Goal: Task Accomplishment & Management: Use online tool/utility

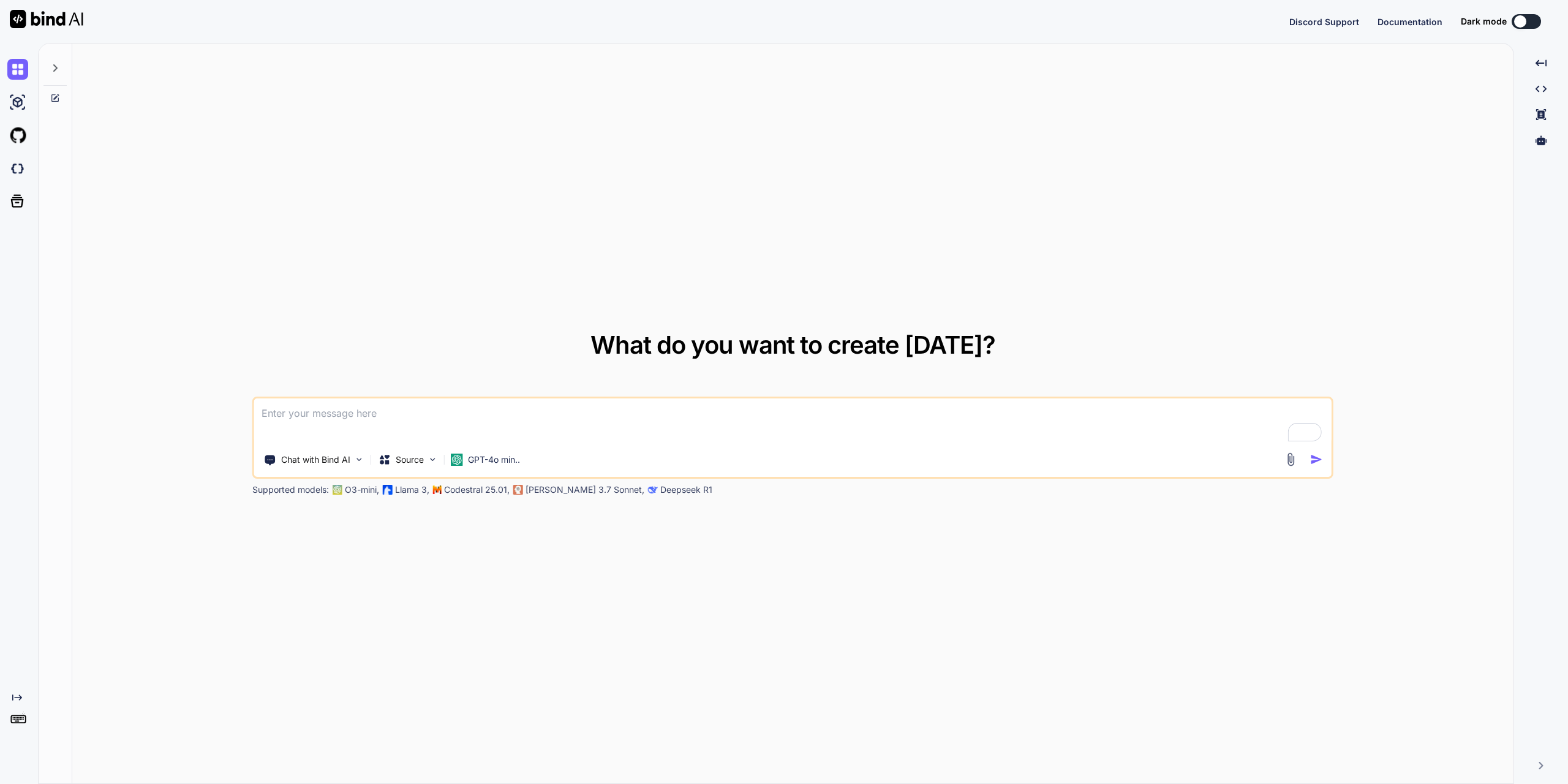
type textarea "x"
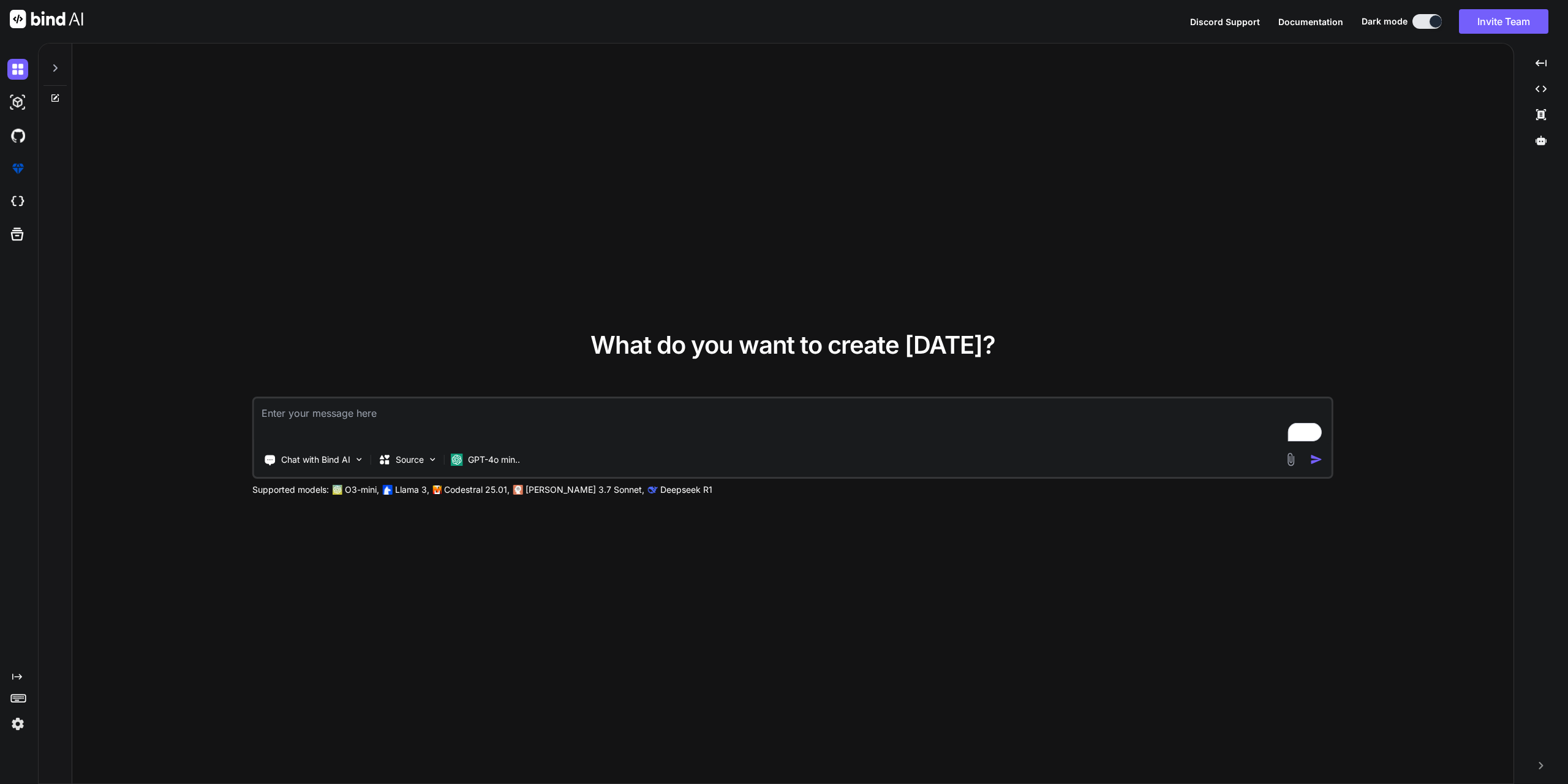
drag, startPoint x: 1394, startPoint y: 580, endPoint x: 1297, endPoint y: 545, distance: 103.1
click at [1394, 580] on div "What do you want to create today? Chat with Bind AI Source GPT-4o min.. Support…" at bounding box center [792, 414] width 1441 height 741
click at [18, 723] on img at bounding box center [18, 723] width 21 height 21
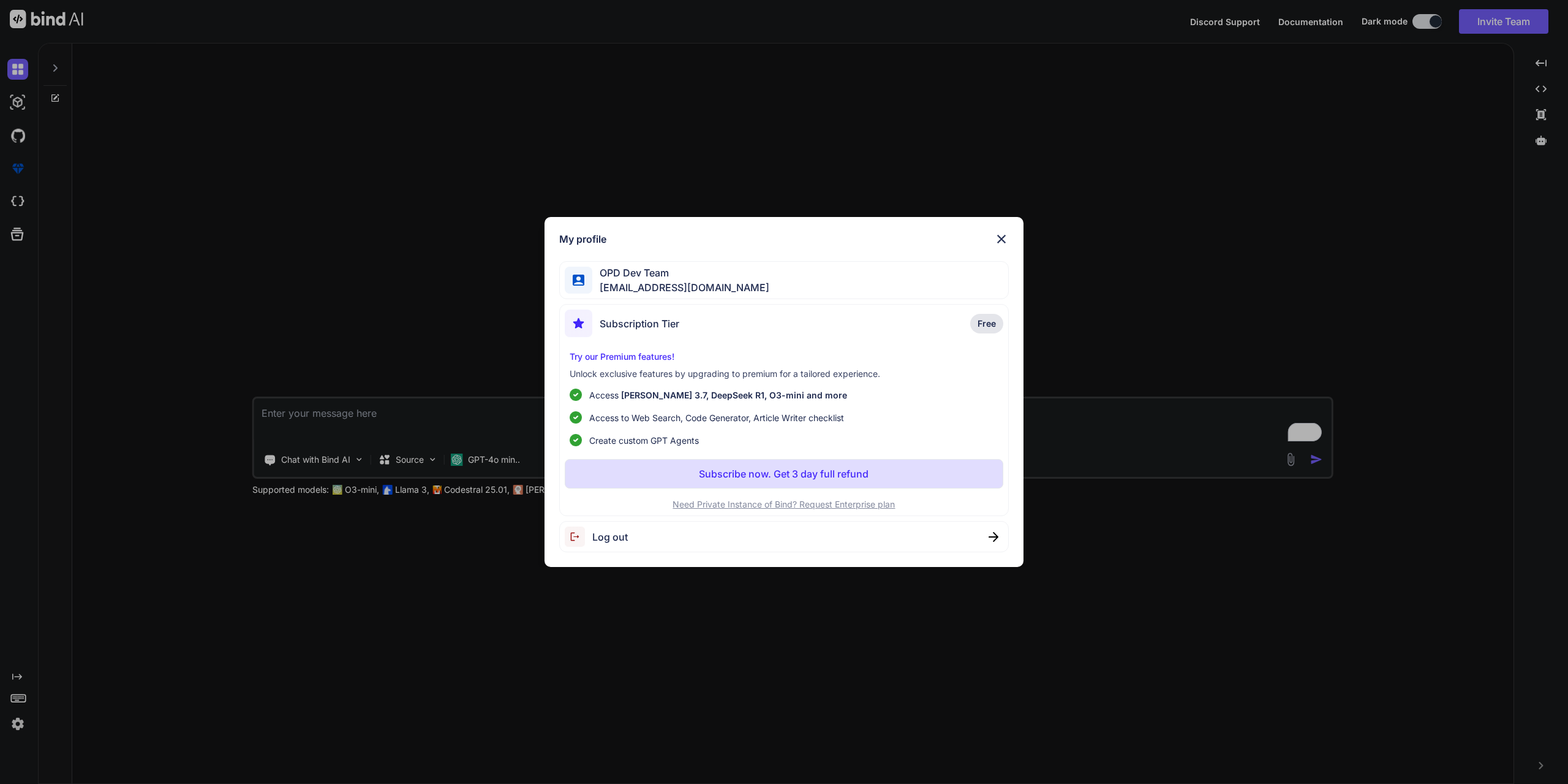
click at [603, 542] on span "Log out" at bounding box center [610, 537] width 36 height 15
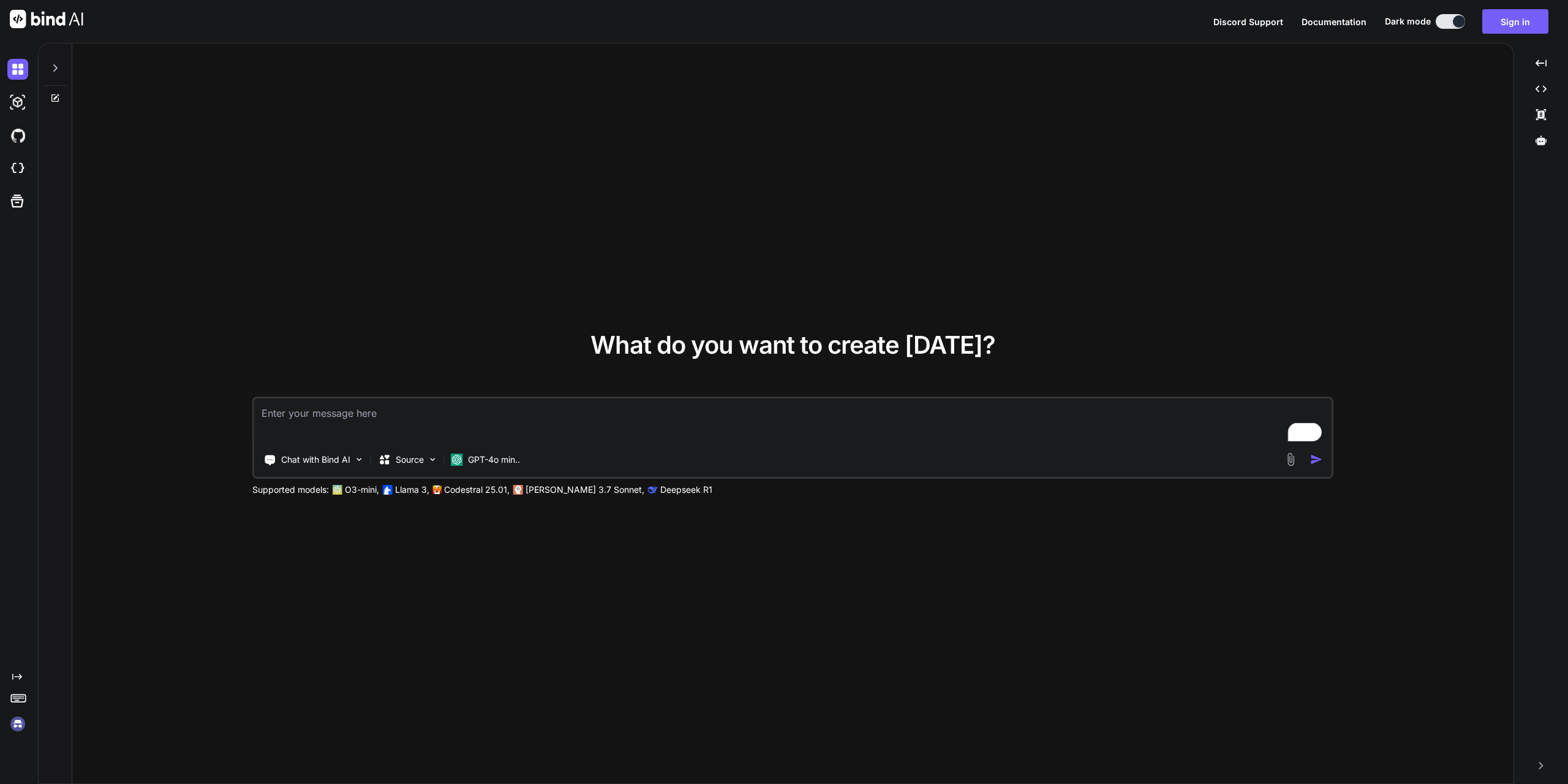
click at [13, 724] on img at bounding box center [18, 723] width 21 height 21
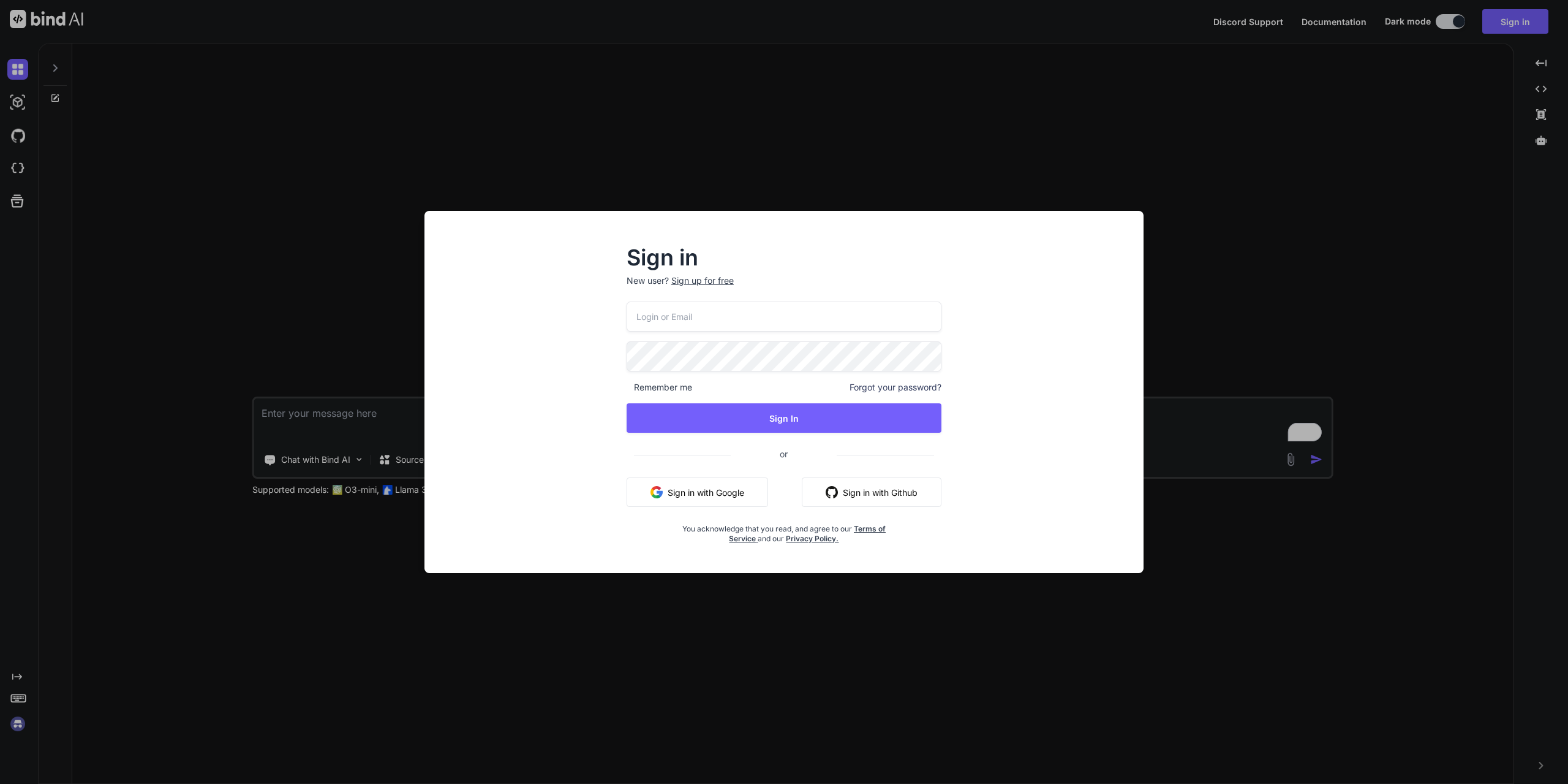
click at [709, 490] on button "Sign in with Google" at bounding box center [697, 492] width 142 height 29
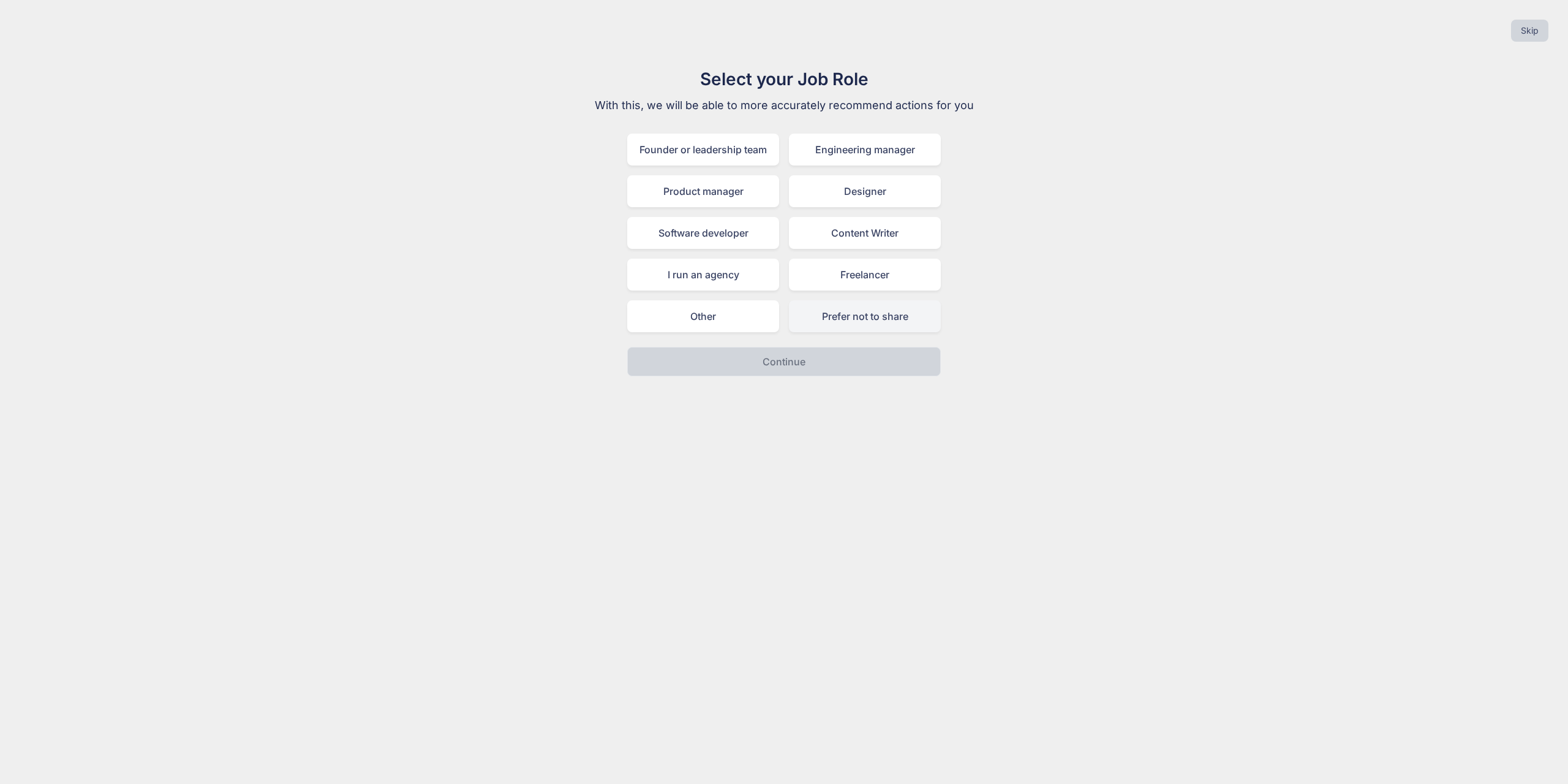
click at [849, 319] on div "Prefer not to share" at bounding box center [865, 316] width 152 height 32
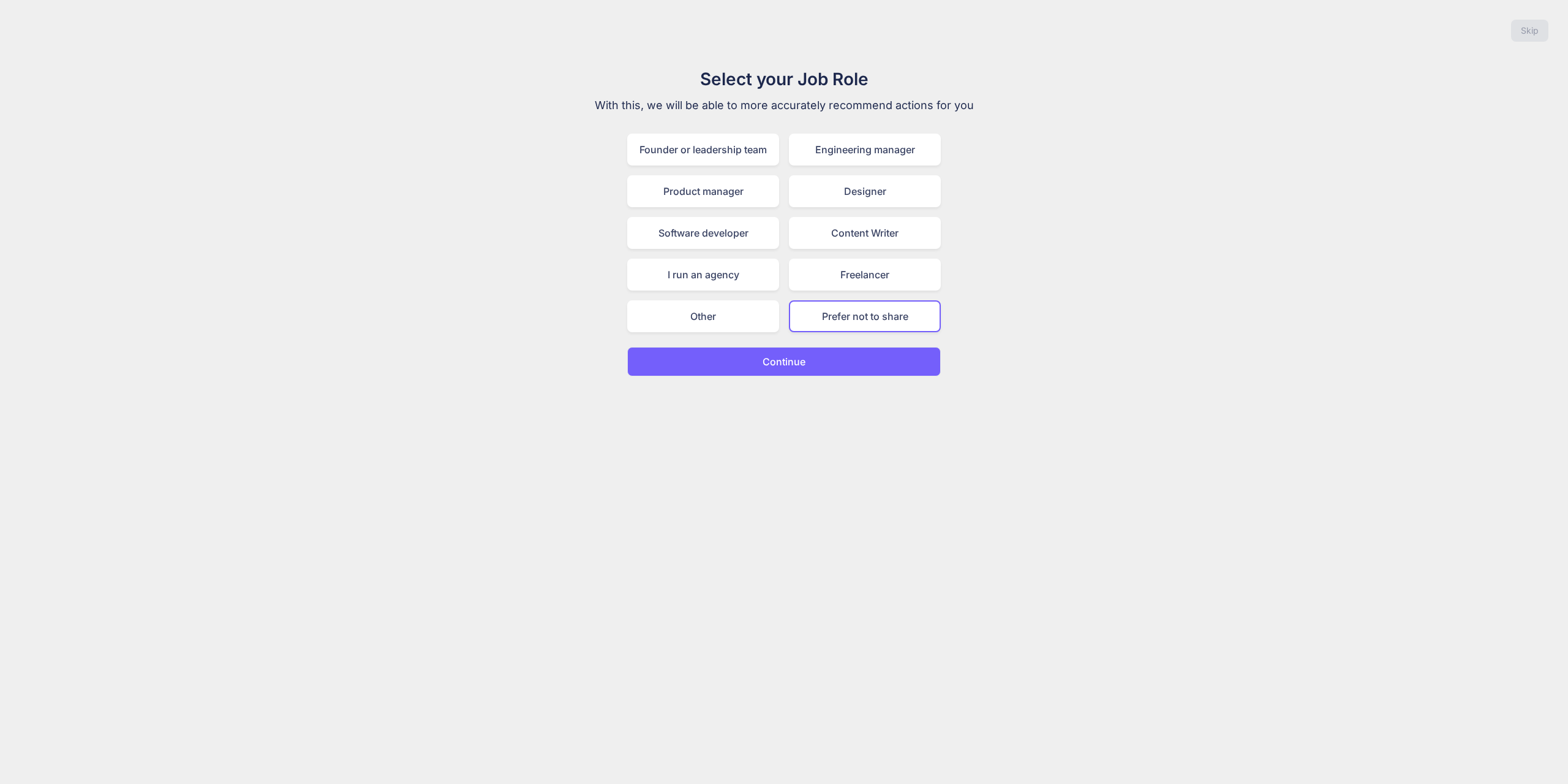
click at [795, 363] on p "Continue" at bounding box center [784, 362] width 43 height 15
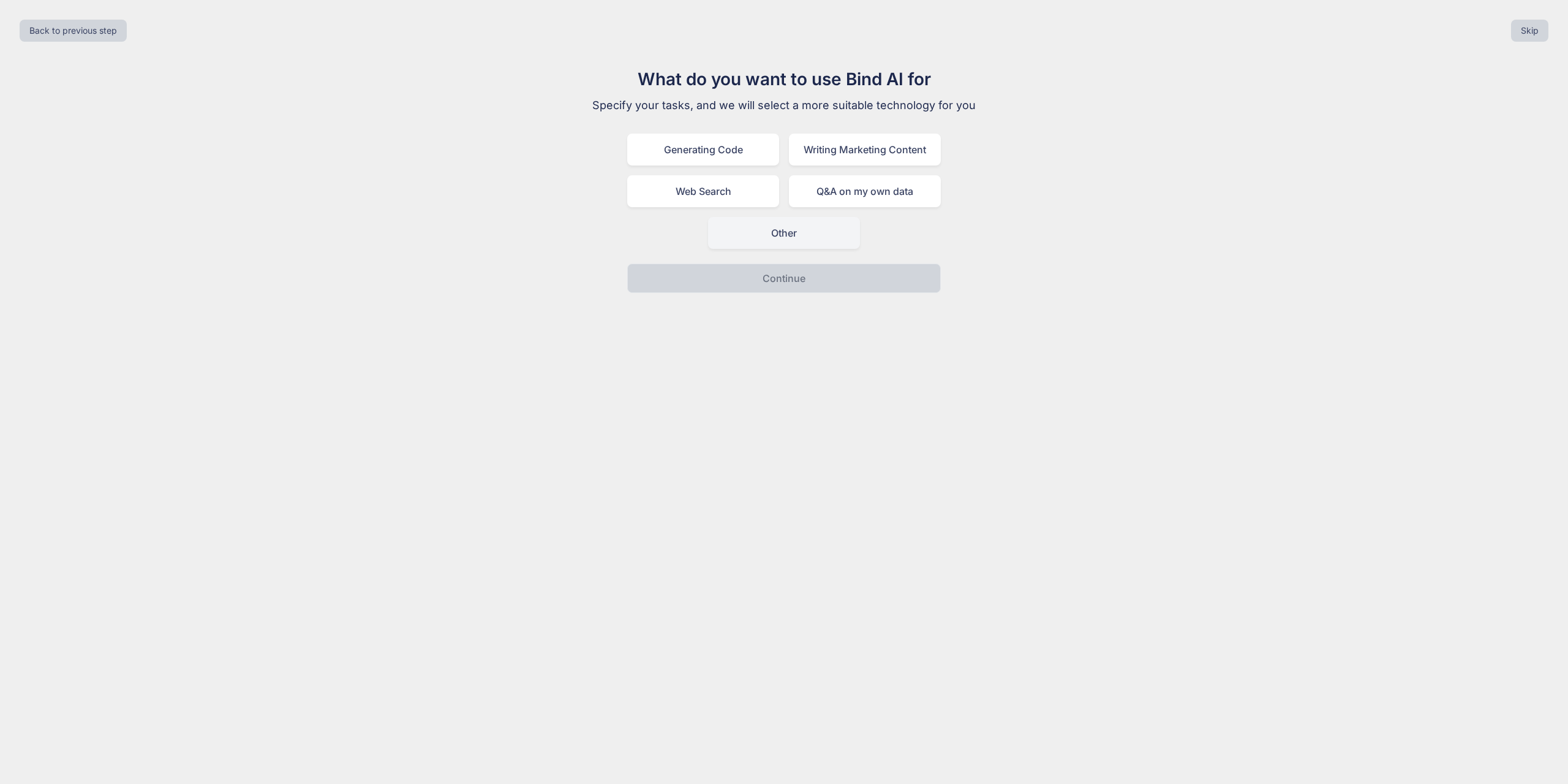
click at [789, 234] on div "Other" at bounding box center [784, 233] width 152 height 32
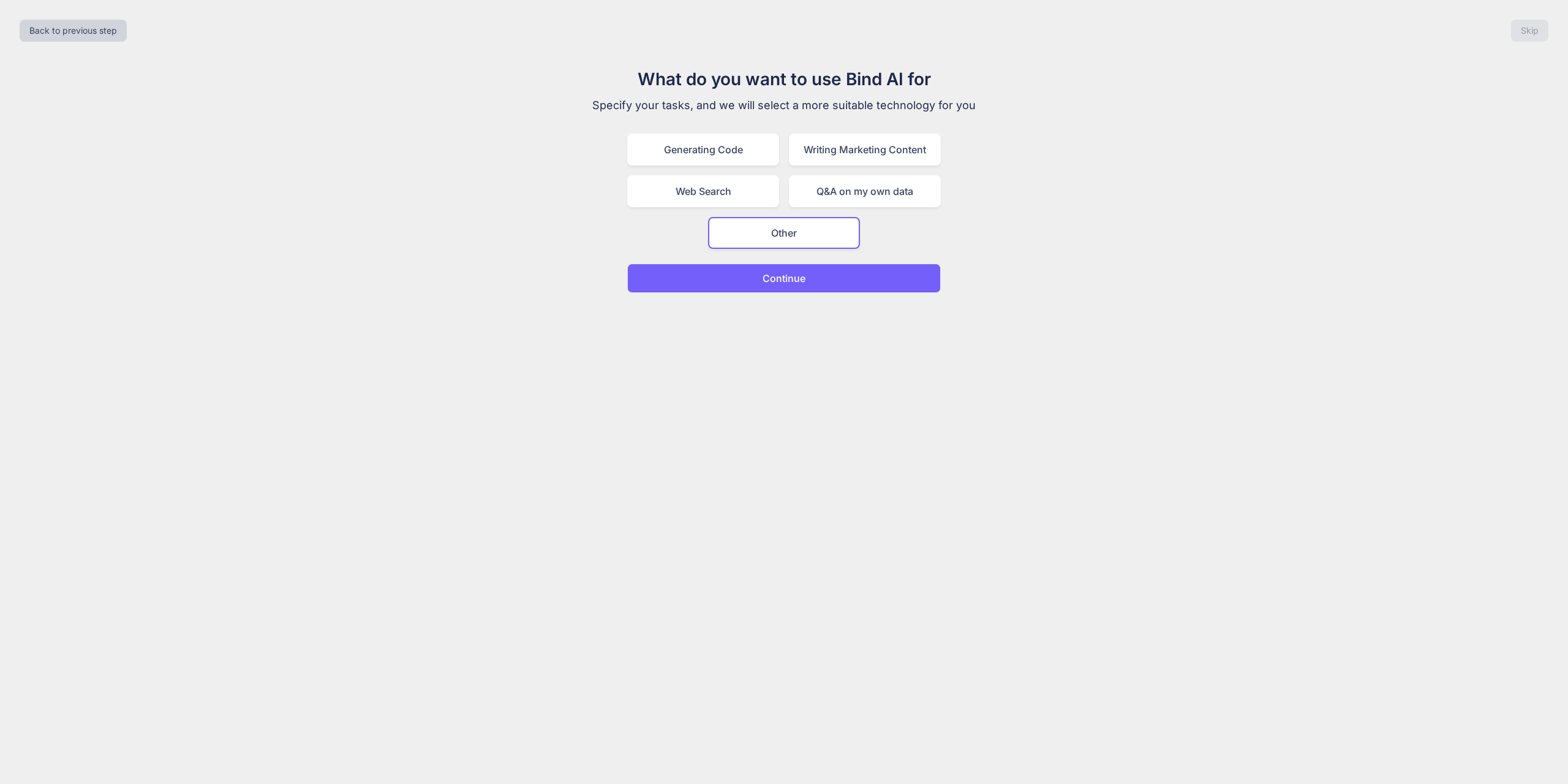
click at [791, 281] on p "Continue" at bounding box center [784, 278] width 43 height 15
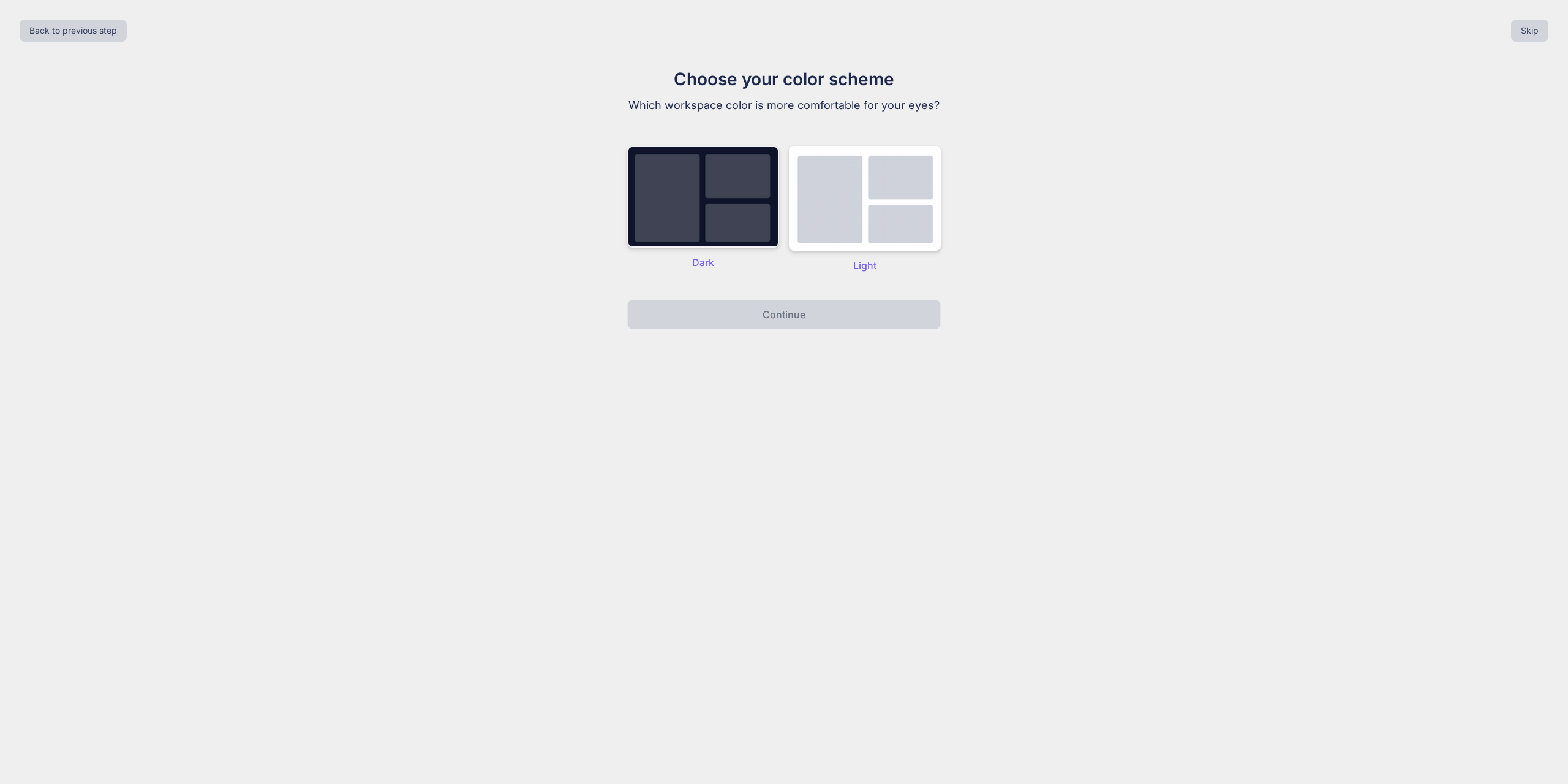
click at [735, 237] on img at bounding box center [703, 197] width 152 height 102
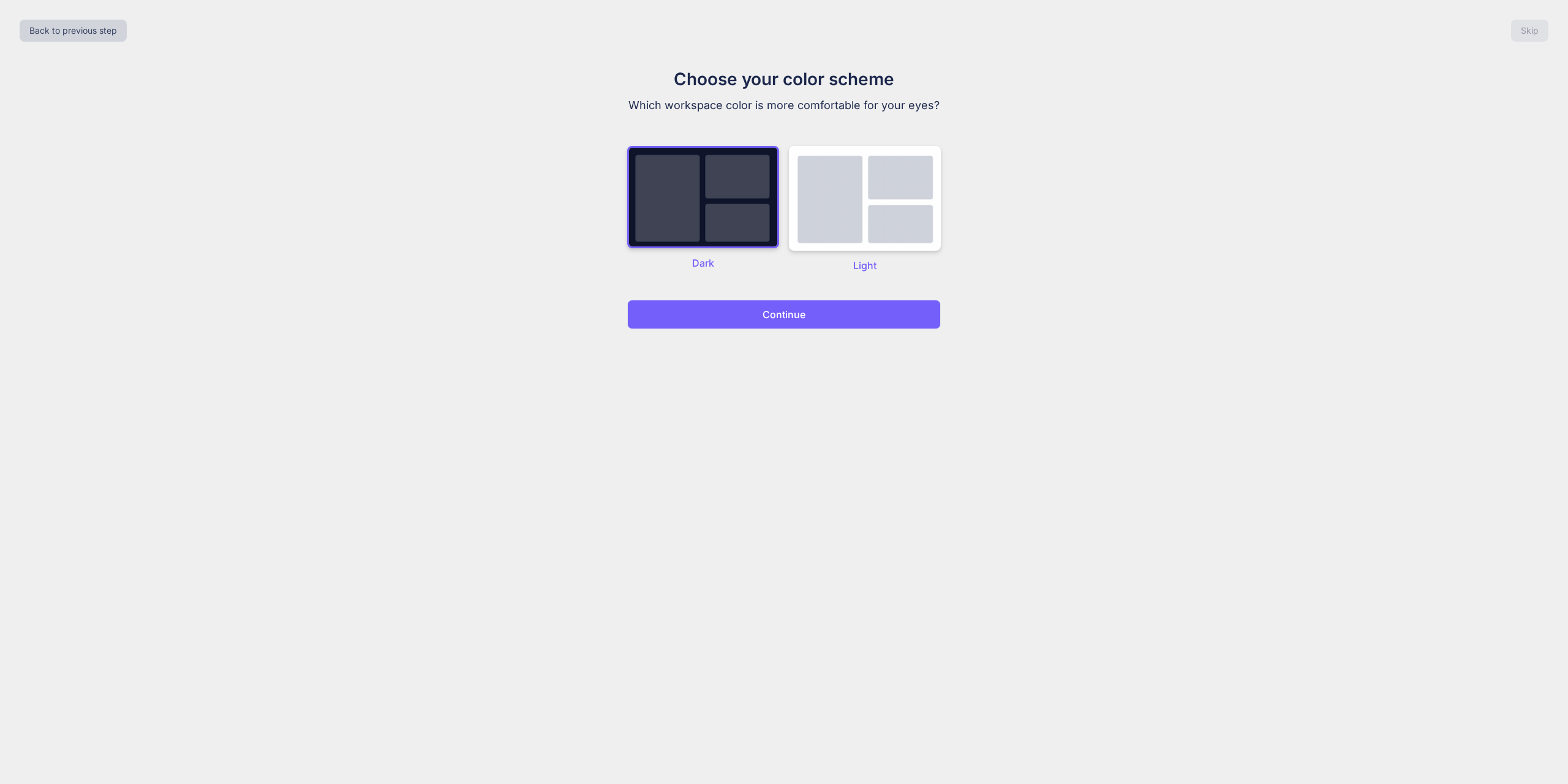
click at [767, 315] on p "Continue" at bounding box center [784, 314] width 43 height 15
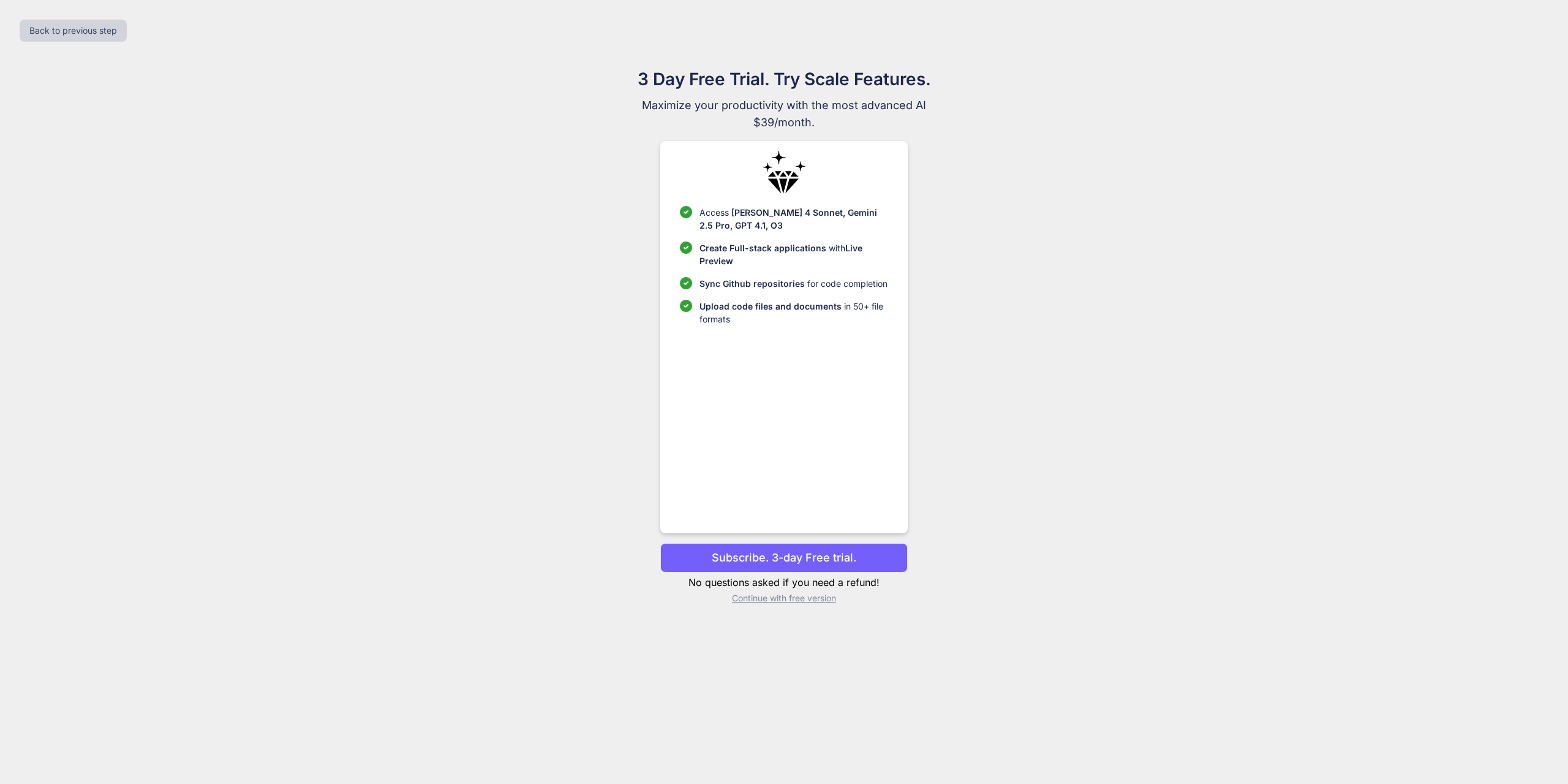
click at [796, 560] on p "Subscribe. 3-day Free trial." at bounding box center [784, 557] width 145 height 17
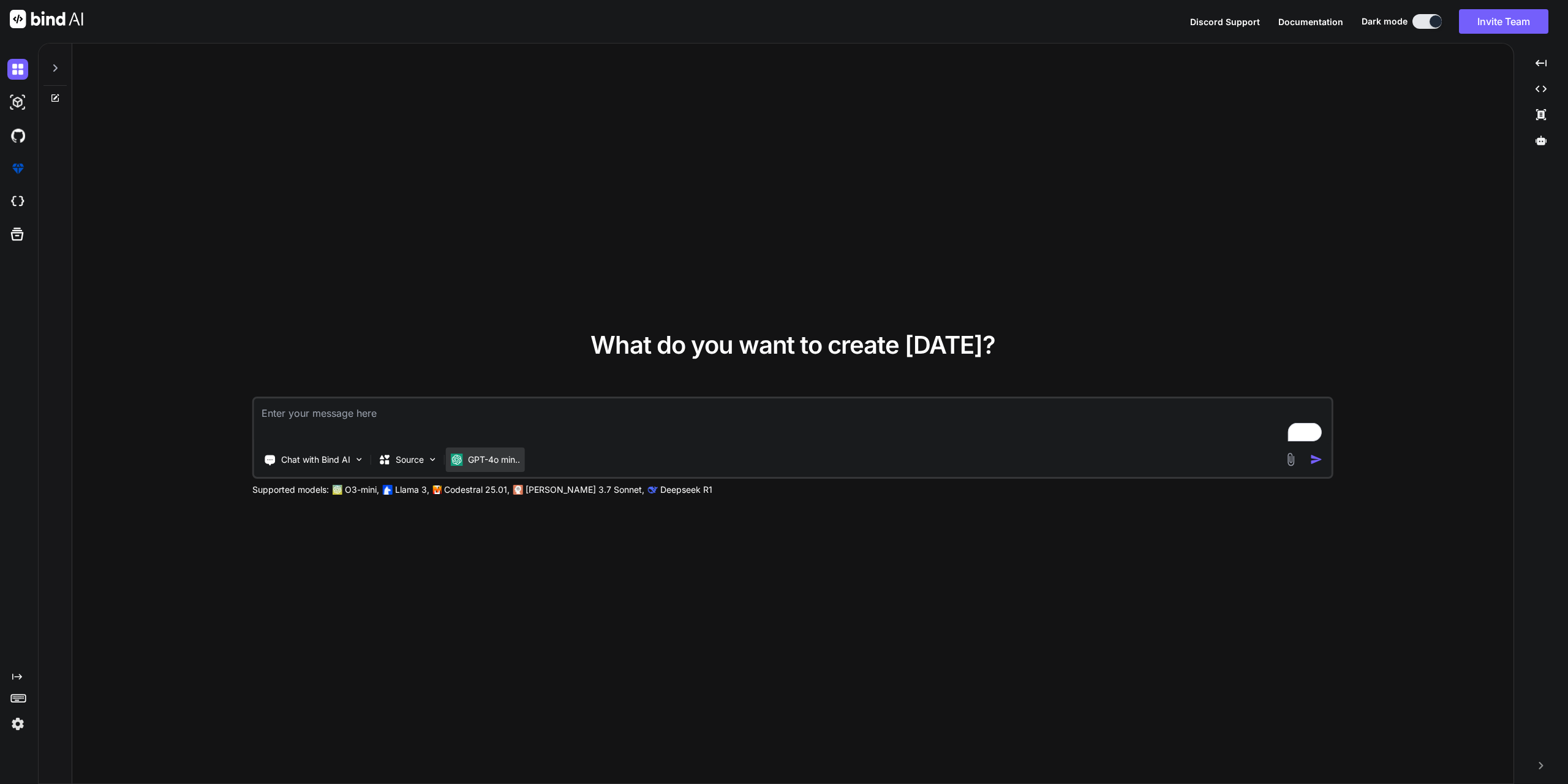
click at [503, 455] on p "GPT-4o min.." at bounding box center [494, 460] width 52 height 12
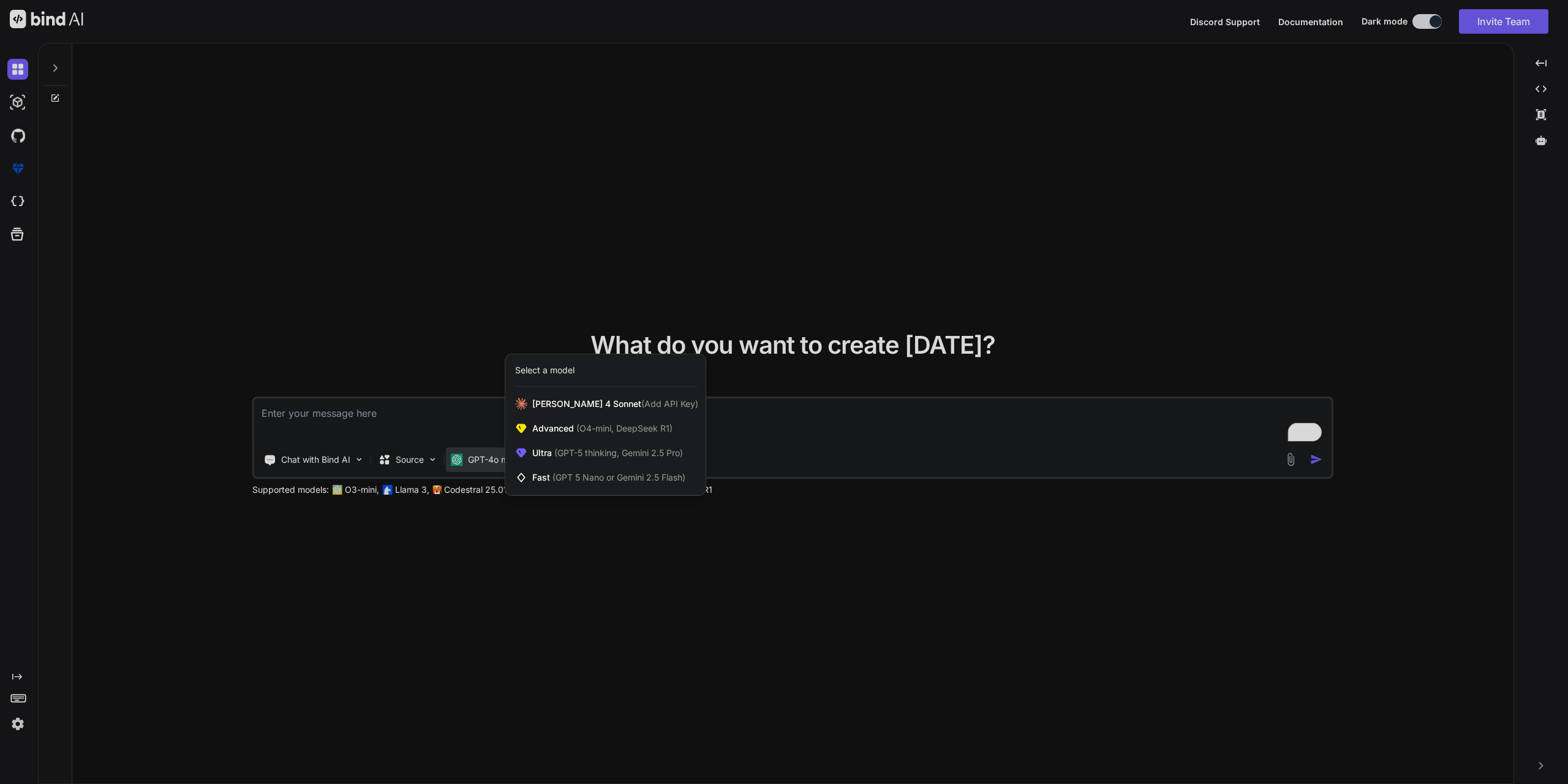
drag, startPoint x: 423, startPoint y: 609, endPoint x: 422, endPoint y: 598, distance: 11.0
click at [423, 609] on div at bounding box center [784, 392] width 1568 height 784
type textarea "x"
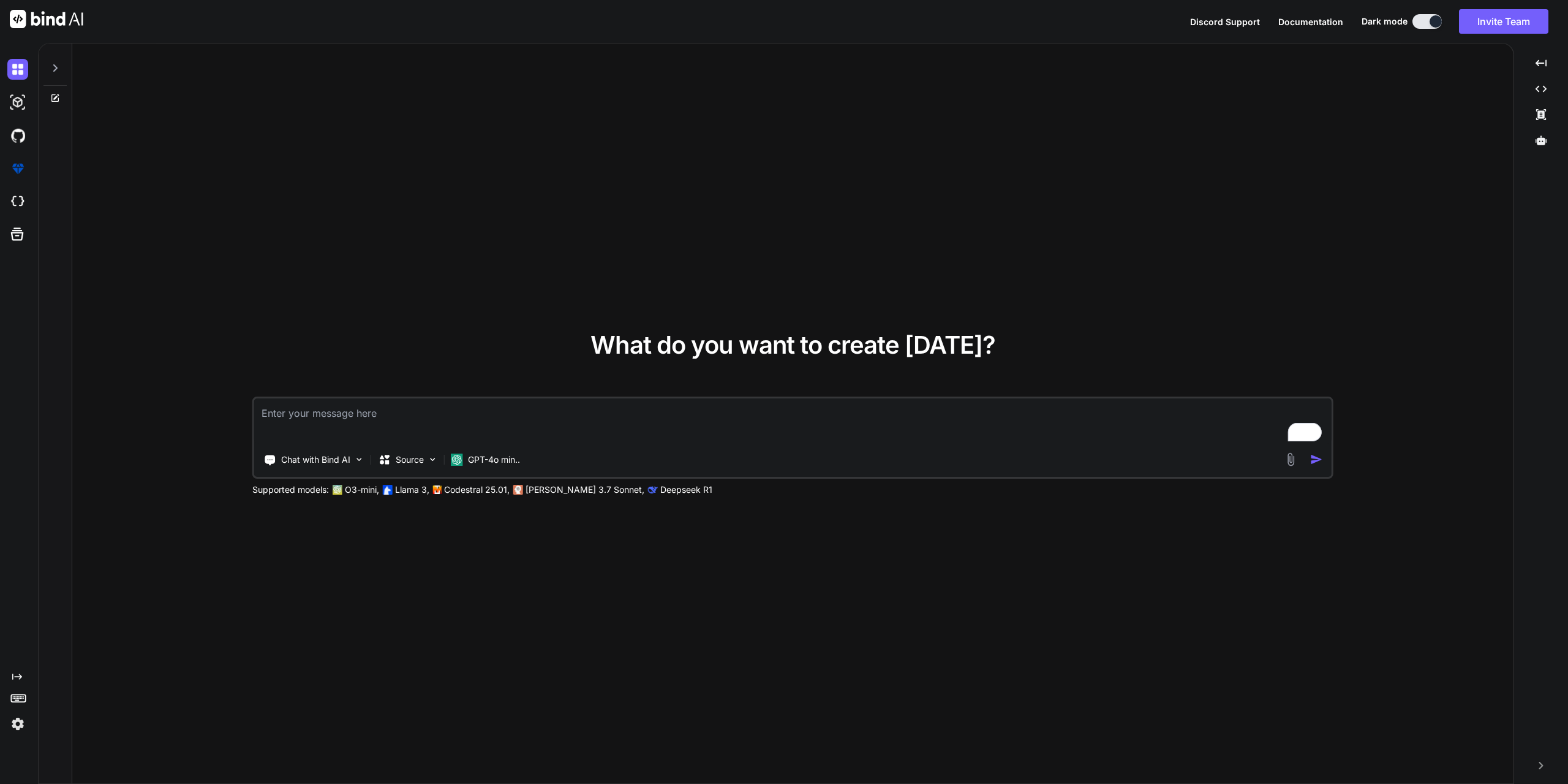
click at [386, 418] on textarea "To enrich screen reader interactions, please activate Accessibility in Grammarl…" at bounding box center [792, 421] width 1077 height 45
type textarea "C"
type textarea "x"
type textarea "Cr"
type textarea "x"
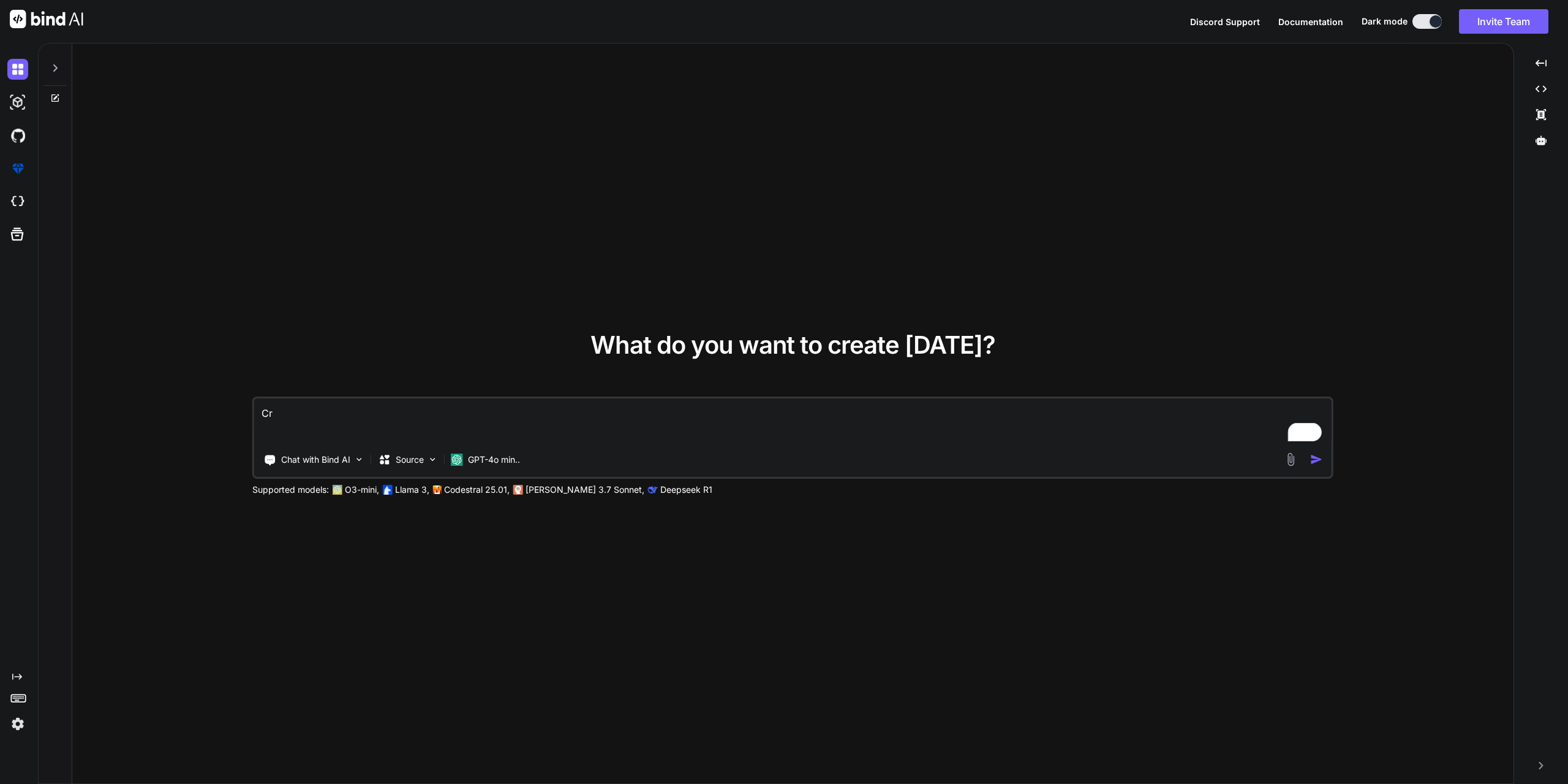
type textarea "Cre"
type textarea "x"
type textarea "Crea"
type textarea "x"
type textarea "Creat"
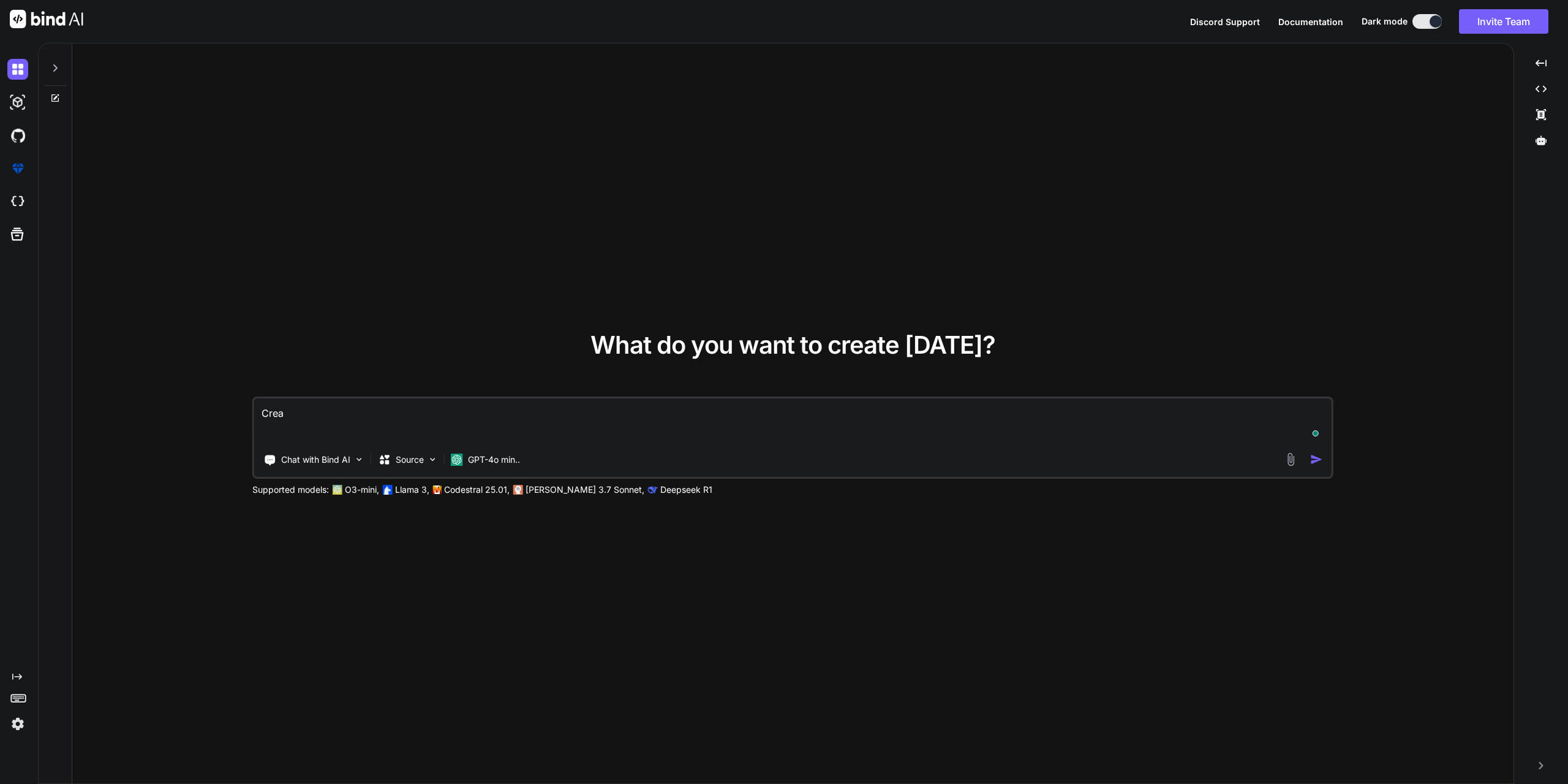
type textarea "x"
type textarea "Create"
type textarea "x"
paste textarea "groovehq.com"
type textarea "Create a groovehq.com app for ticket management. Users can connect their email …"
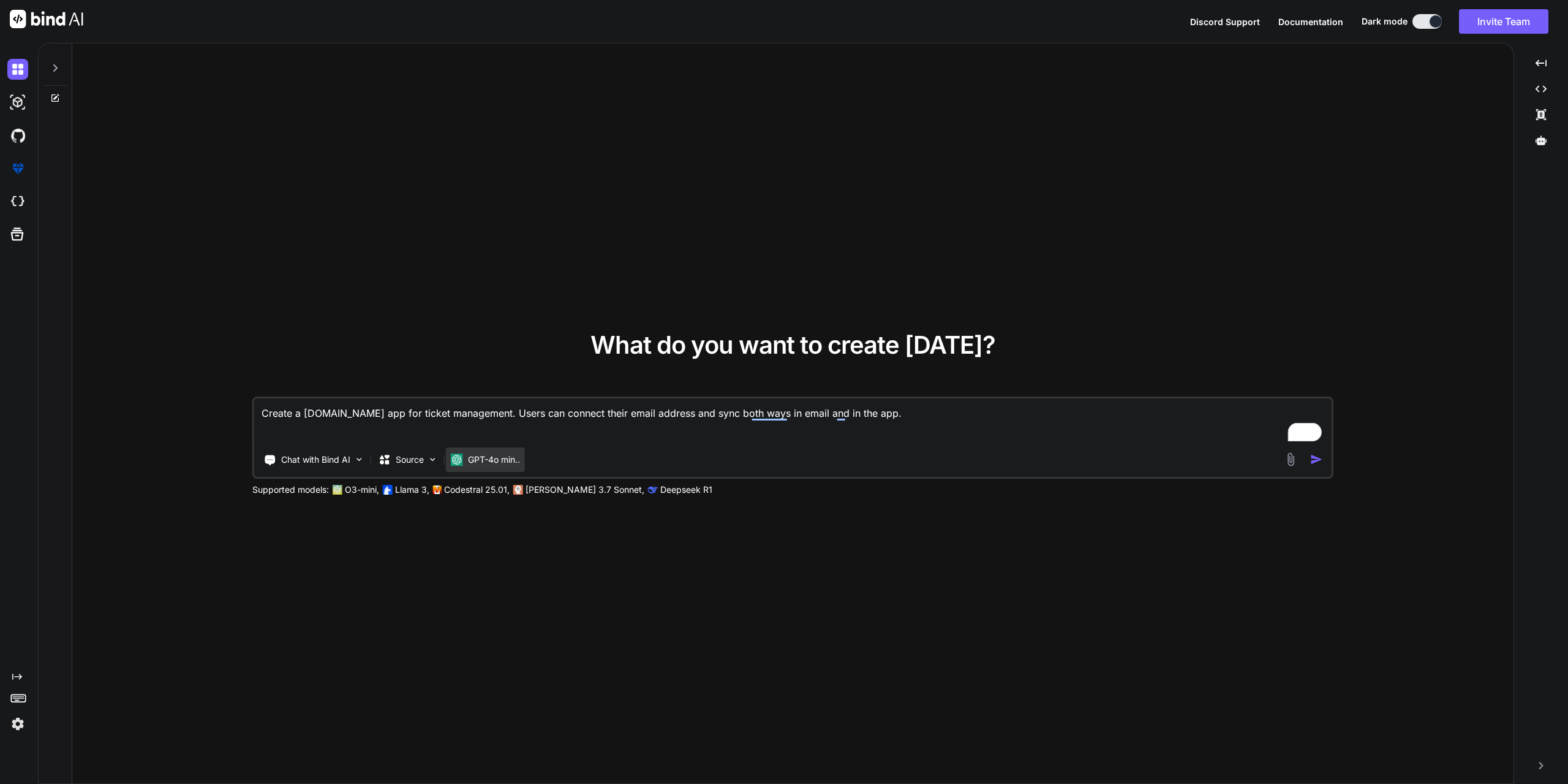
click at [488, 462] on p "GPT-4o min.." at bounding box center [494, 460] width 52 height 12
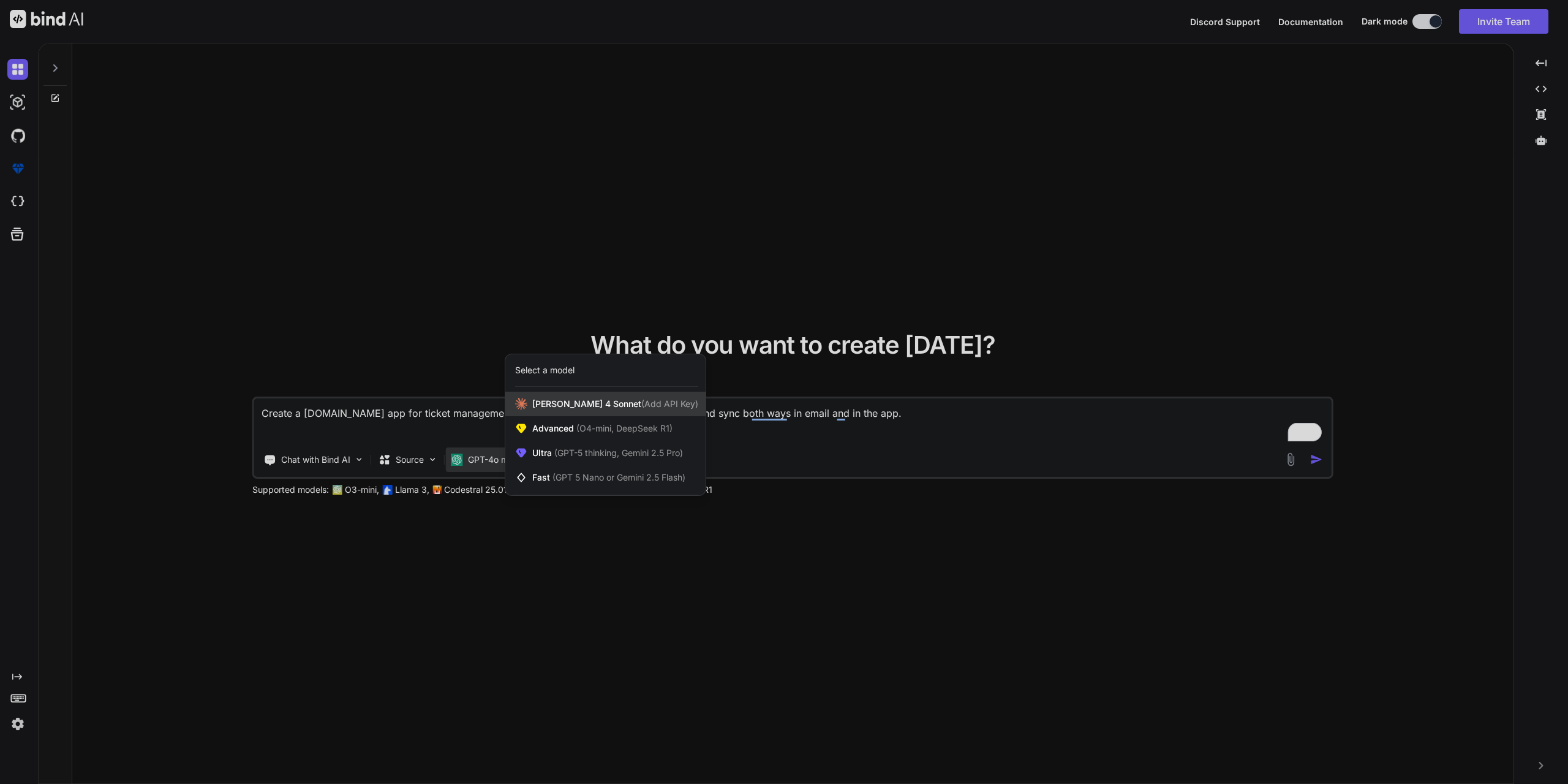
click at [573, 411] on div "Claude 4 Sonnet (Add API Key)" at bounding box center [605, 404] width 200 height 25
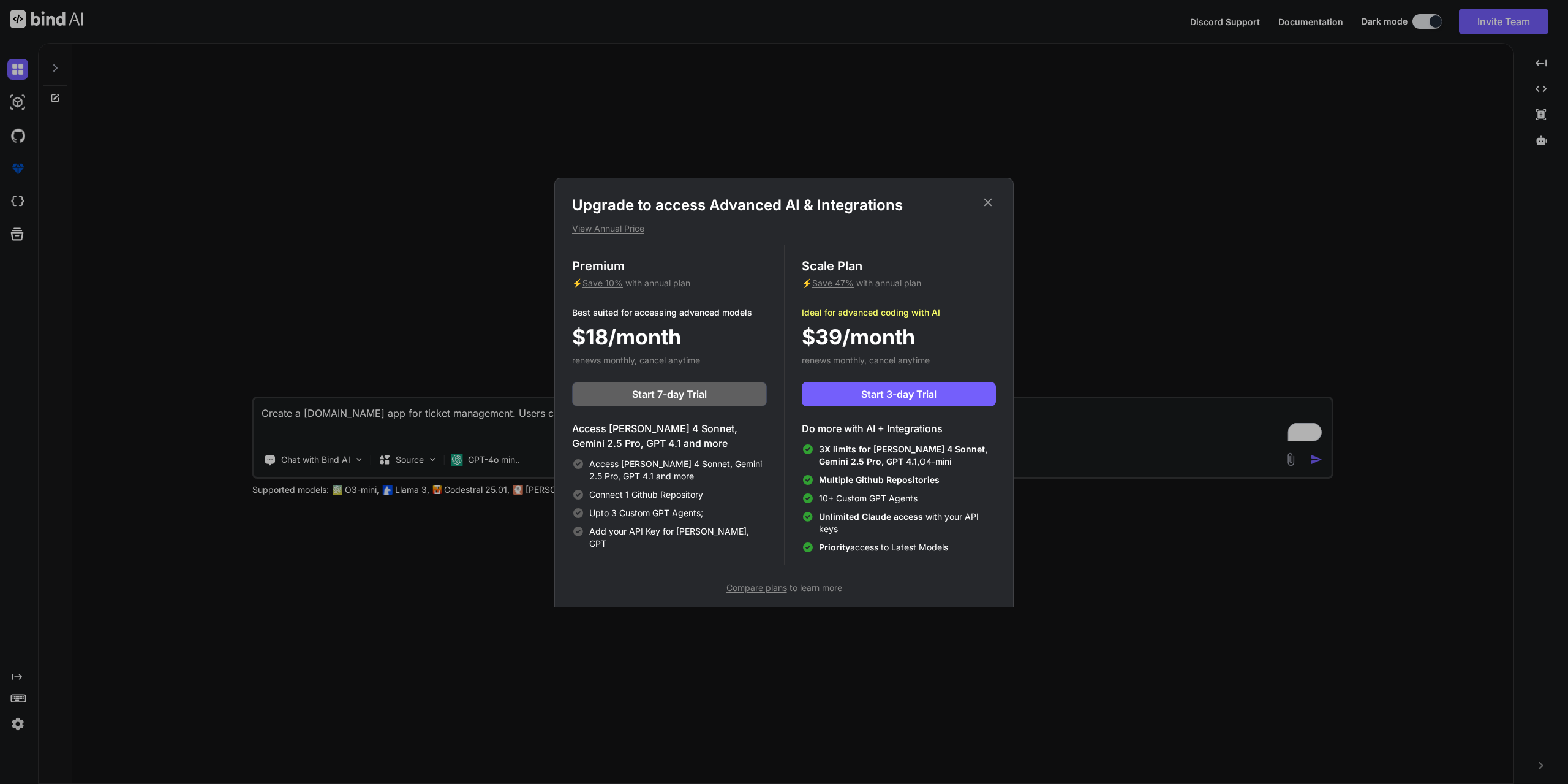
click at [982, 199] on icon at bounding box center [988, 202] width 13 height 13
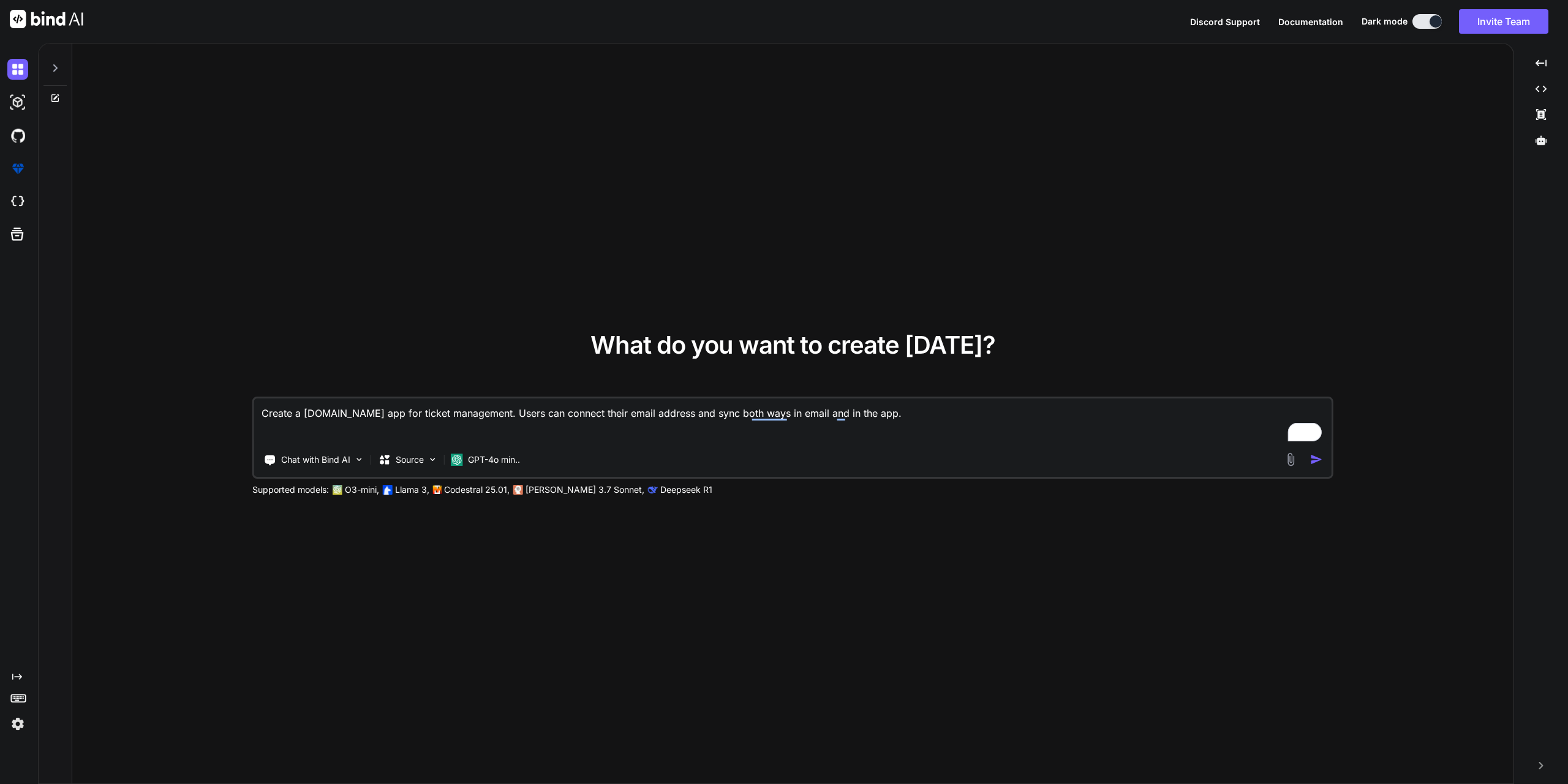
click at [1313, 457] on img "button" at bounding box center [1317, 460] width 13 height 13
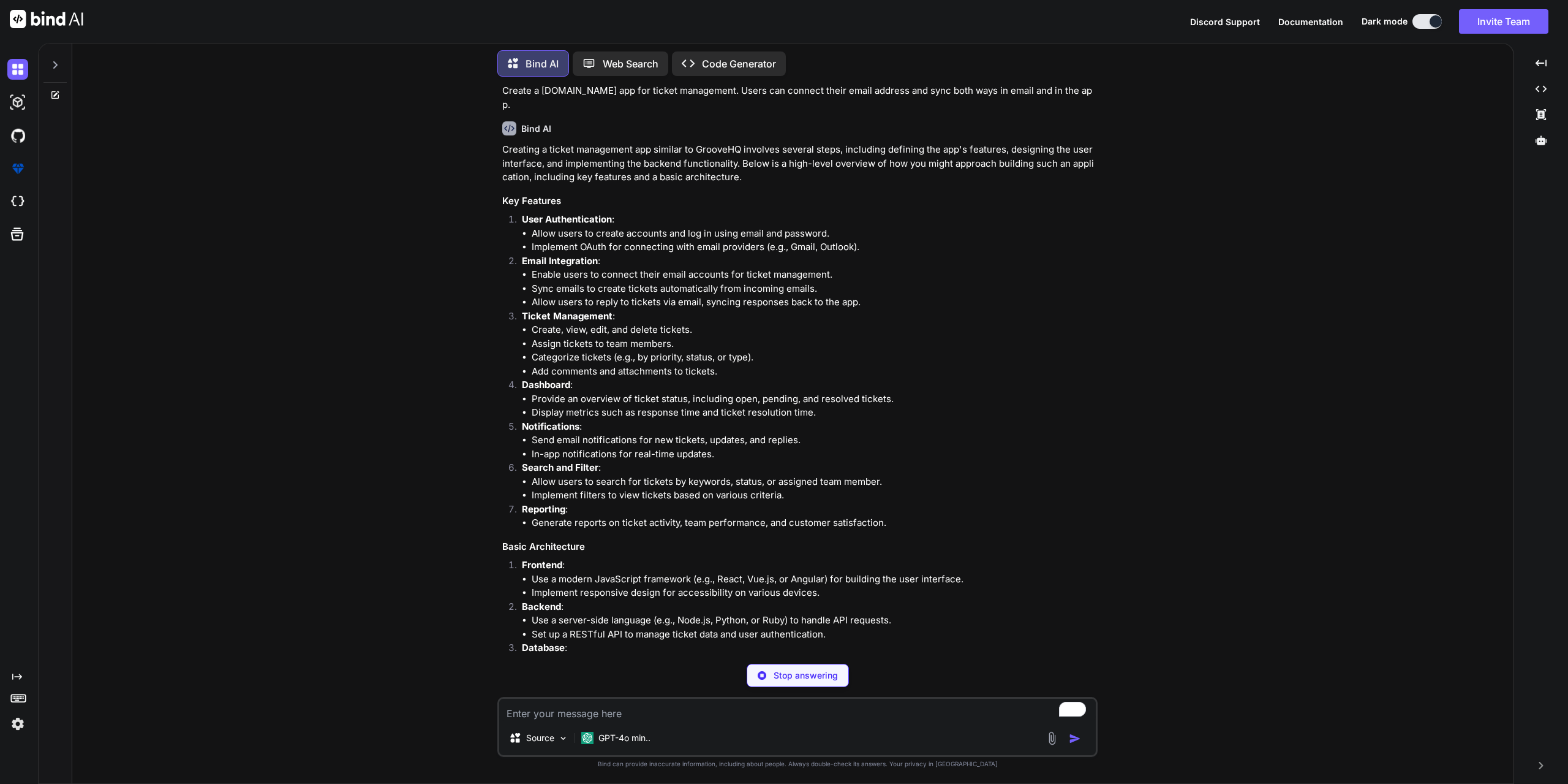
scroll to position [69, 0]
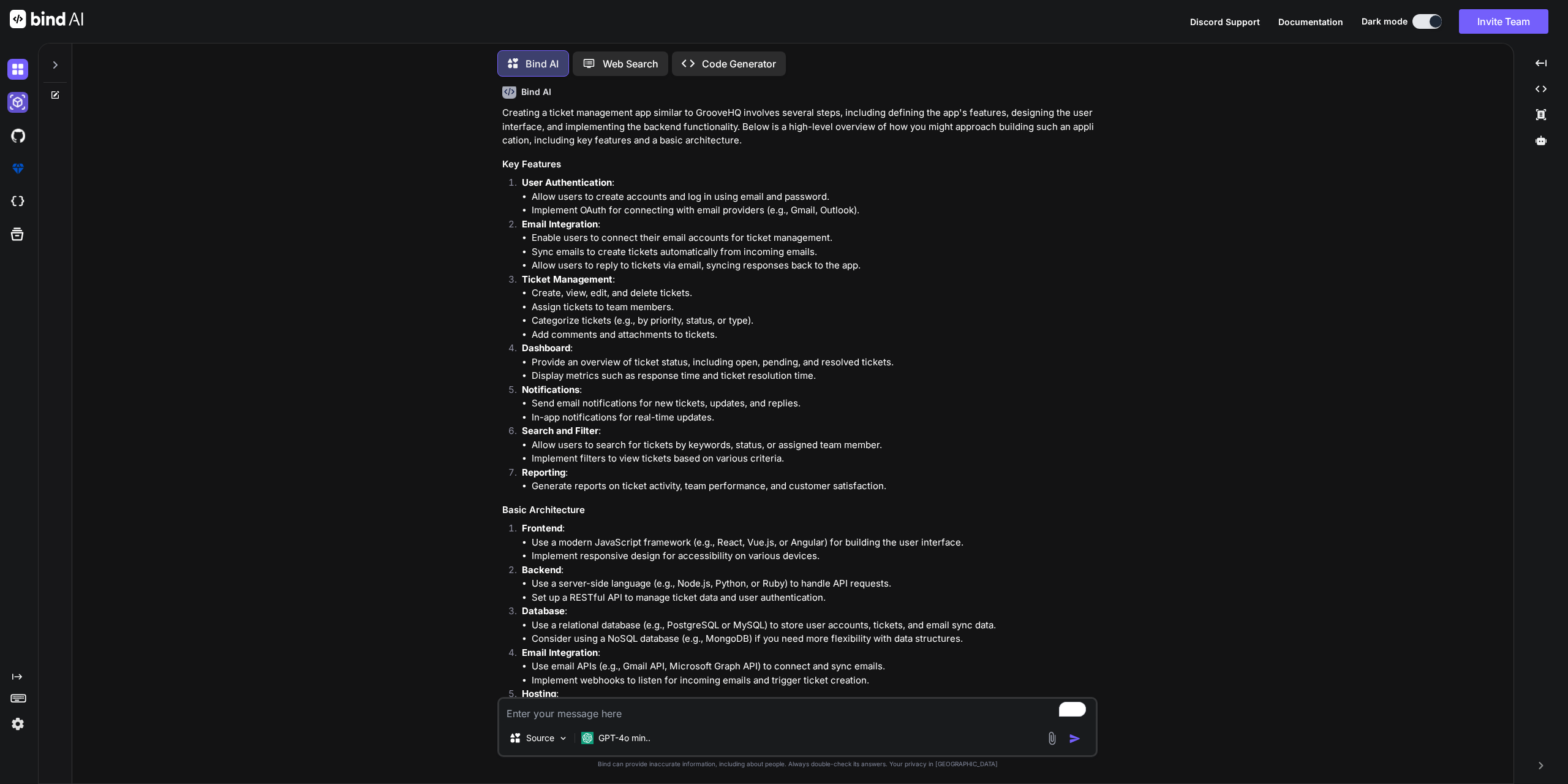
click at [25, 106] on img at bounding box center [18, 102] width 21 height 21
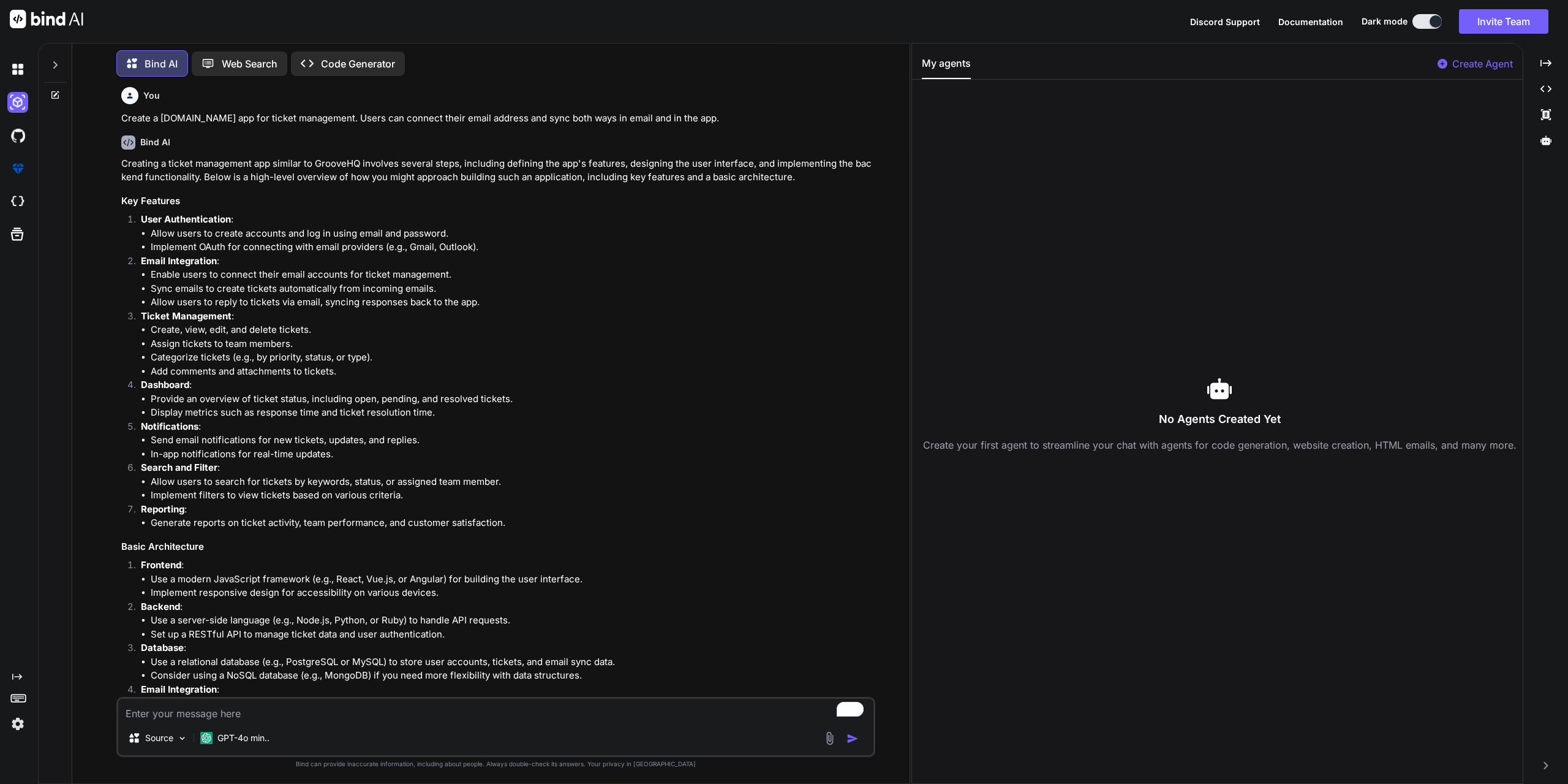
scroll to position [0, 0]
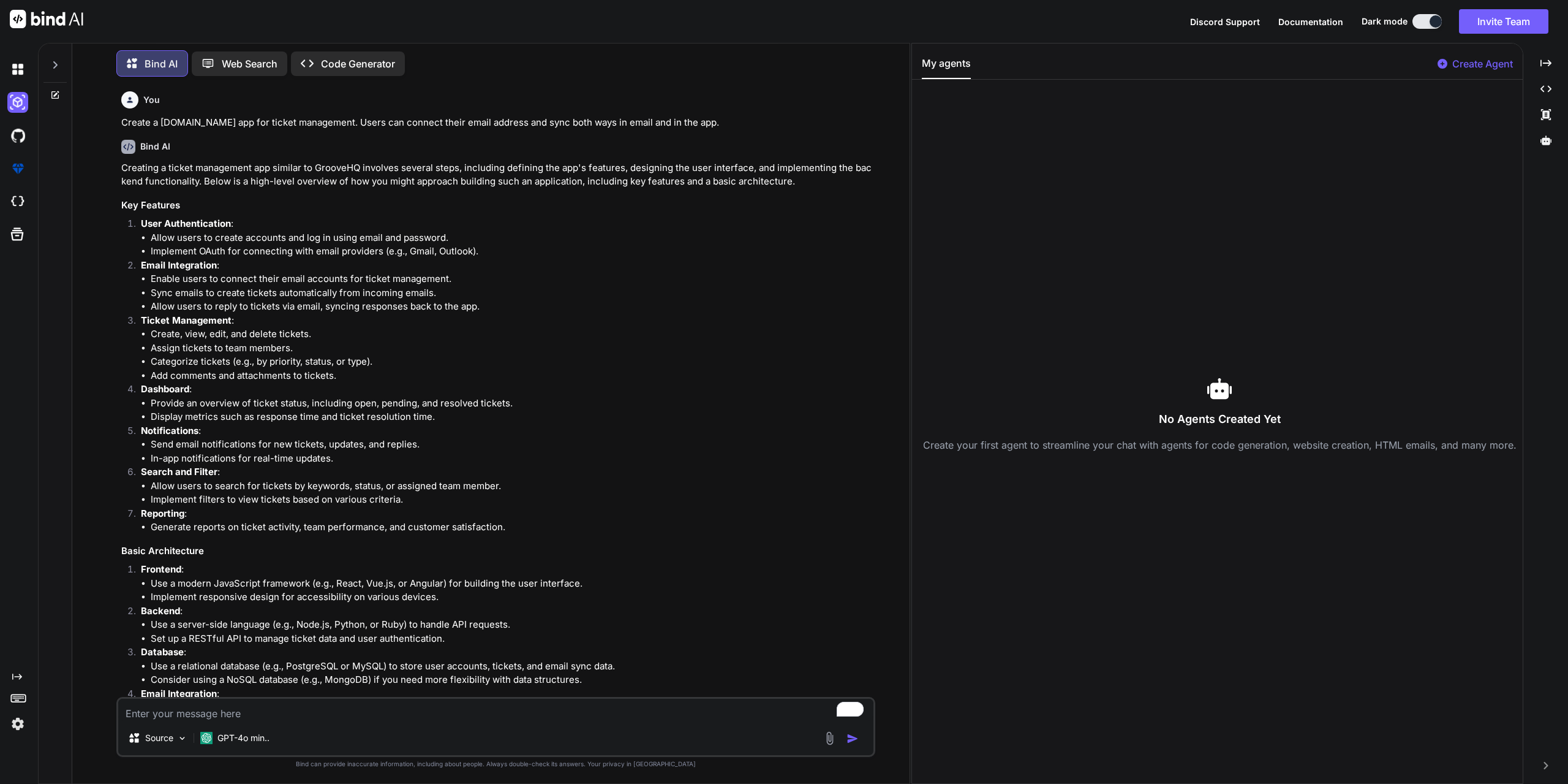
click at [348, 57] on p "Code Generator" at bounding box center [357, 64] width 74 height 15
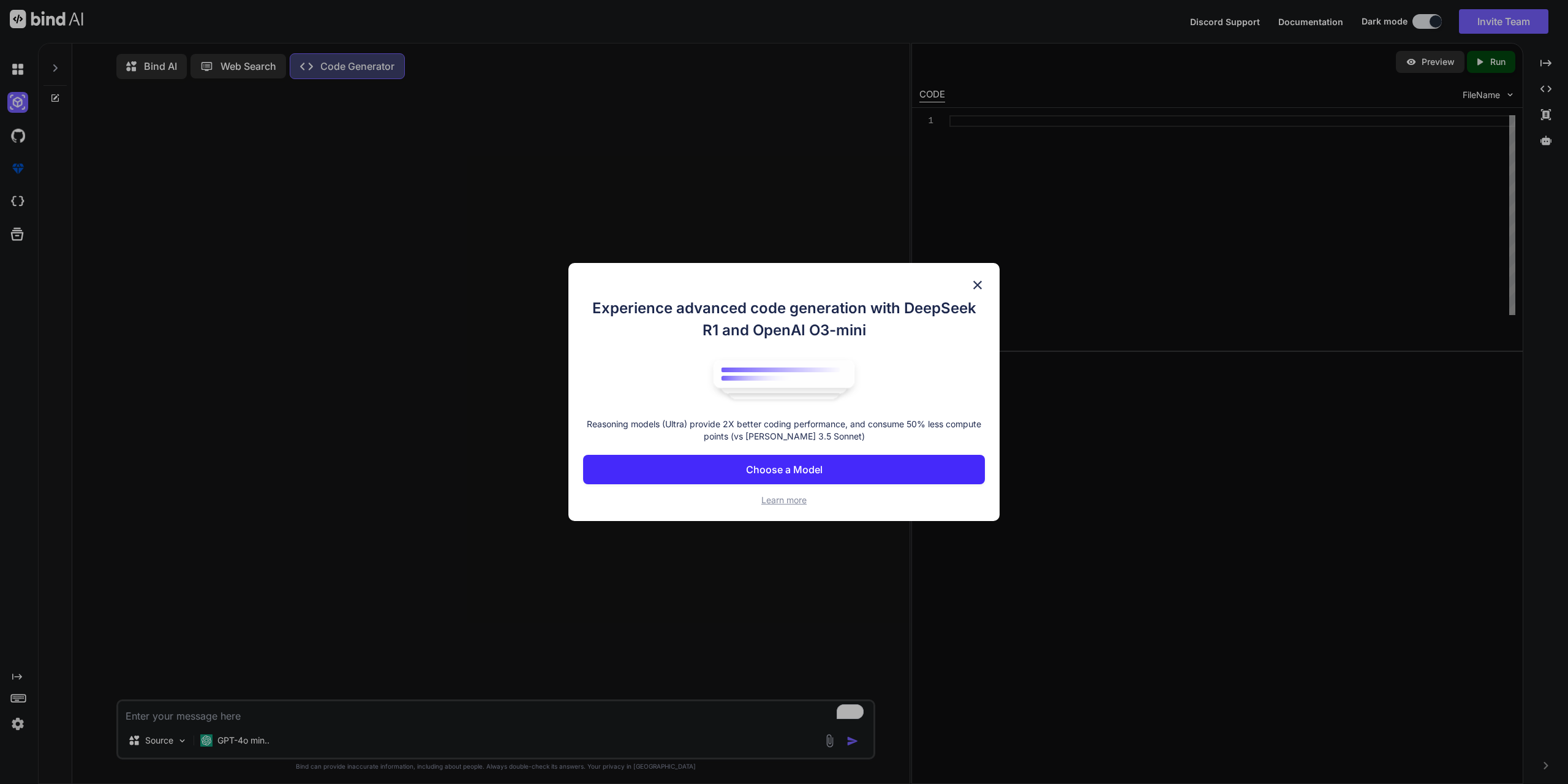
click at [800, 466] on p "Choose a Model" at bounding box center [784, 469] width 77 height 15
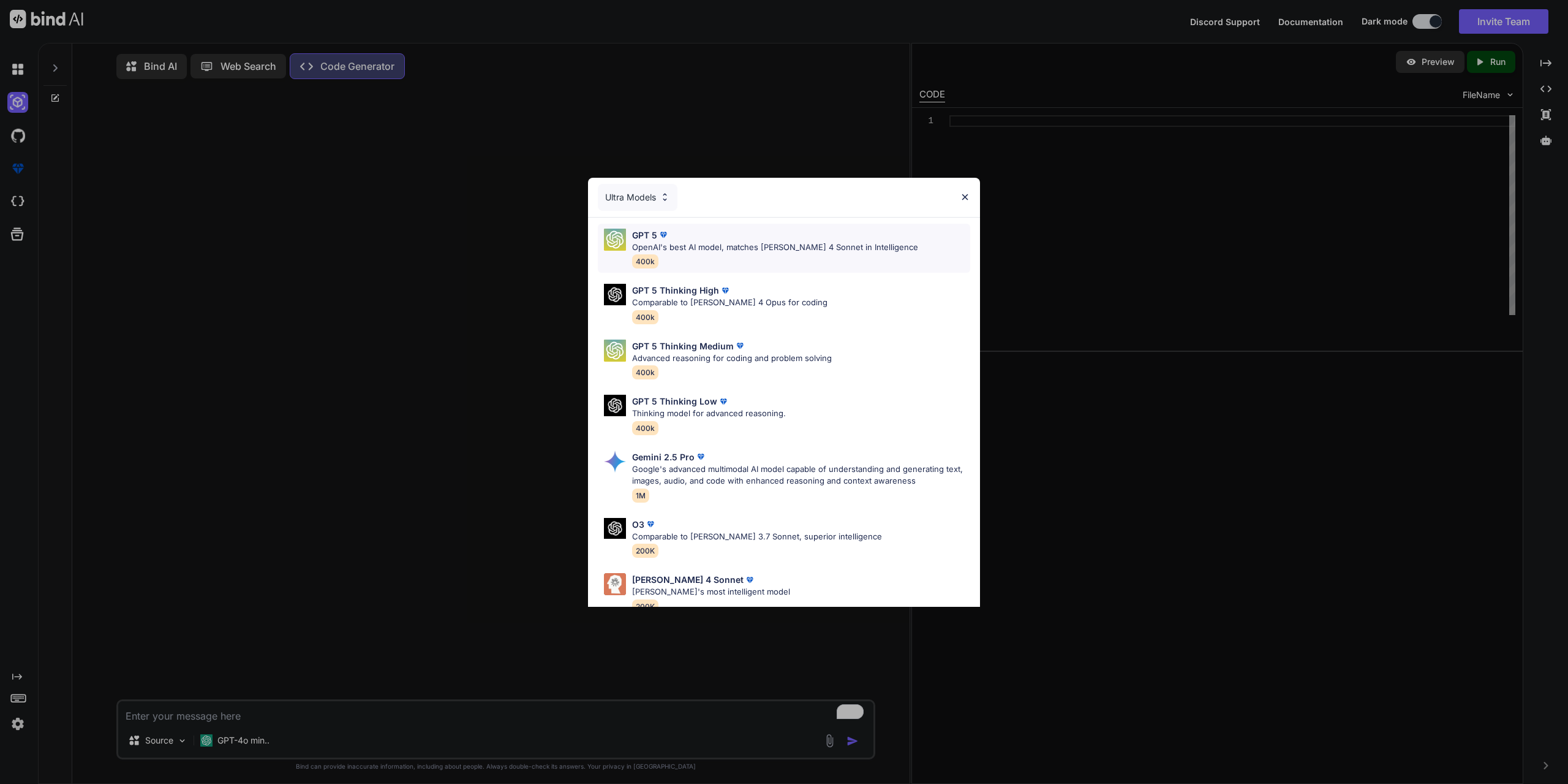
click at [649, 259] on span "400k" at bounding box center [645, 261] width 26 height 14
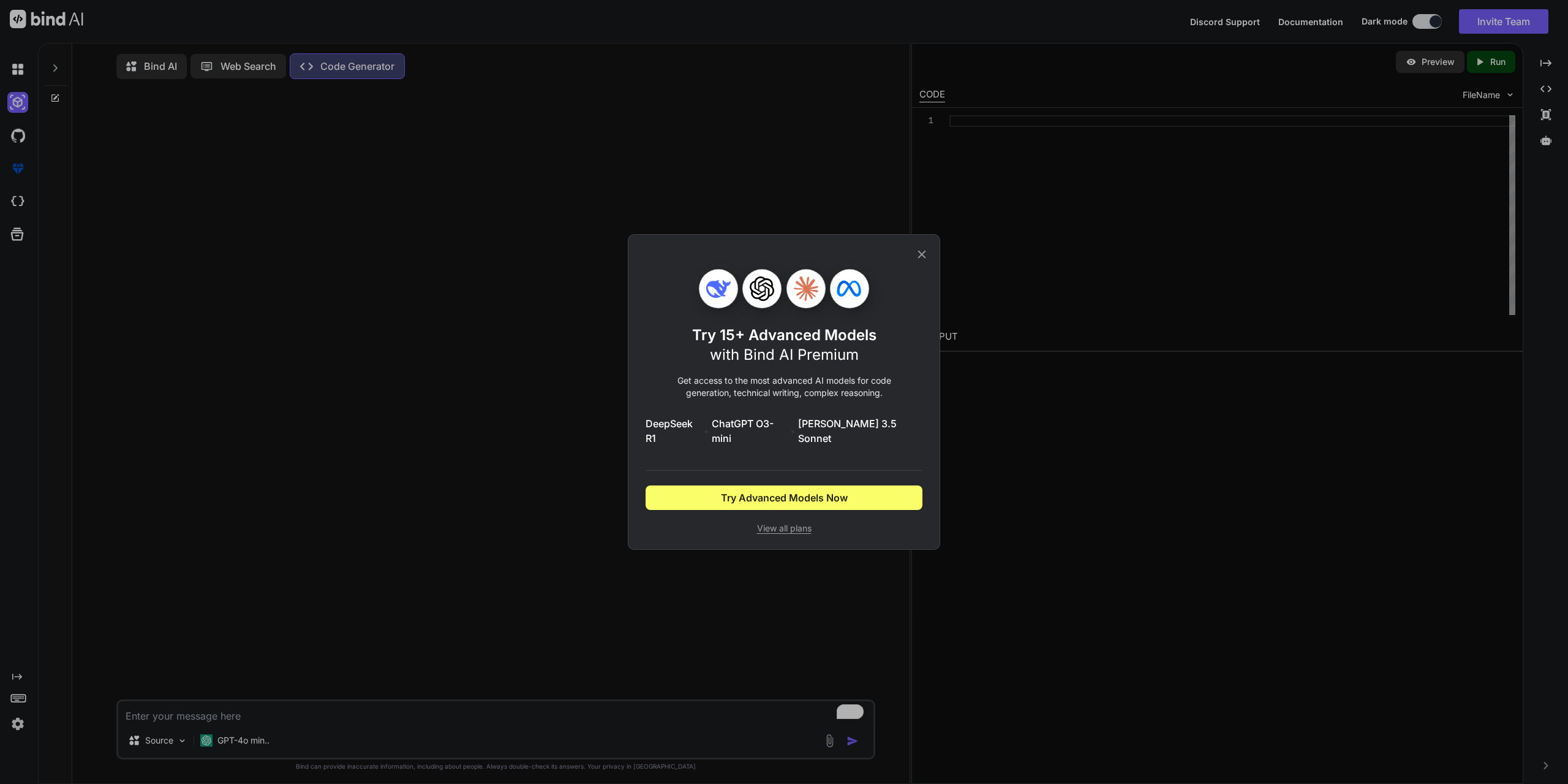
click at [919, 259] on icon at bounding box center [922, 254] width 13 height 13
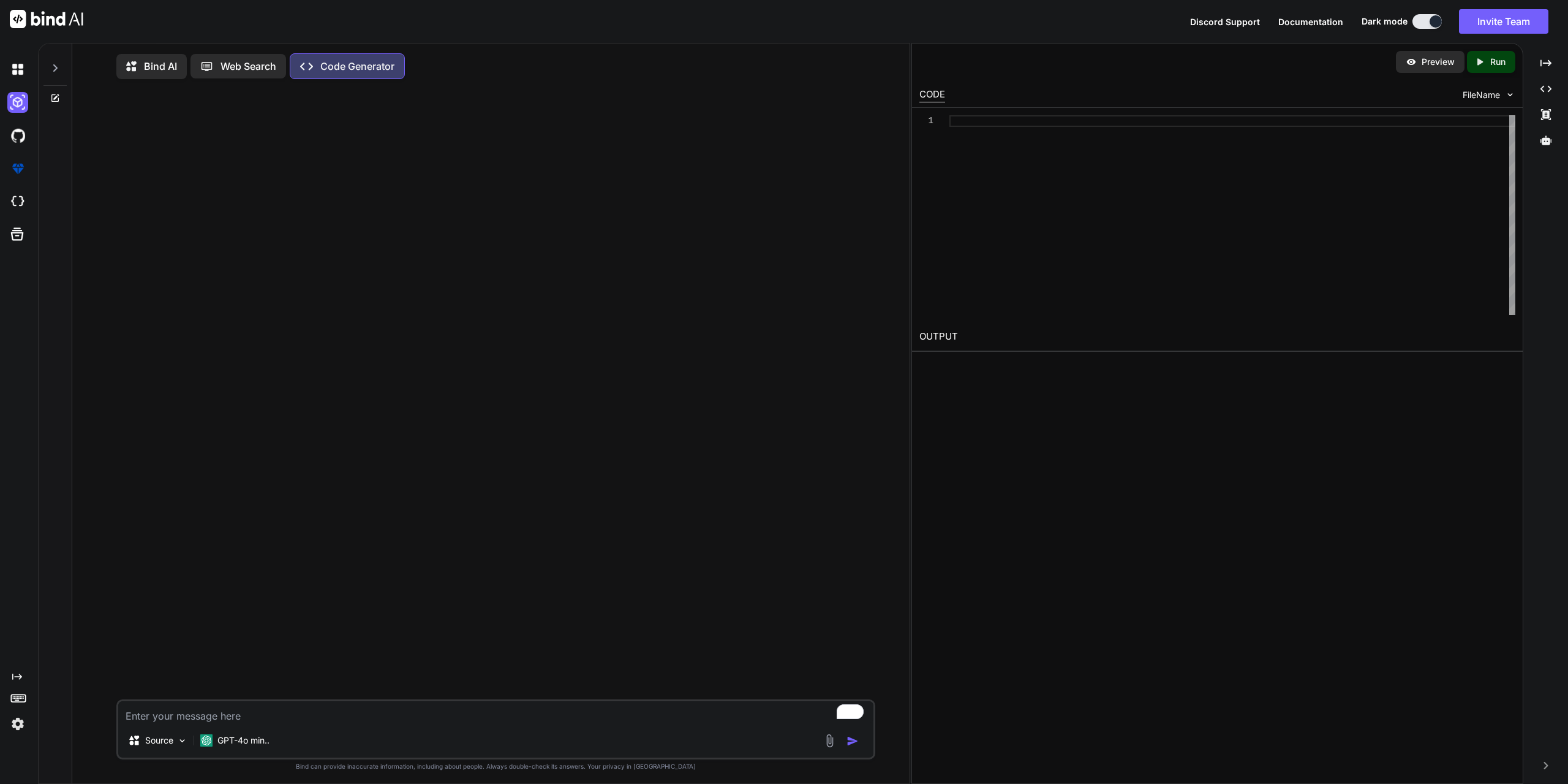
click at [256, 714] on textarea "To enrich screen reader interactions, please activate Accessibility in Grammarl…" at bounding box center [496, 712] width 755 height 22
paste textarea "groovehq.com"
type textarea "groovehq.com"
click at [137, 70] on icon at bounding box center [133, 68] width 13 height 13
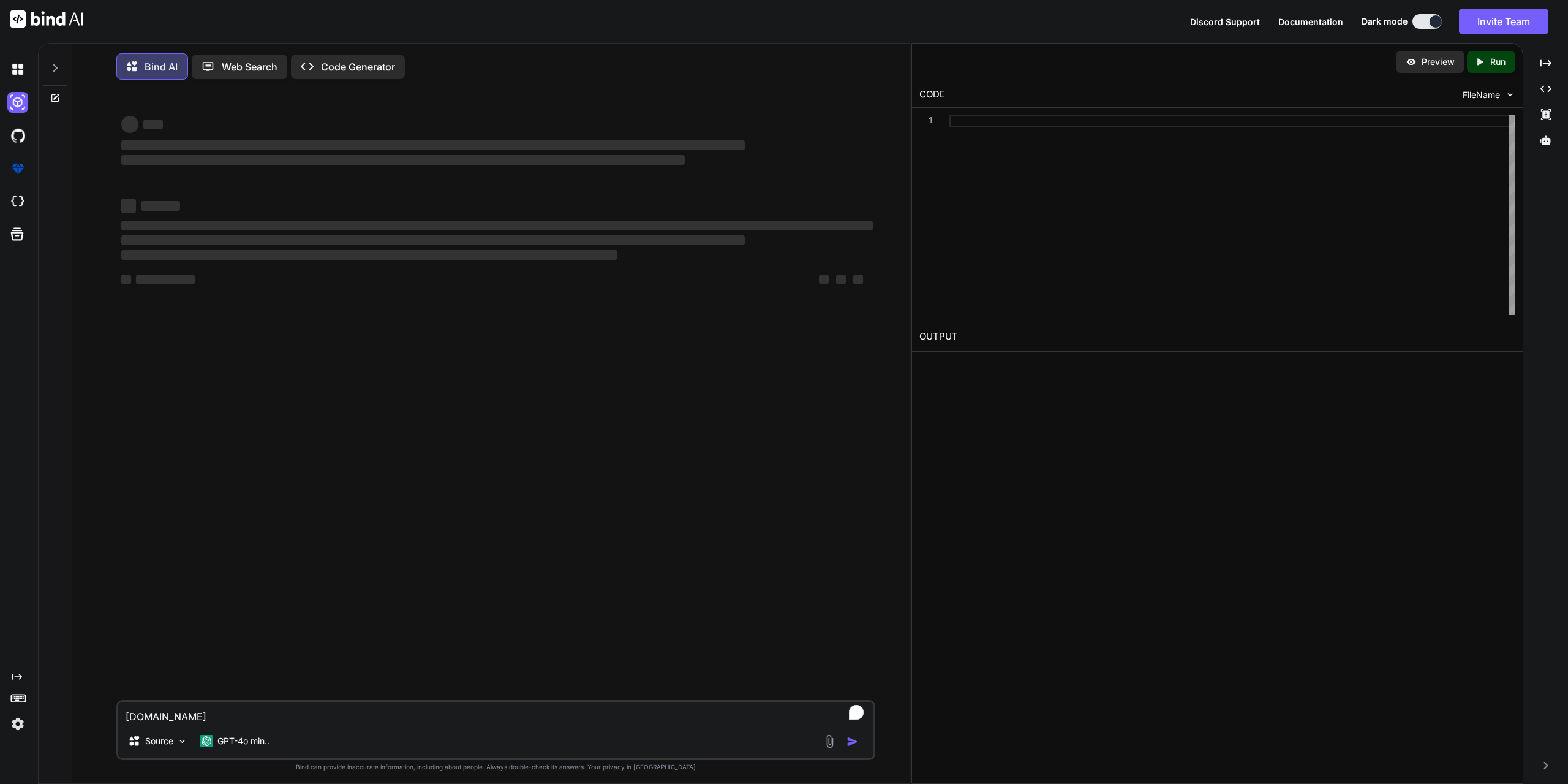
scroll to position [6, 0]
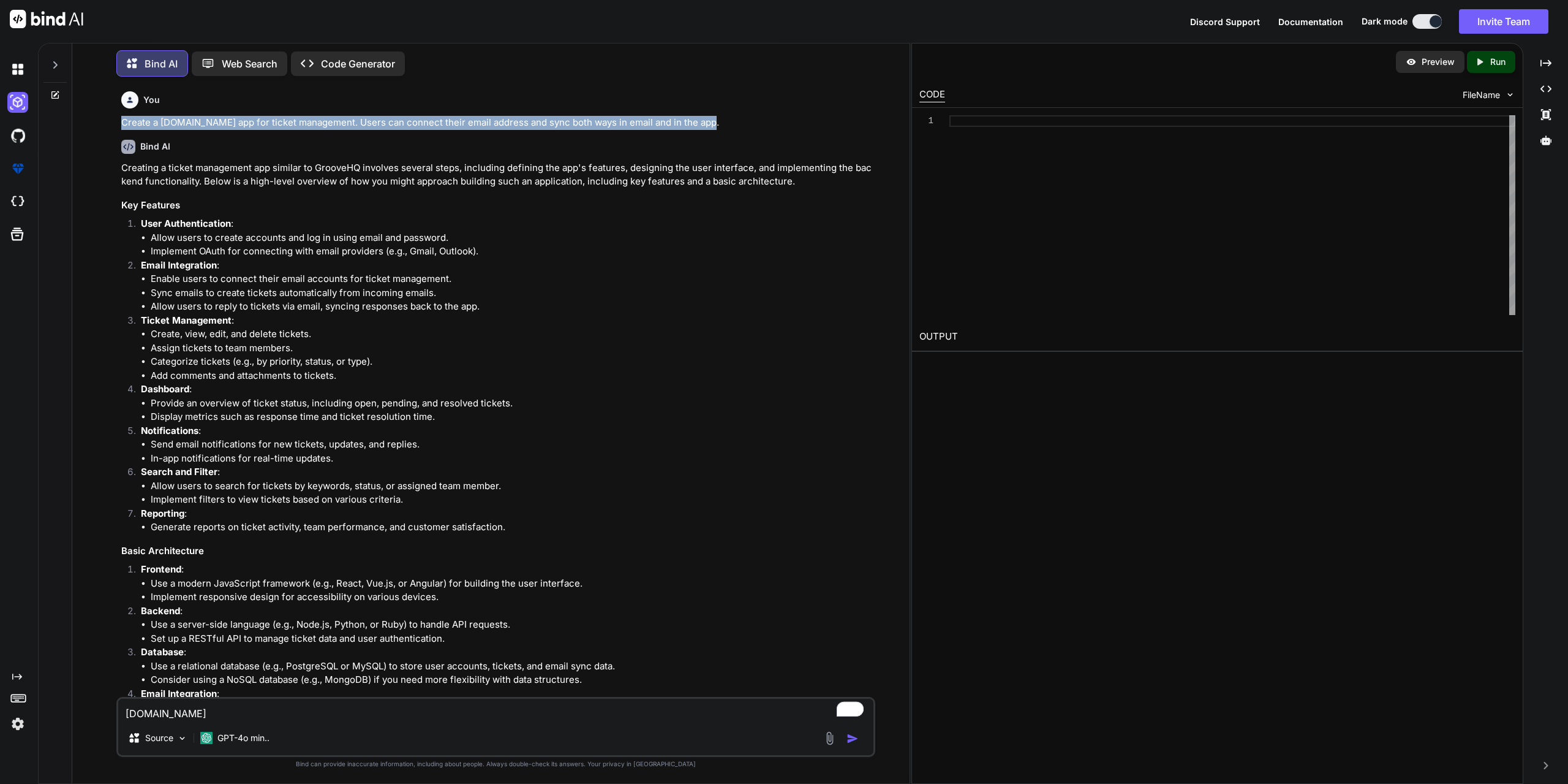
drag, startPoint x: 132, startPoint y: 123, endPoint x: 729, endPoint y: 116, distance: 597.0
click at [729, 116] on p "Create a groovehq.com app for ticket management. Users can connect their email …" at bounding box center [497, 123] width 752 height 14
copy p "Create a groovehq.com app for ticket management. Users can connect their email …"
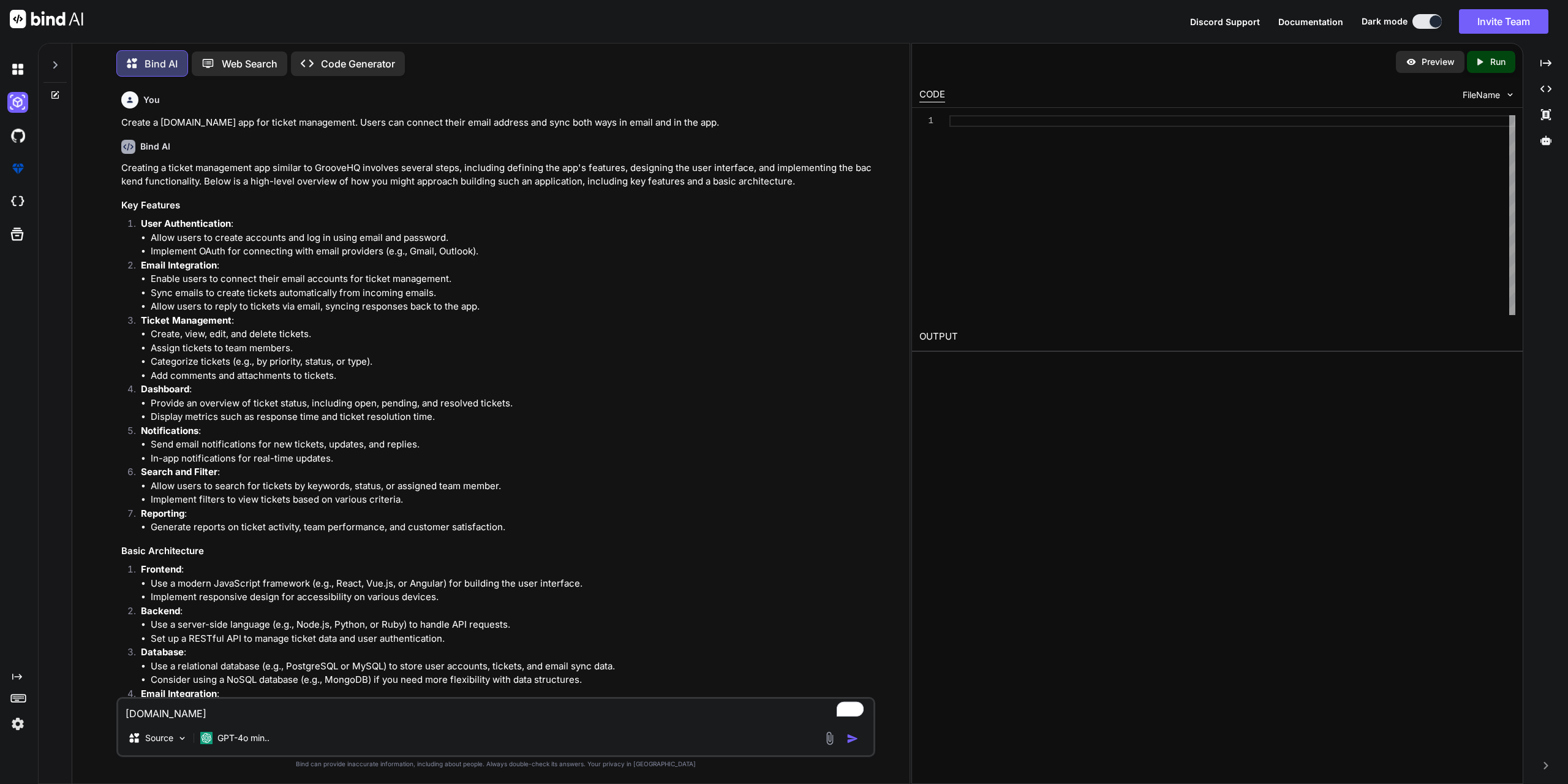
click at [353, 62] on p "Code Generator" at bounding box center [357, 64] width 74 height 15
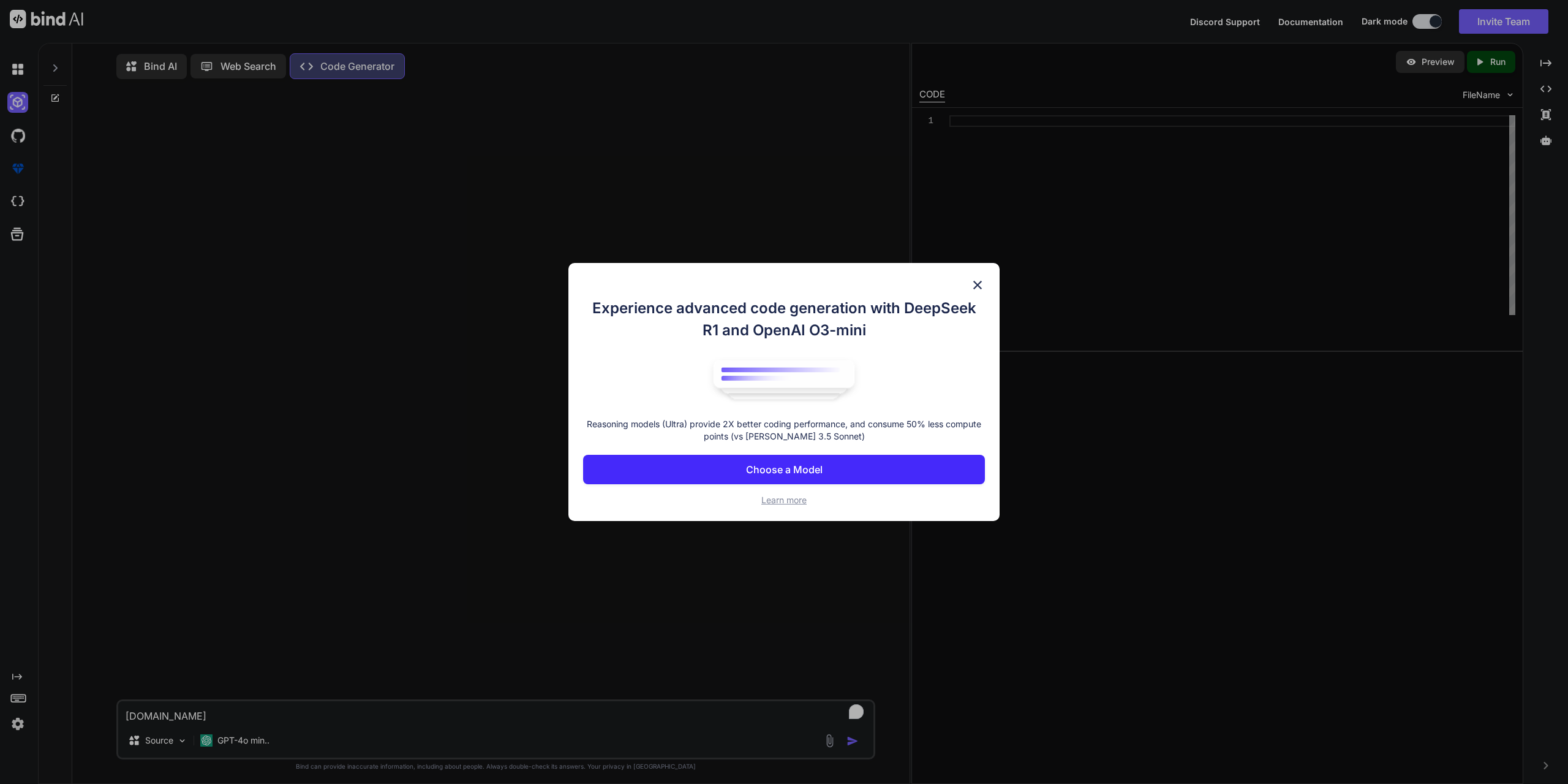
click at [976, 283] on img at bounding box center [977, 285] width 15 height 15
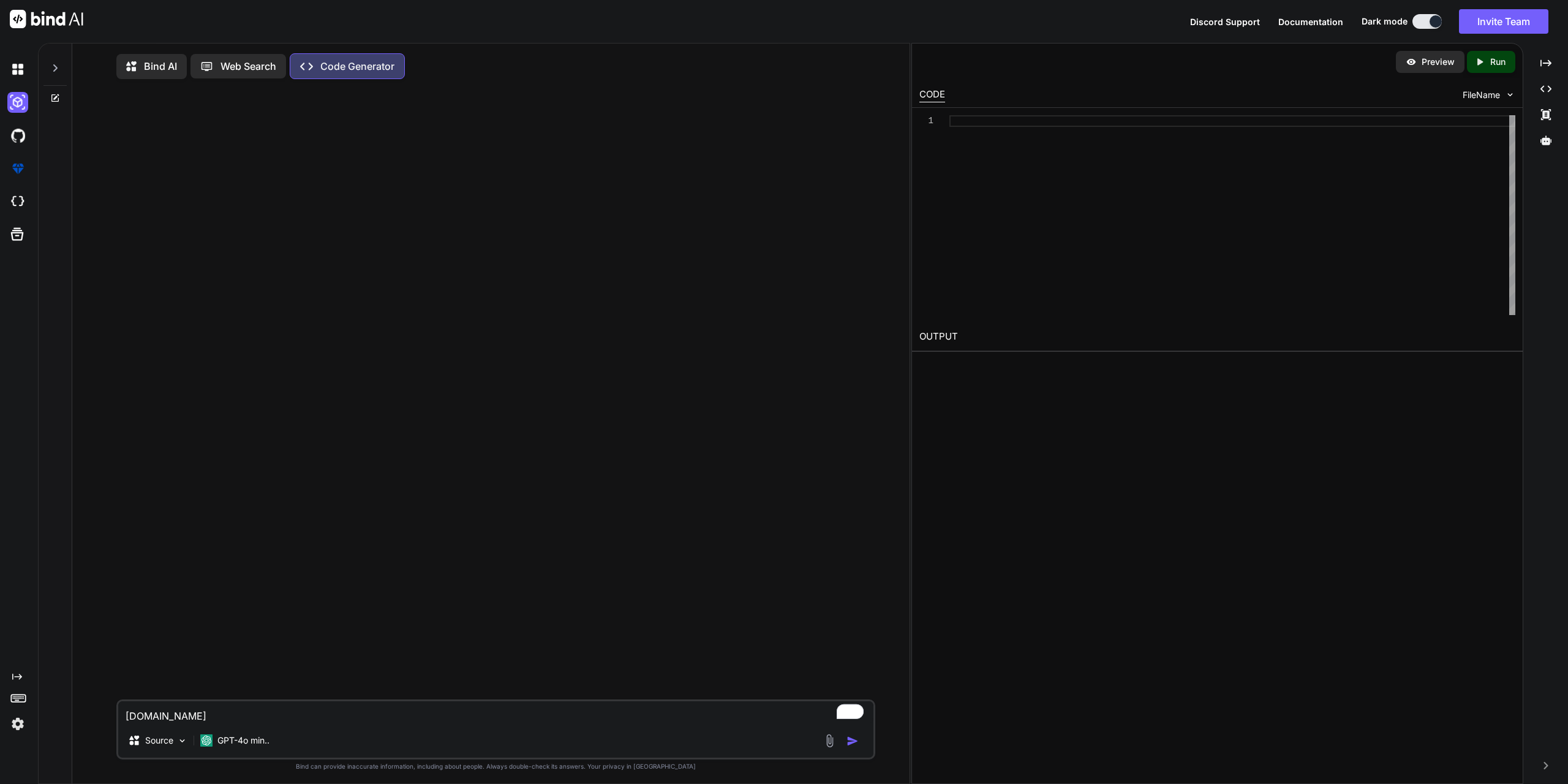
click at [225, 718] on textarea "groovehq.com" at bounding box center [496, 712] width 755 height 22
paste textarea "Create a groovehq.com app for ticket management. Users can connect their email …"
type textarea "Create a groovehq.com app for ticket management. Users can connect their email …"
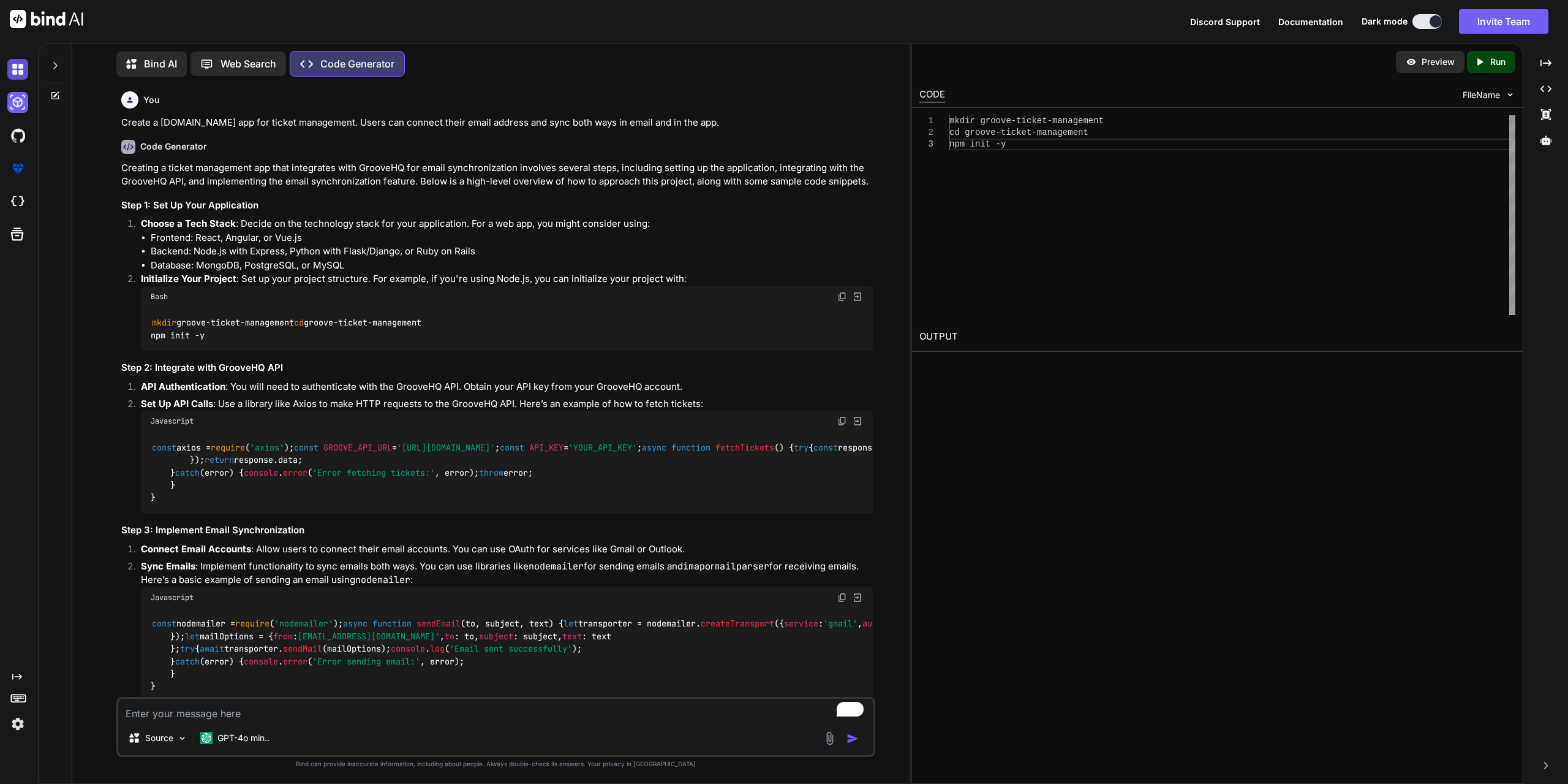
click at [18, 75] on img at bounding box center [18, 69] width 21 height 21
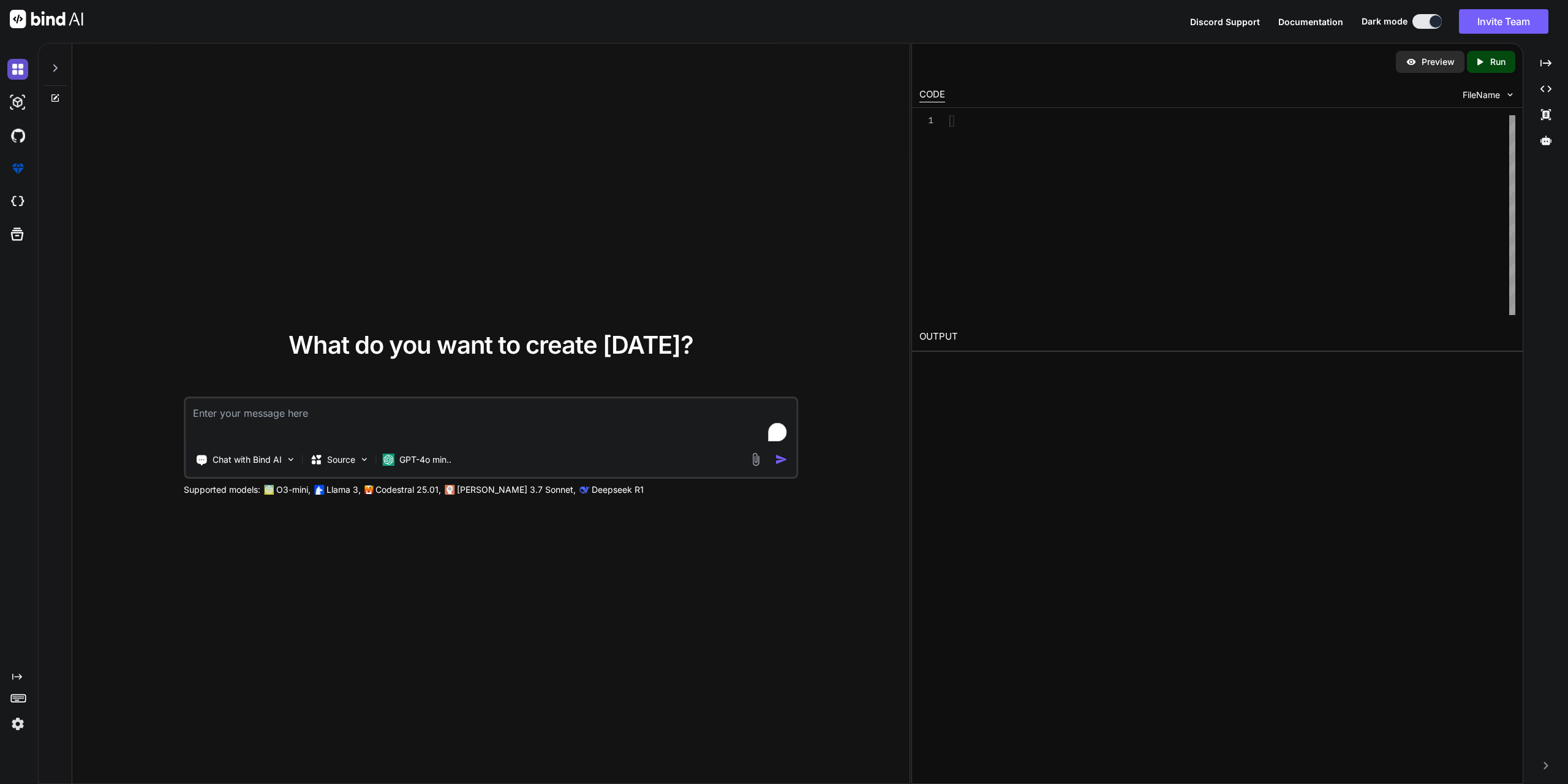
click at [16, 64] on img at bounding box center [18, 69] width 21 height 21
click at [21, 108] on img at bounding box center [18, 102] width 21 height 21
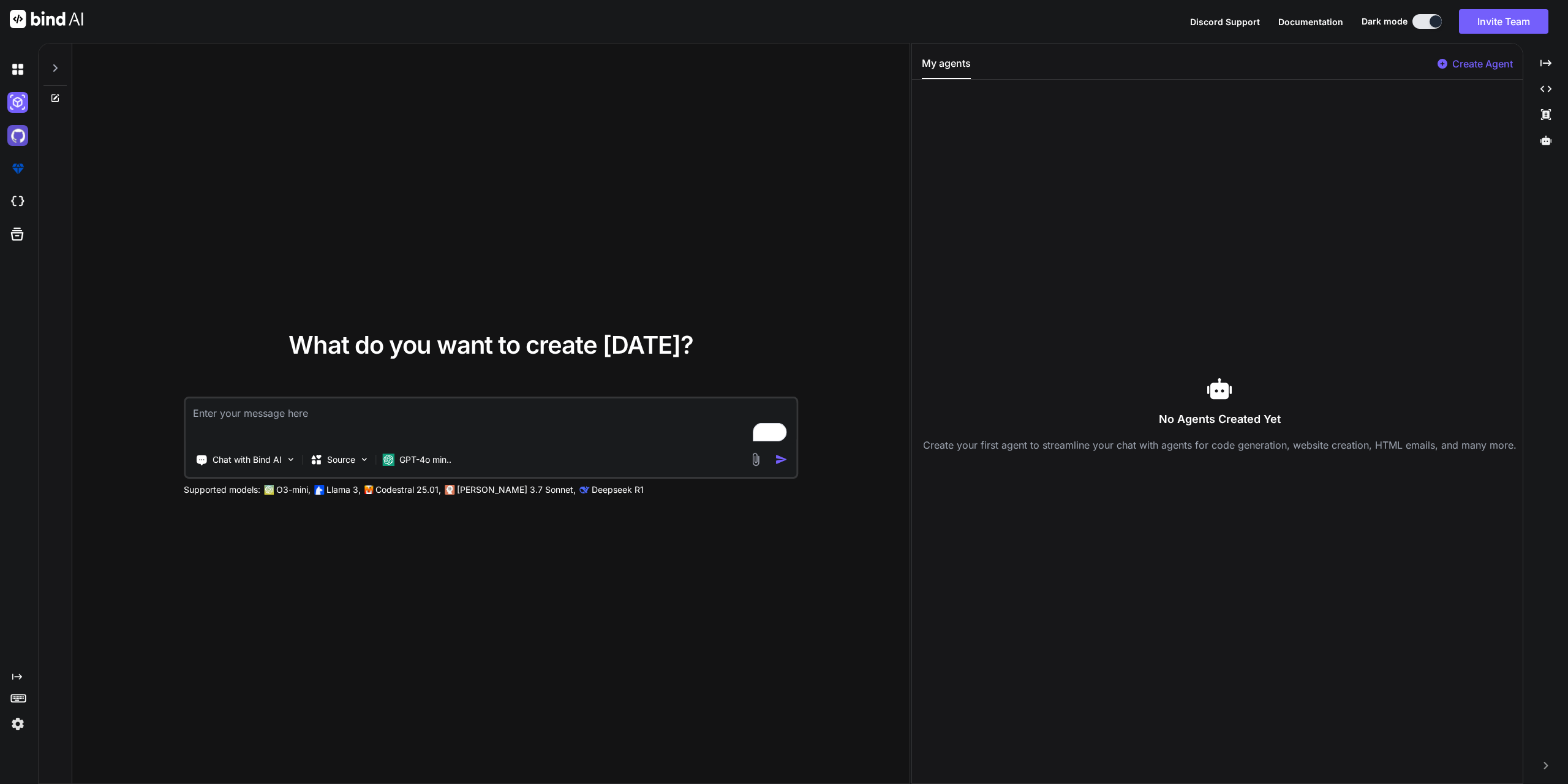
click at [17, 132] on img at bounding box center [18, 135] width 21 height 21
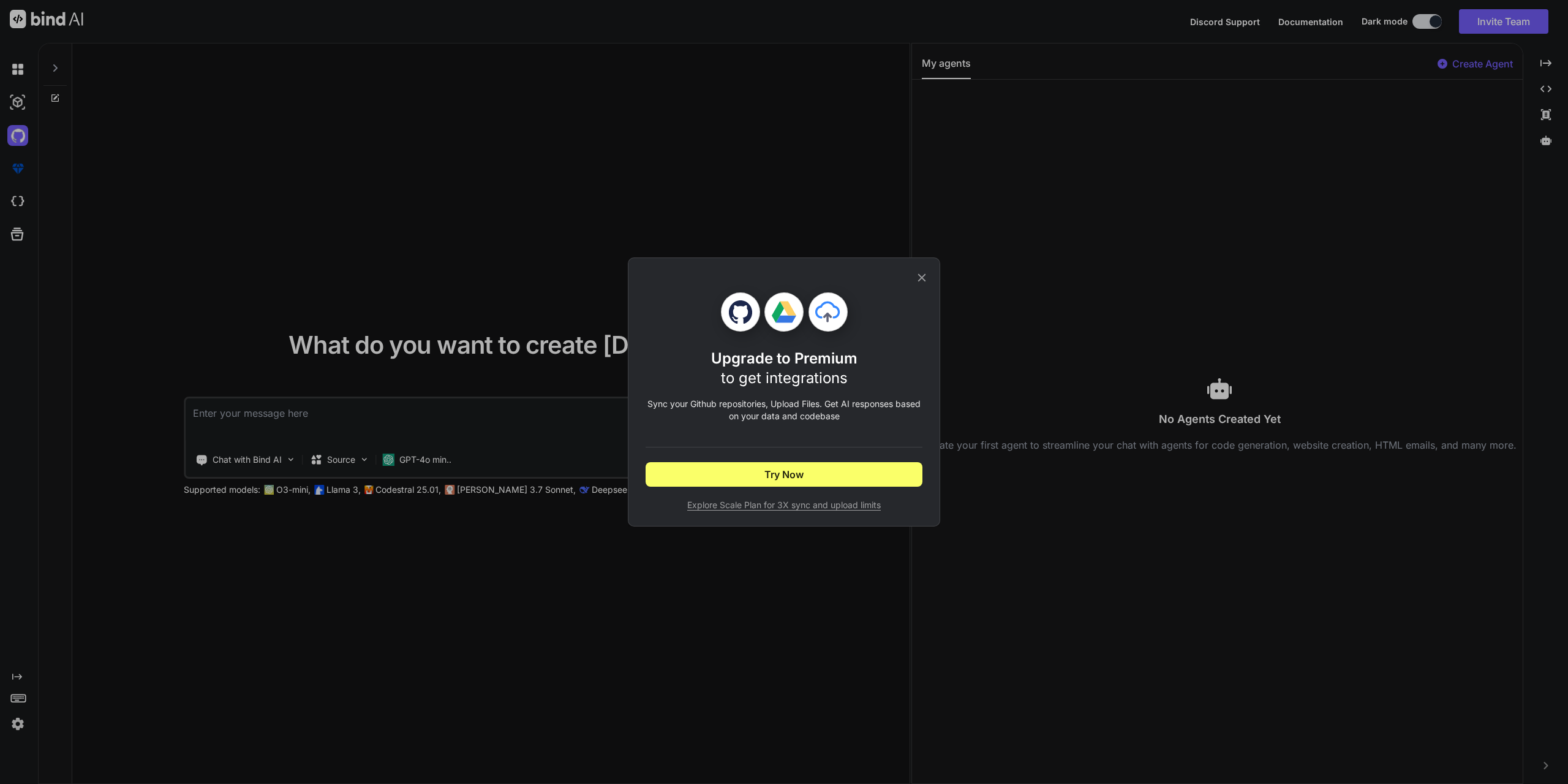
click at [917, 271] on icon at bounding box center [922, 278] width 13 height 13
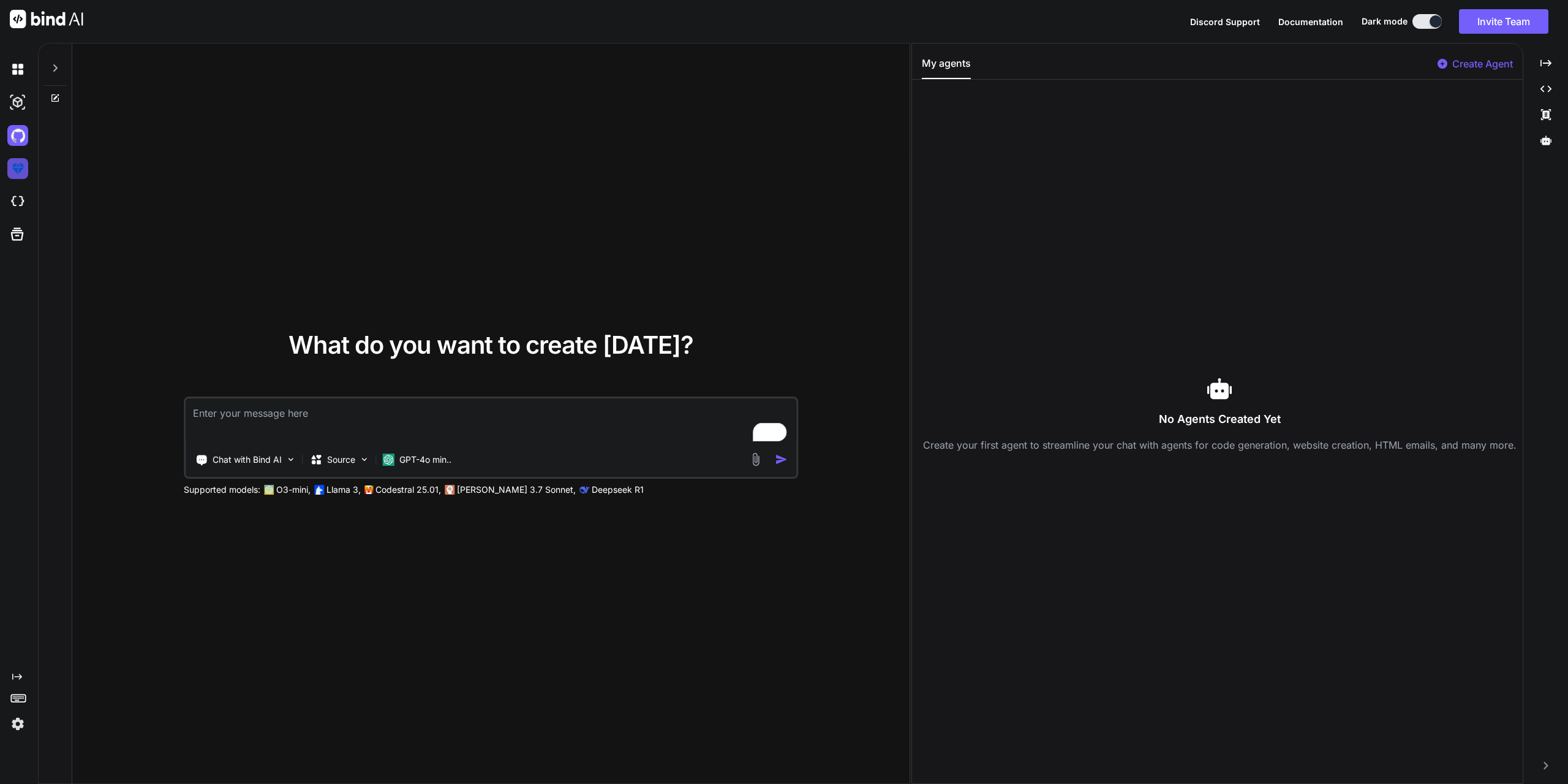
click at [17, 165] on img at bounding box center [18, 168] width 21 height 21
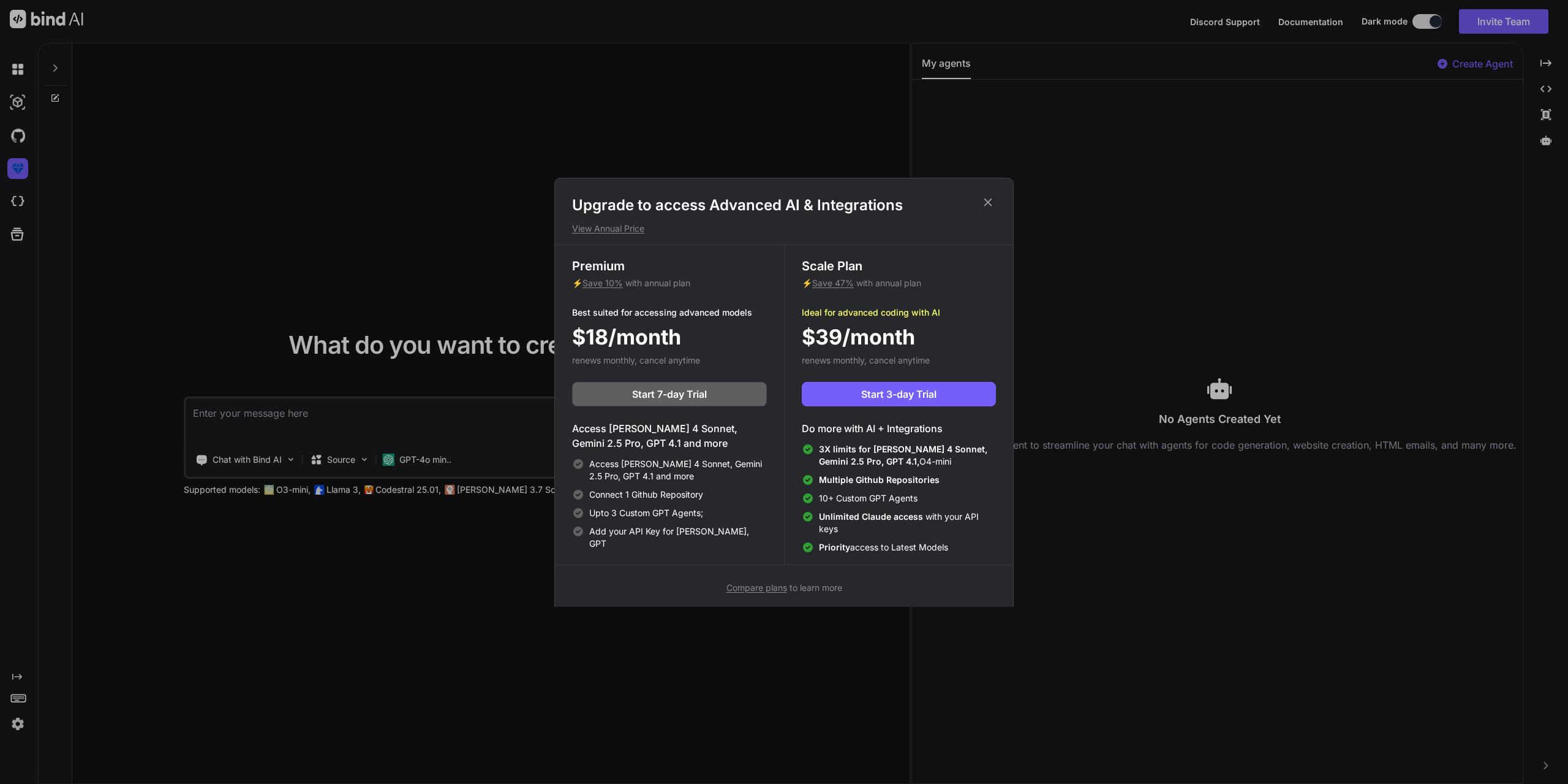
click at [985, 200] on icon at bounding box center [988, 202] width 13 height 13
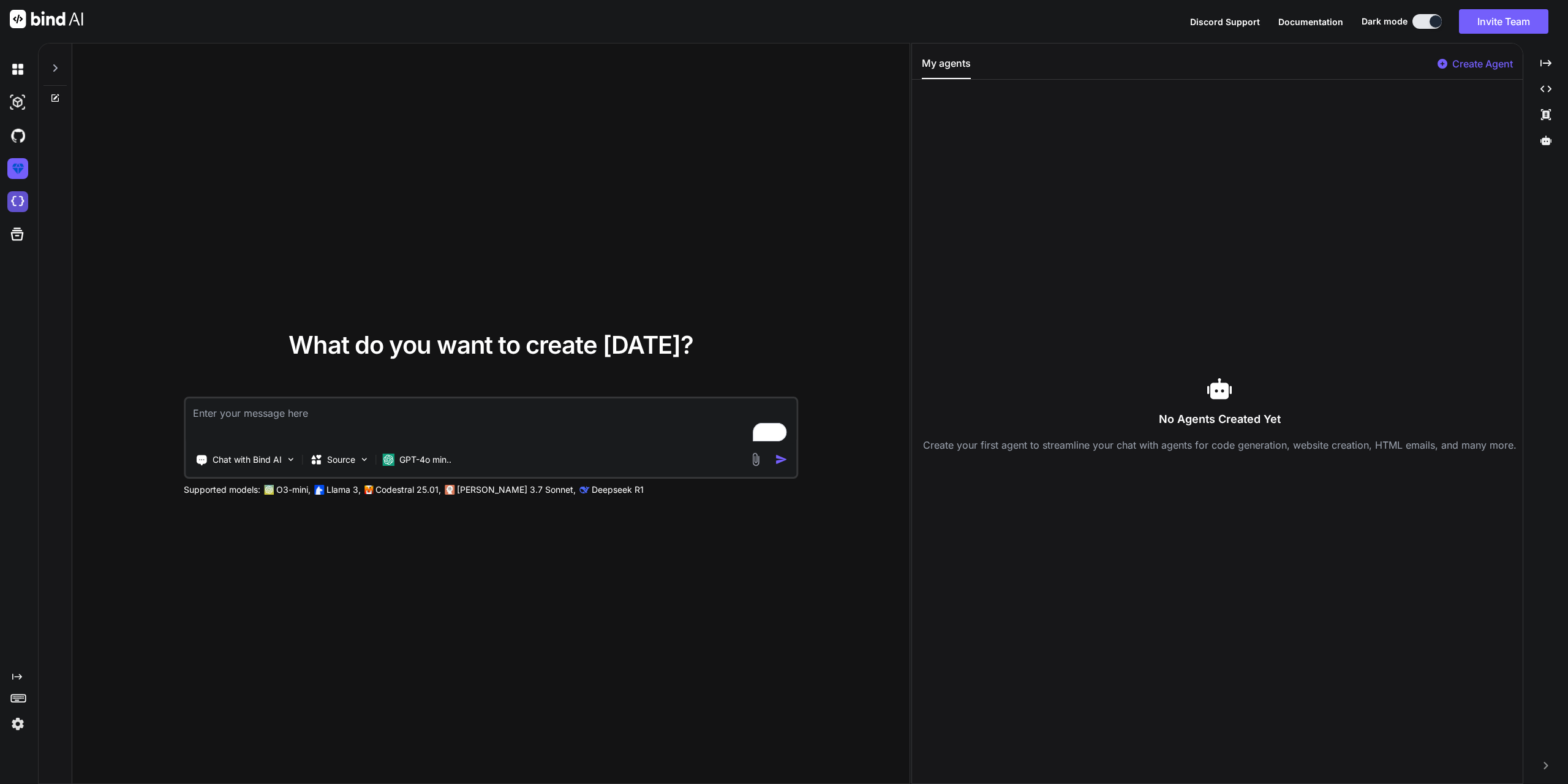
click at [20, 199] on img at bounding box center [18, 202] width 21 height 21
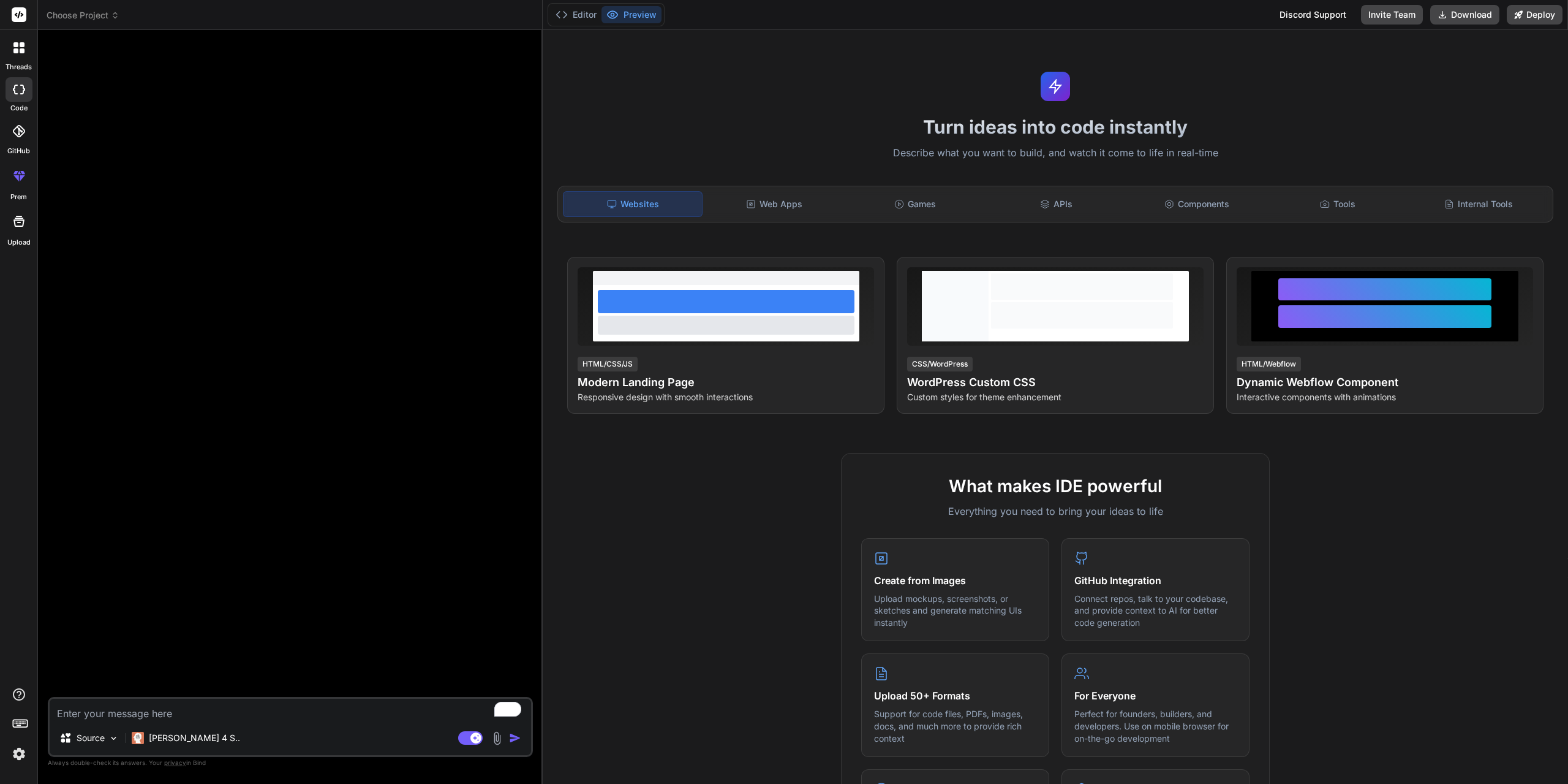
type textarea "x"
click at [138, 707] on textarea "To enrich screen reader interactions, please activate Accessibility in Grammarl…" at bounding box center [290, 709] width 481 height 22
type textarea "C"
type textarea "x"
type textarea "Cr"
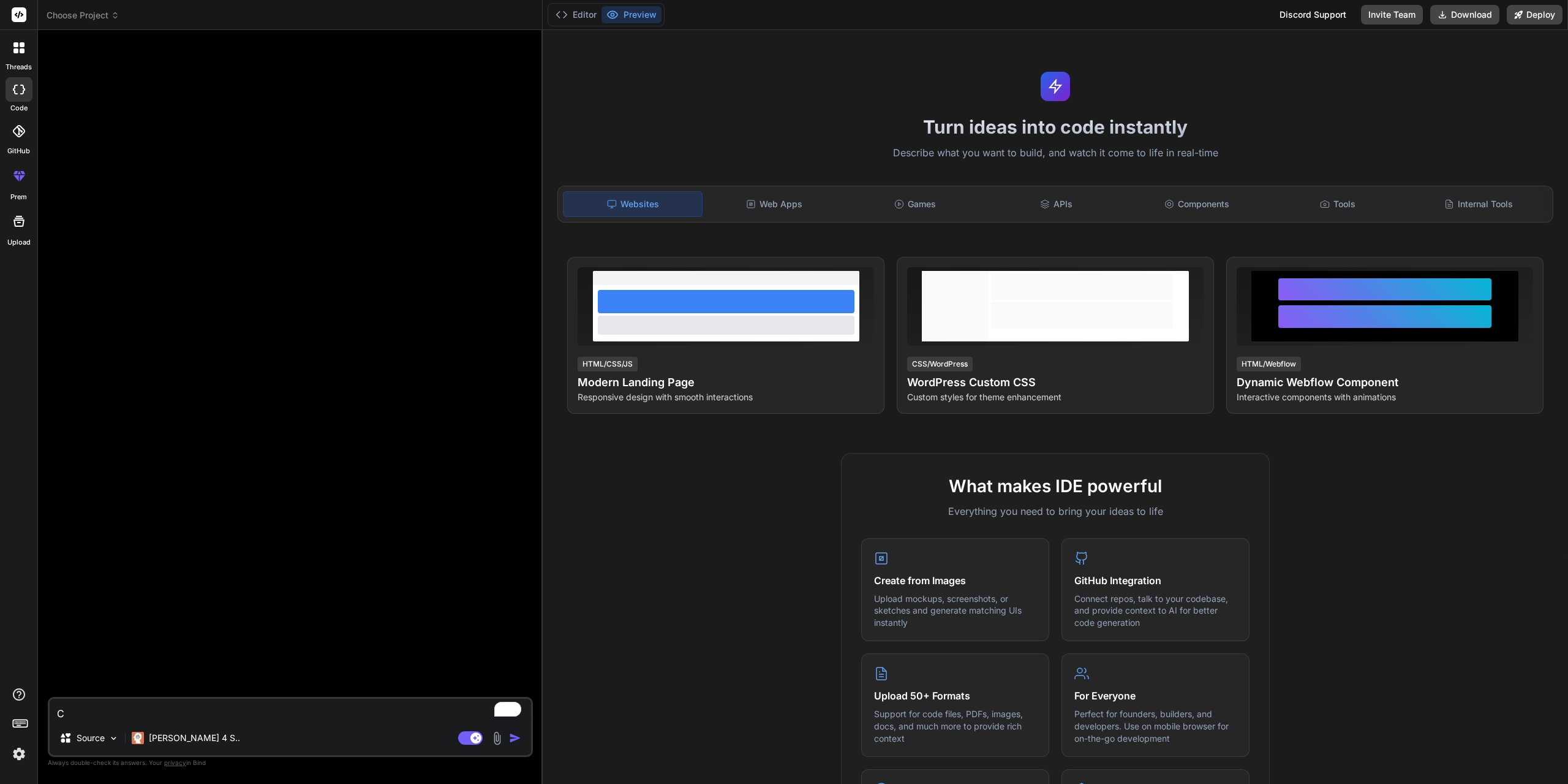
type textarea "x"
type textarea "Cre"
type textarea "x"
type textarea "Crea"
type textarea "x"
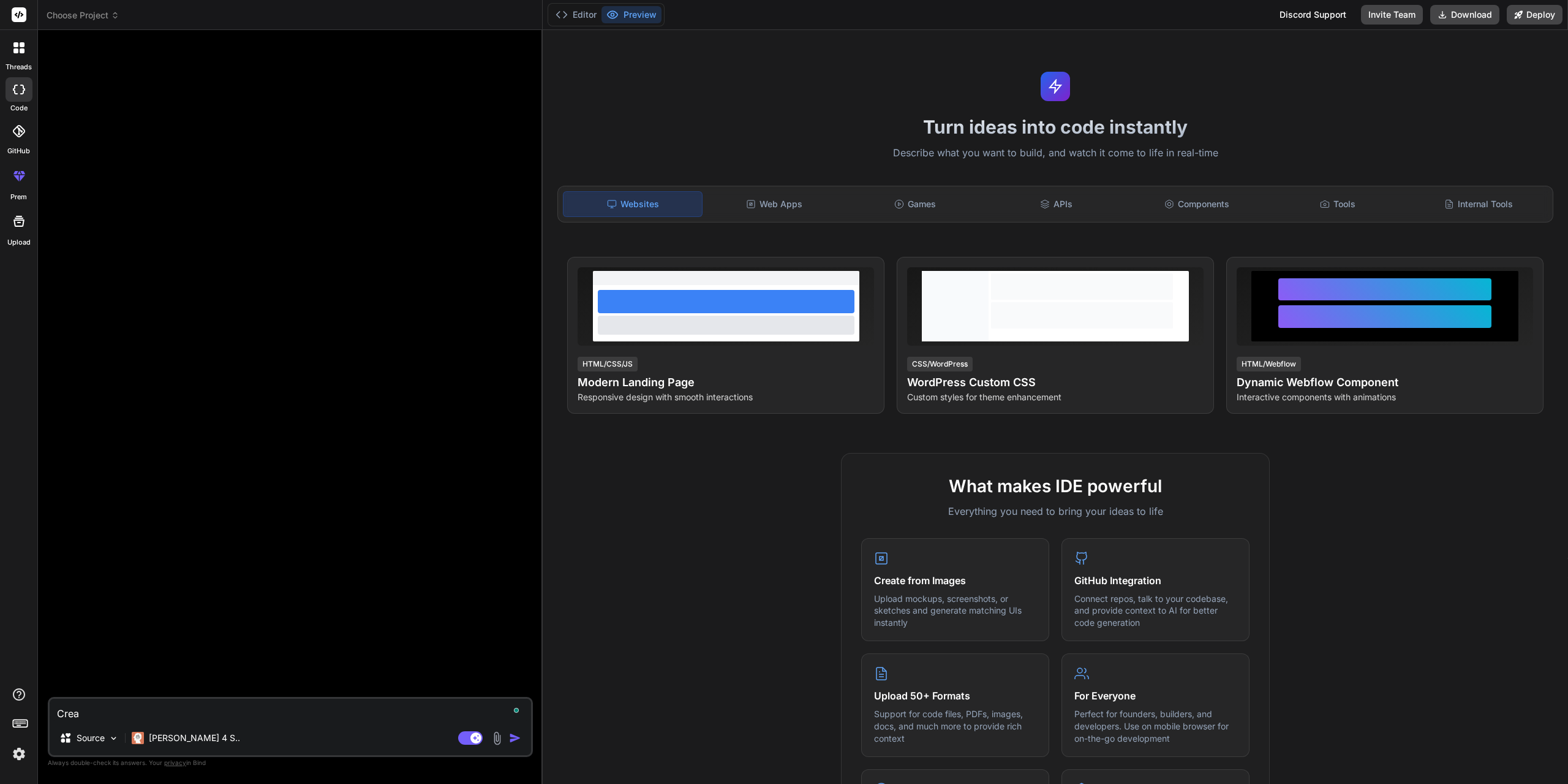
type textarea "Creat"
type textarea "x"
type textarea "Create"
type textarea "x"
type textarea "Create"
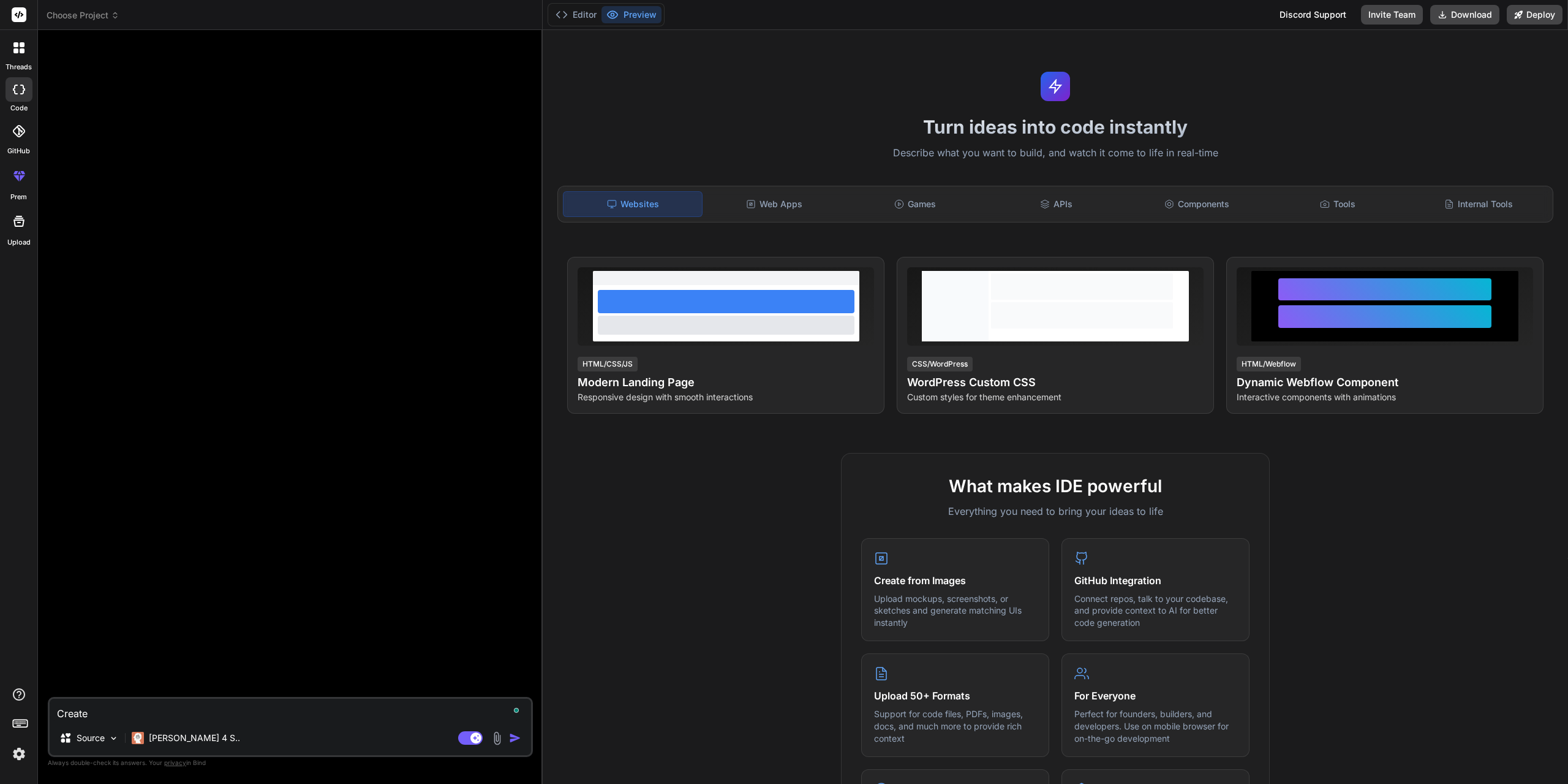
type textarea "x"
type textarea "Create a"
type textarea "x"
type textarea "Create a"
type textarea "x"
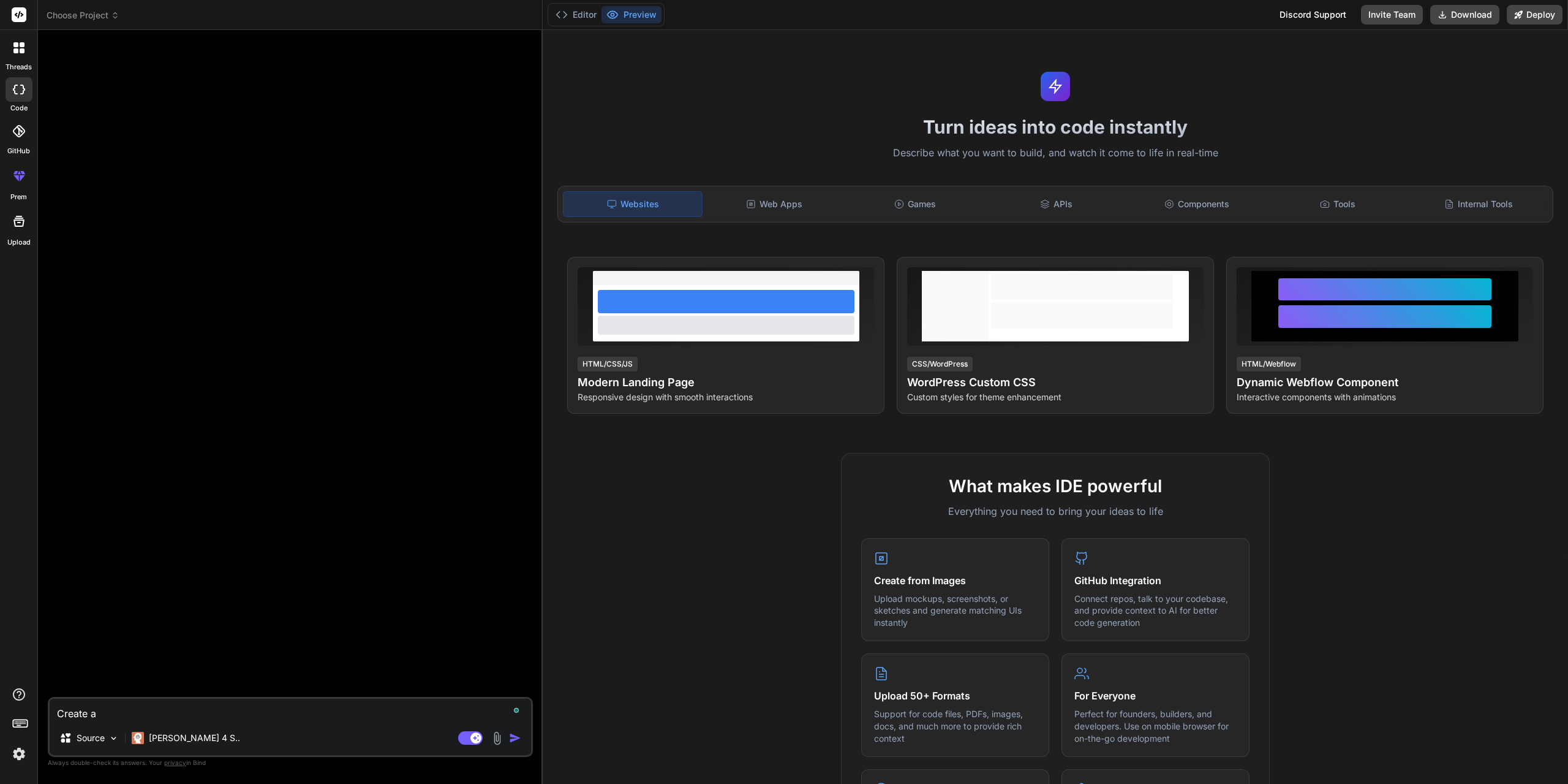
type textarea "Create a s"
type textarea "x"
type textarea "Create a si"
type textarea "x"
type textarea "Create a sim"
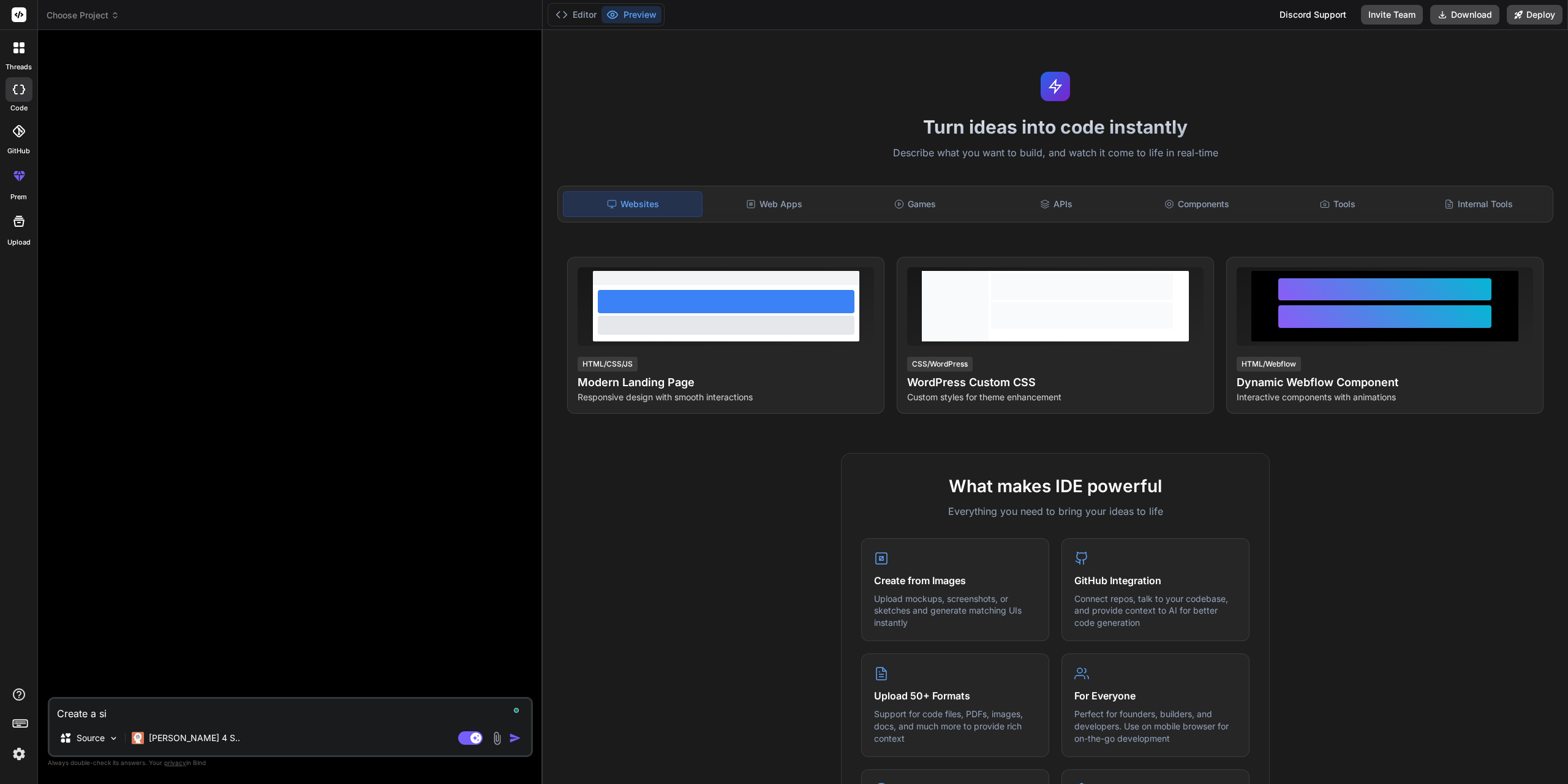
type textarea "x"
type textarea "Create a simp"
type textarea "x"
type textarea "Create a simpl"
type textarea "x"
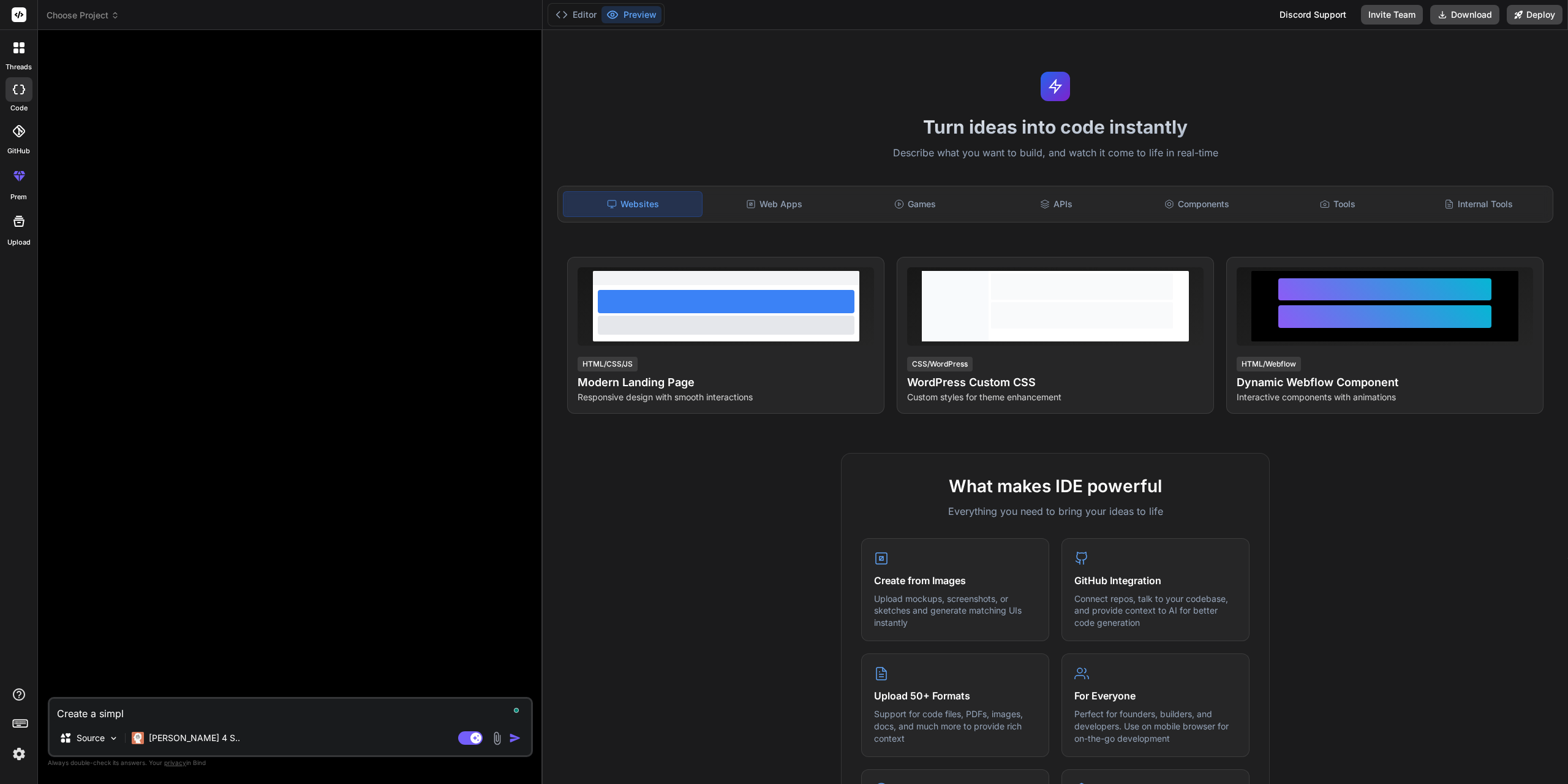
type textarea "Create a simple"
type textarea "x"
type textarea "Create a simple"
type textarea "x"
paste textarea "A ticketing system built for effortless customer support"
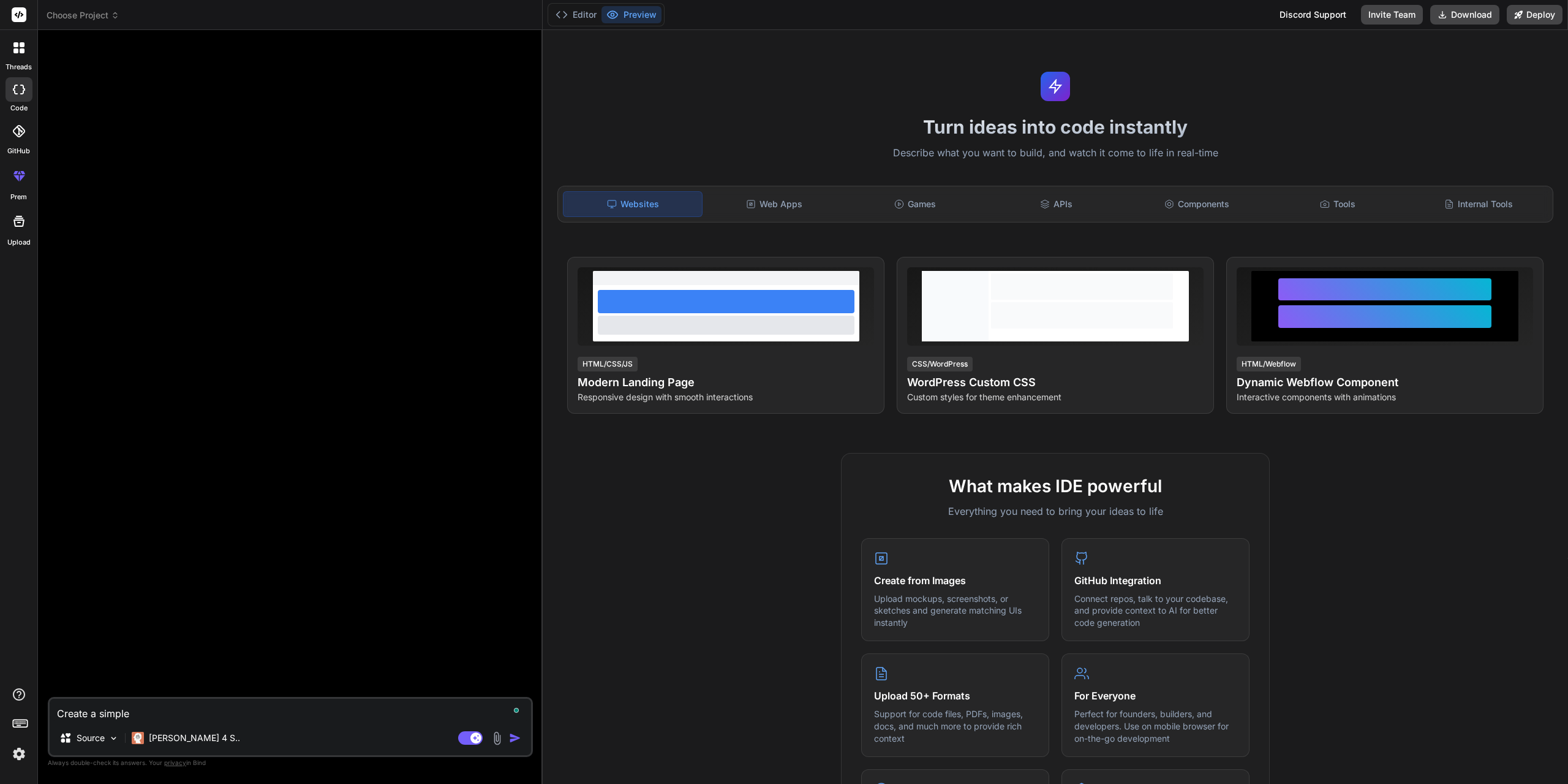
type textarea "Create a simple A ticketing system built for effortless customer support"
type textarea "x"
click at [135, 713] on textarea "Create a simple A ticketing system built for effortless customer support" at bounding box center [290, 709] width 481 height 22
type textarea "Create a simple Aticketing system built for effortless customer support"
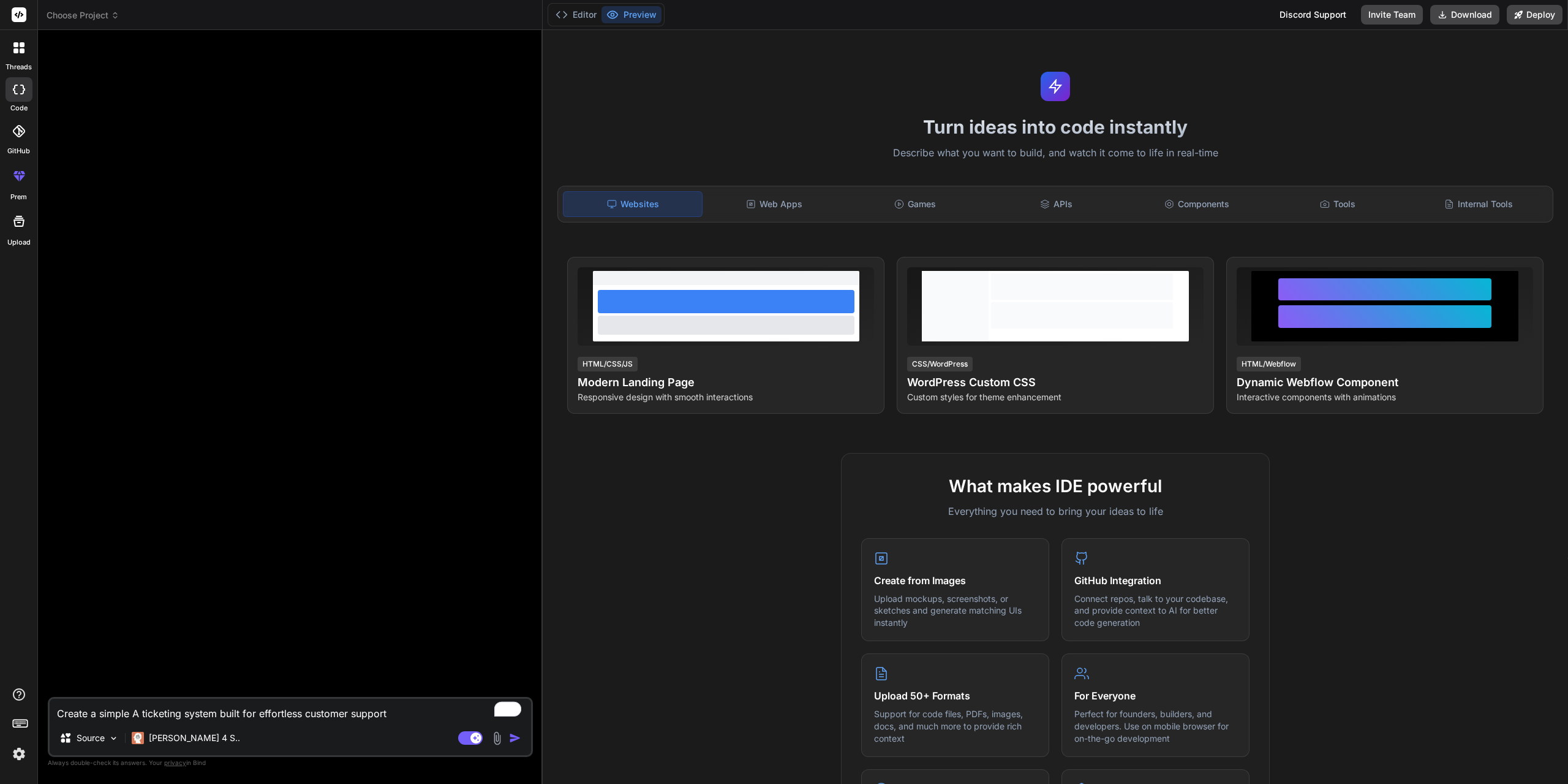
type textarea "x"
click at [396, 715] on textarea "Create a simple Aticketing system built for effortless customer support" at bounding box center [290, 709] width 481 height 22
type textarea "Create a simple Aticketing system built for effortless customer support."
type textarea "x"
type textarea "Create a simple Aticketing system built for effortless customer support."
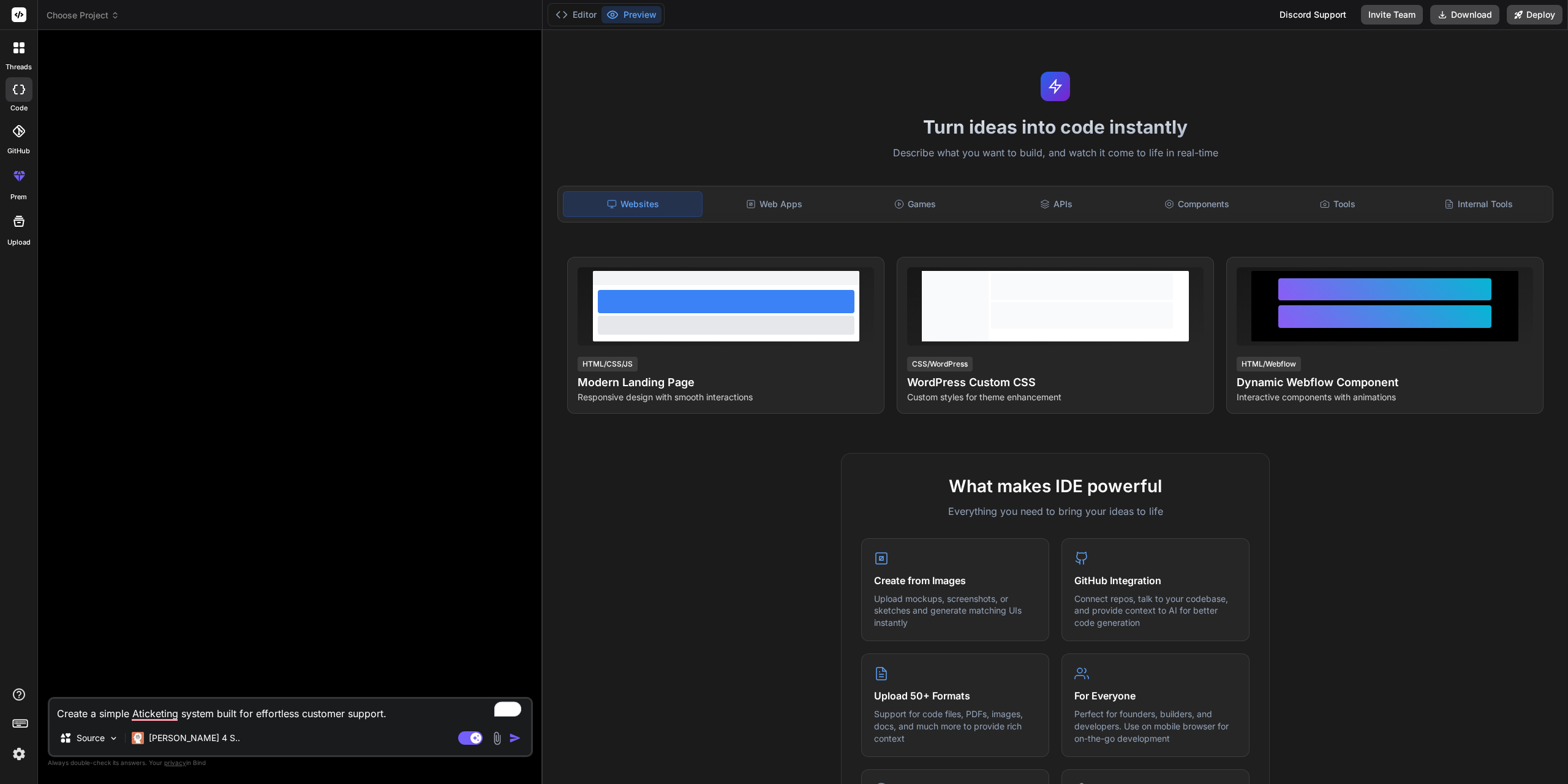
type textarea "x"
type textarea "Create a simple Aticketing system built for effortless customer support. I"
type textarea "x"
type textarea "Create a simple Aticketing system built for effortless customer support. It"
type textarea "x"
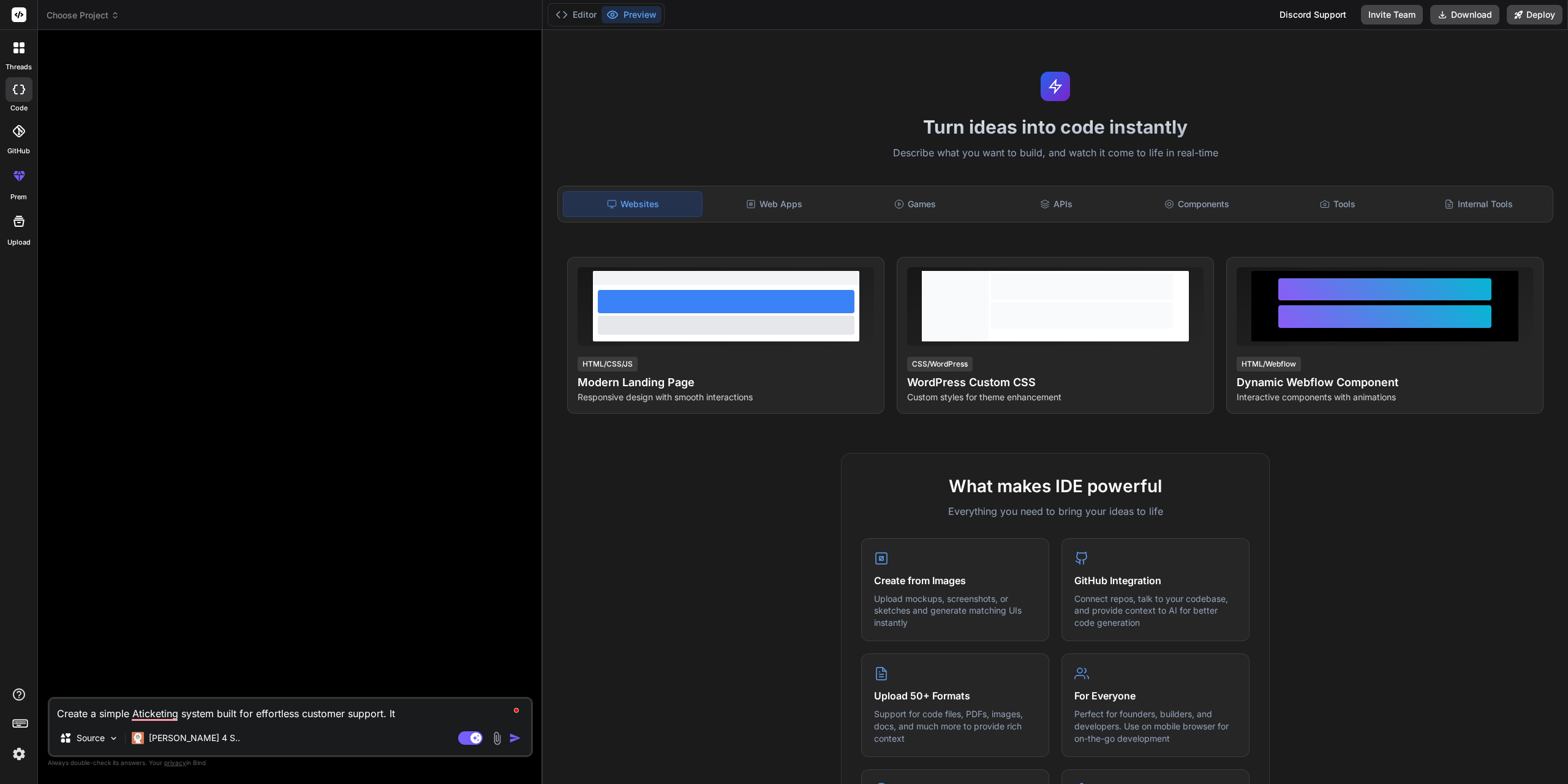
type textarea "Create a simple Aticketing system built for effortless customer support. It"
type textarea "x"
type textarea "Create a simple Aticketing system built for effortless customer support. It s"
type textarea "x"
type textarea "Create a simple Aticketing system built for effortless customer support. It sh"
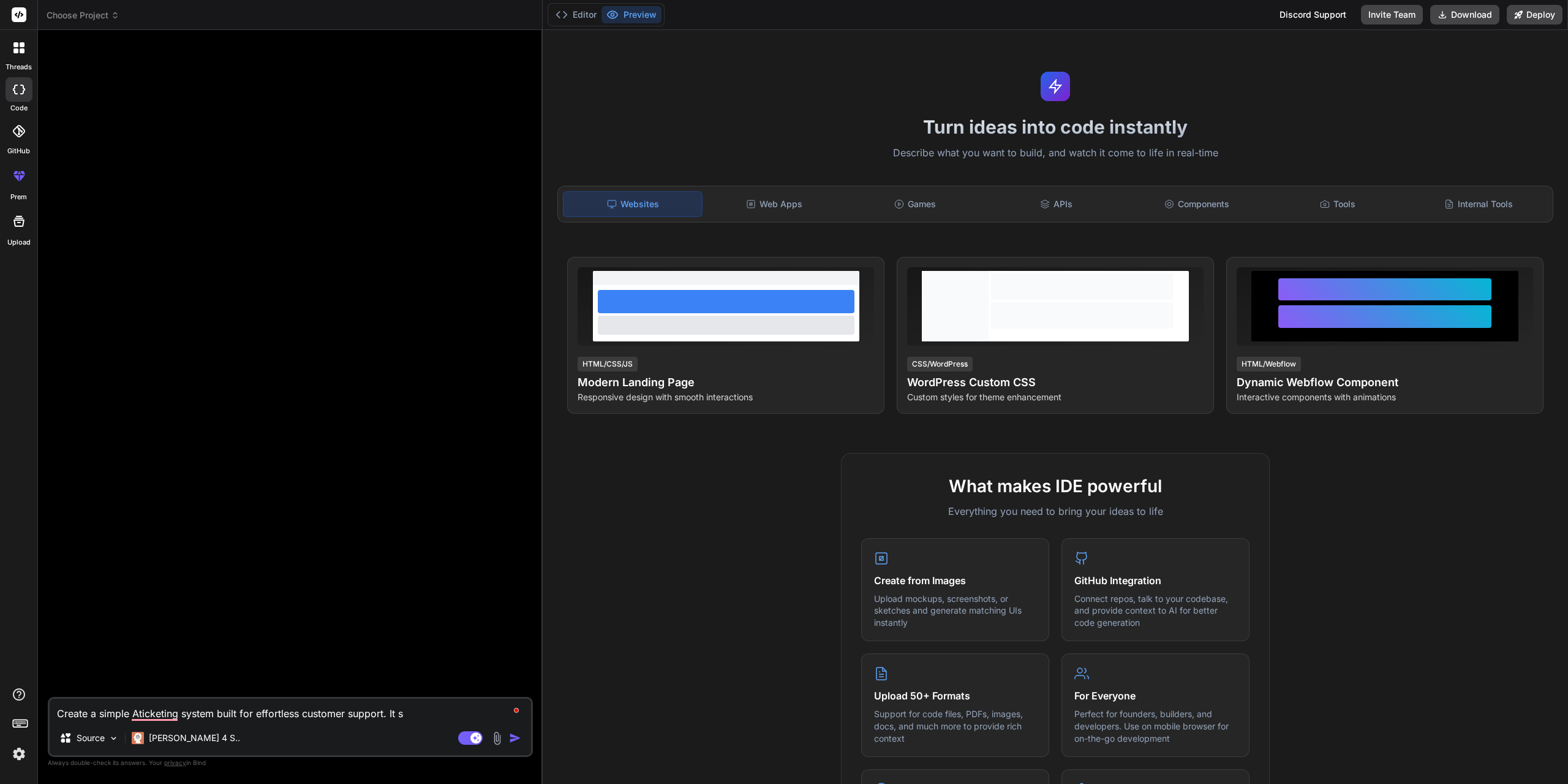
type textarea "x"
type textarea "Create a simple Aticketing system built for effortless customer support. It sho"
type textarea "x"
type textarea "Create a simple Aticketing system built for effortless customer support. It shou"
type textarea "x"
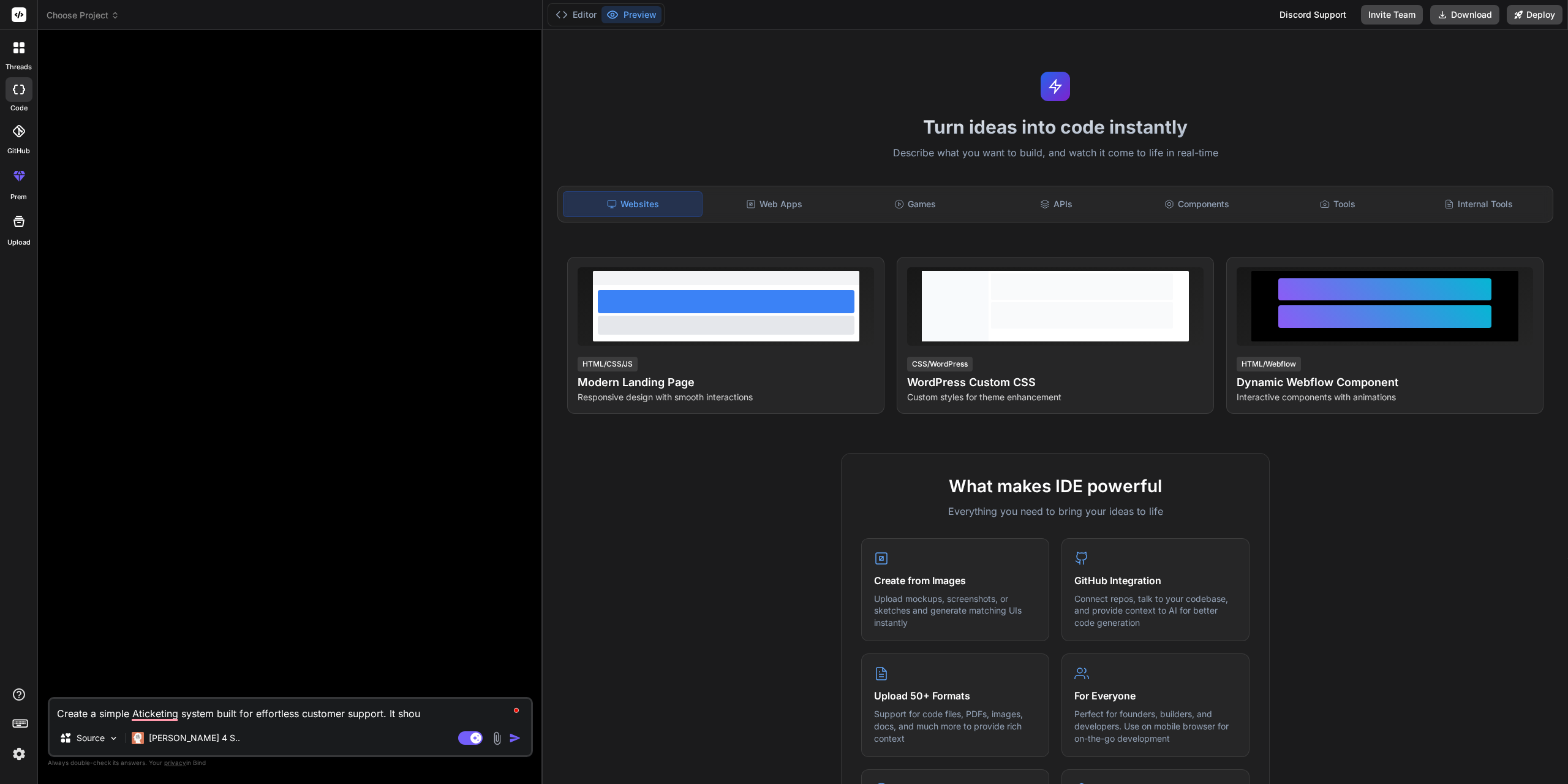
type textarea "Create a simple Aticketing system built for effortless customer support. It sho…"
type textarea "x"
type textarea "Create a simple Aticketing system built for effortless customer support. It sho…"
type textarea "x"
type textarea "Create a simple Aticketing system built for effortless customer support. It sho…"
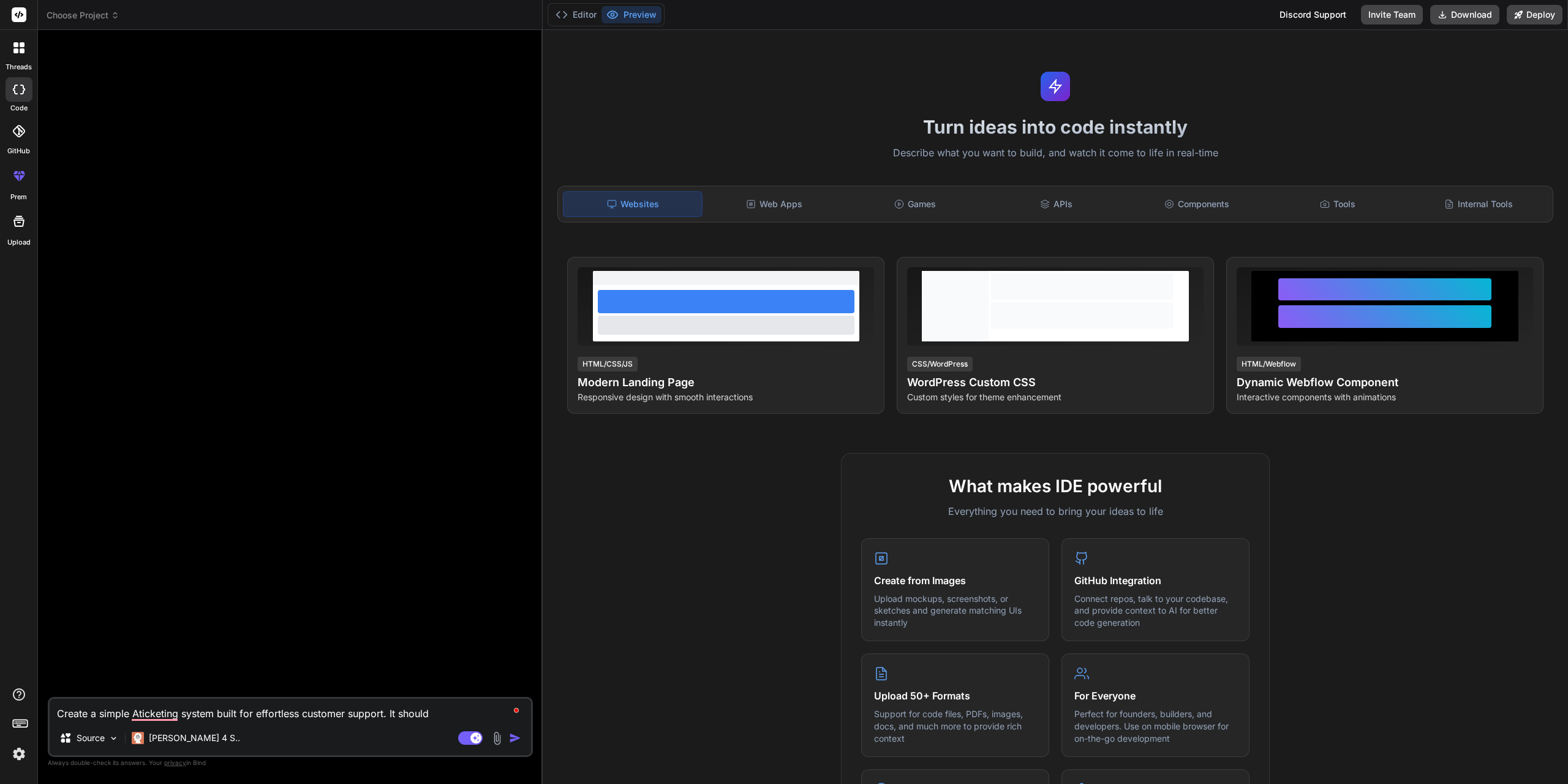
type textarea "x"
type textarea "Create a simple Aticketing system built for effortless customer support. It sho…"
type textarea "x"
type textarea "Create a simple Aticketing system built for effortless customer support. It sho…"
type textarea "x"
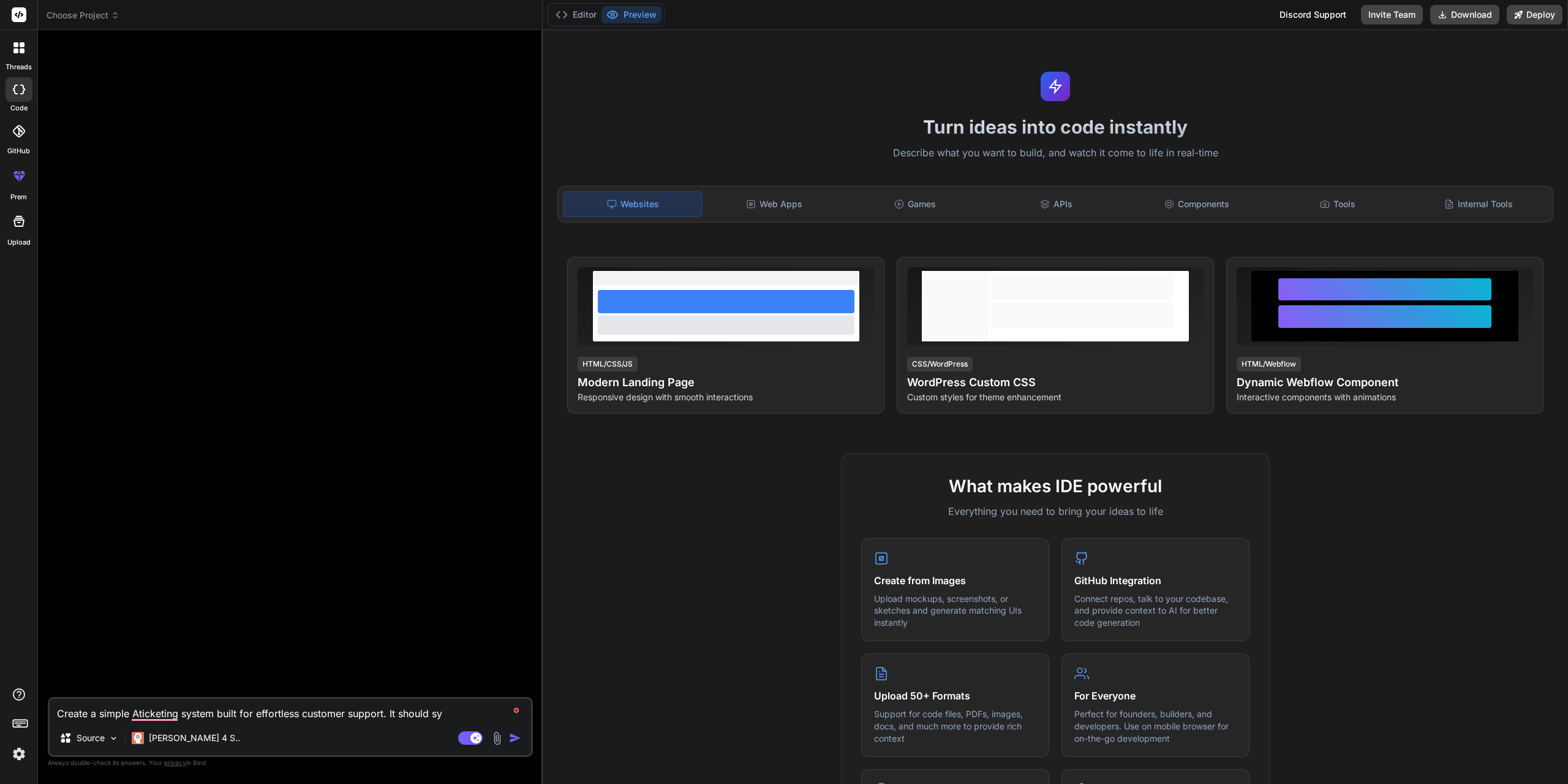
type textarea "Create a simple Aticketing system built for effortless customer support. It sho…"
type textarea "x"
type textarea "Create a simple Aticketing system built for effortless customer support. It sho…"
type textarea "x"
type textarea "Create a simple Aticketing system built for effortless customer support. It sho…"
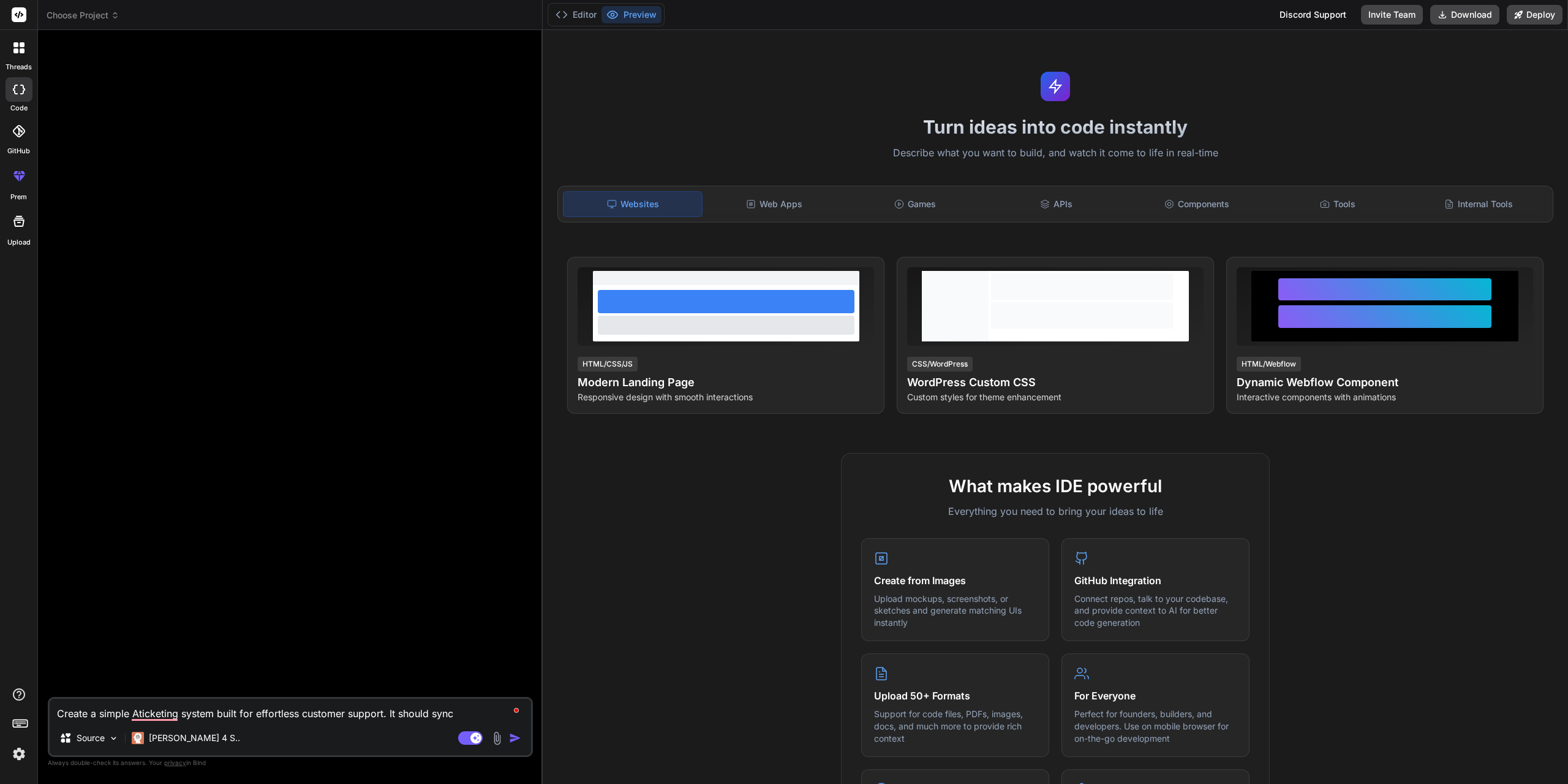
type textarea "x"
type textarea "Create a simple Aticketing system built for effortless customer support. It sho…"
type textarea "x"
type textarea "Create a simple Aticketing system built for effortless customer support. It sho…"
type textarea "x"
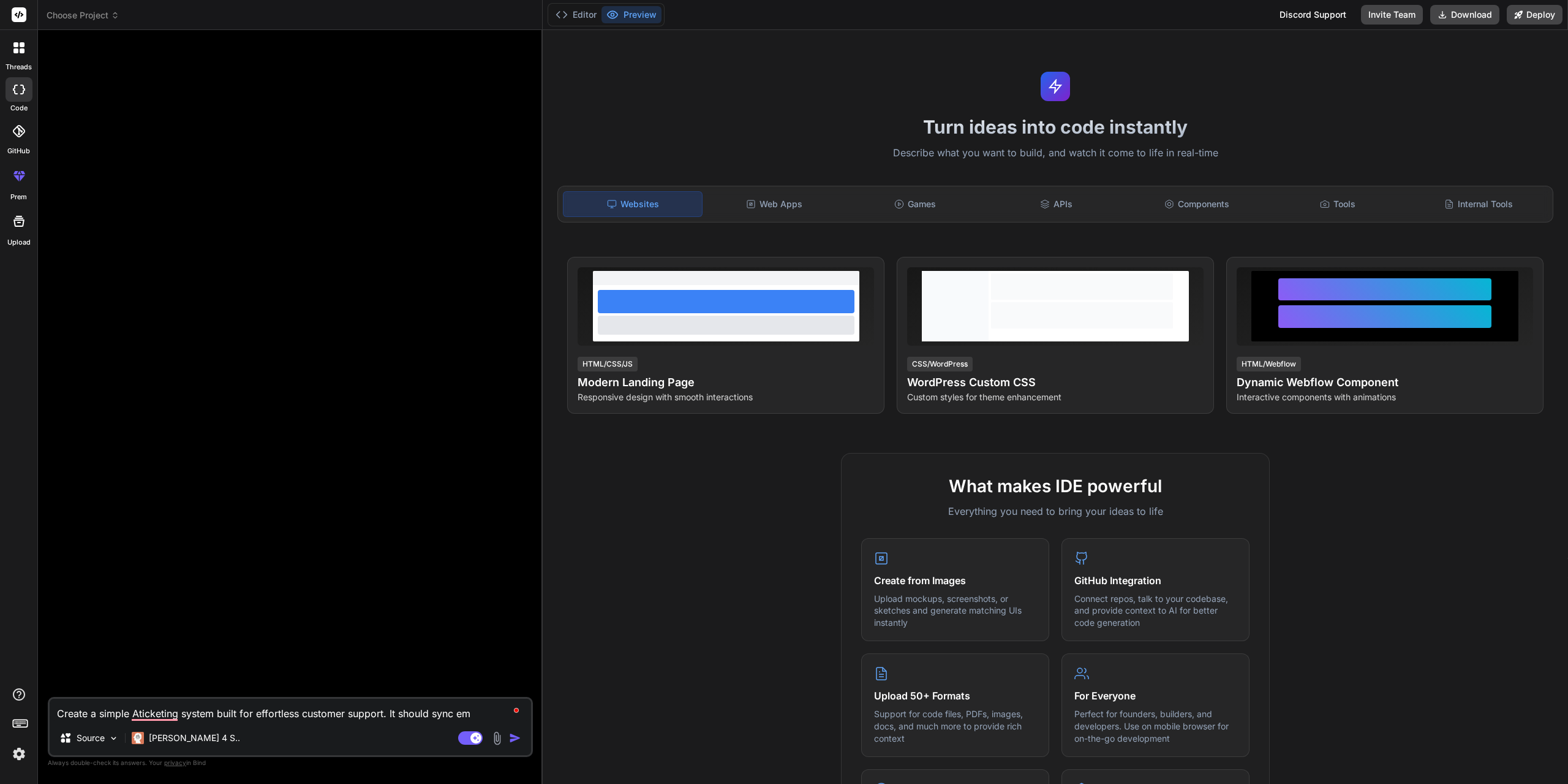
type textarea "Create a simple Aticketing system built for effortless customer support. It sho…"
type textarea "x"
type textarea "Create a simple Aticketing system built for effortless customer support. It sho…"
type textarea "x"
type textarea "Create a simple Aticketing system built for effortless customer support. It sho…"
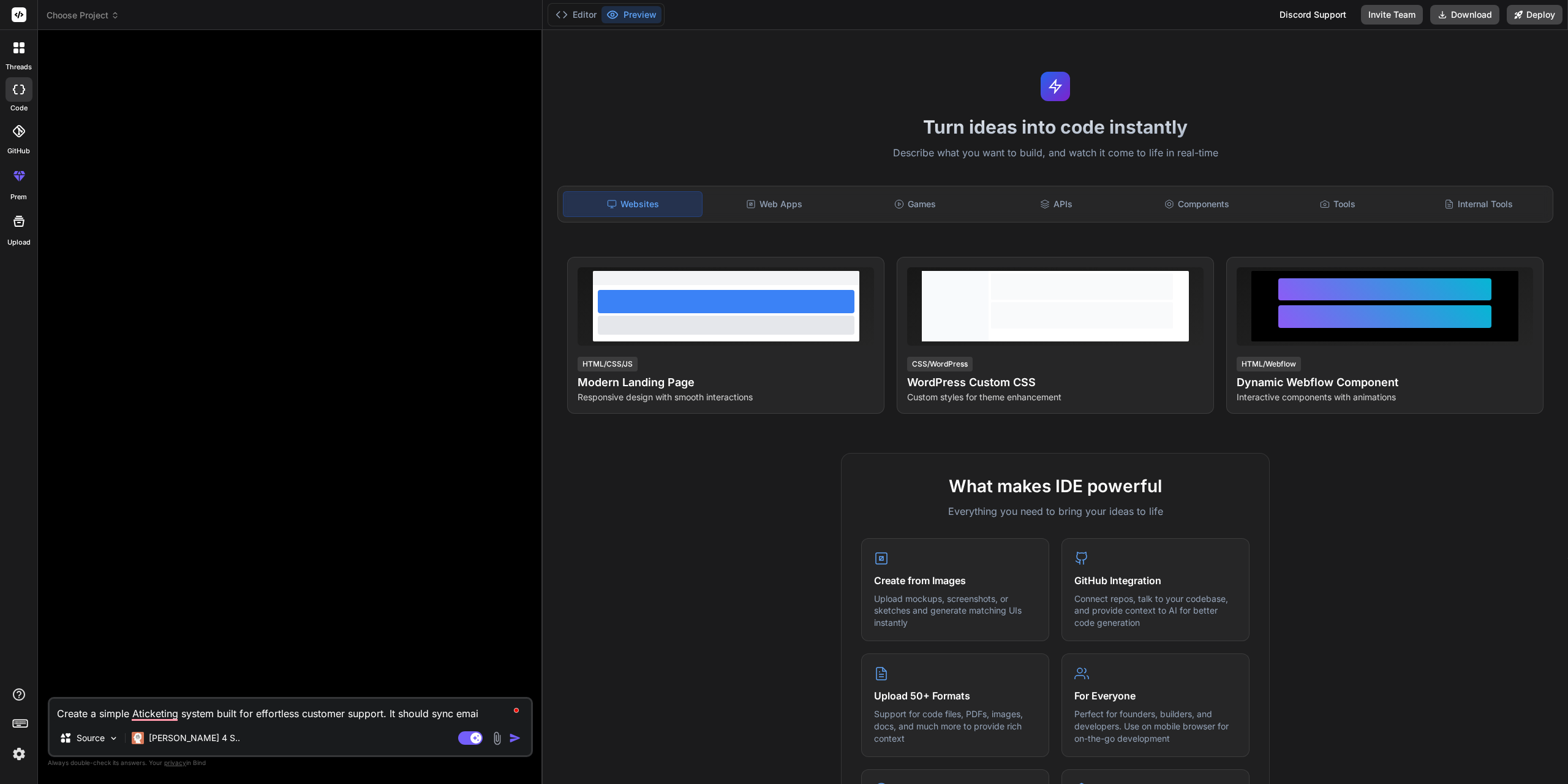
type textarea "x"
type textarea "Create a simple Aticketing system built for effortless customer support. It sho…"
type textarea "x"
type textarea "Create a simple Aticketing system built for effortless customer support. It sho…"
type textarea "x"
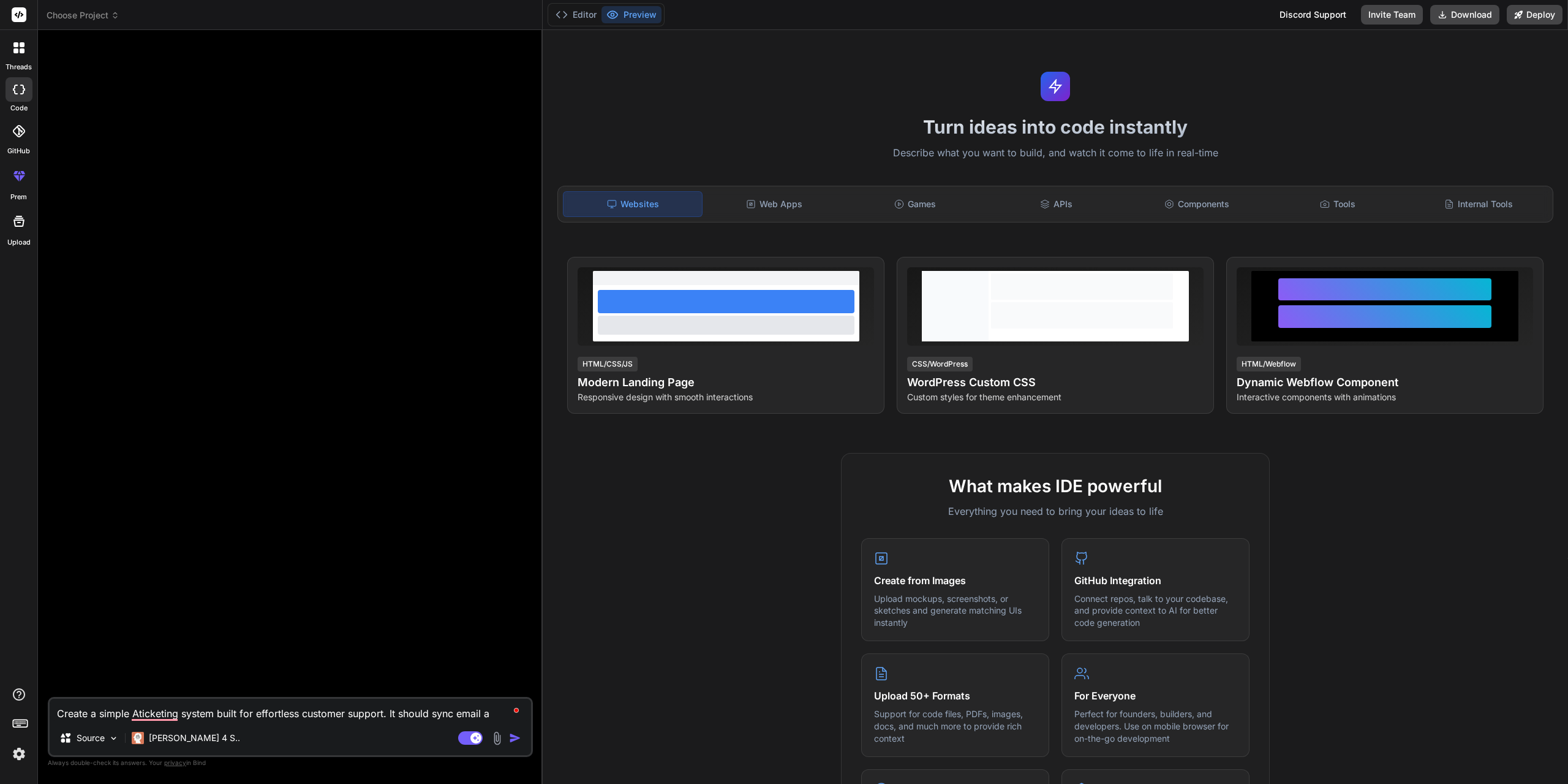
type textarea "Create a simple Aticketing system built for effortless customer support. It sho…"
type textarea "x"
type textarea "Create a simple Aticketing system built for effortless customer support. It sho…"
type textarea "x"
type textarea "Create a simple Aticketing system built for effortless customer support. It sho…"
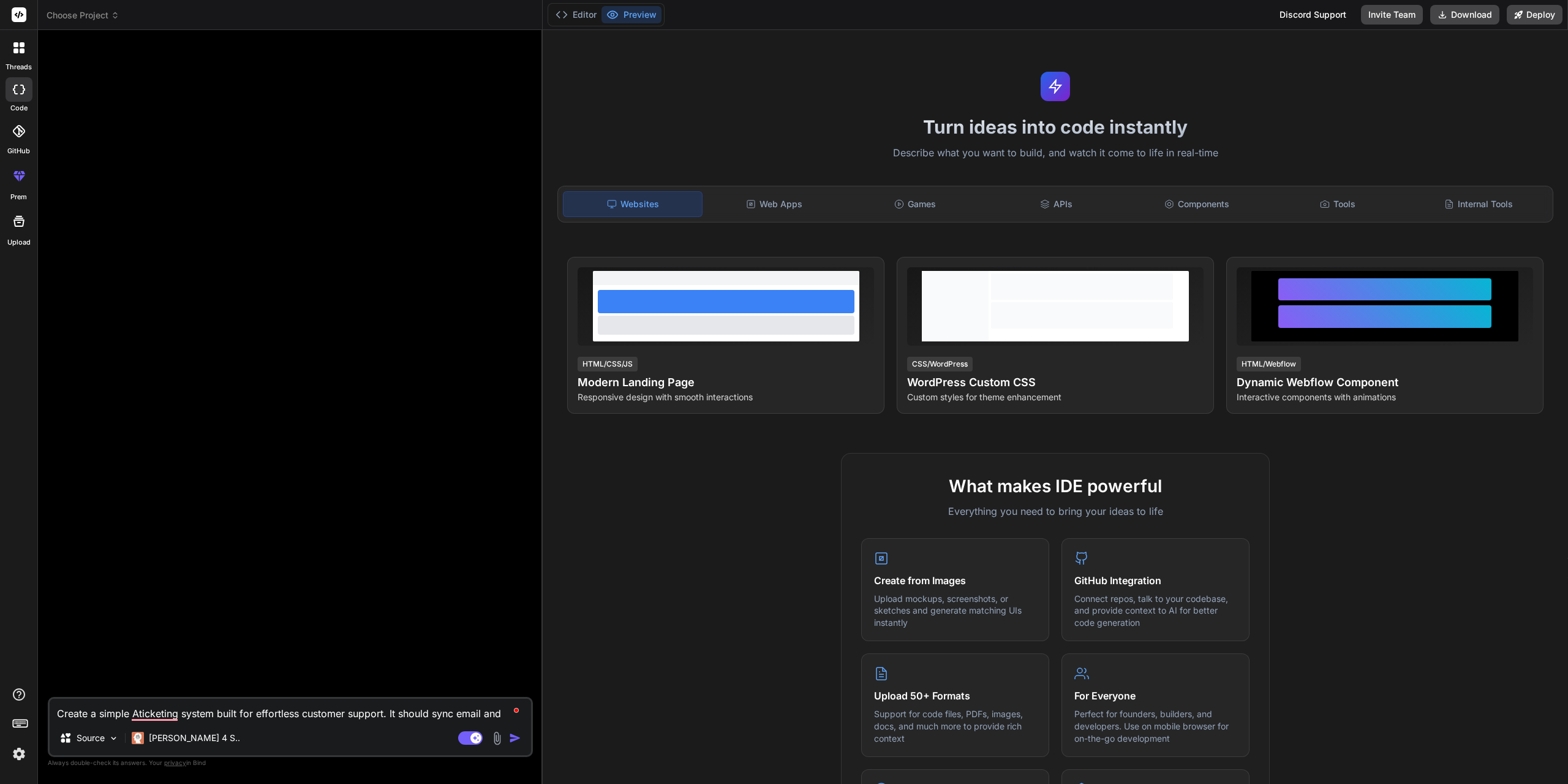
type textarea "x"
type textarea "Create a simple Aticketing system built for effortless customer support. It sho…"
type textarea "x"
type textarea "Create a simple Aticketing system built for effortless customer support. It sho…"
type textarea "x"
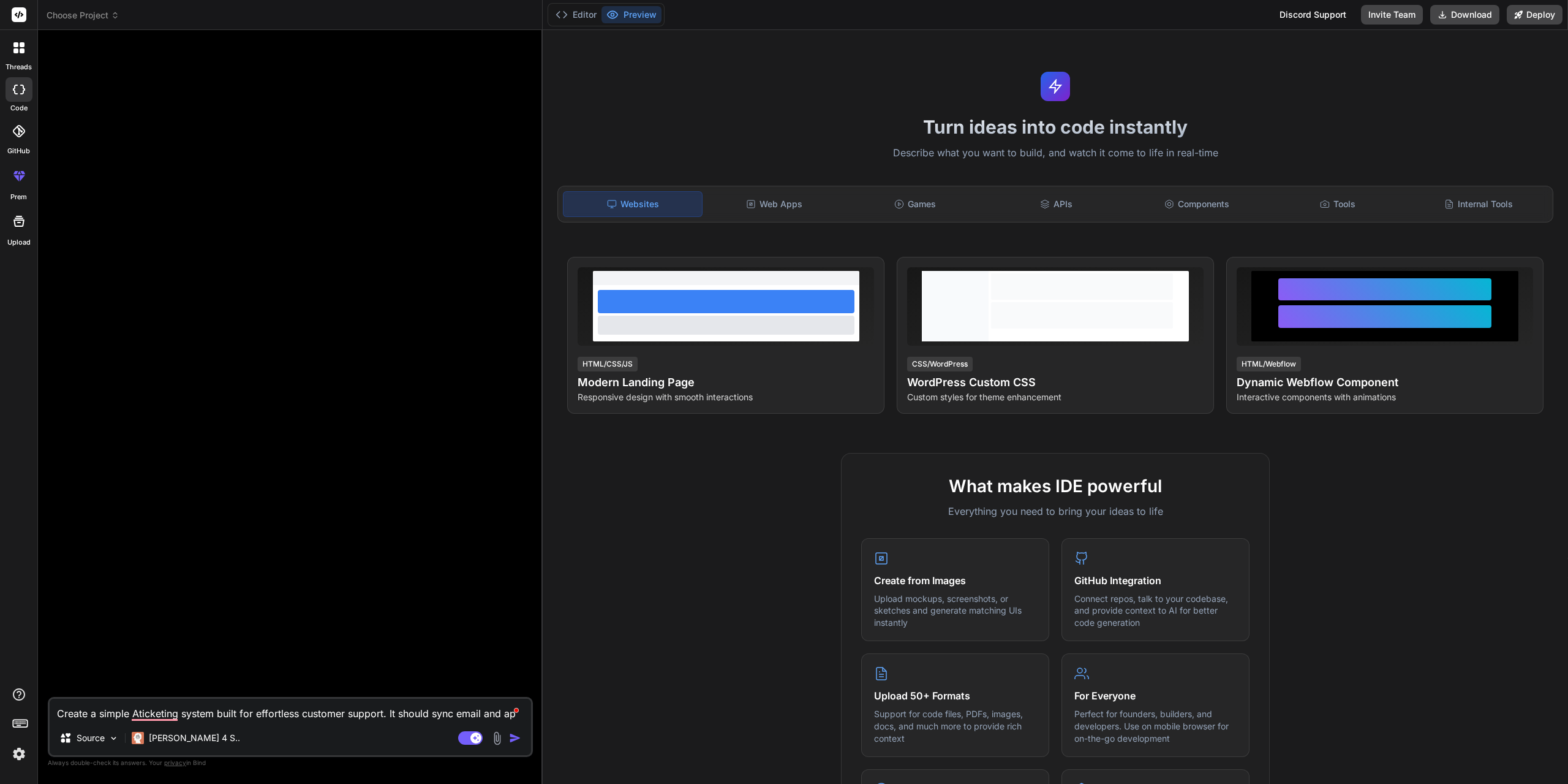
type textarea "Create a simple Aticketing system built for effortless customer support. It sho…"
type textarea "x"
type textarea "Create a simple Aticketing system built for effortless customer support. It sho…"
type textarea "x"
type textarea "Create a simple Aticketing system built for effortless customer support. It sho…"
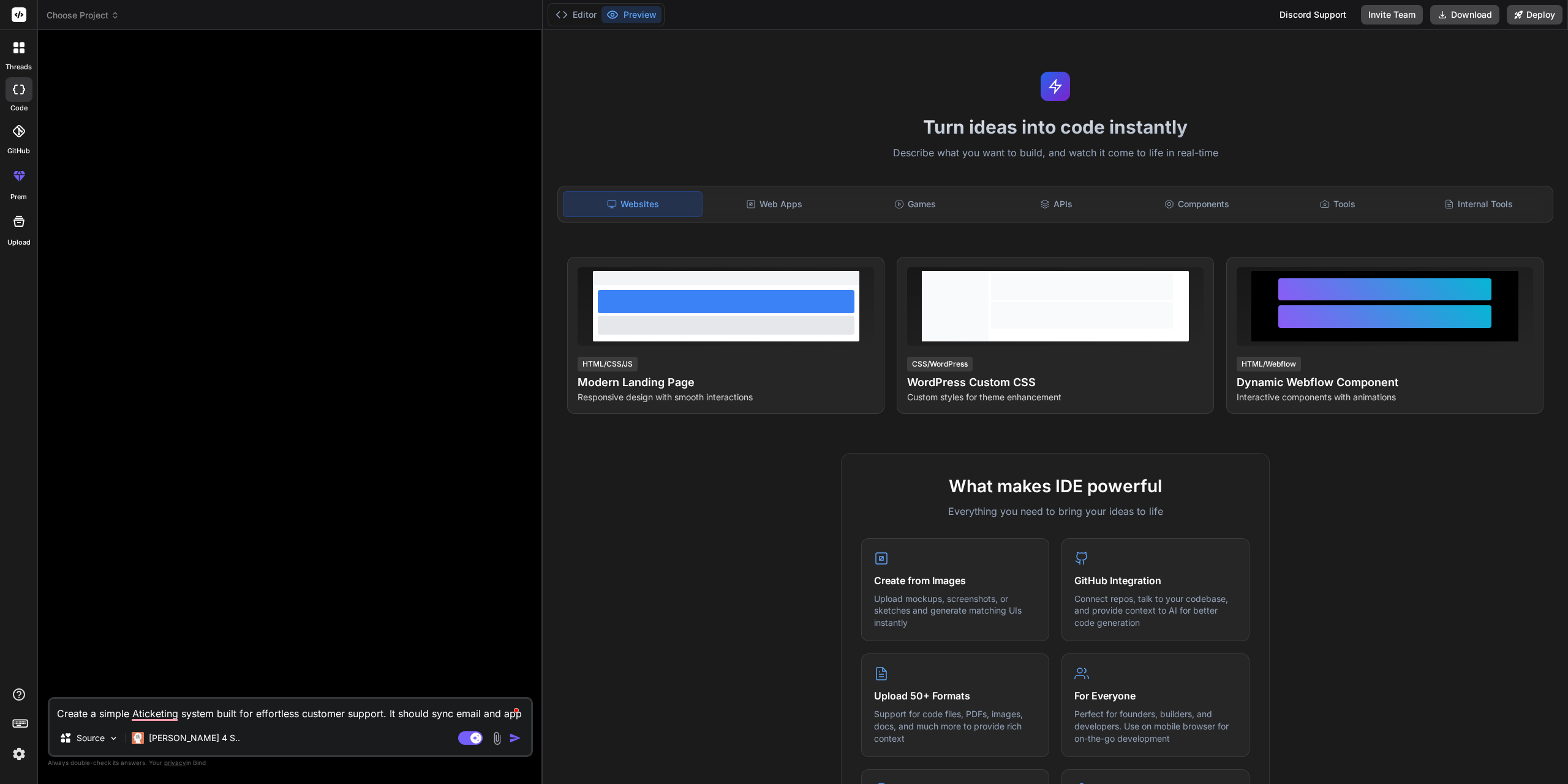
type textarea "x"
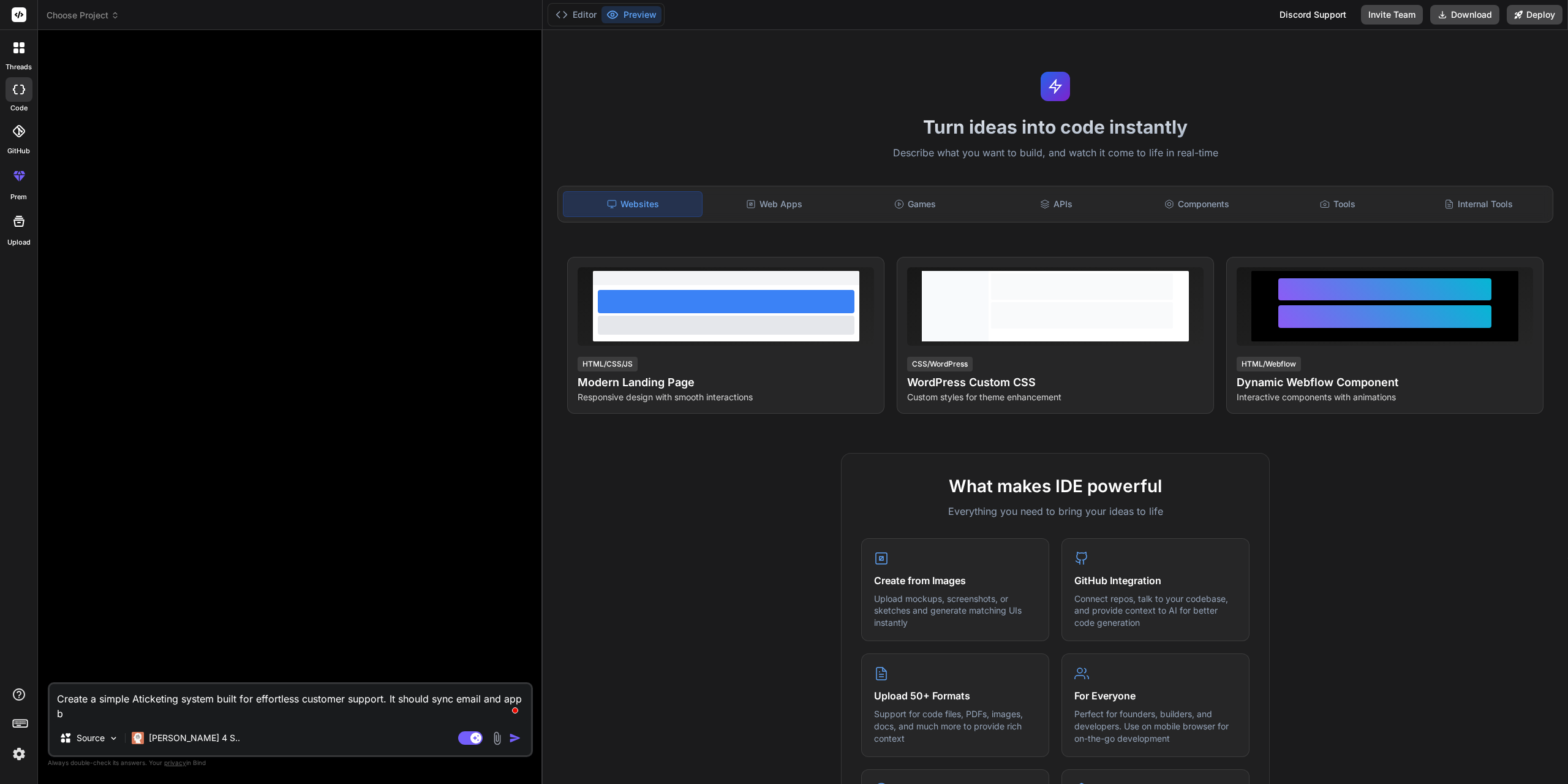
type textarea "Create a simple Aticketing system built for effortless customer support. It sho…"
type textarea "x"
type textarea "Create a simple Aticketing system built for effortless customer support. It sho…"
type textarea "x"
type textarea "Create a simple Aticketing system built for effortless customer support. It sho…"
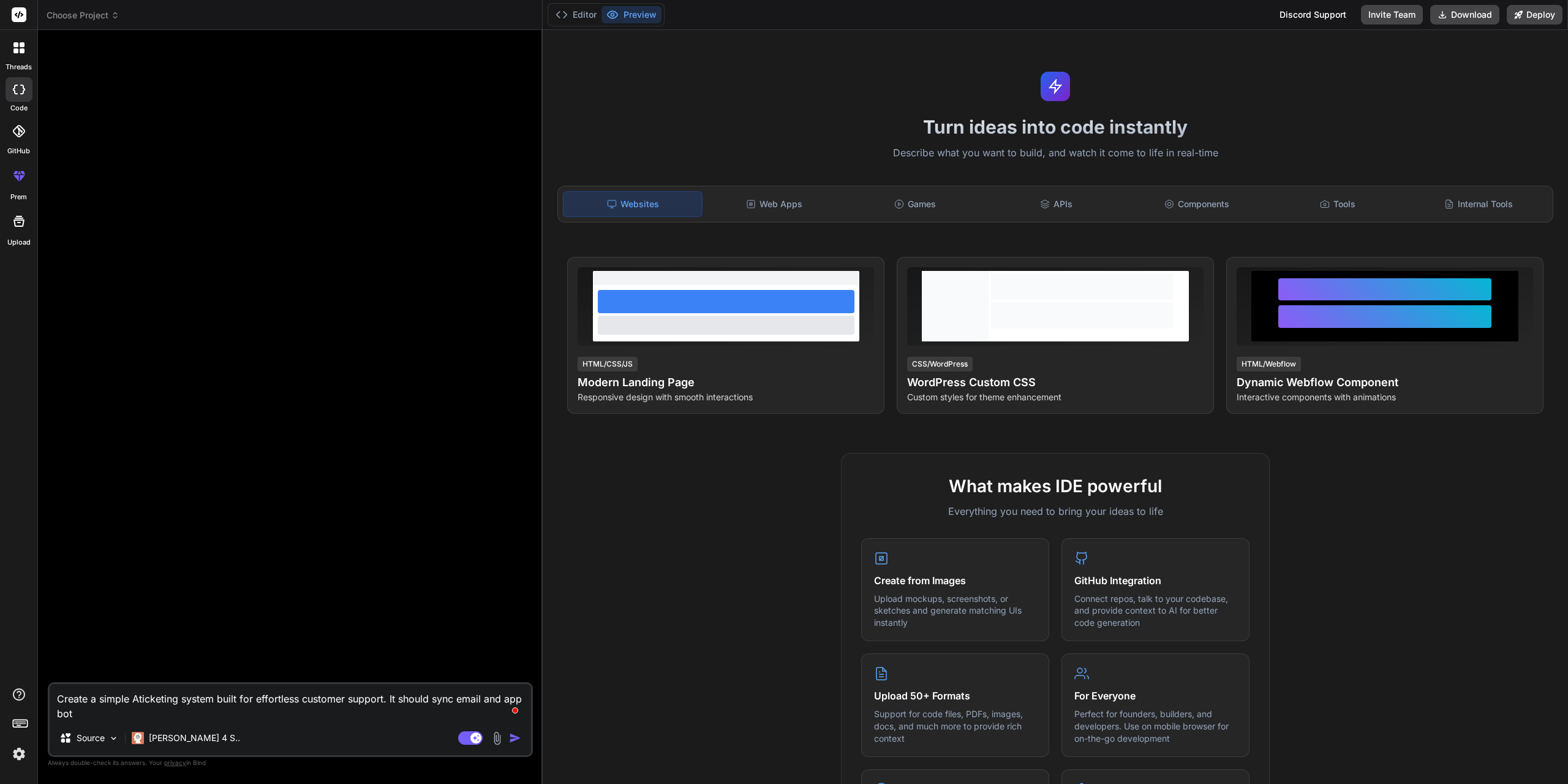
type textarea "x"
type textarea "Create a simple Aticketing system built for effortless customer support. It sho…"
type textarea "x"
type textarea "Create a simple Aticketing system built for effortless customer support. It sho…"
type textarea "x"
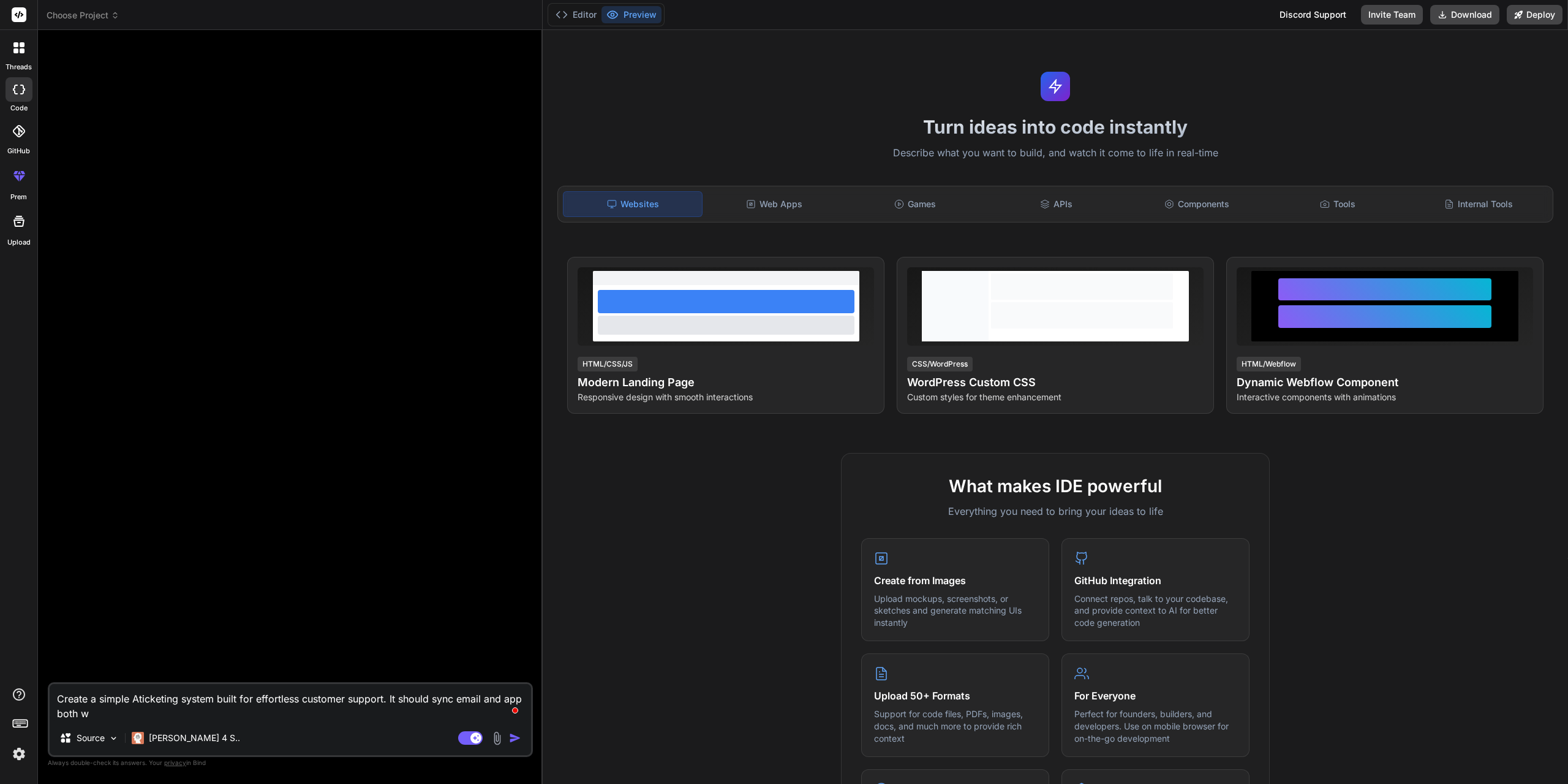
type textarea "Create a simple Aticketing system built for effortless customer support. It sho…"
type textarea "x"
type textarea "Create a simple Aticketing system built for effortless customer support. It sho…"
type textarea "x"
type textarea "Create a simple Aticketing system built for effortless customer support. It sho…"
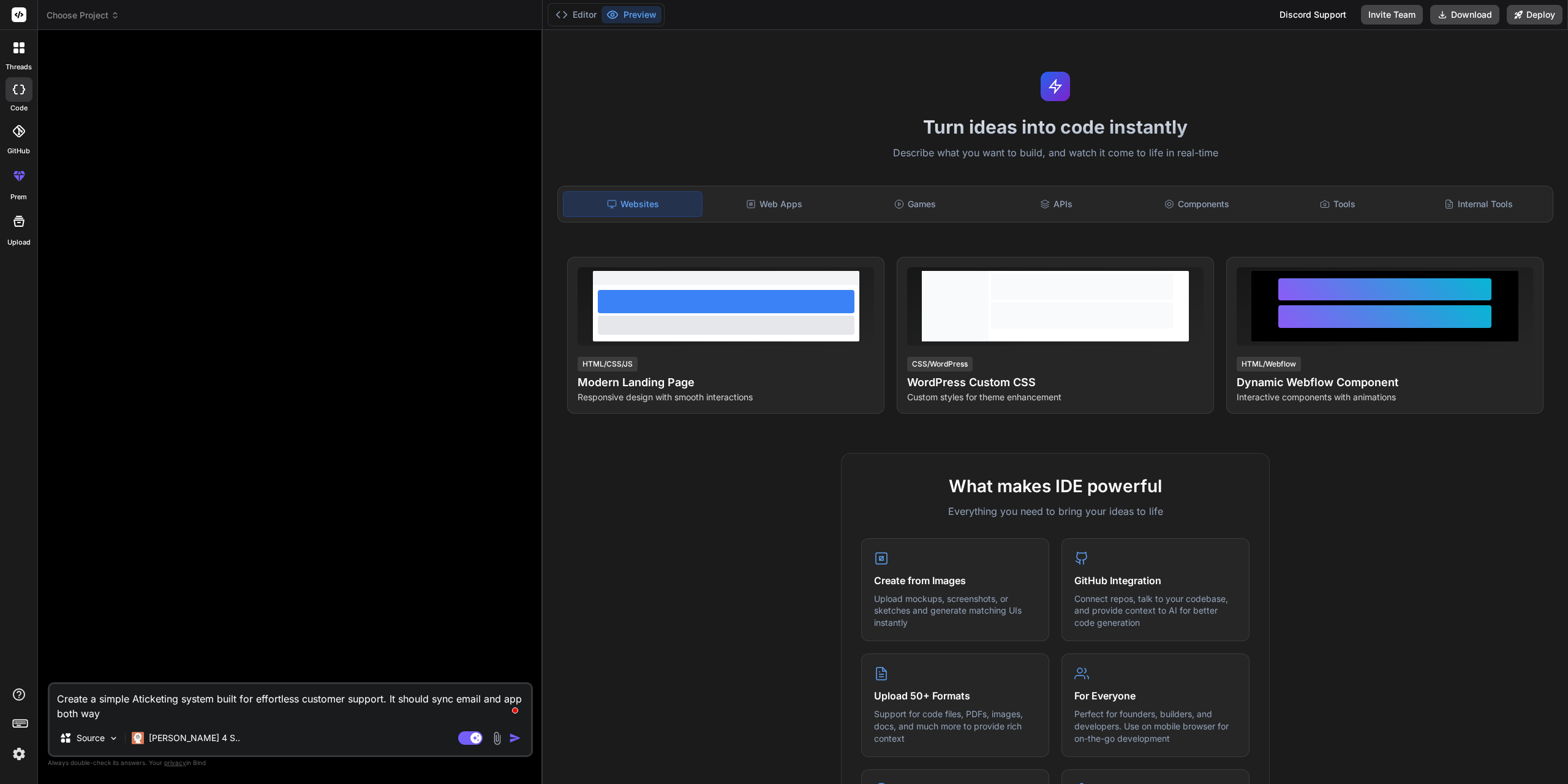
type textarea "x"
type textarea "Create a simple Aticketing system built for effortless customer support. It sho…"
type textarea "x"
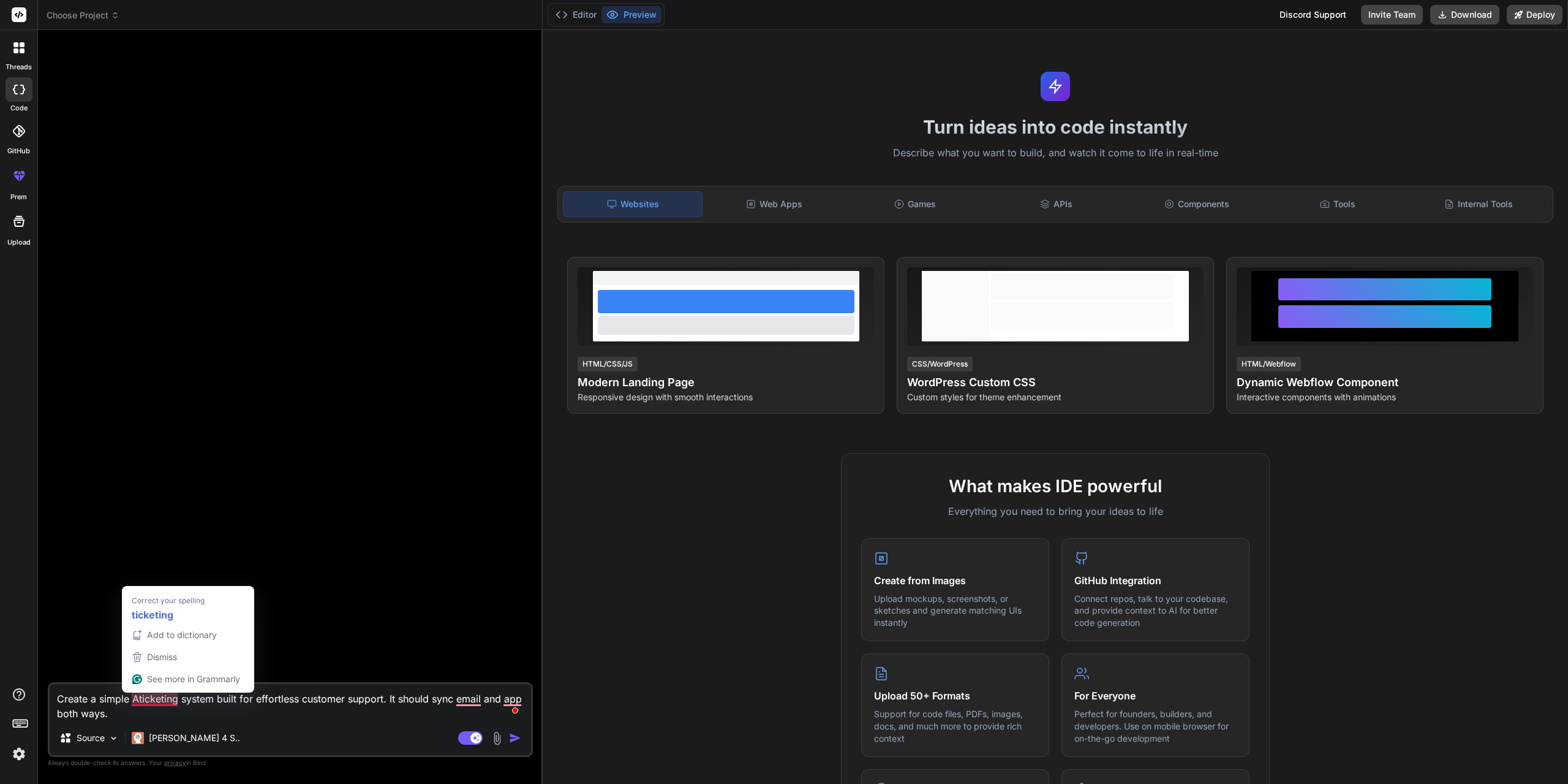
click at [137, 697] on textarea "Create a simple Aticketing system built for effortless customer support. It sho…" at bounding box center [290, 702] width 481 height 37
type textarea "Create a simple A ticketing system built for effortless customer support. It sh…"
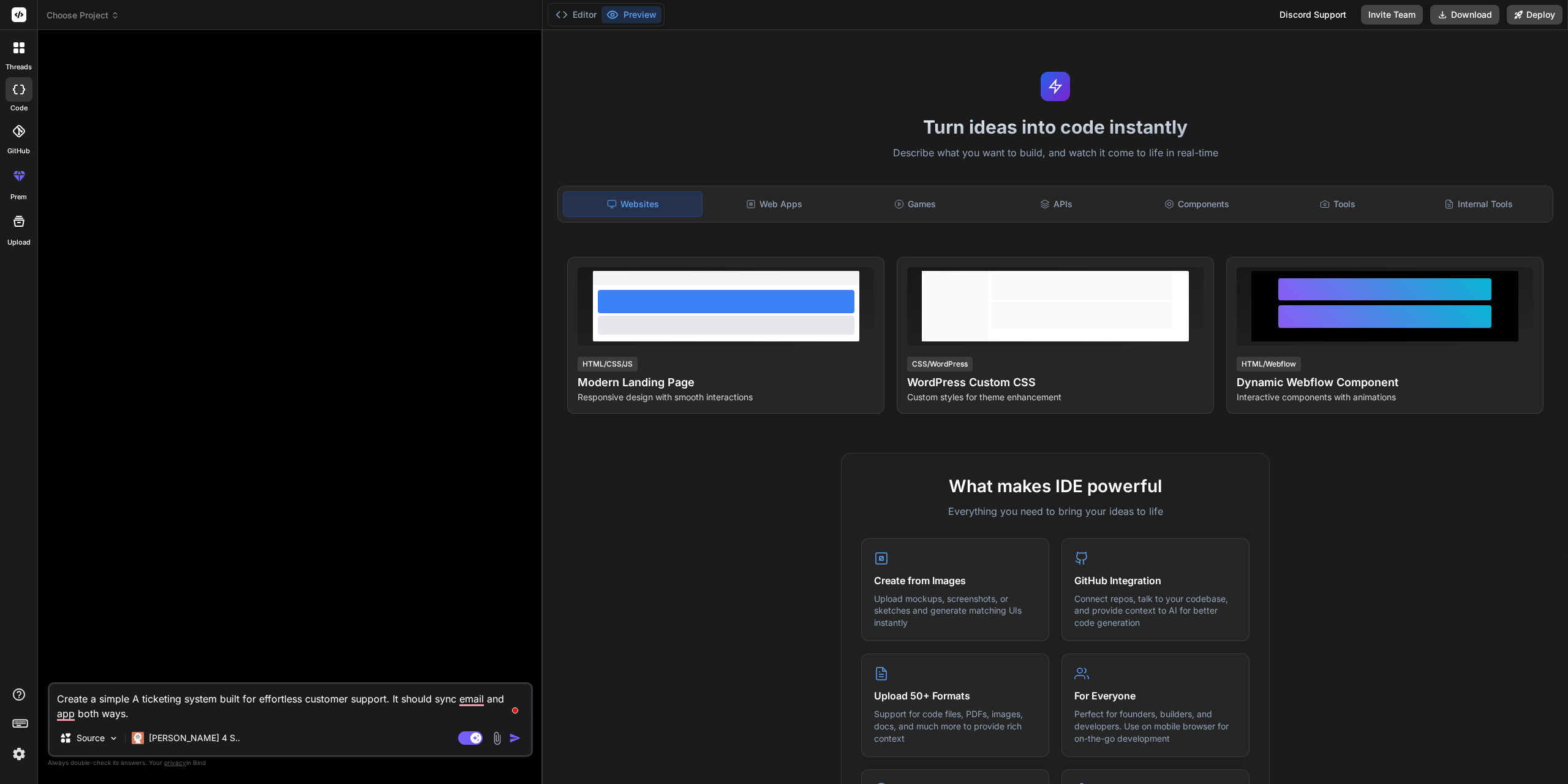
click at [153, 715] on textarea "Create a simple A ticketing system built for effortless customer support. It sh…" at bounding box center [290, 702] width 481 height 37
type textarea "x"
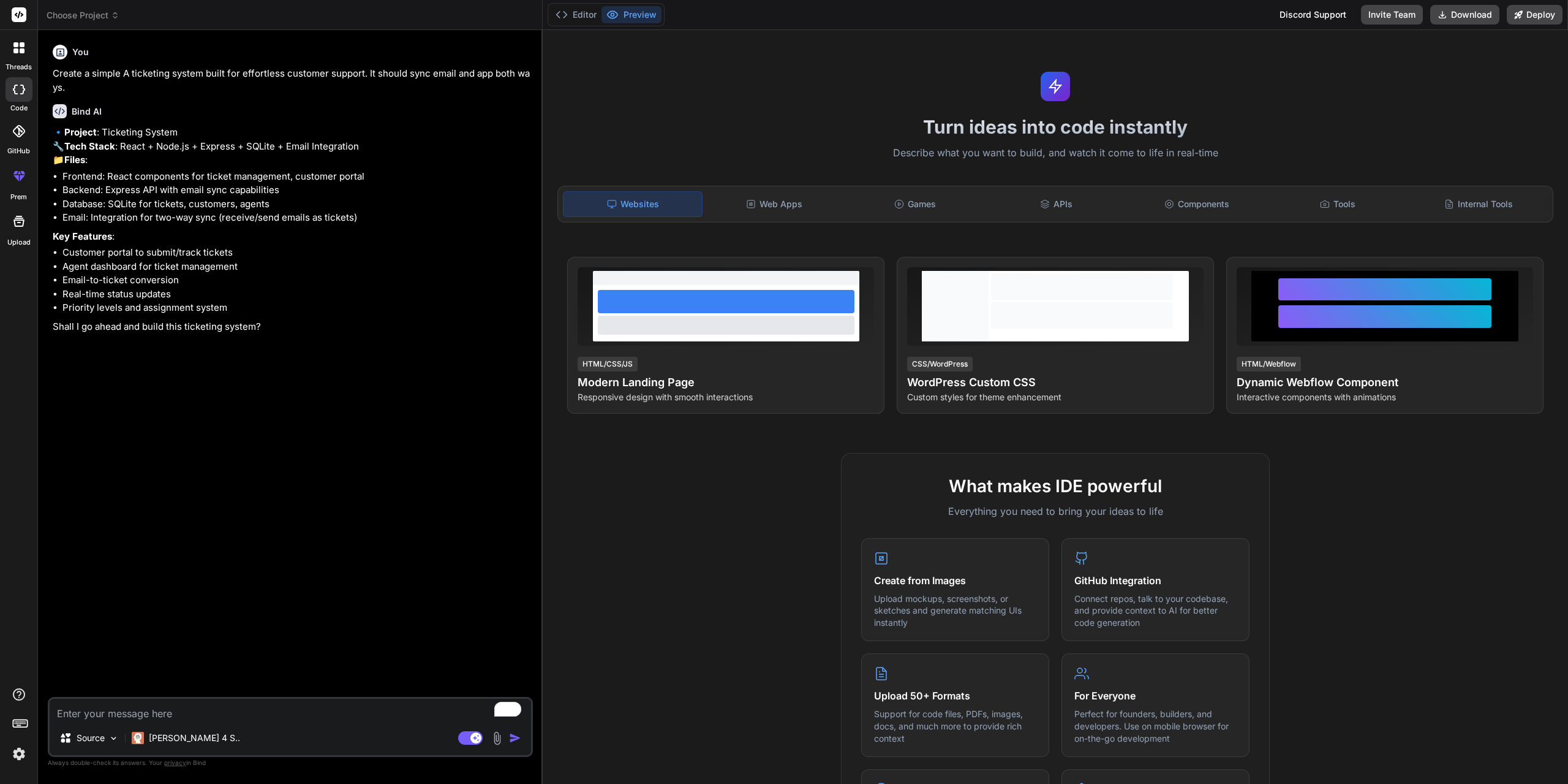
type textarea "x"
type textarea "p"
type textarea "x"
type textarea "pr"
type textarea "x"
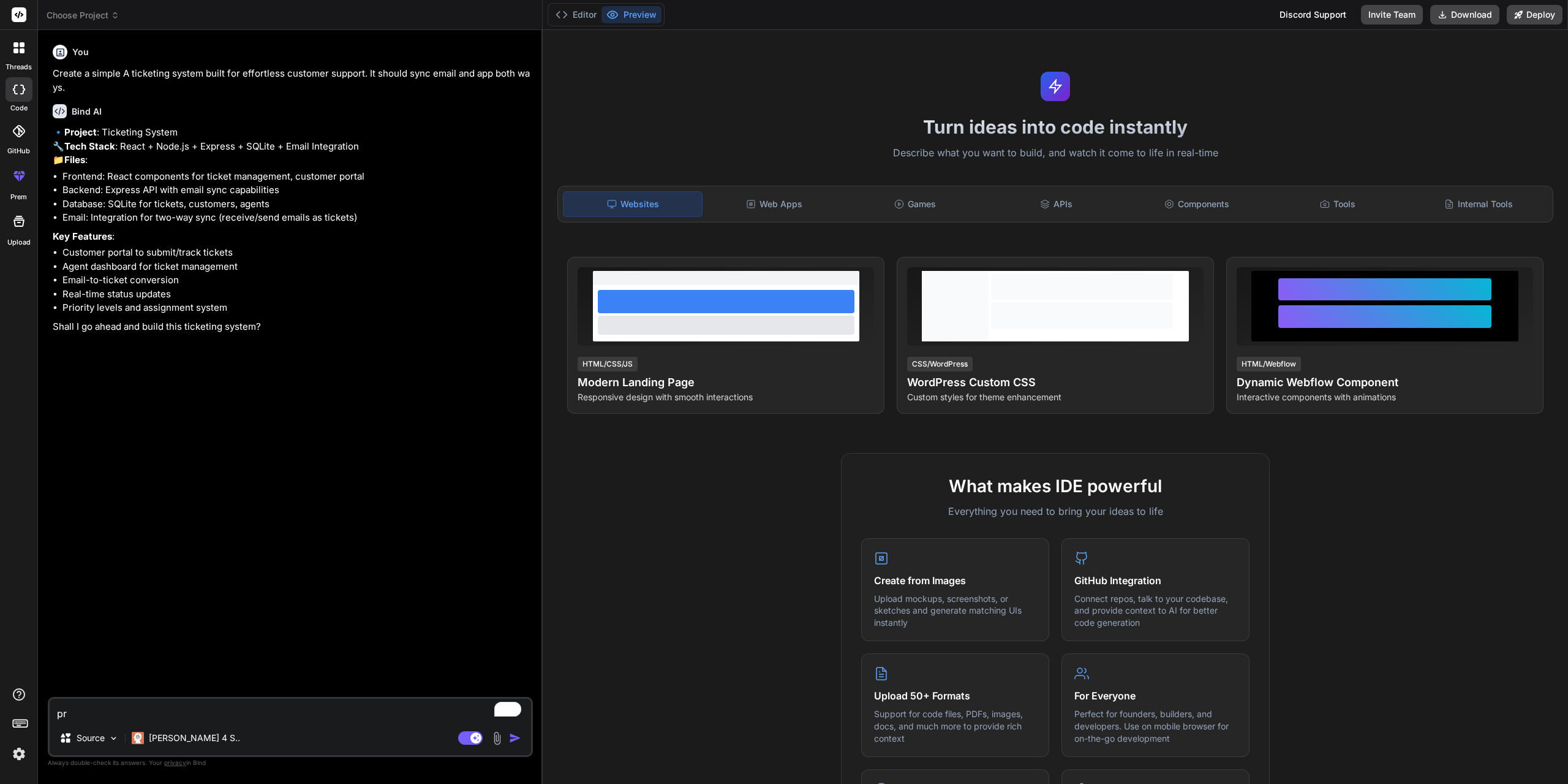
type textarea "pro"
type textarea "x"
type textarea "proc"
type textarea "x"
type textarea "proce"
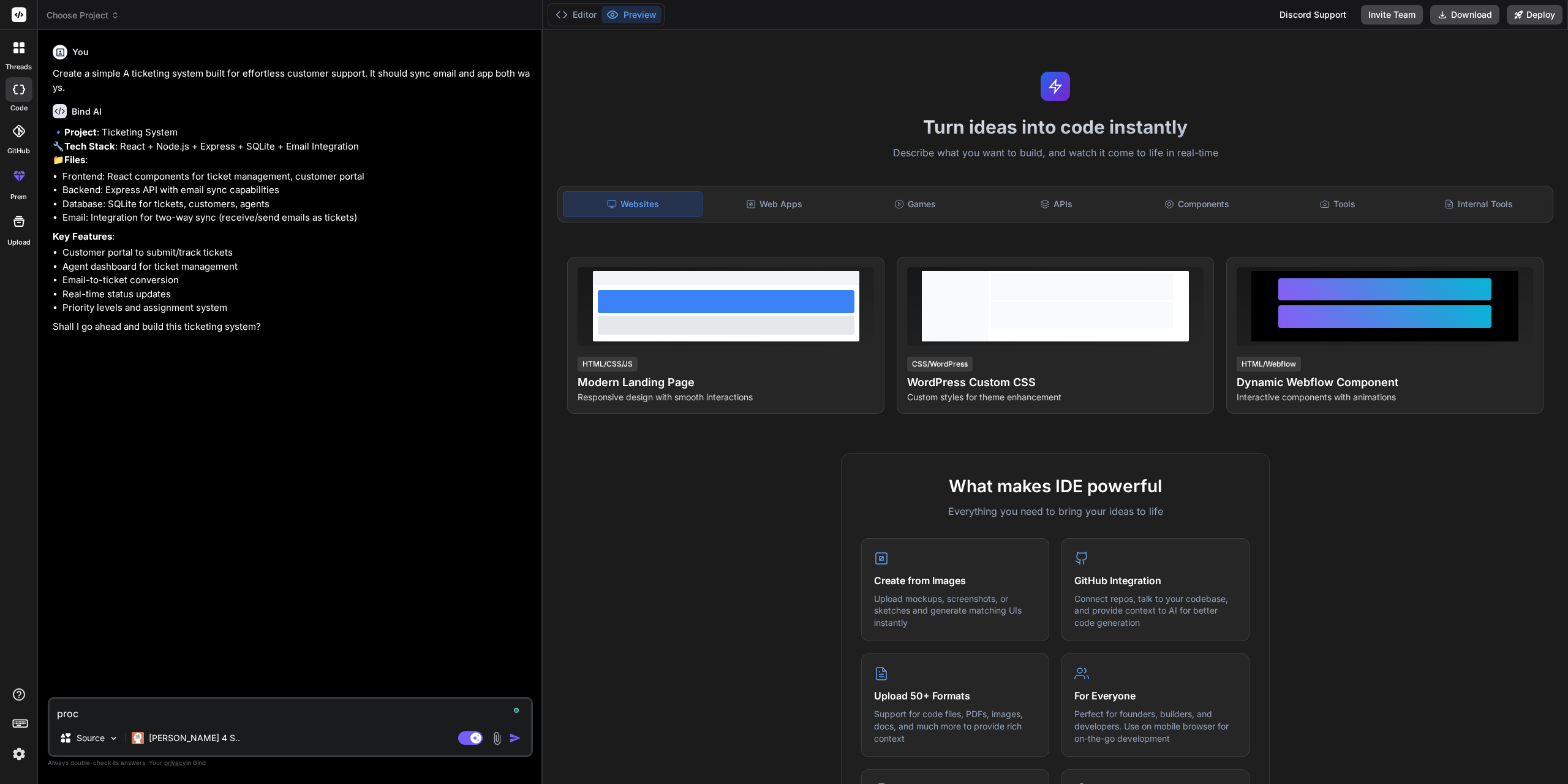
type textarea "x"
type textarea "procee"
type textarea "x"
type textarea "proceed"
type textarea "x"
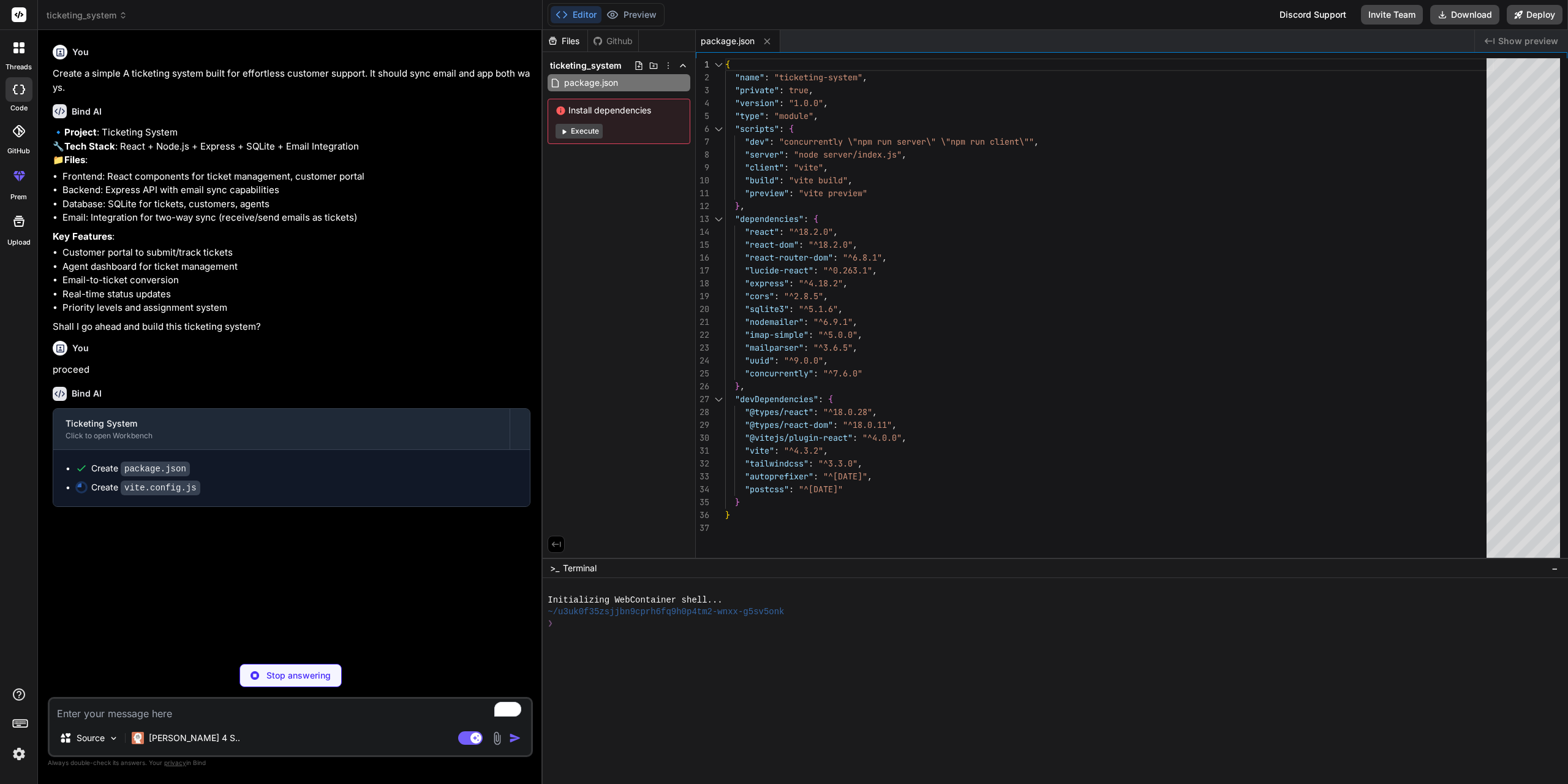
type textarea "x"
type textarea "} } } })"
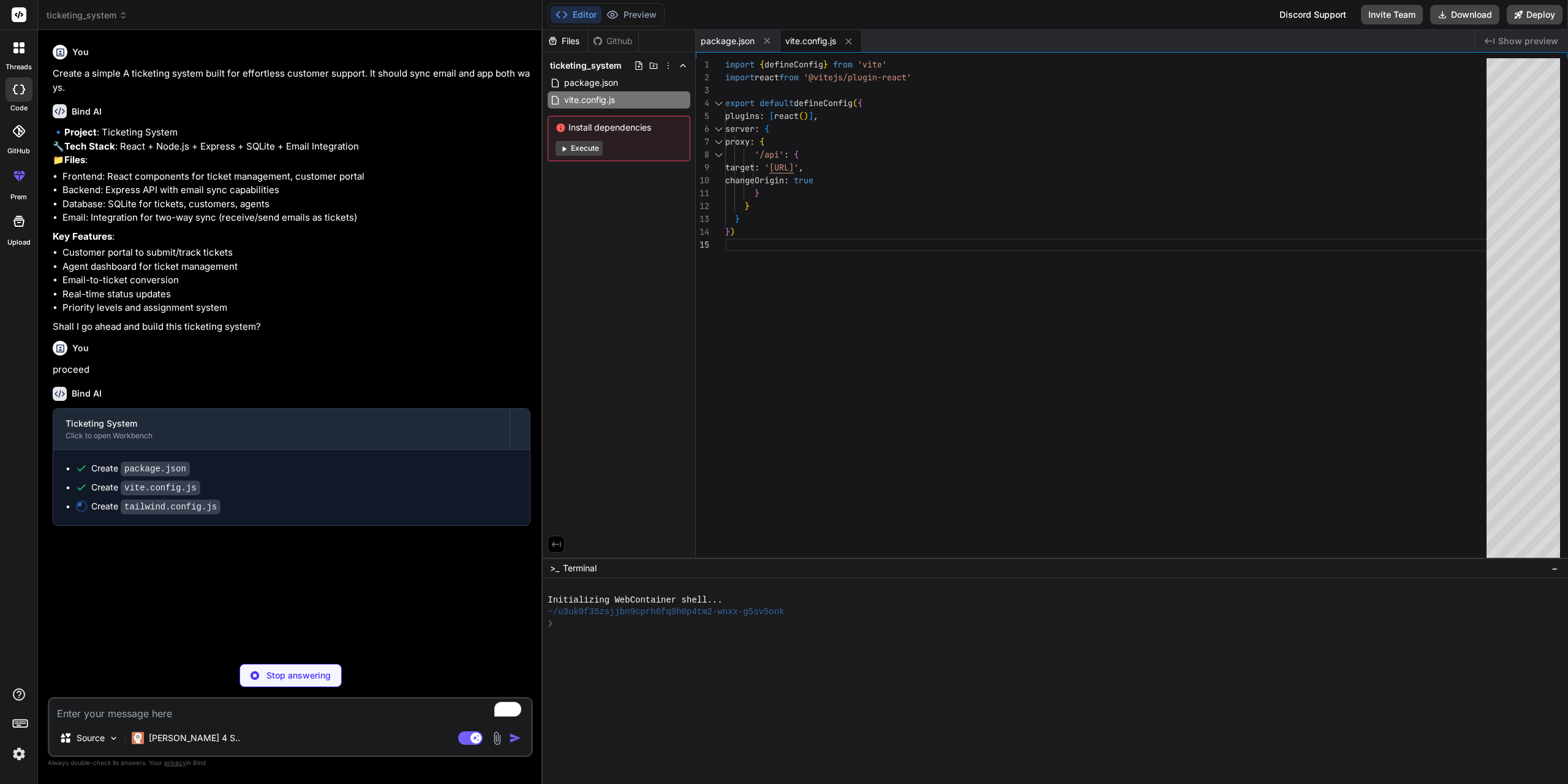
type textarea "x"
type textarea "}"
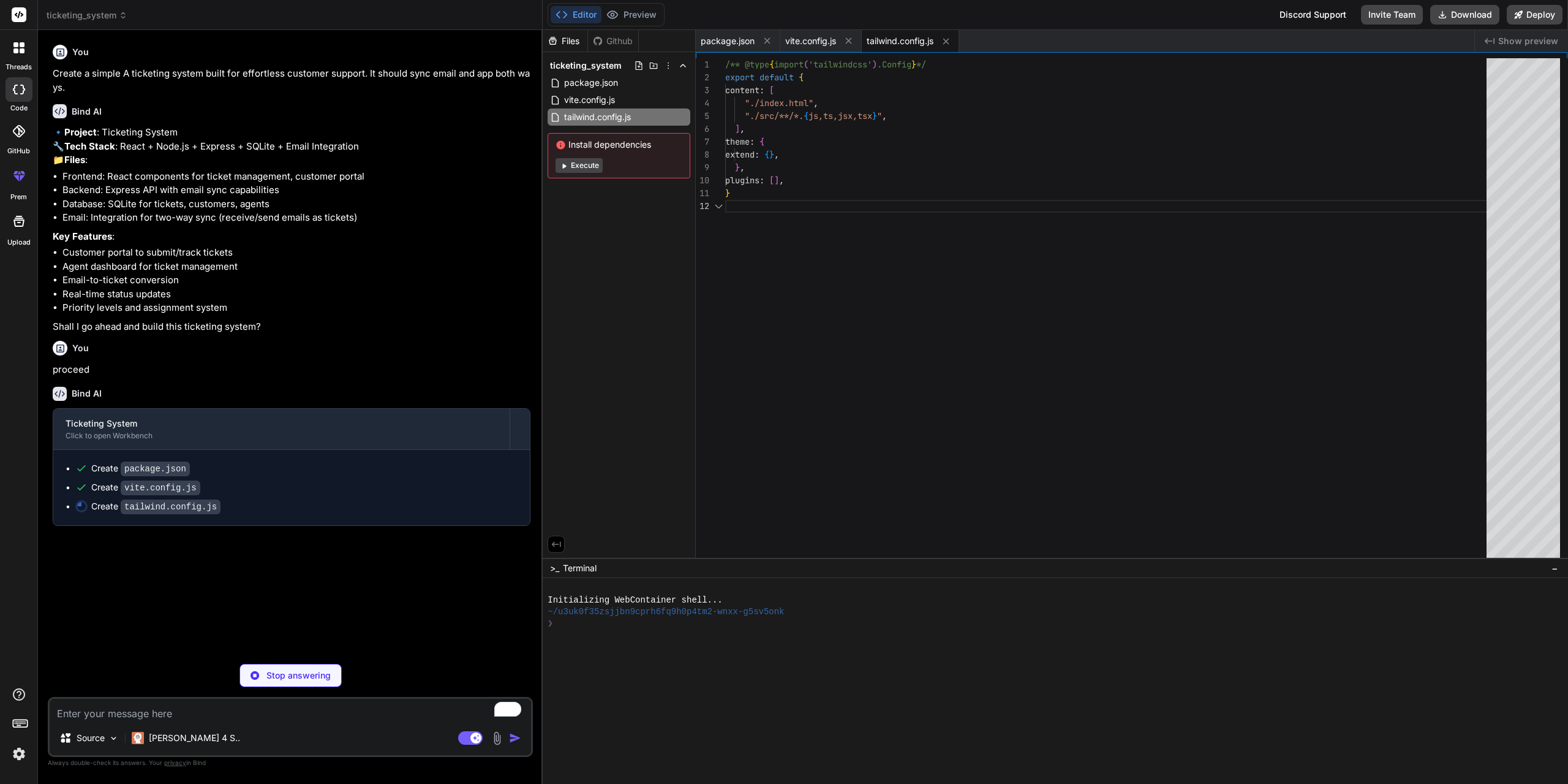
type textarea "x"
type textarea "export default { plugins: { tailwindcss: {}, autoprefixer: {}, }, }"
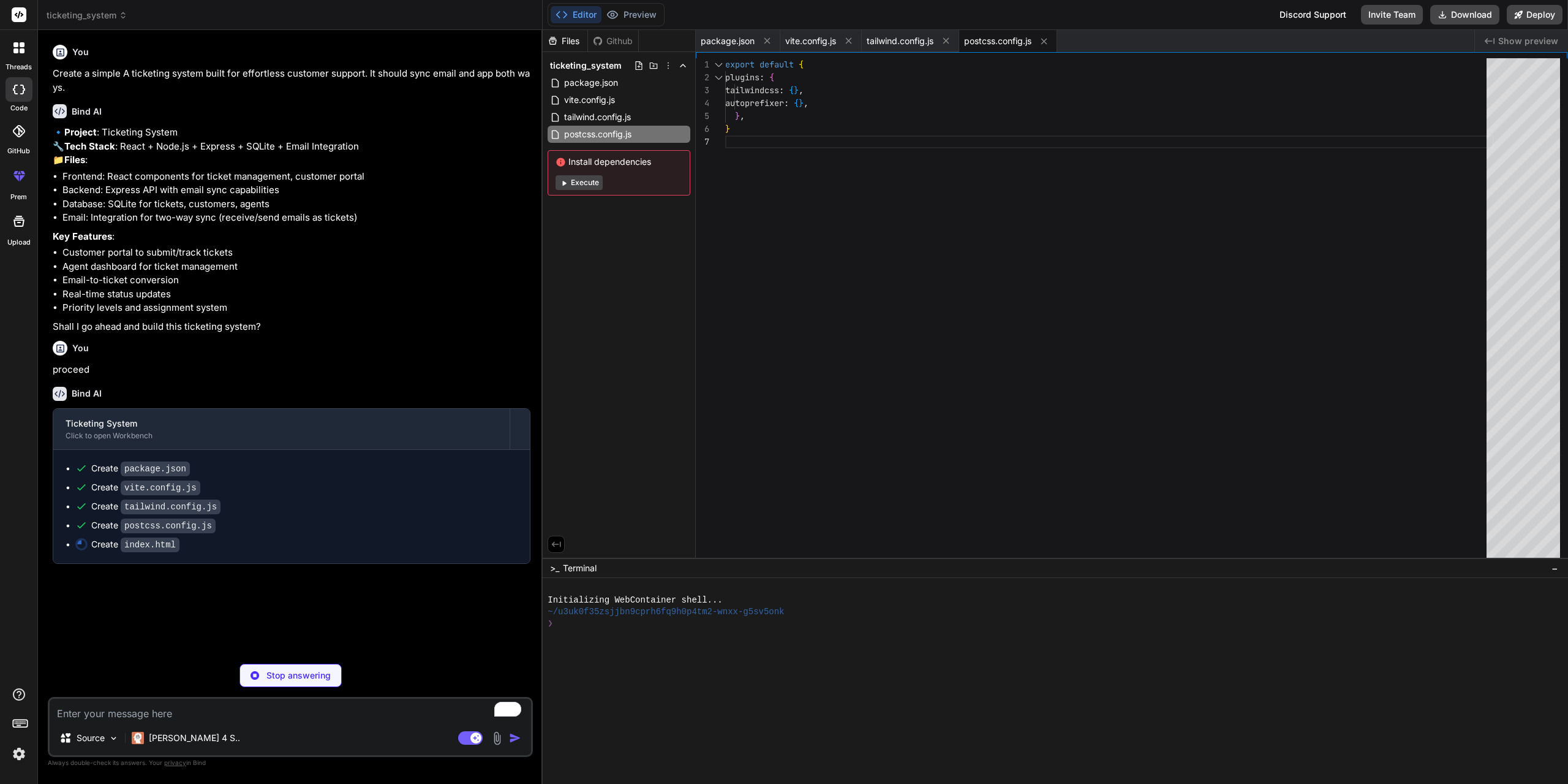
type textarea "x"
type textarea "<script type="module" src="/src/main.jsx"></script> </body> </html>"
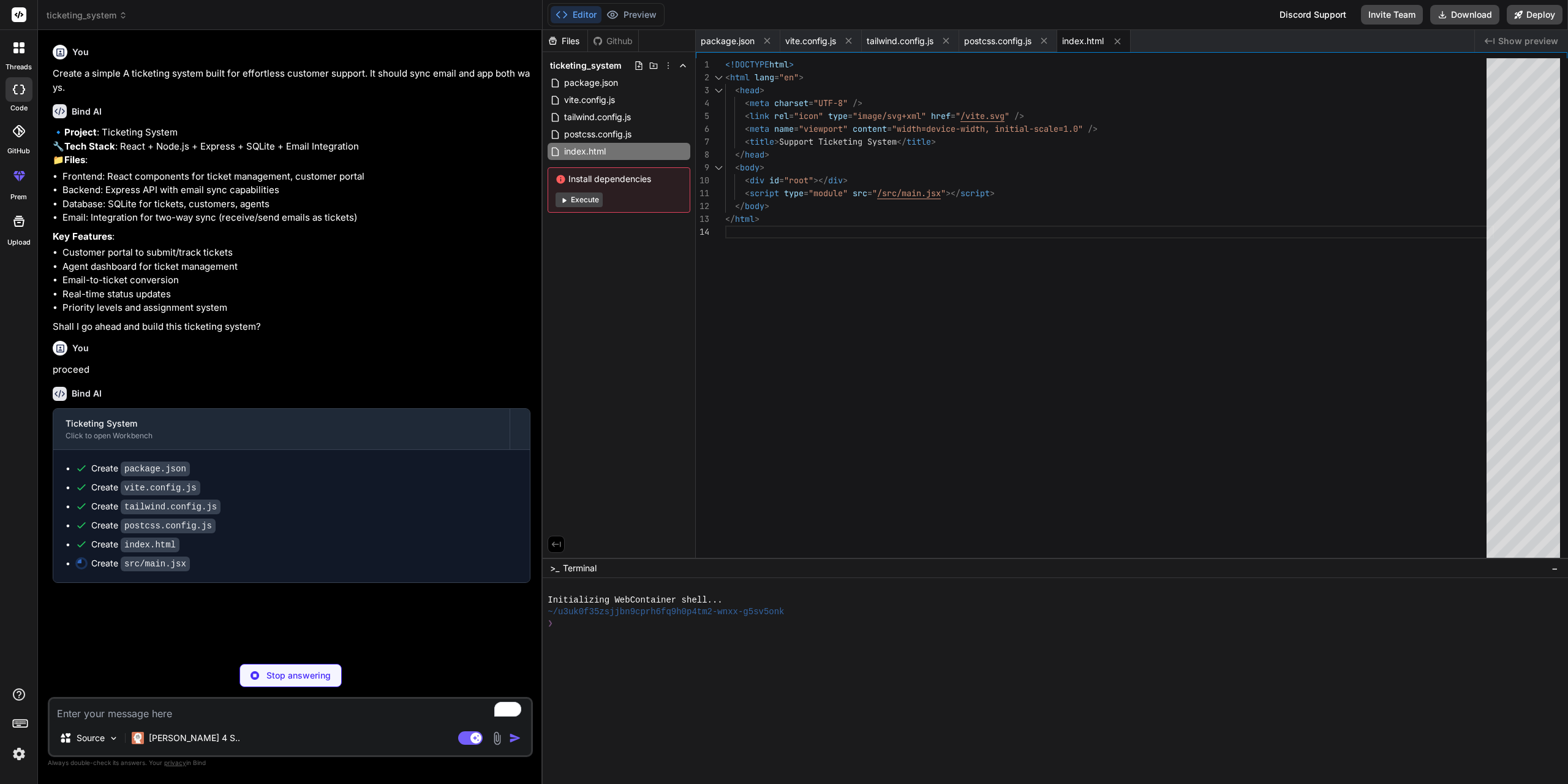
type textarea "x"
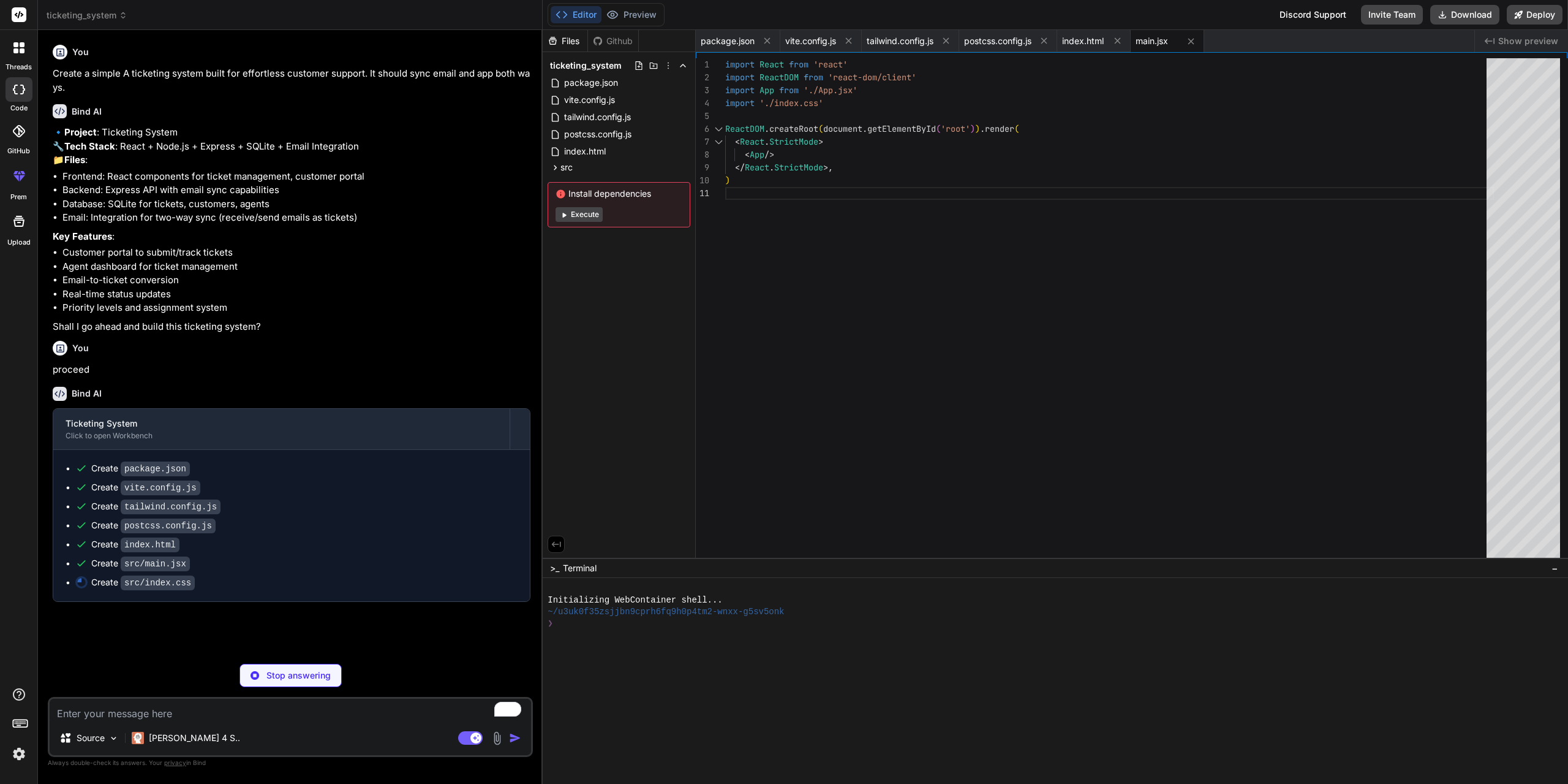
type textarea "x"
type textarea "@tailwind base; @tailwind components; @tailwind utilities; @layer base { html {…"
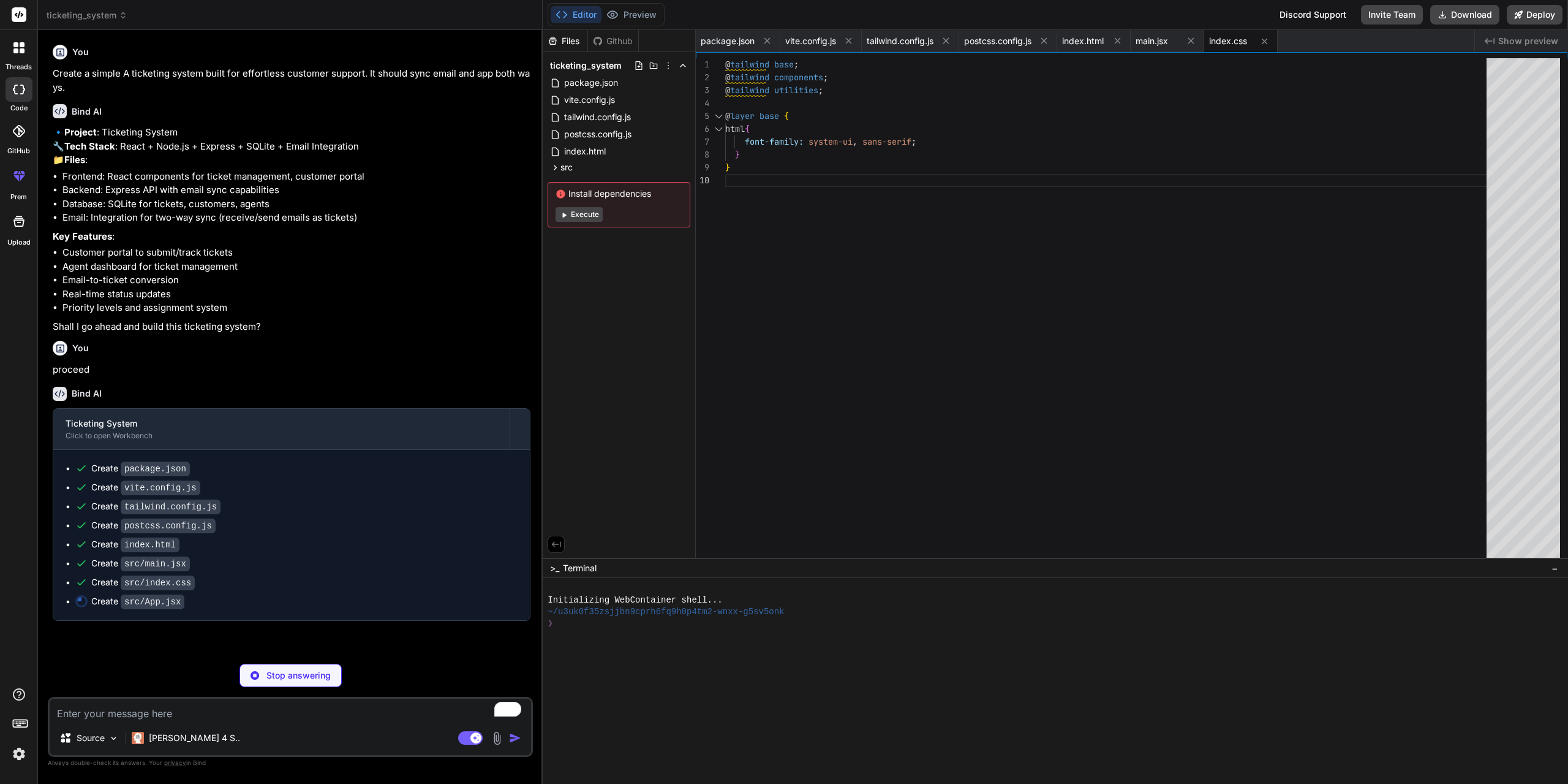
type textarea "x"
type textarea ") } export default App"
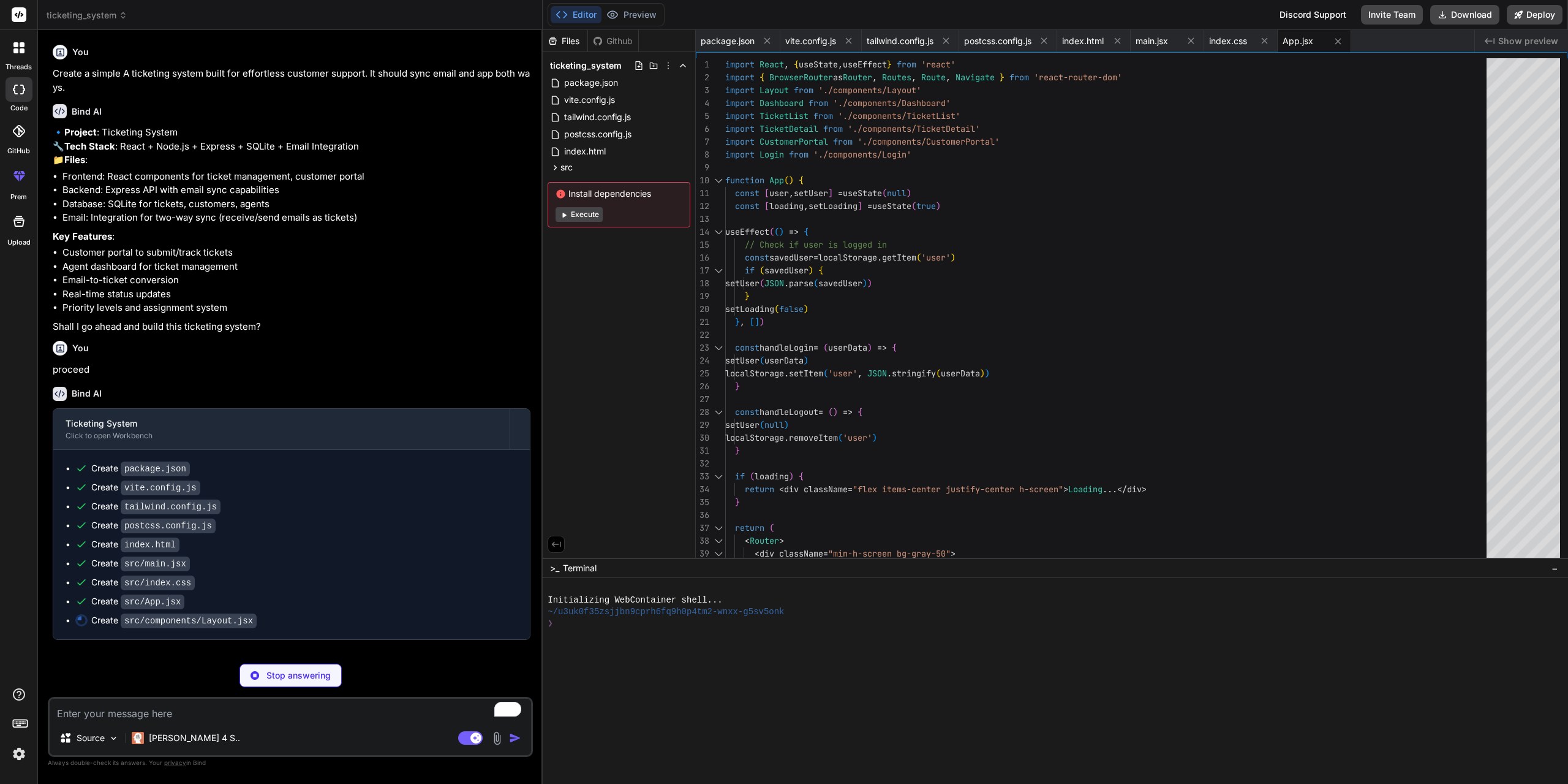
scroll to position [13, 0]
type textarea "x"
type textarea "</div> </div> ) }"
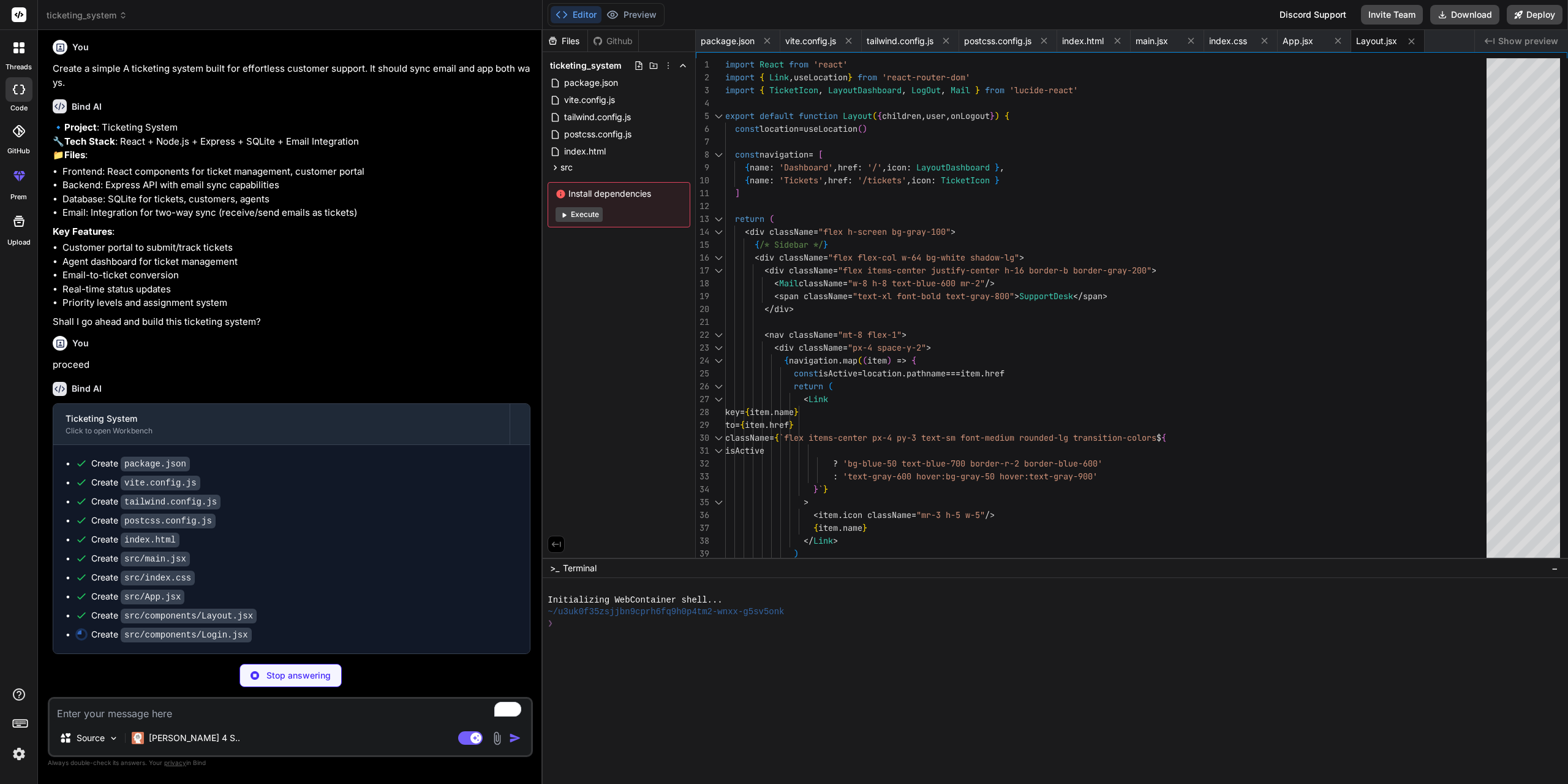
scroll to position [32, 0]
type textarea "x"
type textarea "> Customer Portal → </a> </div> </div> </div> ) }"
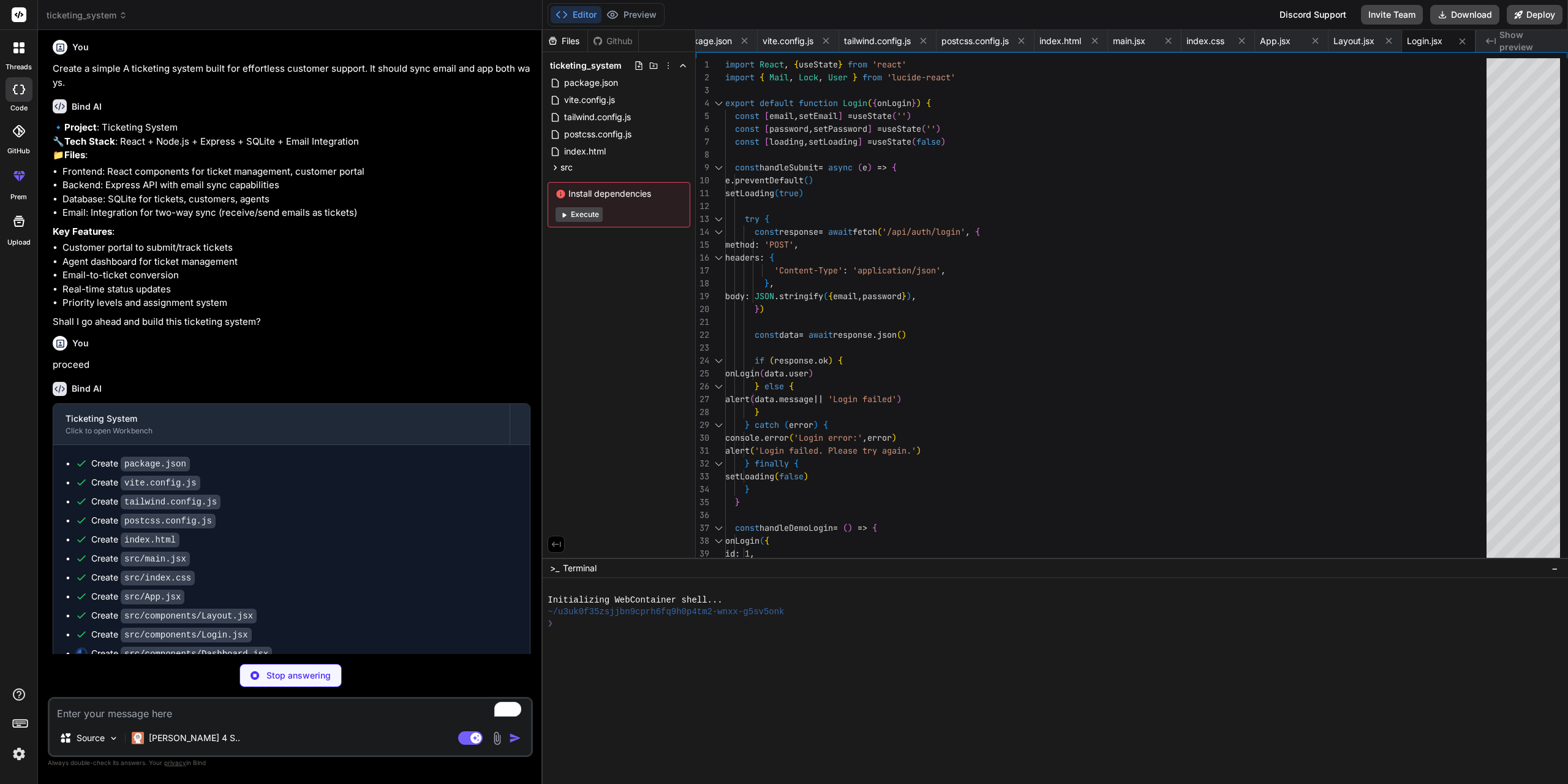
scroll to position [0, 0]
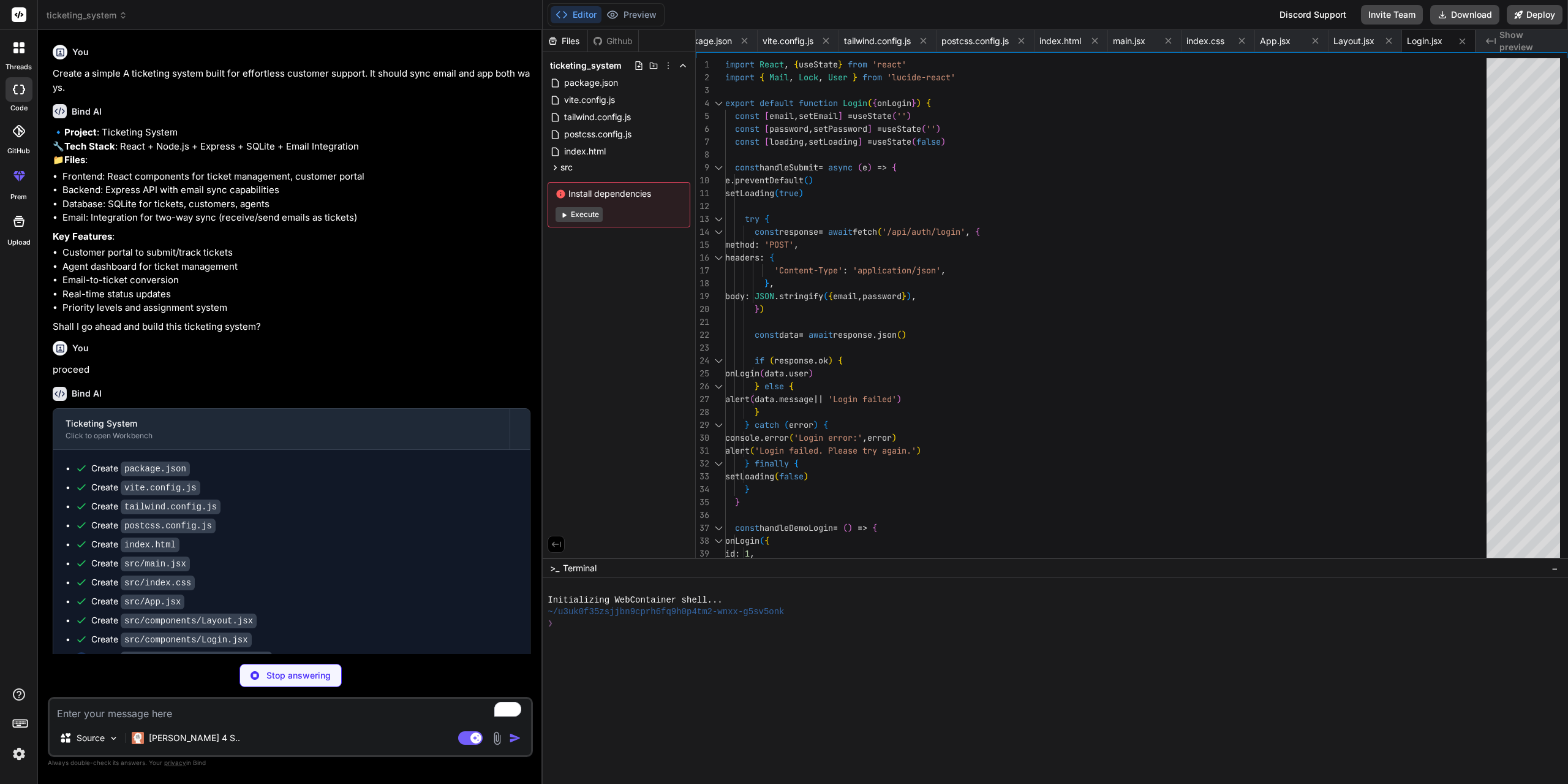
type textarea "x"
type textarea "</div> </div> ) }"
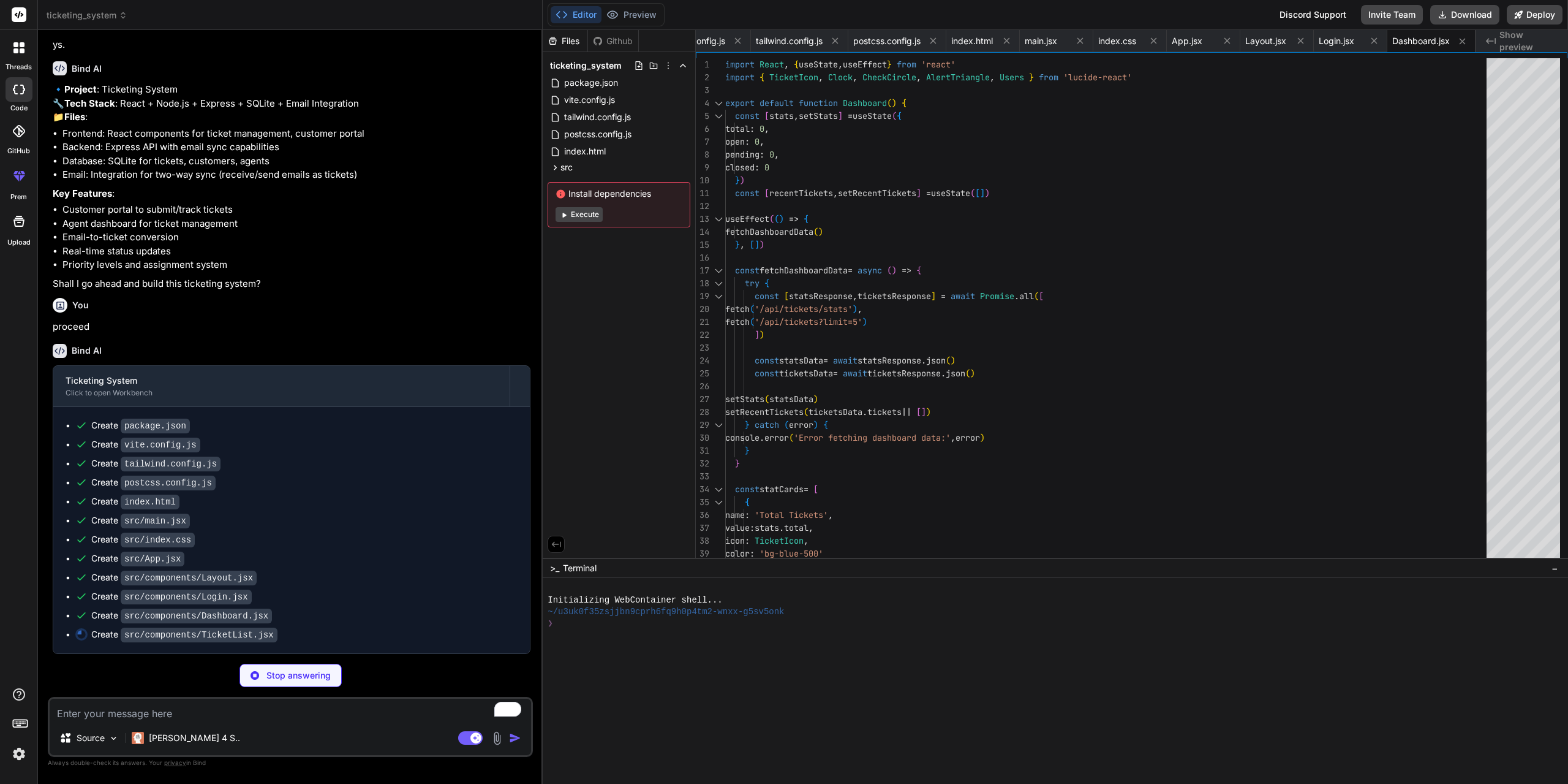
scroll to position [70, 0]
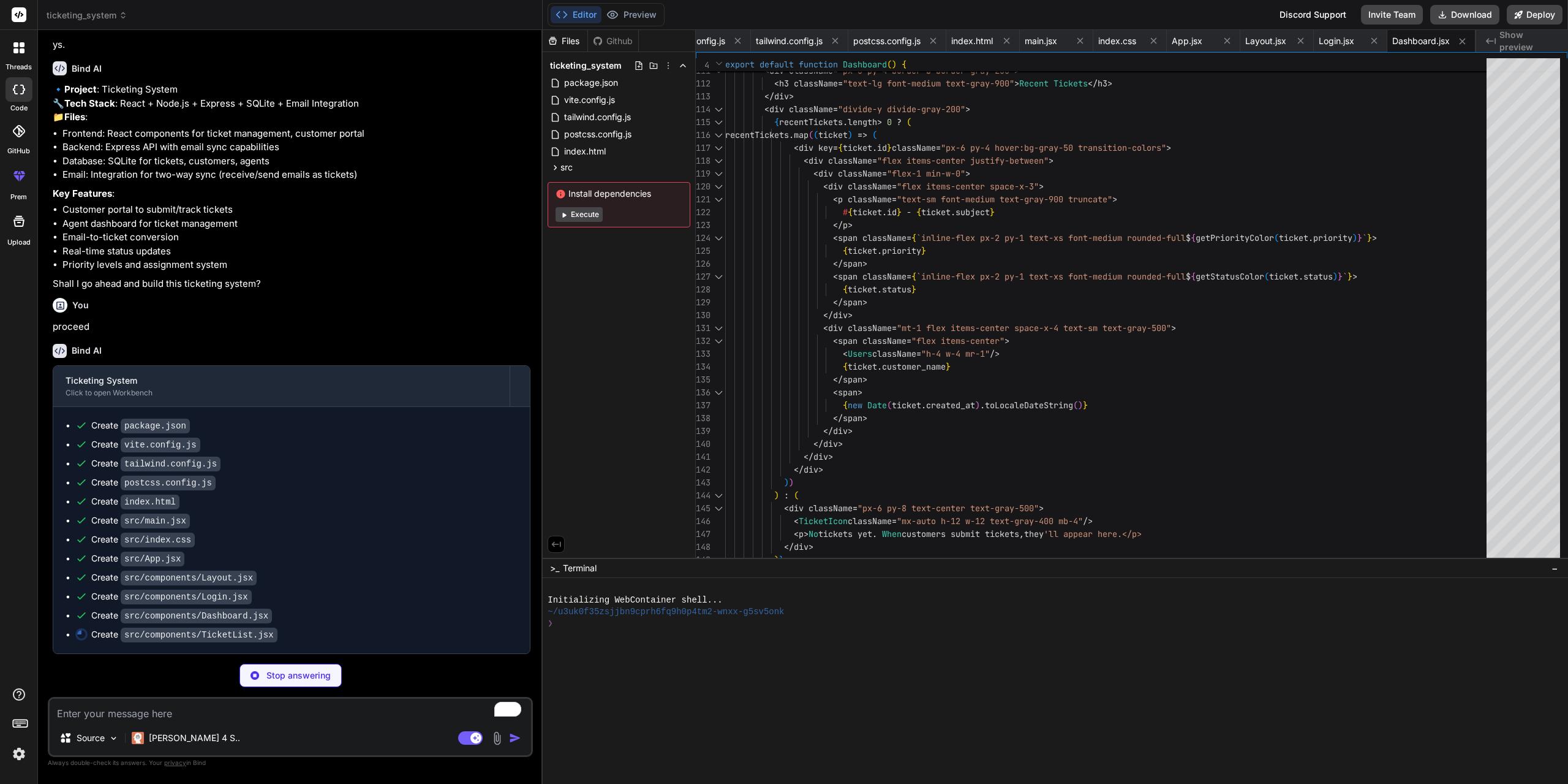
type textarea "x"
type textarea "</div> ) }"
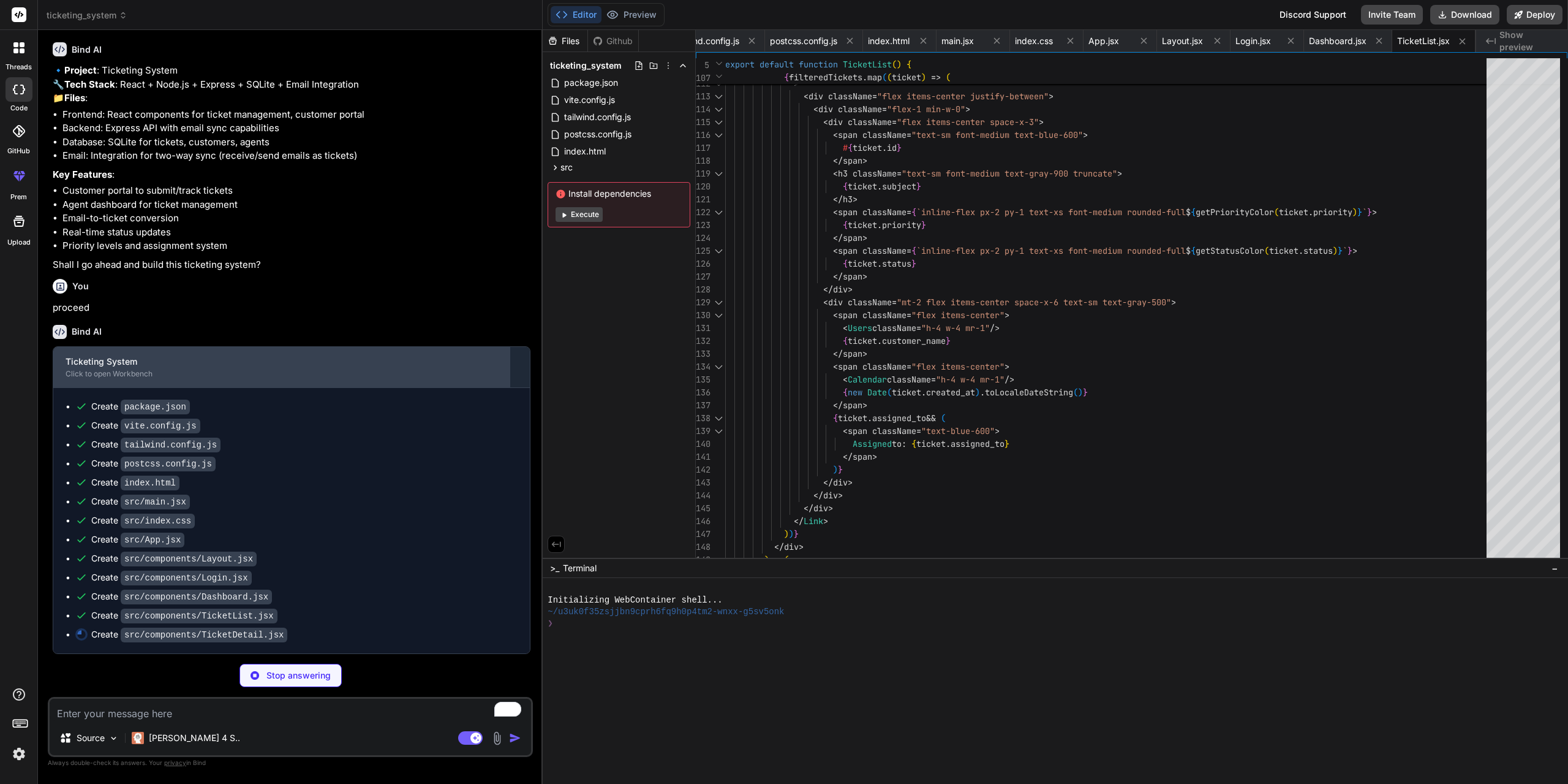
scroll to position [89, 0]
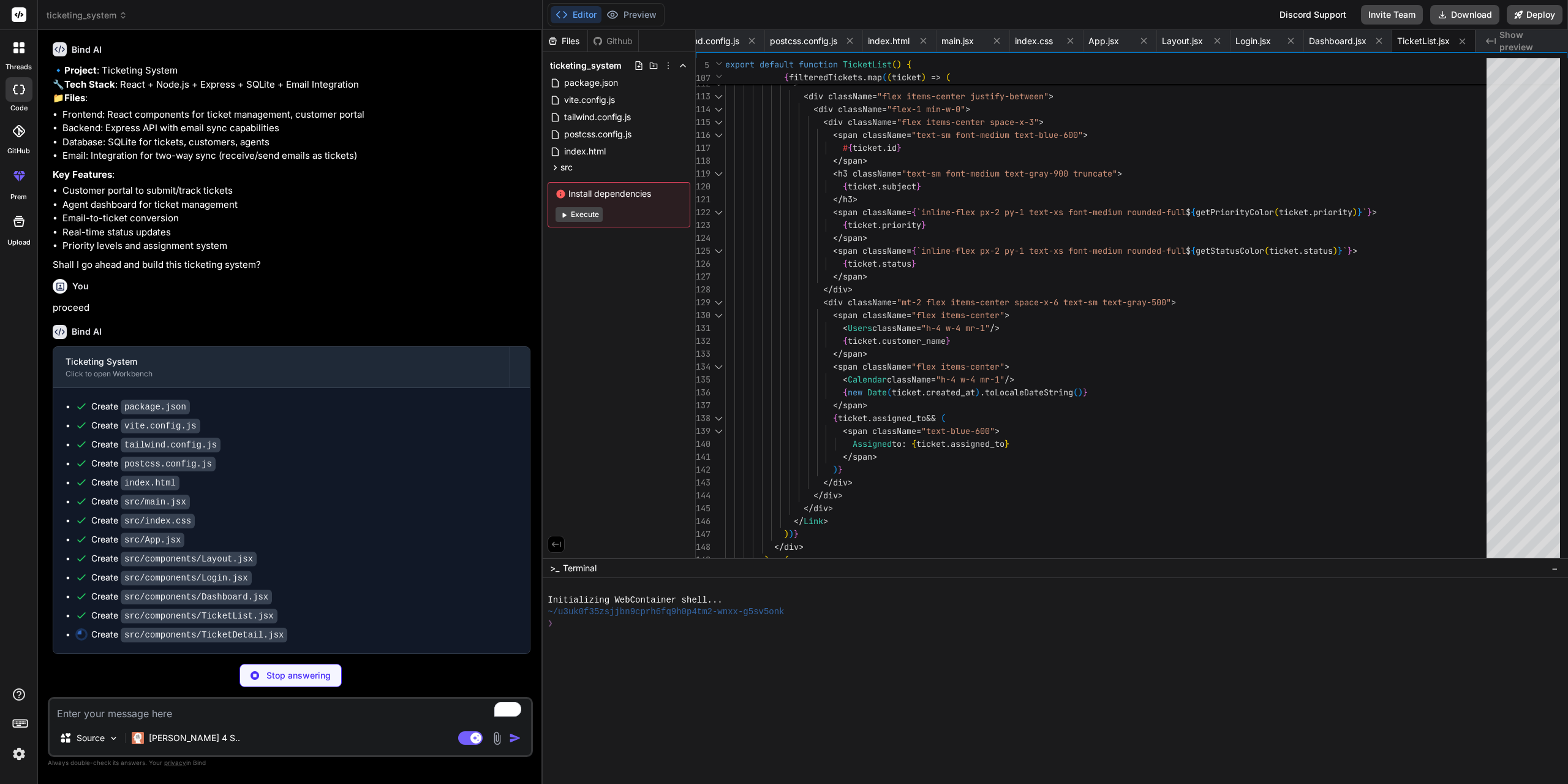
type textarea "x"
type textarea "{sending ? 'Sending...' : 'Send Reply'} </button> </div> </form> </div> )} </di…"
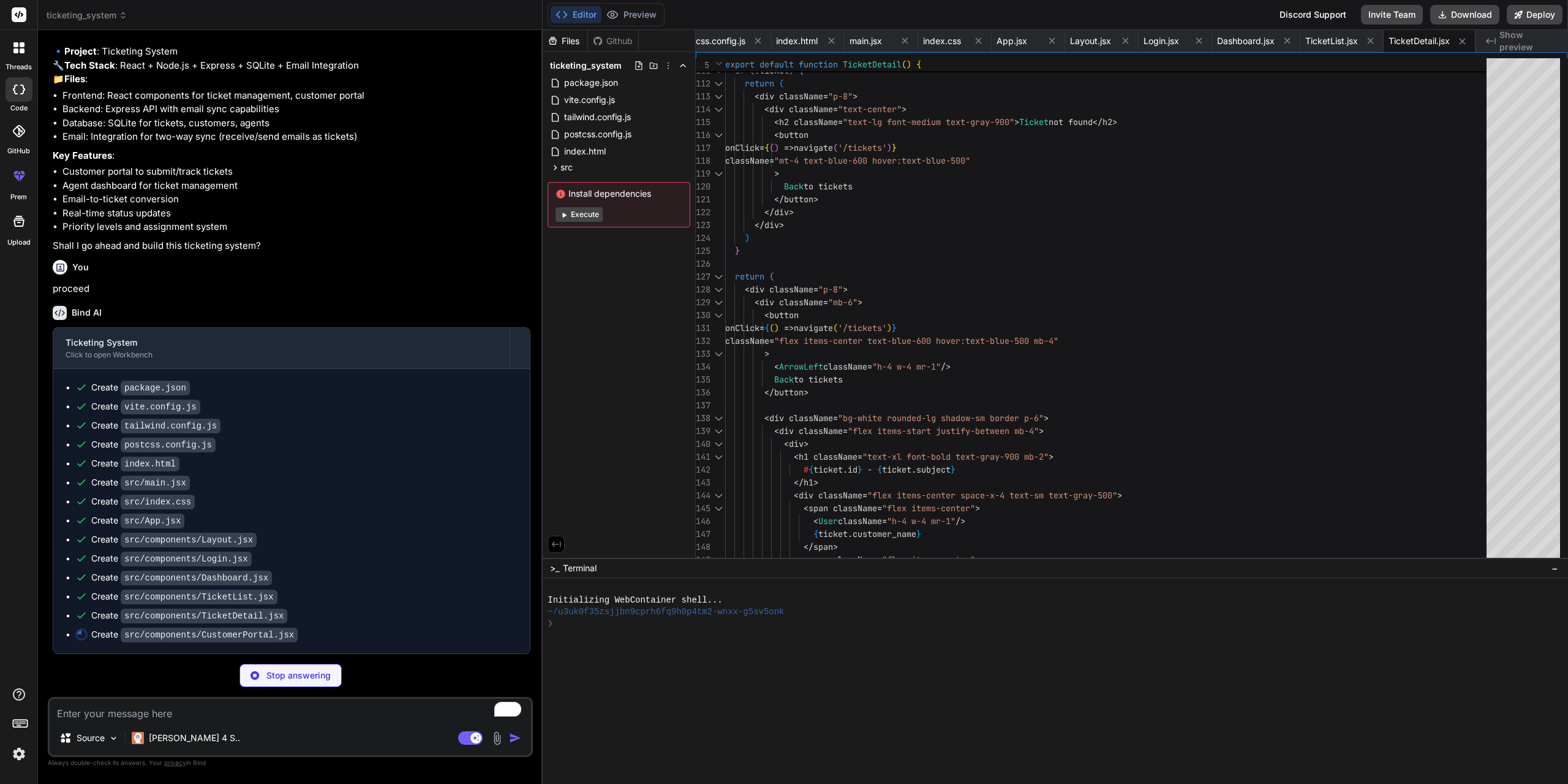
scroll to position [108, 0]
type textarea "x"
type textarea "</div> </div> ) }"
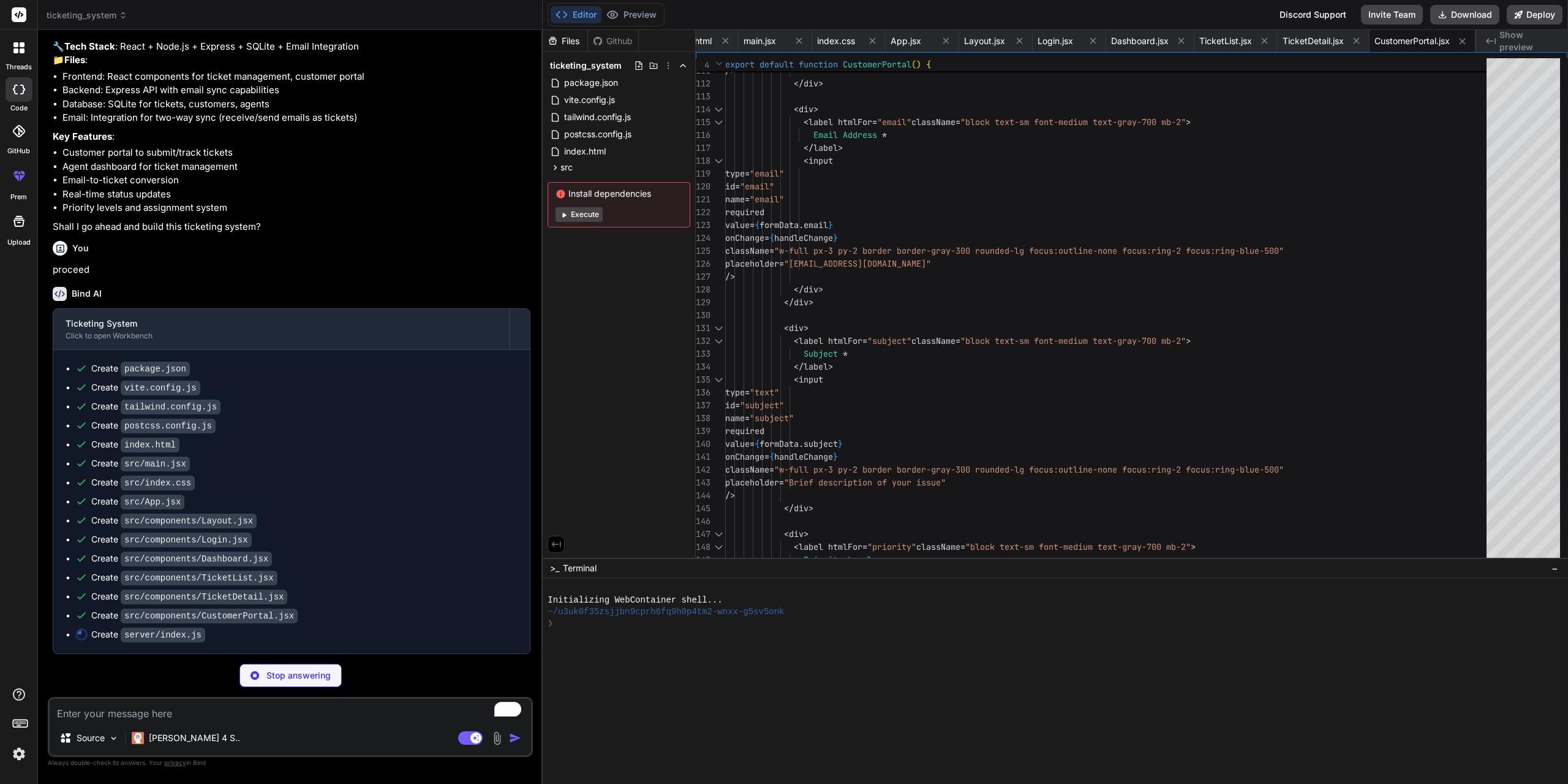
scroll to position [127, 0]
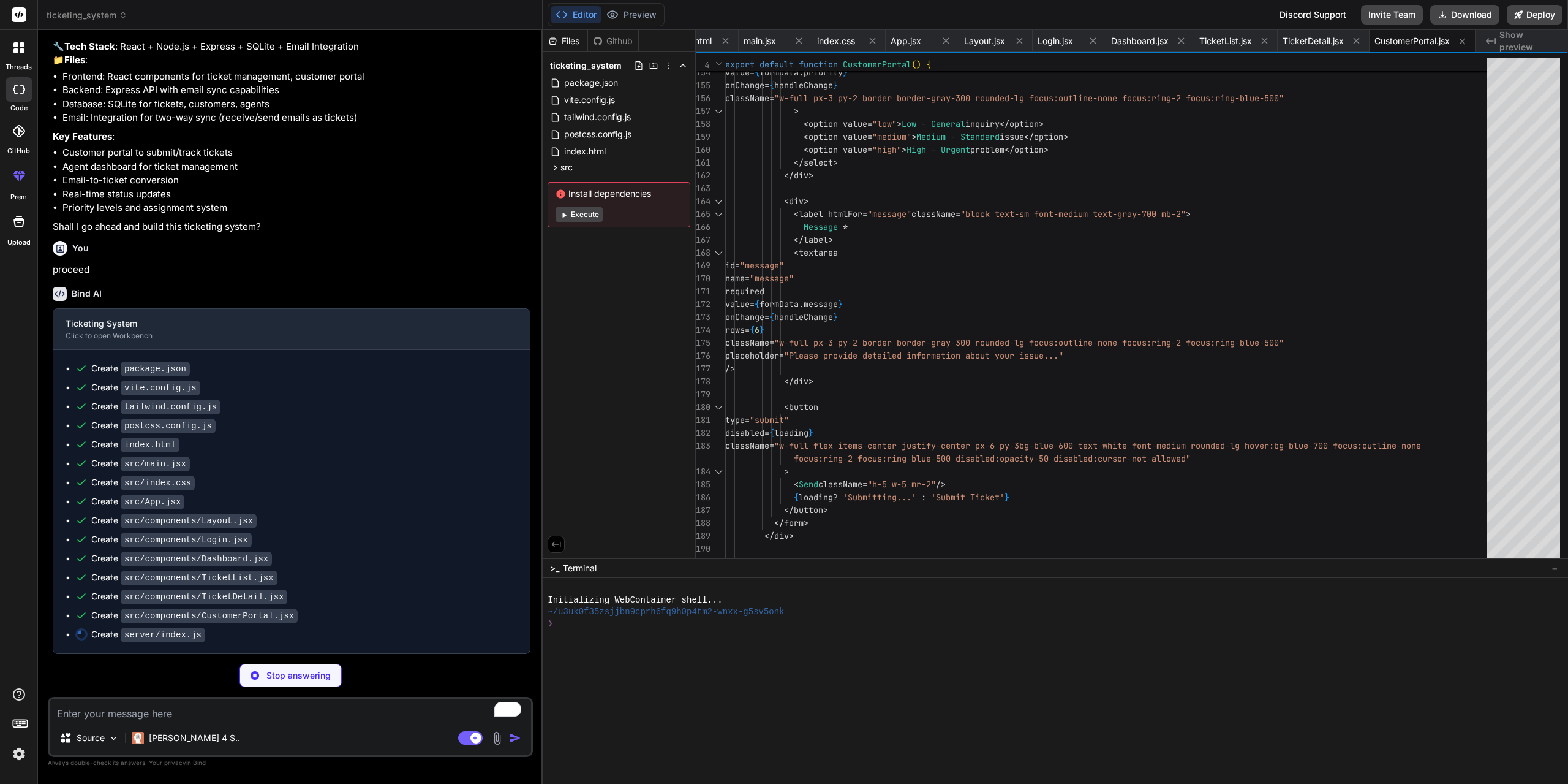
type textarea "x"
type textarea "}) }) app.listen(PORT, () => { console.log(`Server running on port ${PORT}`) })"
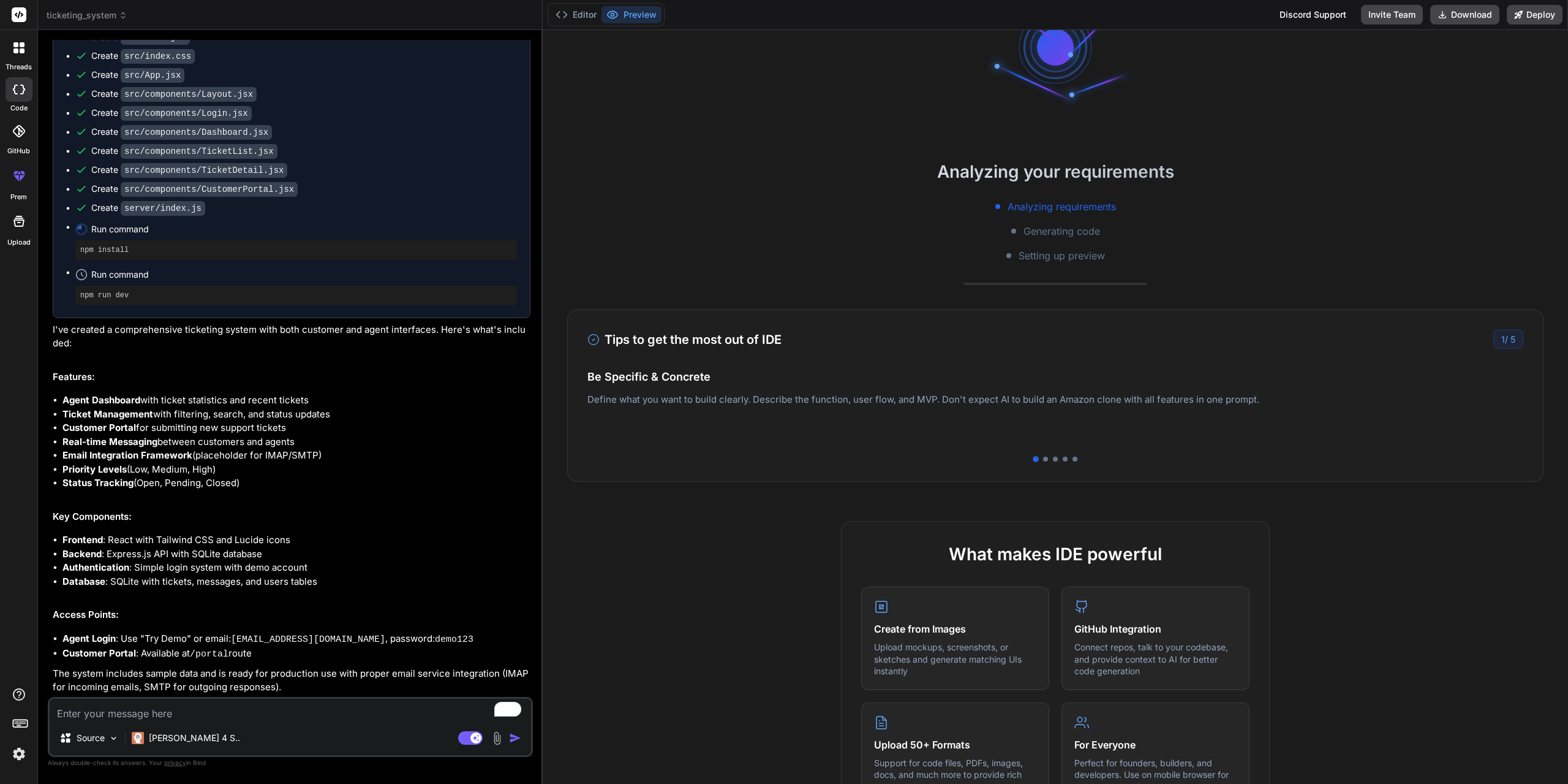
scroll to position [0, 0]
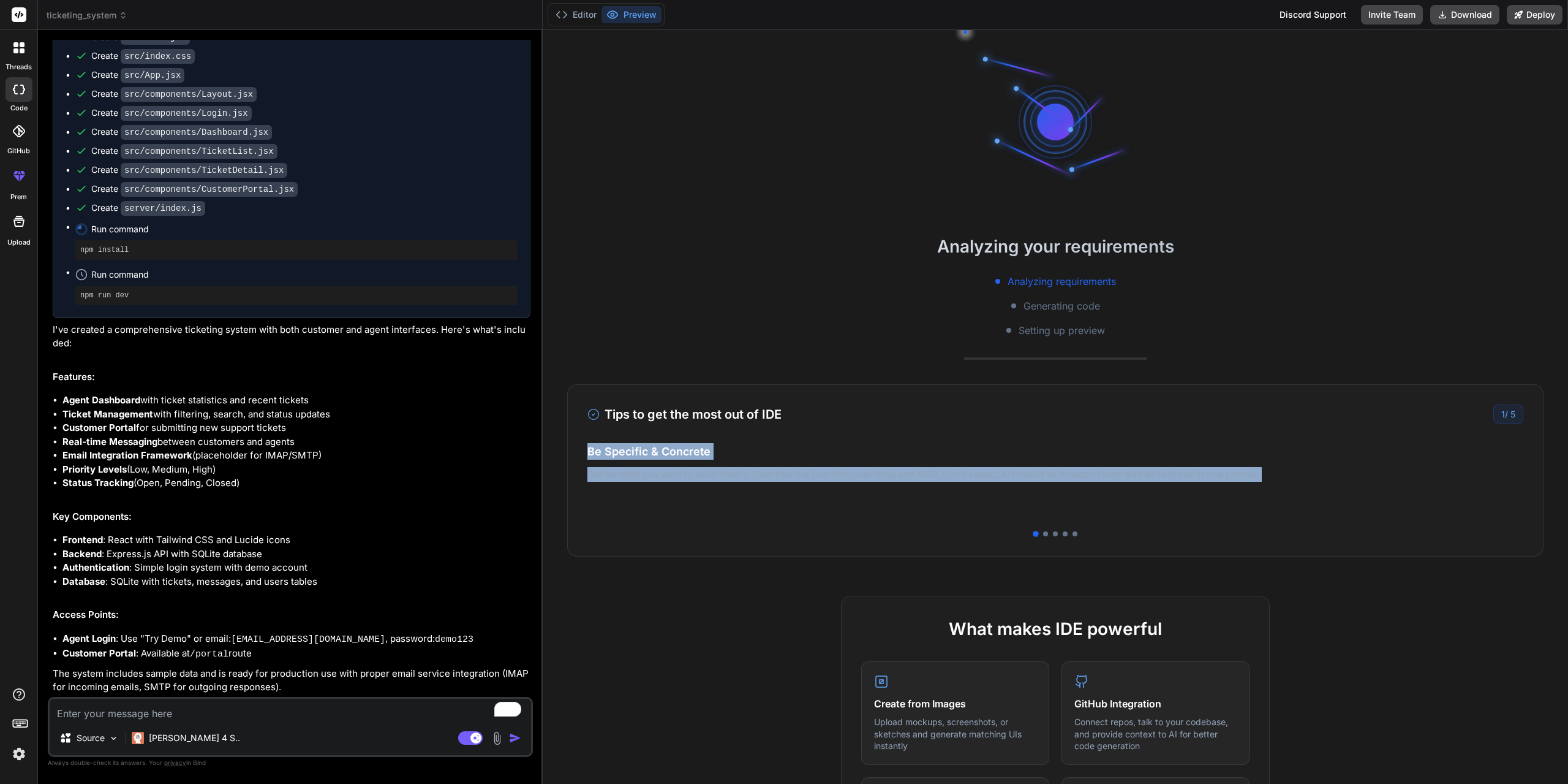
drag, startPoint x: 1095, startPoint y: 496, endPoint x: 945, endPoint y: 465, distance: 153.2
click at [883, 469] on div "Be Specific & Concrete Define what you want to build clearly. Describe the func…" at bounding box center [1055, 479] width 936 height 74
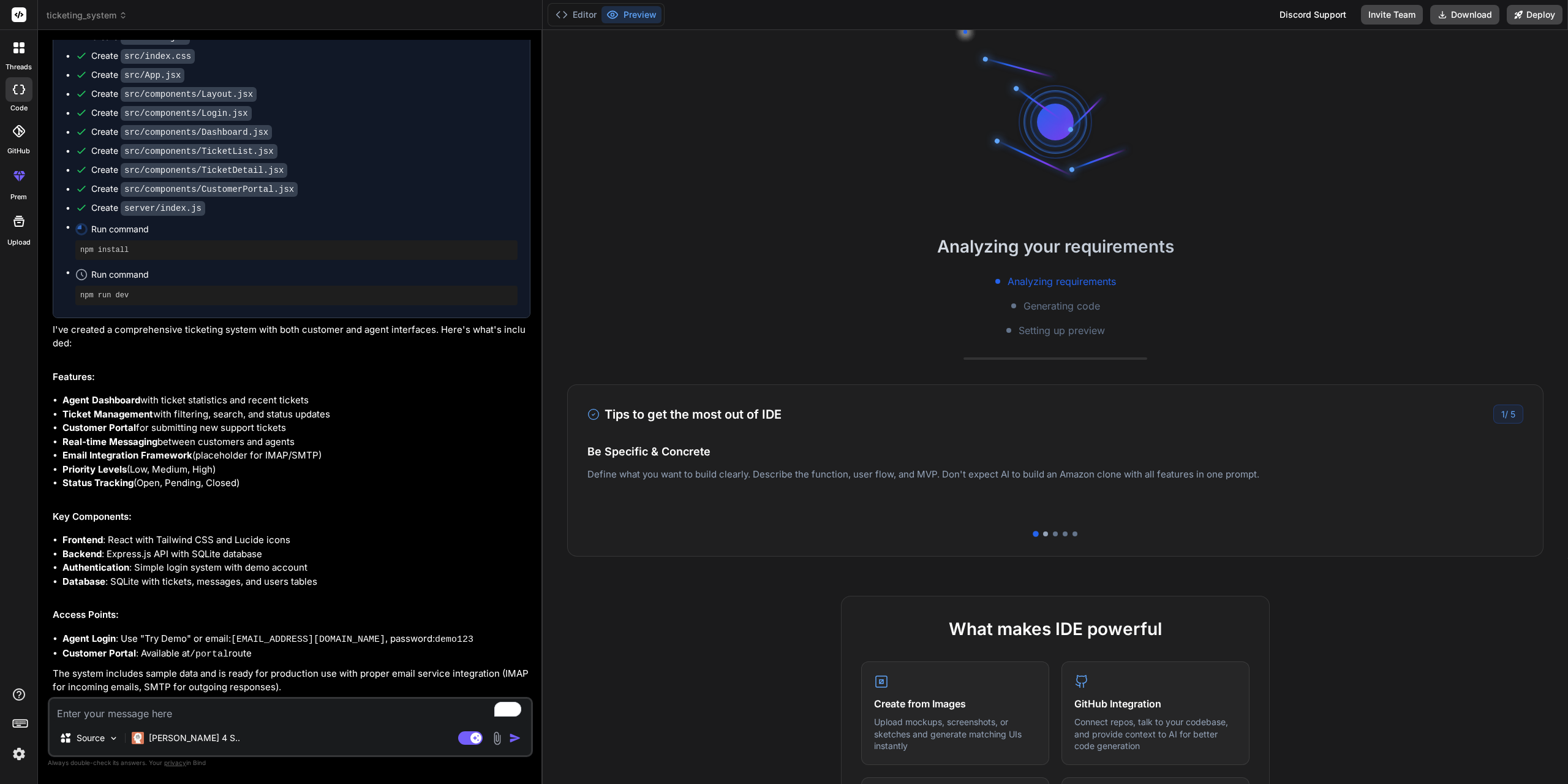
click at [1043, 533] on div at bounding box center [1045, 533] width 5 height 5
click at [1053, 536] on div at bounding box center [1055, 533] width 5 height 5
type textarea "x"
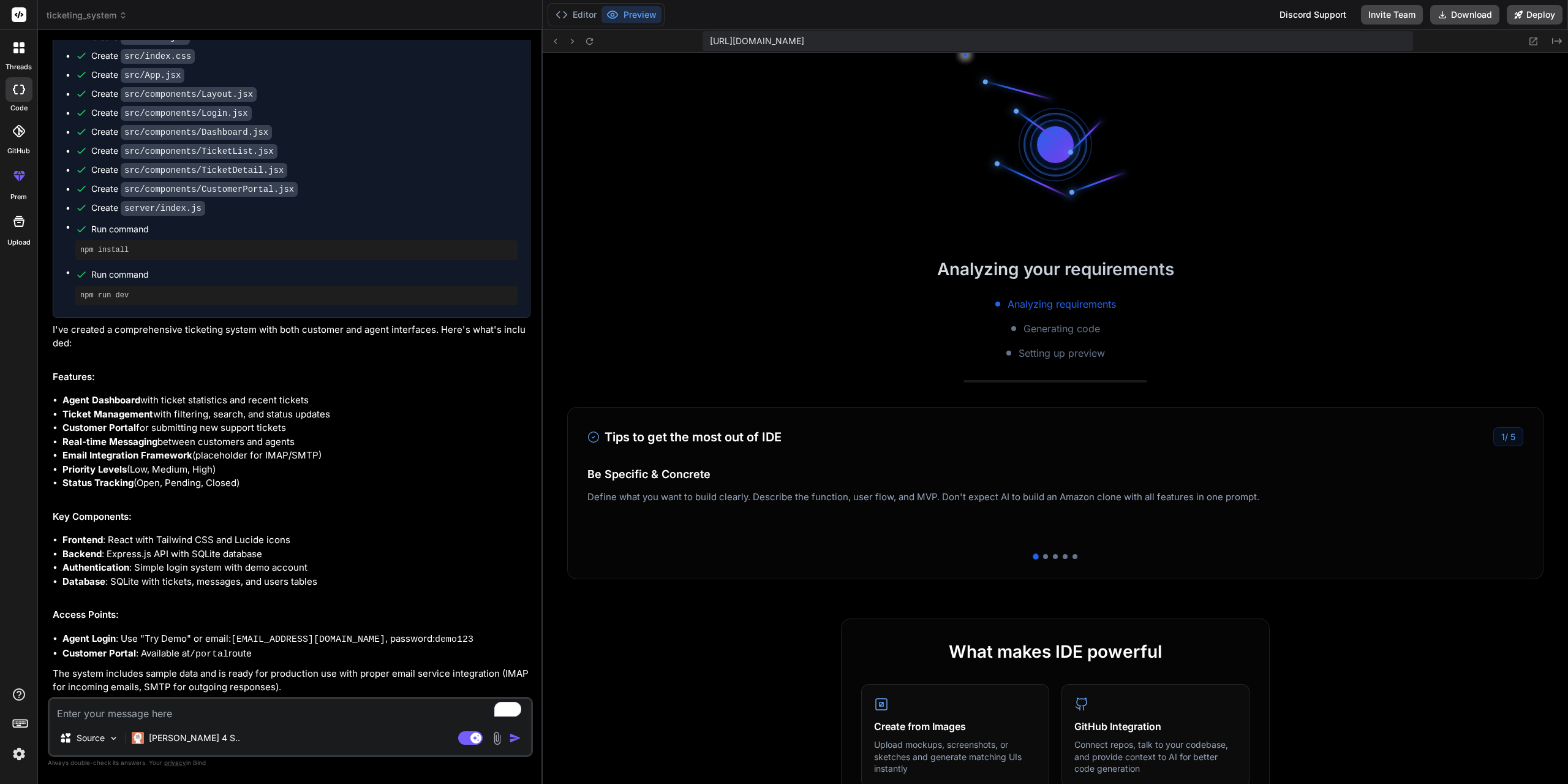
scroll to position [431, 0]
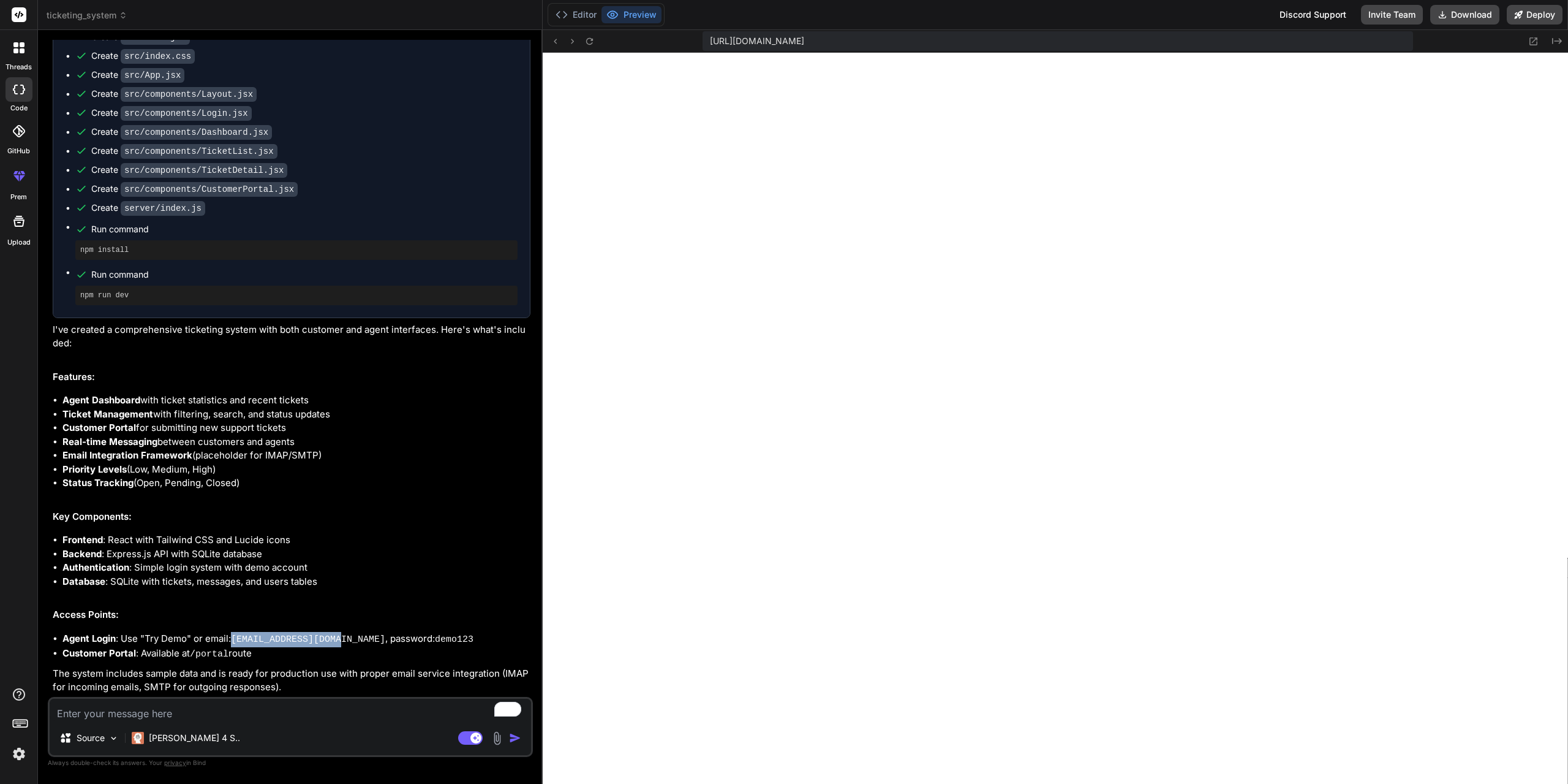
drag, startPoint x: 236, startPoint y: 641, endPoint x: 333, endPoint y: 640, distance: 97.0
click at [333, 640] on code "demo@supportdesk.com" at bounding box center [307, 639] width 154 height 10
copy code "demo@supportdesk.com"
click at [435, 642] on code "demo123" at bounding box center [454, 639] width 39 height 10
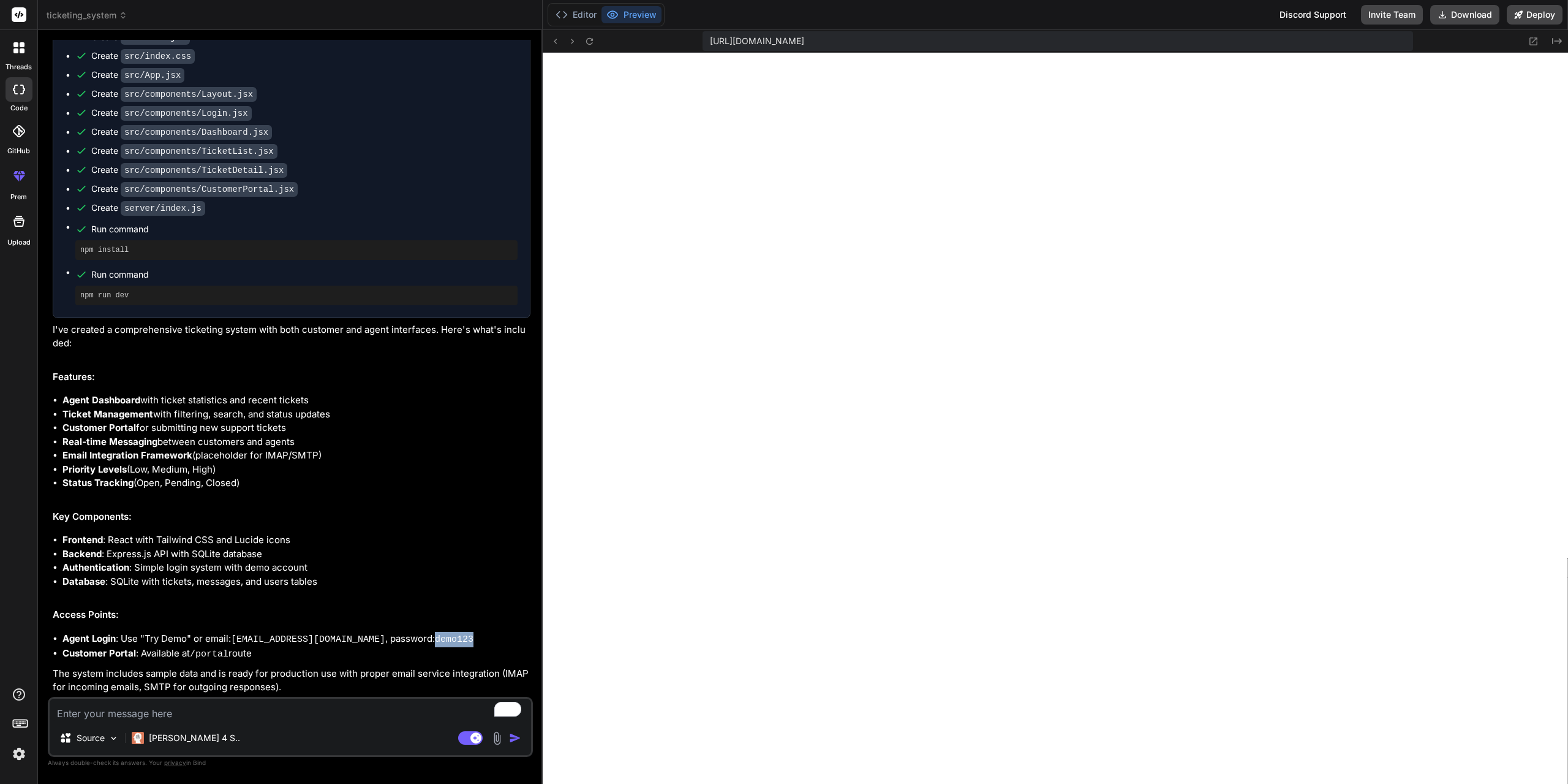
copy code "demo123"
click at [570, 44] on icon at bounding box center [573, 41] width 10 height 10
click at [1531, 43] on icon at bounding box center [1533, 41] width 10 height 10
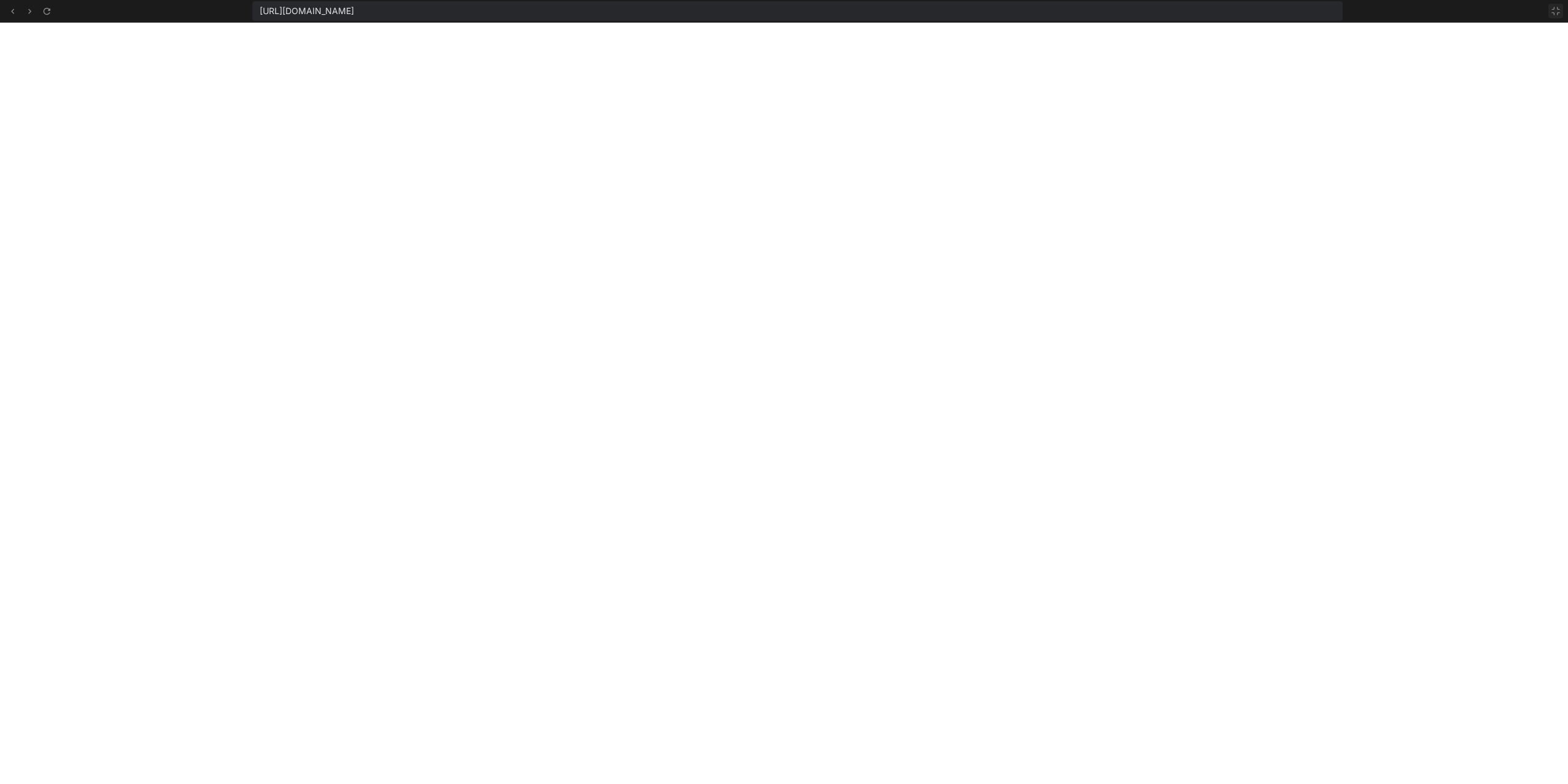
click at [1551, 12] on icon at bounding box center [1555, 10] width 9 height 9
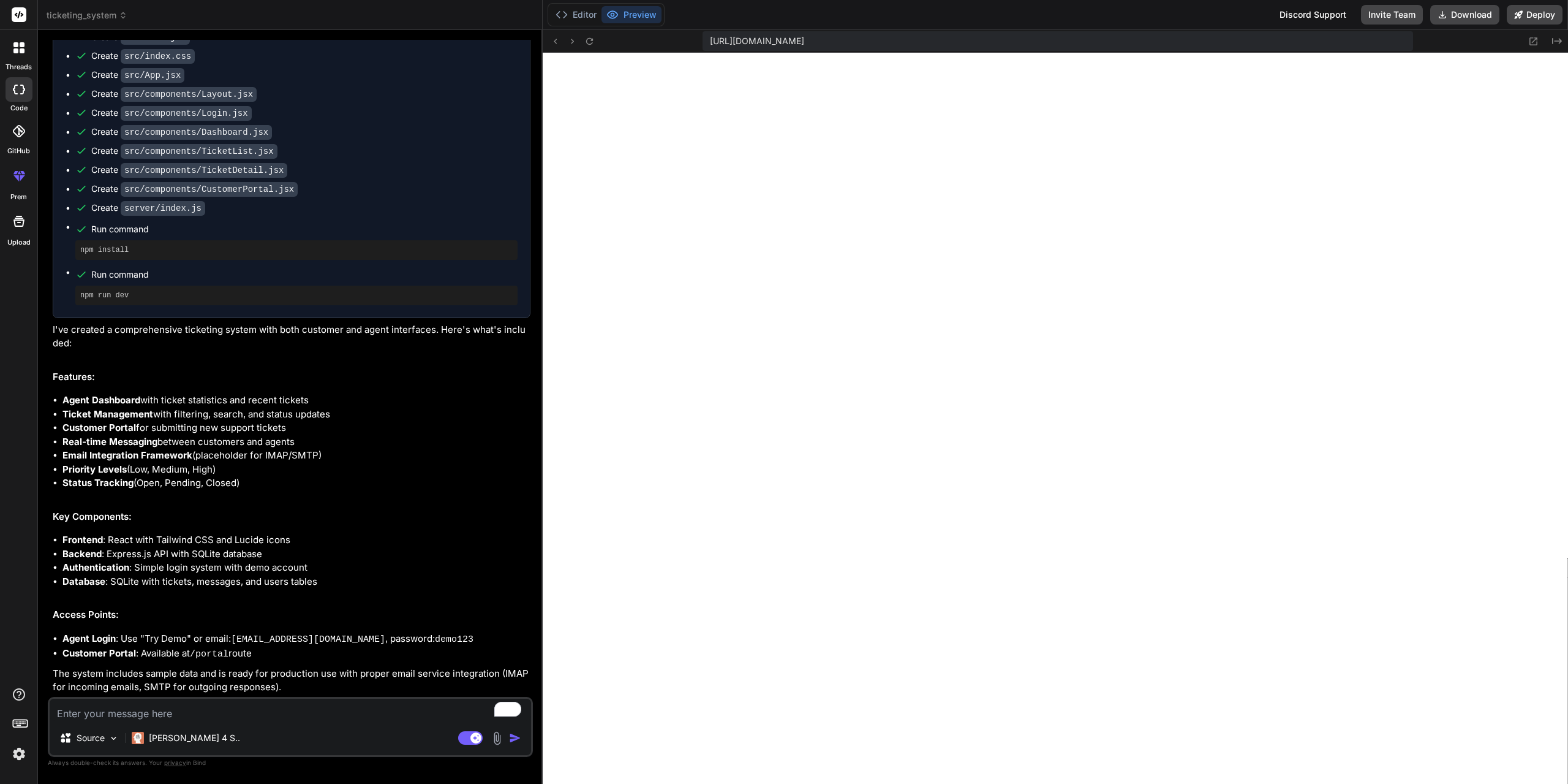
click at [287, 714] on textarea "To enrich screen reader interactions, please activate Accessibility in Grammarl…" at bounding box center [290, 709] width 481 height 22
type textarea "i"
type textarea "x"
type textarea "i"
type textarea "x"
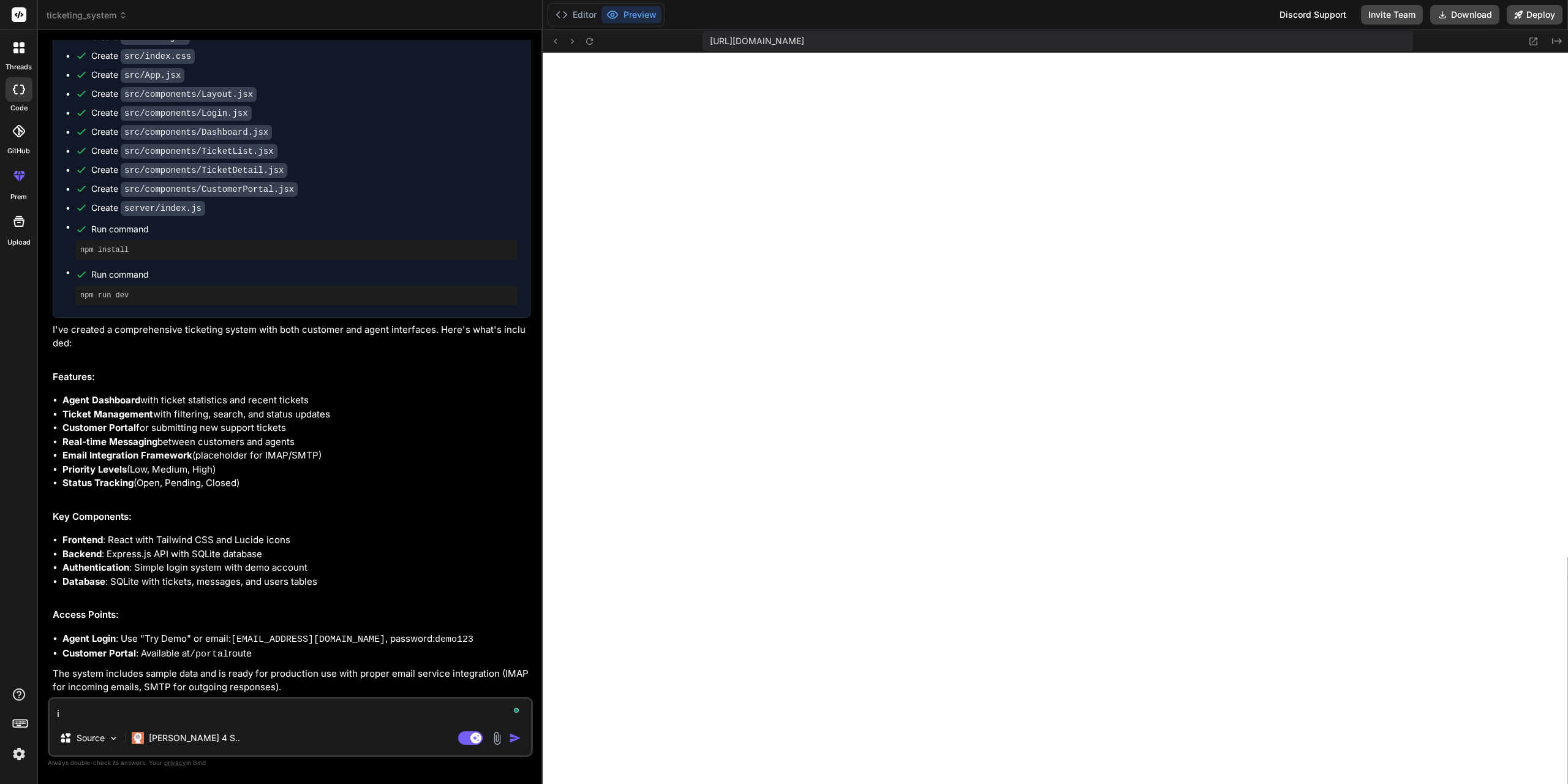
type textarea "i w"
type textarea "x"
type textarea "i wa"
type textarea "x"
type textarea "i wan"
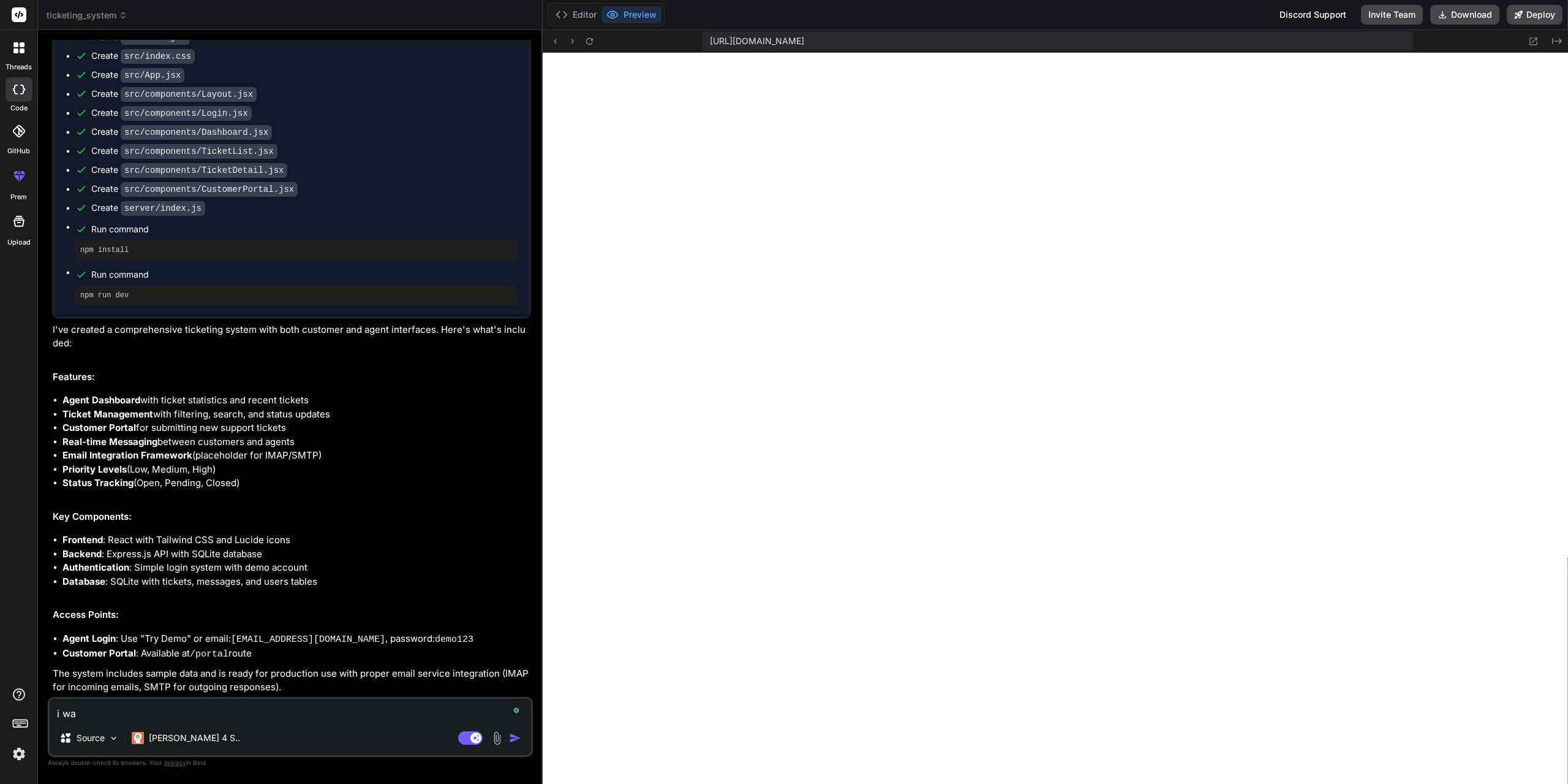
type textarea "x"
type textarea "i want"
type textarea "x"
type textarea "i want"
type textarea "x"
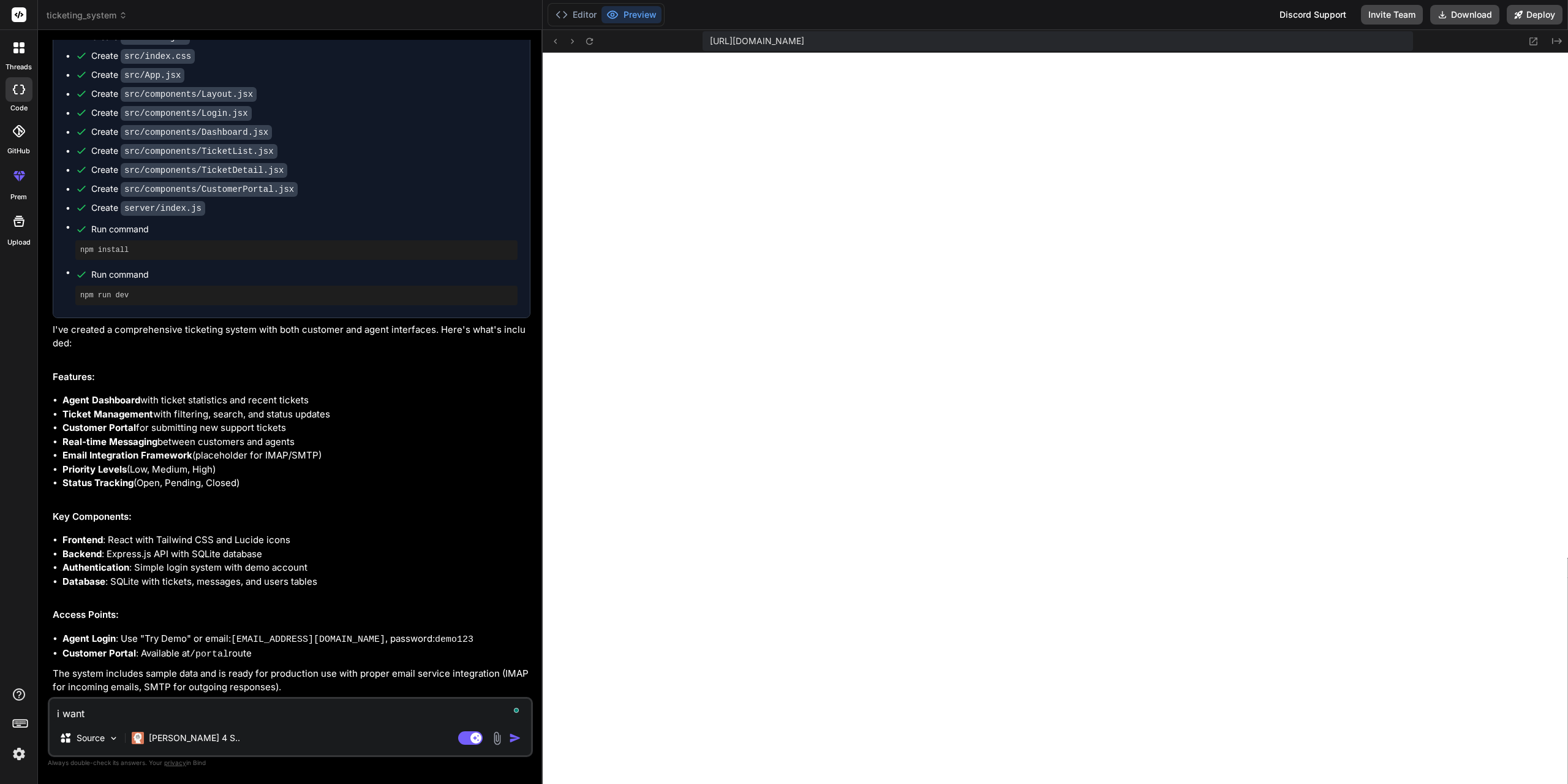
type textarea "i want t"
type textarea "x"
type textarea "i want to"
type textarea "x"
type textarea "i want to"
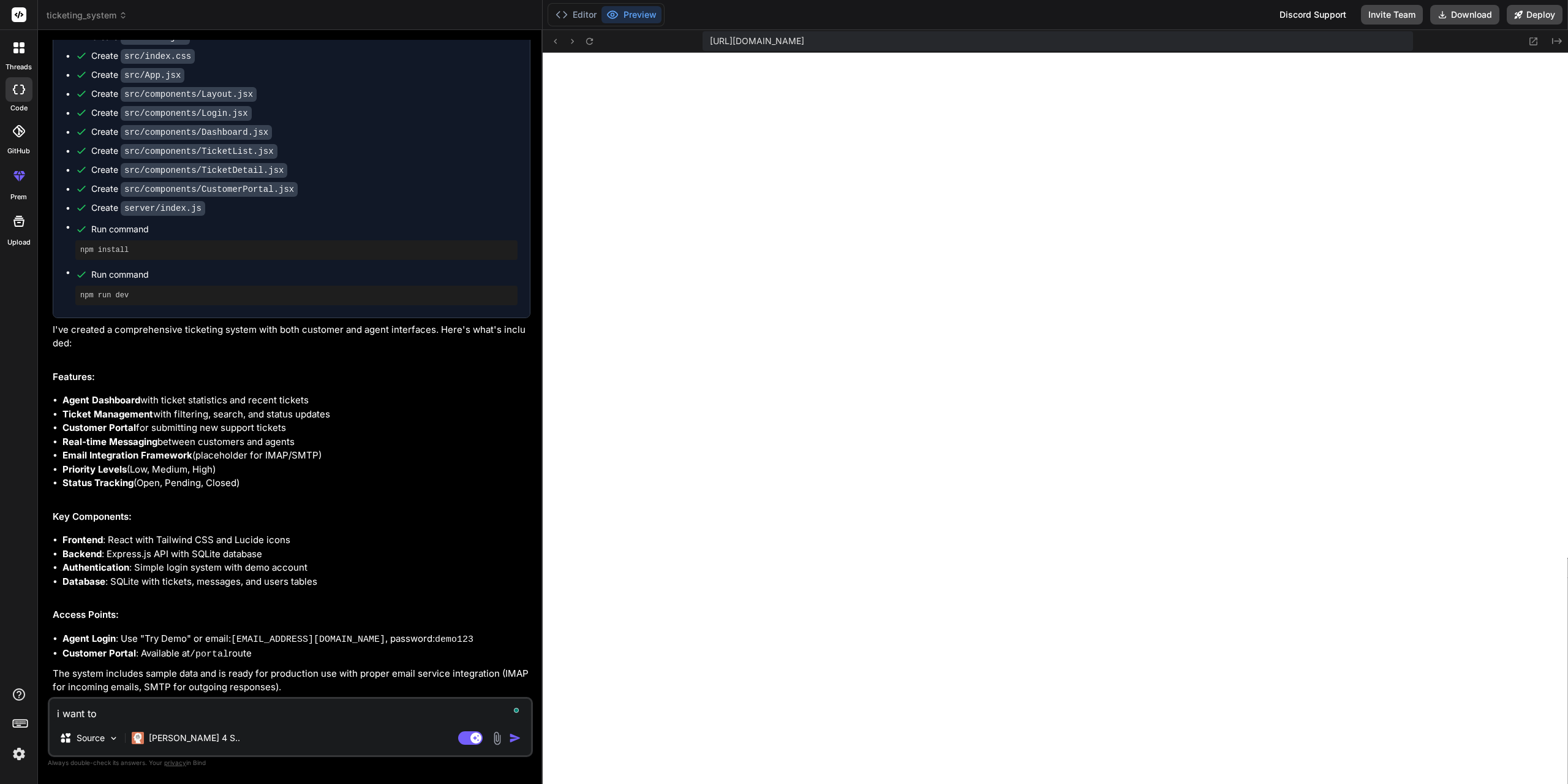
type textarea "x"
type textarea "i want to c"
type textarea "x"
type textarea "i want to co"
type textarea "x"
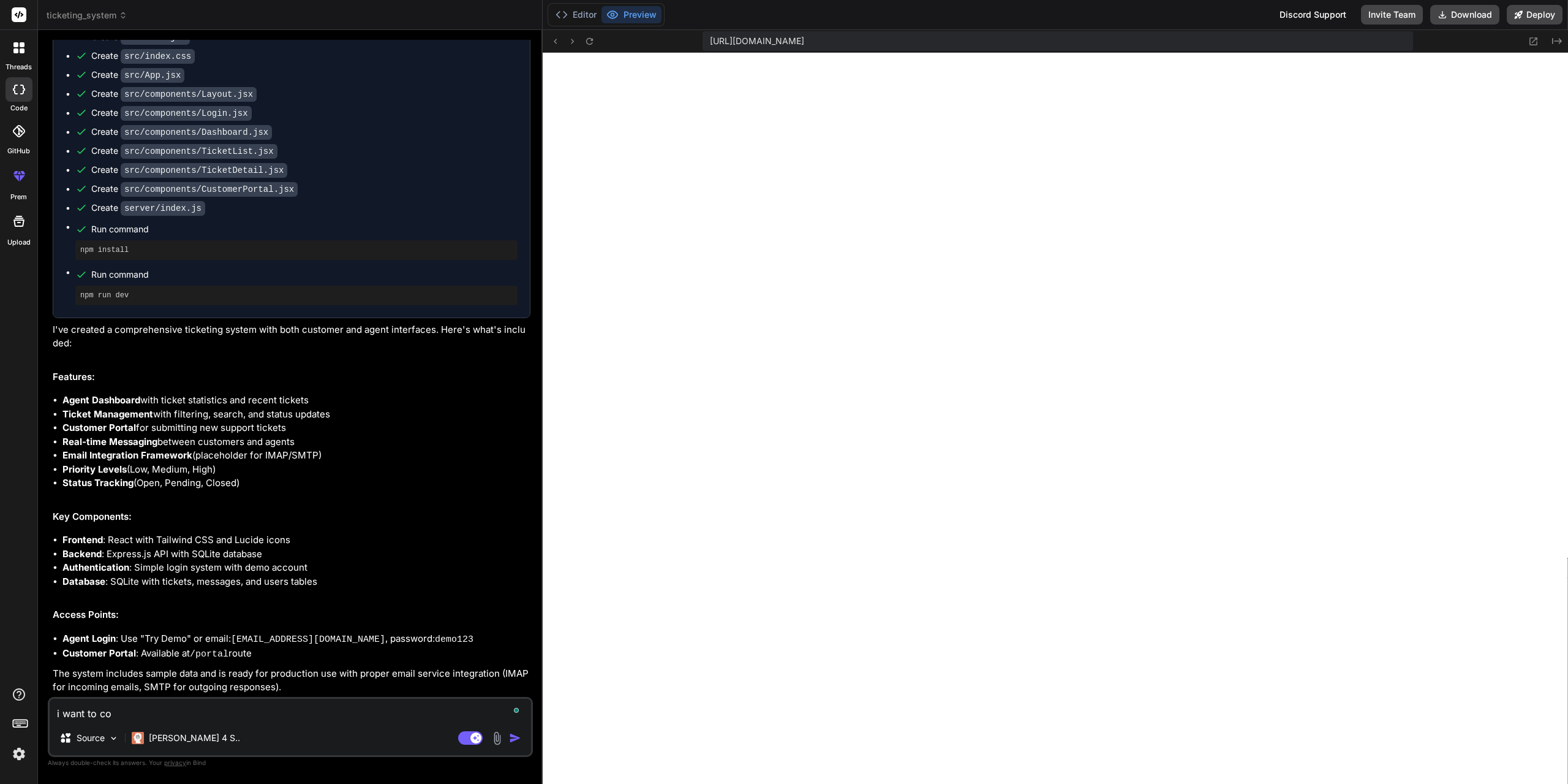
type textarea "i want to con"
type textarea "x"
type textarea "i want to conn"
type textarea "x"
type textarea "i want to conne"
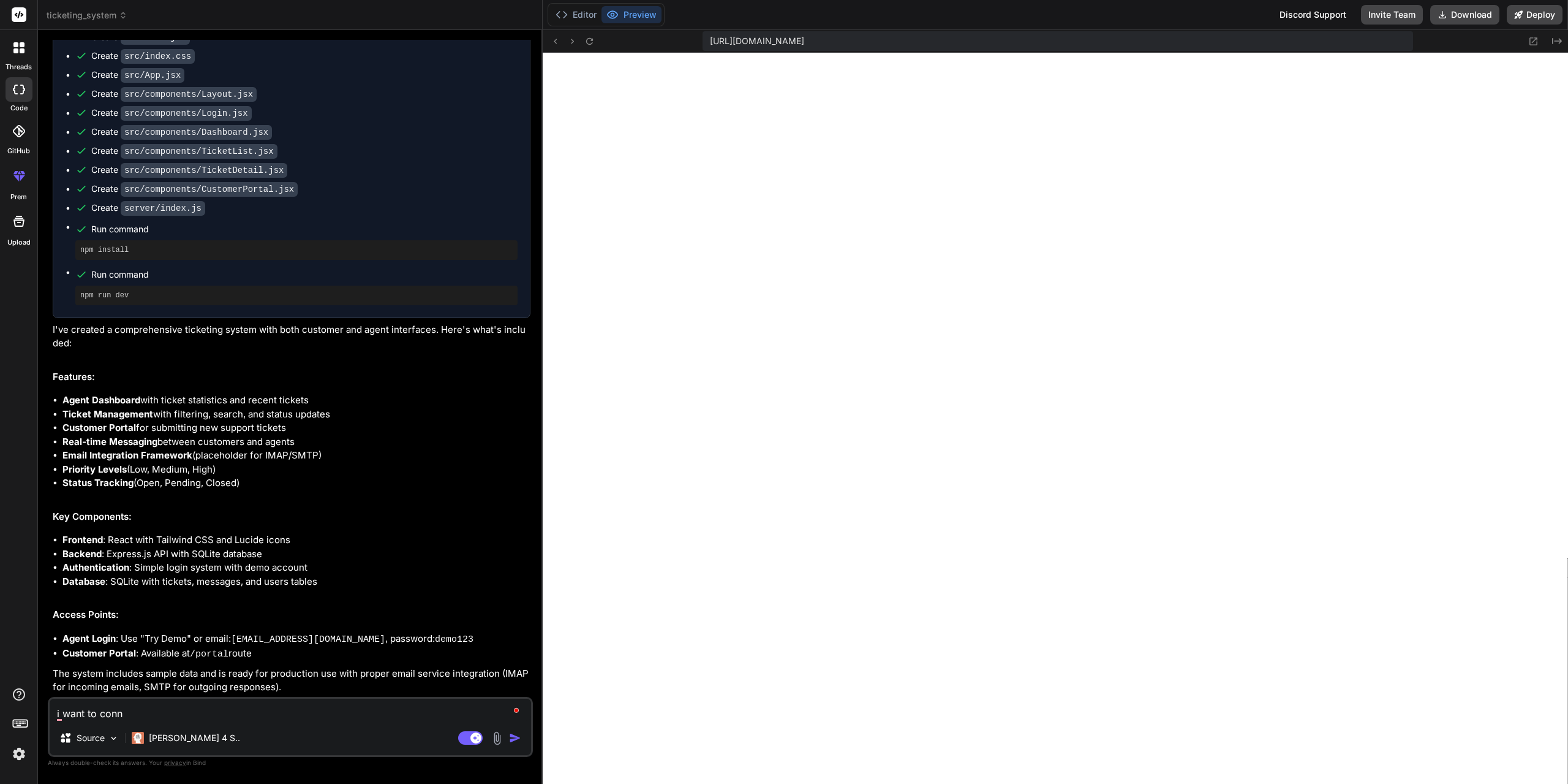
type textarea "x"
type textarea "i want to connec"
type textarea "x"
type textarea "a"
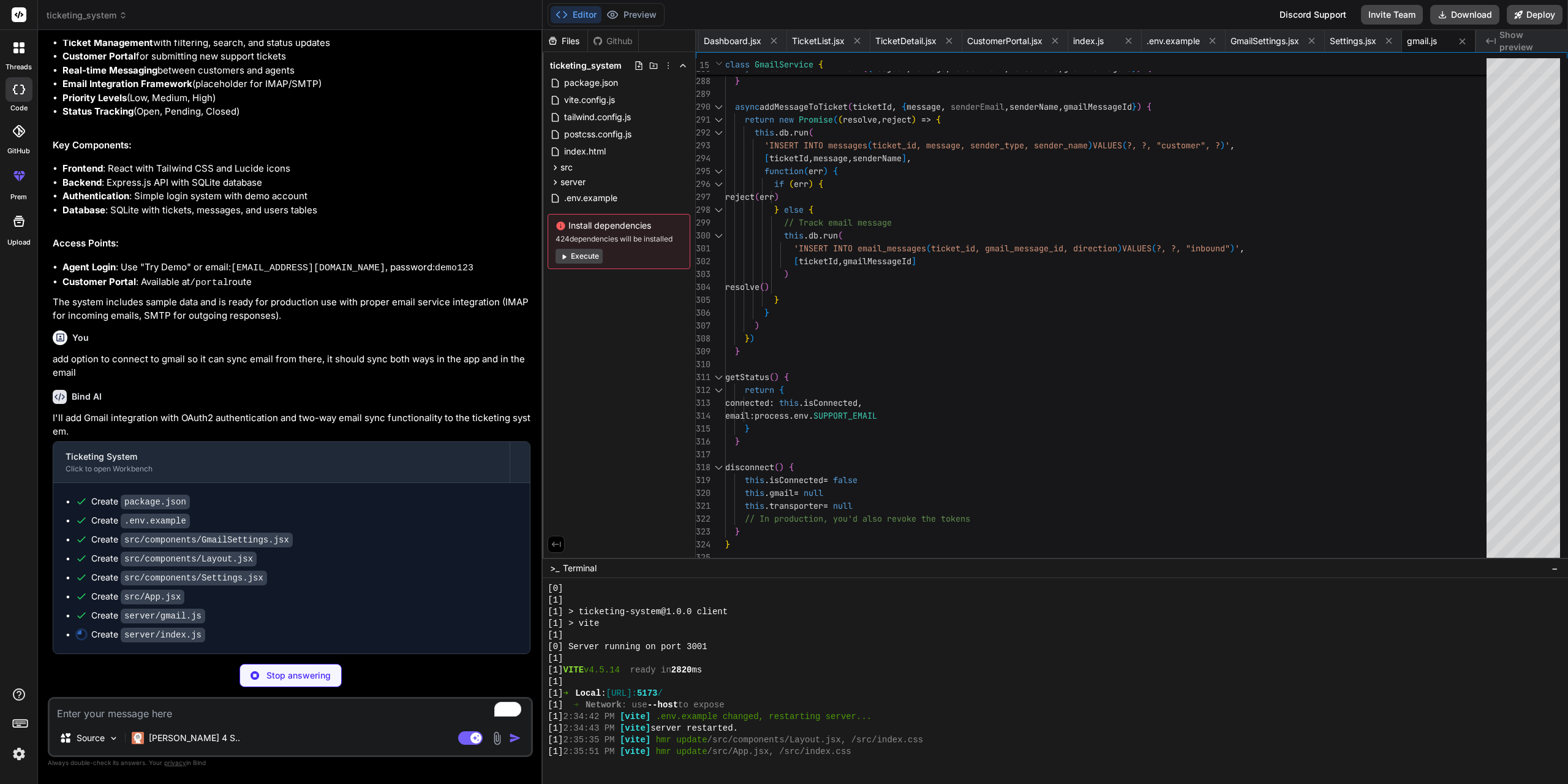
scroll to position [923, 0]
click at [175, 739] on p "[PERSON_NAME] 4 S.." at bounding box center [194, 737] width 91 height 12
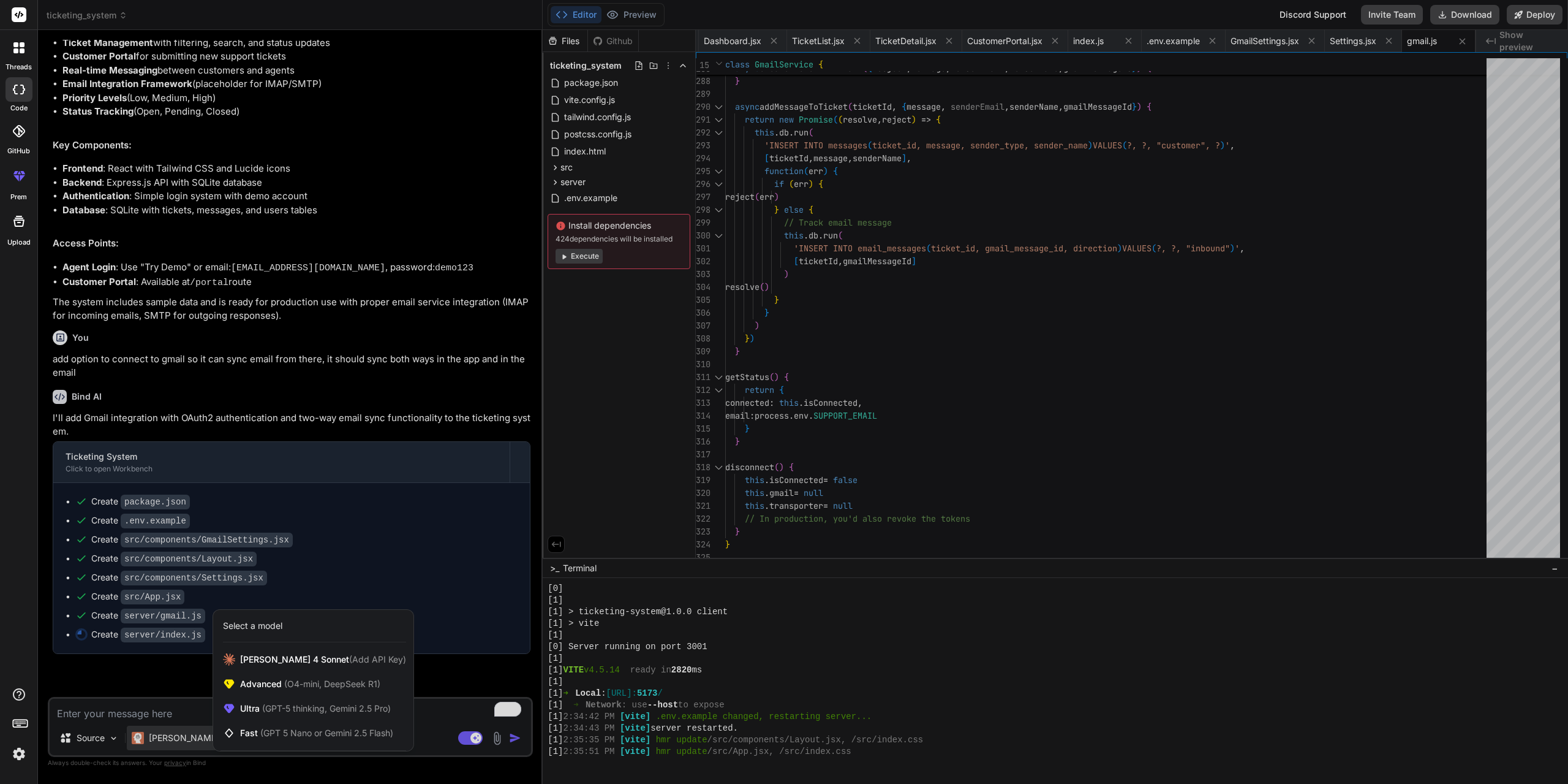
click at [175, 739] on div at bounding box center [784, 392] width 1568 height 784
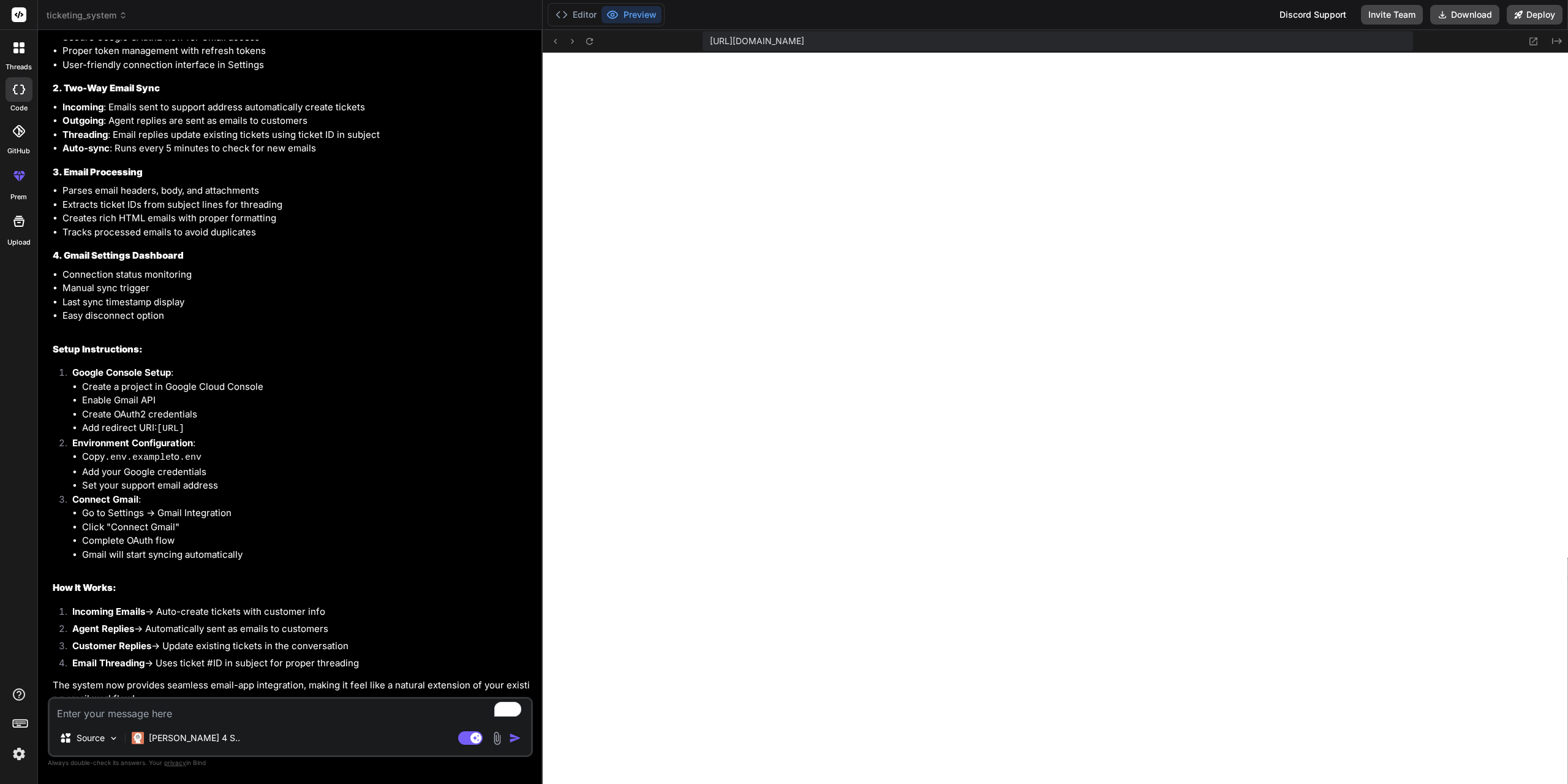
scroll to position [1740, 0]
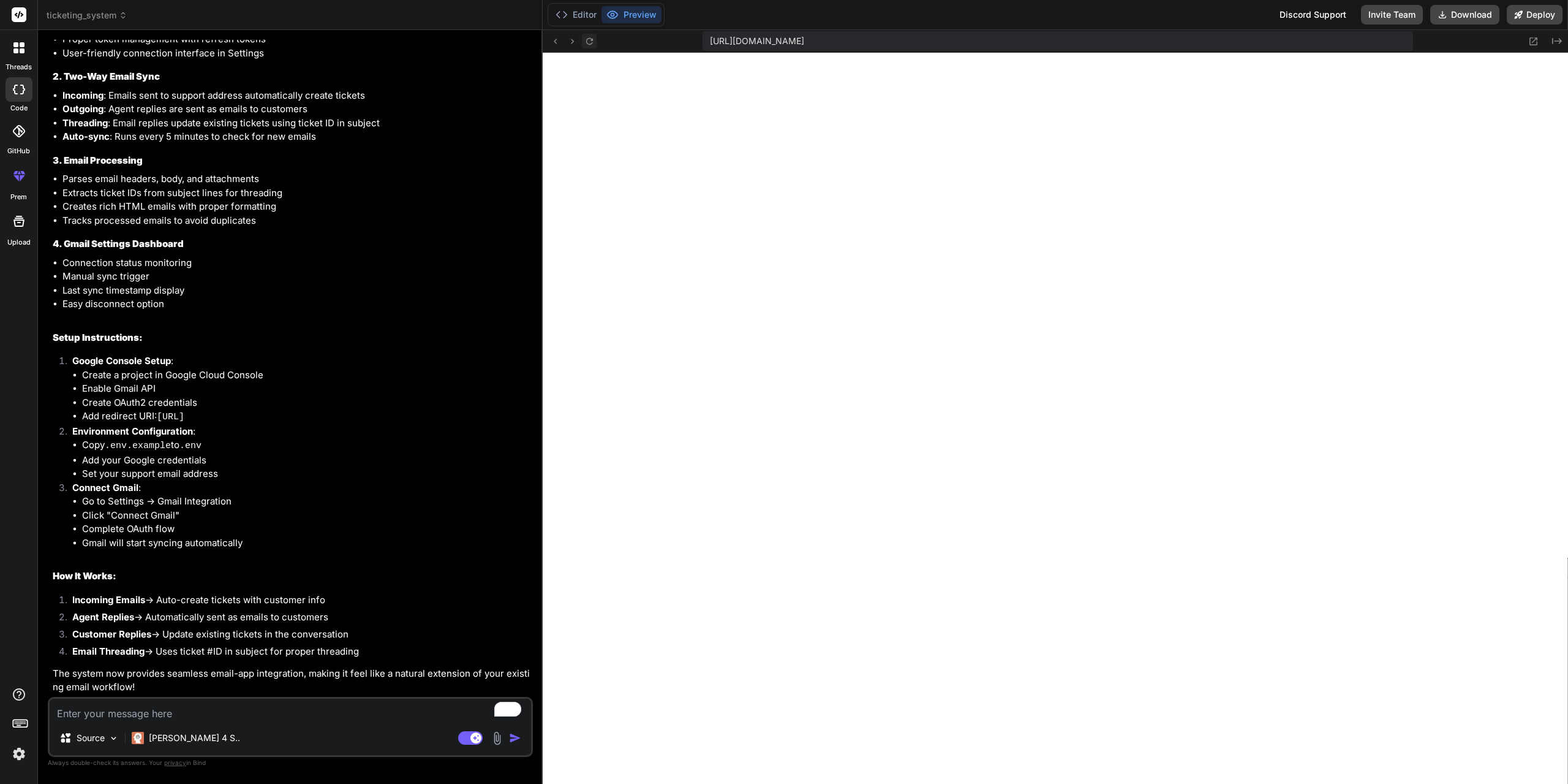
click at [590, 39] on icon at bounding box center [589, 41] width 10 height 10
click at [589, 42] on icon at bounding box center [589, 41] width 10 height 10
click at [191, 712] on textarea "To enrich screen reader interactions, please activate Accessibility in Grammarl…" at bounding box center [290, 709] width 481 height 22
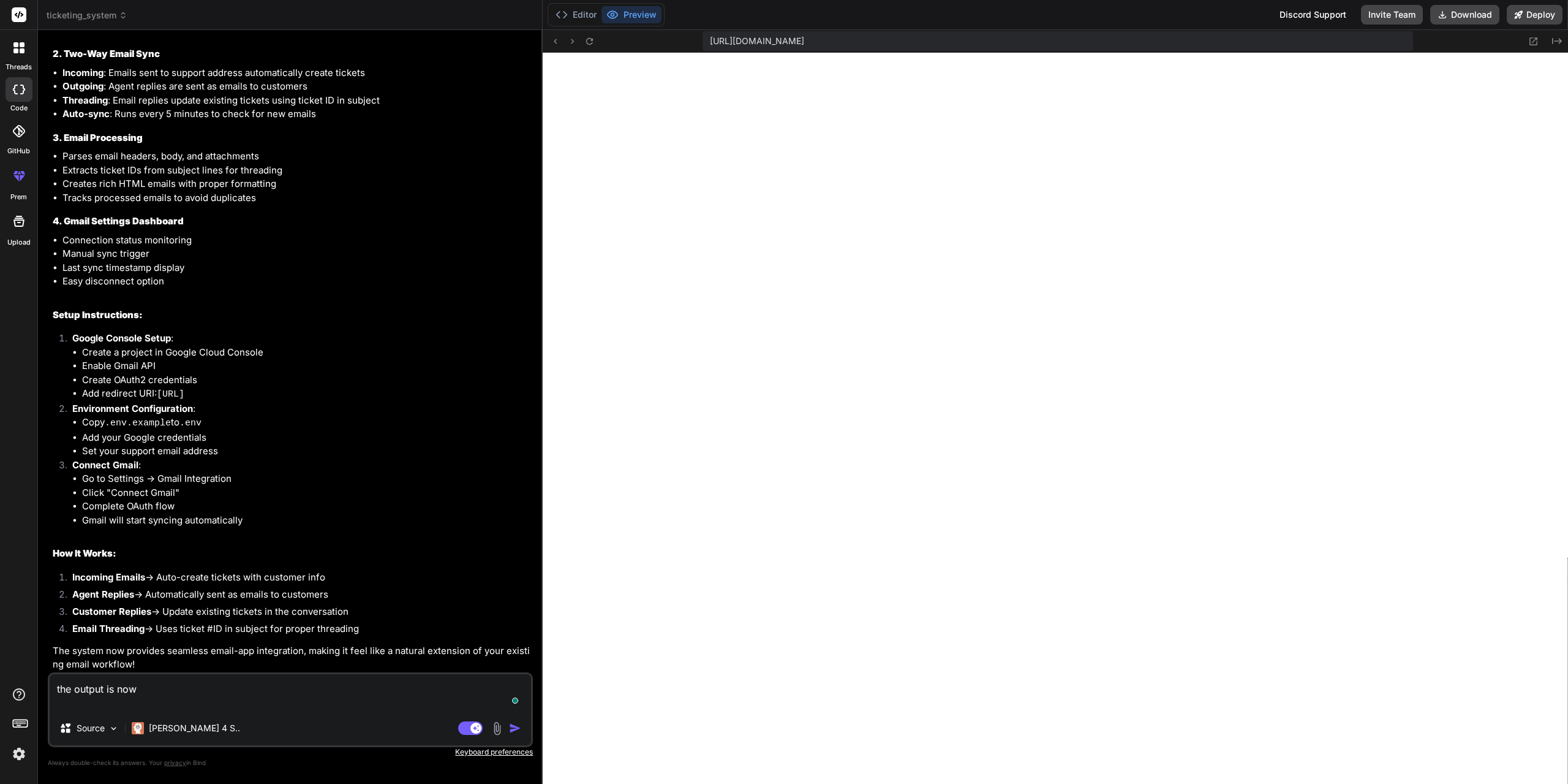
paste textarea "Cannot GET /"
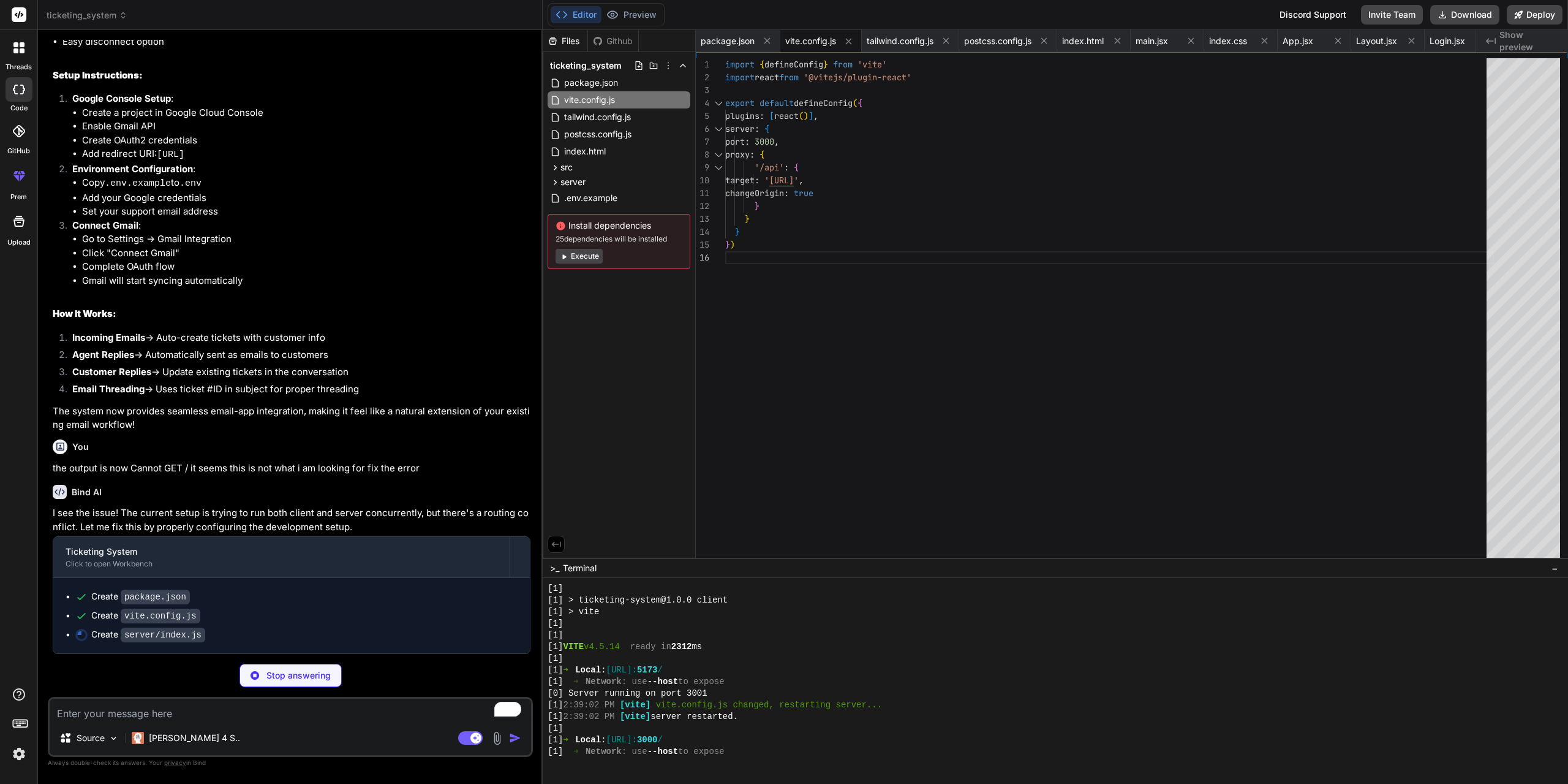
scroll to position [2003, 0]
drag, startPoint x: 638, startPoint y: 666, endPoint x: 765, endPoint y: 674, distance: 127.3
drag, startPoint x: 641, startPoint y: 667, endPoint x: 756, endPoint y: 670, distance: 115.0
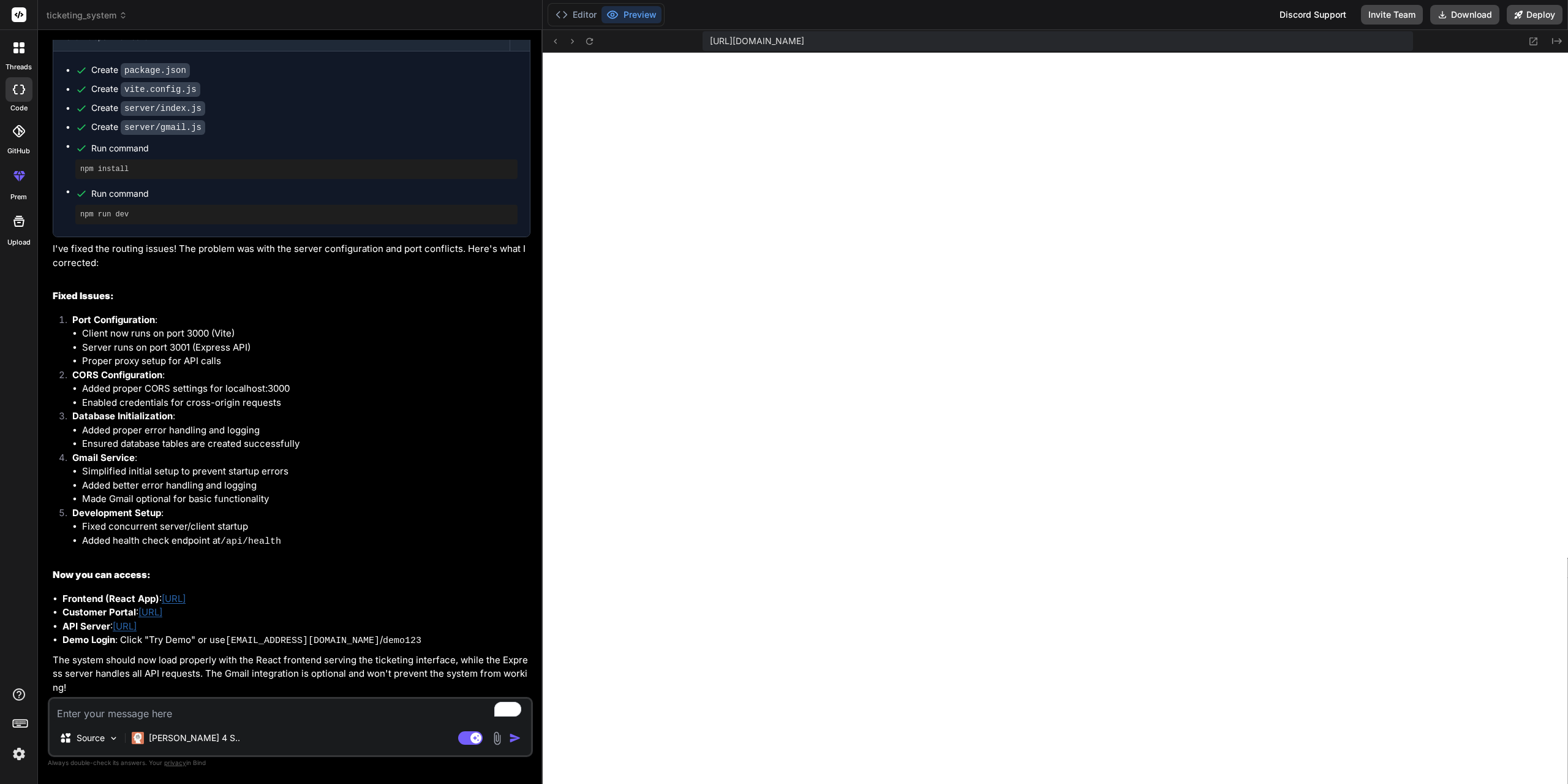
scroll to position [2527, 0]
click at [186, 595] on link "http://localhost:3000" at bounding box center [173, 598] width 24 height 12
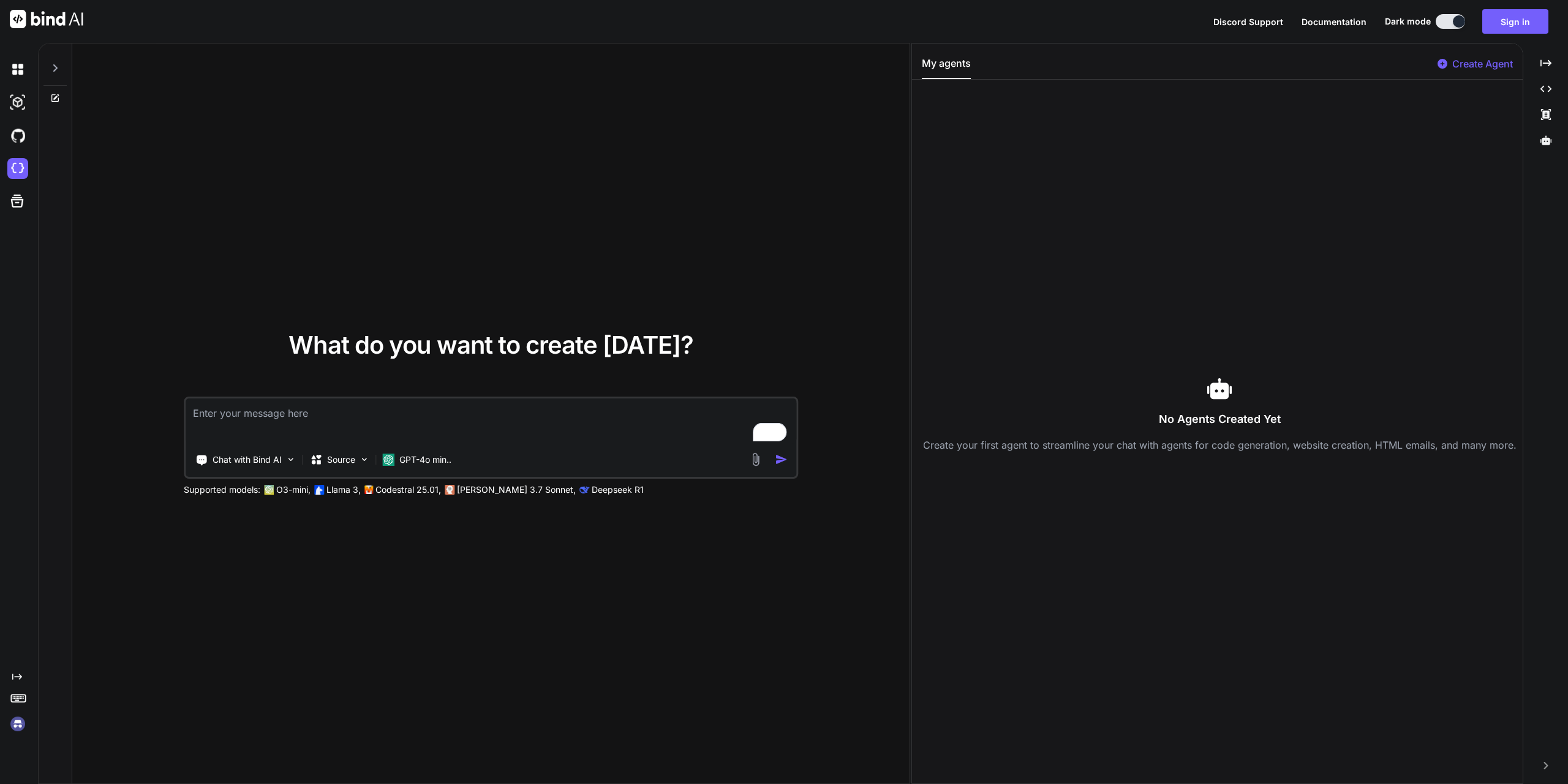
type textarea "x"
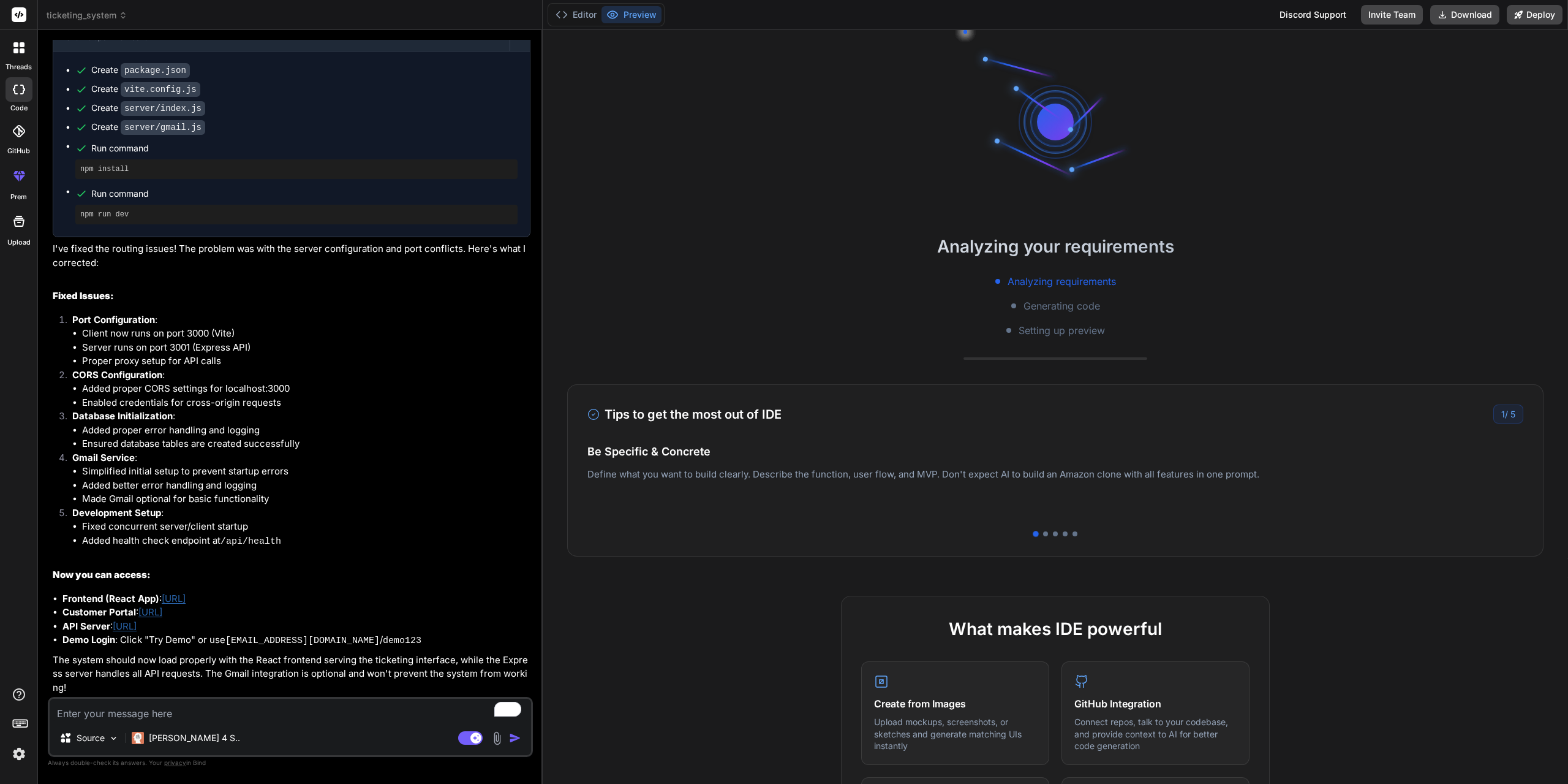
scroll to position [2527, 0]
click at [1042, 530] on div "Tips to get the most out of IDE 1 / 5 Be Specific & Concrete Define what you wa…" at bounding box center [1055, 471] width 976 height 172
click at [1043, 535] on div at bounding box center [1045, 533] width 5 height 5
click at [1051, 536] on div "Tips to get the most out of IDE 2 / 5 Be Specific & Concrete Define what you wa…" at bounding box center [1055, 471] width 976 height 172
click at [577, 9] on button "Editor" at bounding box center [576, 14] width 51 height 17
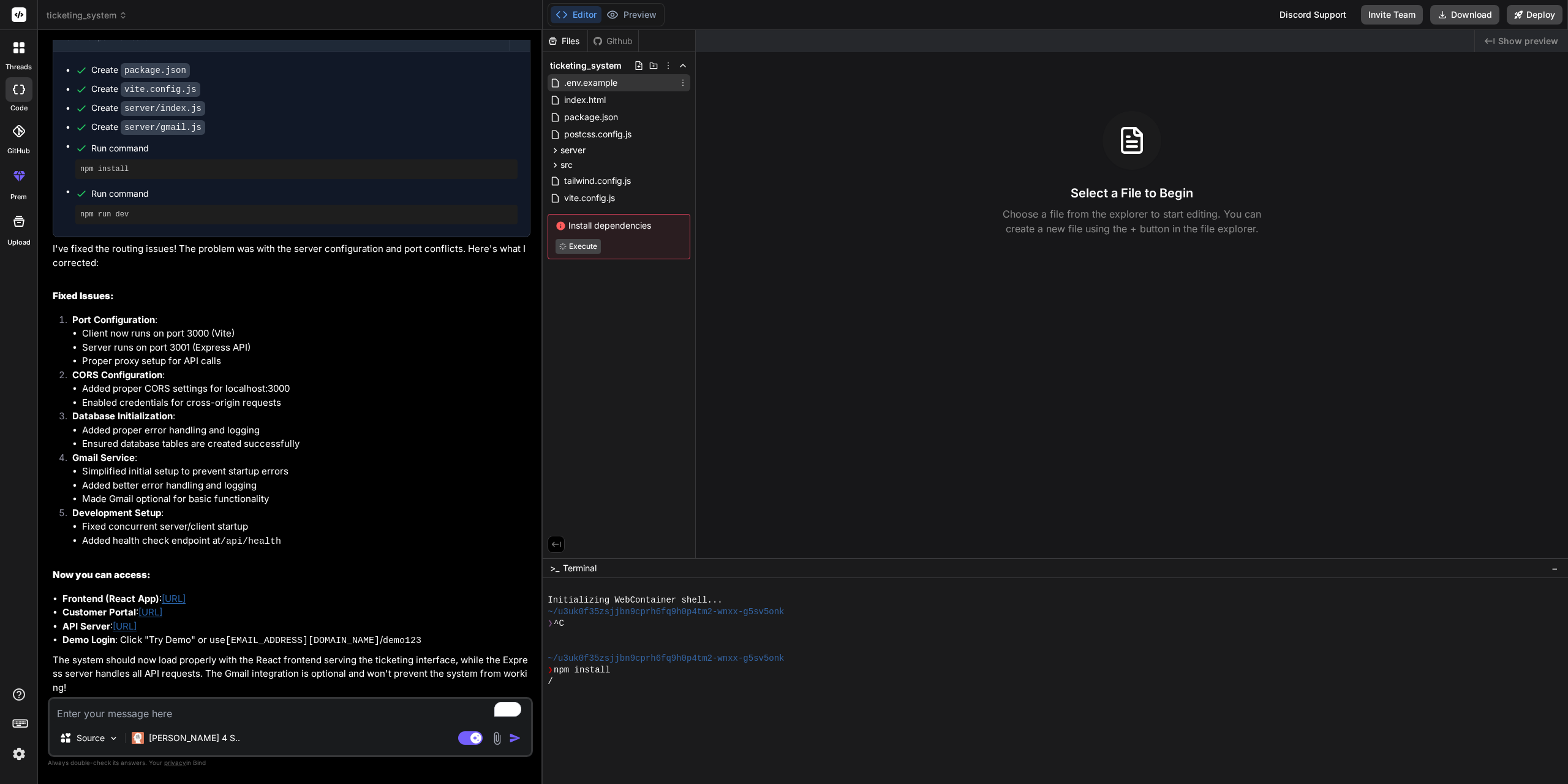
click at [594, 82] on span ".env.example" at bounding box center [591, 83] width 56 height 15
type textarea "x"
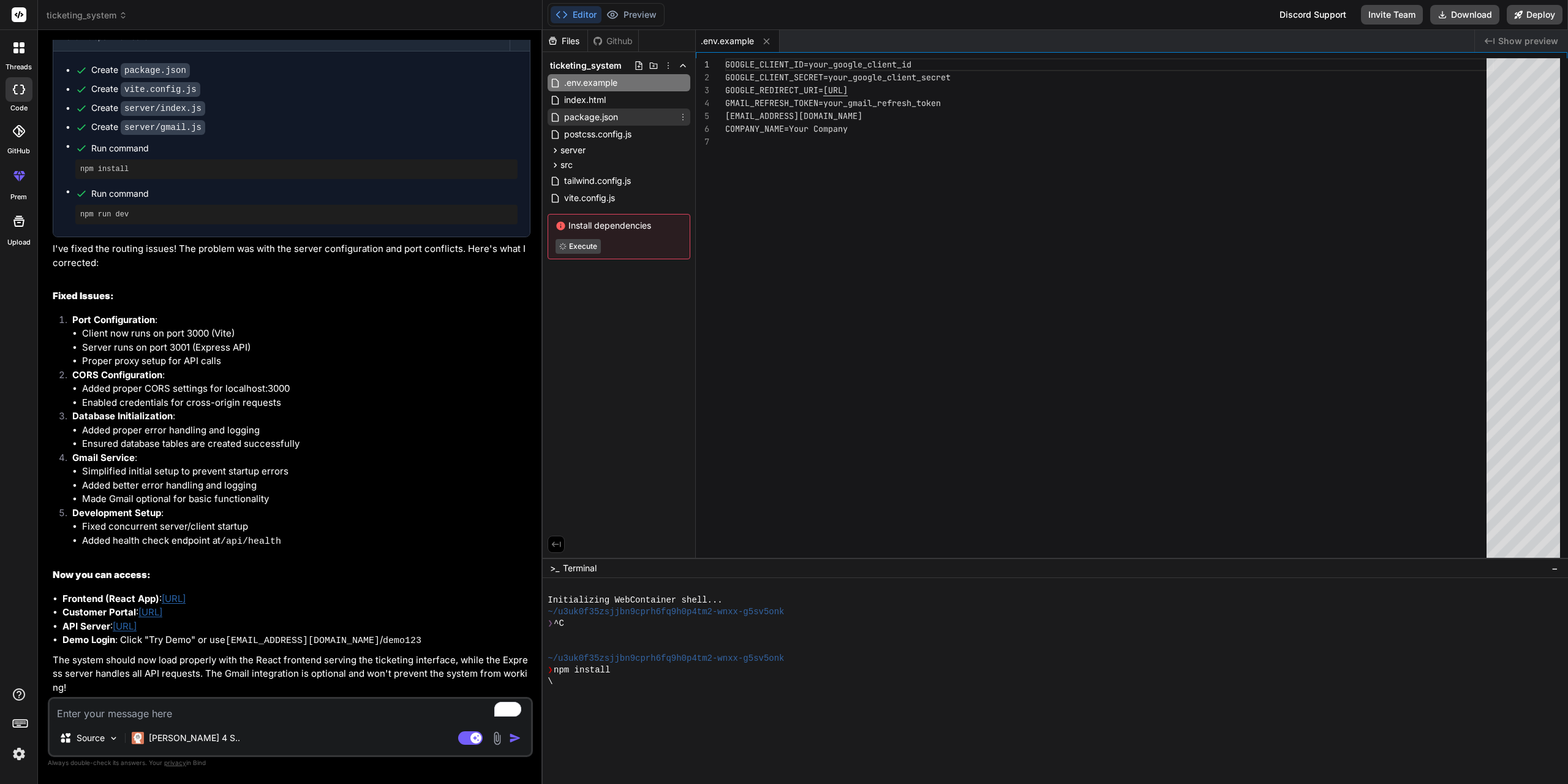
click at [597, 110] on span "package.json" at bounding box center [591, 117] width 56 height 15
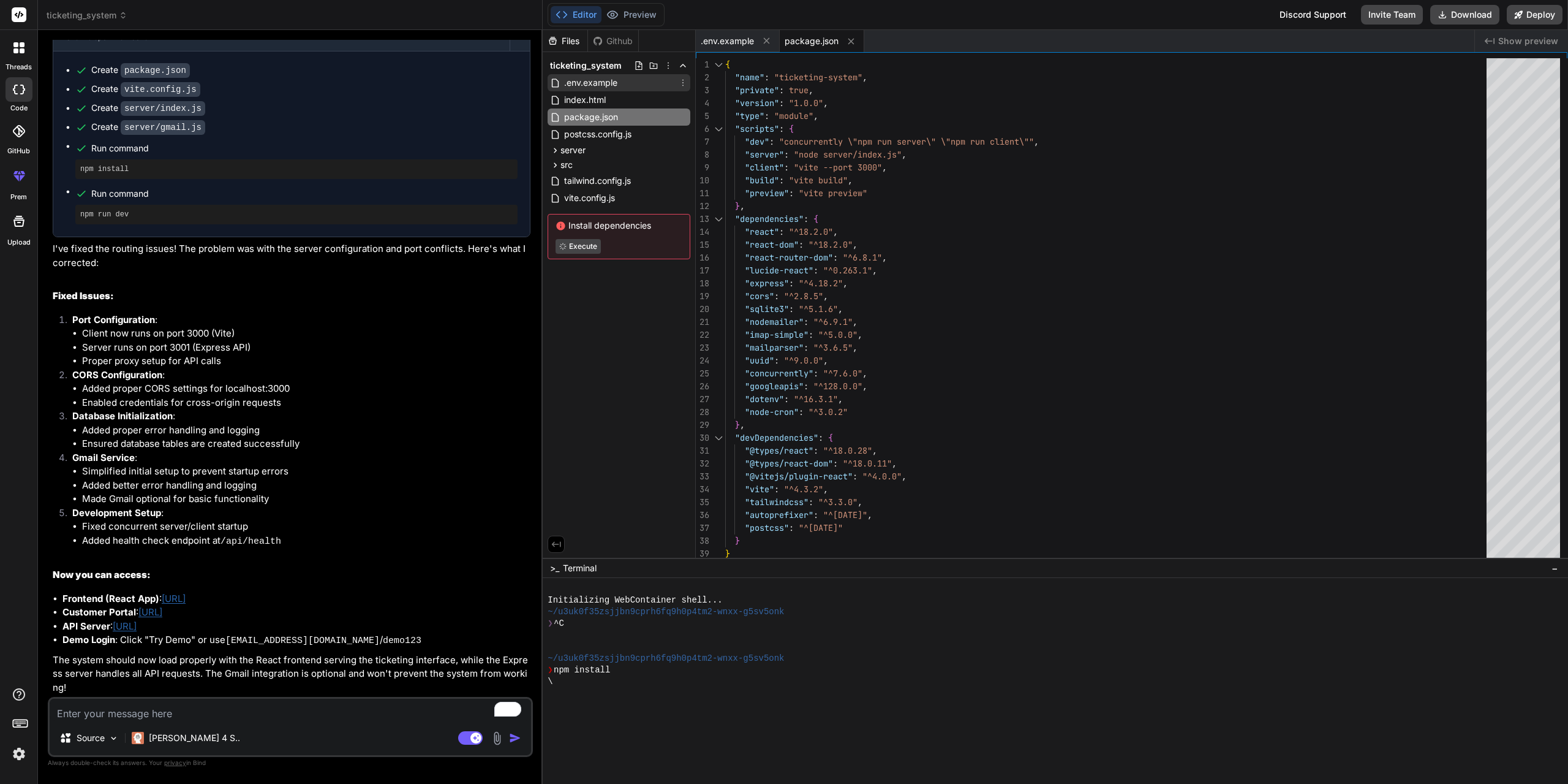
click at [593, 85] on span ".env.example" at bounding box center [591, 83] width 56 height 15
type textarea "GOOGLE_CLIENT_ID=your_google_client_id GOOGLE_CLIENT_SECRET=your_google_client_…"
type textarea "x"
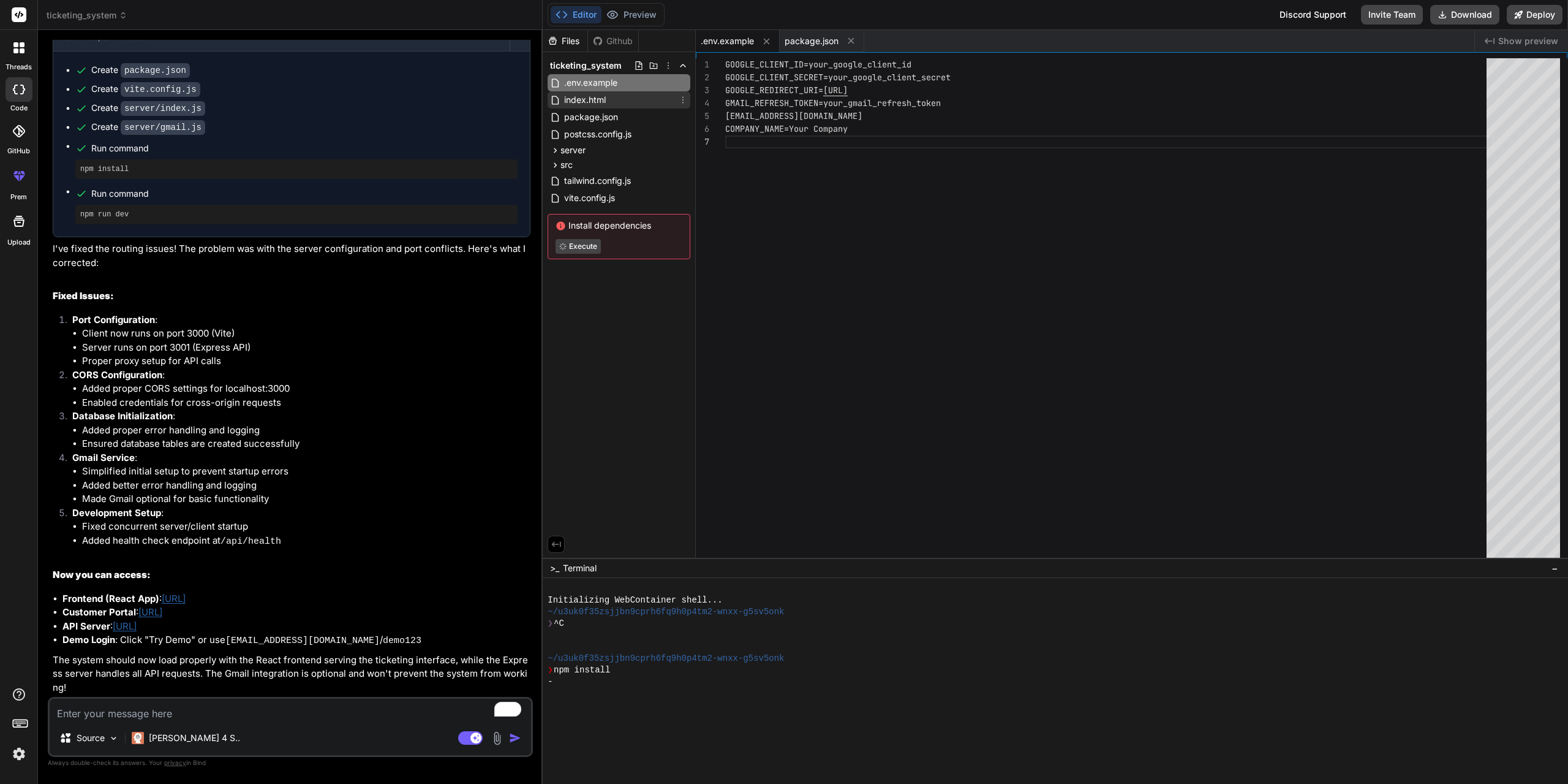
click at [596, 97] on span "index.html" at bounding box center [585, 100] width 44 height 15
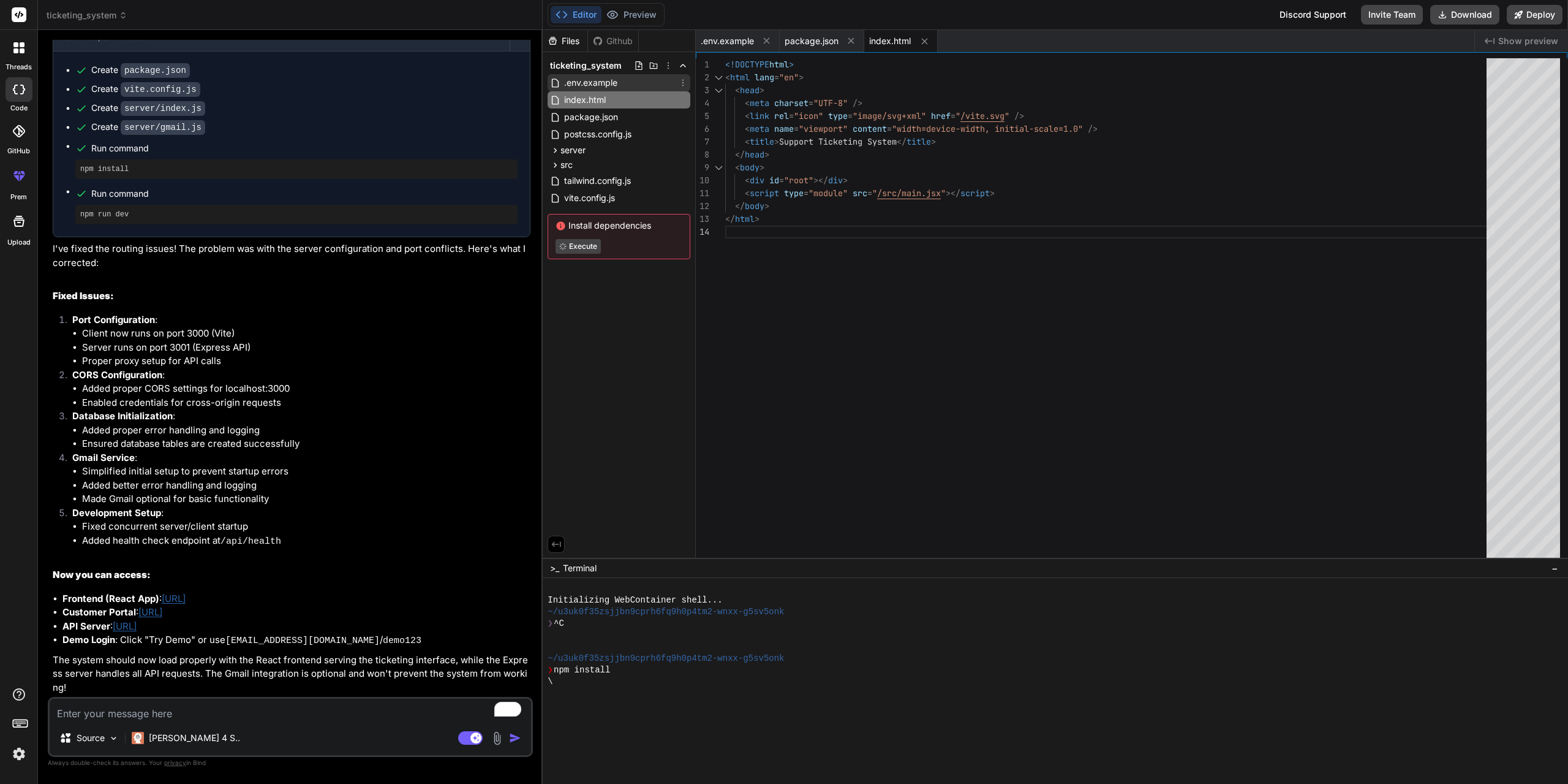
click at [594, 87] on span ".env.example" at bounding box center [591, 83] width 56 height 15
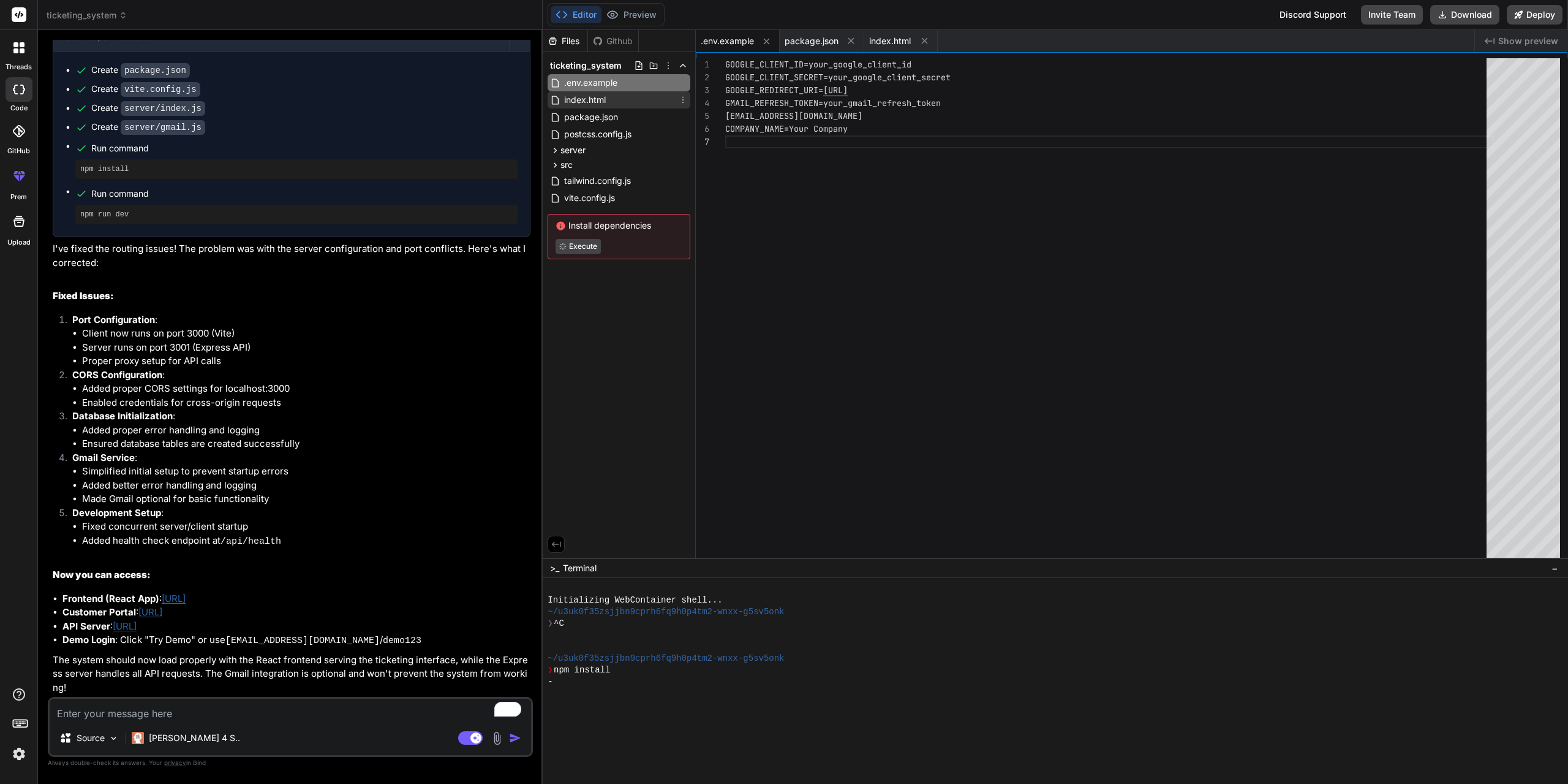
click at [594, 94] on span "index.html" at bounding box center [585, 100] width 44 height 15
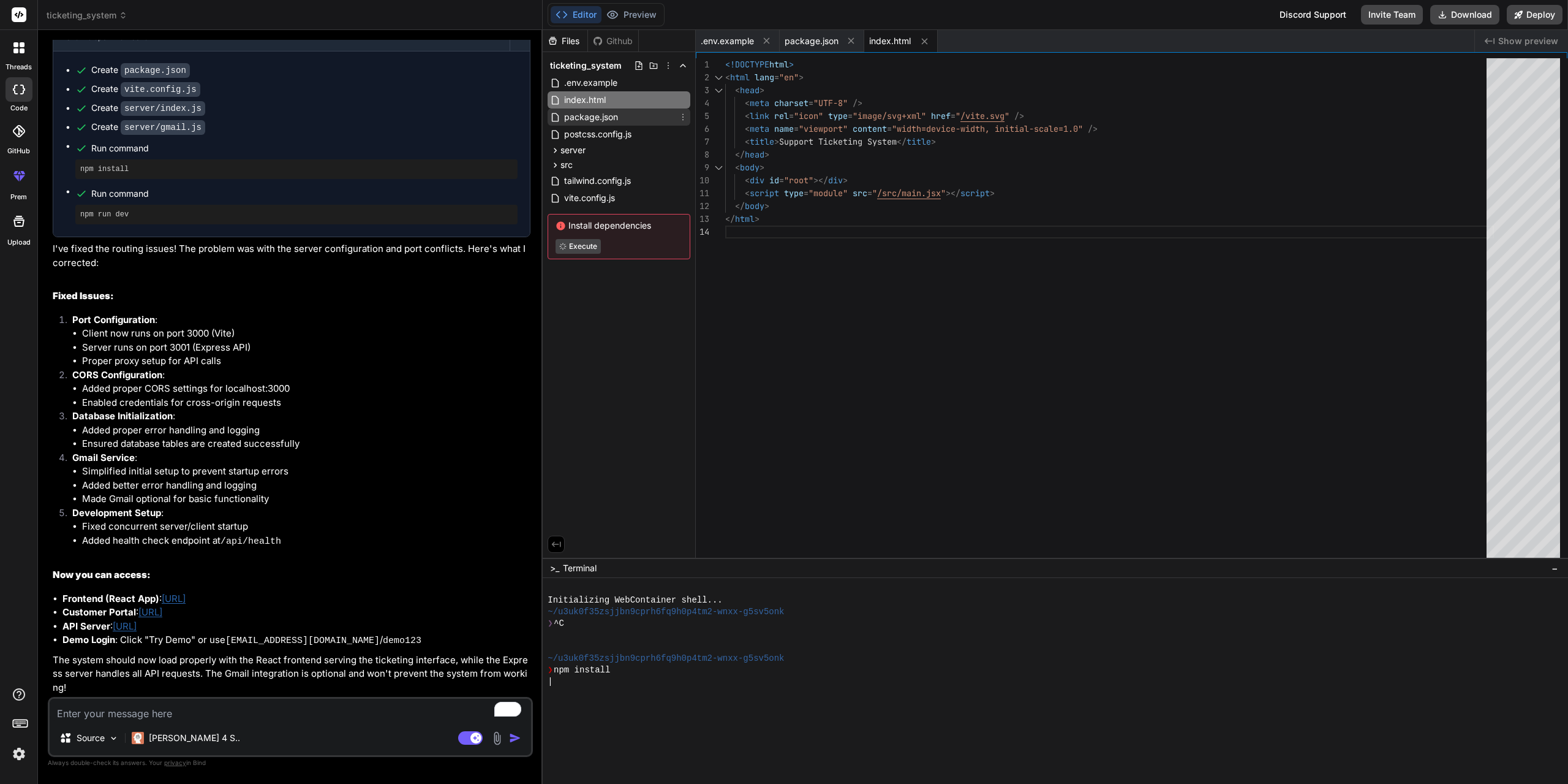
click at [596, 116] on span "package.json" at bounding box center [591, 117] width 56 height 15
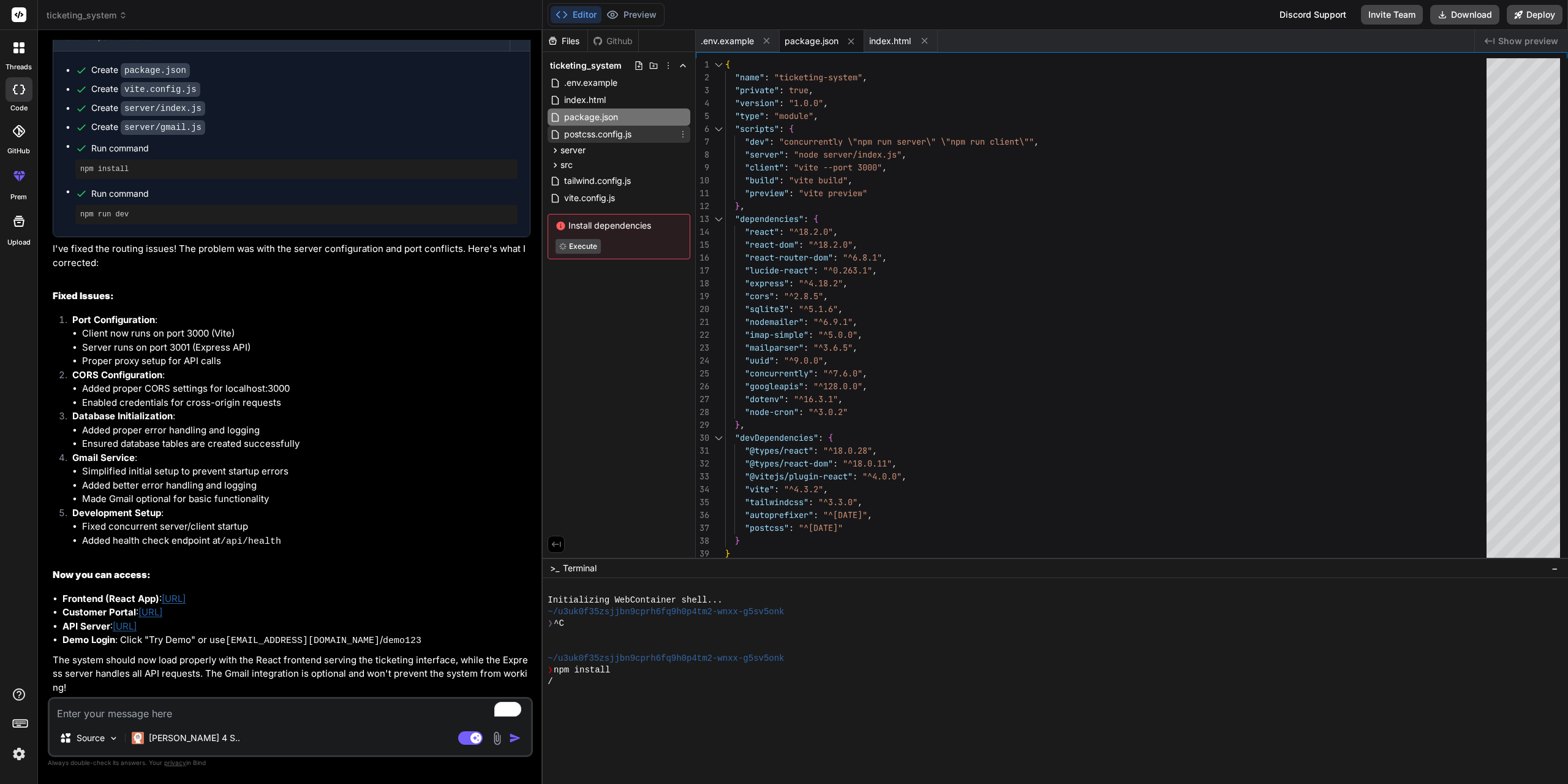
click at [600, 127] on span "postcss.config.js" at bounding box center [598, 134] width 70 height 15
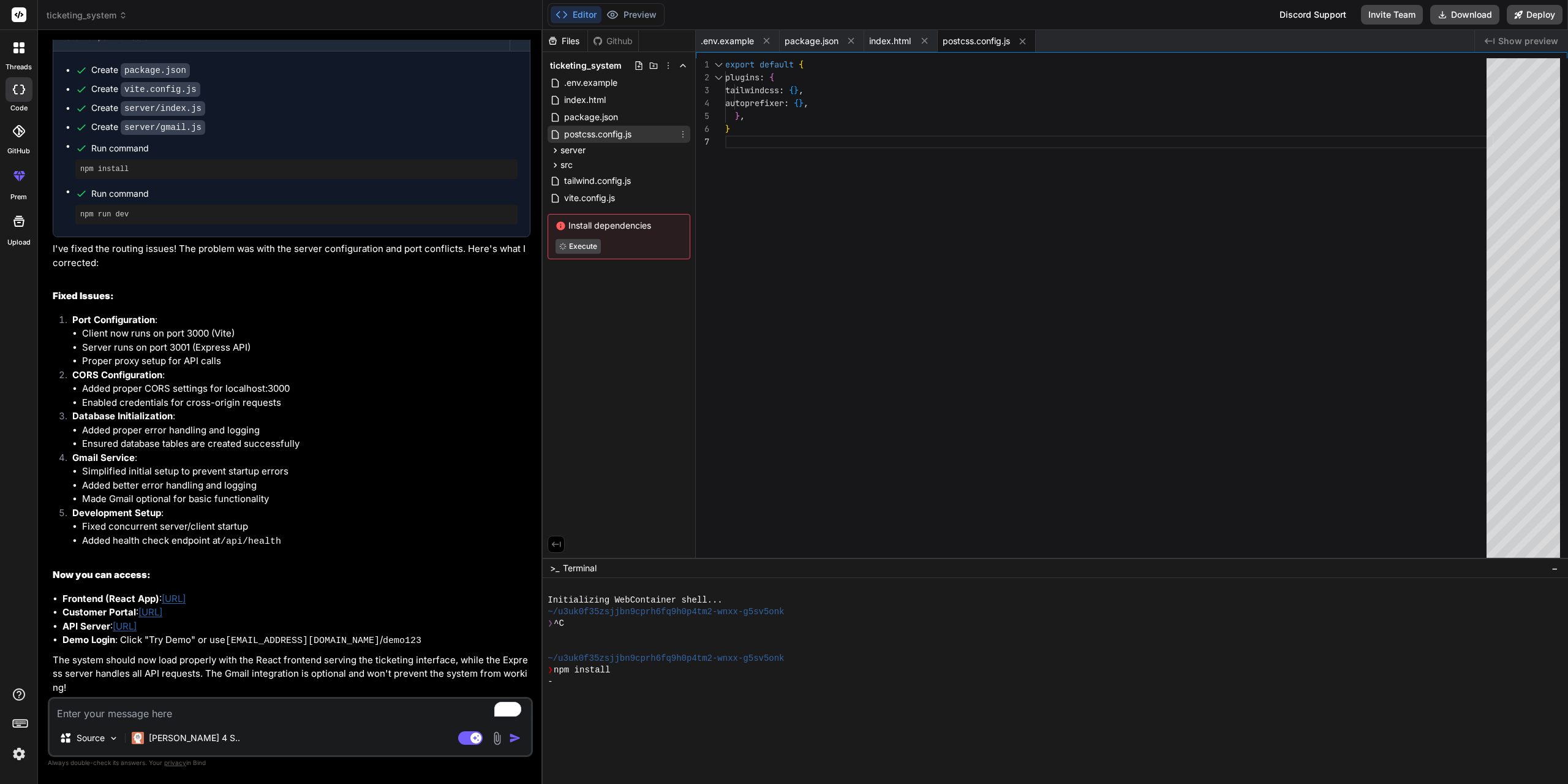
click at [602, 139] on span "postcss.config.js" at bounding box center [598, 134] width 70 height 15
click at [556, 149] on icon at bounding box center [556, 150] width 3 height 5
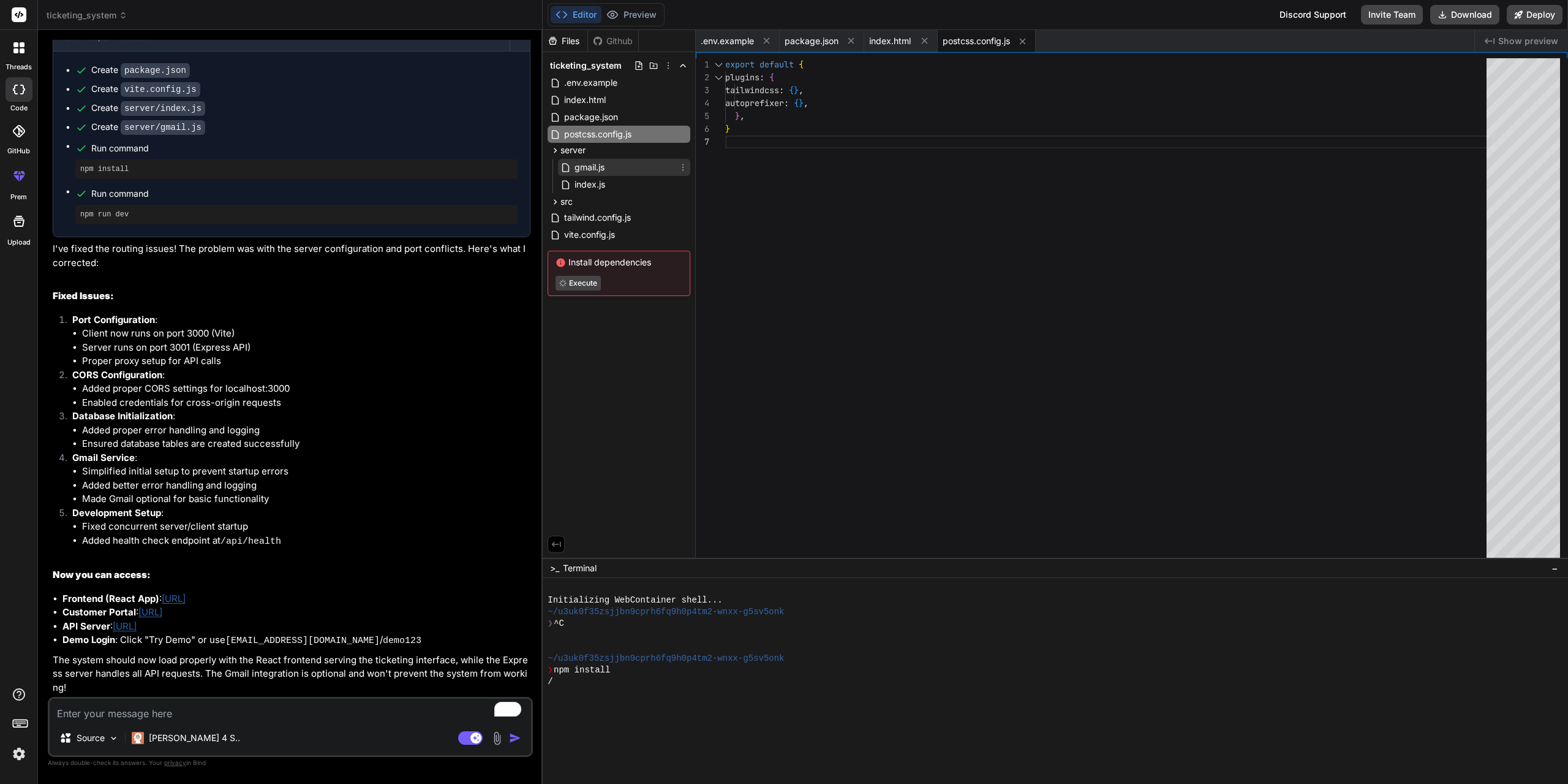
click at [571, 162] on icon at bounding box center [565, 167] width 10 height 10
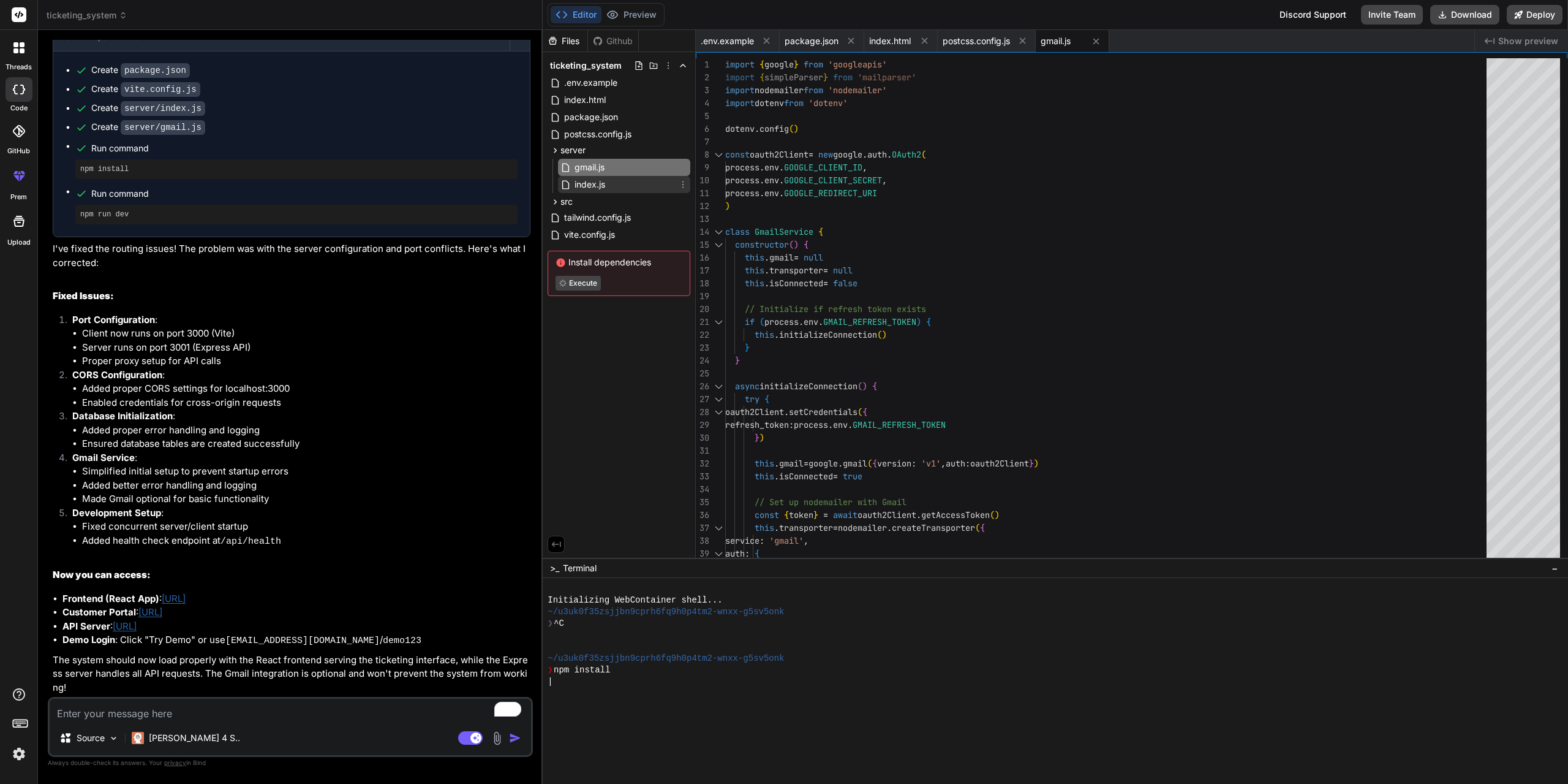
click at [600, 184] on span "index.js" at bounding box center [589, 184] width 33 height 15
type textarea "console.log('🔄 Auto email sync: Every 5 minutes (when Gmail connected)') }) exp…"
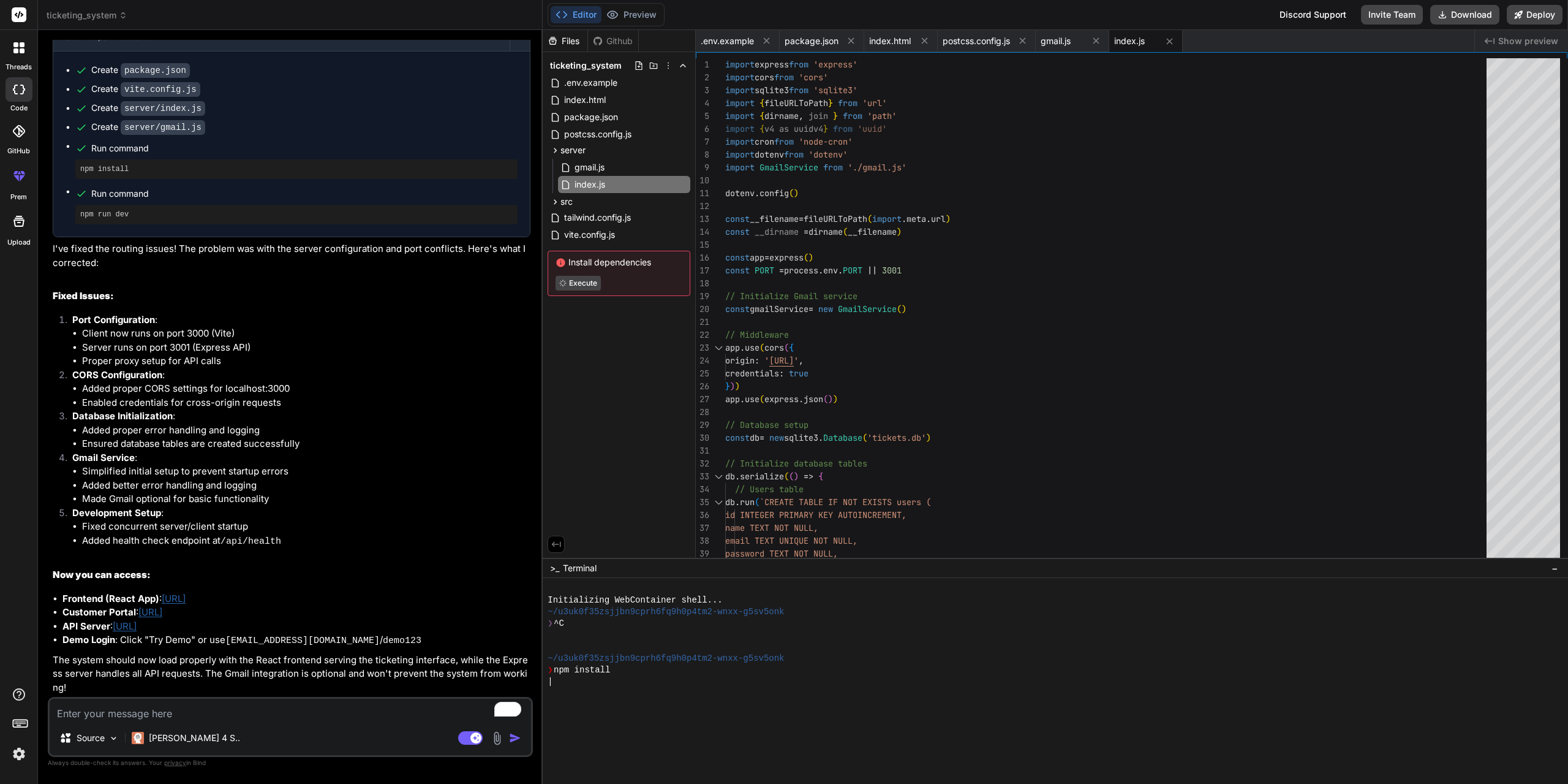
click at [1521, 40] on span "Show preview" at bounding box center [1528, 41] width 60 height 12
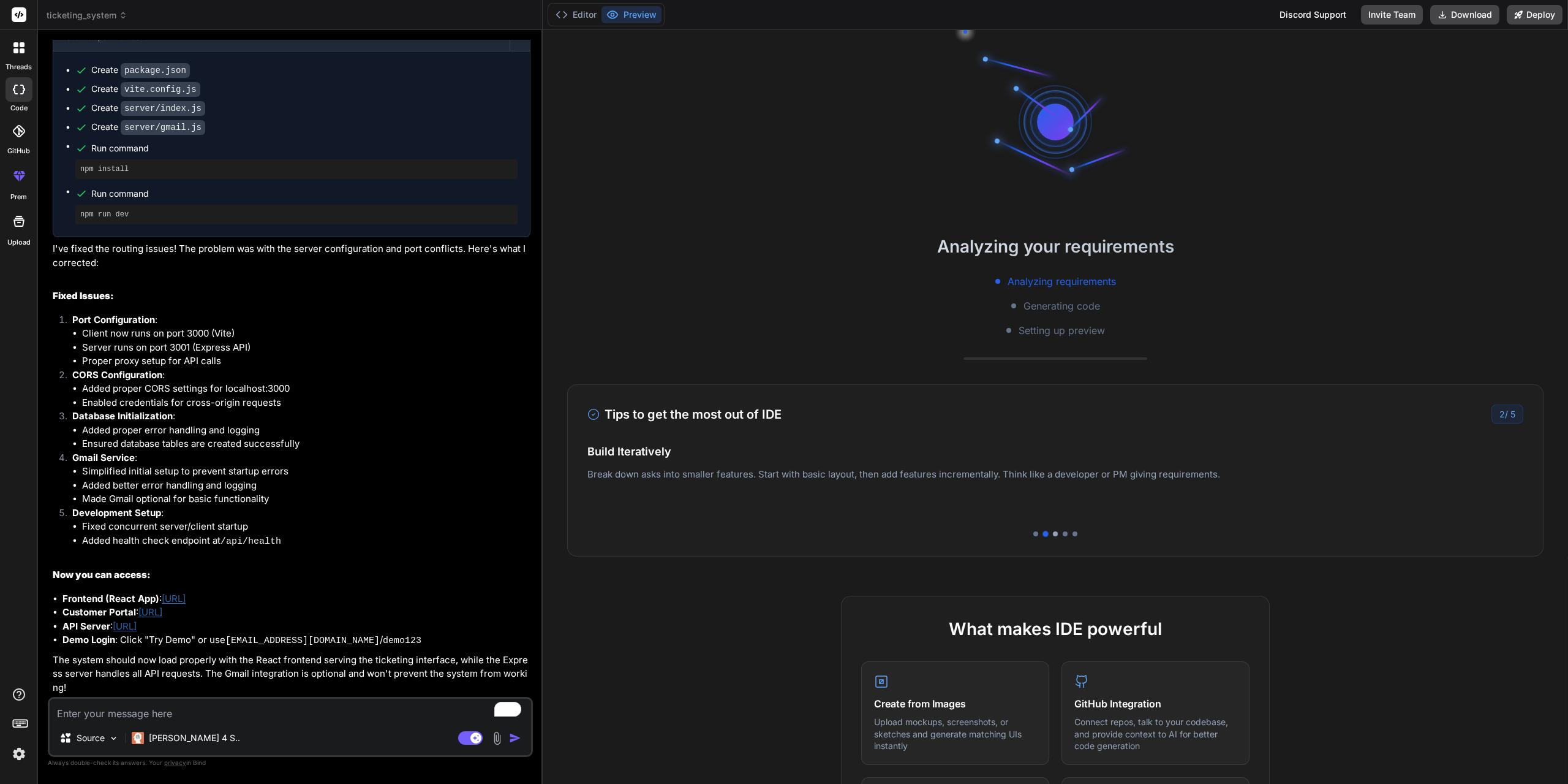
click at [1053, 533] on div at bounding box center [1055, 533] width 5 height 5
click at [1063, 533] on div at bounding box center [1065, 533] width 5 height 5
click at [1074, 533] on div at bounding box center [1055, 533] width 936 height 5
click at [1072, 533] on div at bounding box center [1074, 533] width 5 height 5
click at [1033, 532] on div at bounding box center [1036, 533] width 5 height 5
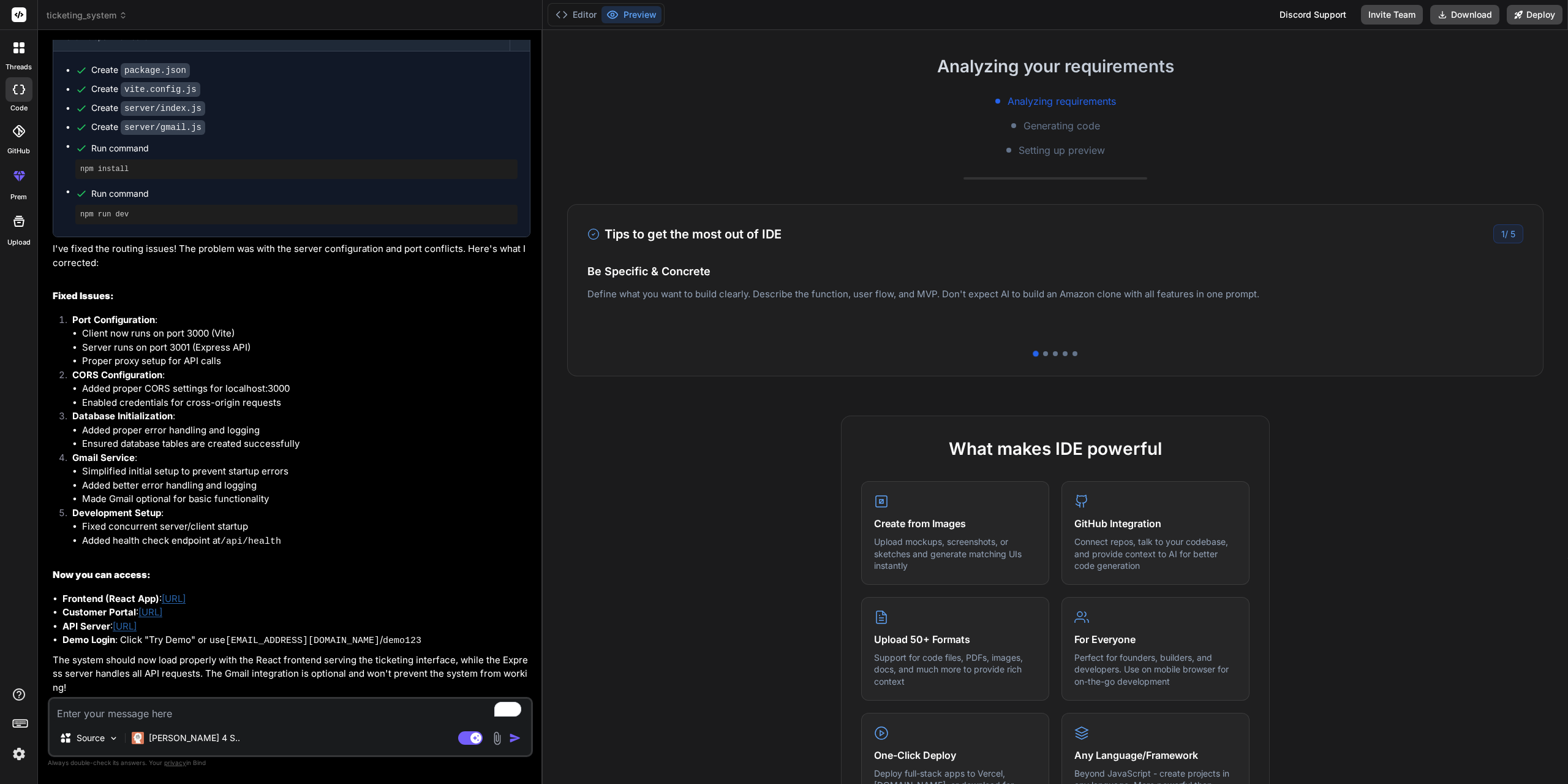
scroll to position [184, 0]
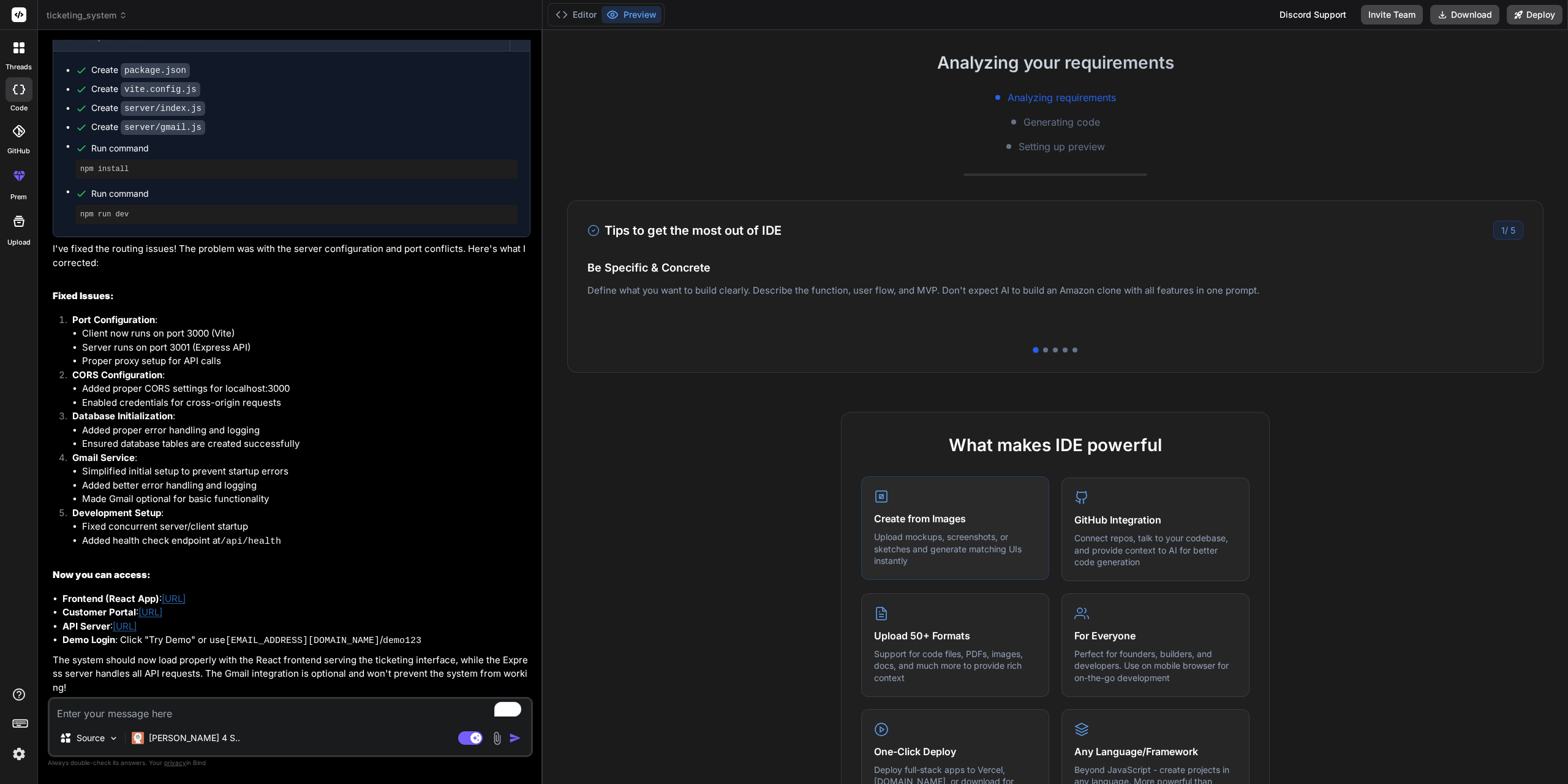
click at [908, 535] on p "Upload mockups, screenshots, or sketches and generate matching UIs instantly" at bounding box center [955, 548] width 162 height 36
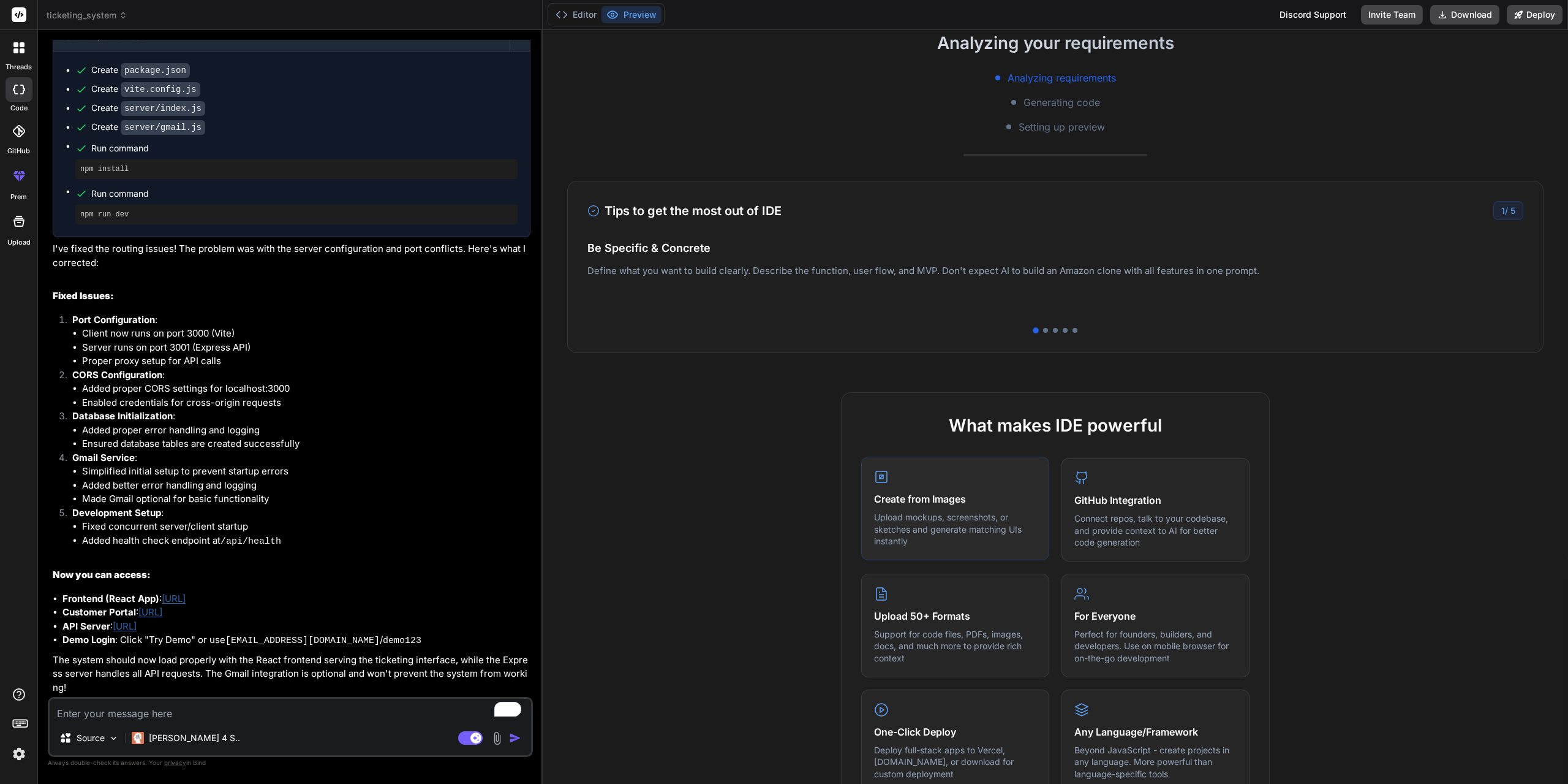
scroll to position [245, 0]
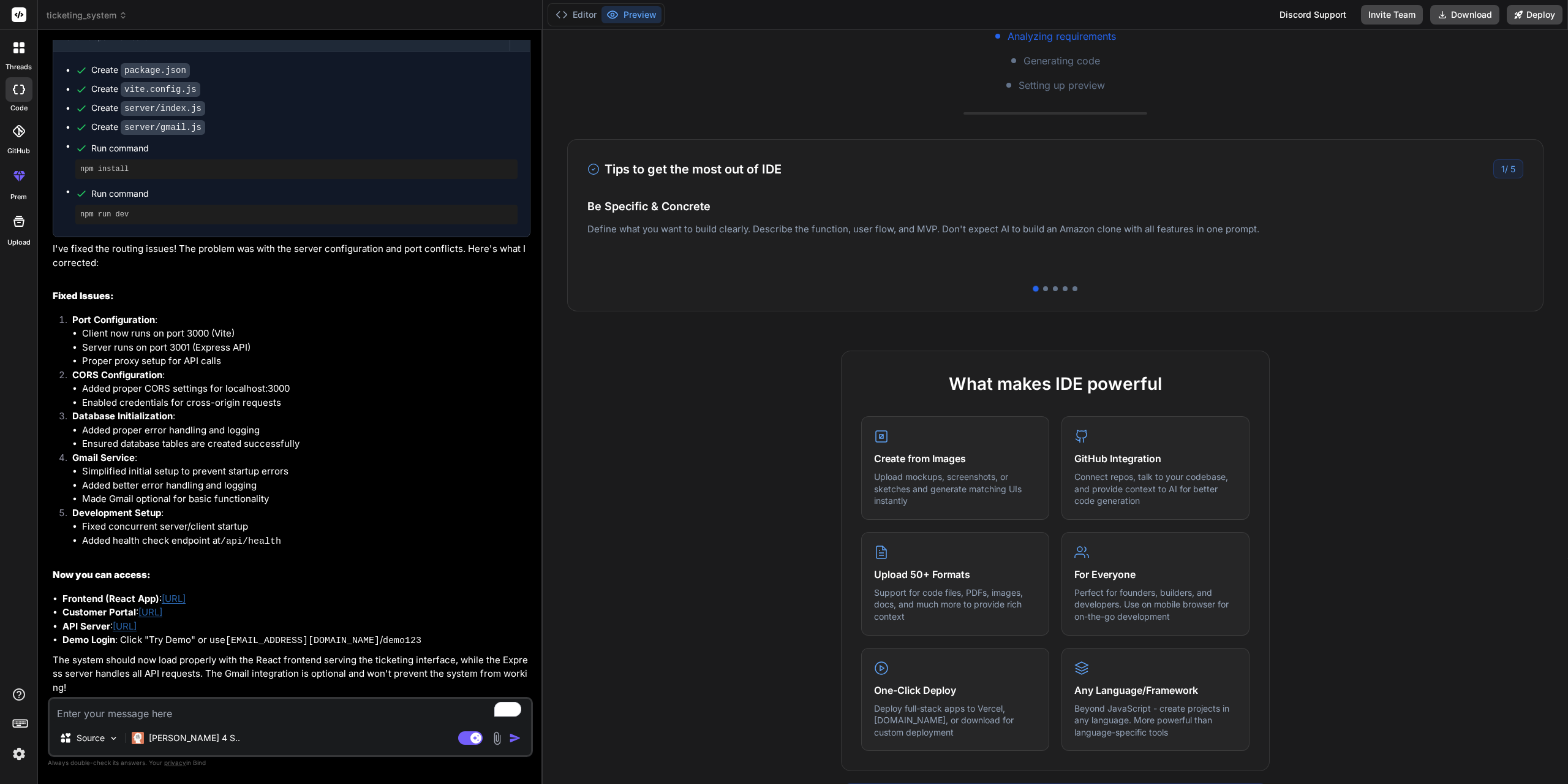
click at [498, 739] on img at bounding box center [497, 738] width 14 height 14
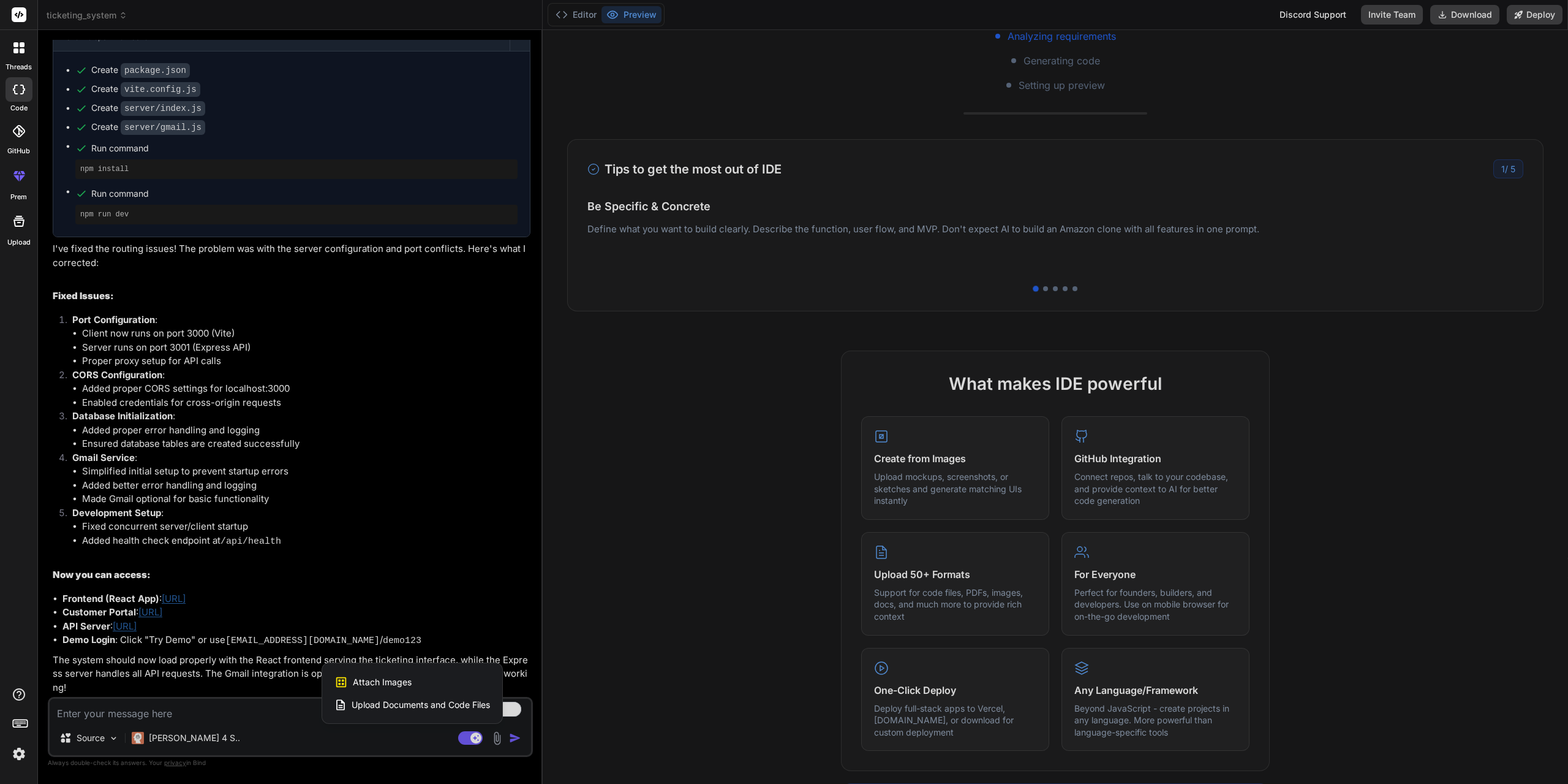
click at [739, 602] on div at bounding box center [784, 392] width 1568 height 784
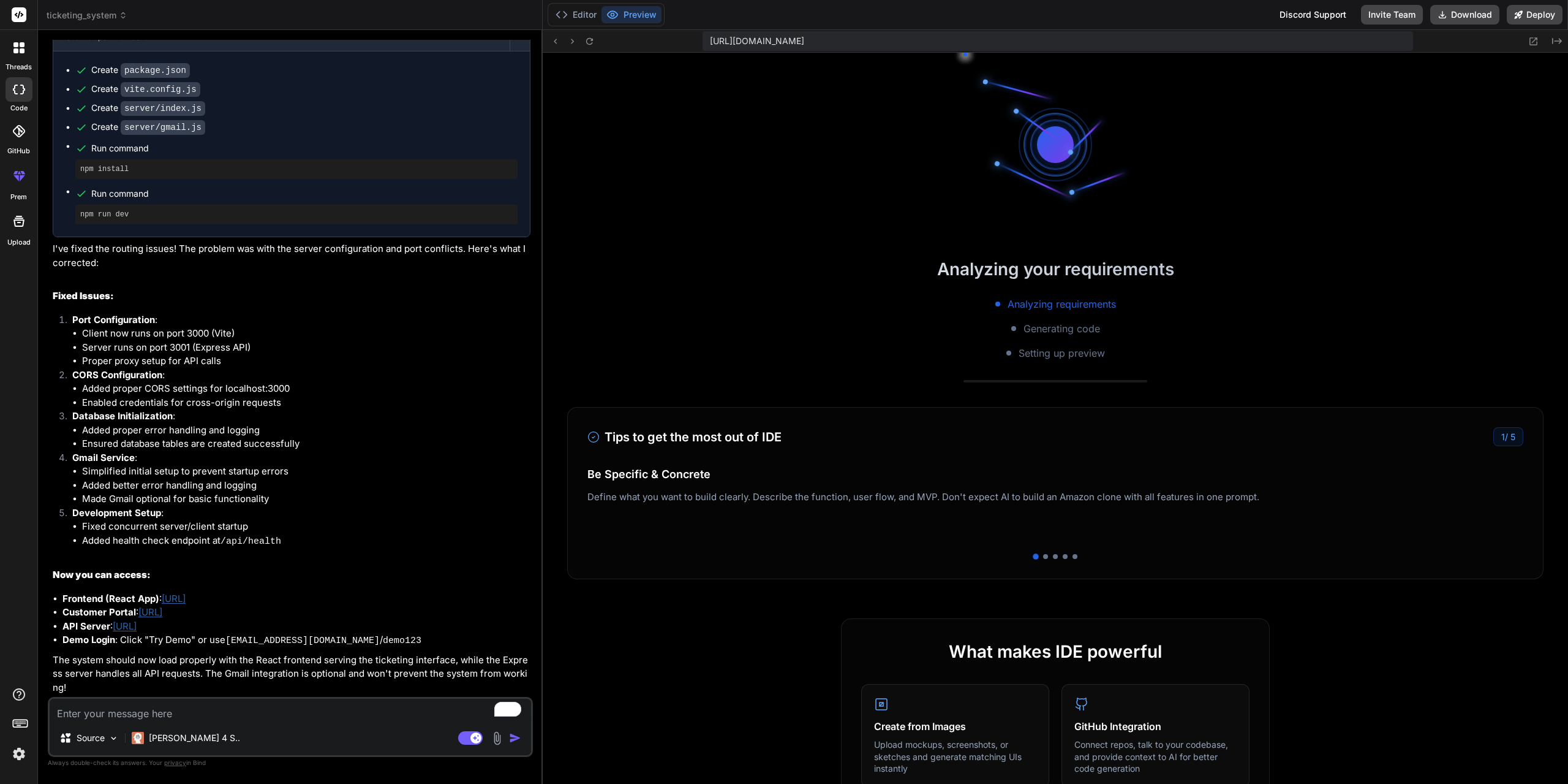
scroll to position [302, 0]
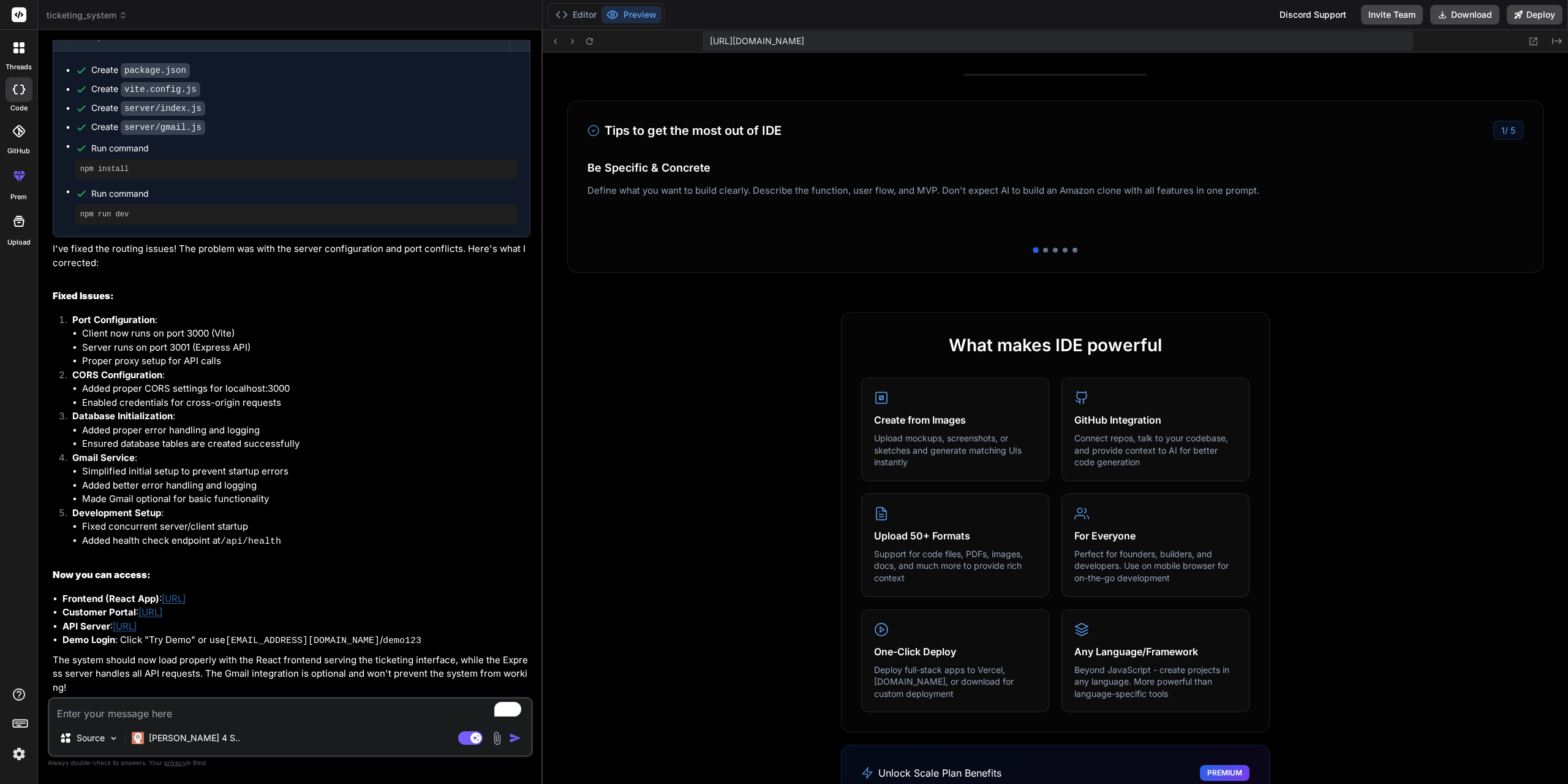
scroll to position [0, 0]
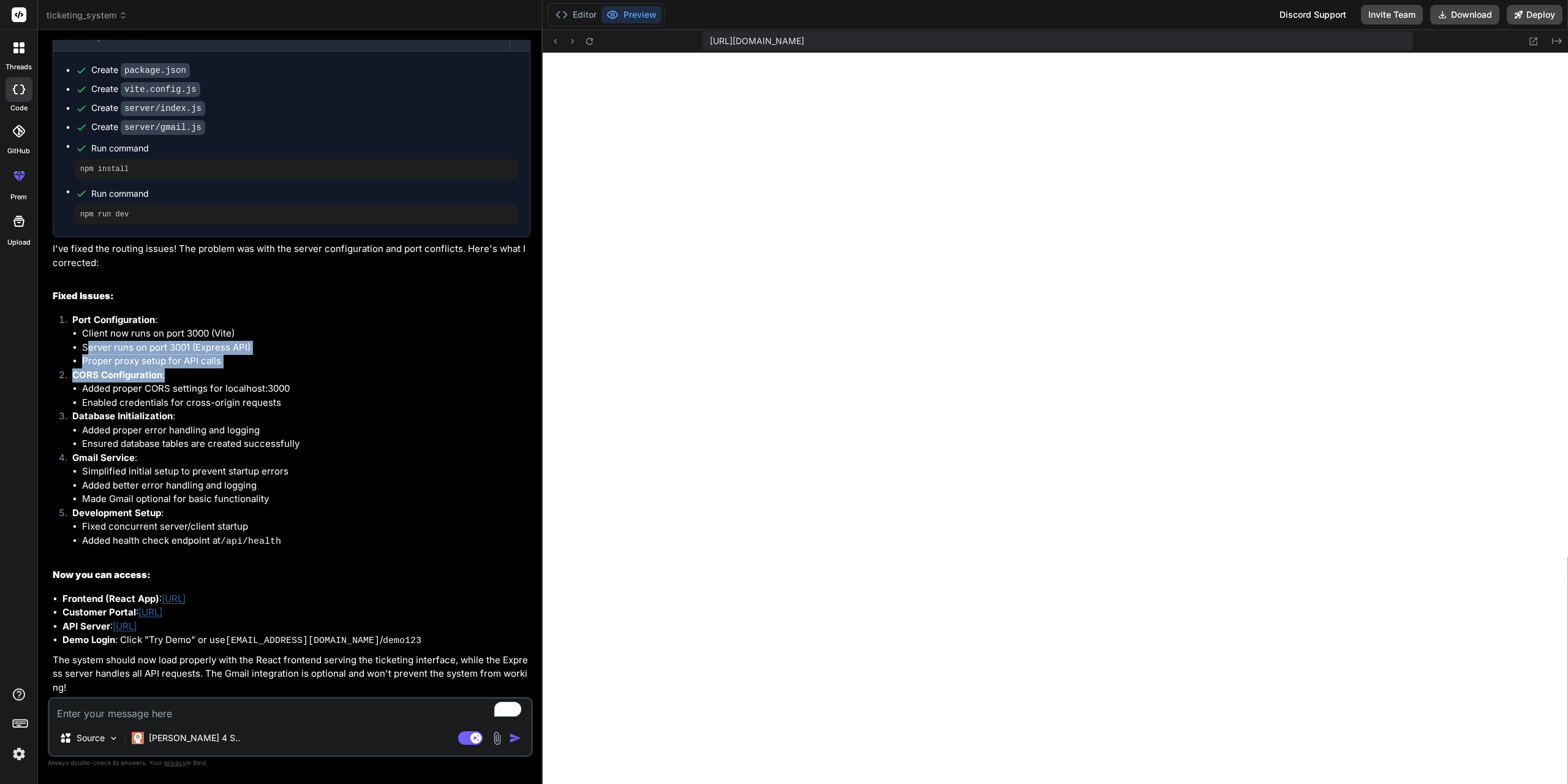
drag, startPoint x: 89, startPoint y: 346, endPoint x: 191, endPoint y: 378, distance: 106.9
click at [191, 378] on ol "Port Configuration : Client now runs on port 3000 (Vite) Server runs on port 30…" at bounding box center [291, 431] width 478 height 236
click at [223, 373] on p "CORS Configuration :" at bounding box center [301, 375] width 458 height 14
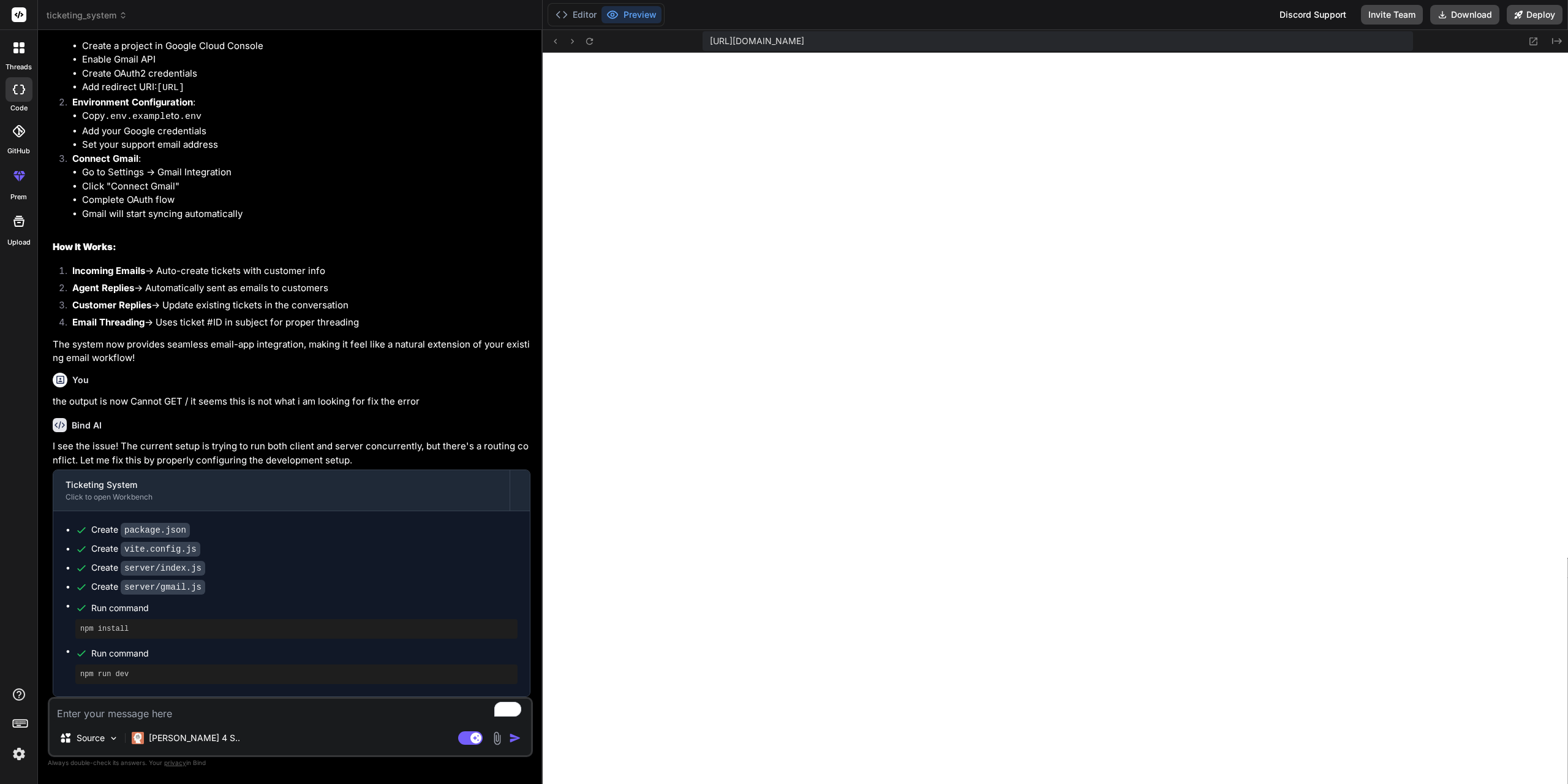
scroll to position [2036, 0]
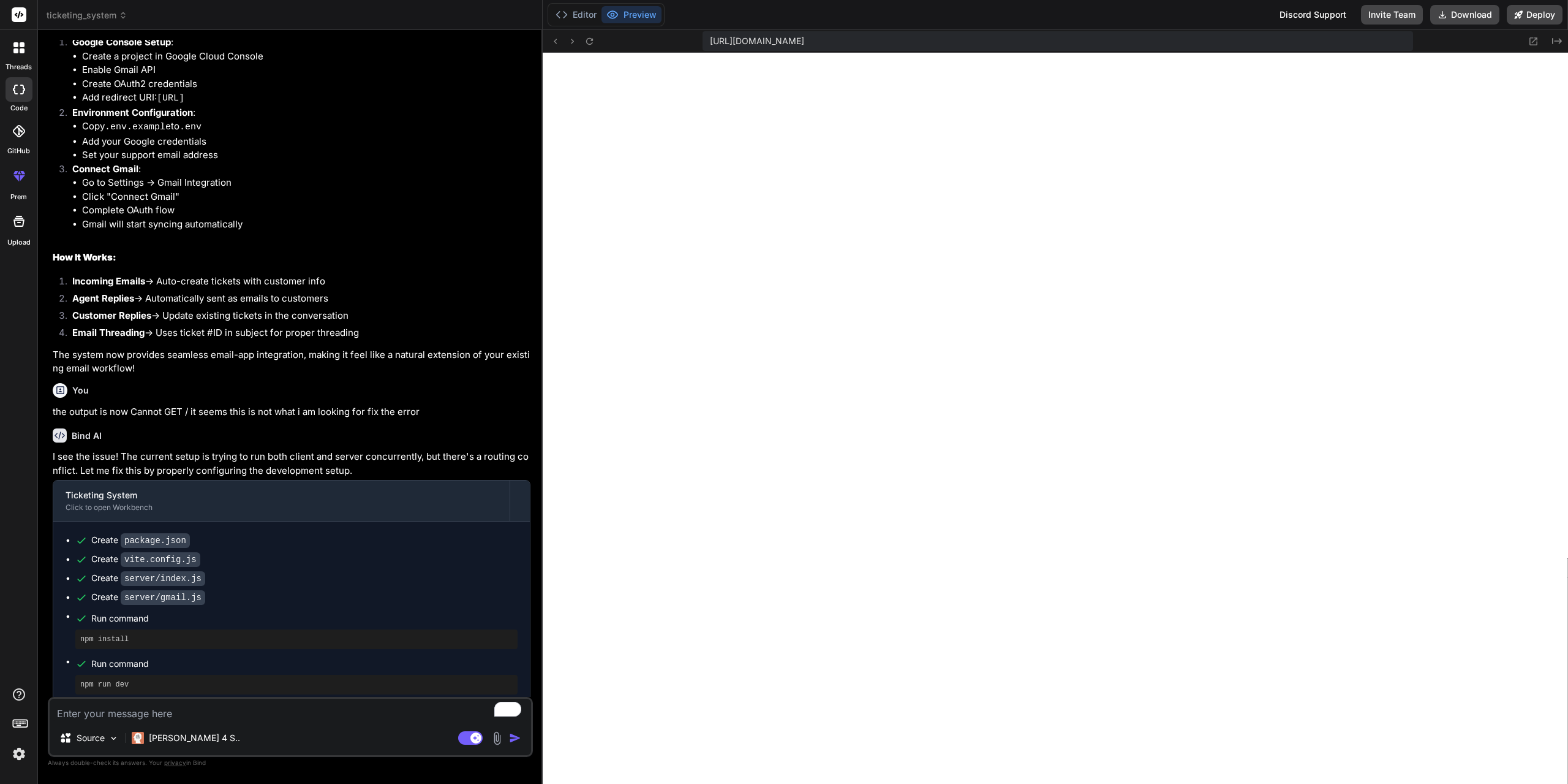
click at [18, 753] on img at bounding box center [19, 753] width 21 height 21
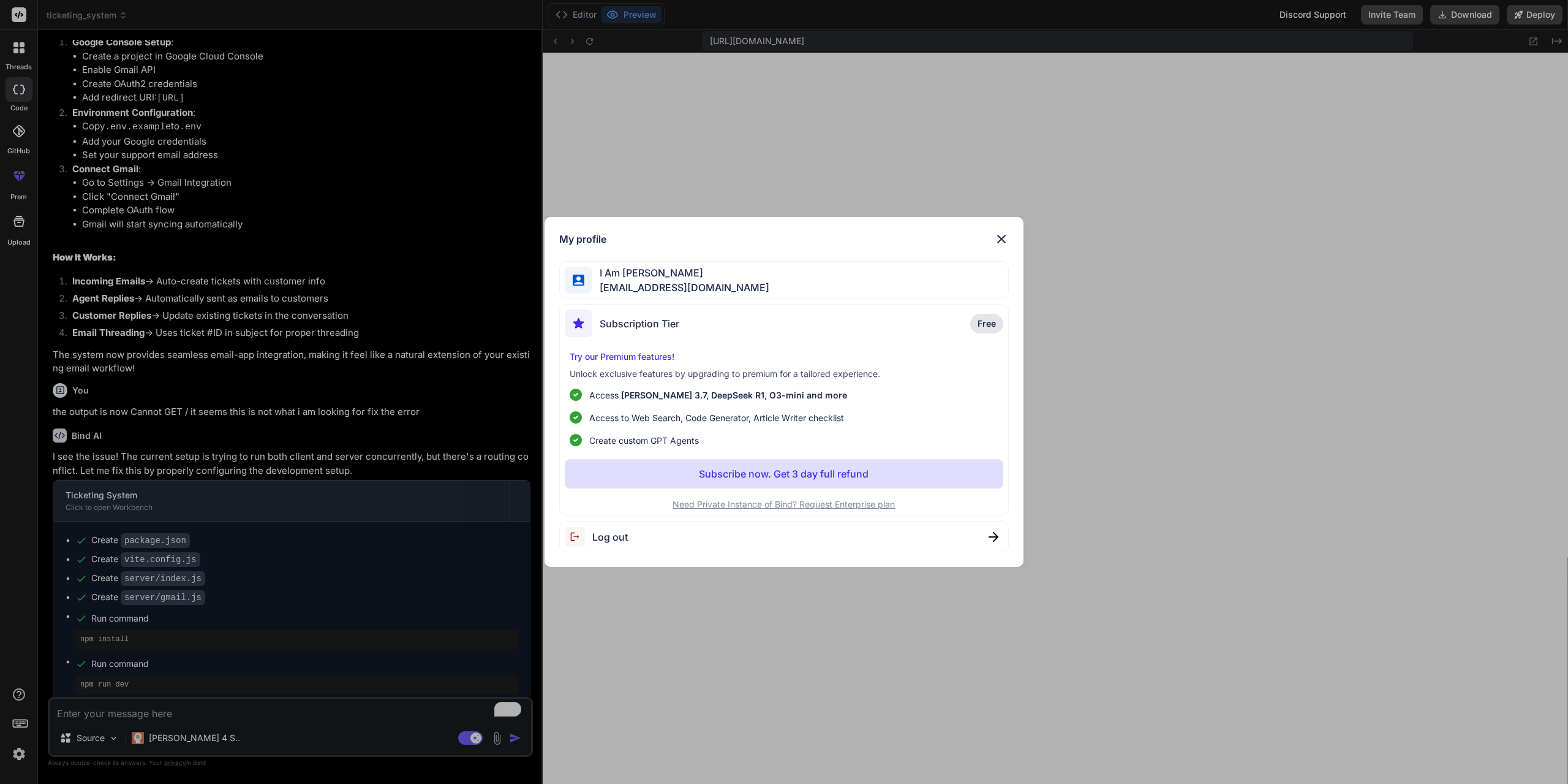
click at [595, 532] on span "Log out" at bounding box center [610, 537] width 36 height 15
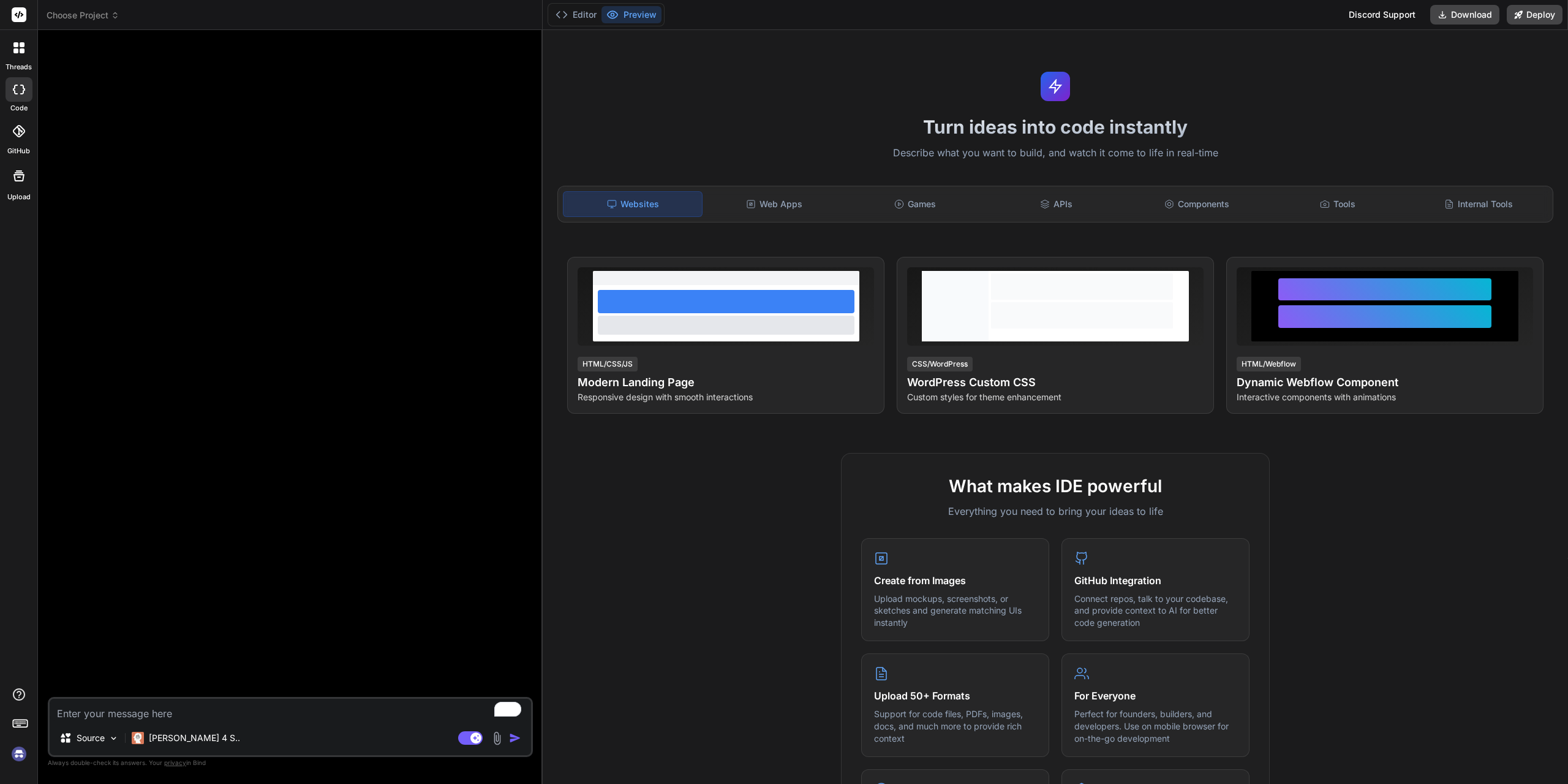
scroll to position [454, 0]
click at [784, 205] on div "Web Apps" at bounding box center [774, 204] width 139 height 26
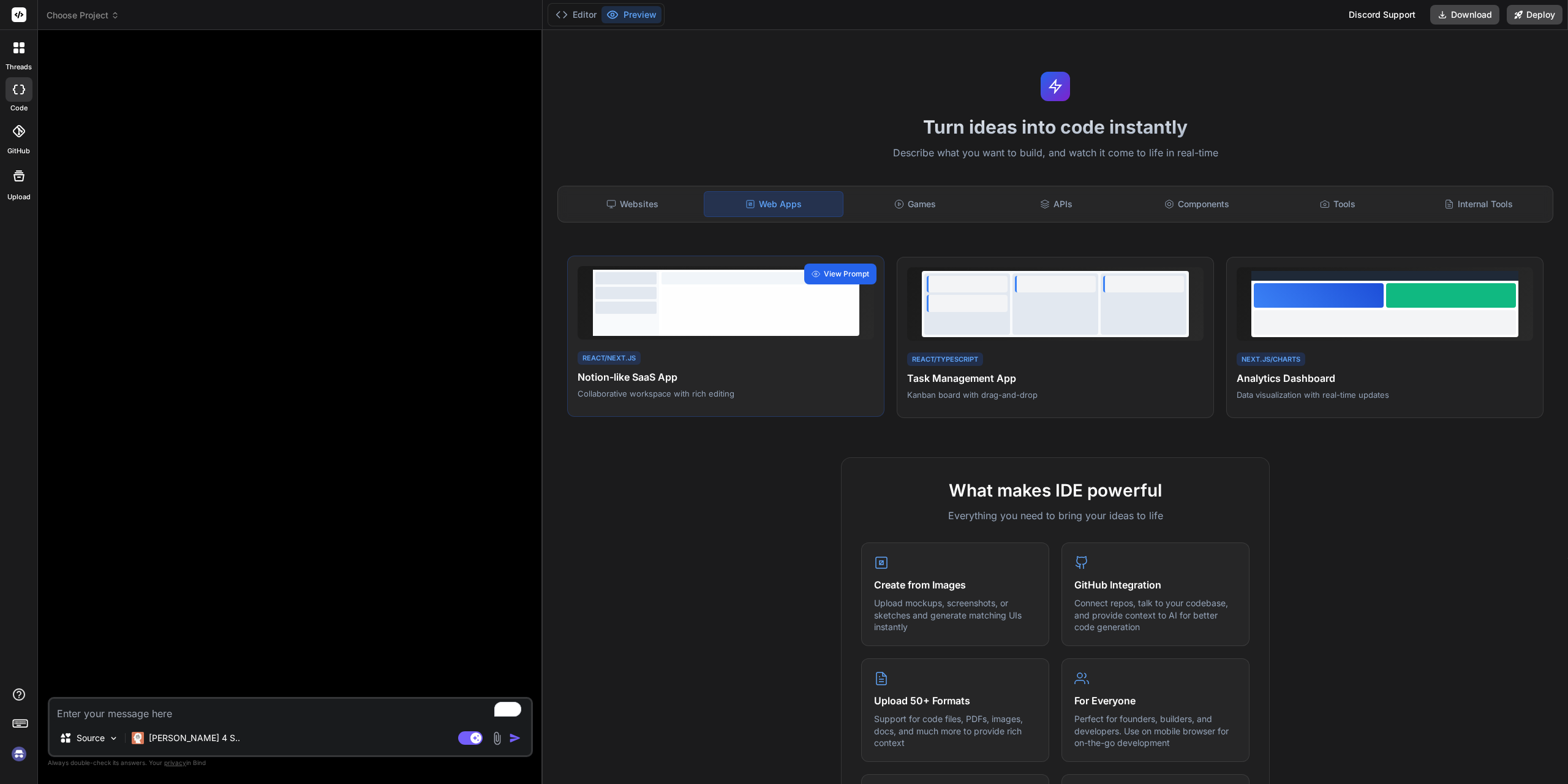
click at [837, 275] on span "View Prompt" at bounding box center [846, 273] width 45 height 11
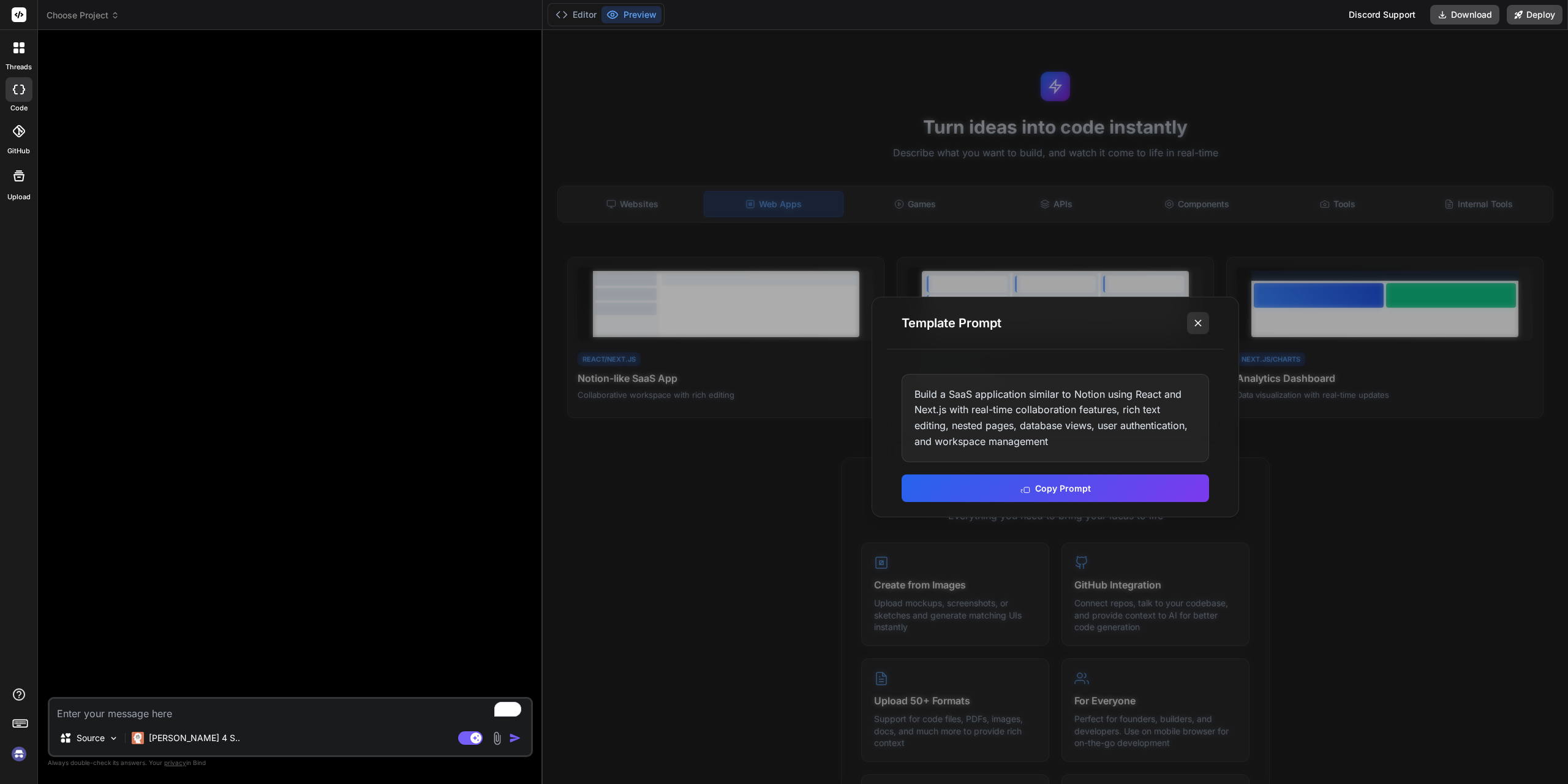
click at [1195, 322] on icon at bounding box center [1198, 323] width 12 height 12
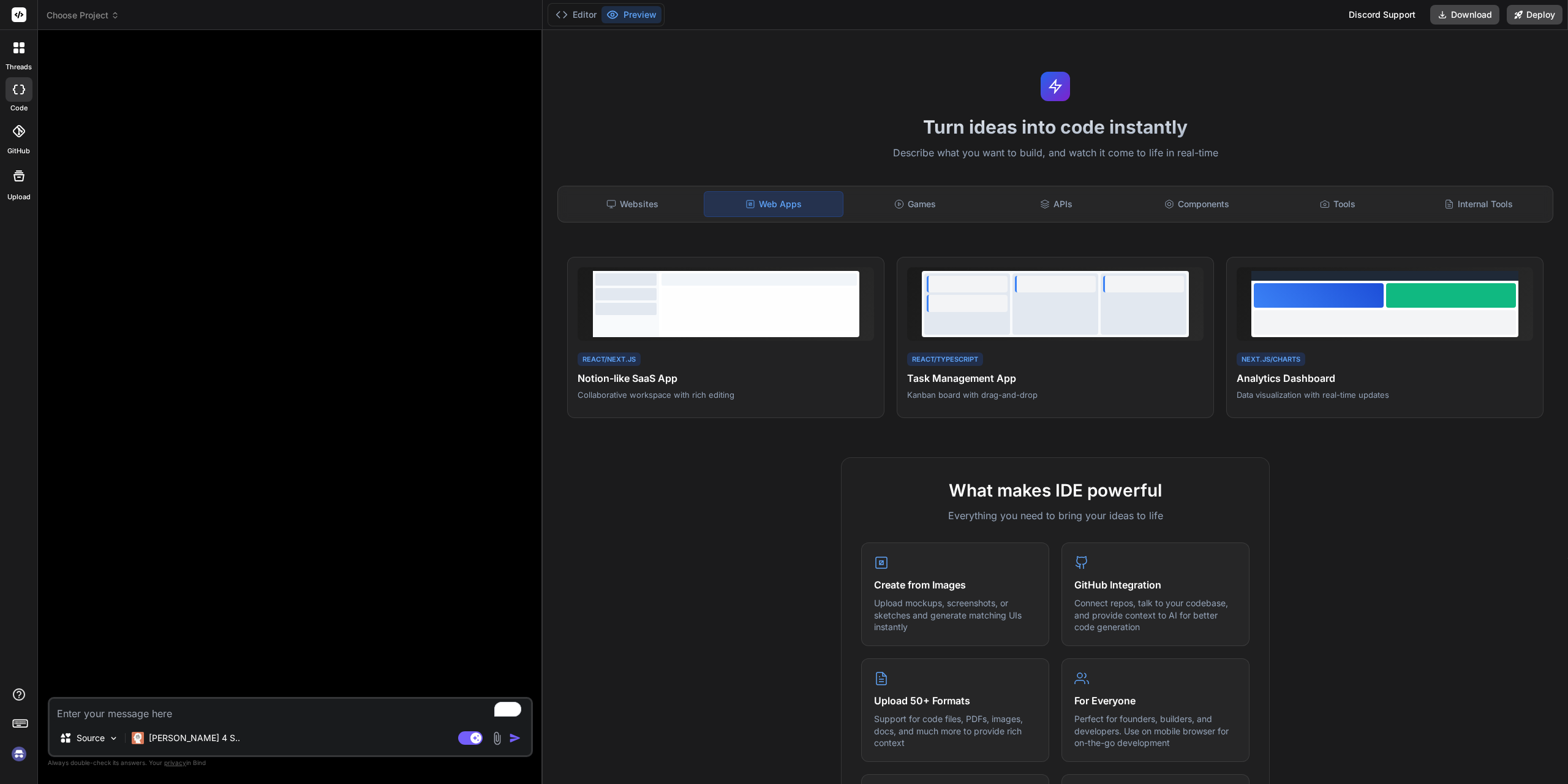
click at [28, 94] on div at bounding box center [19, 90] width 27 height 25
type textarea "x"
click at [581, 15] on button "Editor" at bounding box center [576, 14] width 51 height 17
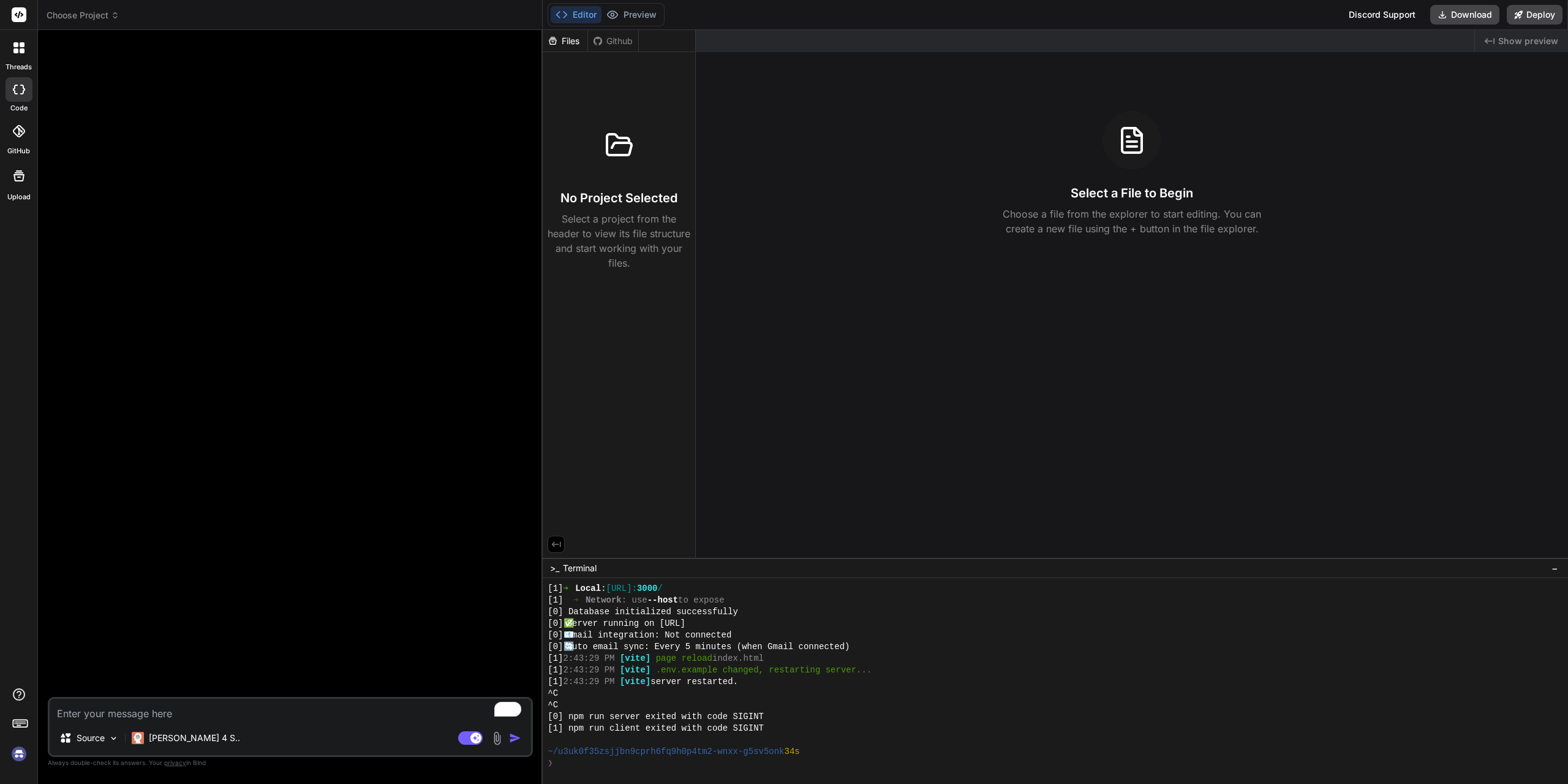
click at [21, 121] on div at bounding box center [19, 131] width 27 height 27
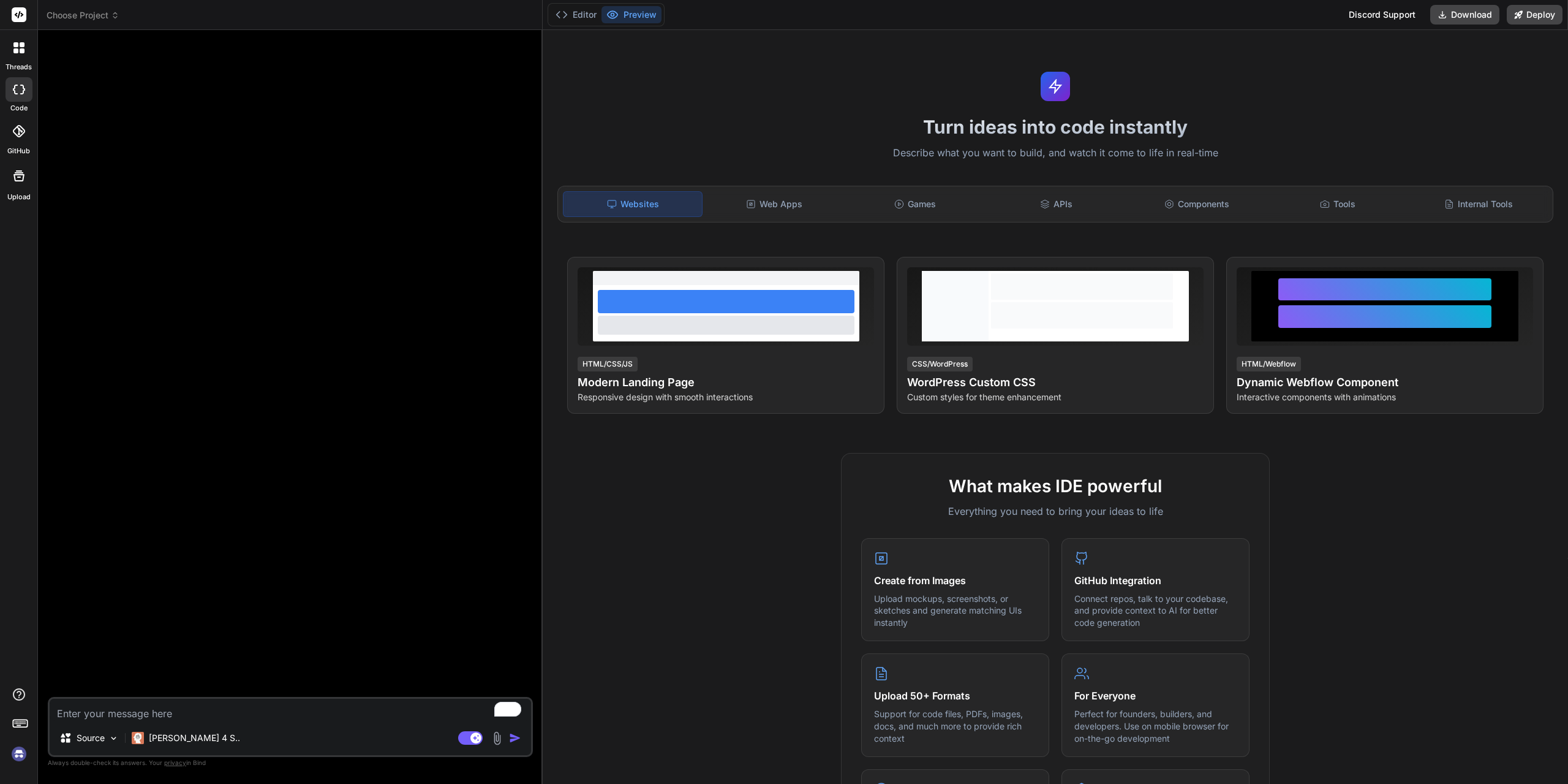
type textarea "x"
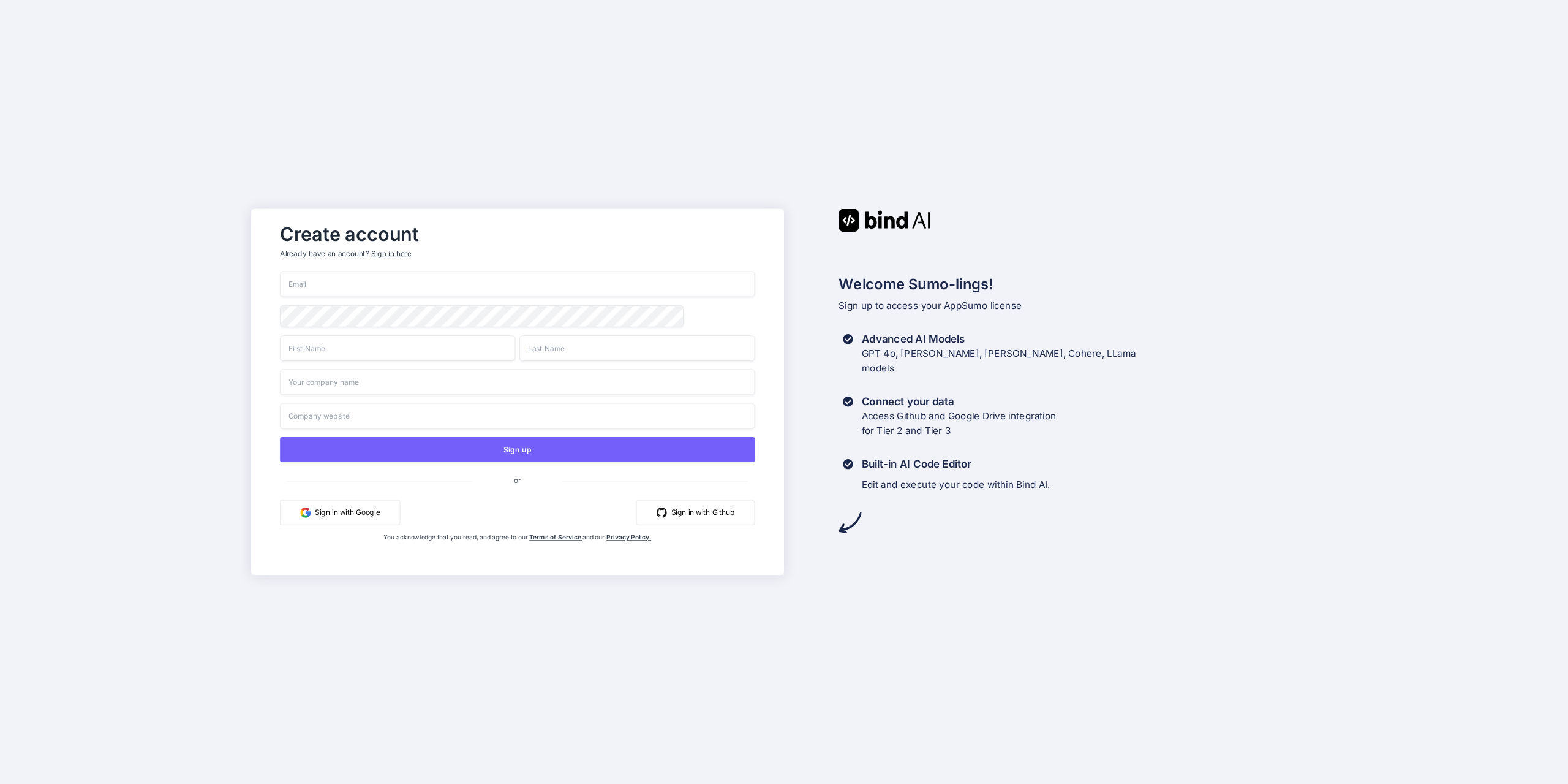
click at [473, 283] on input "email" at bounding box center [517, 284] width 475 height 26
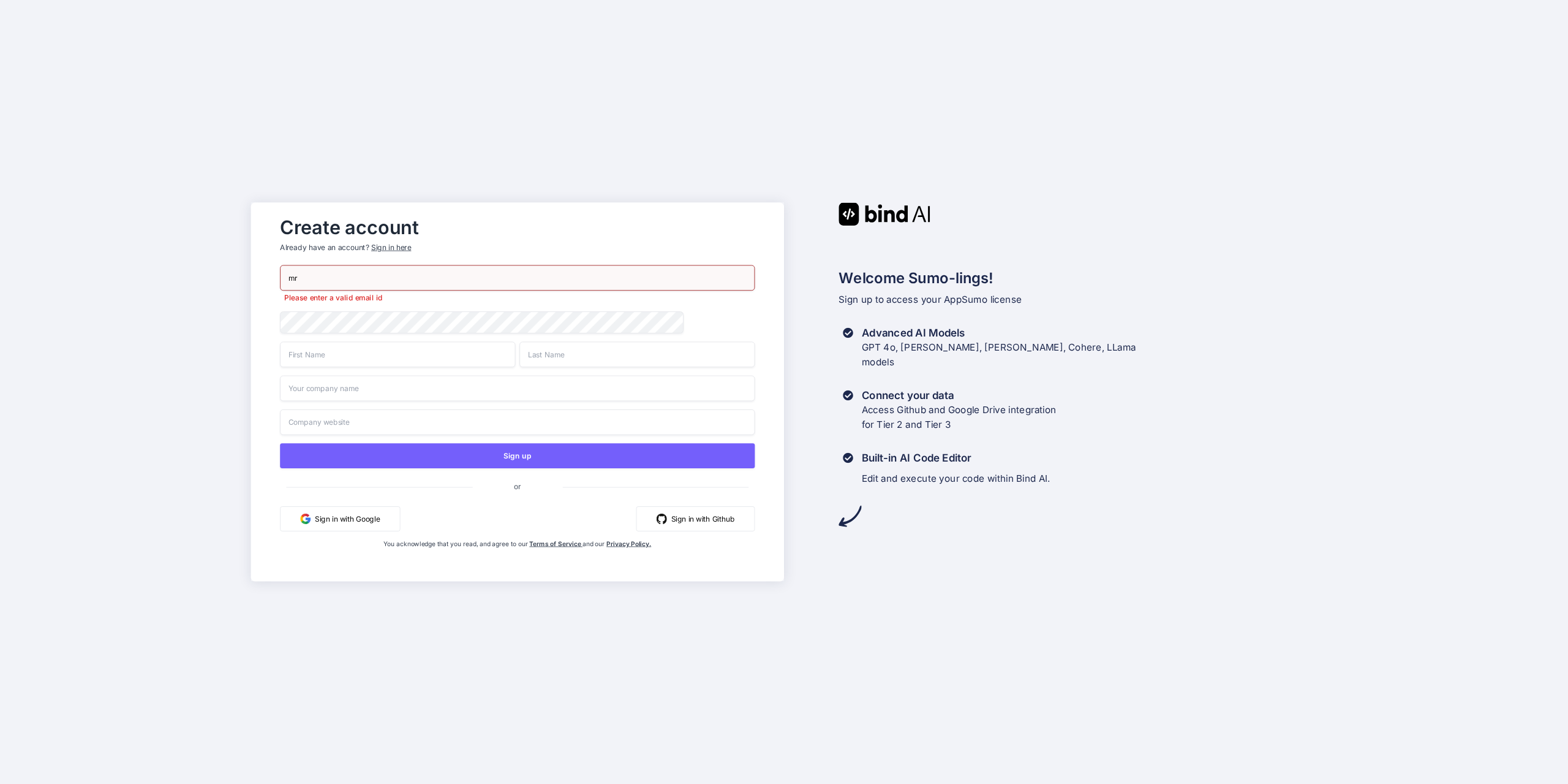
paste input "[EMAIL_ADDRESS][DOMAIN_NAME]"
type input "[EMAIL_ADDRESS][DOMAIN_NAME]"
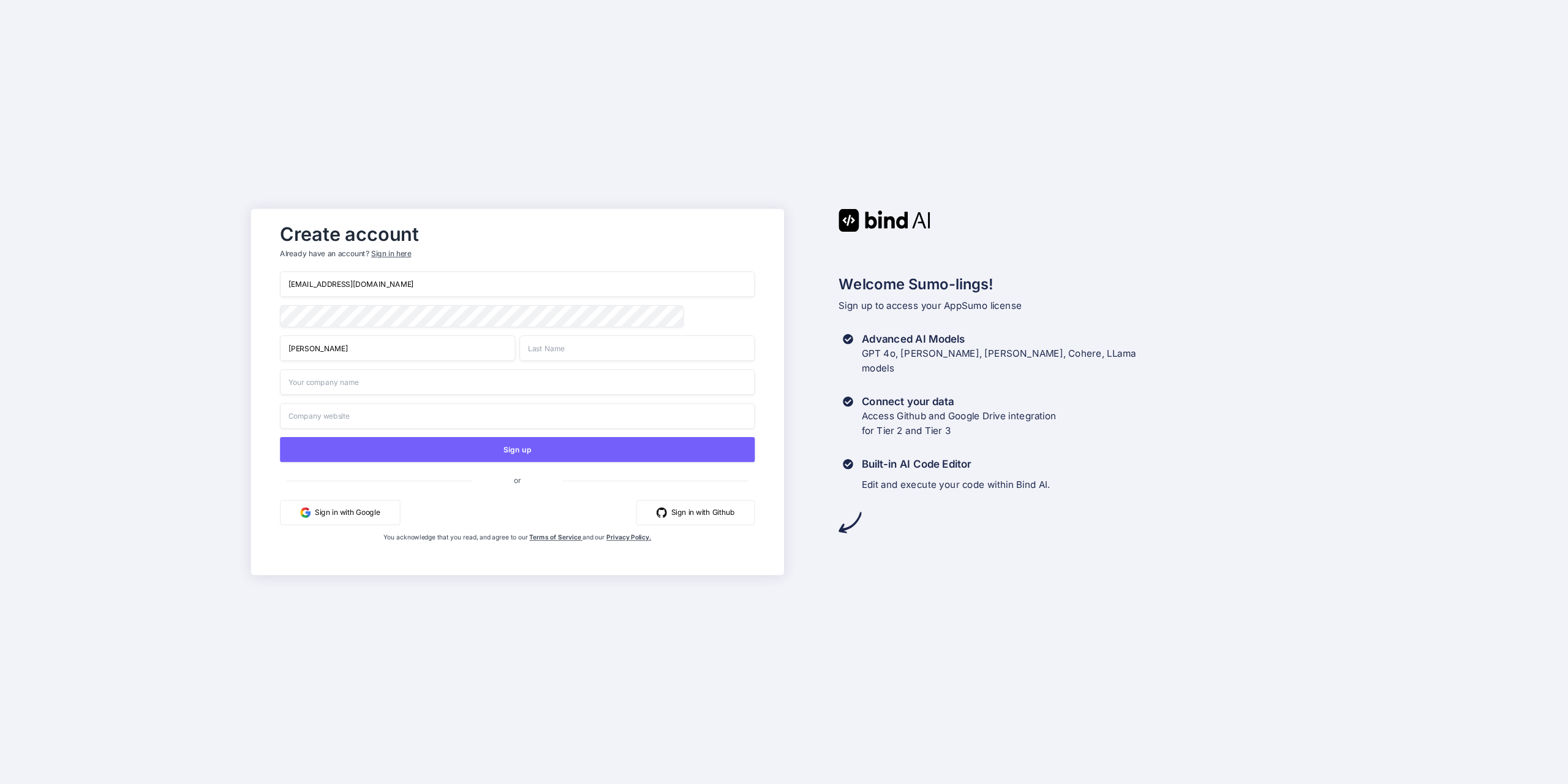
type input "[PERSON_NAME]"
type input "P."
type input "Bohol Car Rental"
click at [386, 422] on input "text" at bounding box center [517, 416] width 475 height 26
paste input "[URL][DOMAIN_NAME]"
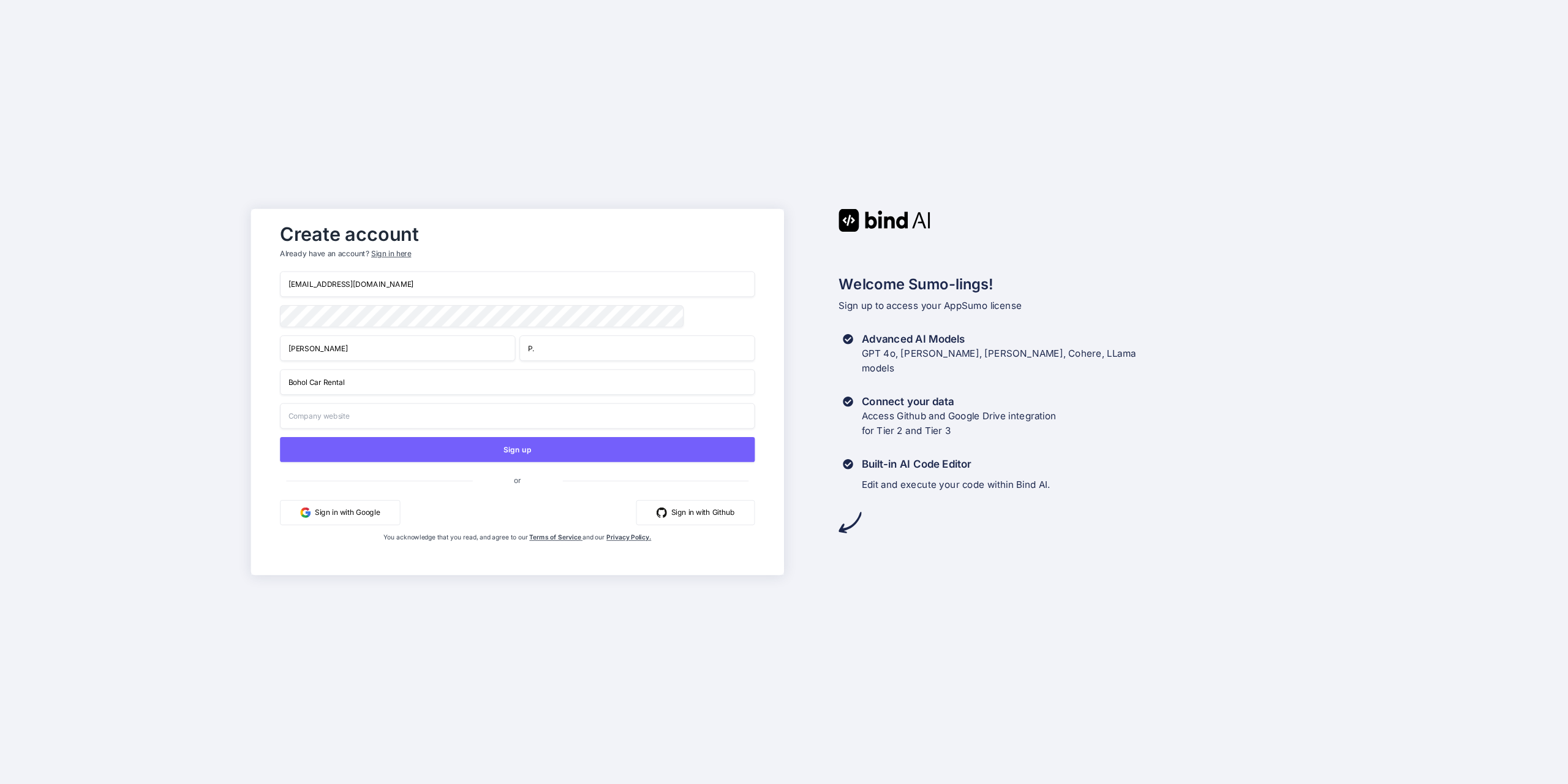
type input "[URL][DOMAIN_NAME]"
click at [391, 379] on input "Bohol Car Rental" at bounding box center [517, 381] width 475 height 26
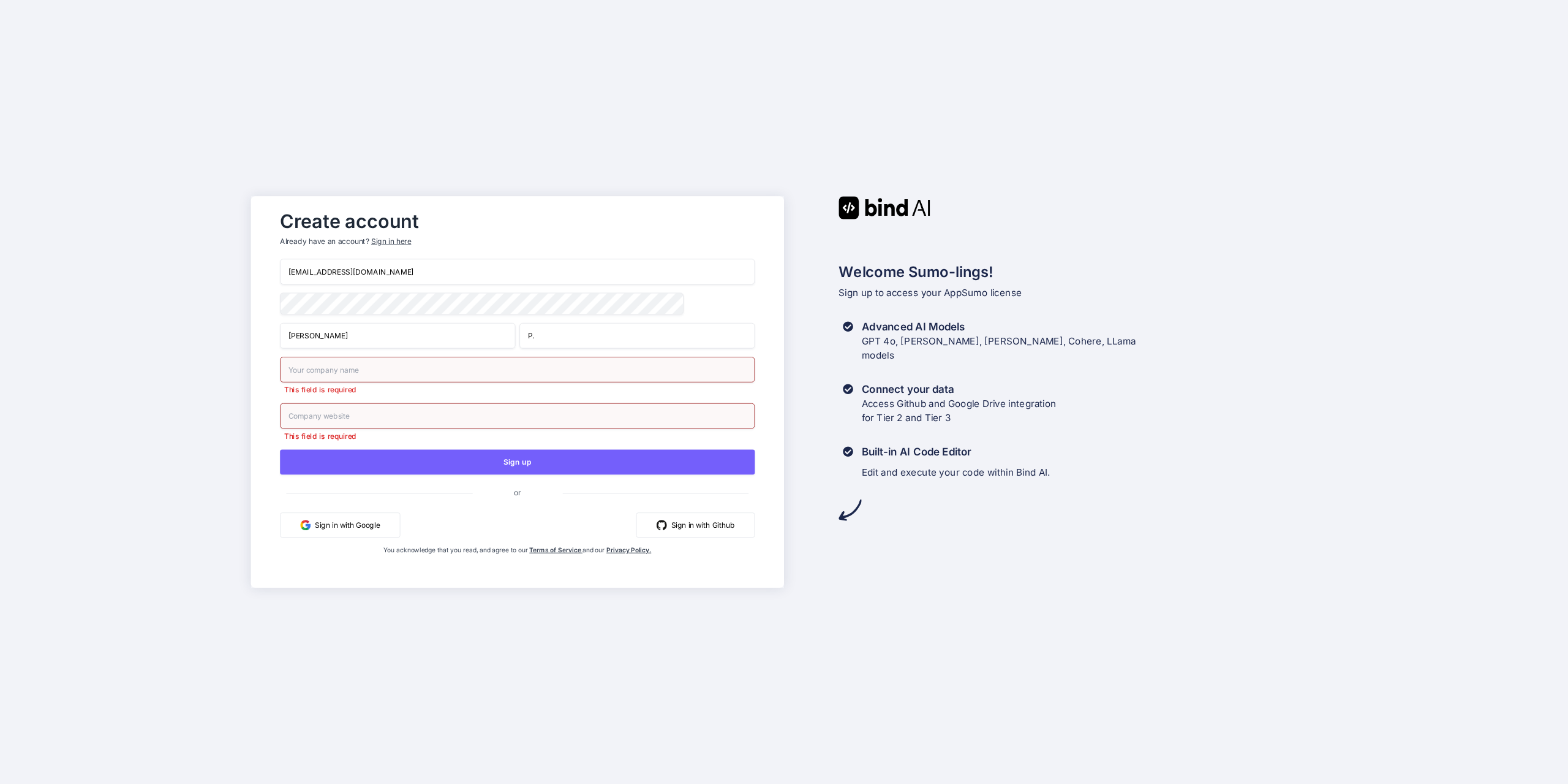
click at [488, 237] on div "Create account Already have an account? Sign in here" at bounding box center [517, 232] width 475 height 54
click at [398, 424] on input "text" at bounding box center [517, 416] width 475 height 26
paste input "[URL][DOMAIN_NAME]"
type input "[URL][DOMAIN_NAME]"
click at [398, 380] on input "text" at bounding box center [517, 369] width 475 height 26
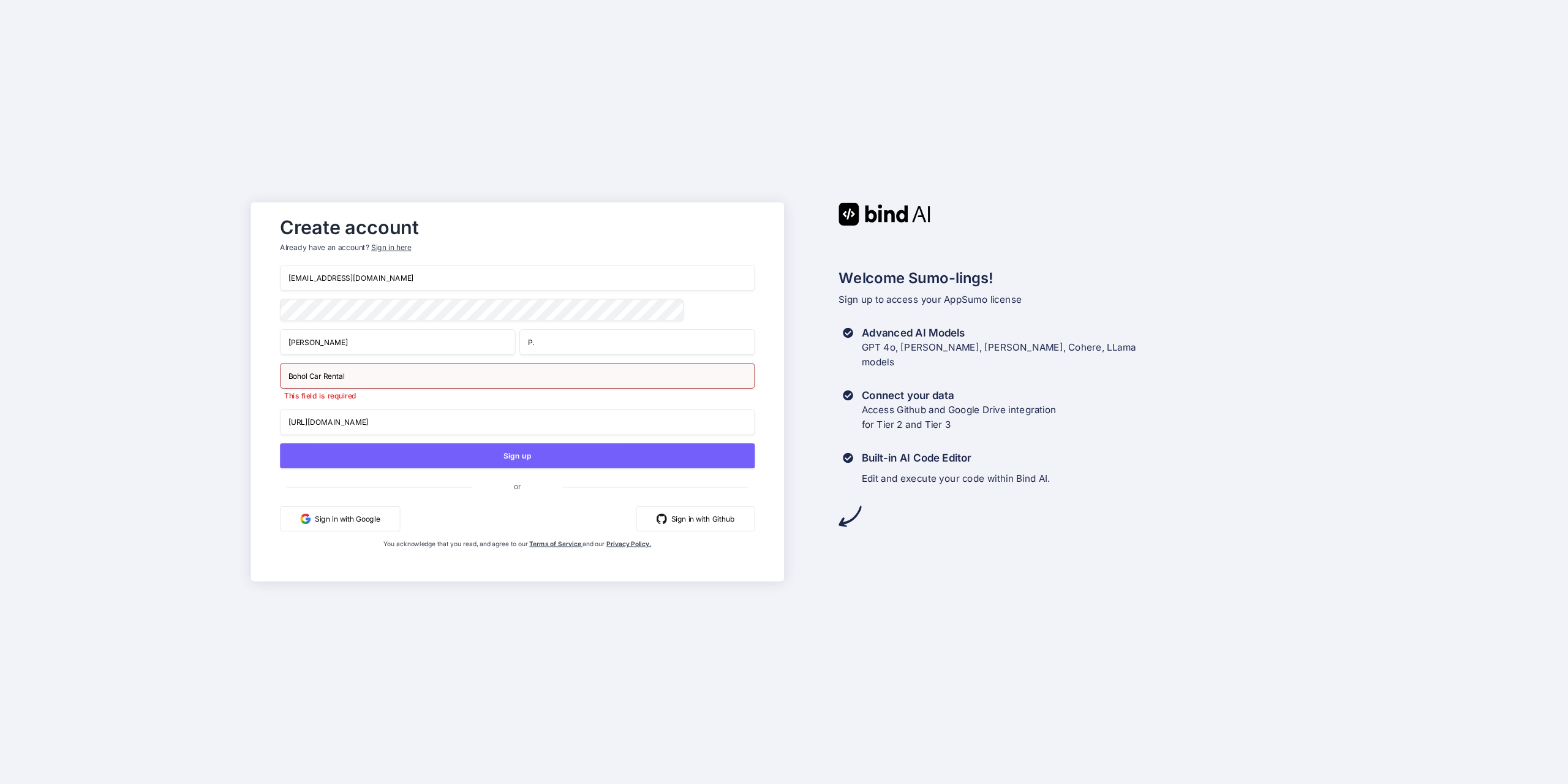
type input "Bohol Car Rental"
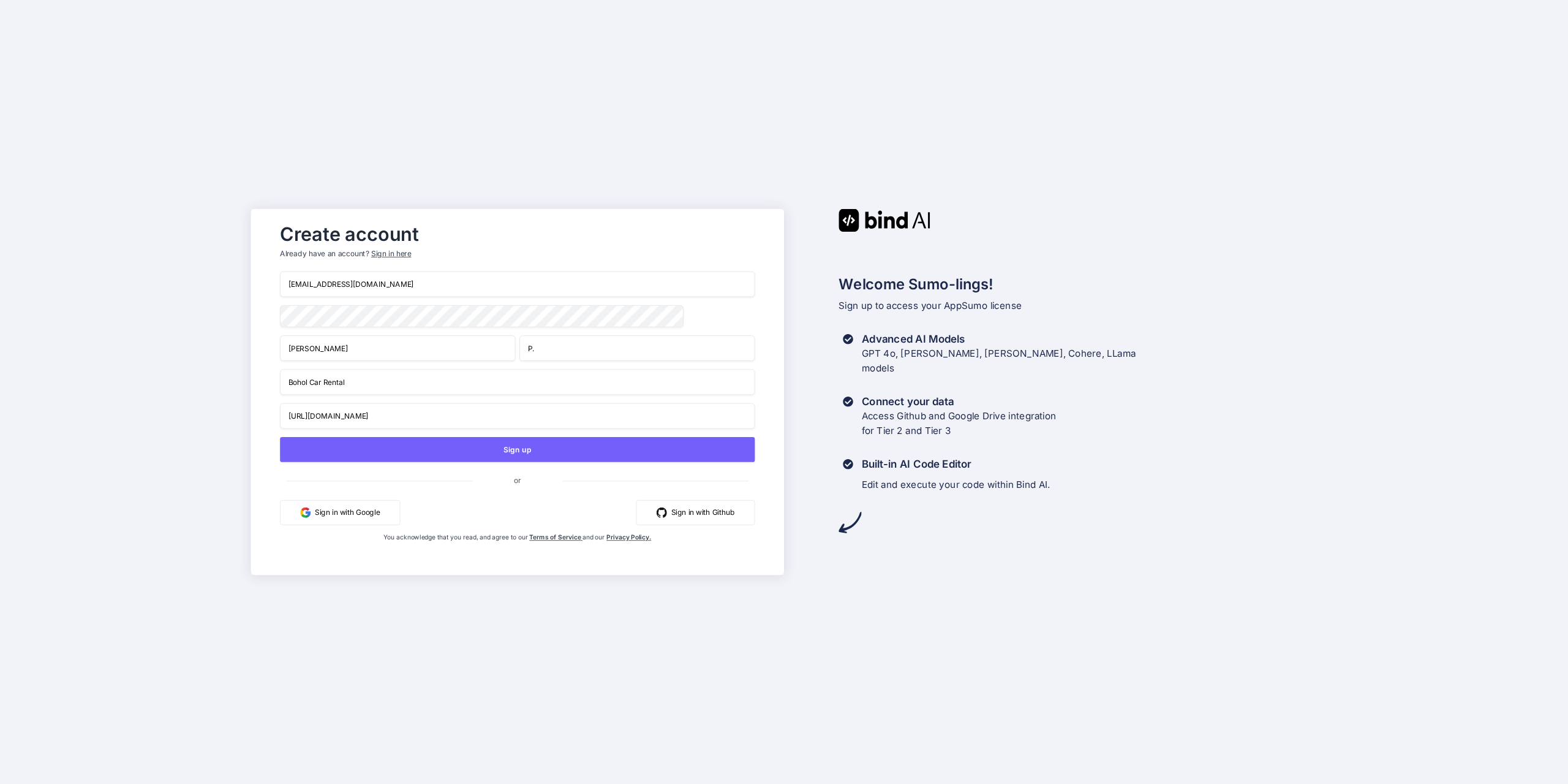
click at [529, 203] on div "Create account Already have an account? Sign in here [EMAIL_ADDRESS][DOMAIN_NAM…" at bounding box center [784, 392] width 1568 height 784
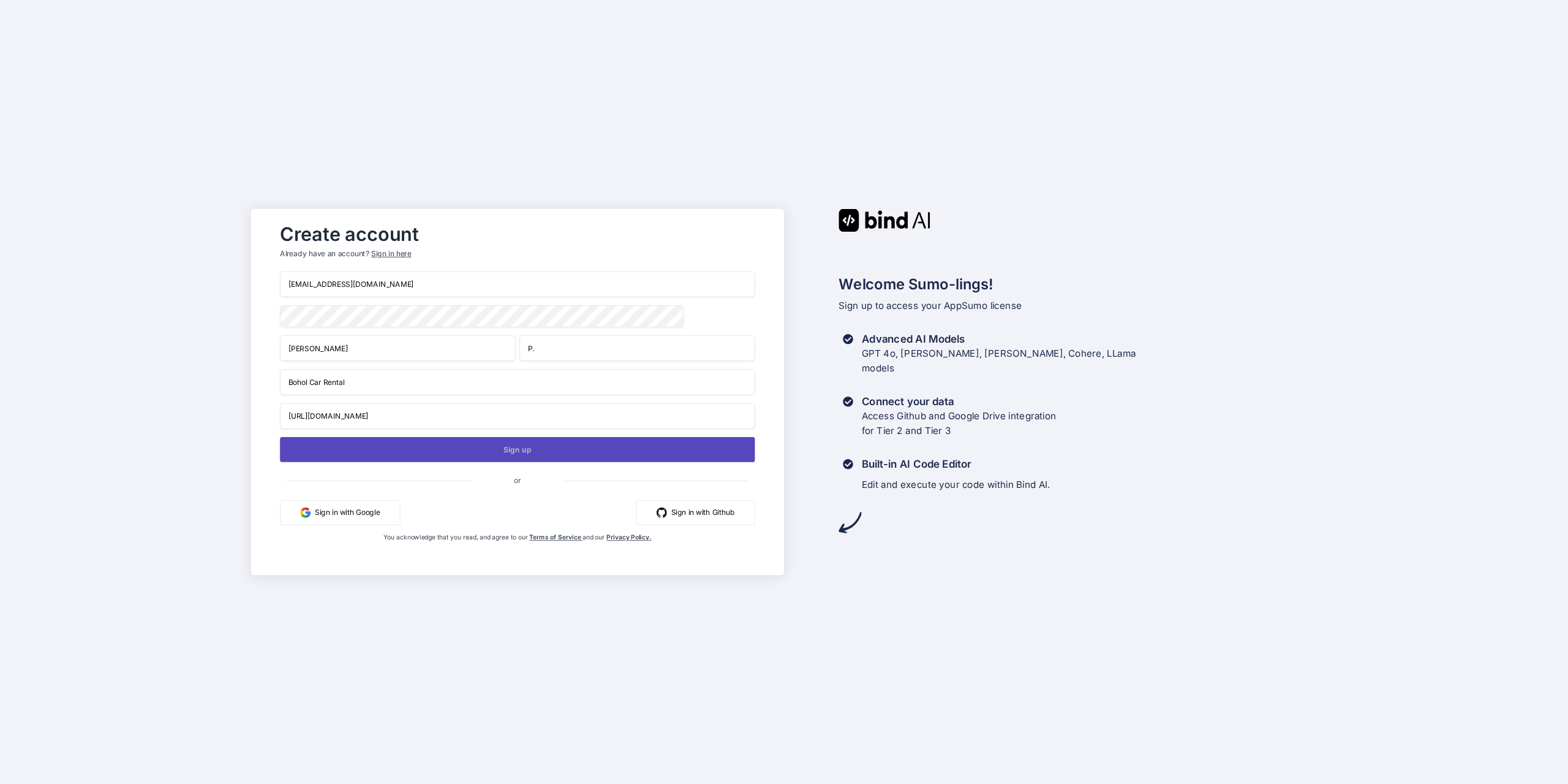
click at [531, 449] on button "Sign up" at bounding box center [517, 449] width 475 height 25
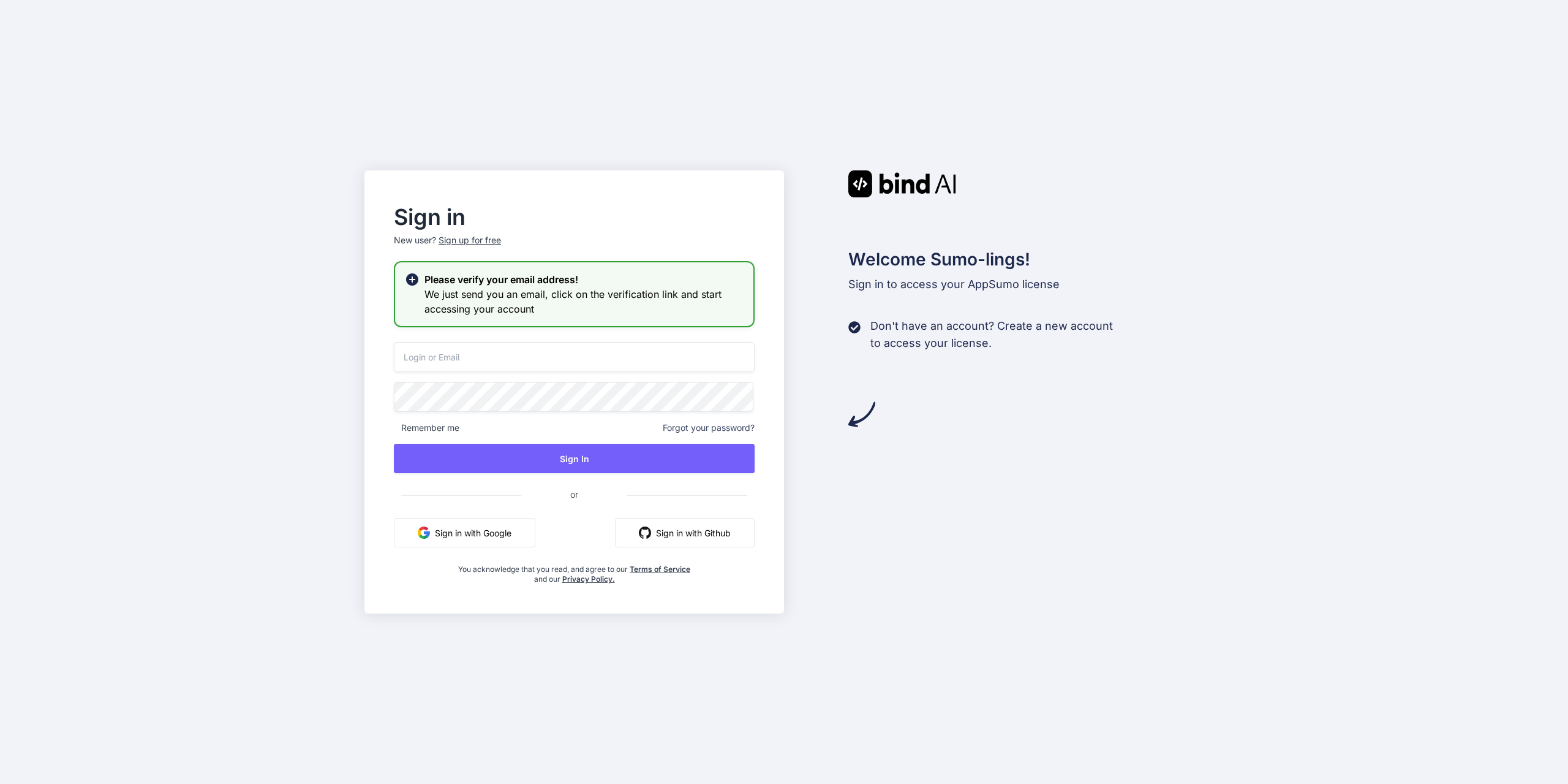
type input "[EMAIL_ADDRESS][DOMAIN_NAME]"
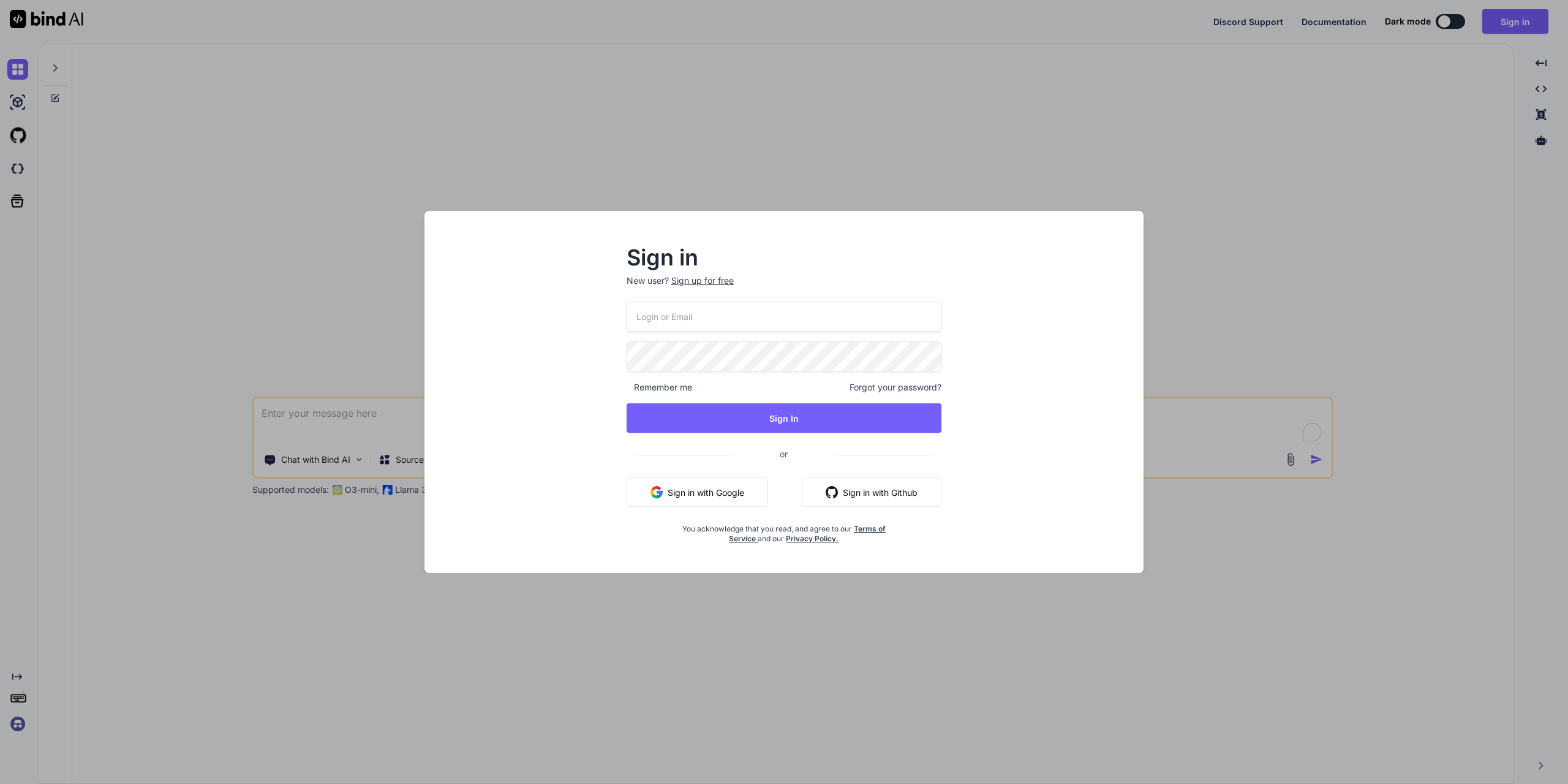
type textarea "x"
type input "[EMAIL_ADDRESS][DOMAIN_NAME]"
click at [765, 414] on button "Sign In" at bounding box center [784, 418] width 315 height 29
click at [801, 415] on button "Sign In" at bounding box center [784, 418] width 315 height 29
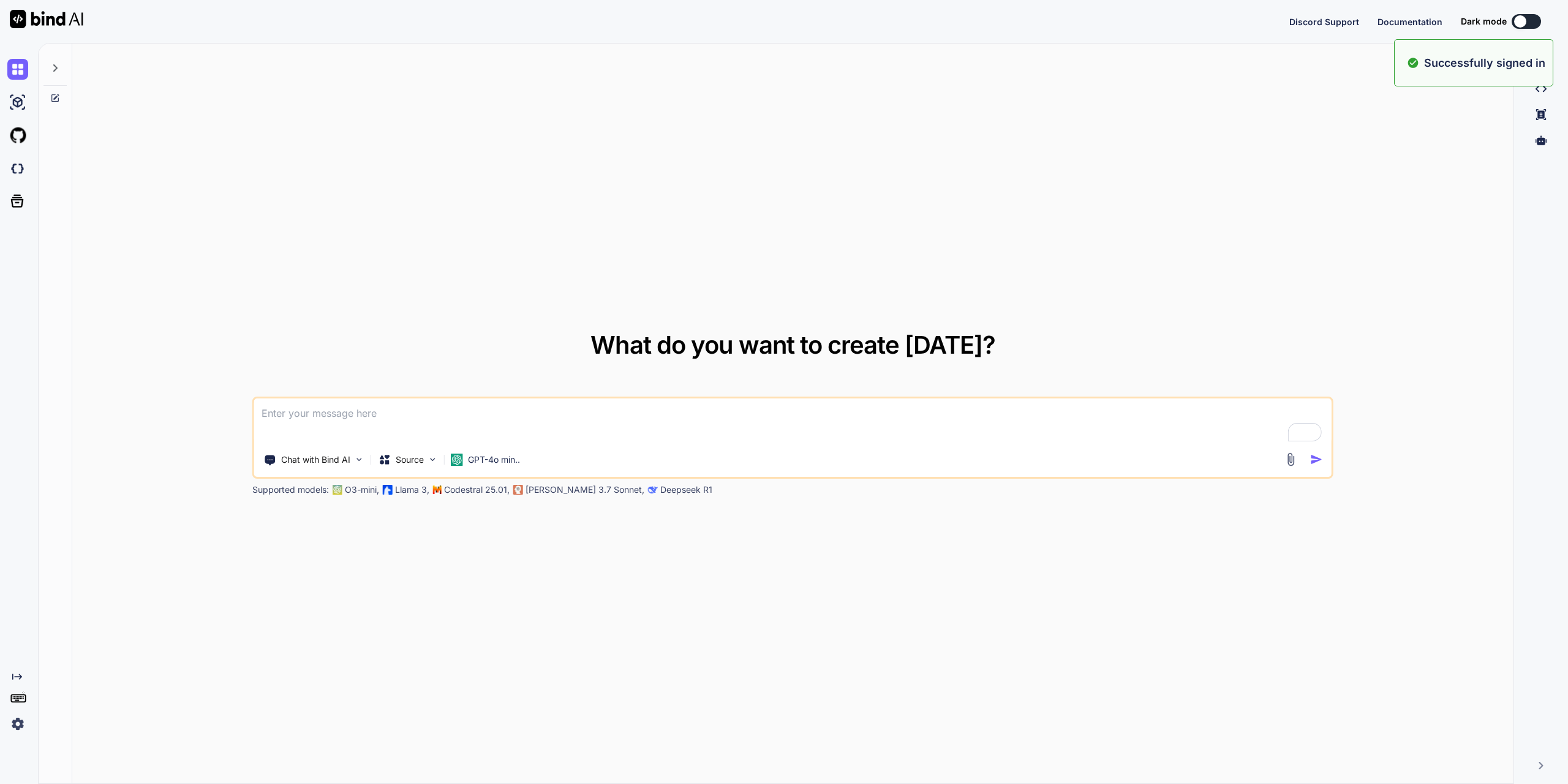
click at [1521, 23] on div "Discord Support Documentation Dark mode Created with Pixso. Created with Pixso.…" at bounding box center [784, 392] width 1568 height 784
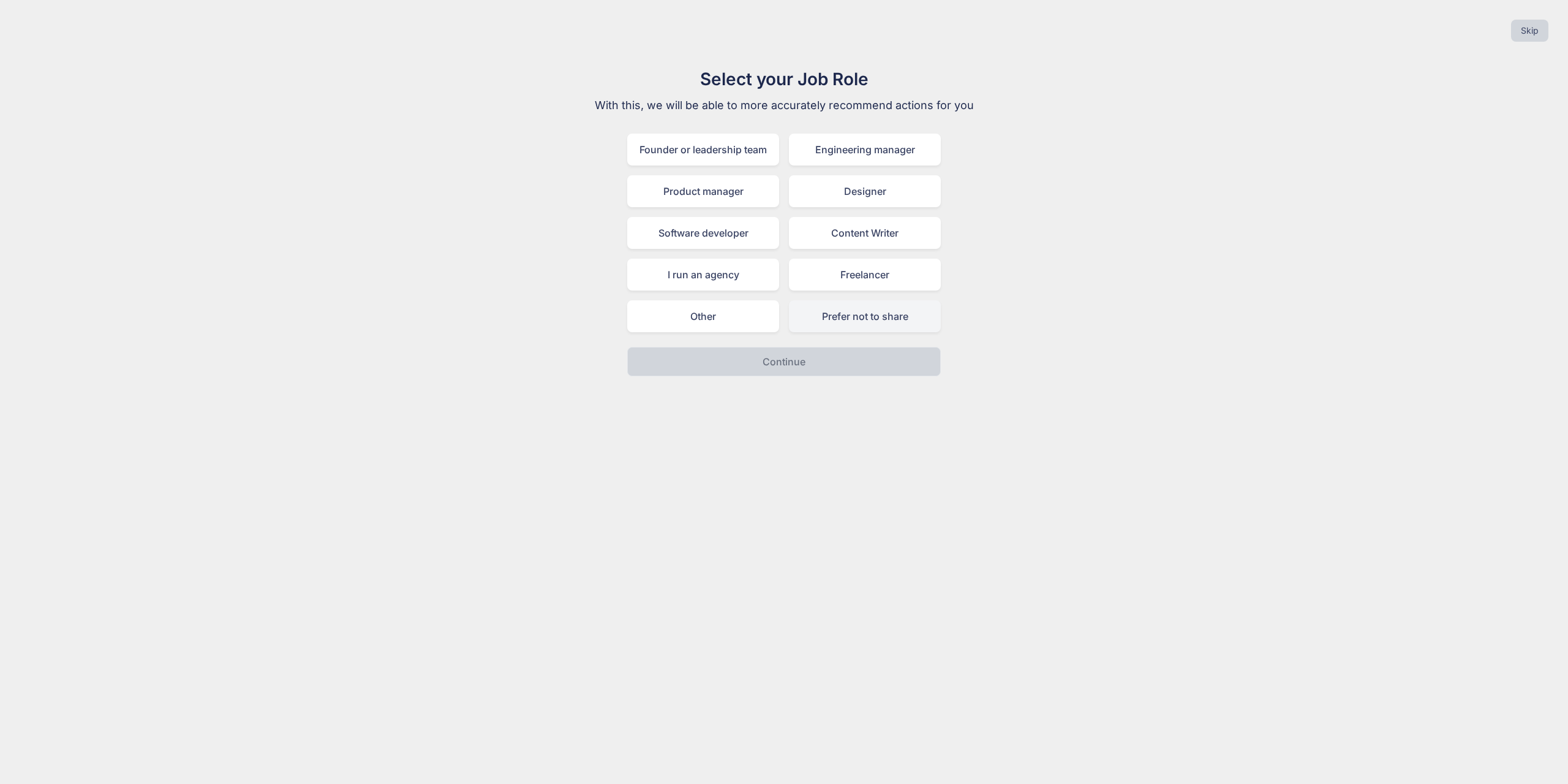
click at [871, 321] on div "Prefer not to share" at bounding box center [865, 316] width 152 height 32
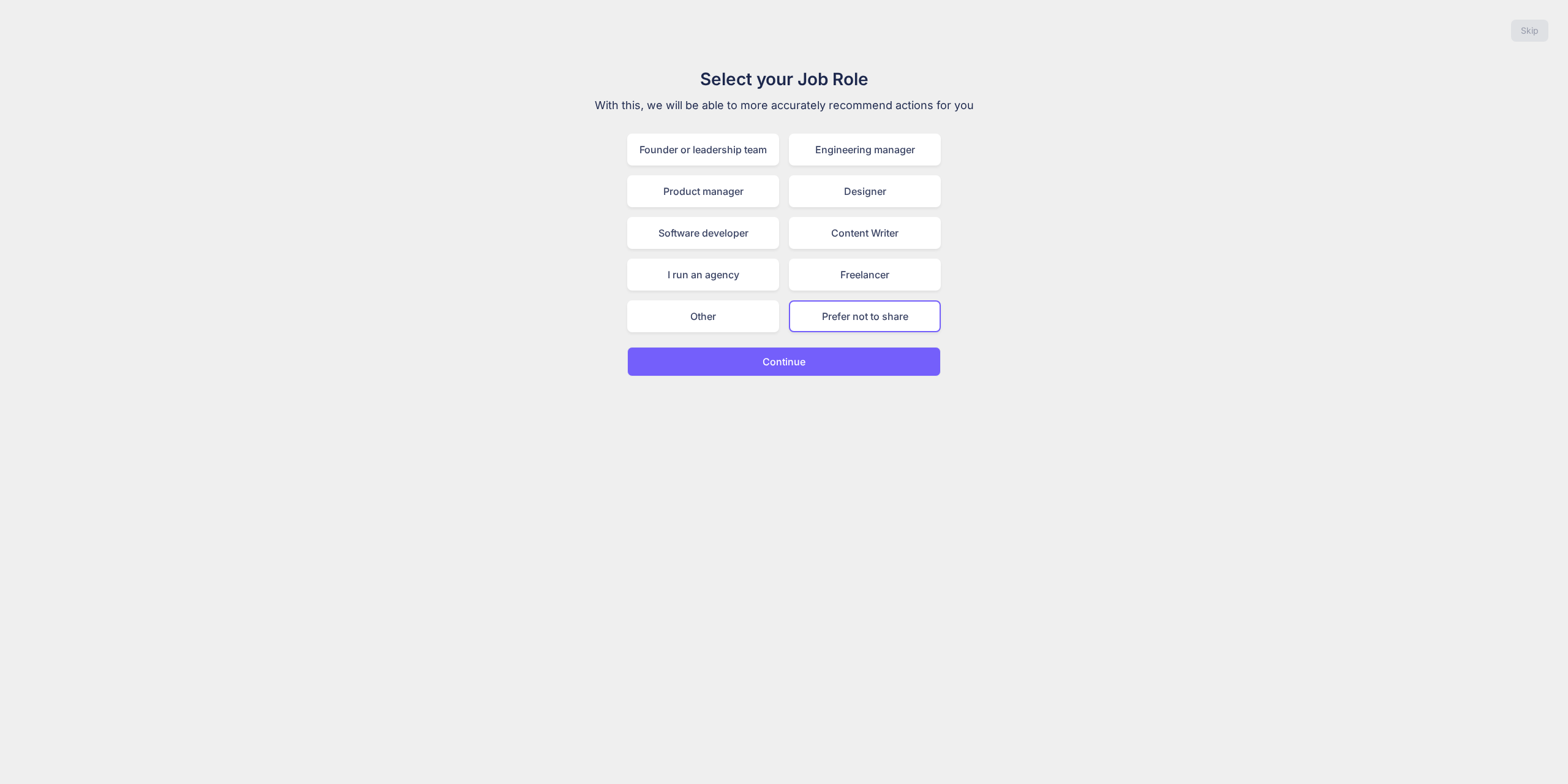
click at [816, 355] on button "Continue" at bounding box center [784, 362] width 313 height 29
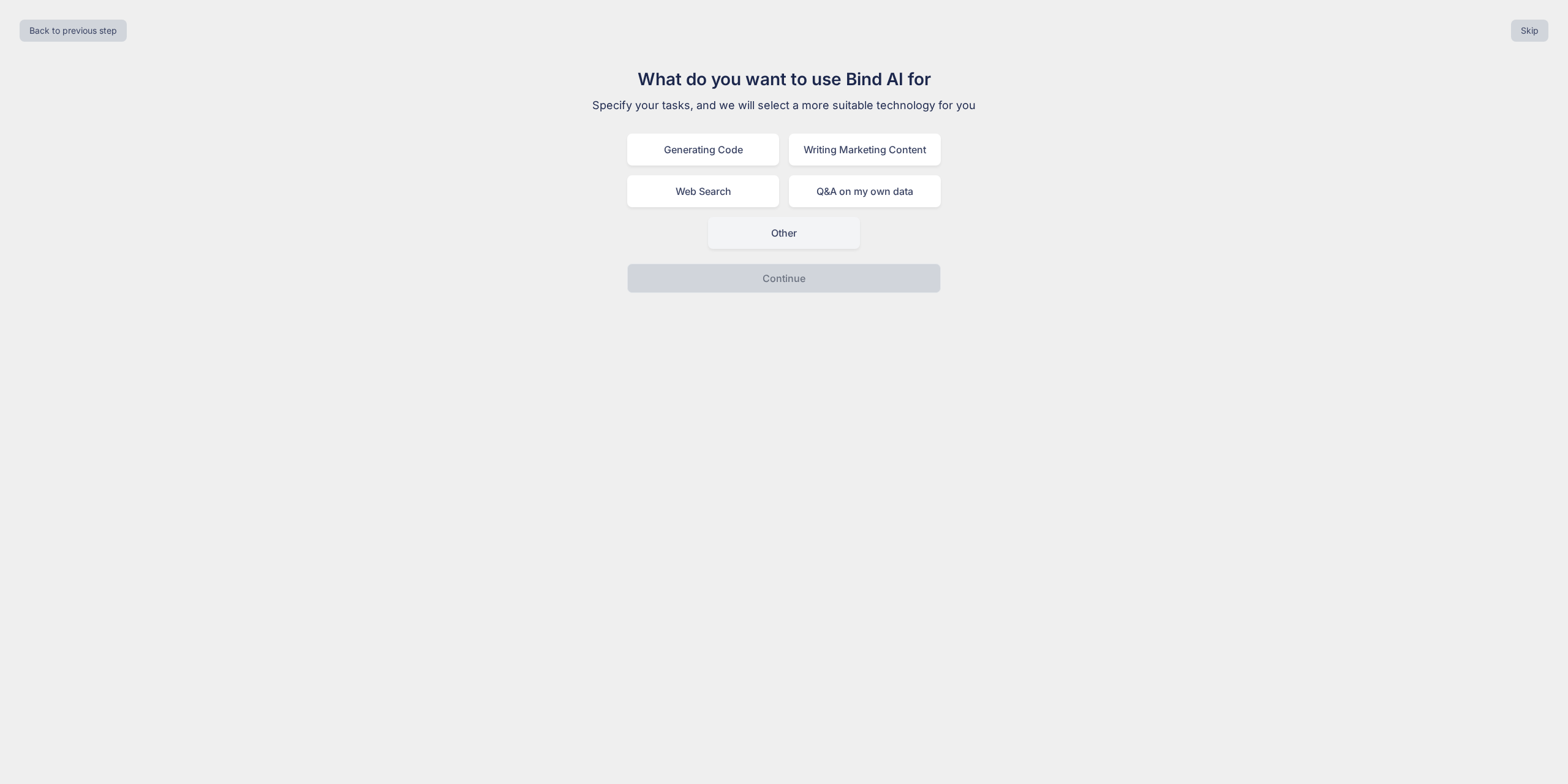
click at [770, 243] on div "Other" at bounding box center [784, 233] width 152 height 32
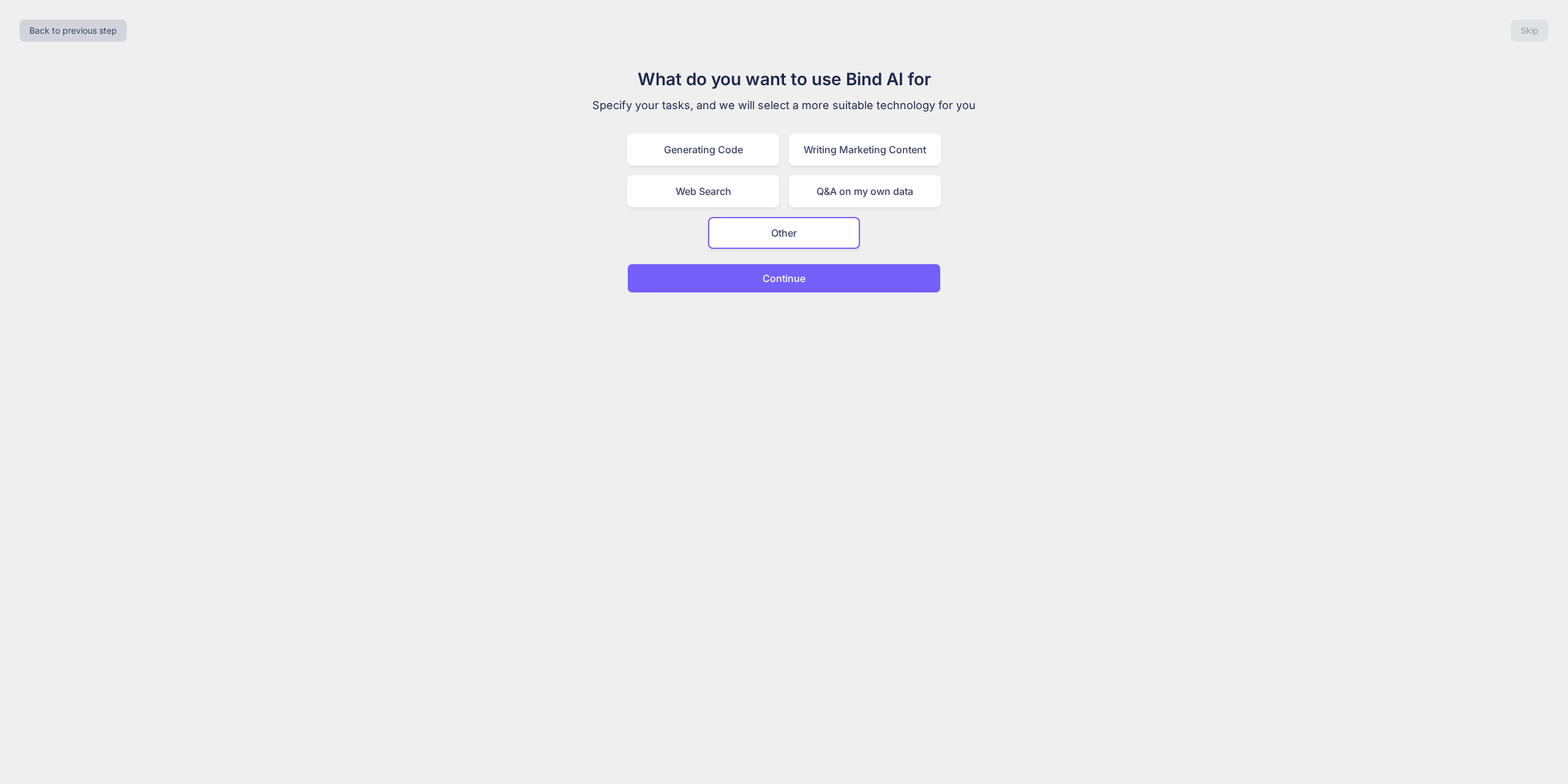
click at [784, 286] on button "Continue" at bounding box center [784, 278] width 313 height 29
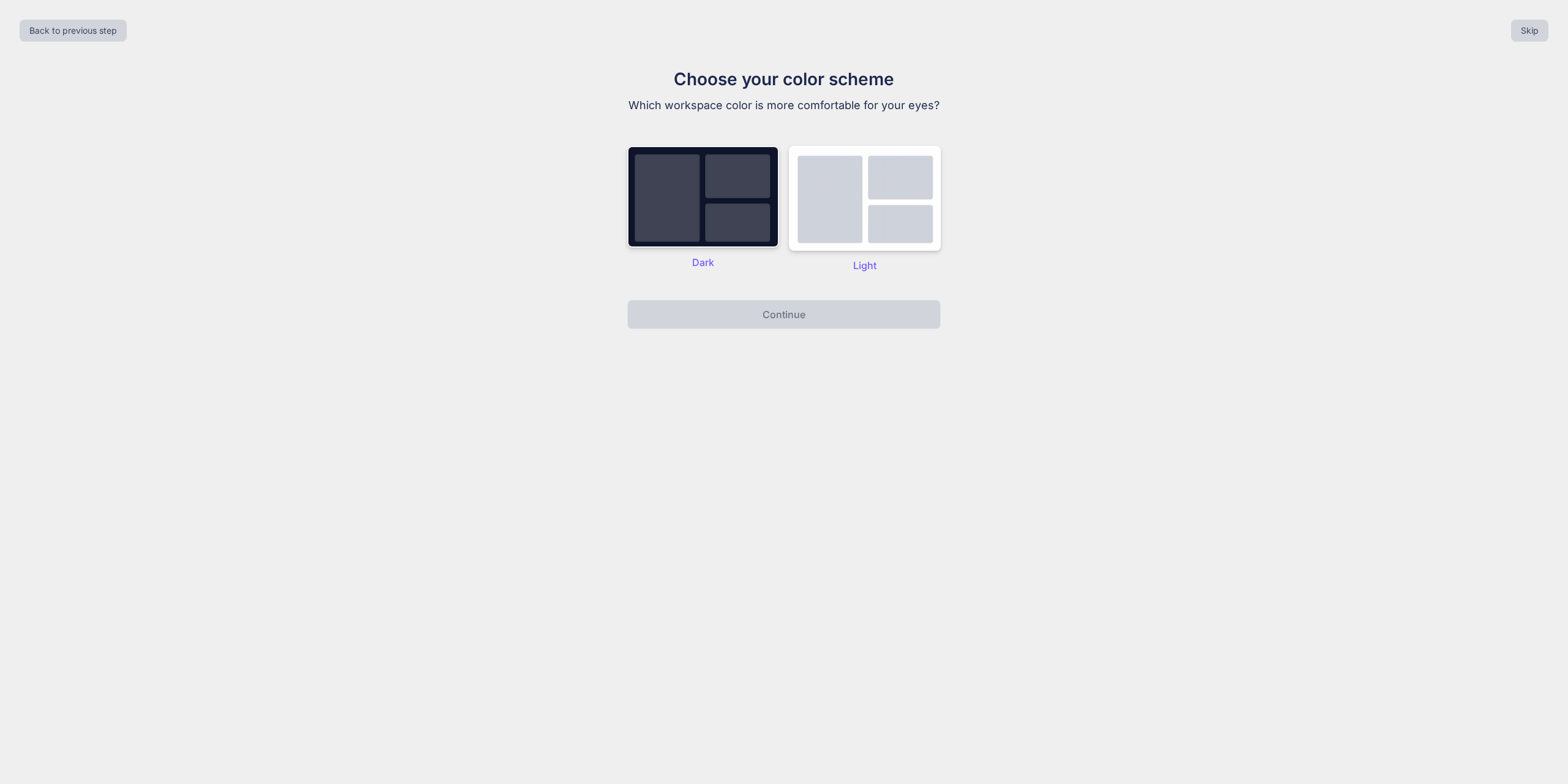
click at [679, 242] on img at bounding box center [703, 197] width 152 height 102
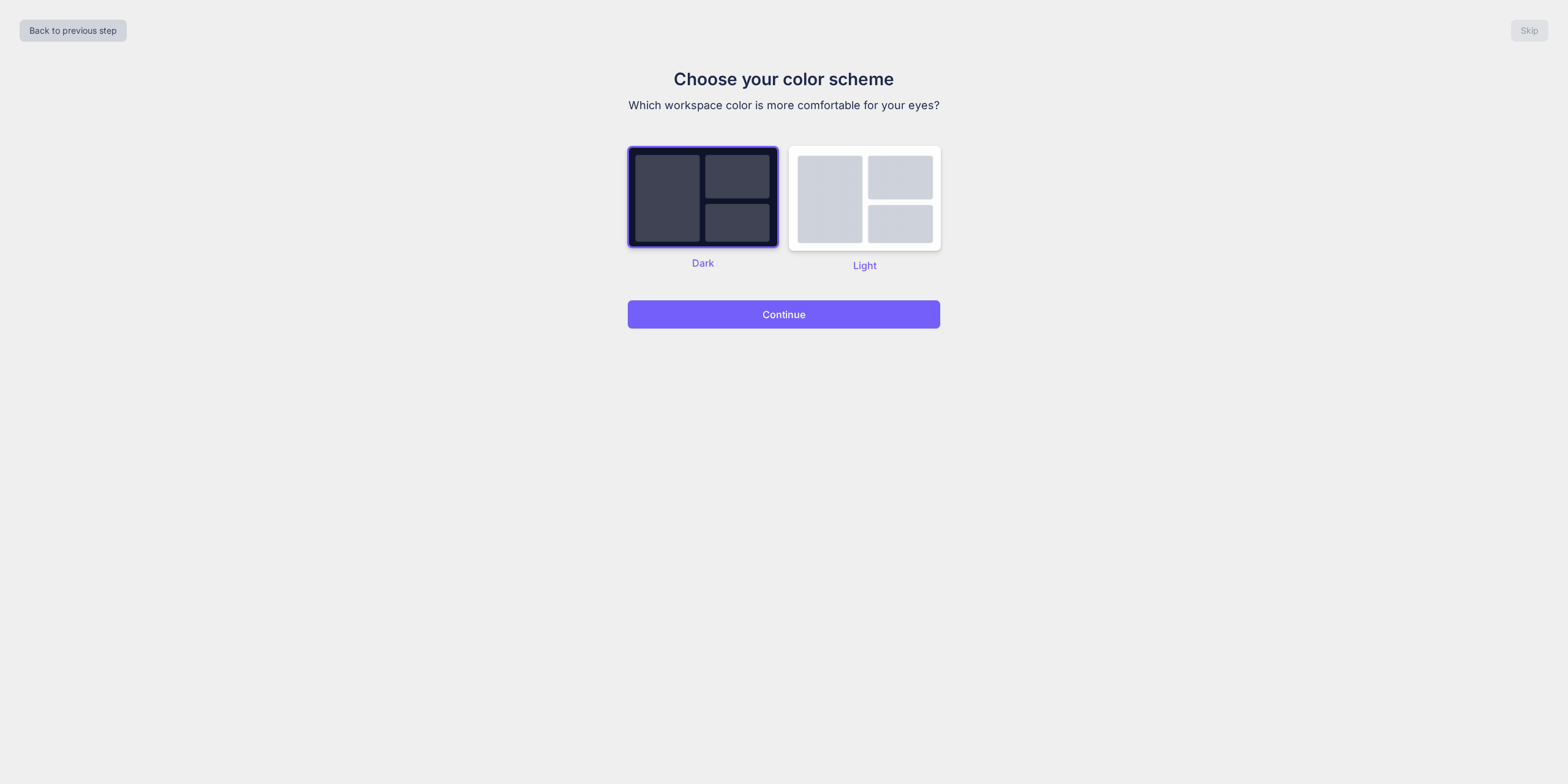
click at [778, 311] on p "Continue" at bounding box center [784, 314] width 43 height 15
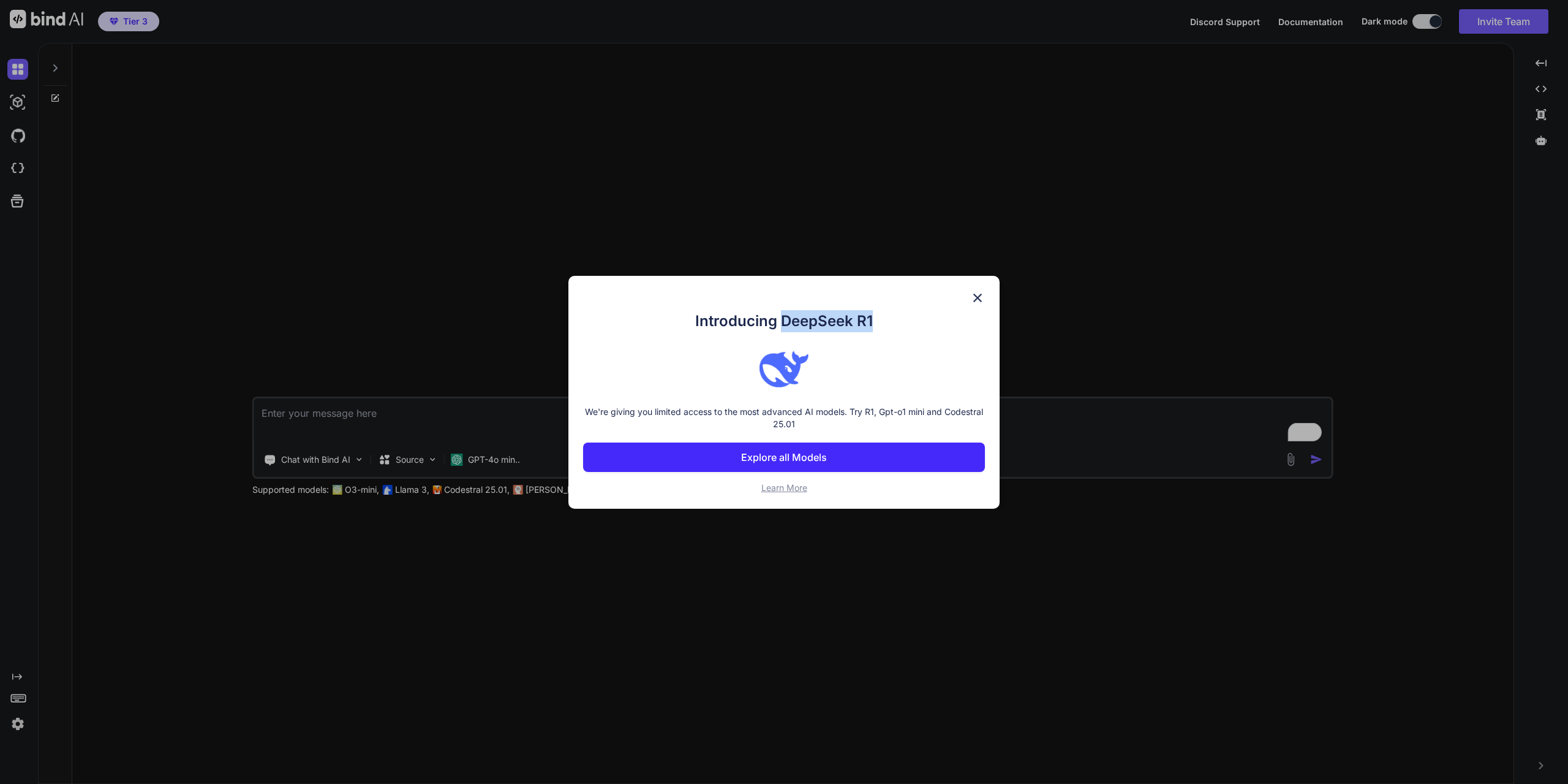
drag, startPoint x: 779, startPoint y: 317, endPoint x: 876, endPoint y: 324, distance: 97.3
click at [876, 324] on h1 "Introducing DeepSeek R1" at bounding box center [784, 321] width 402 height 22
click at [800, 454] on p "Explore all Models" at bounding box center [784, 457] width 85 height 15
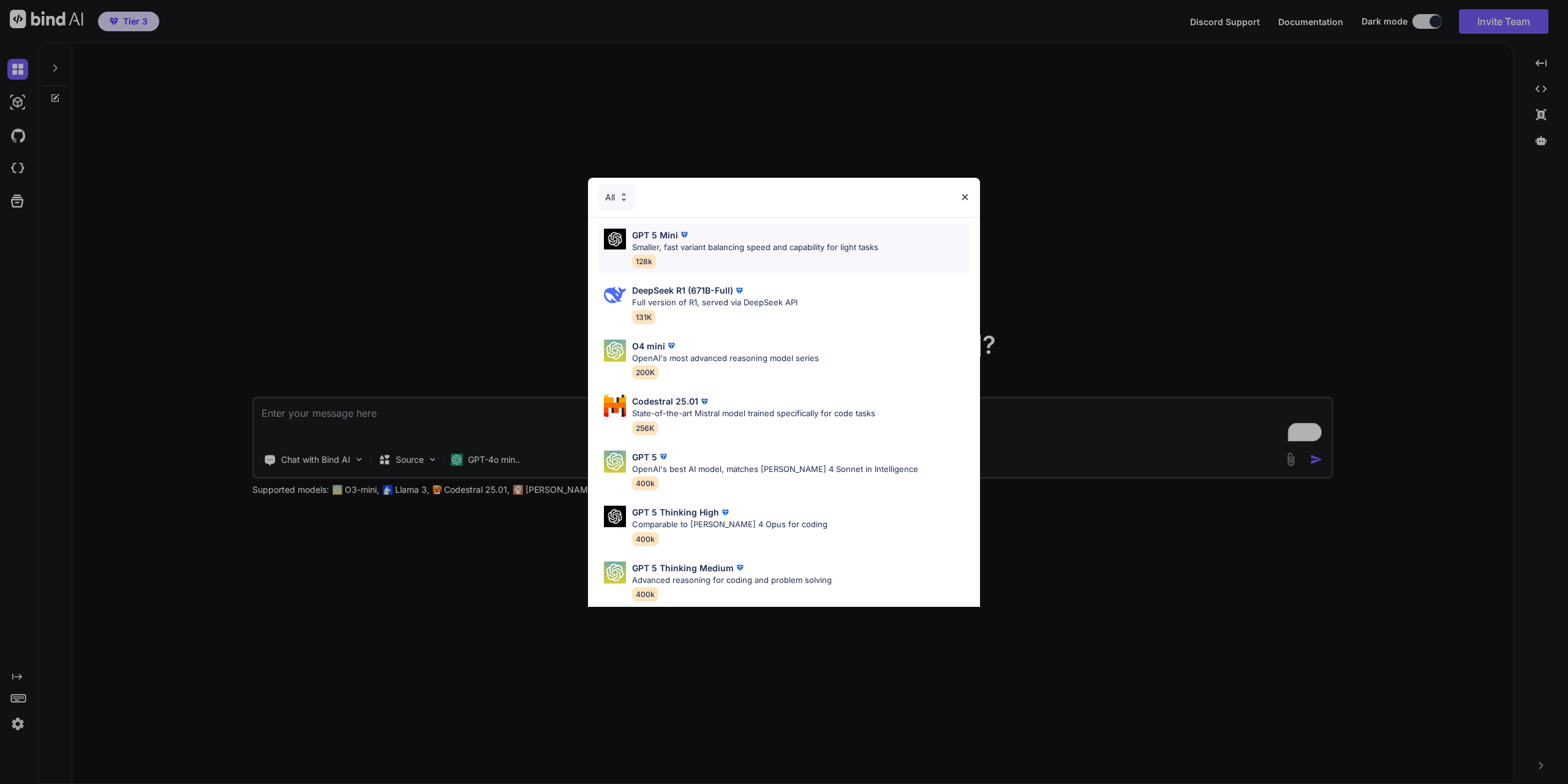
click at [814, 245] on p "Smaller, fast variant balancing speed and capability for light tasks" at bounding box center [754, 247] width 246 height 12
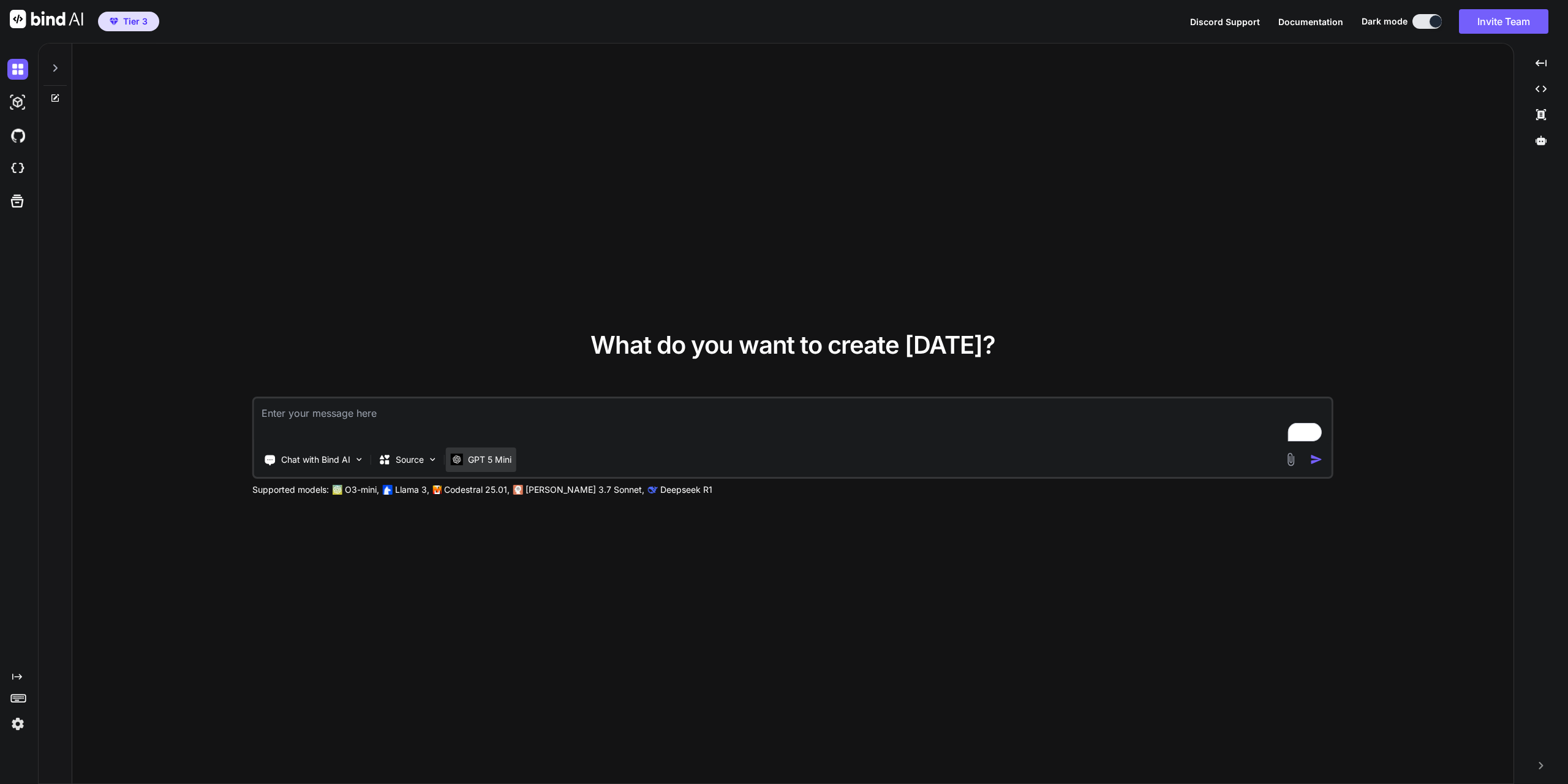
click at [495, 459] on p "GPT 5 Mini" at bounding box center [490, 460] width 44 height 12
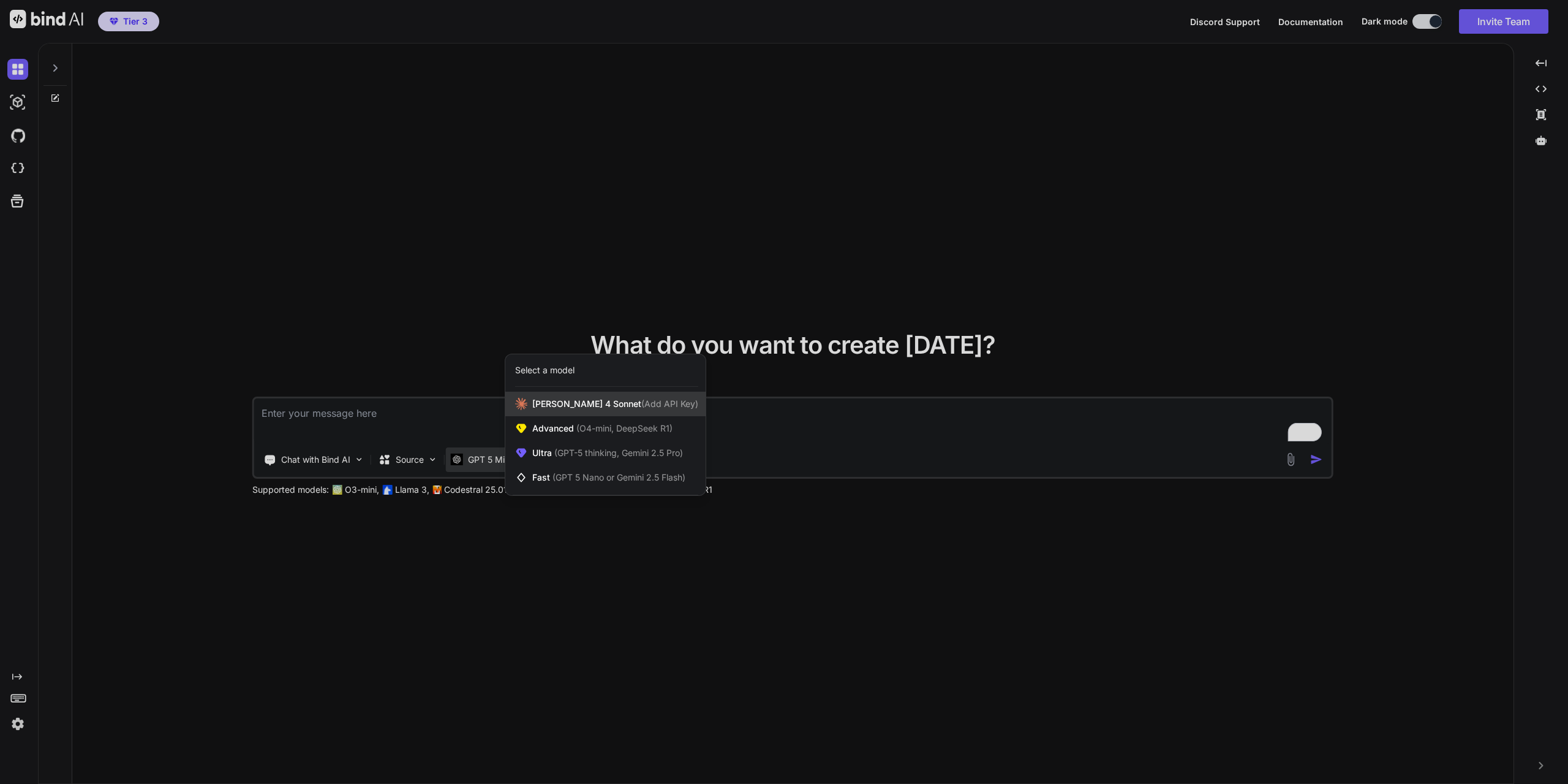
click at [589, 407] on span "[PERSON_NAME] 4 Sonnet (Add API Key)" at bounding box center [615, 403] width 166 height 12
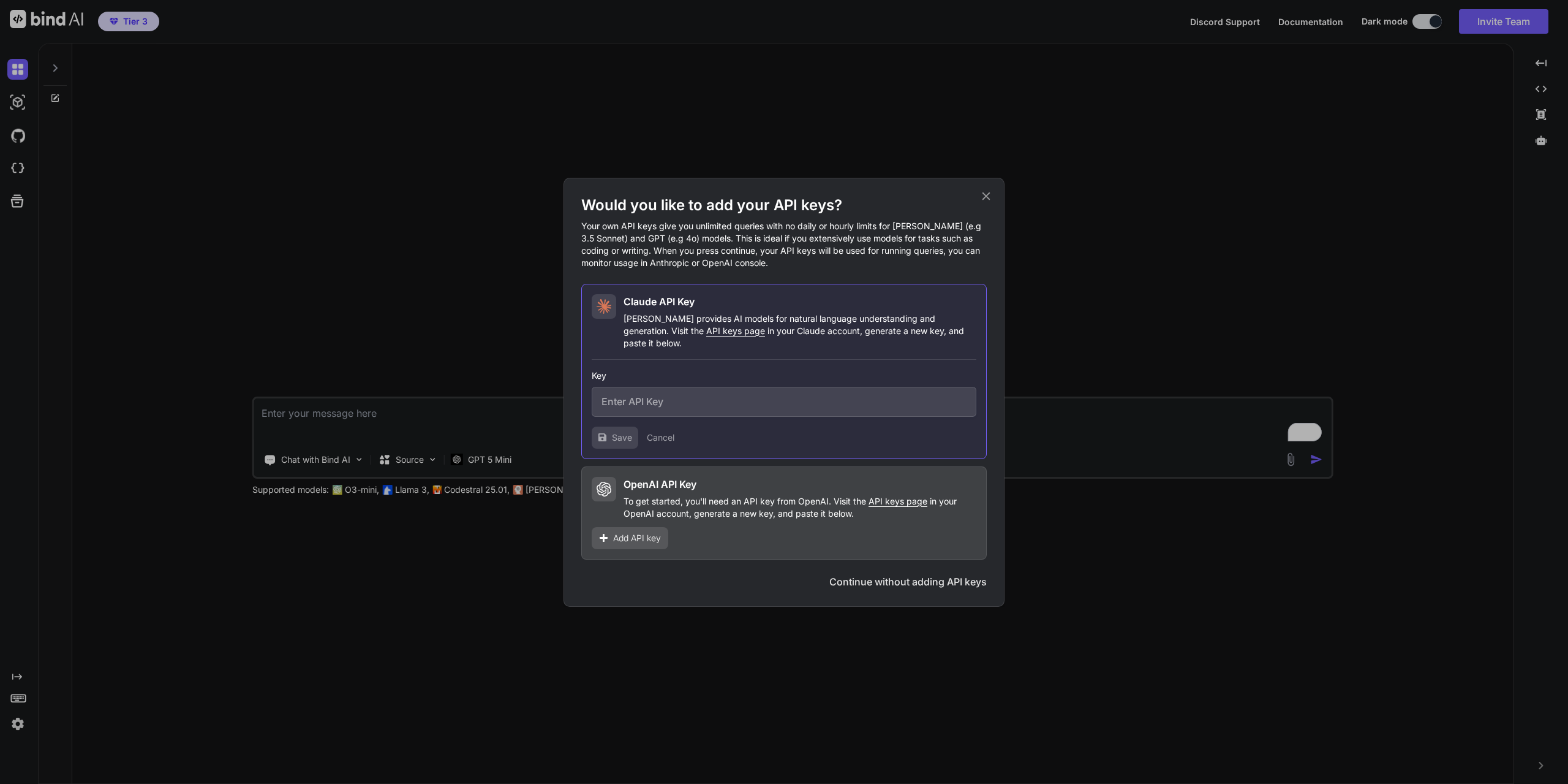
click at [990, 202] on icon at bounding box center [986, 196] width 13 height 13
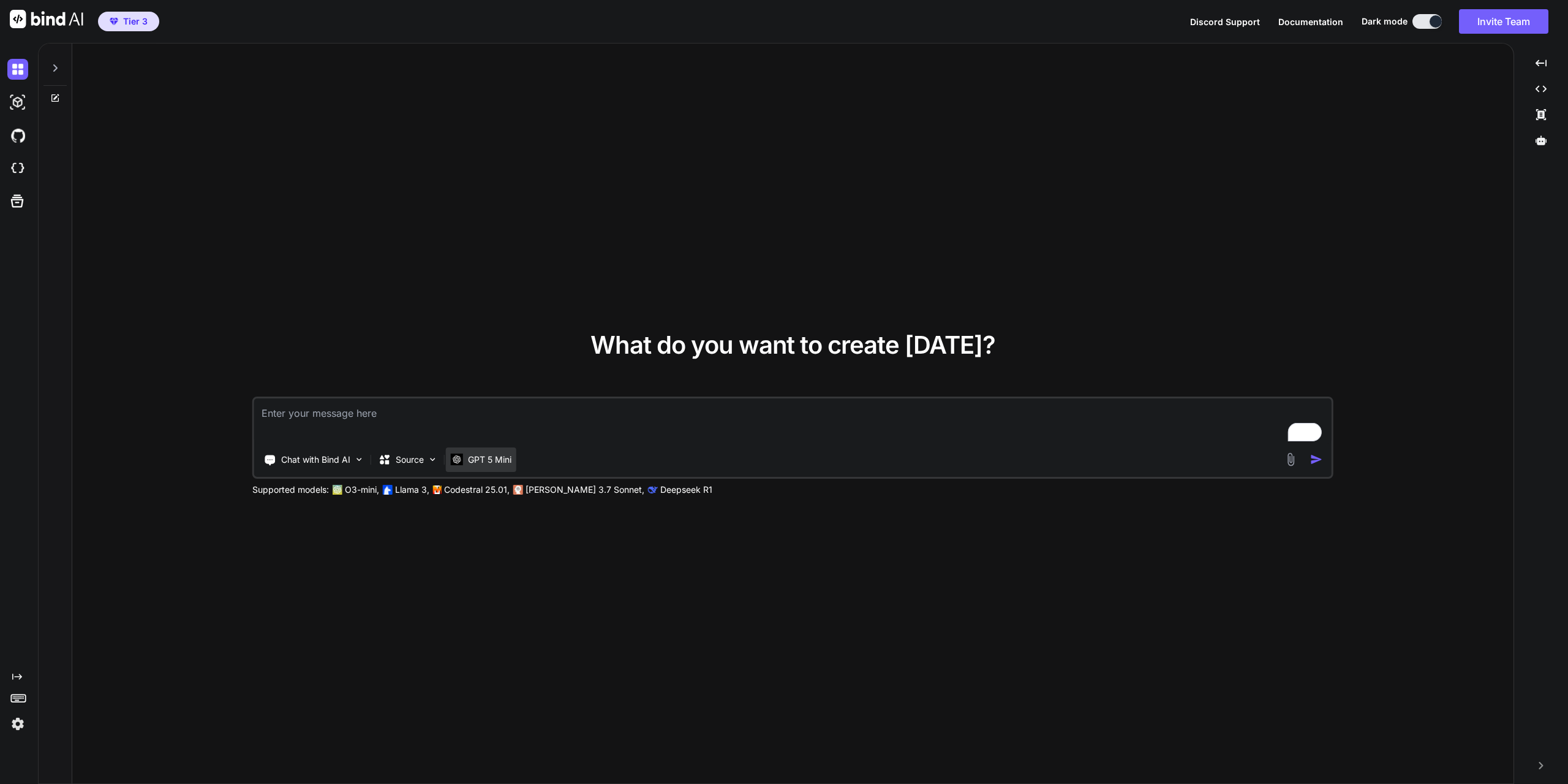
click at [479, 454] on p "GPT 5 Mini" at bounding box center [490, 460] width 44 height 12
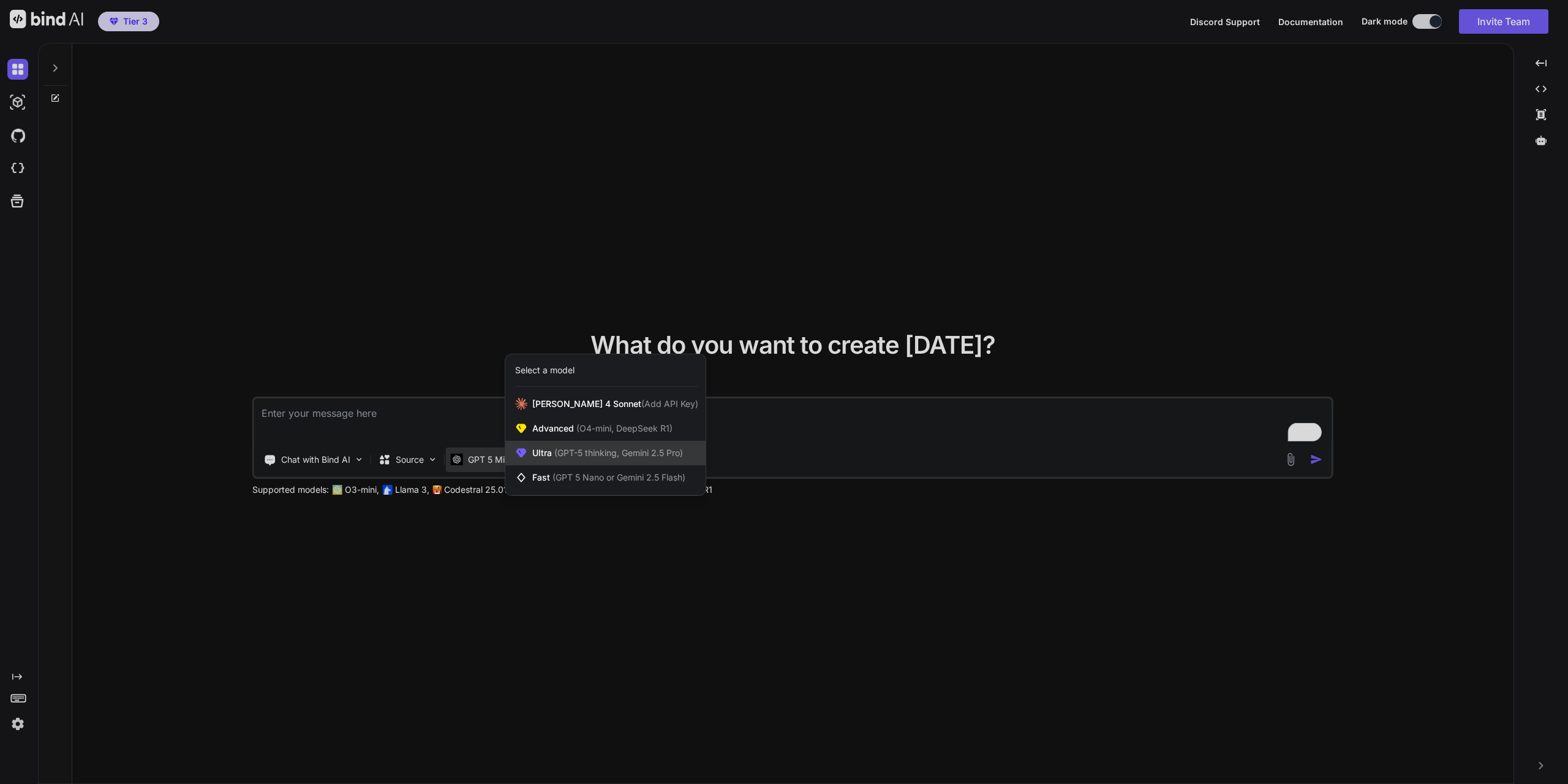
click at [554, 456] on span "(GPT-5 thinking, Gemini 2.5 Pro)" at bounding box center [617, 452] width 131 height 10
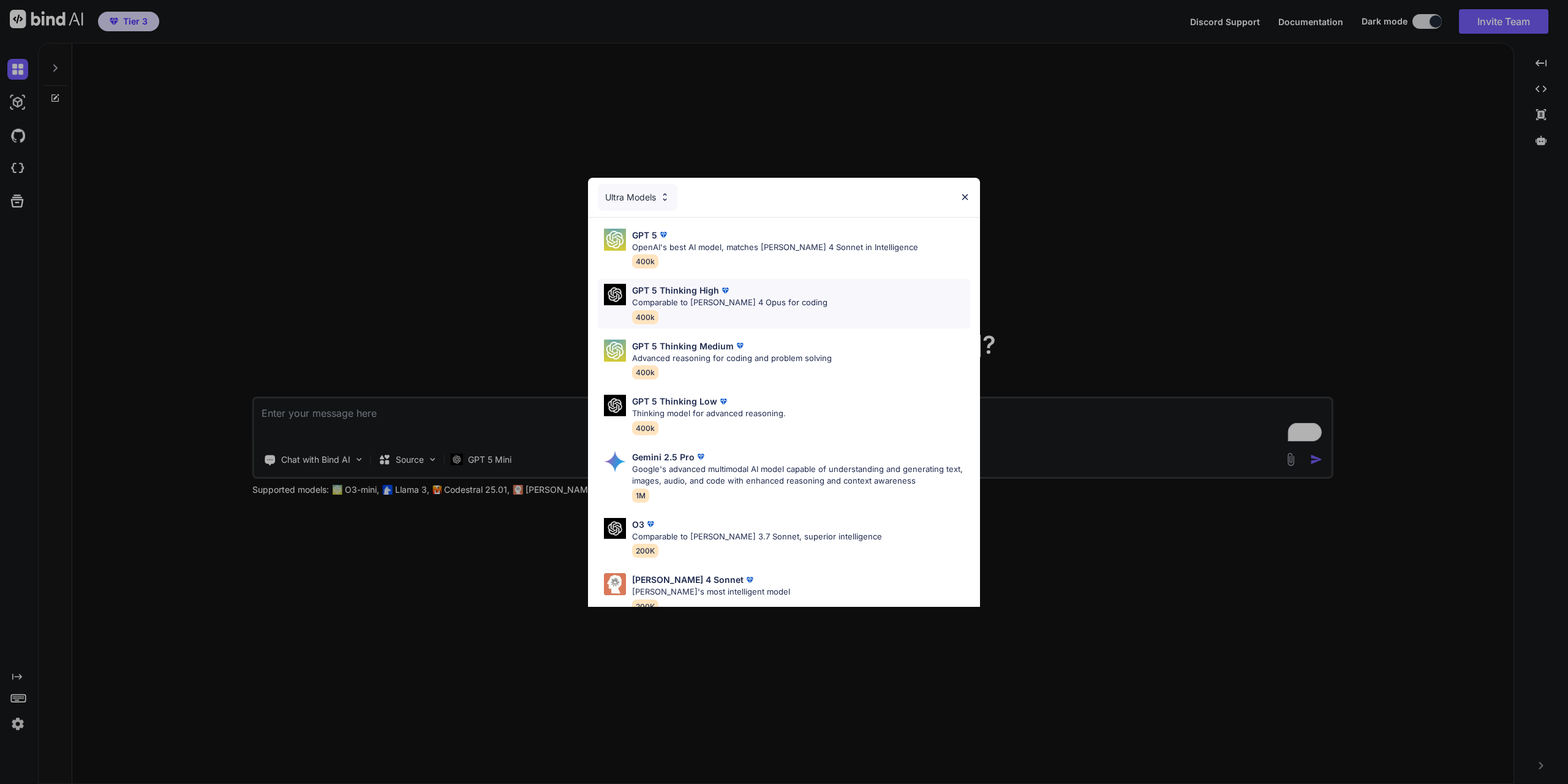
click at [734, 300] on p "Comparable to [PERSON_NAME] 4 Opus for coding" at bounding box center [730, 302] width 196 height 12
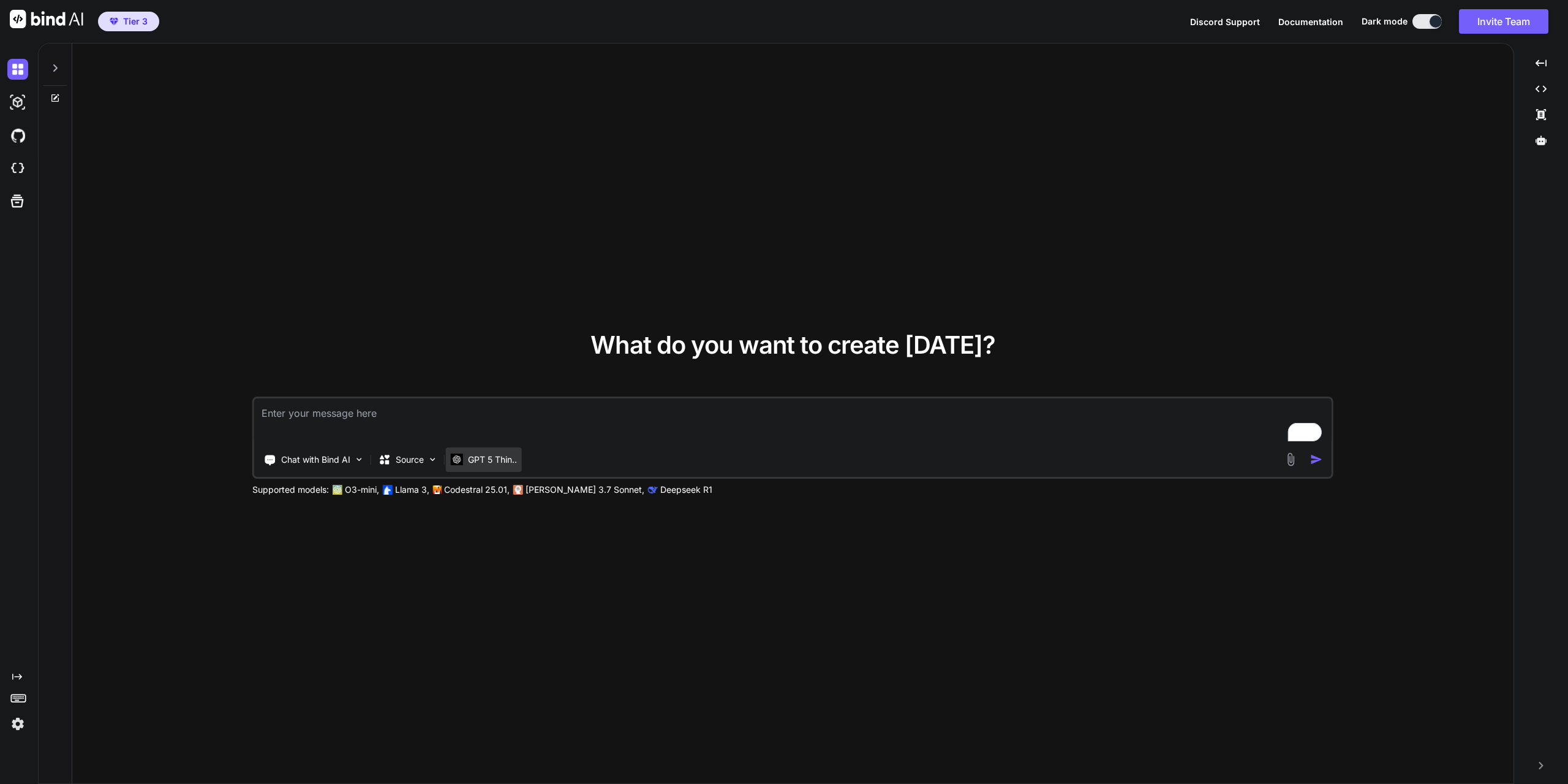
click at [482, 468] on div "GPT 5 Thin.." at bounding box center [484, 460] width 76 height 25
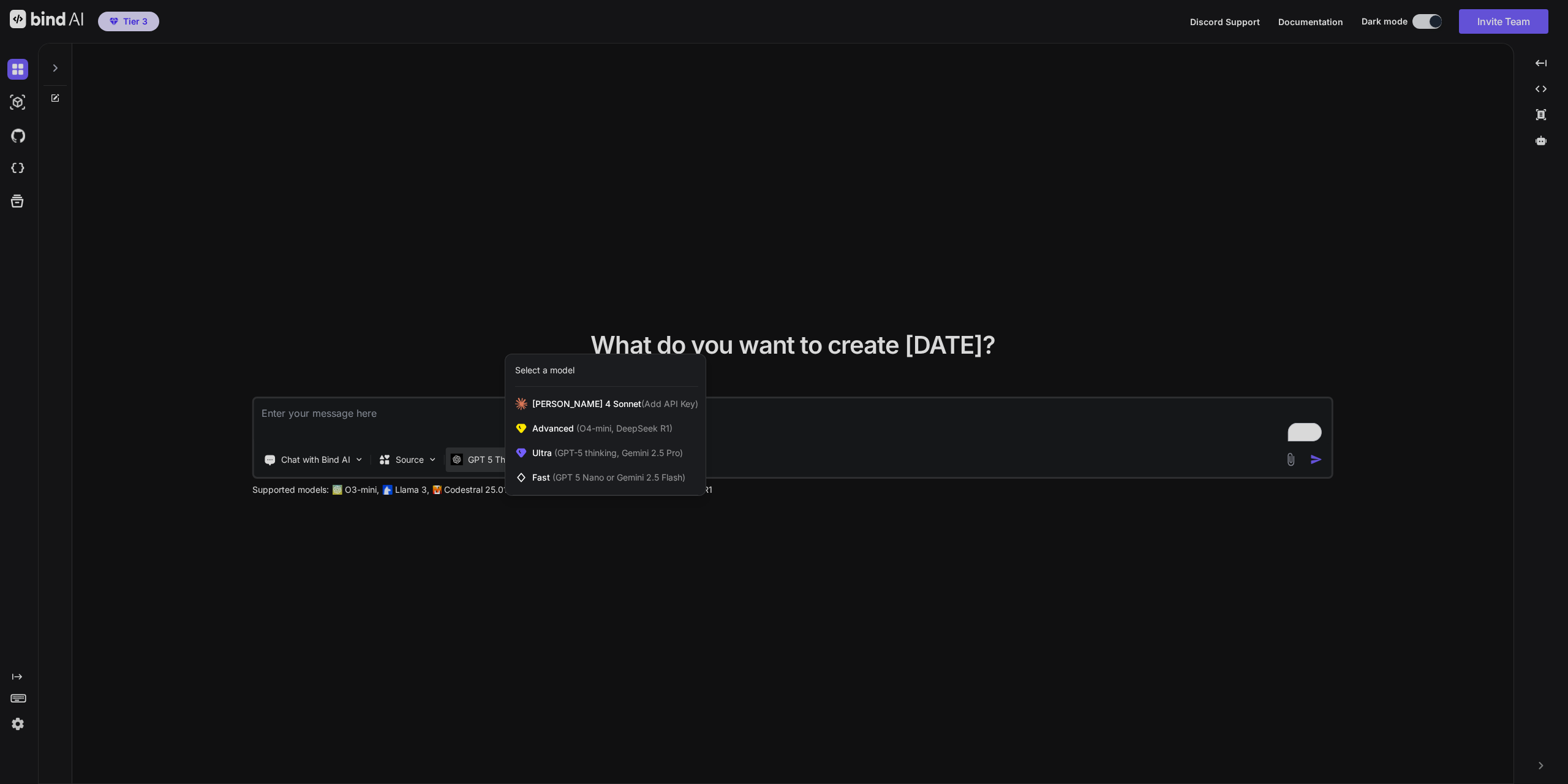
click at [592, 614] on div at bounding box center [784, 392] width 1568 height 784
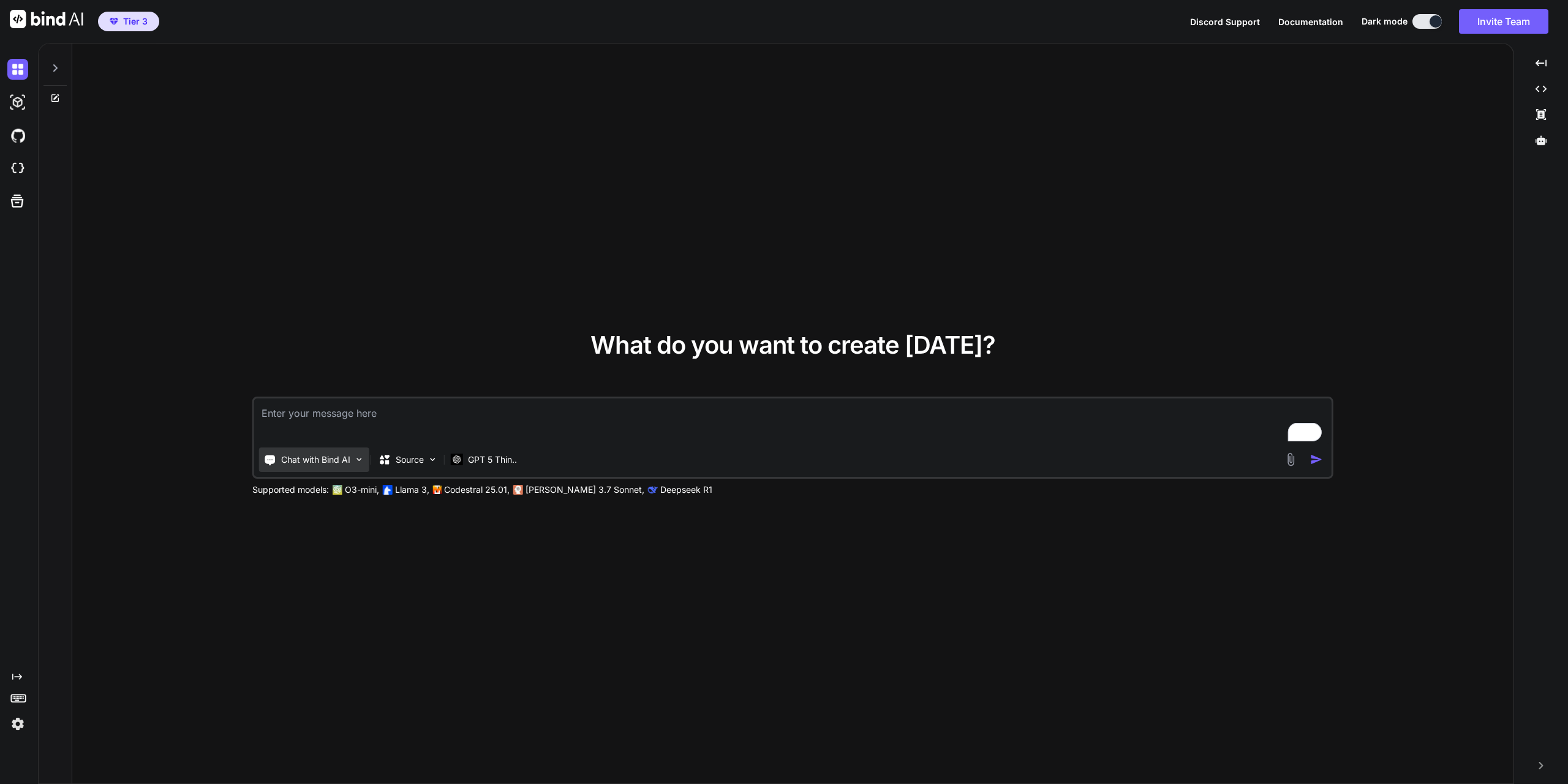
click at [332, 462] on p "Chat with Bind AI" at bounding box center [315, 460] width 69 height 12
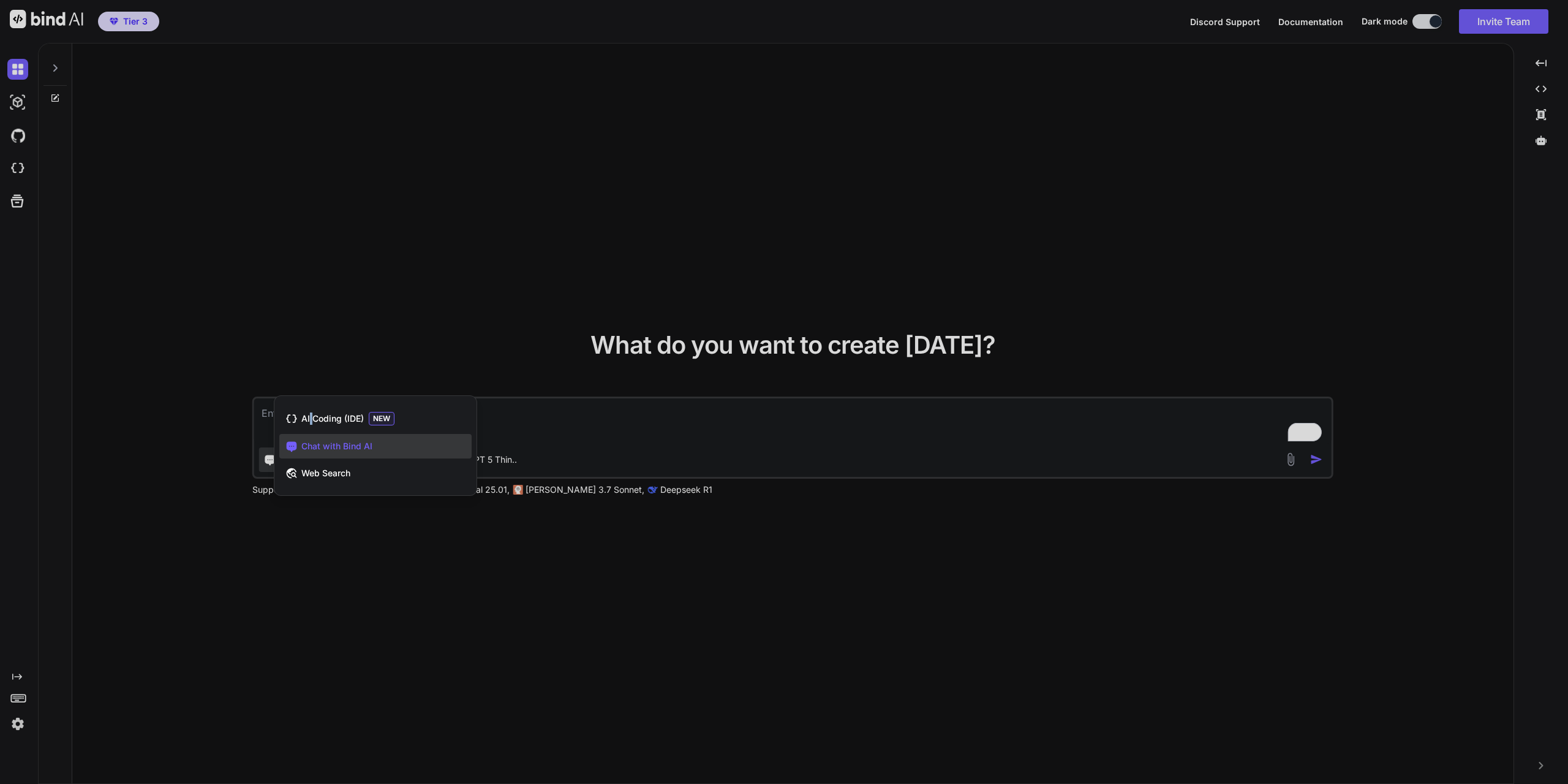
click at [311, 413] on span "AI Coding (IDE)" at bounding box center [333, 418] width 63 height 12
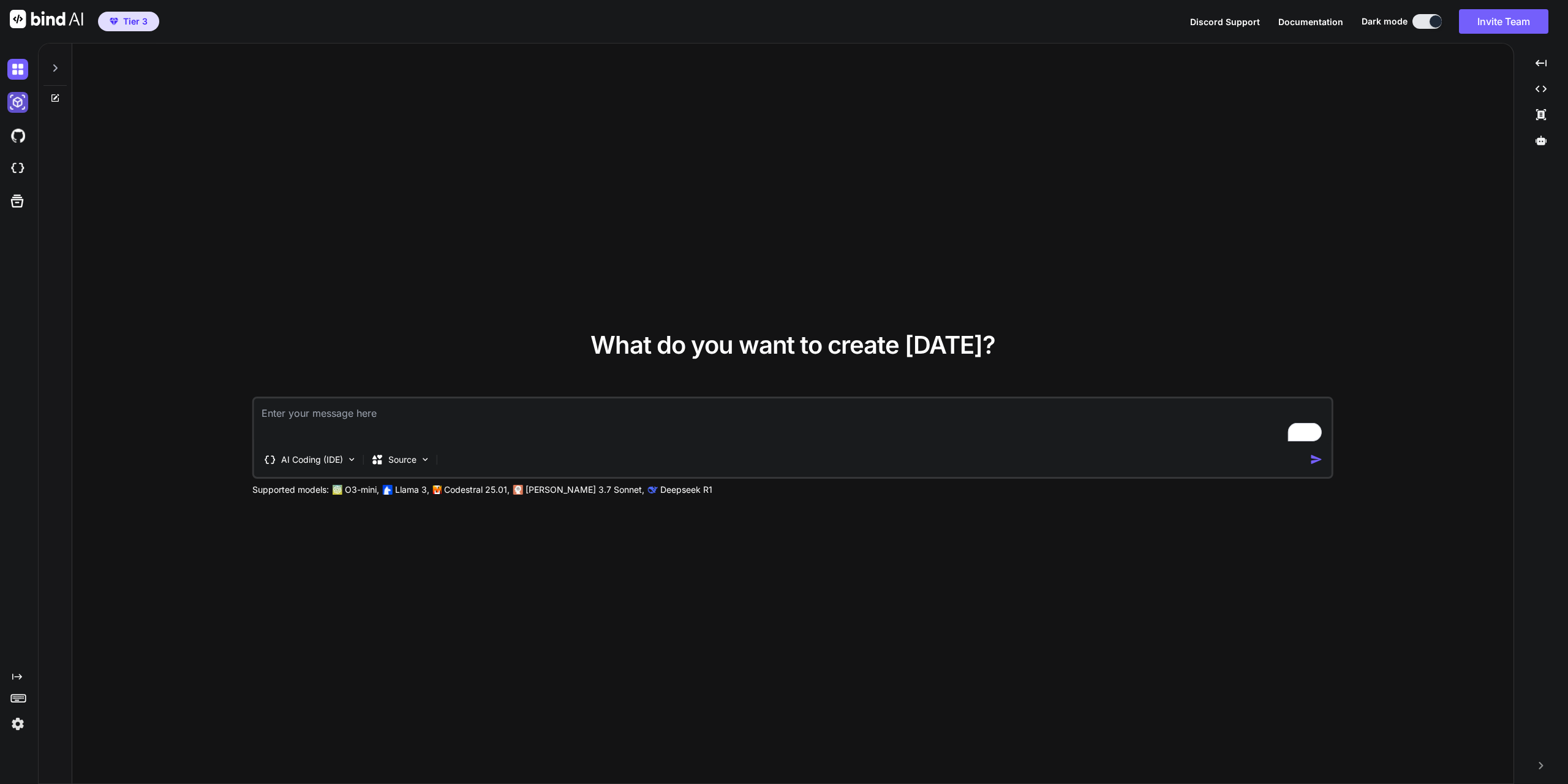
click at [15, 99] on img at bounding box center [18, 102] width 21 height 21
type textarea "x"
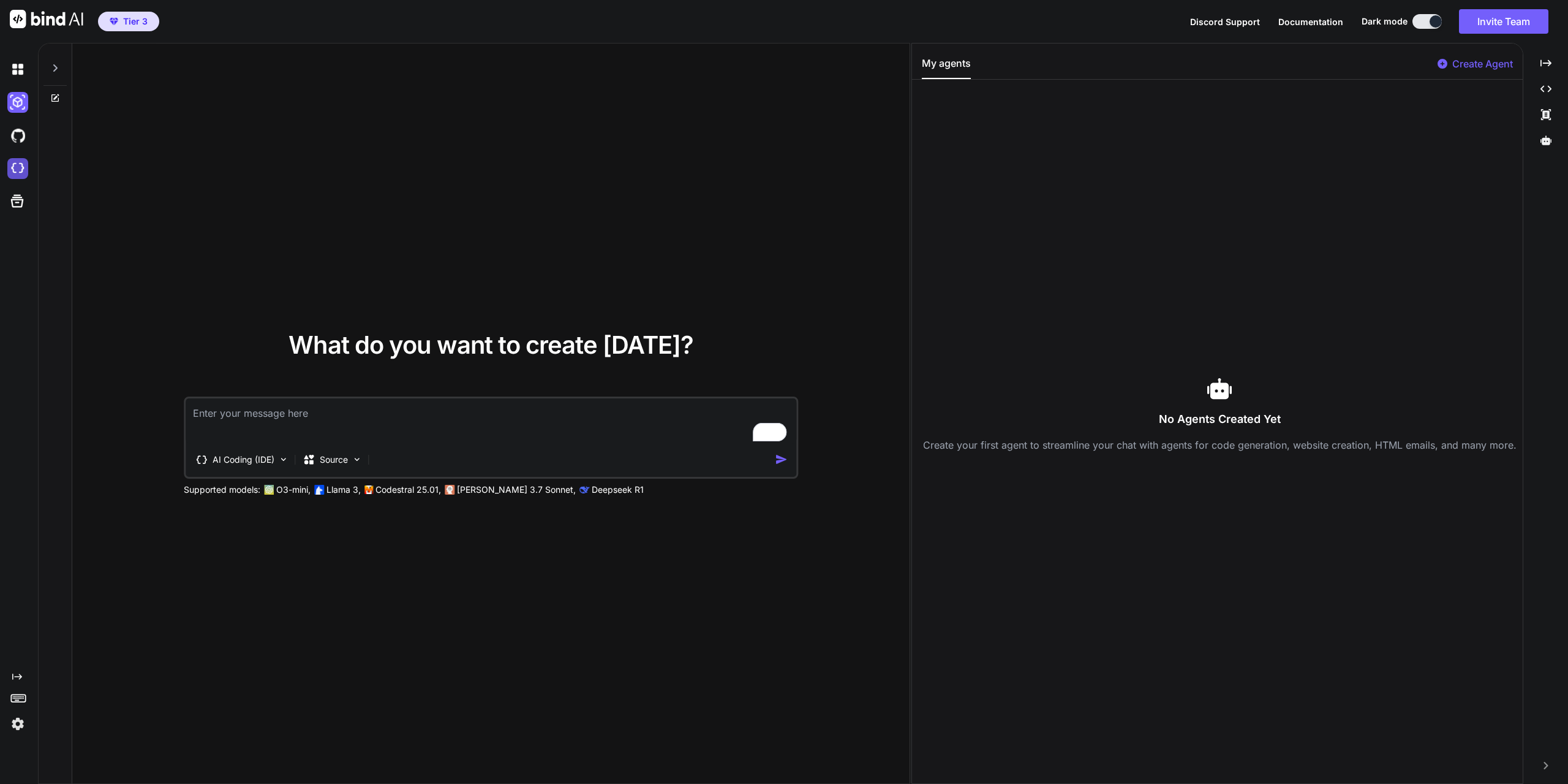
click at [20, 172] on img at bounding box center [18, 168] width 21 height 21
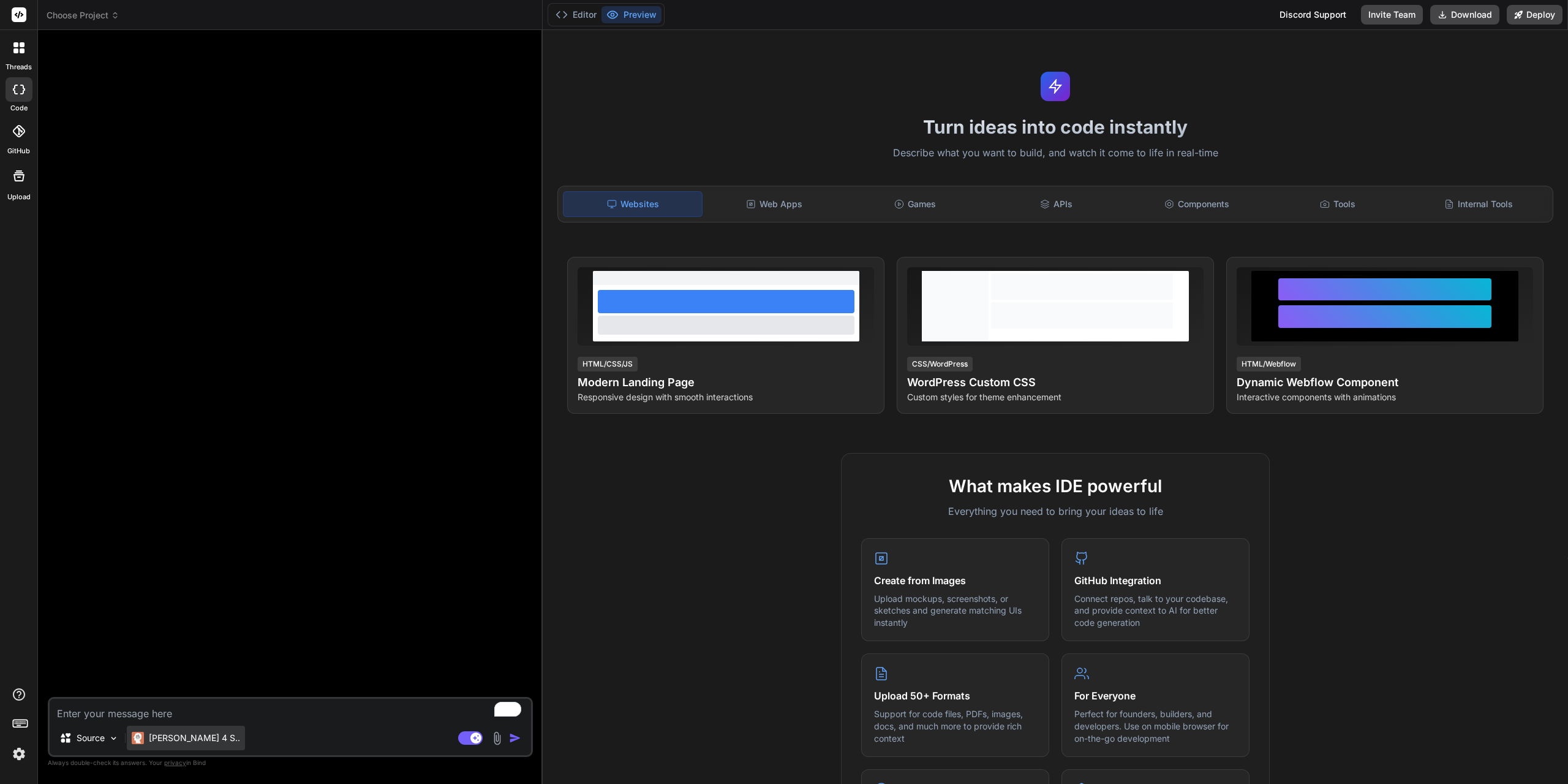
click at [191, 740] on p "[PERSON_NAME] 4 S.." at bounding box center [194, 737] width 91 height 12
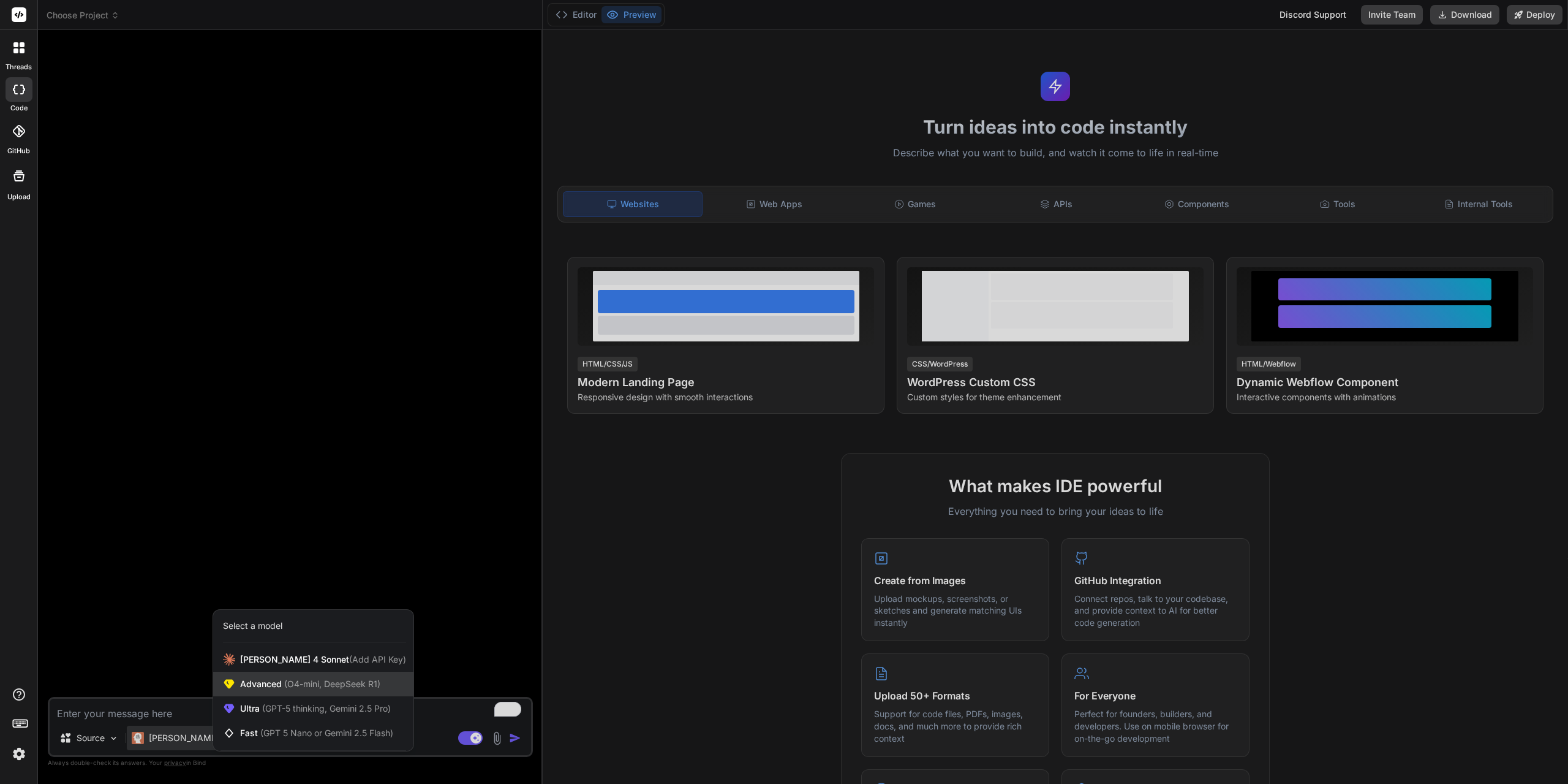
click at [307, 686] on span "(O4-mini, DeepSeek R1)" at bounding box center [331, 683] width 99 height 10
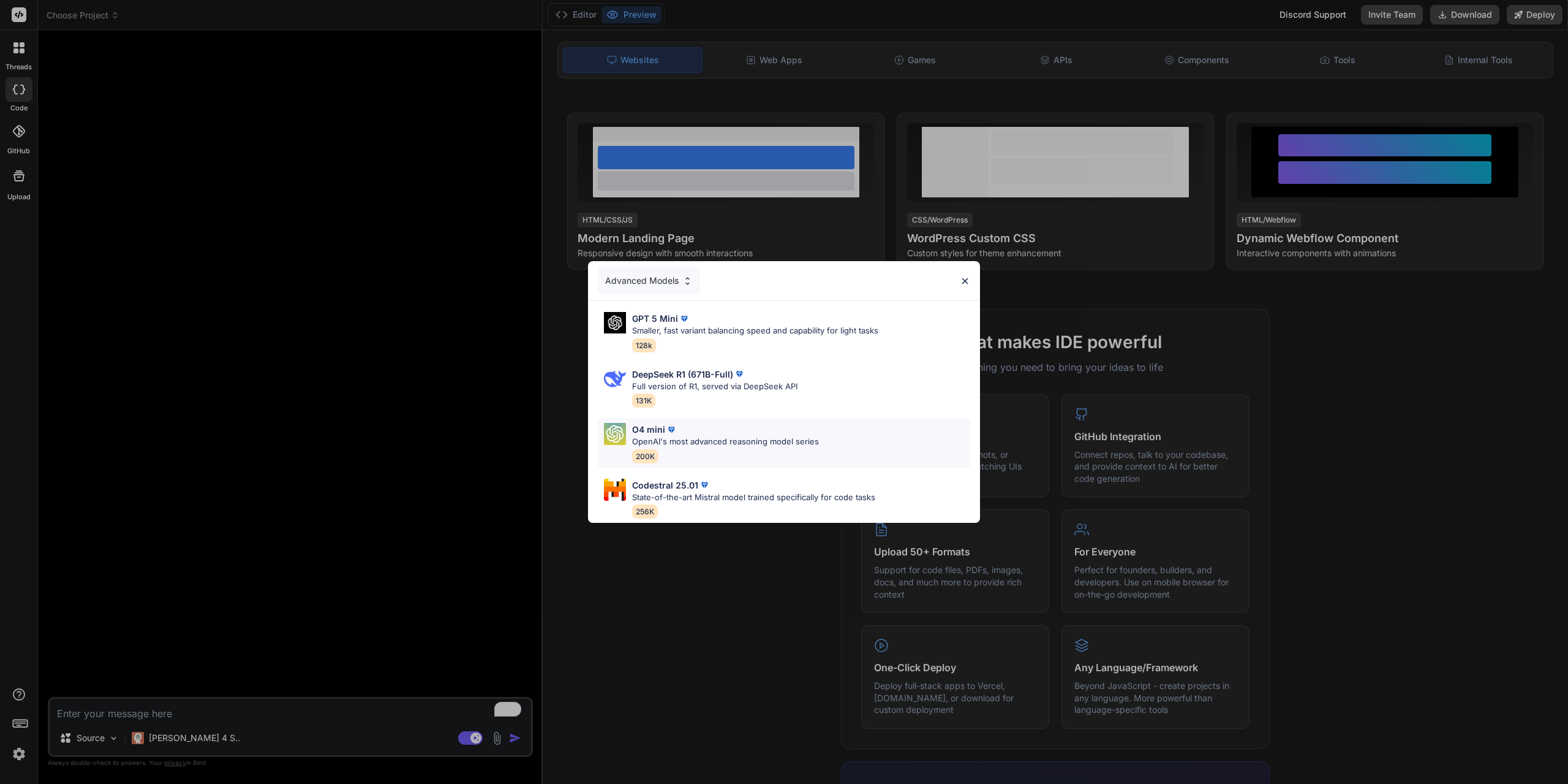
scroll to position [61, 0]
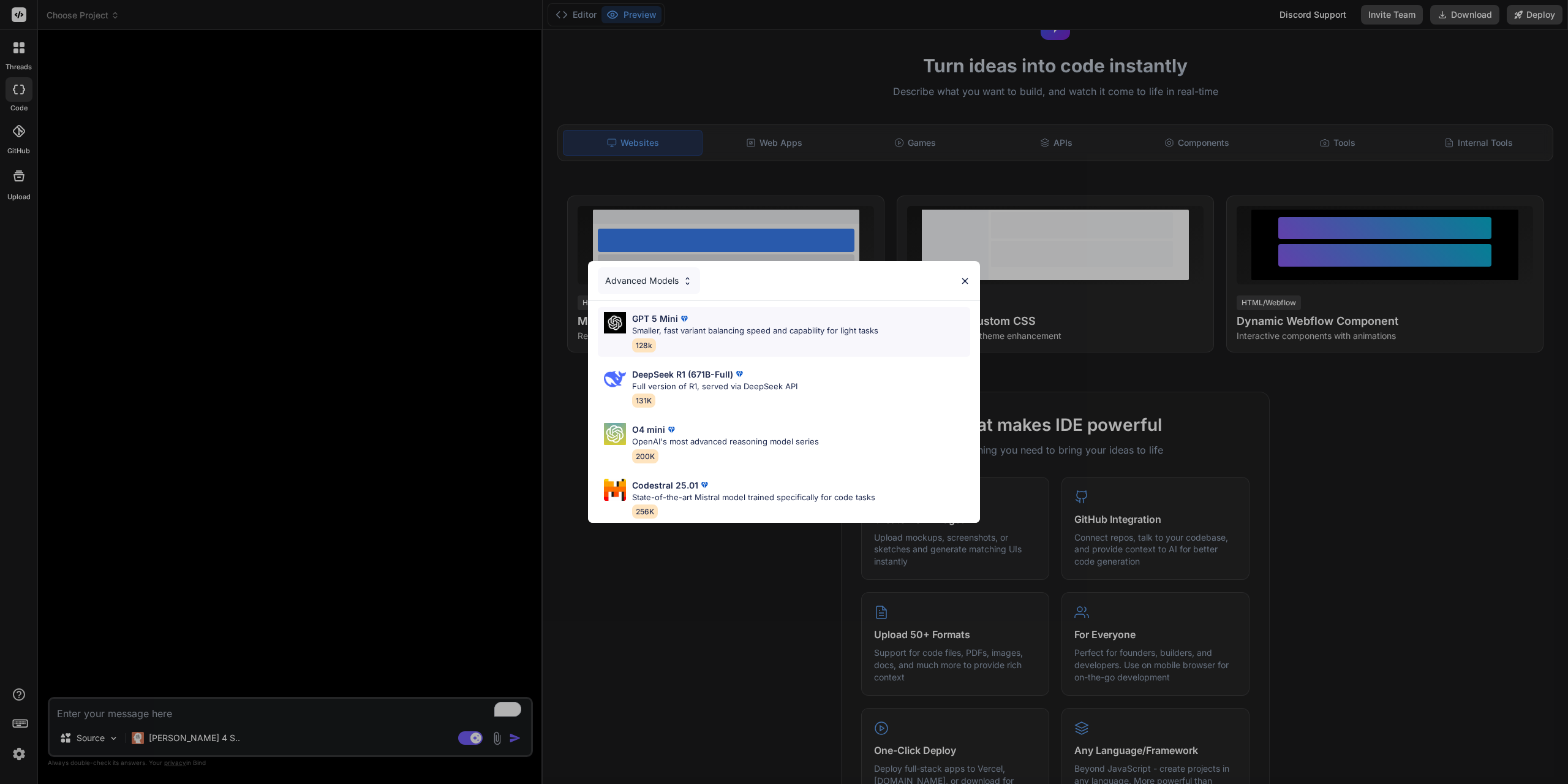
click at [719, 336] on div "GPT 5 Mini Smaller, fast variant balancing speed and capability for light tasks…" at bounding box center [754, 332] width 246 height 40
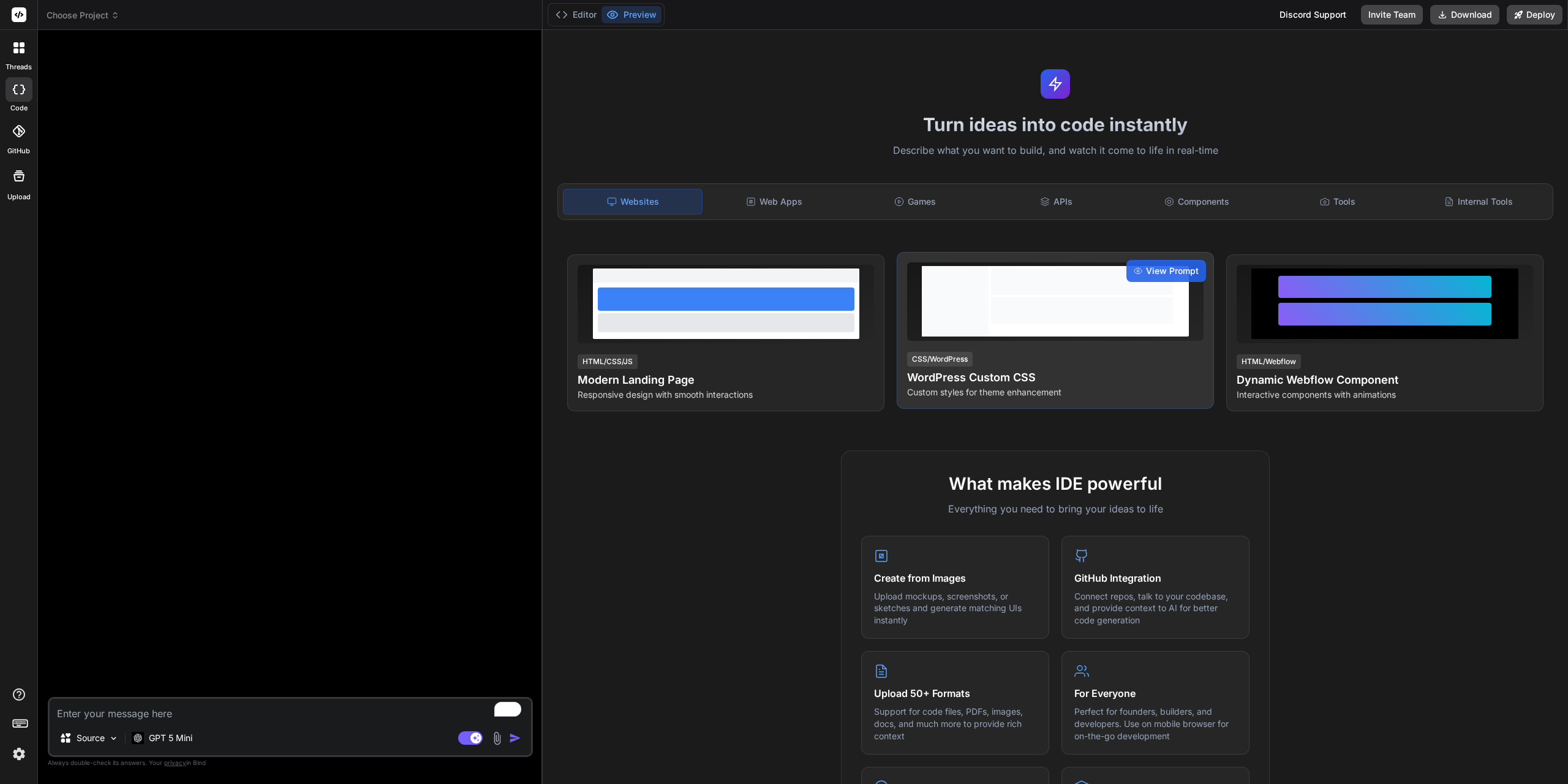
scroll to position [0, 0]
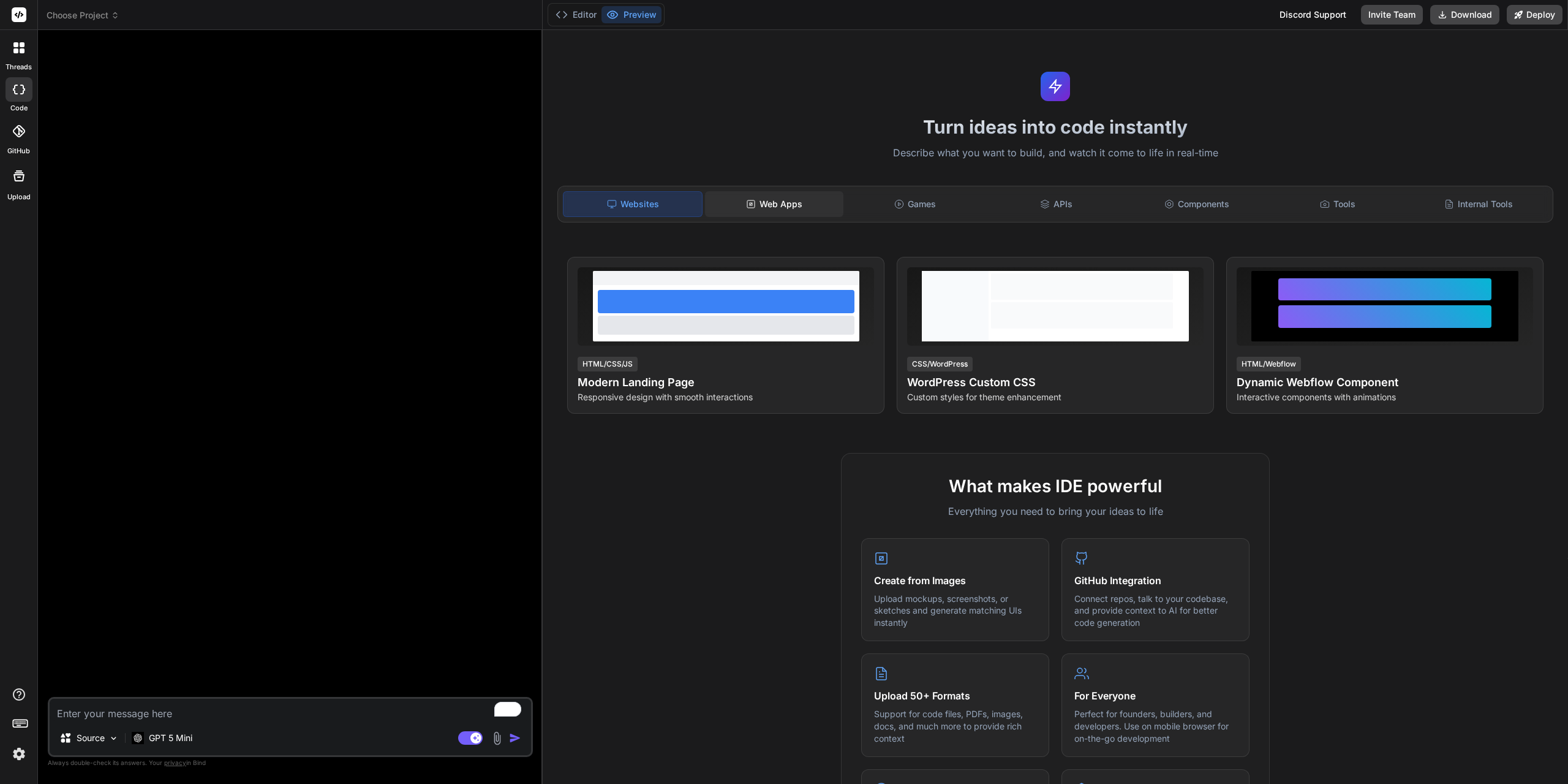
click at [776, 205] on div "Web Apps" at bounding box center [774, 204] width 139 height 26
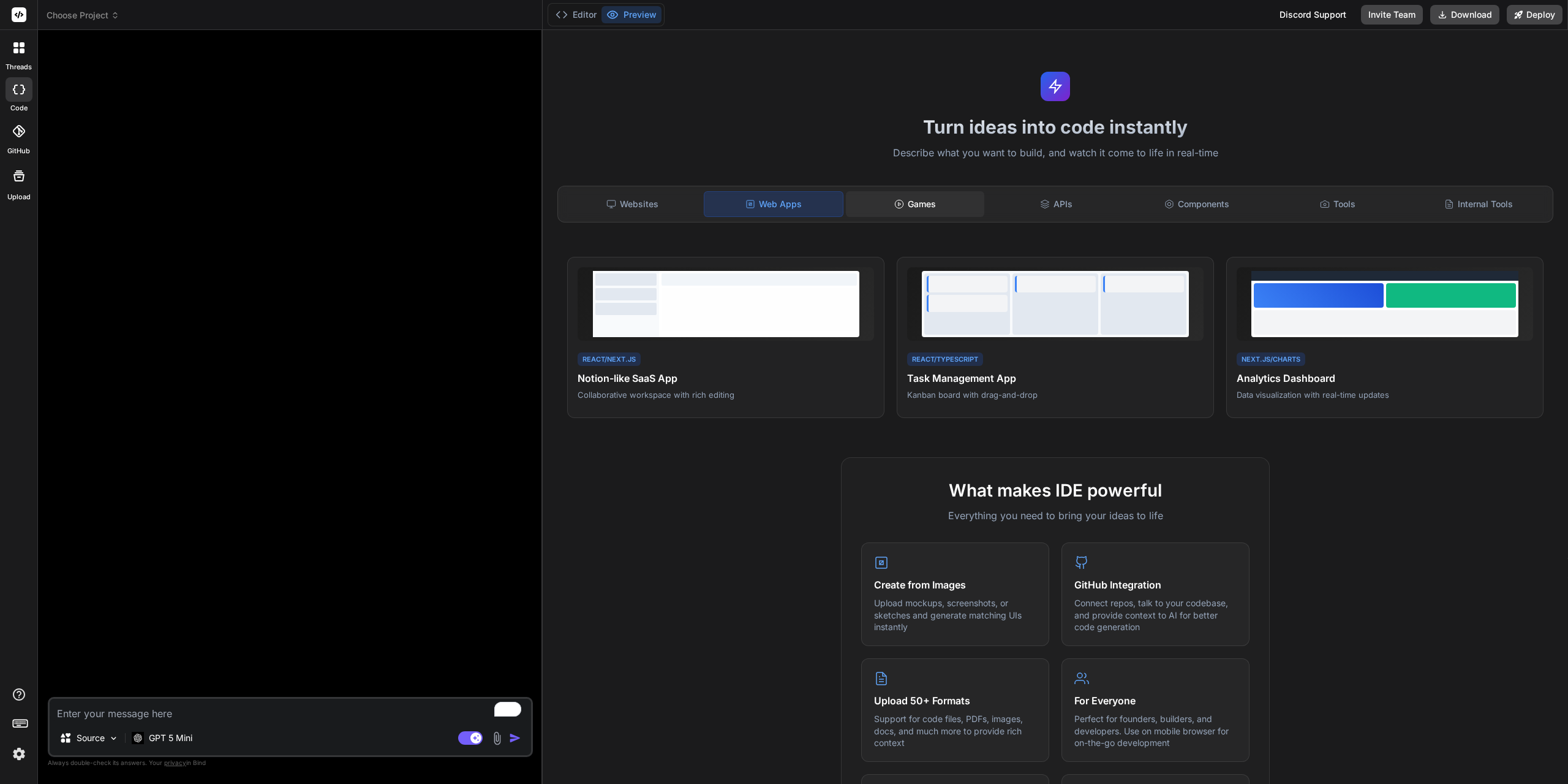
click at [915, 208] on div "Games" at bounding box center [915, 204] width 139 height 26
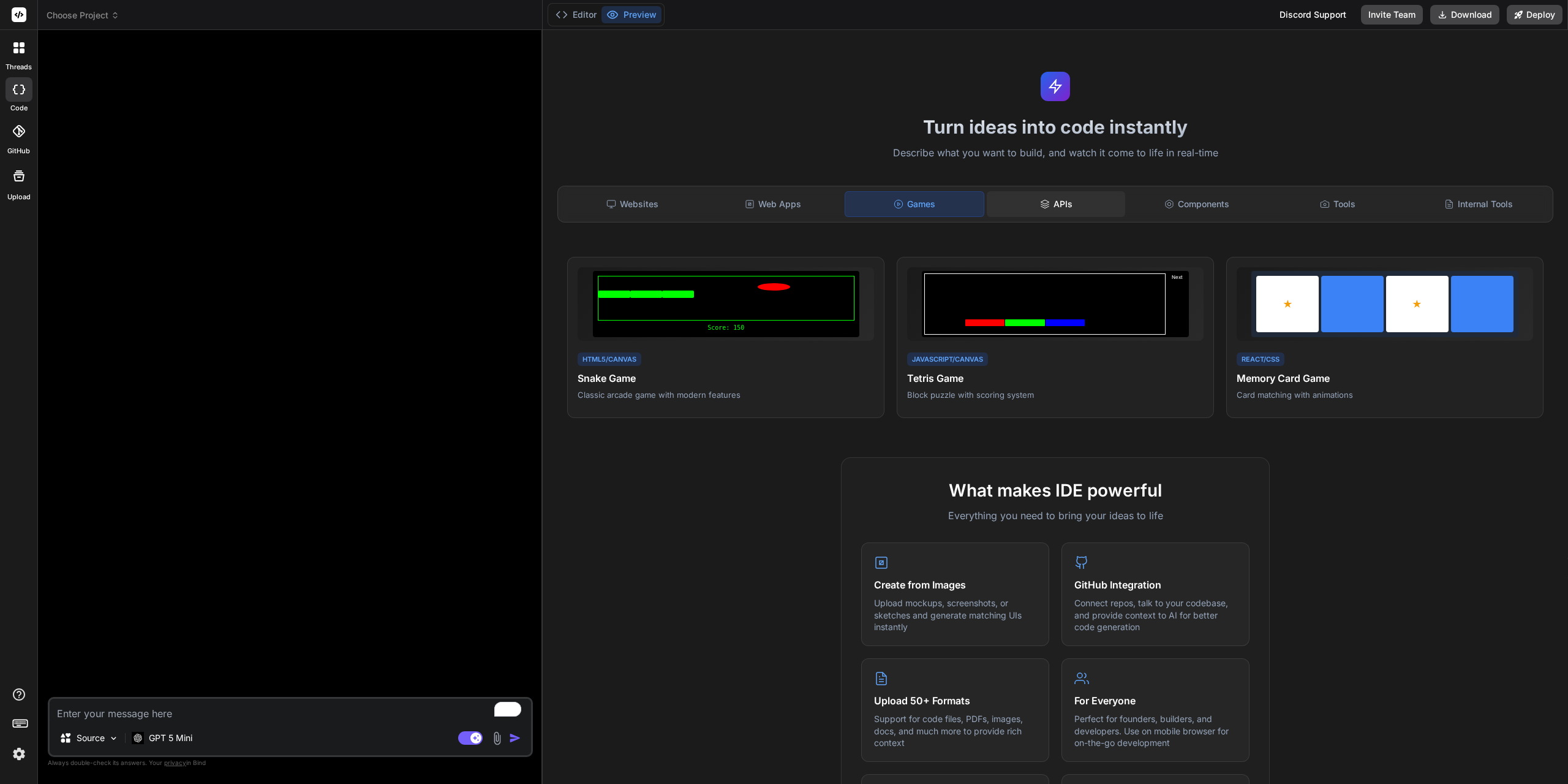
click at [1075, 215] on div "APIs" at bounding box center [1056, 204] width 139 height 26
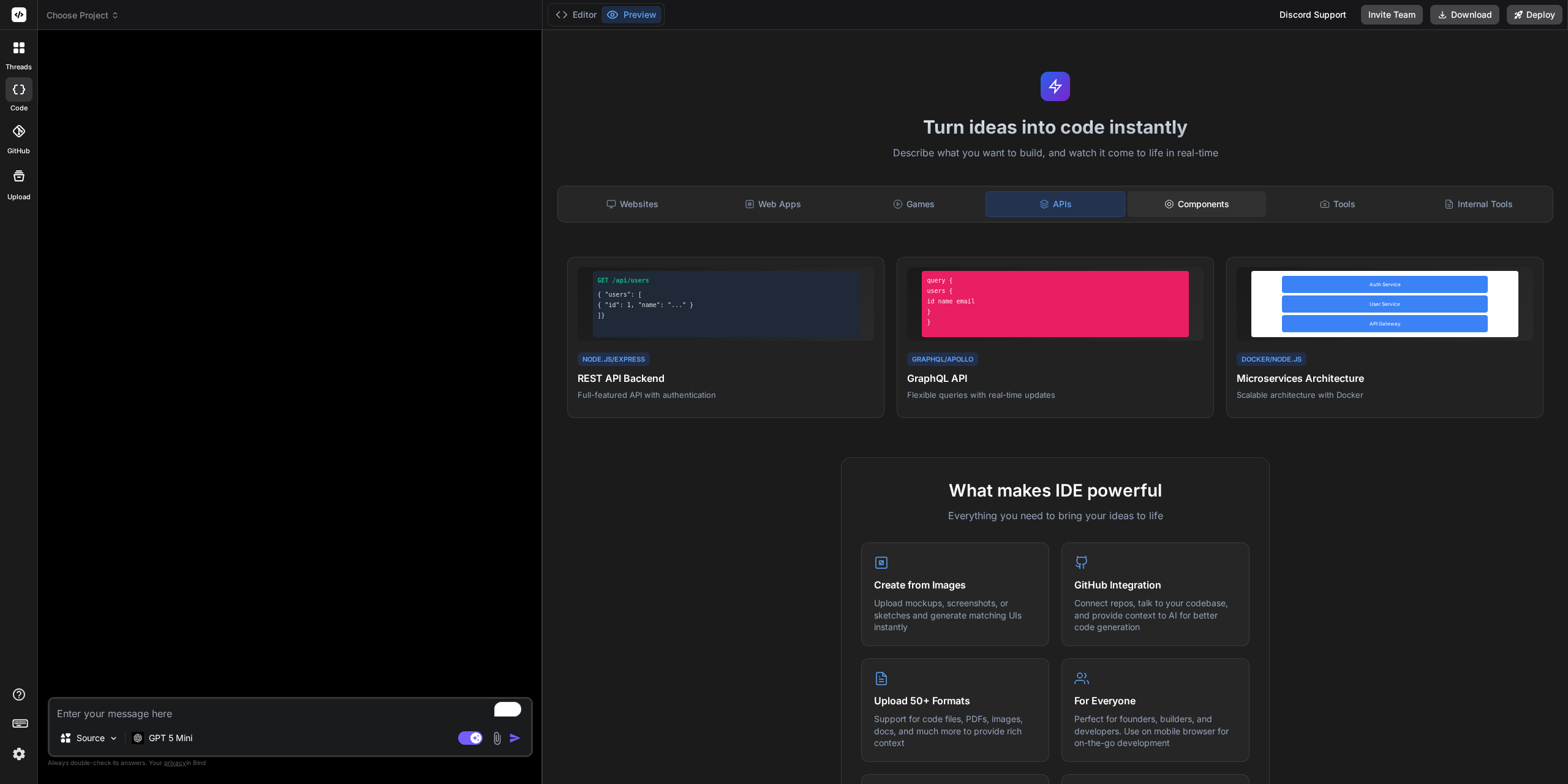
click at [1190, 202] on div "Components" at bounding box center [1197, 204] width 139 height 26
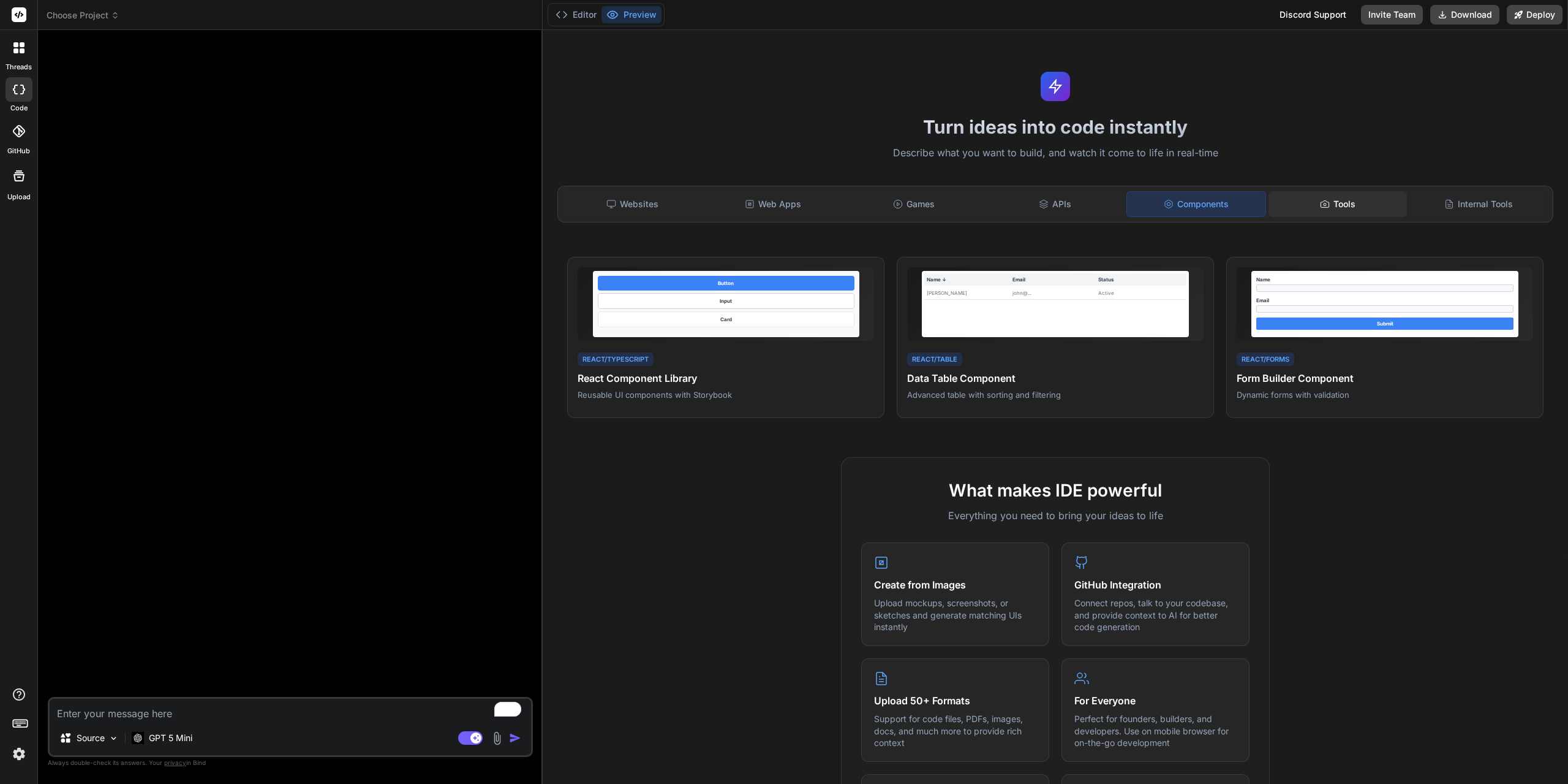
click at [1309, 203] on div "Tools" at bounding box center [1338, 204] width 139 height 26
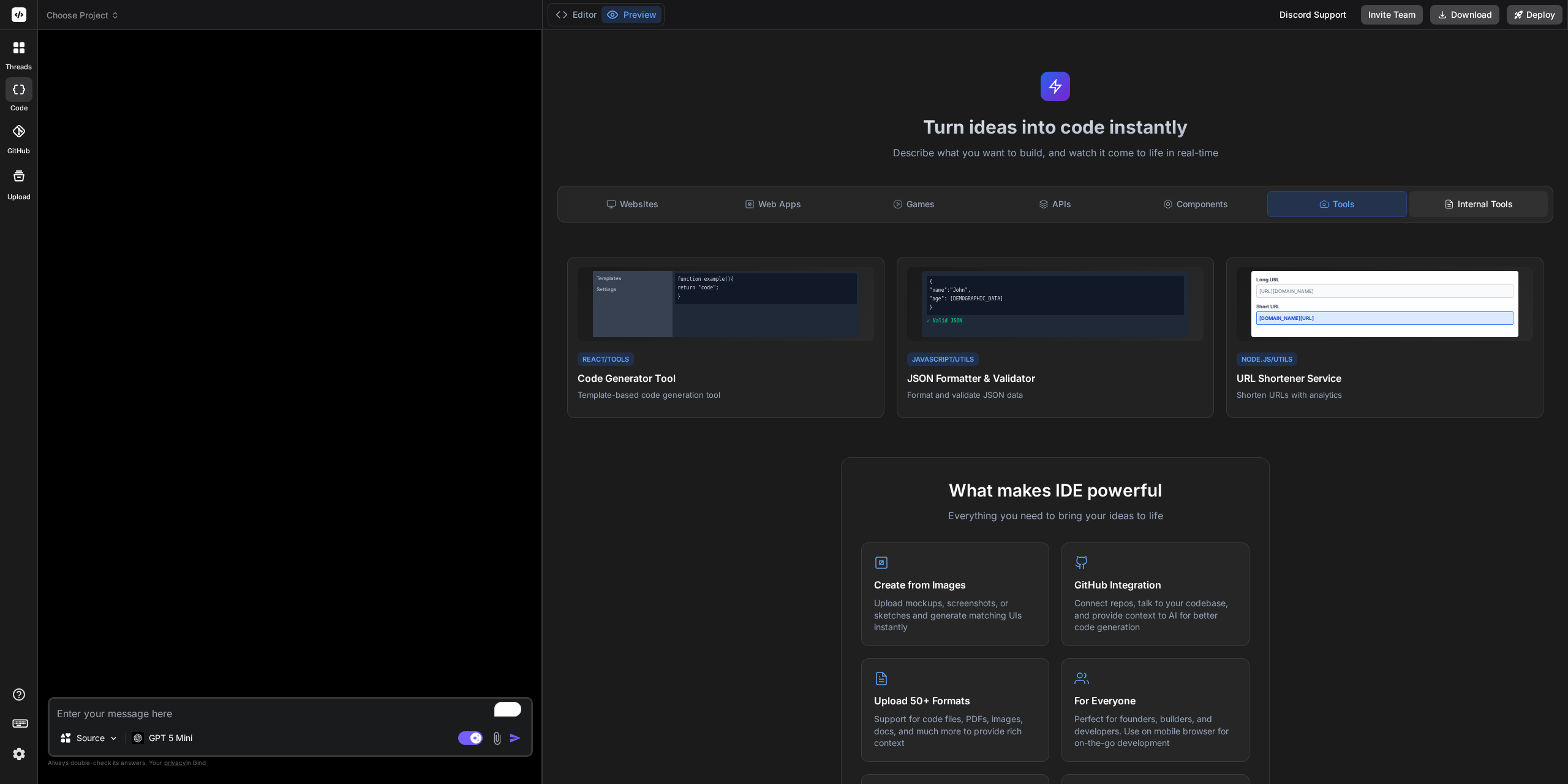
click at [1495, 203] on div "Internal Tools" at bounding box center [1479, 204] width 139 height 26
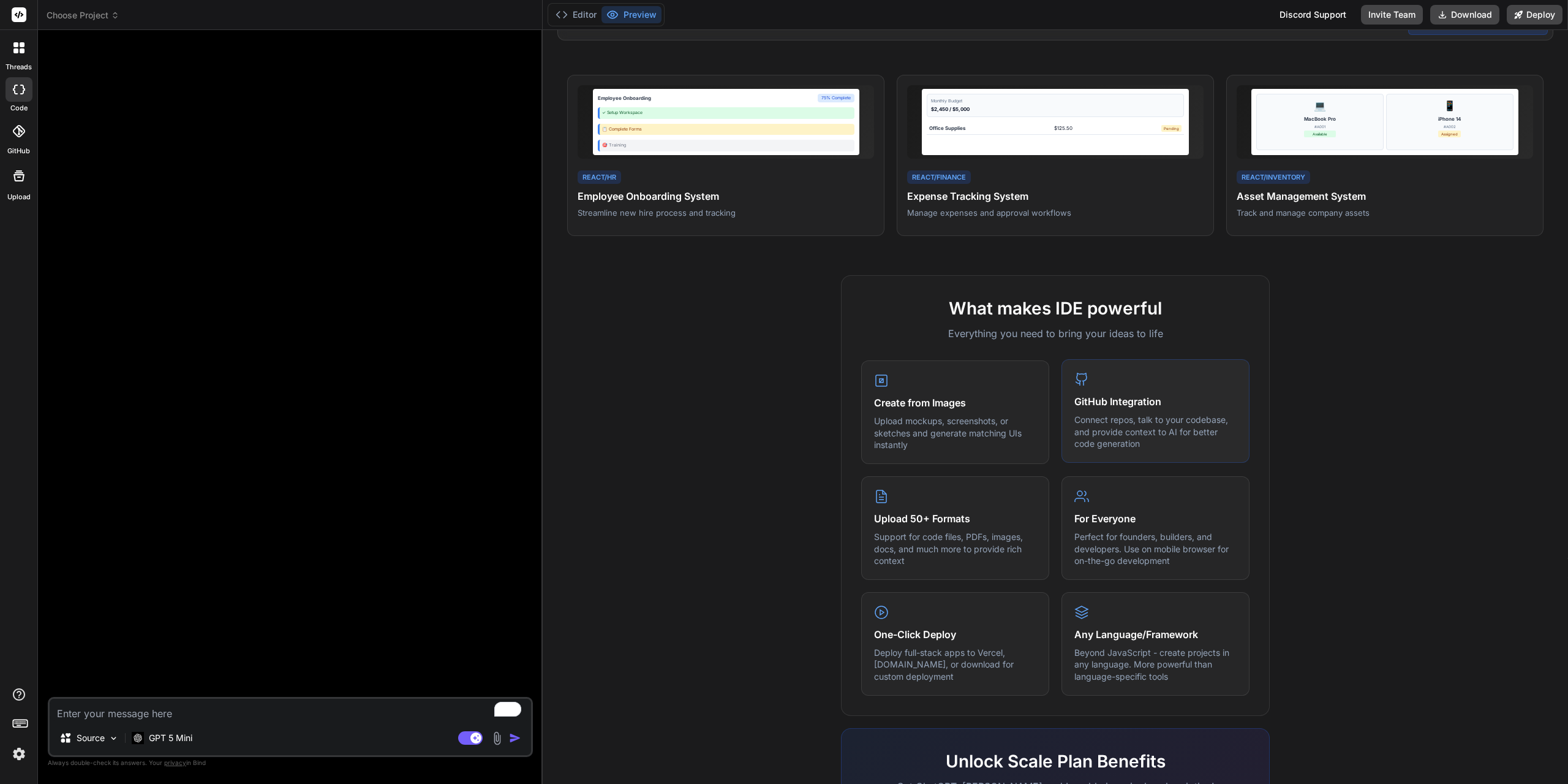
scroll to position [184, 0]
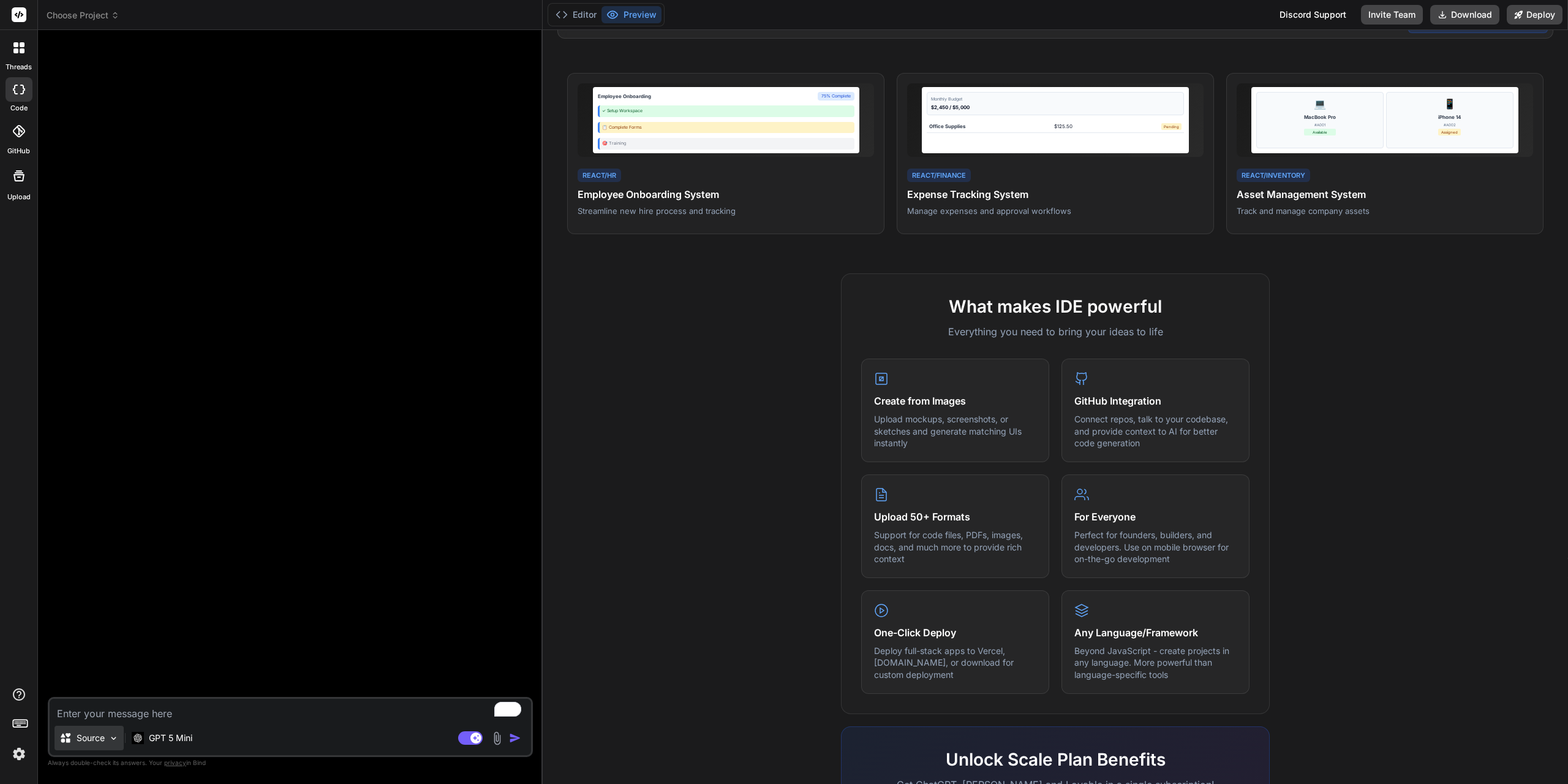
click at [100, 739] on p "Source" at bounding box center [91, 737] width 28 height 12
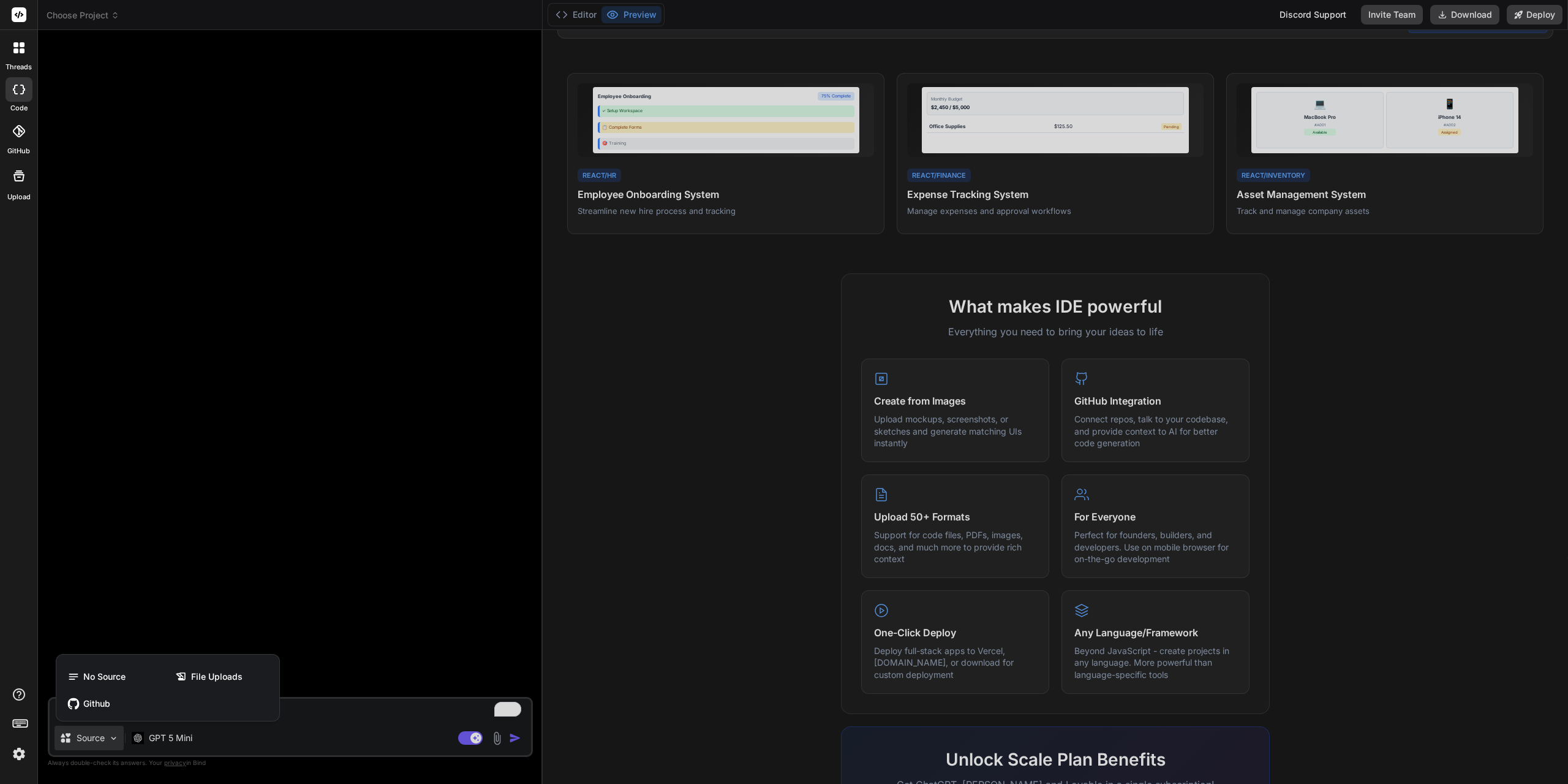
click at [100, 739] on div at bounding box center [784, 392] width 1568 height 784
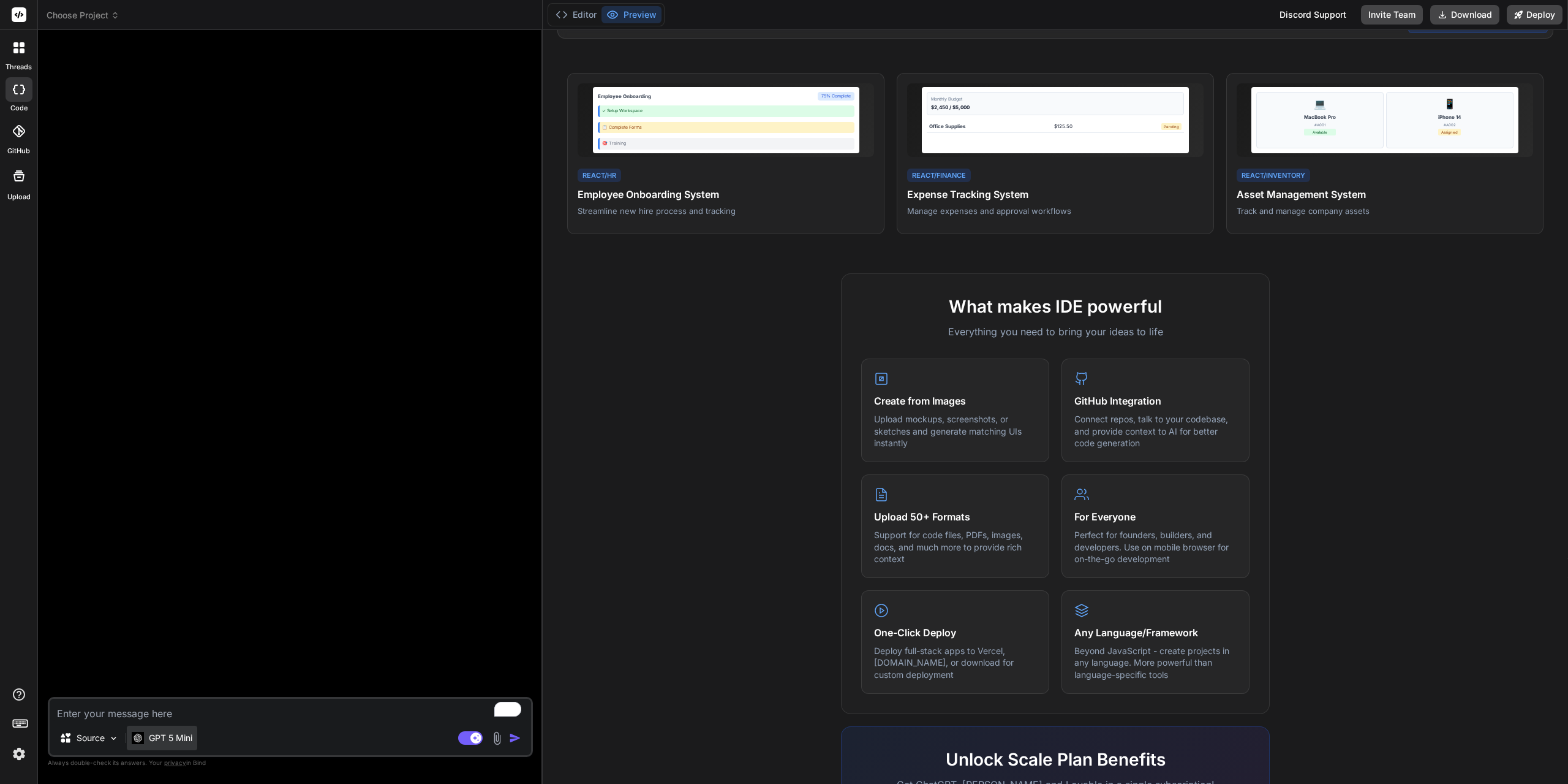
click at [163, 742] on p "GPT 5 Mini" at bounding box center [171, 737] width 44 height 12
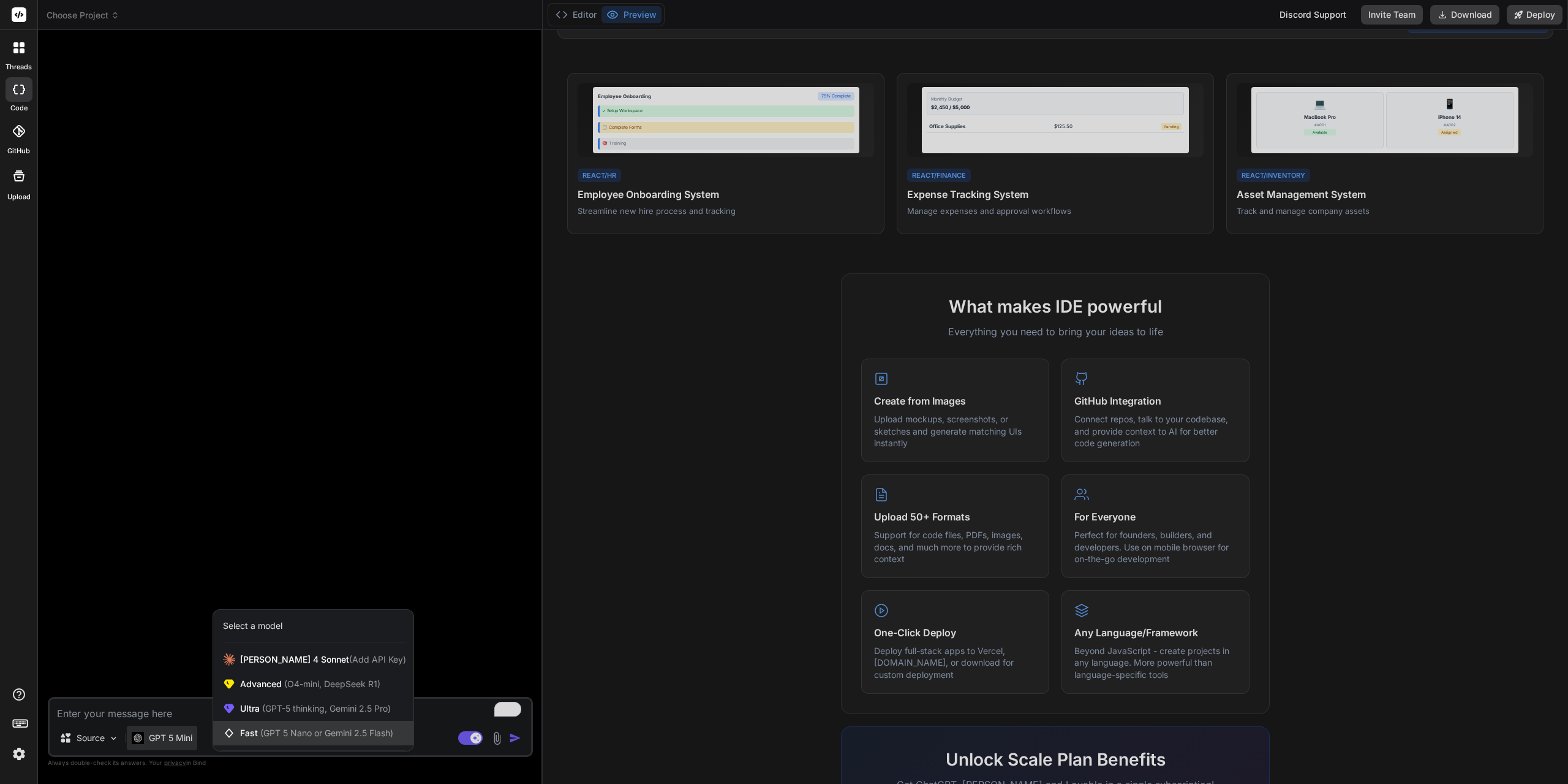
click at [243, 739] on div "Fast (GPT 5 Nano or Gemini 2.5 Flash)" at bounding box center [313, 733] width 200 height 25
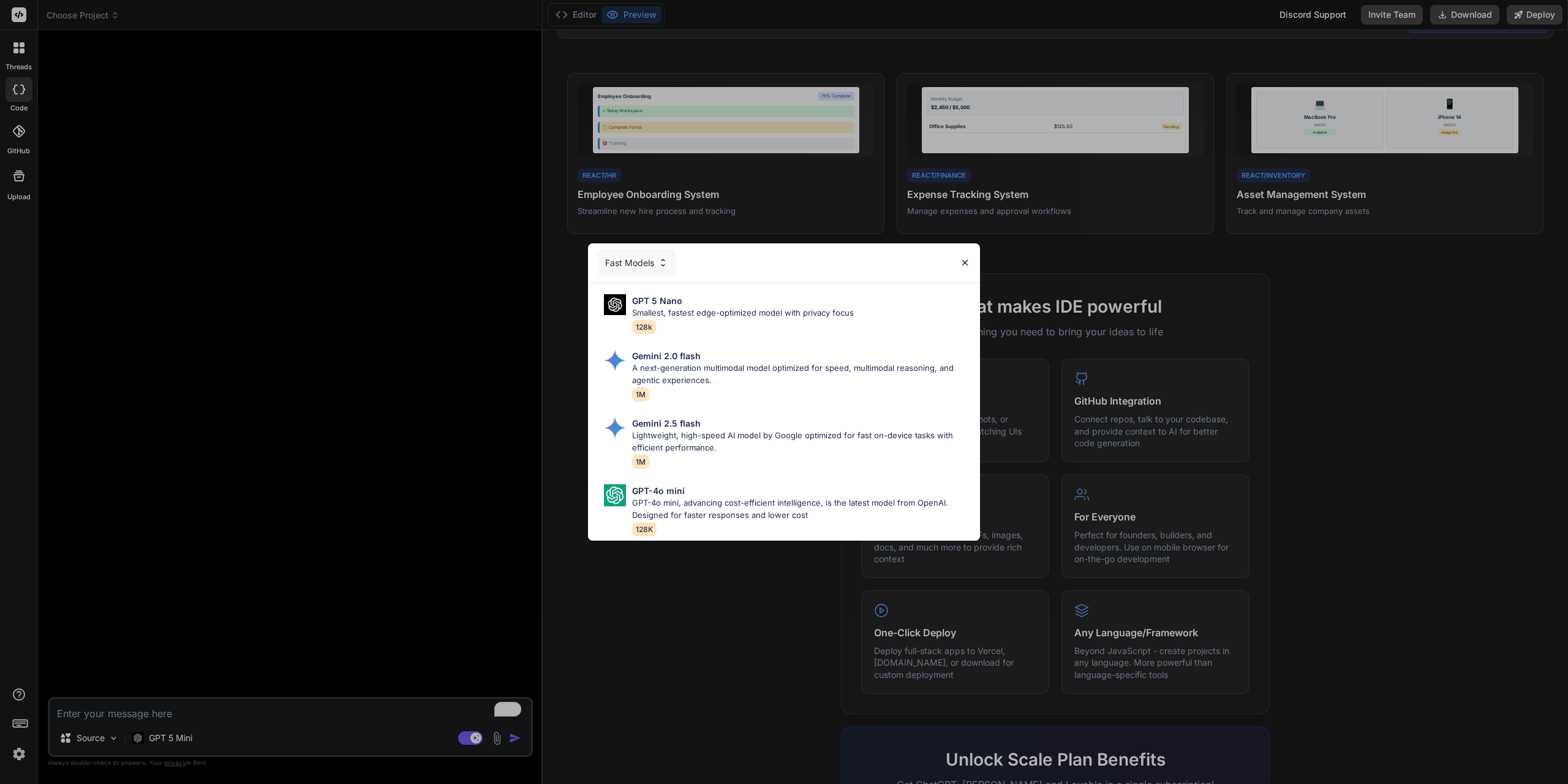
click at [643, 251] on div "Fast Models" at bounding box center [637, 262] width 78 height 27
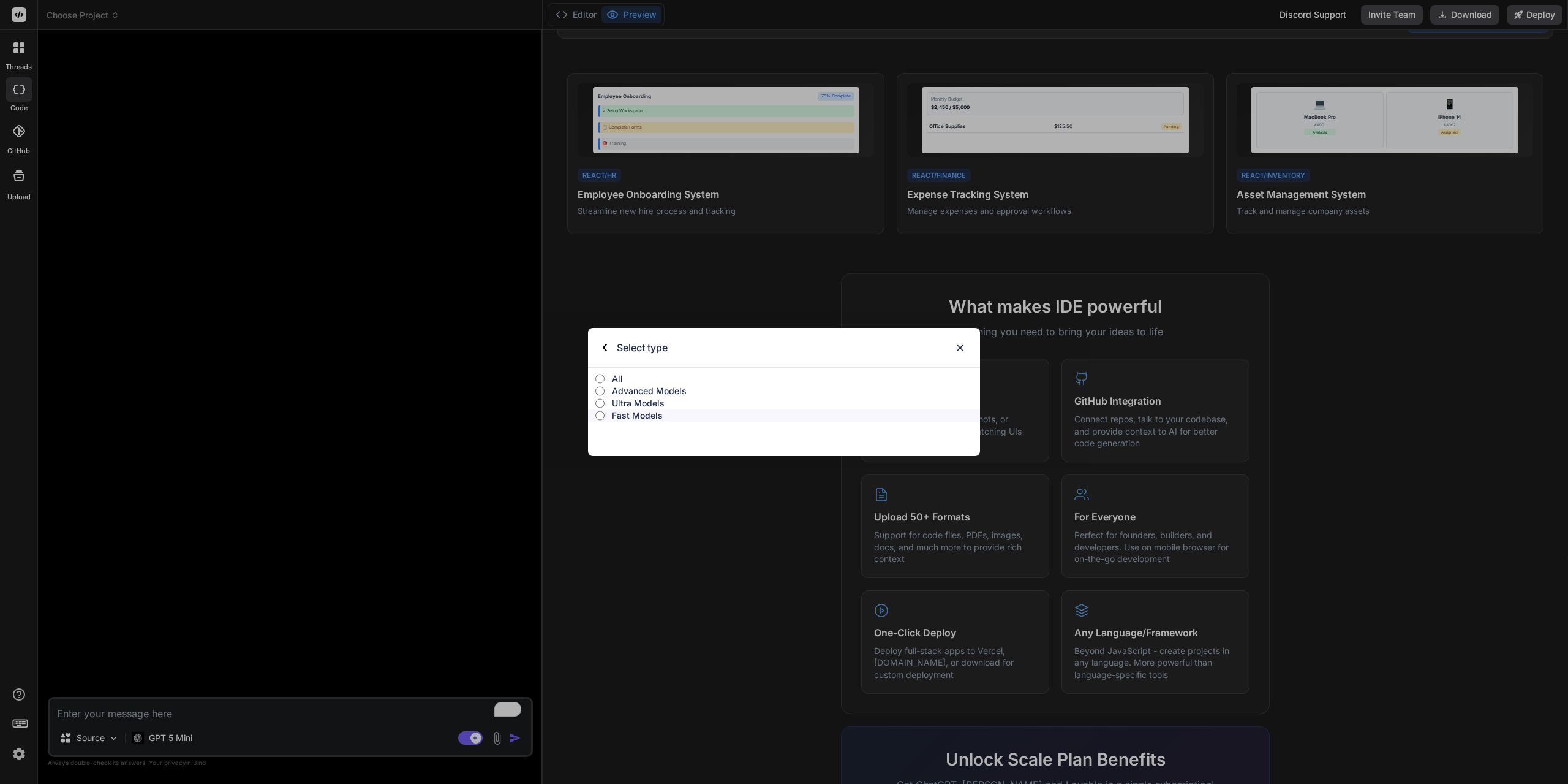
click at [600, 380] on input "All" at bounding box center [600, 378] width 9 height 9
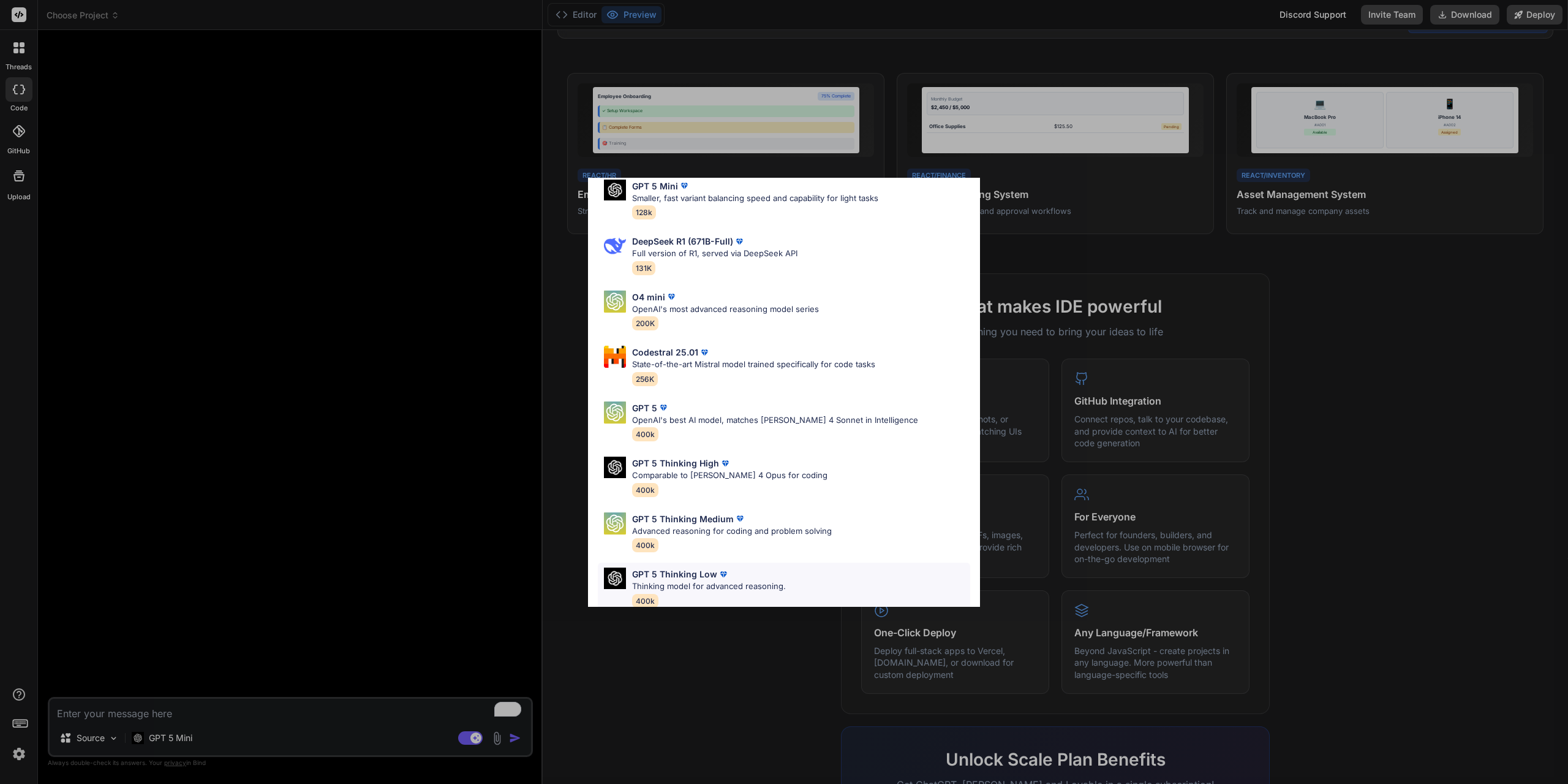
scroll to position [0, 0]
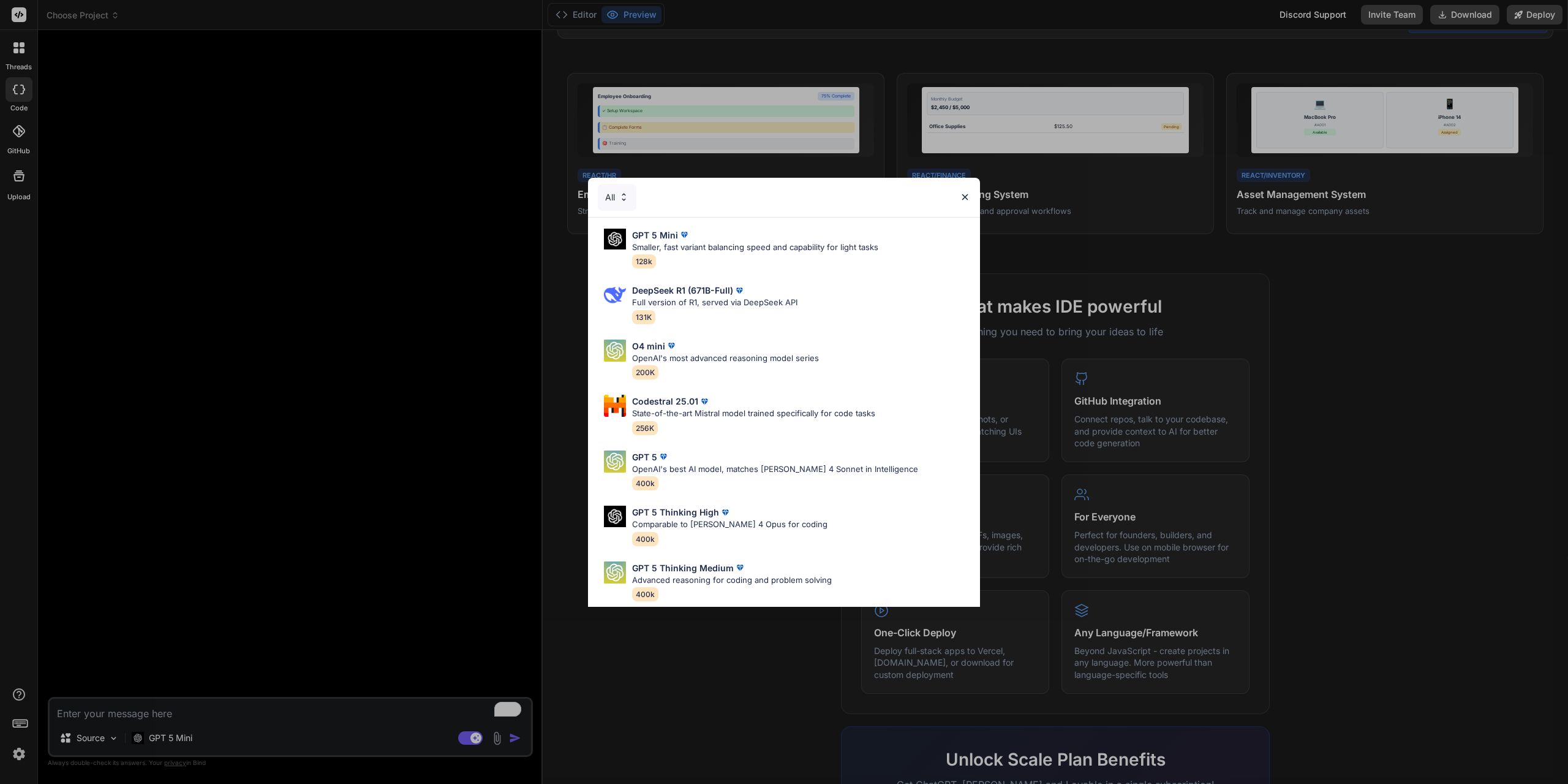
drag, startPoint x: 966, startPoint y: 191, endPoint x: 960, endPoint y: 198, distance: 9.2
click at [966, 191] on div "All" at bounding box center [784, 197] width 392 height 39
click at [348, 331] on div "All GPT 5 Mini Smaller, fast variant balancing speed and capability for light t…" at bounding box center [784, 392] width 1568 height 784
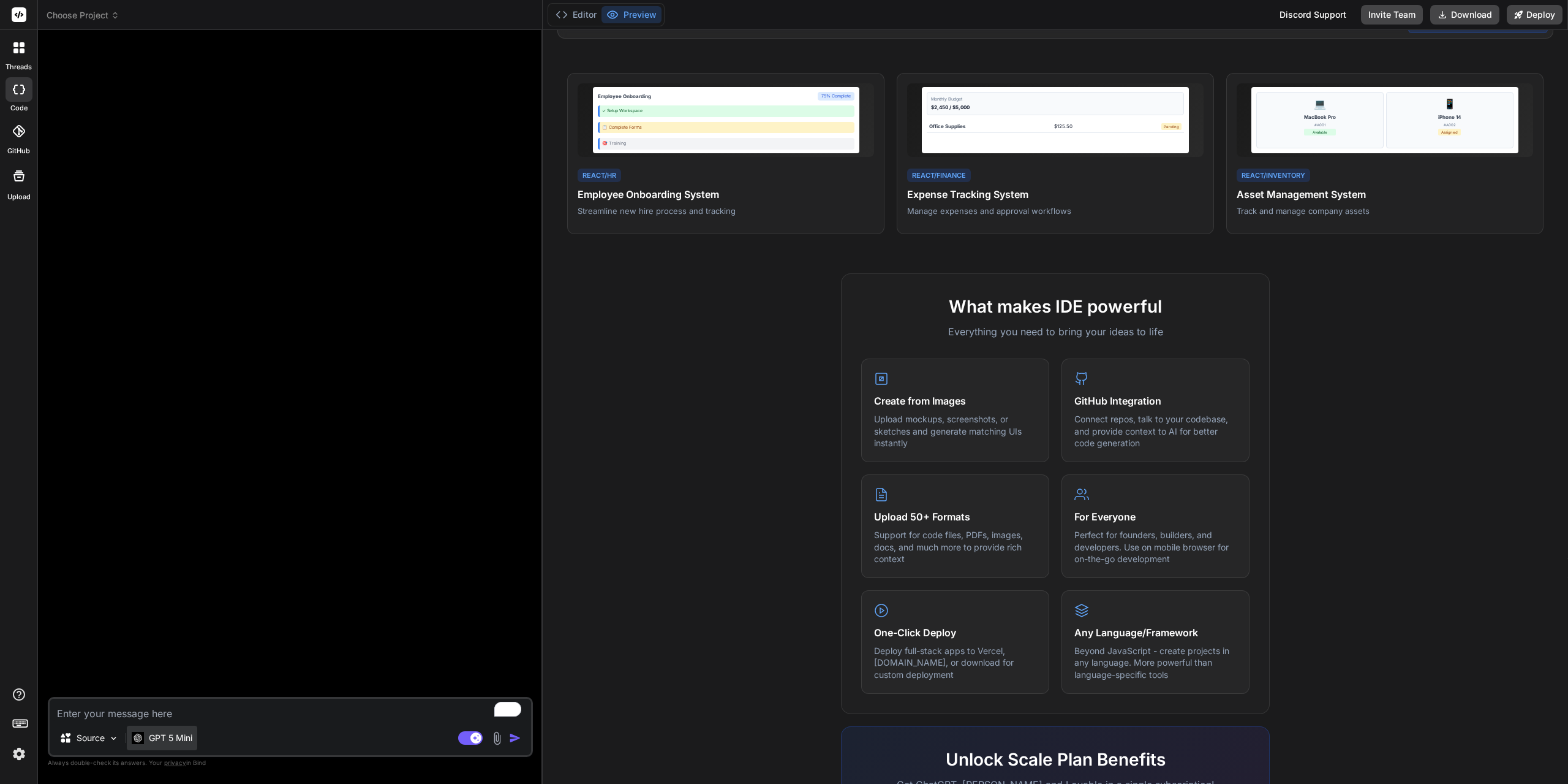
click at [177, 733] on p "GPT 5 Mini" at bounding box center [171, 737] width 44 height 12
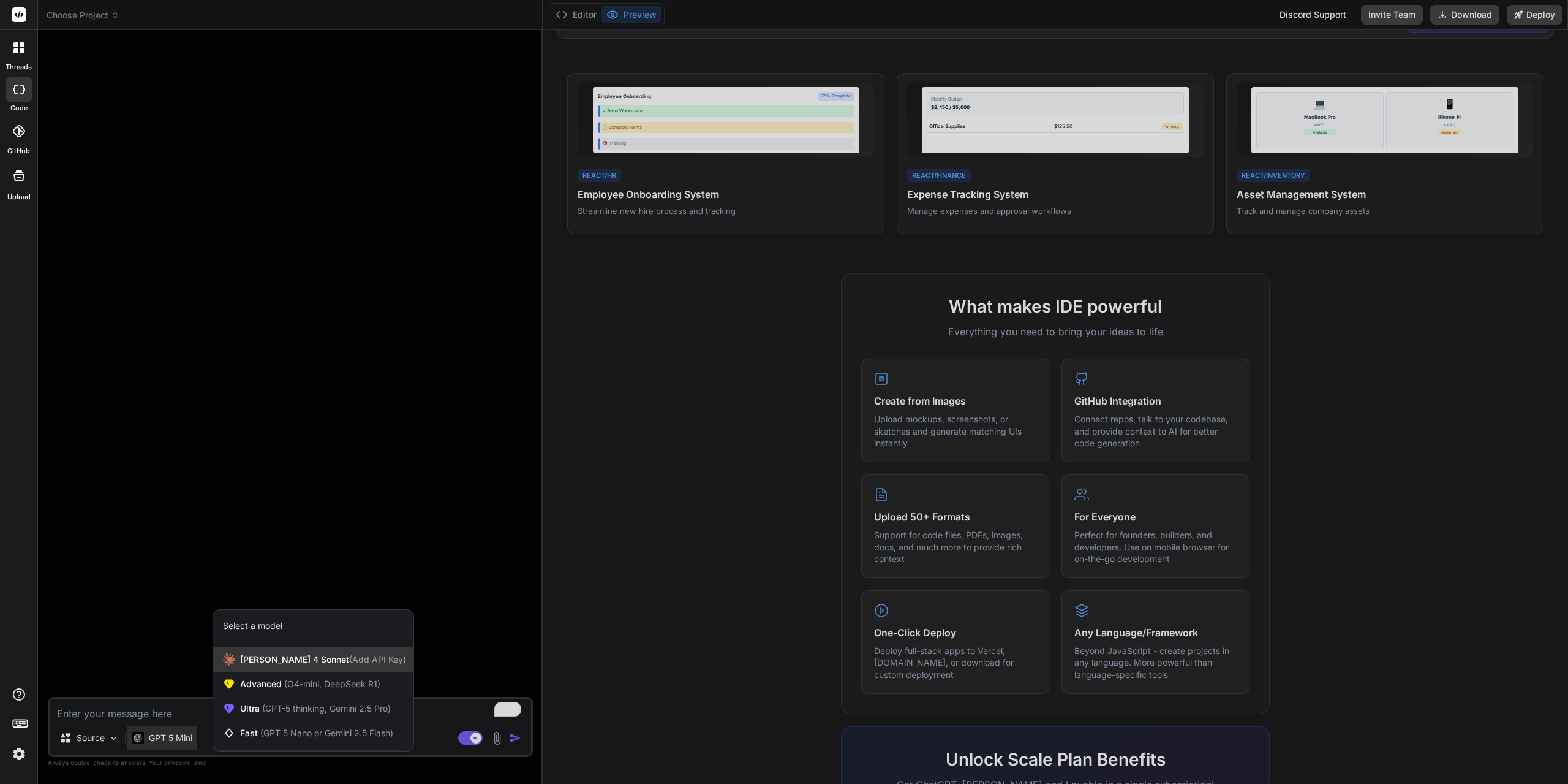
click at [272, 666] on div "[PERSON_NAME] 4 Sonnet (Add API Key)" at bounding box center [313, 660] width 200 height 25
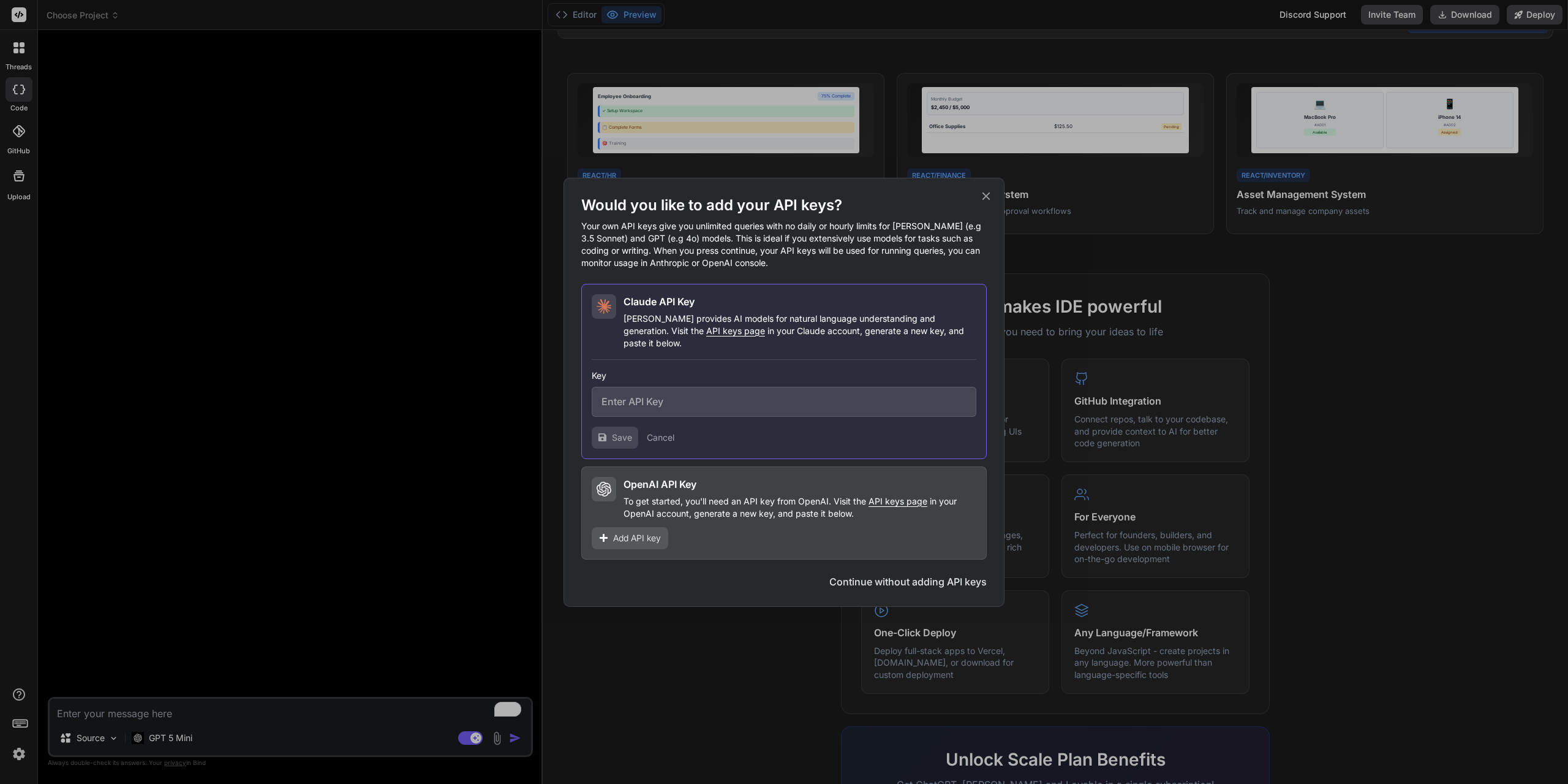
drag, startPoint x: 670, startPoint y: 335, endPoint x: 631, endPoint y: 341, distance: 39.5
click at [631, 341] on p "[PERSON_NAME] provides AI models for natural language understanding and generat…" at bounding box center [800, 331] width 353 height 37
click at [706, 336] on span "API keys page" at bounding box center [735, 330] width 59 height 10
click at [773, 495] on p "To get started, you'll need an API key from OpenAI. Visit the API keys page in …" at bounding box center [800, 508] width 353 height 25
click at [991, 203] on icon at bounding box center [986, 196] width 13 height 13
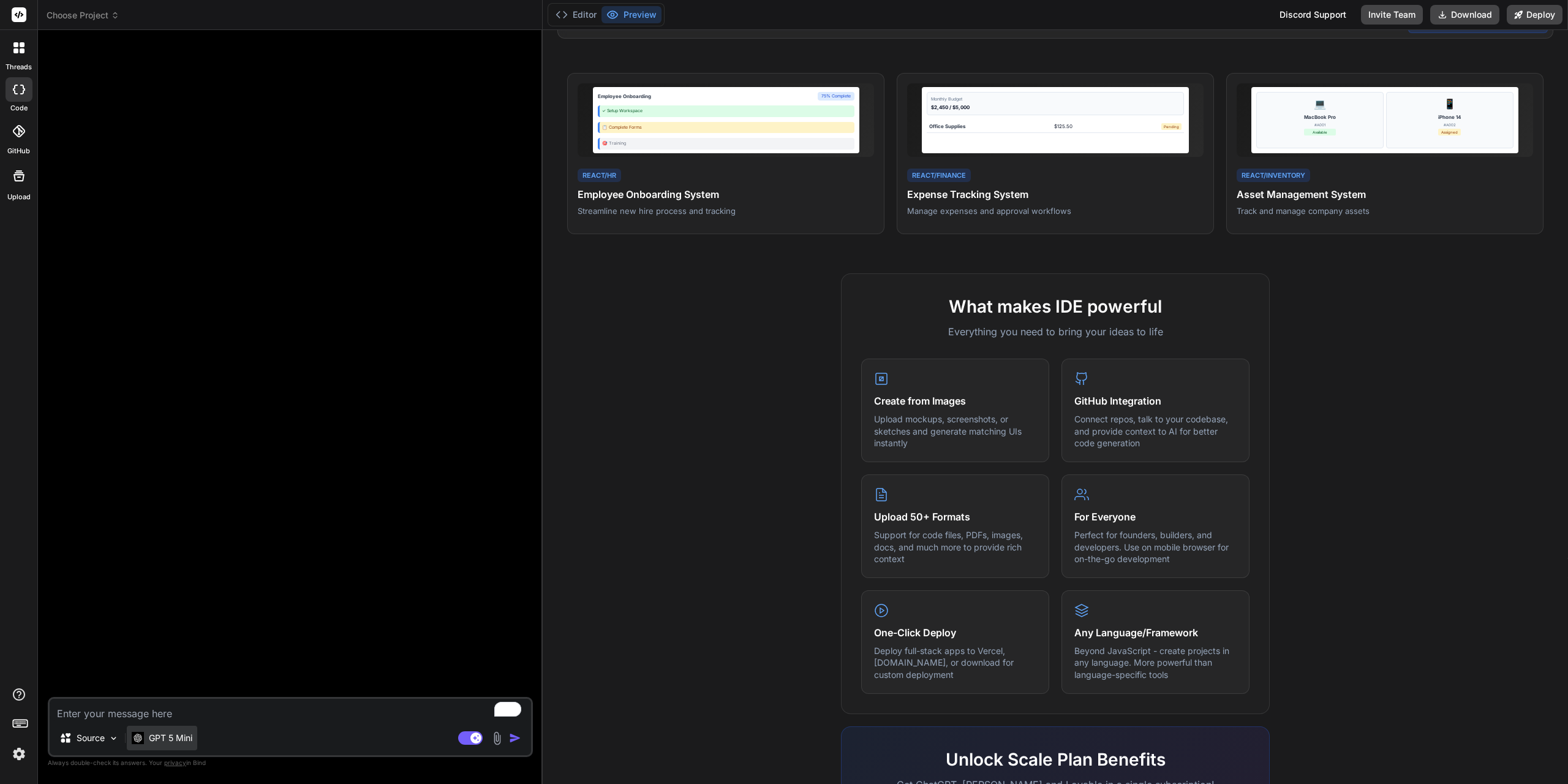
click at [172, 737] on p "GPT 5 Mini" at bounding box center [171, 737] width 44 height 12
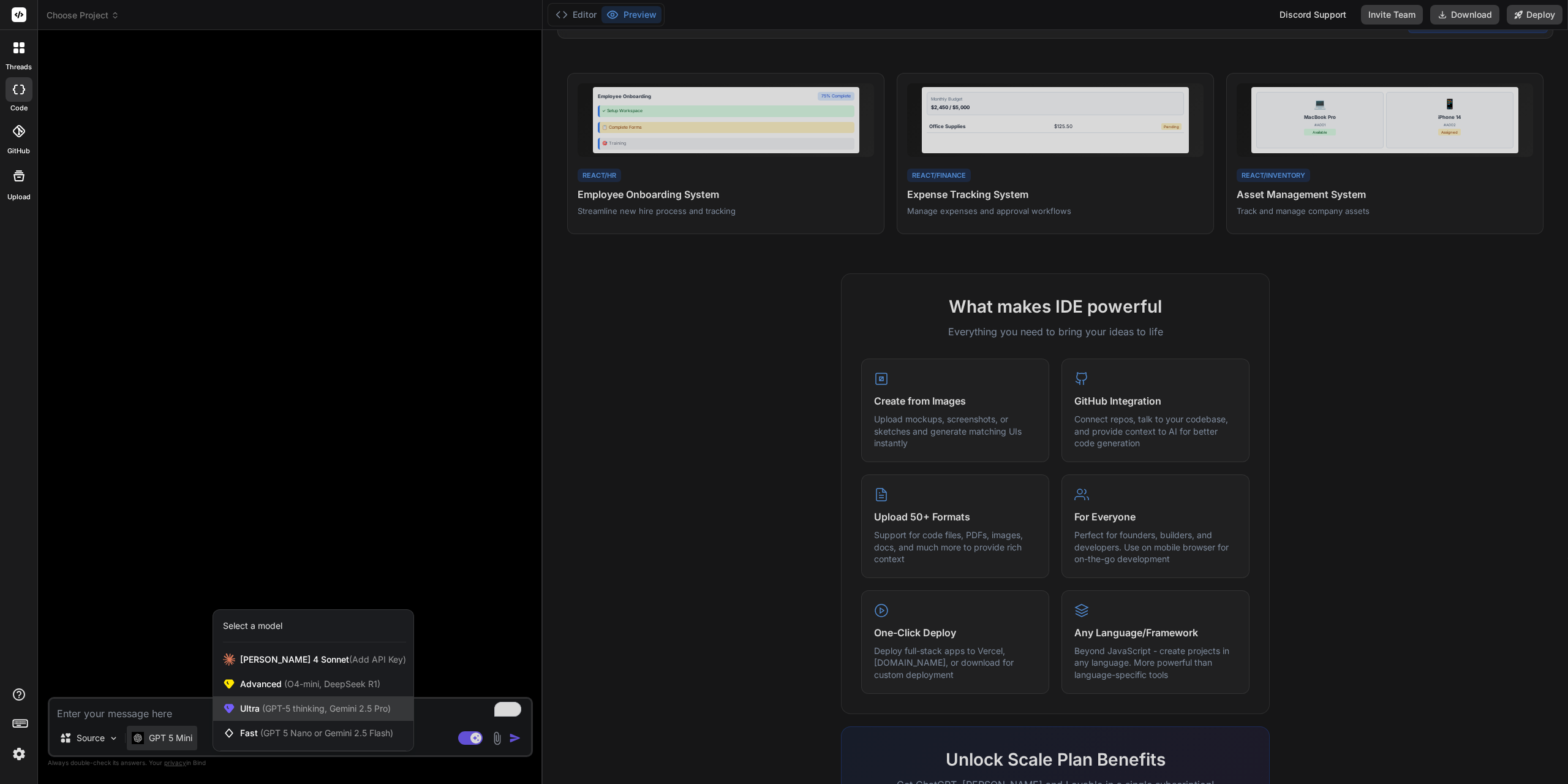
click at [267, 713] on span "Ultra (GPT-5 thinking, Gemini 2.5 Pro)" at bounding box center [315, 708] width 150 height 12
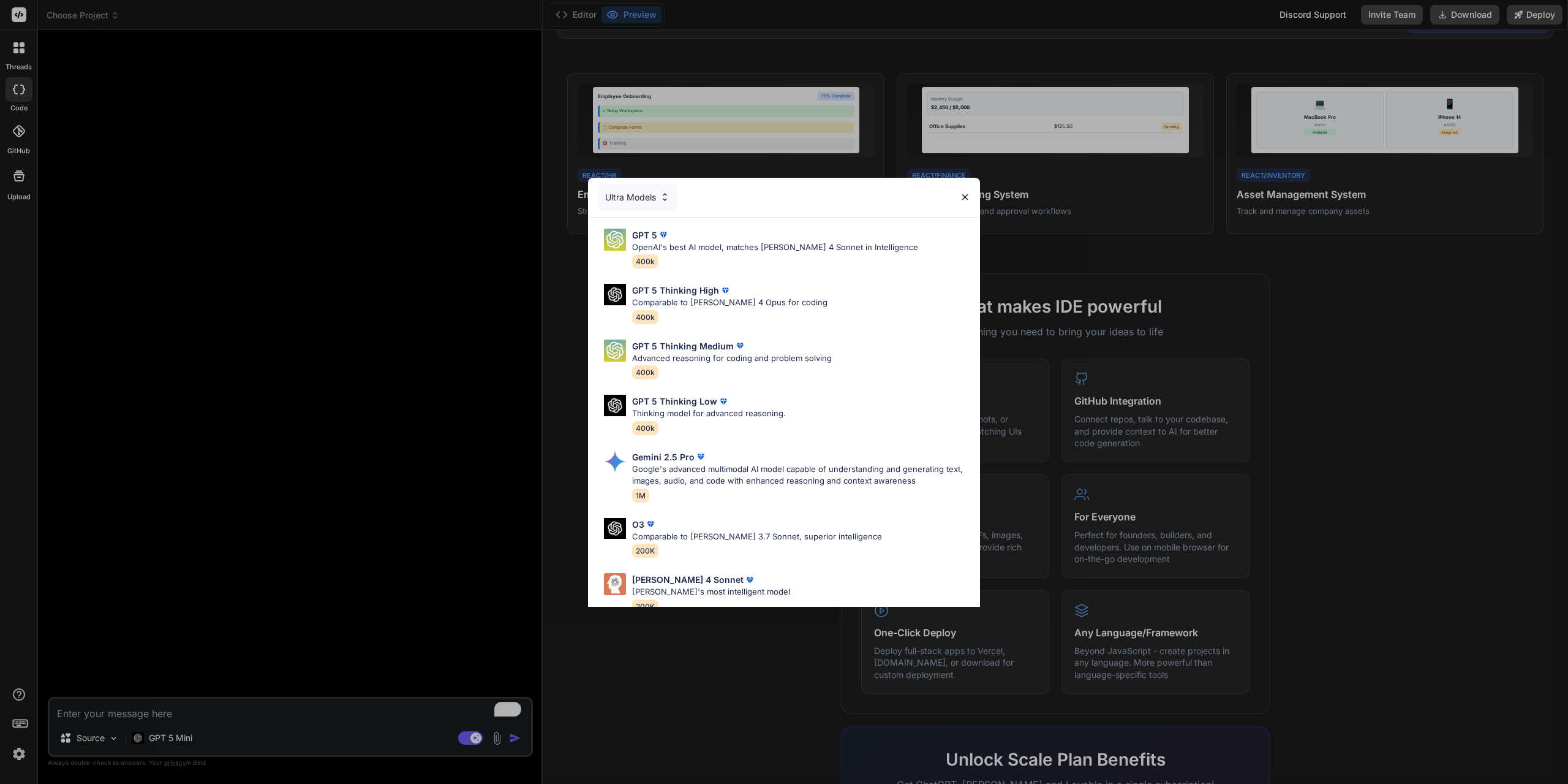
click at [731, 251] on p "OpenAI's best AI model, matches [PERSON_NAME] 4 Sonnet in Intelligence" at bounding box center [775, 247] width 286 height 12
type textarea "x"
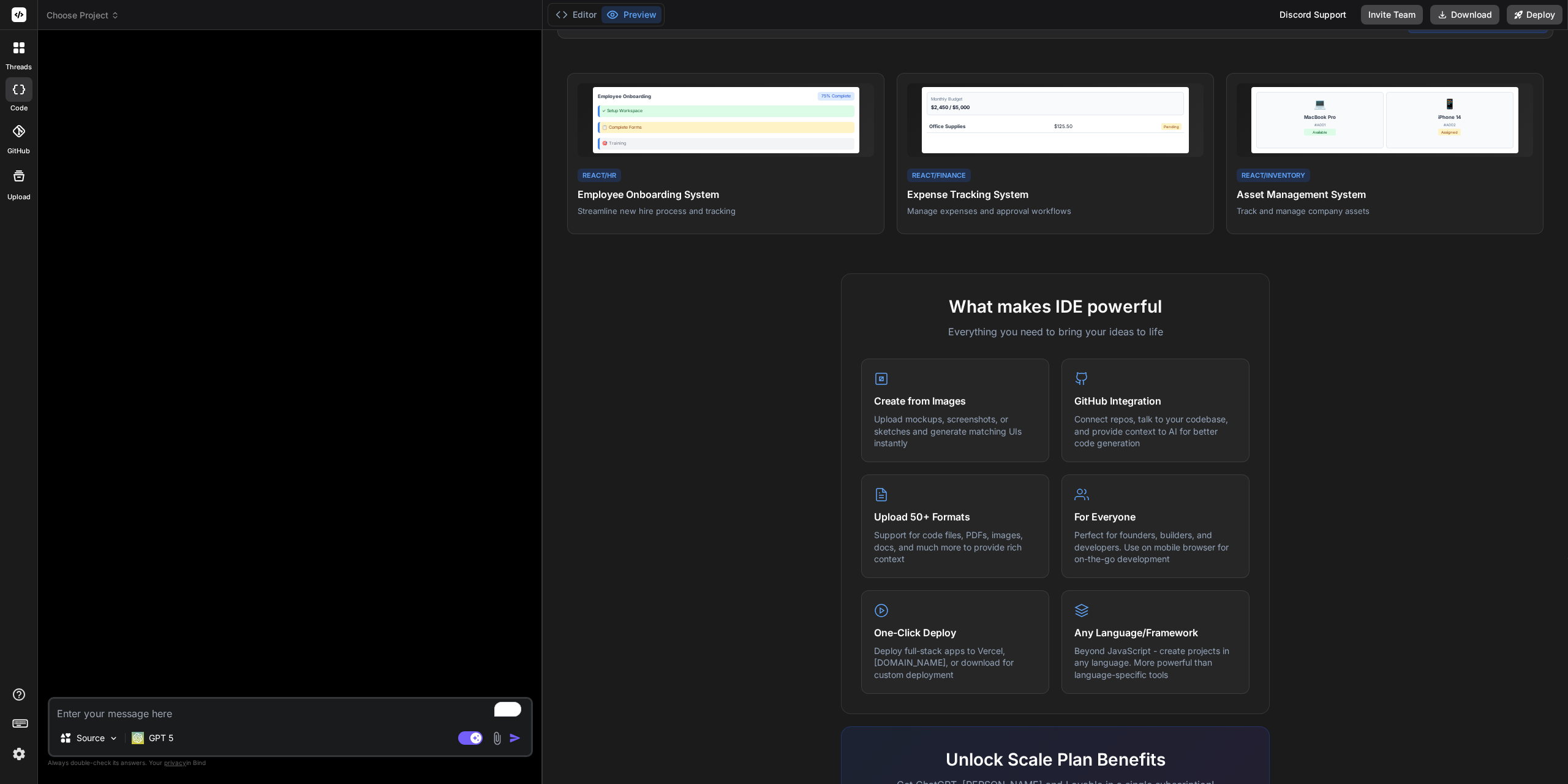
click at [223, 707] on textarea "To enrich screen reader interactions, please activate Accessibility in Grammarl…" at bounding box center [290, 709] width 481 height 22
type textarea "C"
type textarea "x"
type textarea "Cr"
type textarea "x"
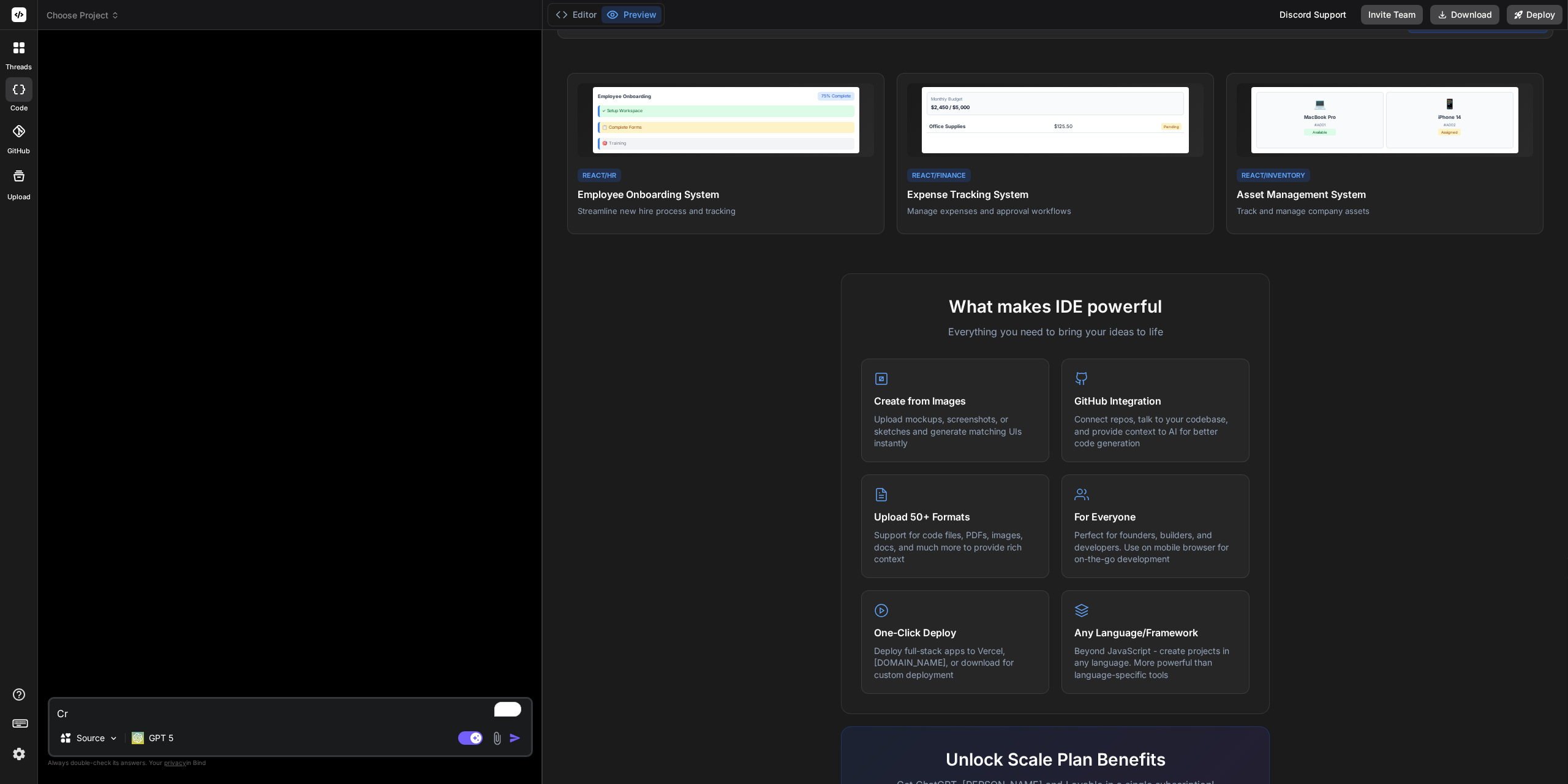
type textarea "Cre"
type textarea "x"
type textarea "Crea"
type textarea "x"
type textarea "Creat"
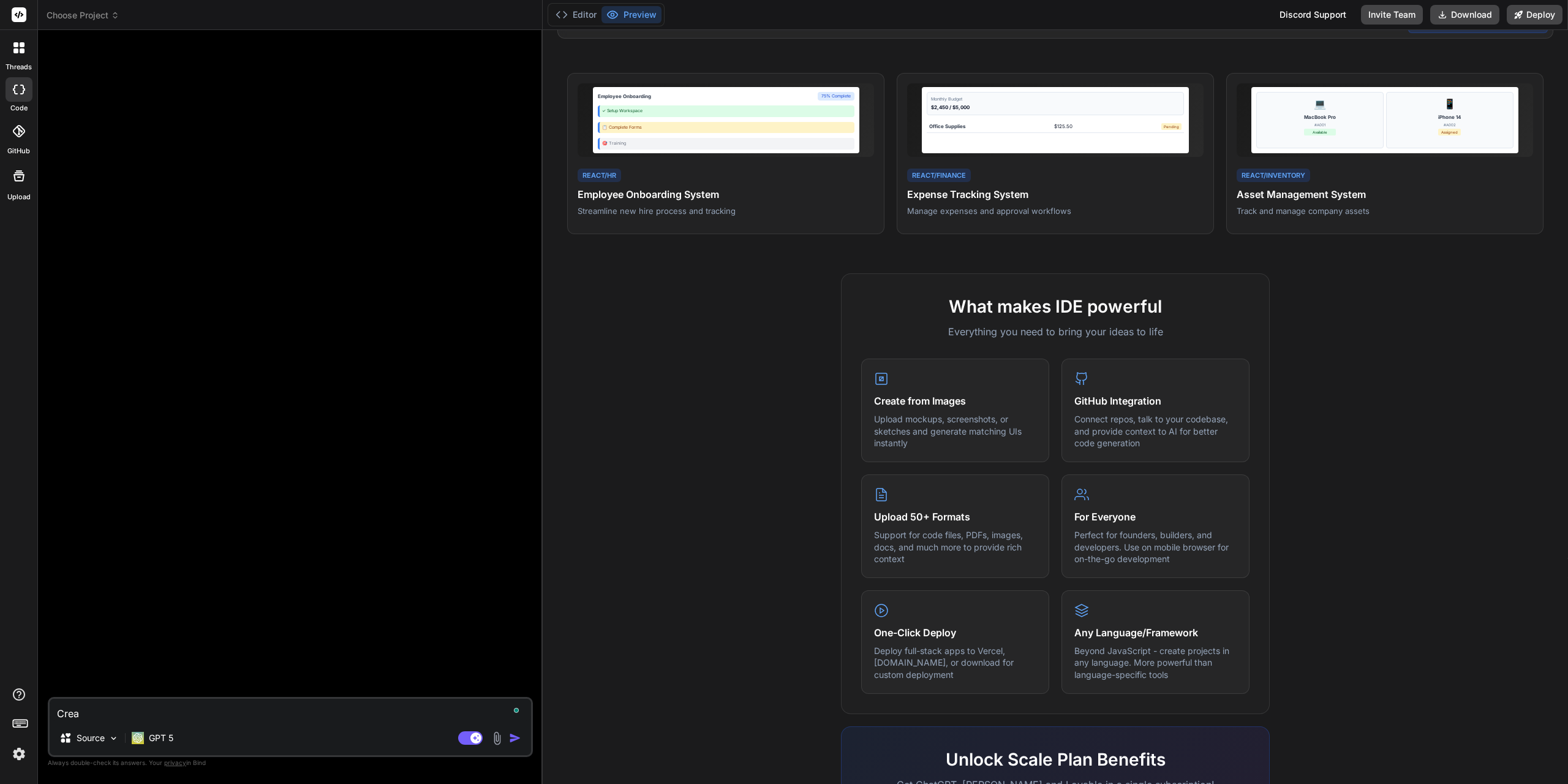
type textarea "x"
type textarea "Create"
type textarea "x"
type textarea "Create"
type textarea "x"
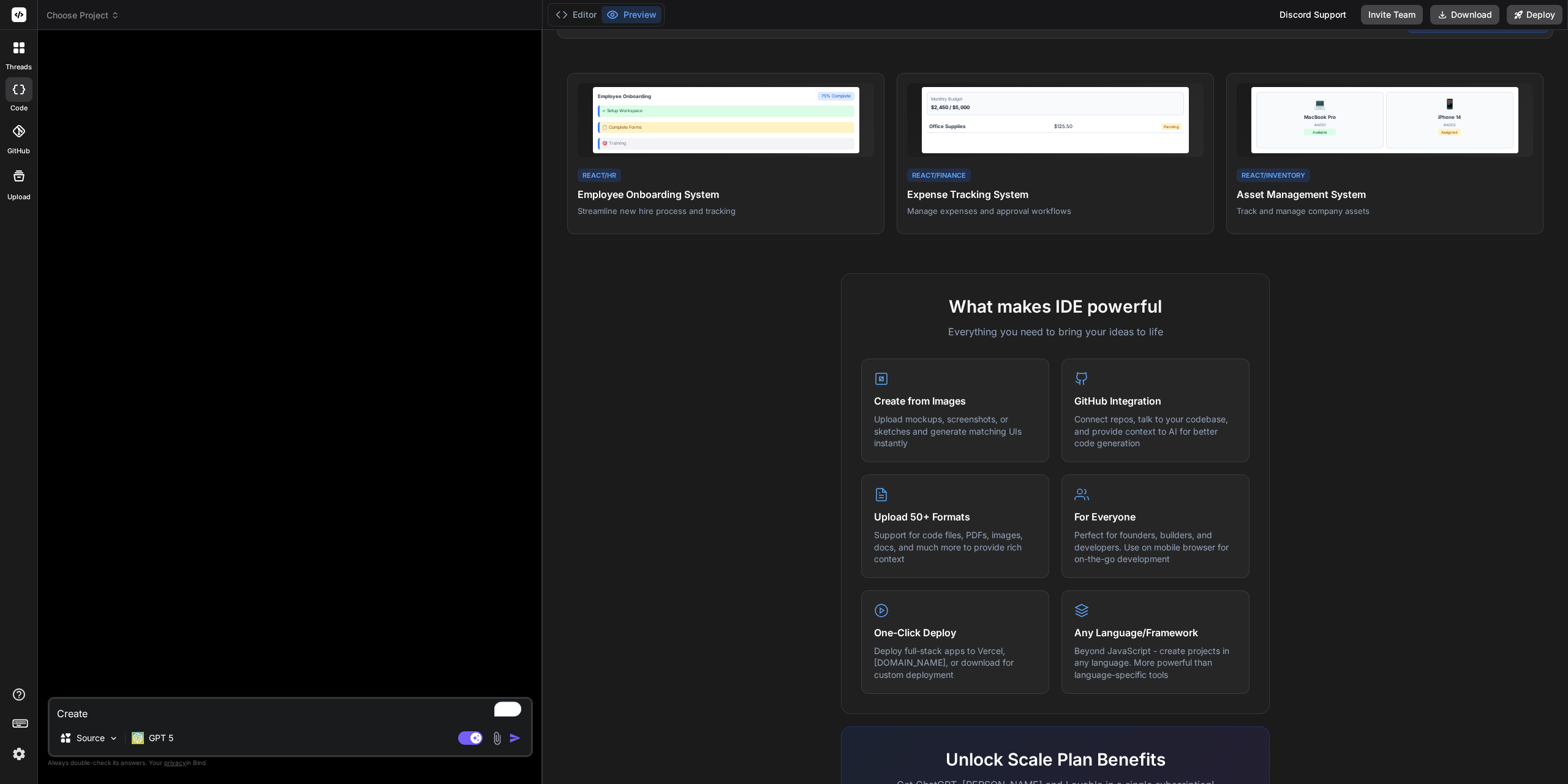
type textarea "Create a"
type textarea "x"
click at [158, 707] on textarea "Create a" at bounding box center [290, 709] width 481 height 22
type textarea "Create a"
type textarea "x"
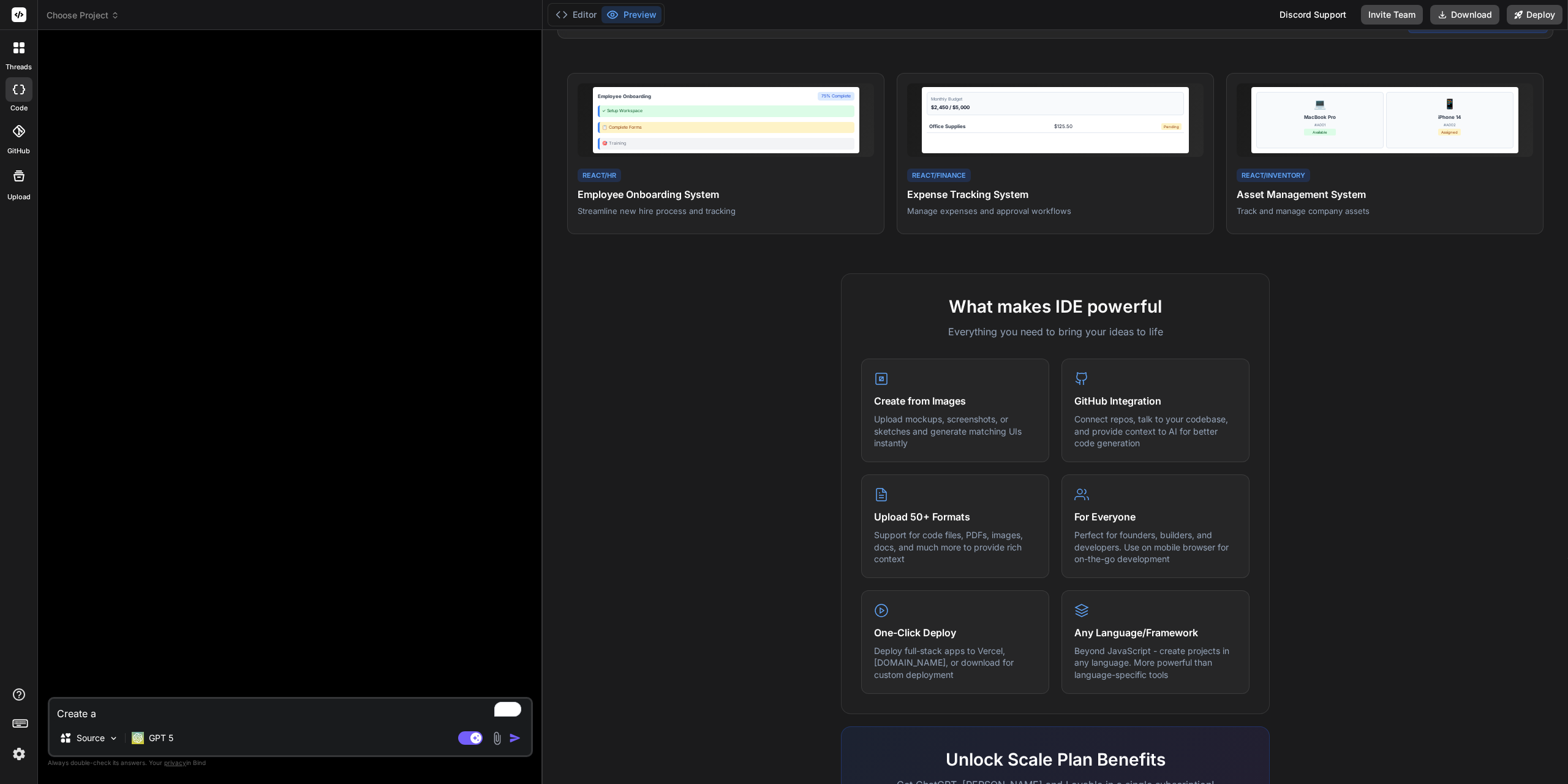
type textarea "Create a s"
type textarea "x"
type textarea "Create a si"
type textarea "x"
type textarea "Create a sim"
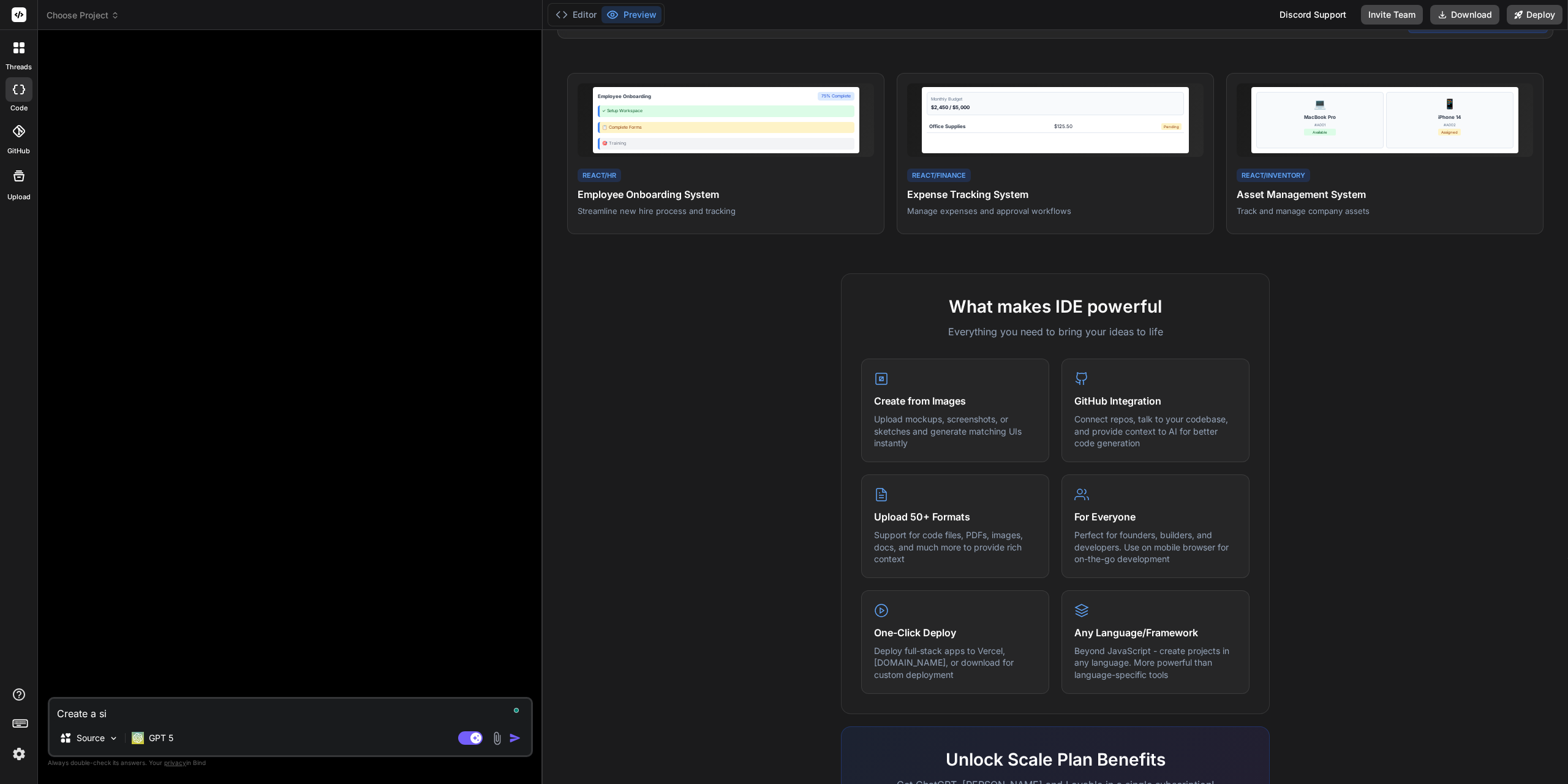
type textarea "x"
type textarea "Create a simp"
type textarea "x"
type textarea "Create a simpl"
type textarea "x"
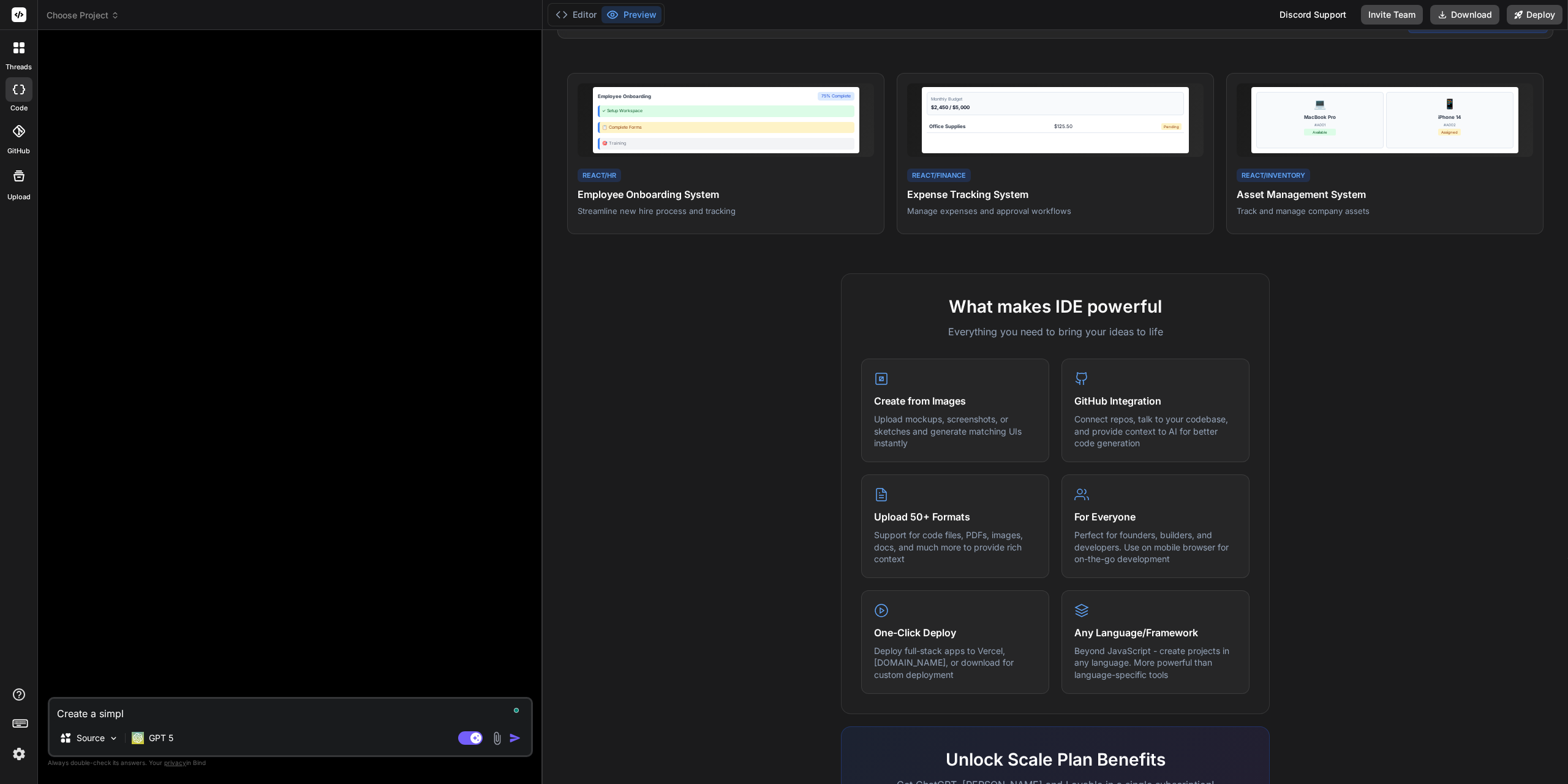
type textarea "Create a simple"
type textarea "x"
type textarea "Create a simple"
type textarea "x"
paste textarea "ticketing system built for effortless customer support"
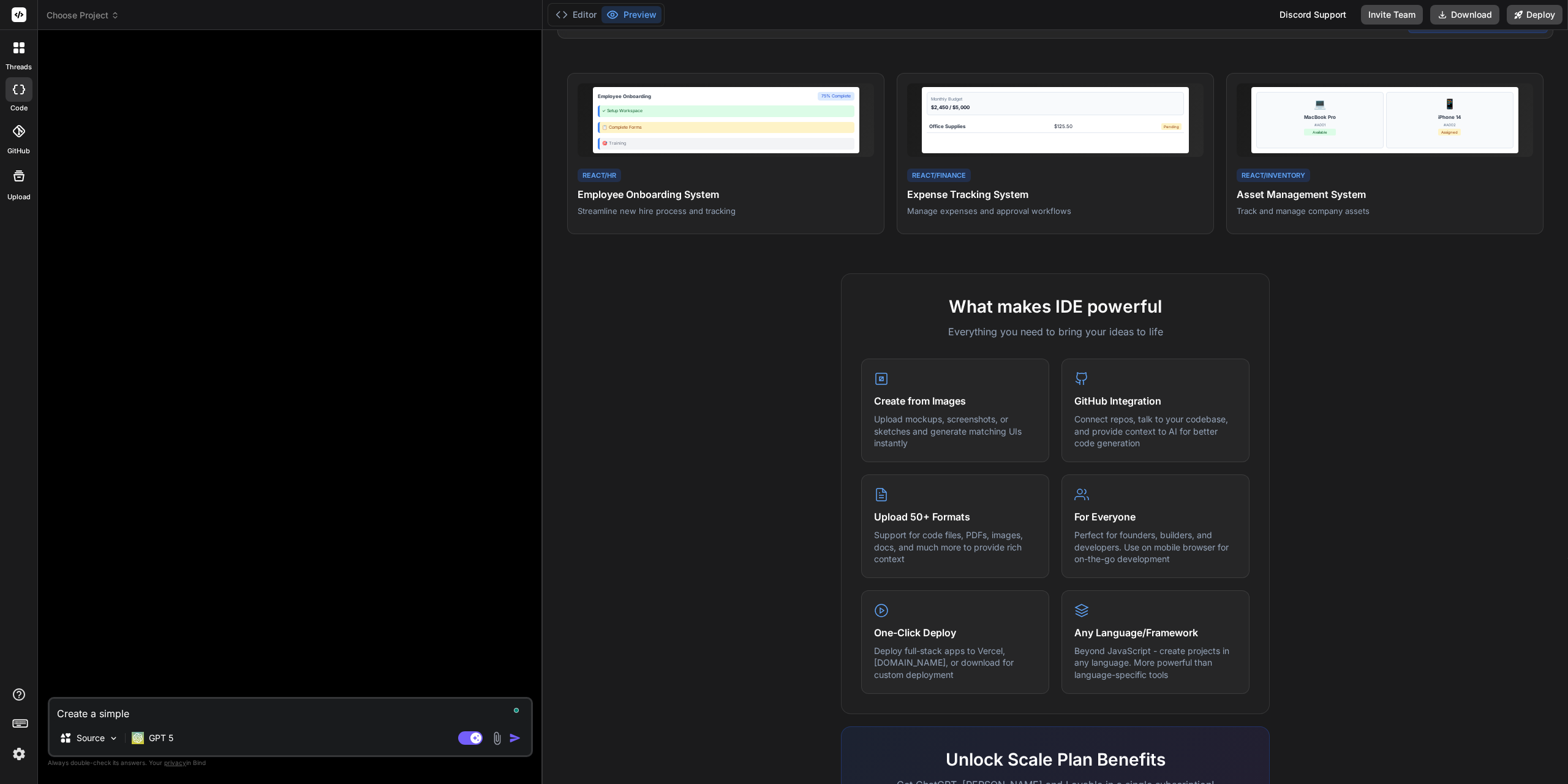
type textarea "Create a simple ticketing system built for effortless customer support"
type textarea "x"
type textarea "Create a simple ticketing system built for effortless customer support."
type textarea "x"
type textarea "Create a simple ticketing system built for effortless customer support."
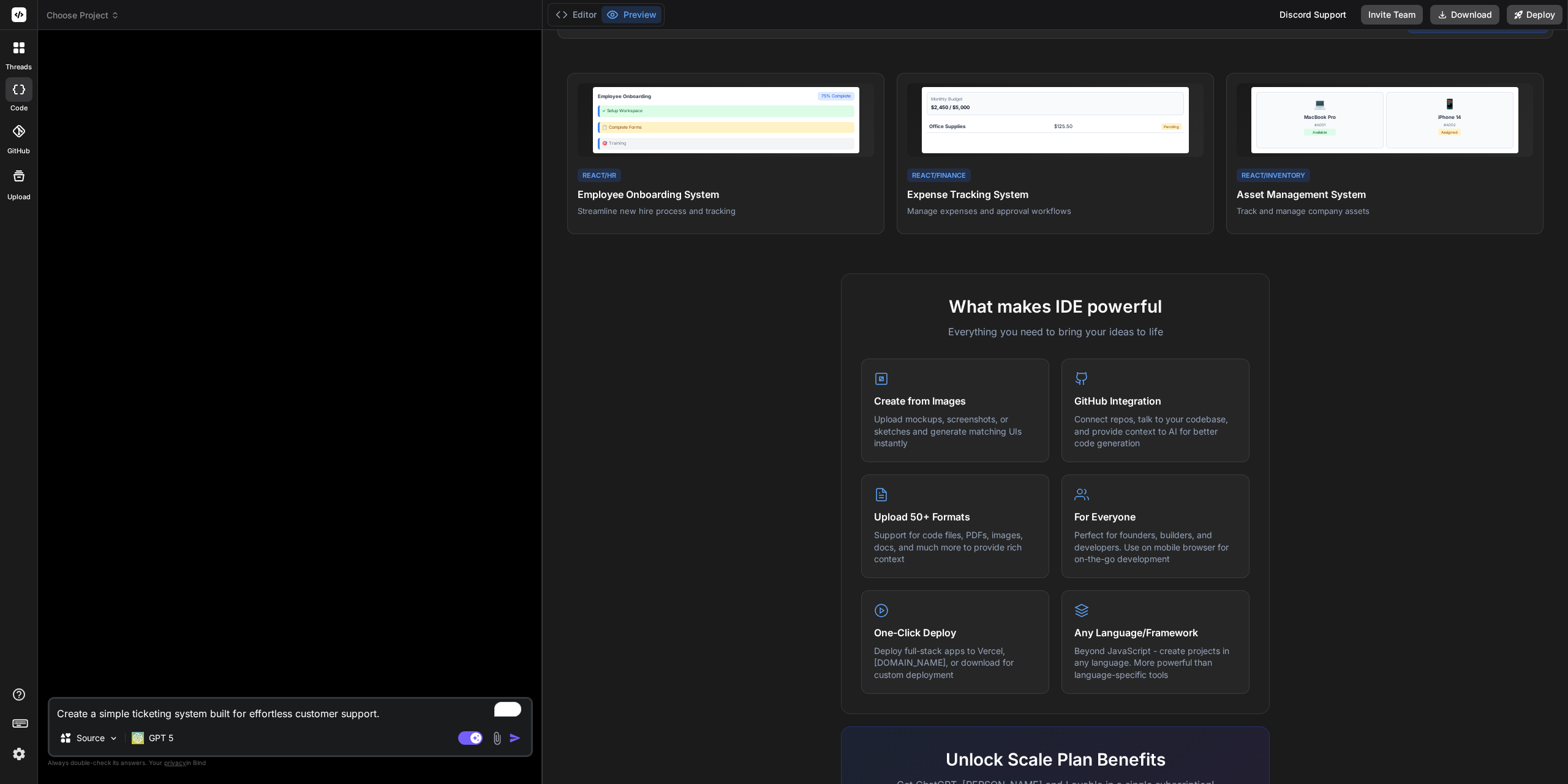
type textarea "x"
type textarea "Create a simple ticketing system built for effortless customer support. T"
type textarea "x"
type textarea "Create a simple ticketing system built for effortless customer support. Th"
type textarea "x"
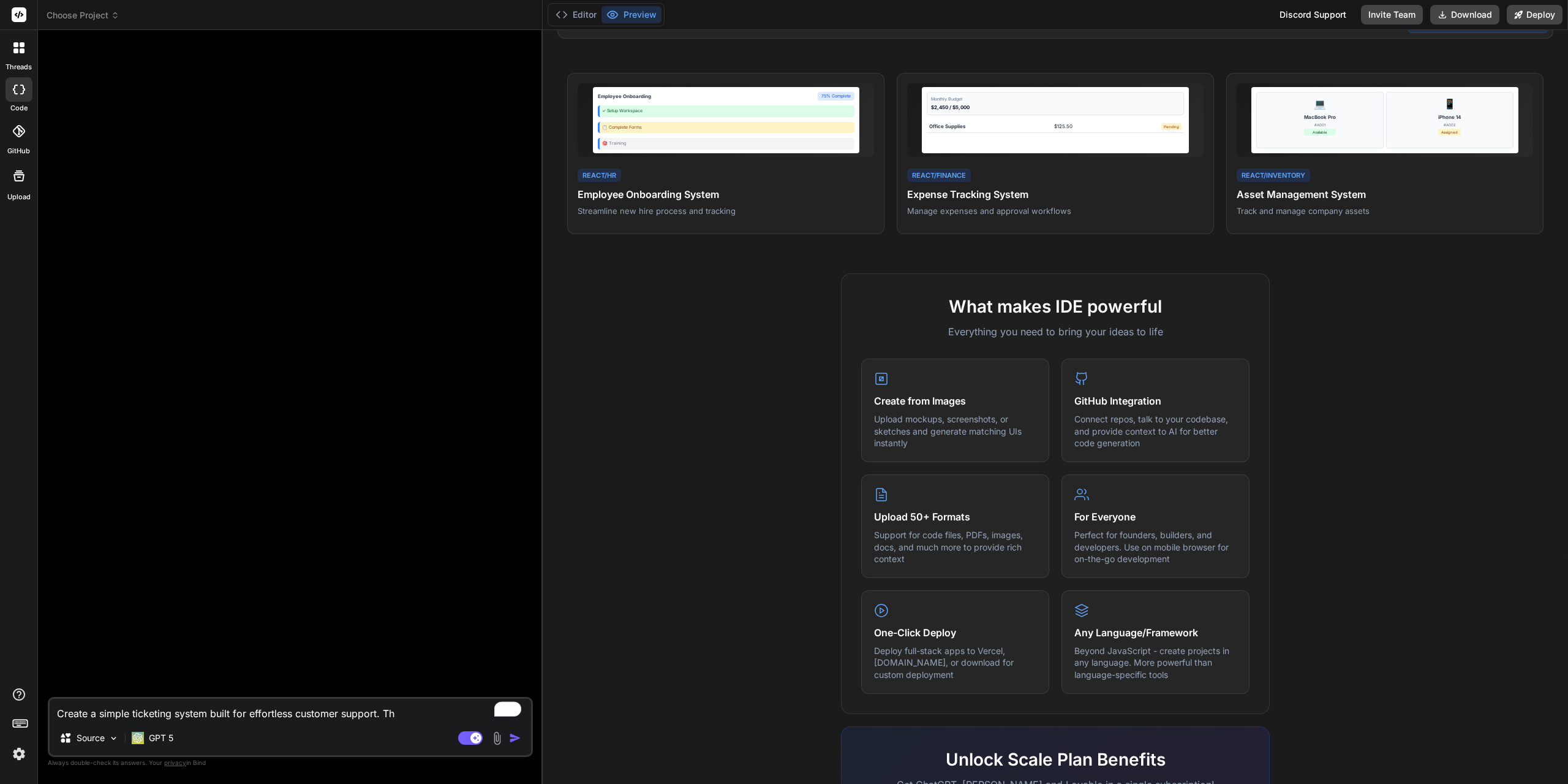
type textarea "Create a simple ticketing system built for effortless customer support. Thi"
type textarea "x"
type textarea "Create a simple ticketing system built for effortless customer support. This"
type textarea "x"
type textarea "Create a simple ticketing system built for effortless customer support. This"
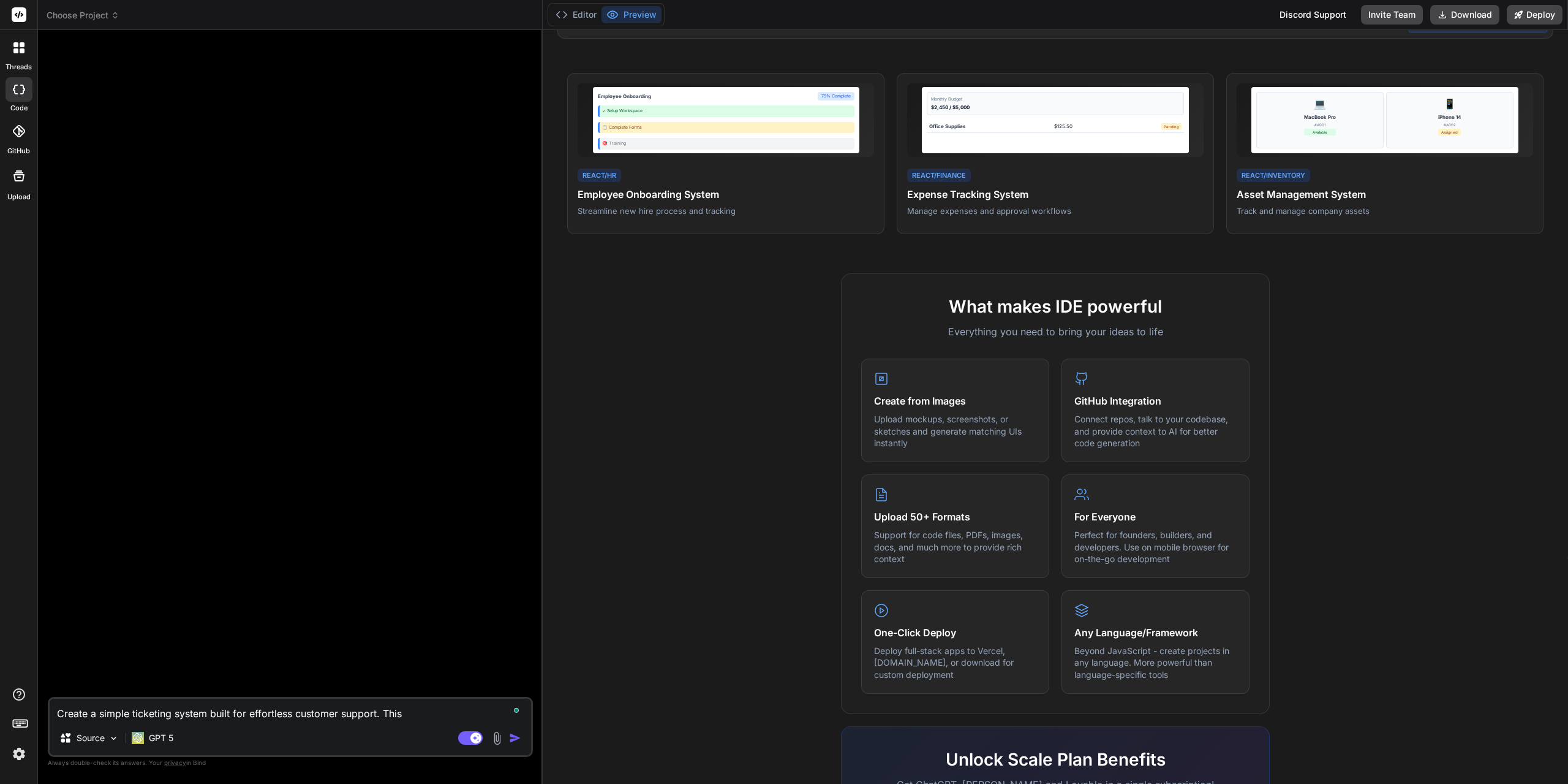
type textarea "x"
type textarea "Create a simple ticketing system built for effortless customer support. This a"
type textarea "x"
type textarea "Create a simple ticketing system built for effortless customer support. This ap"
type textarea "x"
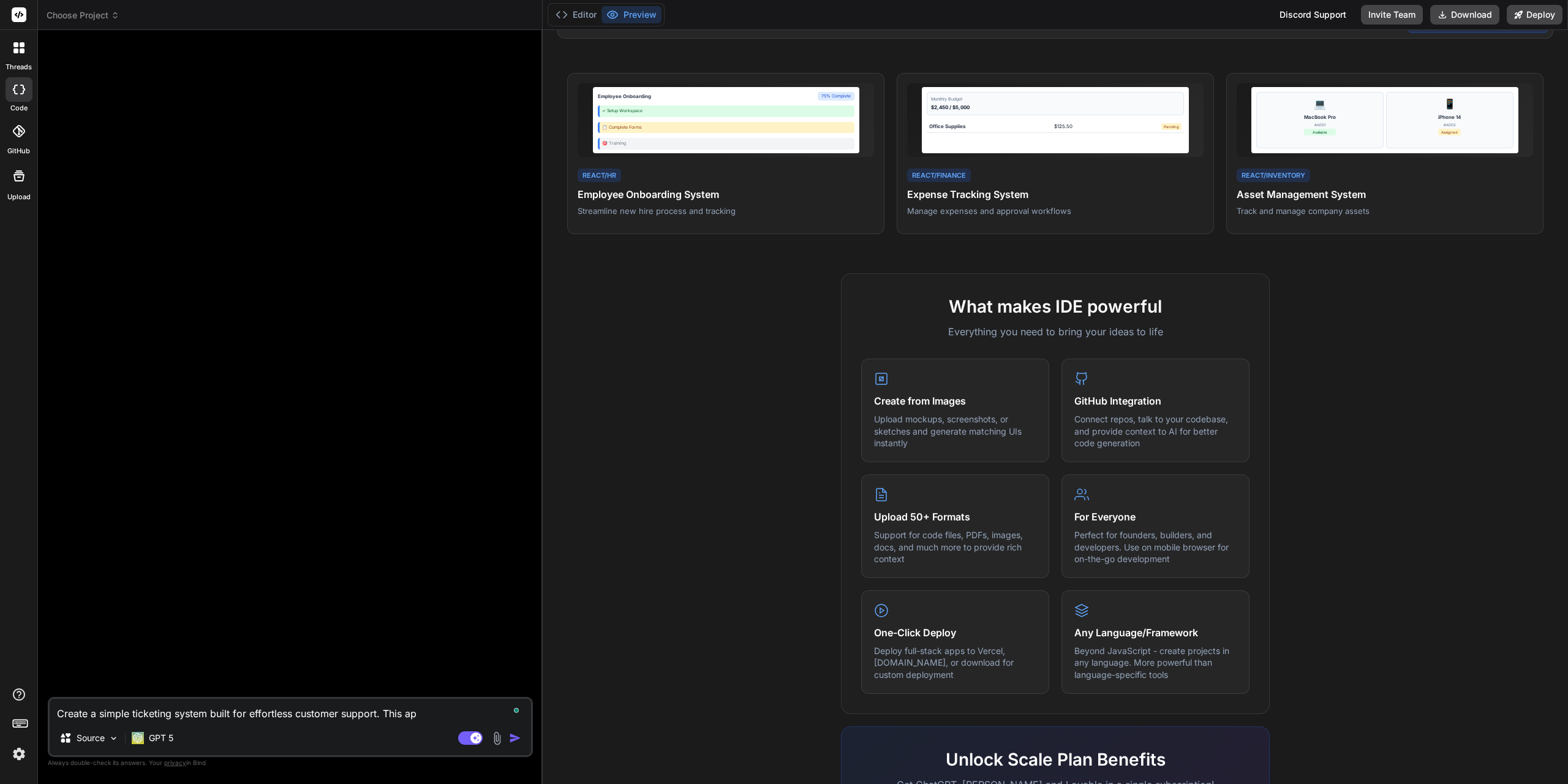
type textarea "Create a simple ticketing system built for effortless customer support. This app"
type textarea "x"
type textarea "Create a simple ticketing system built for effortless customer support. This app"
type textarea "x"
type textarea "Create a simple ticketing system built for effortless customer support. This ap…"
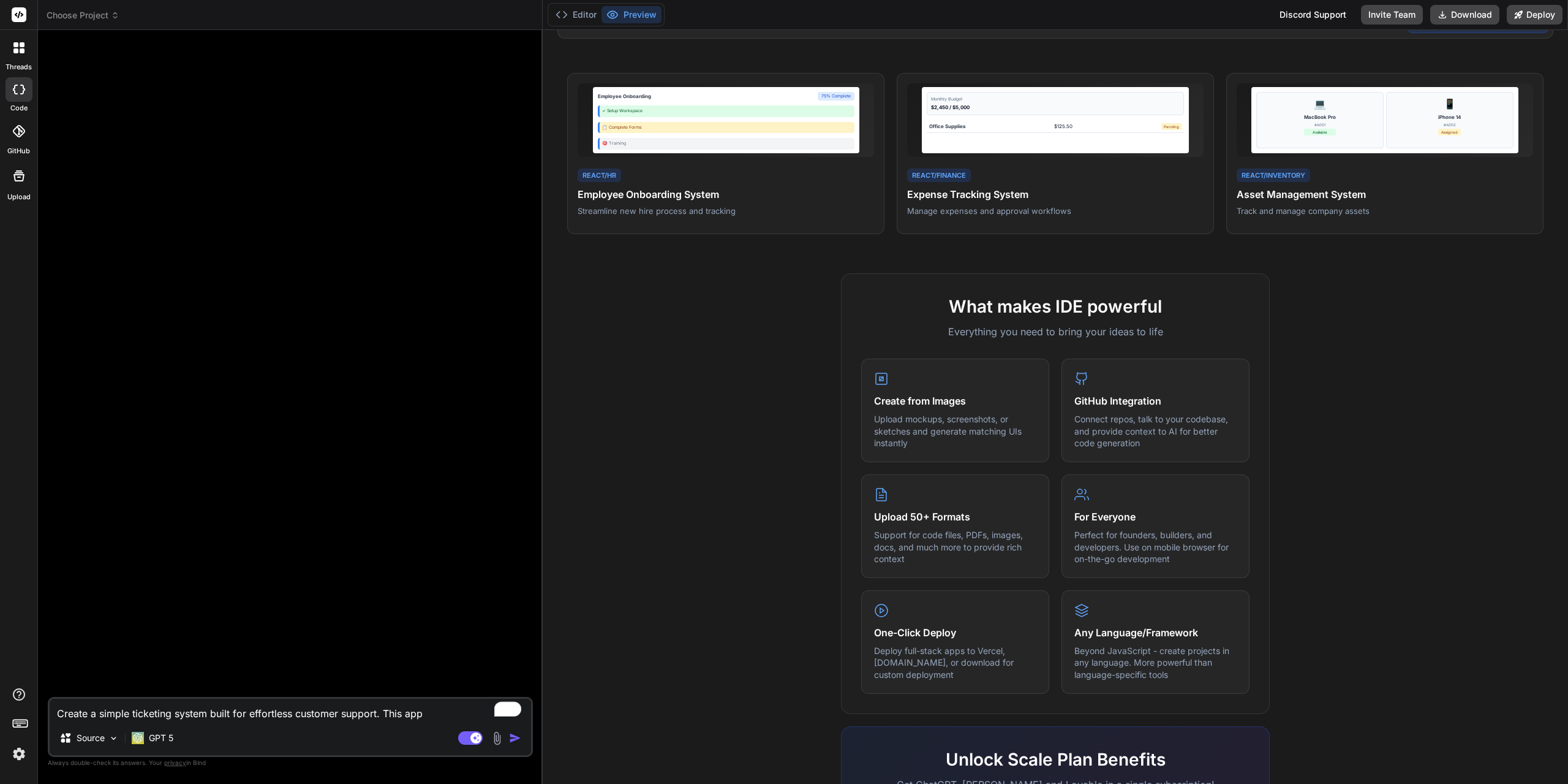
type textarea "x"
type textarea "Create a simple ticketing system built for effortless customer support. This ap…"
type textarea "x"
type textarea "Create a simple ticketing system built for effortless customer support. This ap…"
type textarea "x"
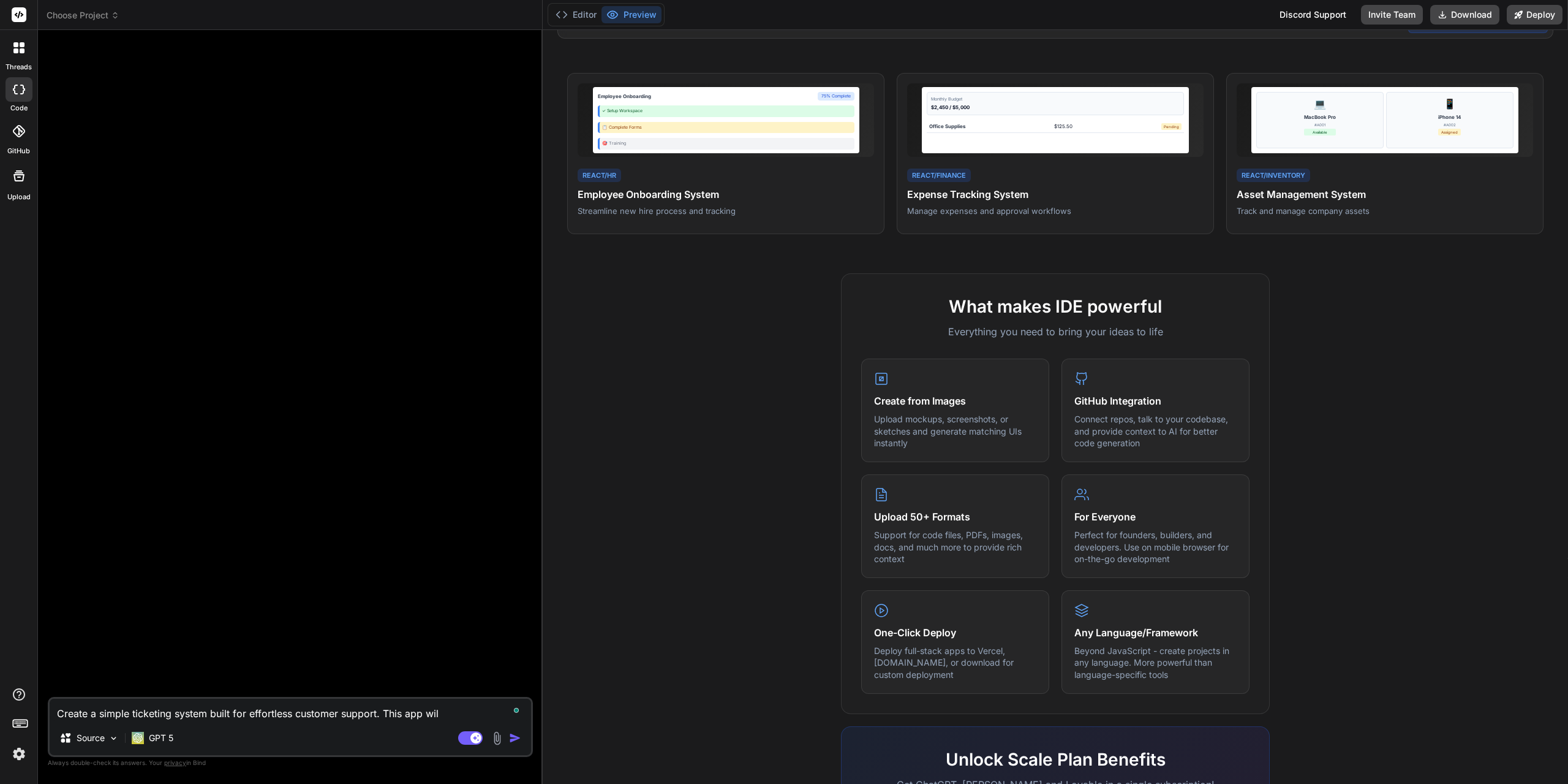
type textarea "Create a simple ticketing system built for effortless customer support. This ap…"
type textarea "x"
type textarea "Create a simple ticketing system built for effortless customer support. This ap…"
type textarea "x"
type textarea "Create a simple ticketing system built for effortless customer support. This ap…"
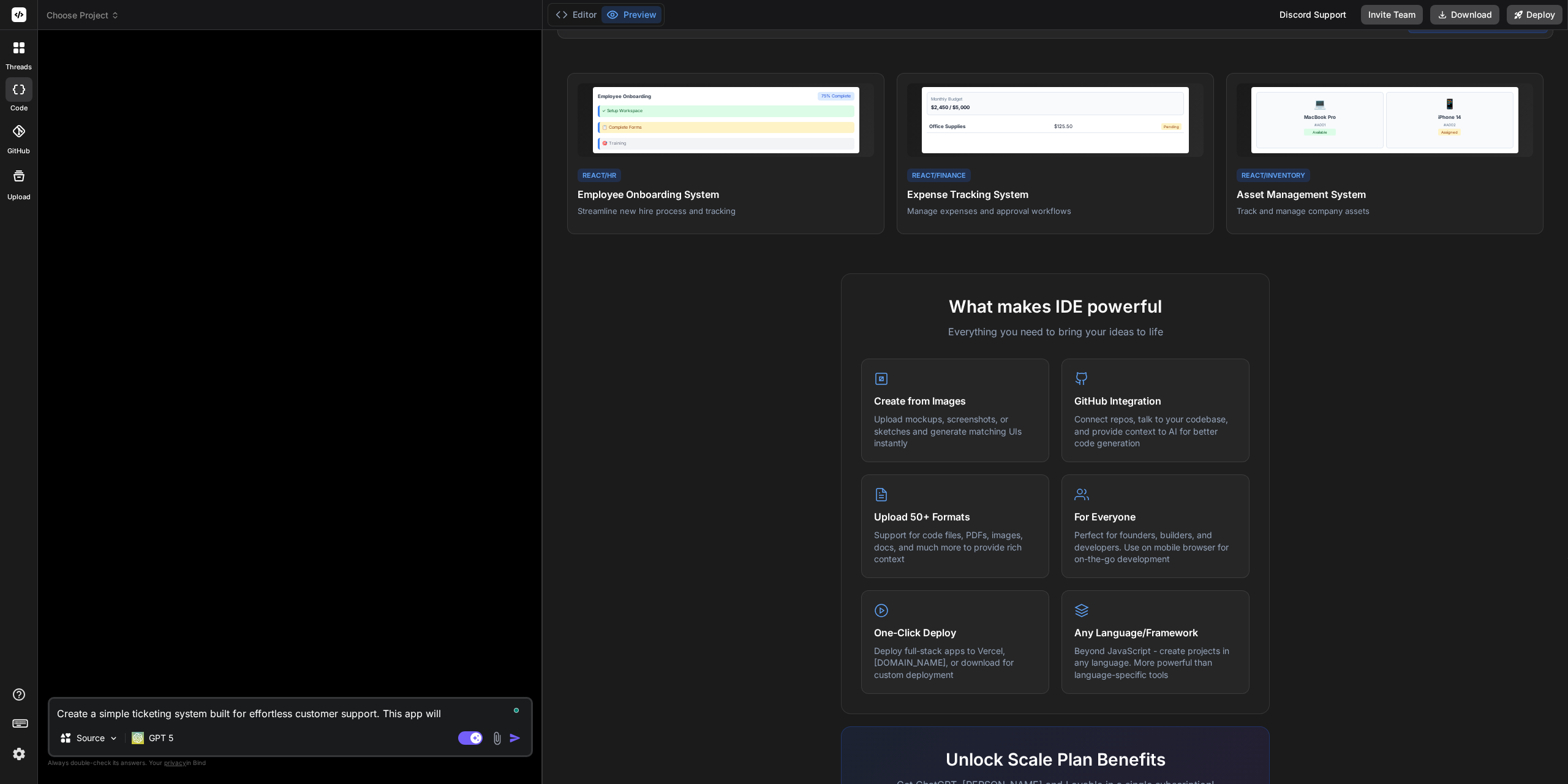
type textarea "x"
type textarea "Create a simple ticketing system built for effortless customer support. This ap…"
type textarea "x"
type textarea "Create a simple ticketing system built for effortless customer support. This ap…"
type textarea "x"
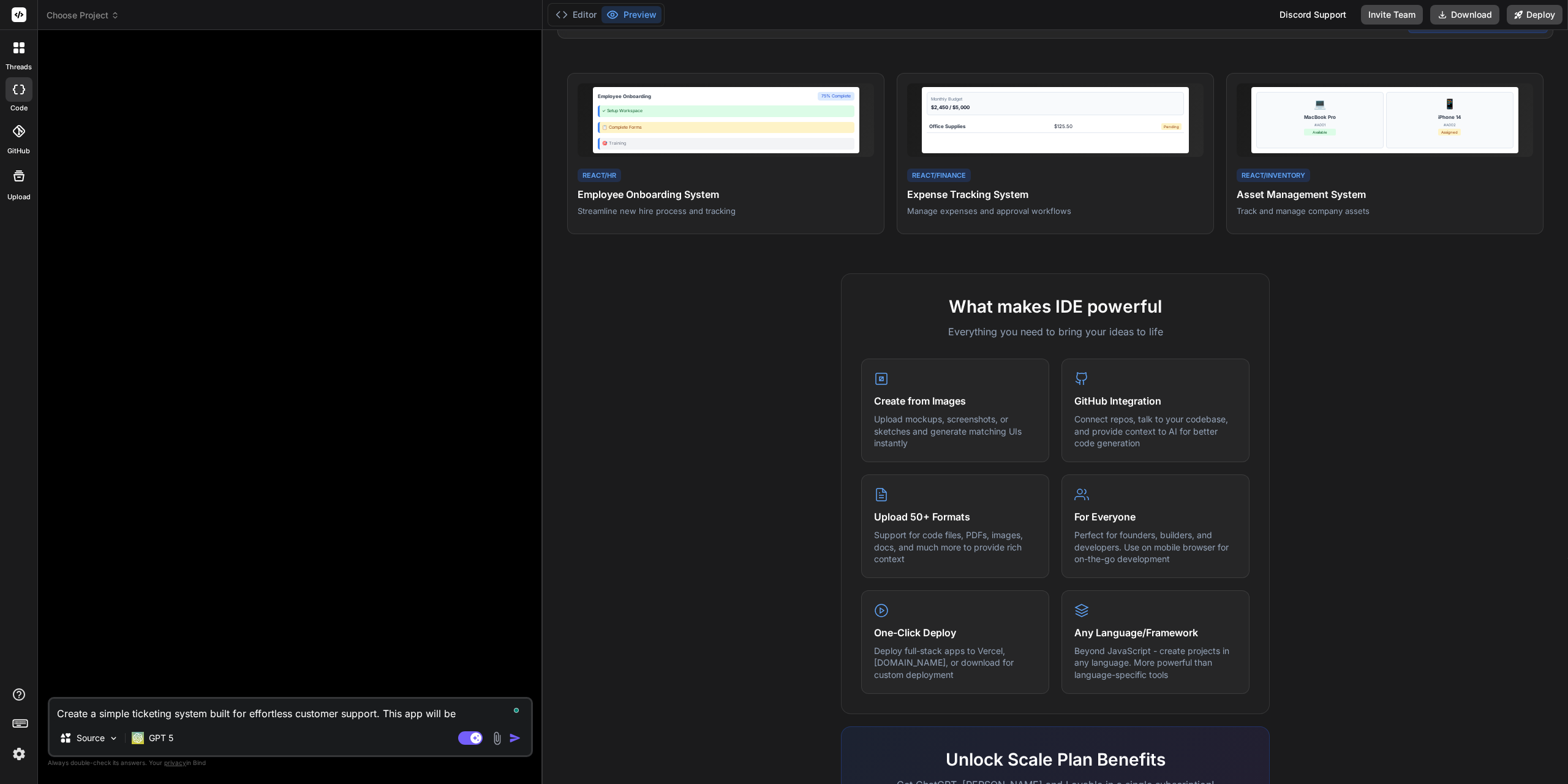
type textarea "Create a simple ticketing system built for effortless customer support. This ap…"
type textarea "x"
type textarea "Create a simple ticketing system built for effortless customer support. This ap…"
type textarea "x"
type textarea "Create a simple ticketing system built for effortless customer support. This ap…"
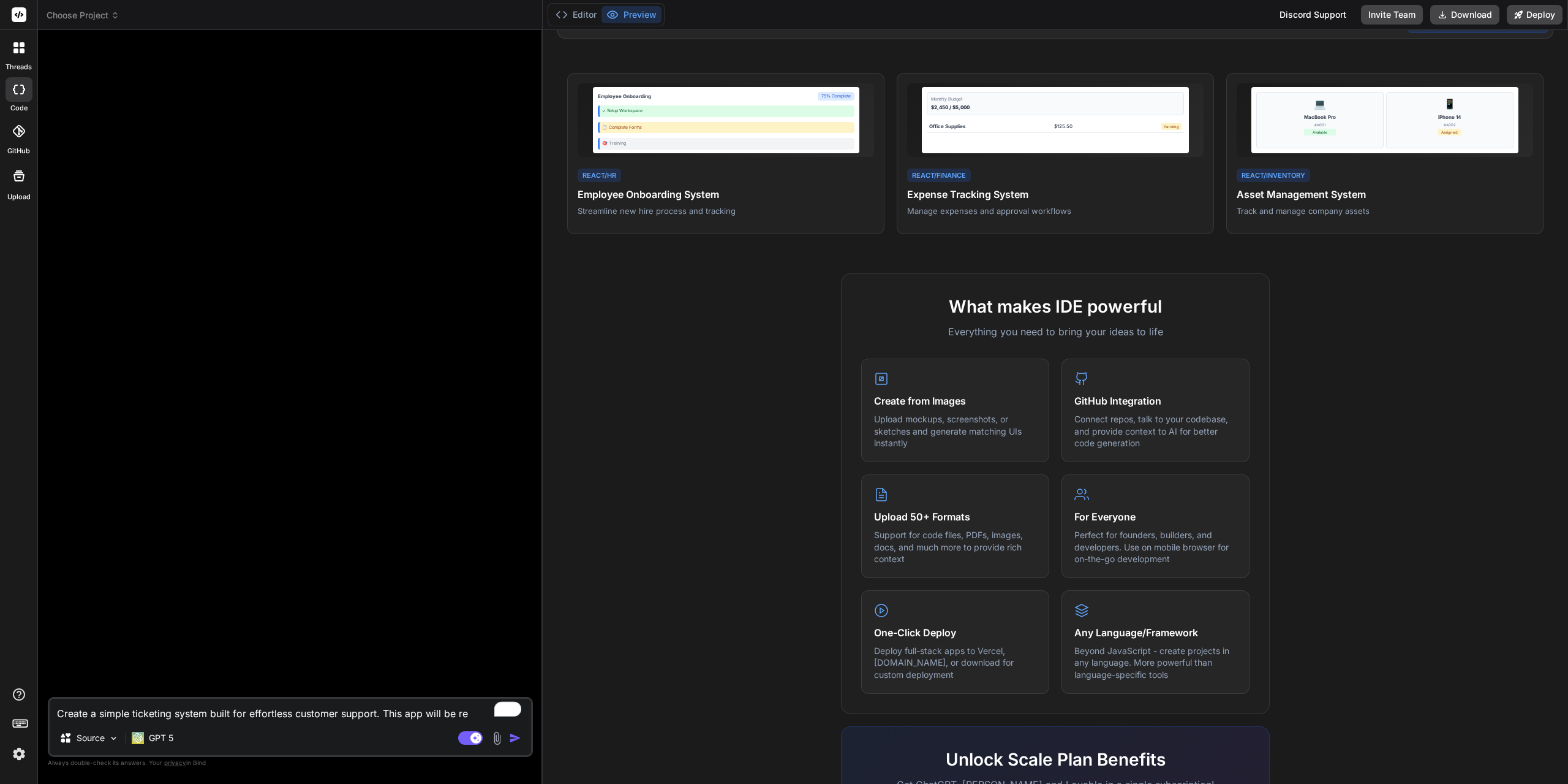
type textarea "x"
type textarea "Create a simple ticketing system built for effortless customer support. This ap…"
type textarea "x"
type textarea "Create a simple ticketing system built for effortless customer support. This ap…"
type textarea "x"
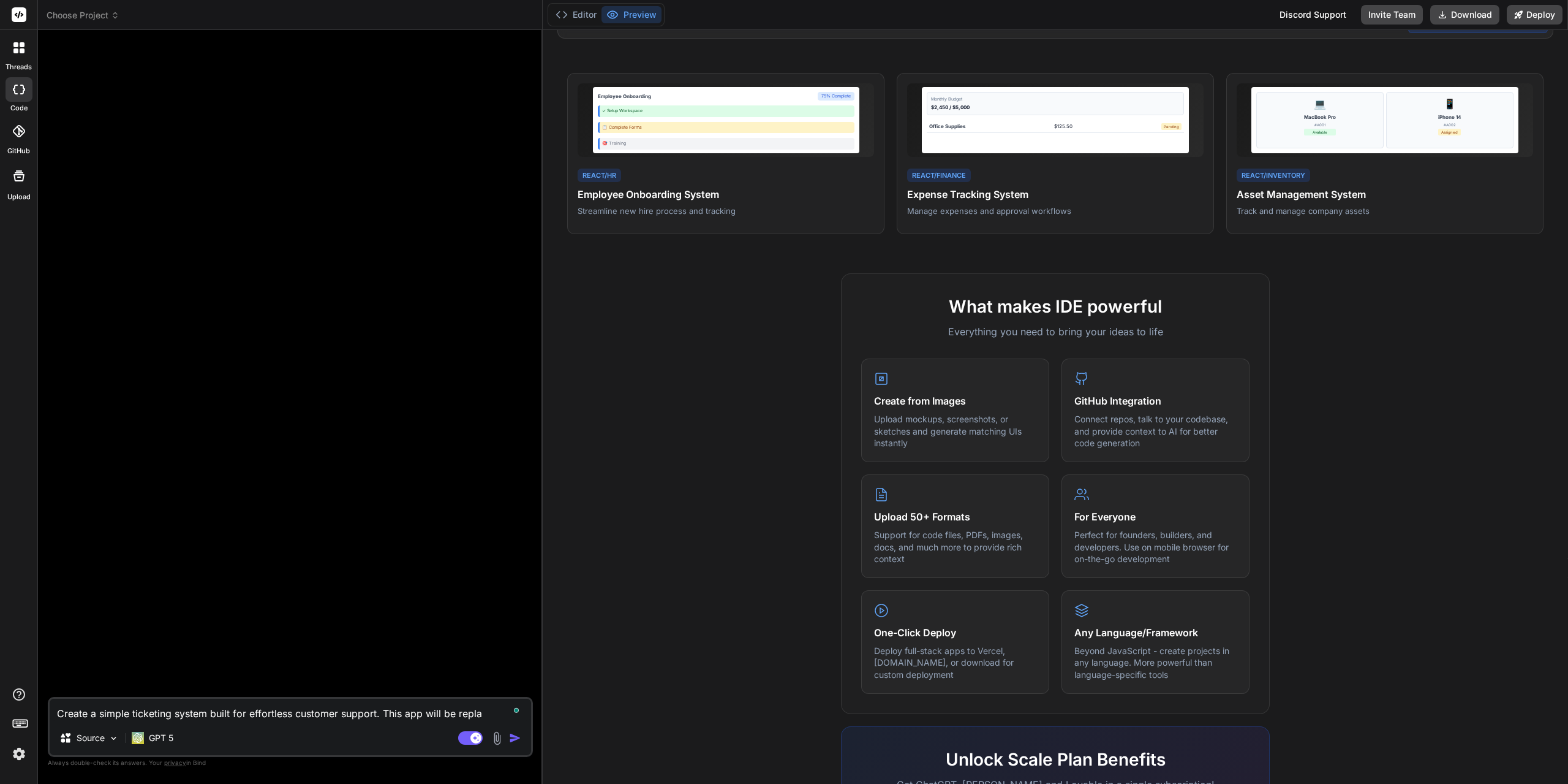
type textarea "Create a simple ticketing system built for effortless customer support. This ap…"
type textarea "x"
type textarea "Create a simple ticketing system built for effortless customer support. This ap…"
type textarea "x"
type textarea "Create a simple ticketing system built for effortless customer support. This ap…"
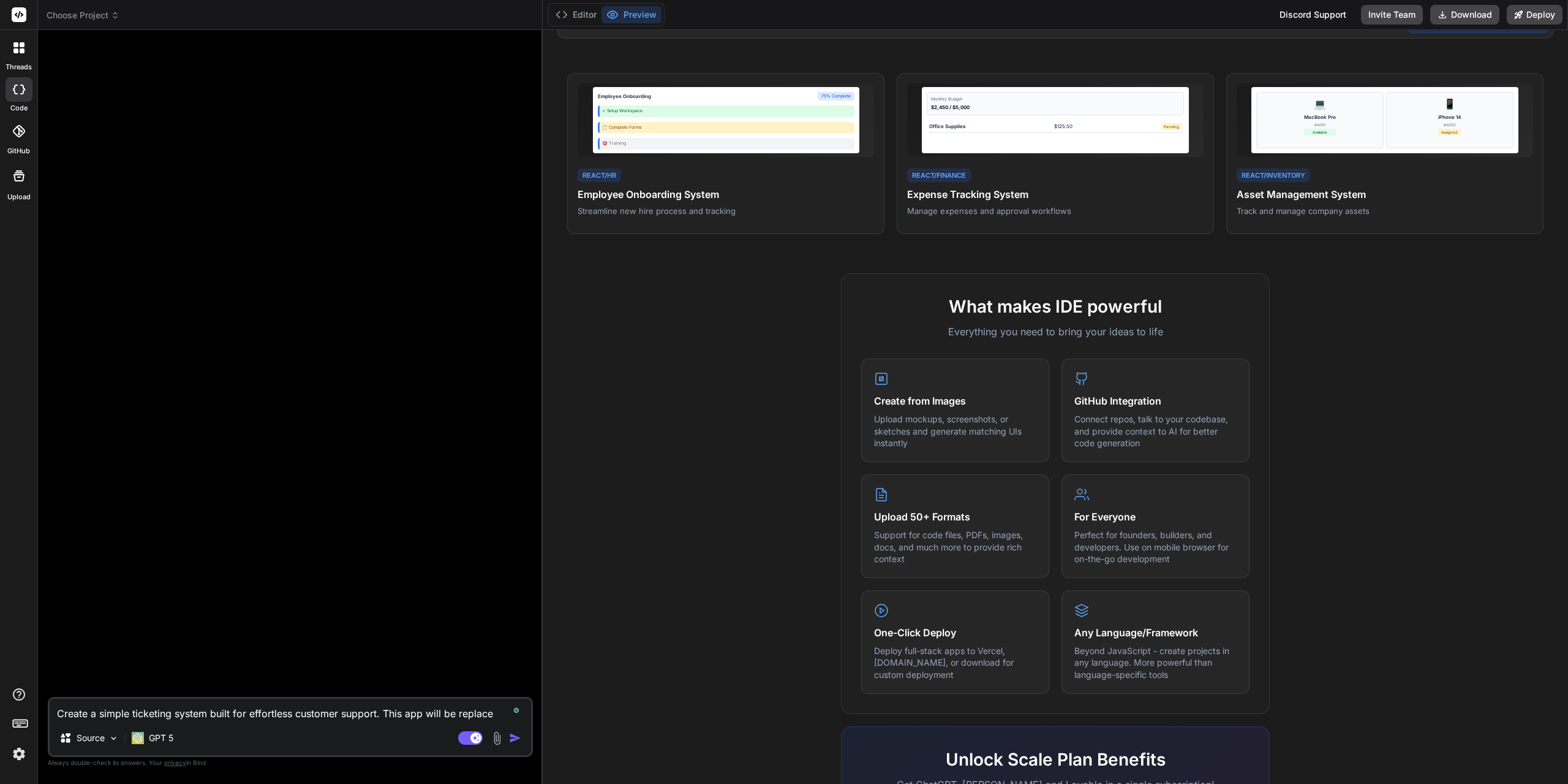
type textarea "x"
type textarea "Create a simple ticketing system built for effortless customer support. This ap…"
type textarea "x"
type textarea "Create a simple ticketing system built for effortless customer support. This ap…"
type textarea "x"
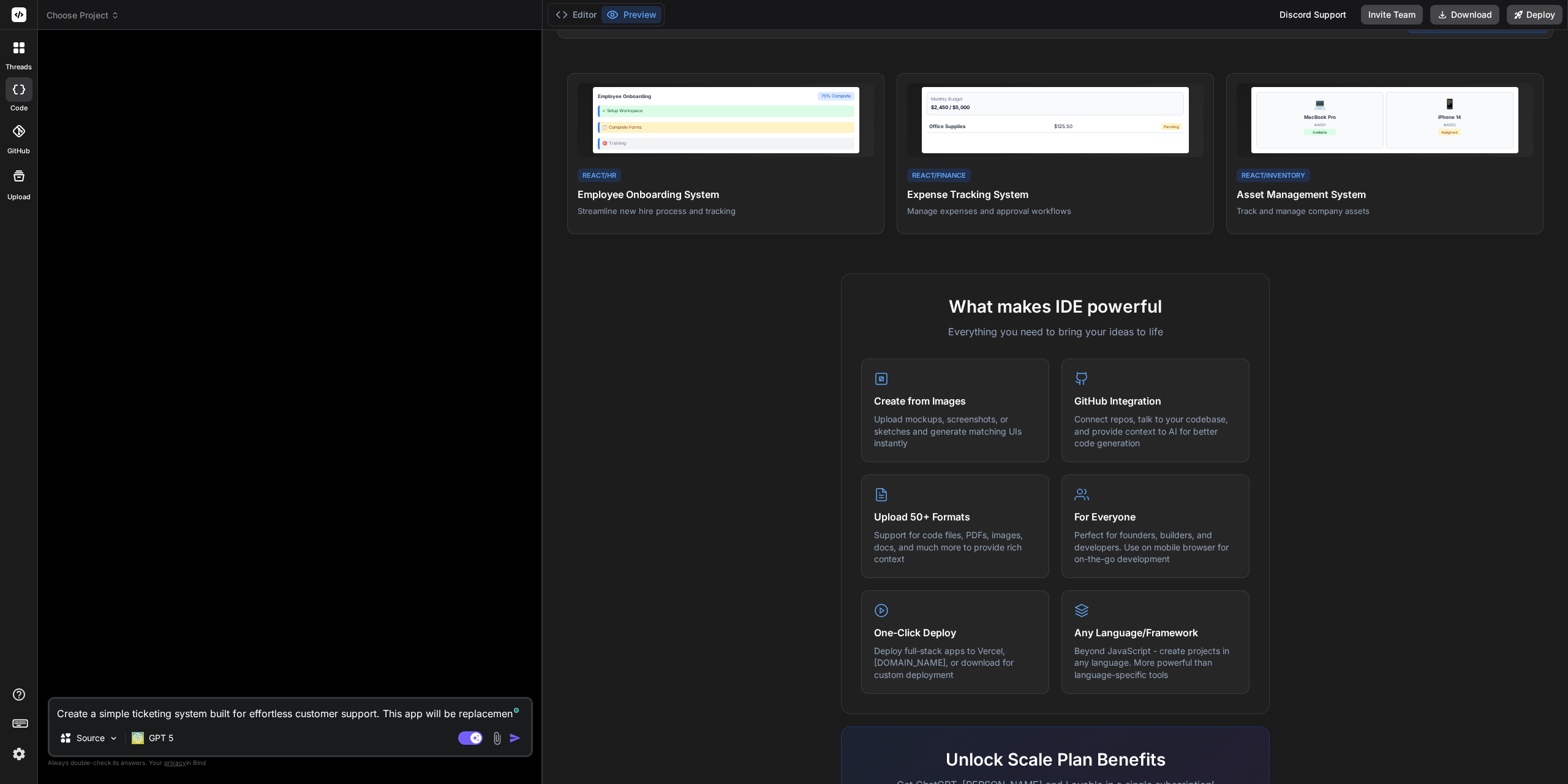
type textarea "Create a simple ticketing system built for effortless customer support. This ap…"
type textarea "x"
type textarea "Create a simple ticketing system built for effortless customer support. This ap…"
type textarea "x"
type textarea "Create a simple ticketing system built for effortless customer support. This ap…"
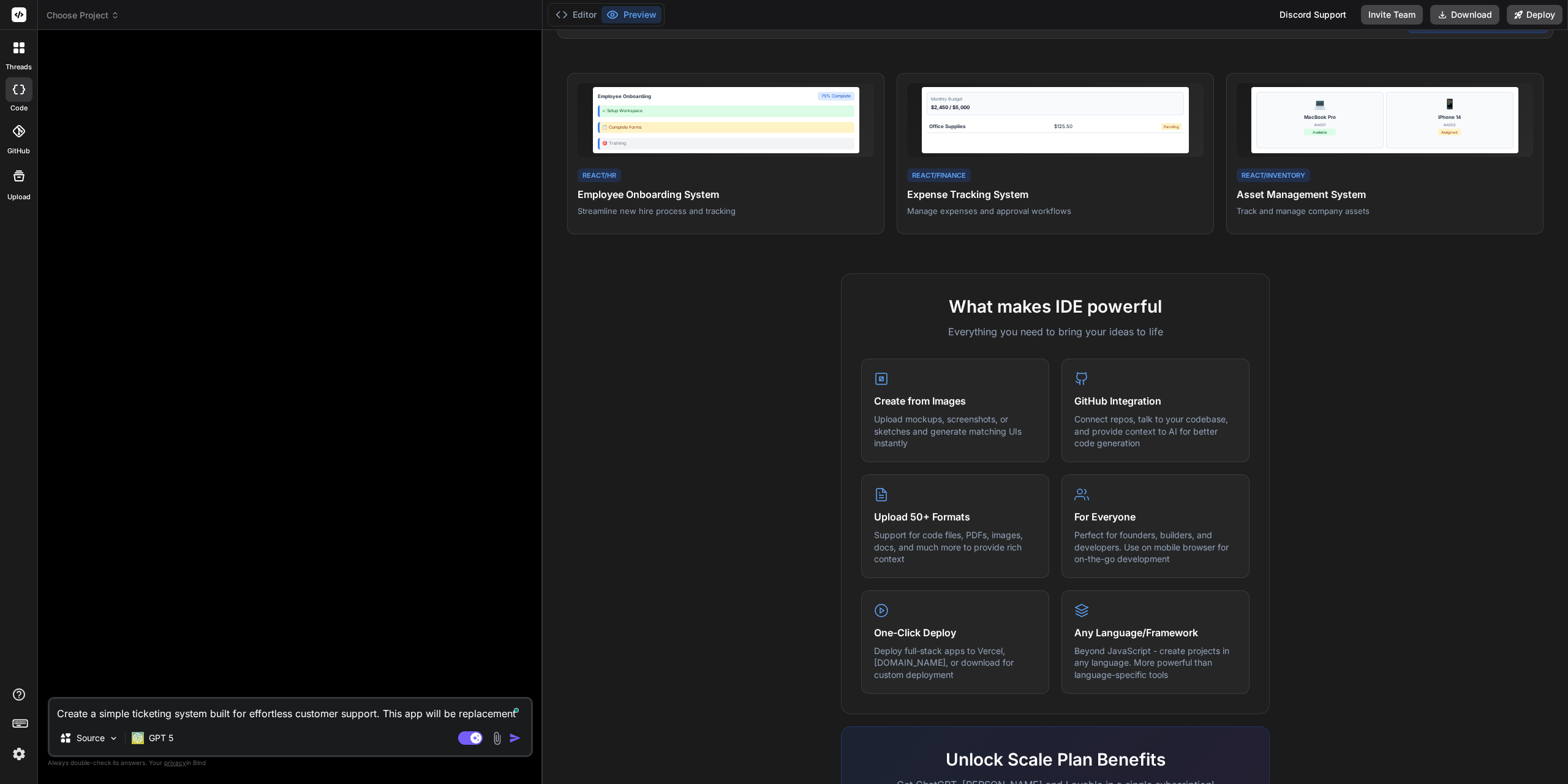
type textarea "x"
type textarea "Create a simple ticketing system built for effortless customer support. This ap…"
type textarea "x"
type textarea "Create a simple ticketing system built for effortless customer support. This ap…"
type textarea "x"
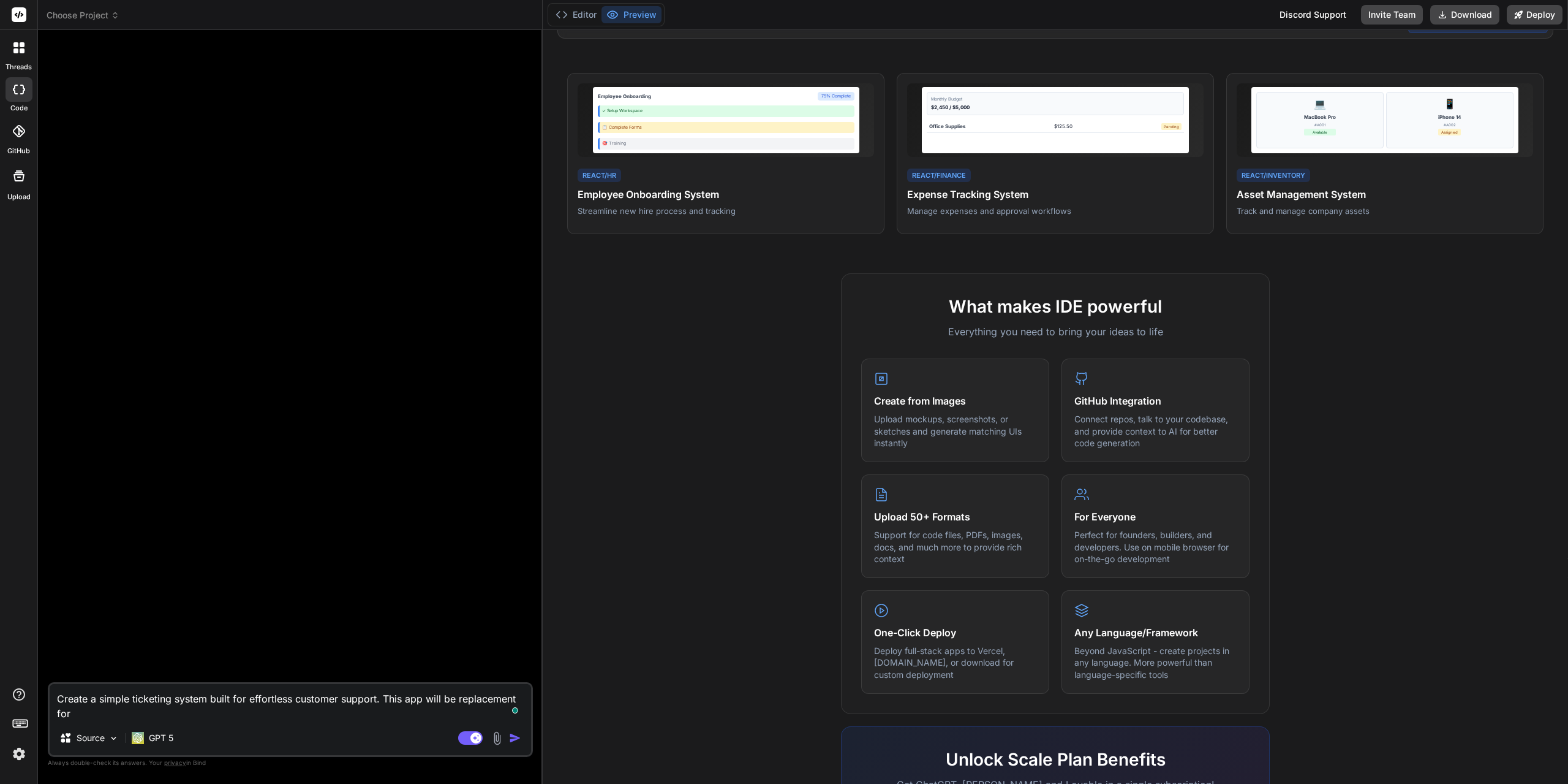
type textarea "Create a simple ticketing system built for effortless customer support. This ap…"
type textarea "x"
type textarea "Create a simple ticketing system built for effortless customer support. This ap…"
type textarea "x"
type textarea "Create a simple ticketing system built for effortless customer support. This ap…"
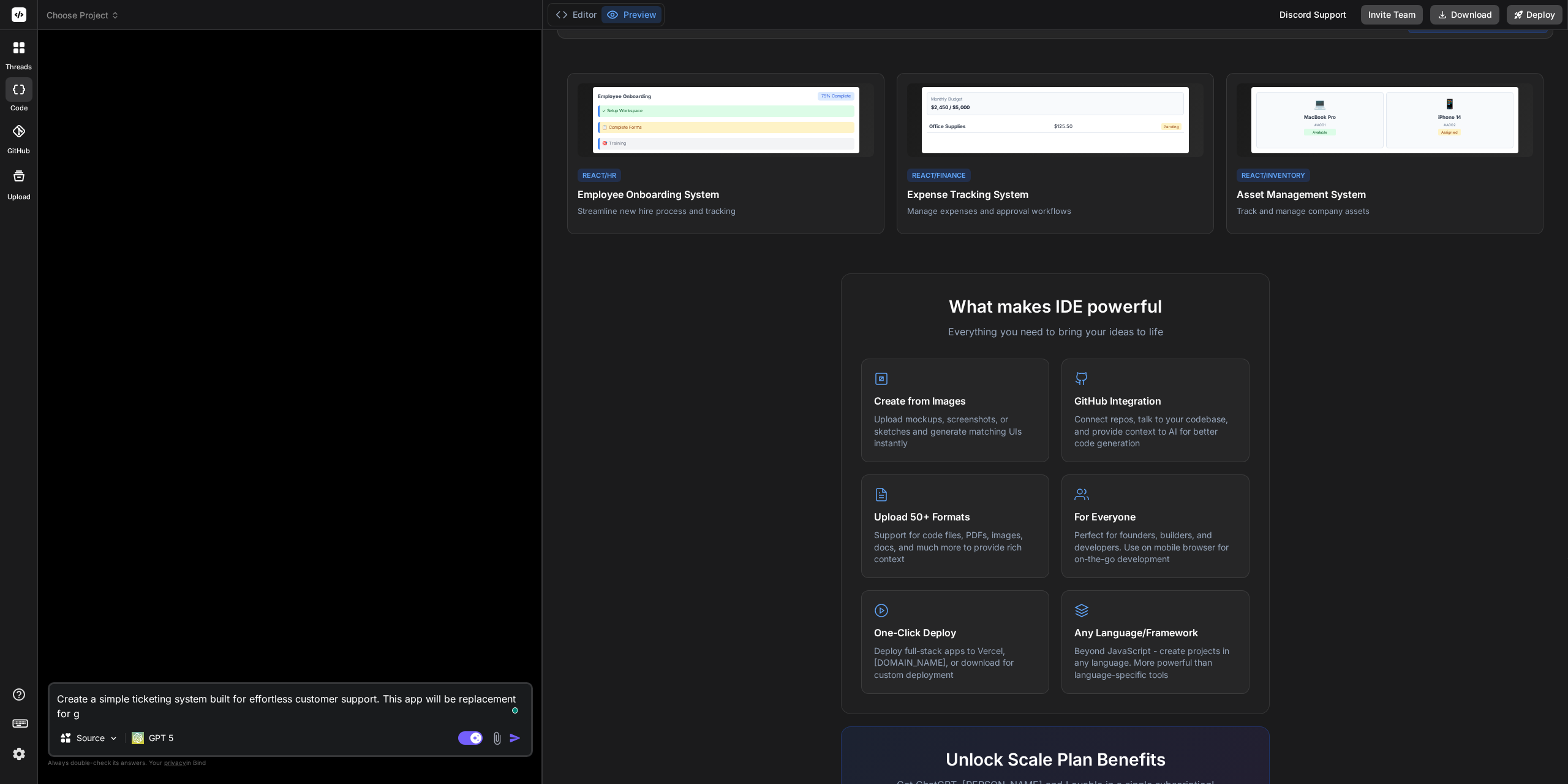
type textarea "x"
type textarea "Create a simple ticketing system built for effortless customer support. This ap…"
type textarea "x"
type textarea "Create a simple ticketing system built for effortless customer support. This ap…"
type textarea "x"
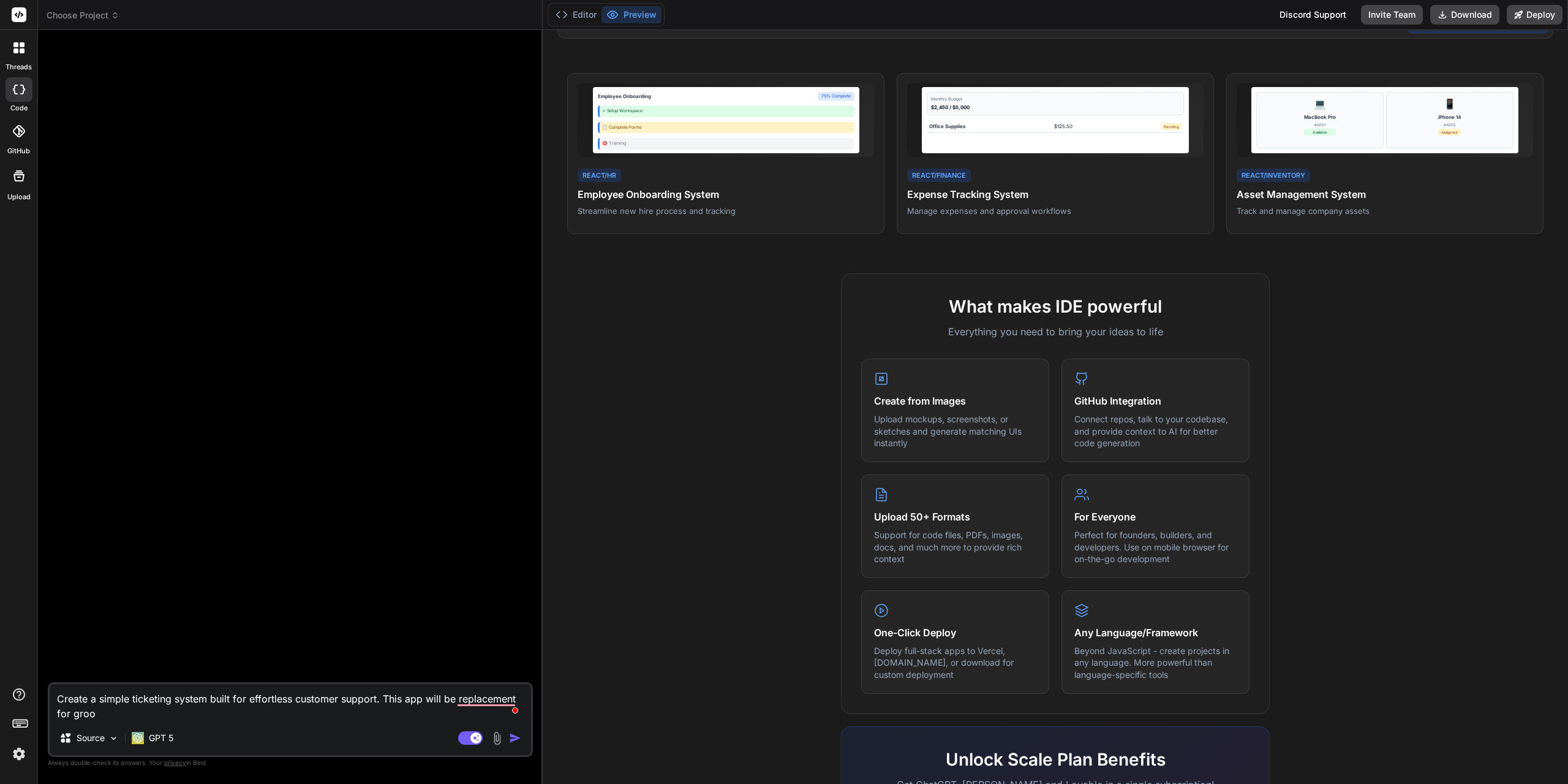
type textarea "Create a simple ticketing system built for effortless customer support. This ap…"
type textarea "x"
type textarea "Create a simple ticketing system built for effortless customer support. This ap…"
type textarea "x"
type textarea "Create a simple ticketing system built for effortless customer support. This ap…"
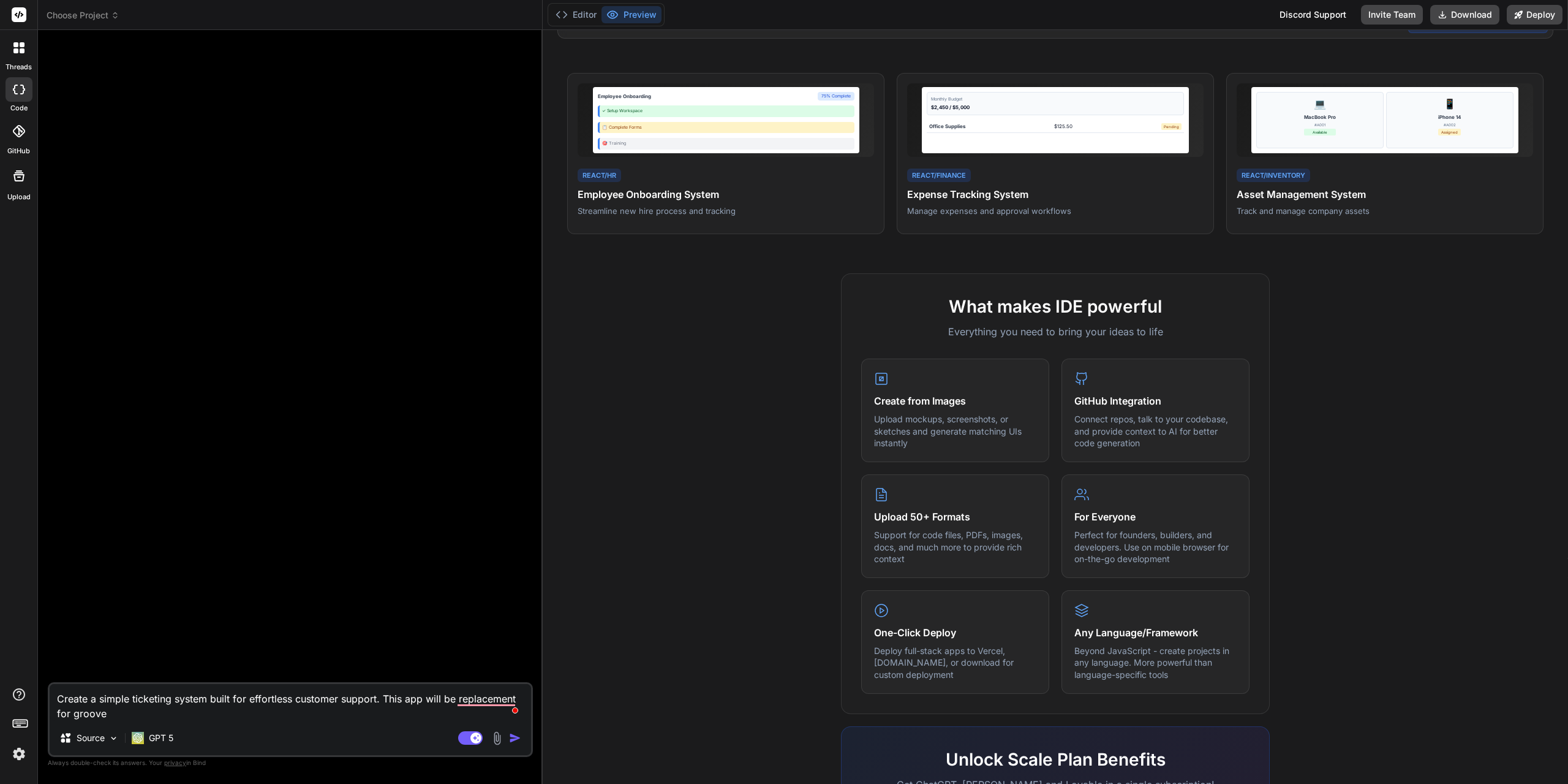
type textarea "x"
type textarea "Create a simple ticketing system built for effortless customer support. This ap…"
type textarea "x"
type textarea "Create a simple ticketing system built for effortless customer support. This ap…"
type textarea "x"
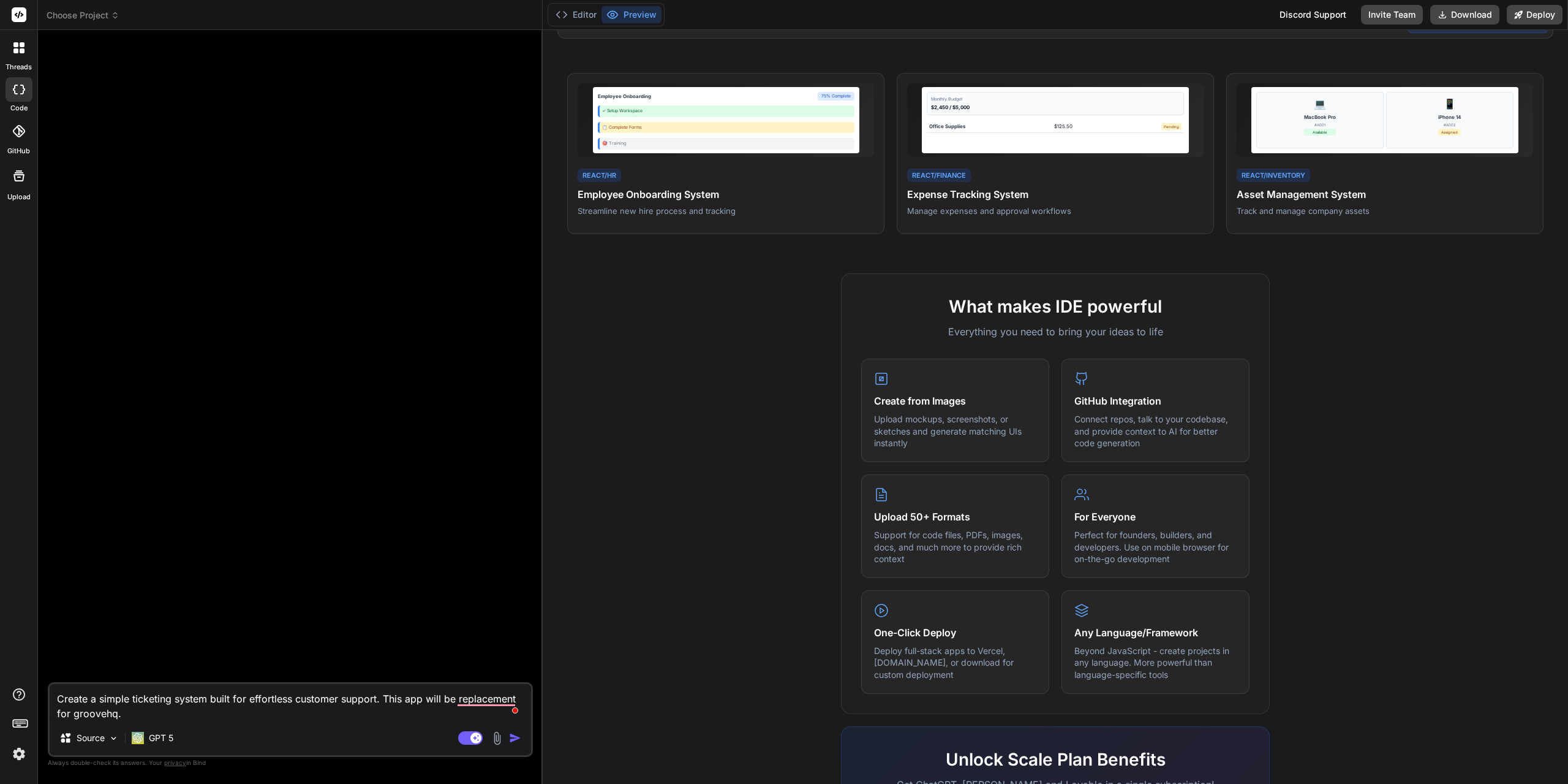
type textarea "Create a simple ticketing system built for effortless customer support. This ap…"
type textarea "x"
type textarea "Create a simple ticketing system built for effortless customer support. This ap…"
type textarea "x"
type textarea "Create a simple ticketing system built for effortless customer support. This ap…"
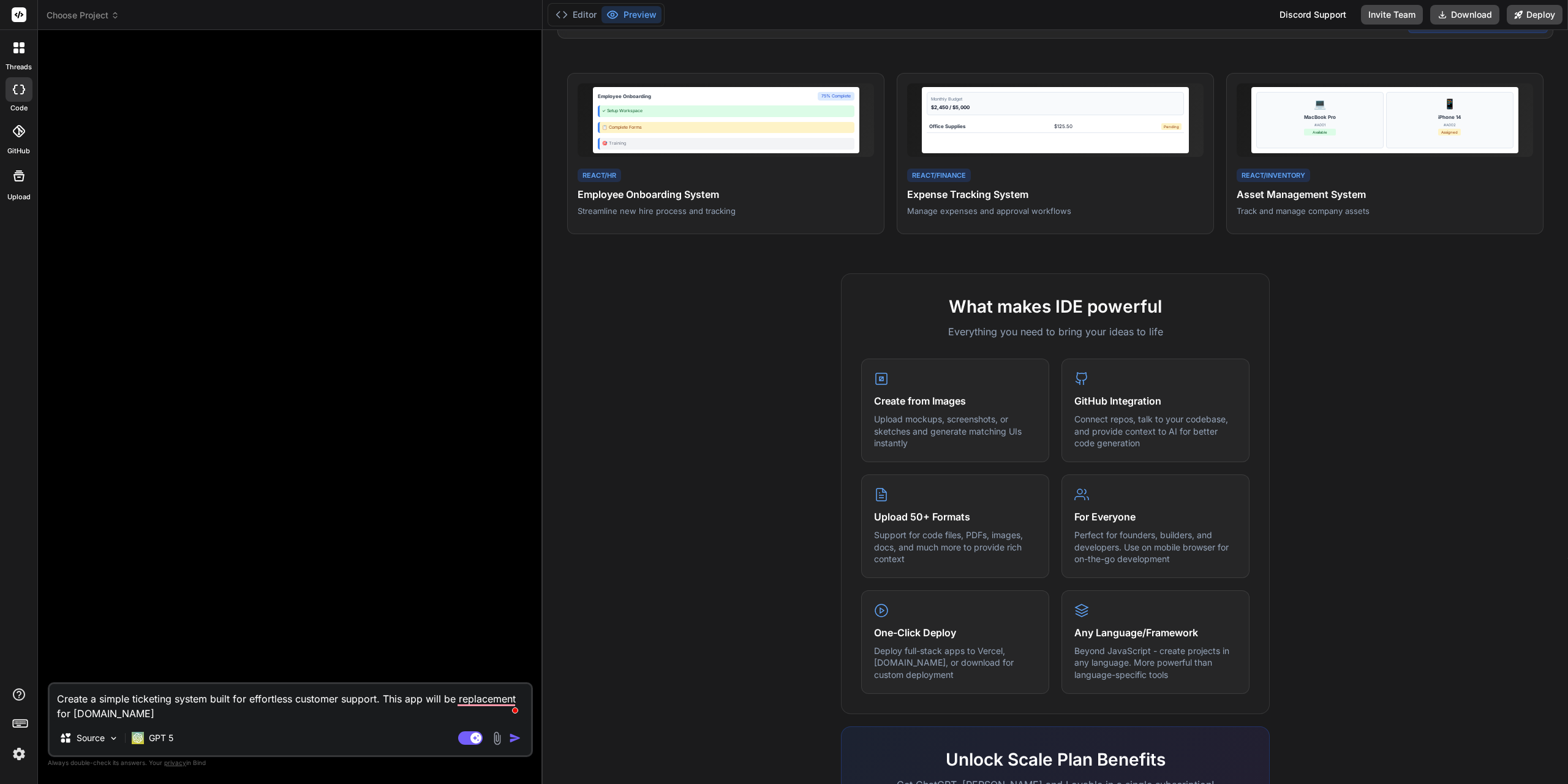
type textarea "x"
type textarea "Create a simple ticketing system built for effortless customer support. This ap…"
type textarea "x"
type textarea "Create a simple ticketing system built for effortless customer support. This ap…"
type textarea "x"
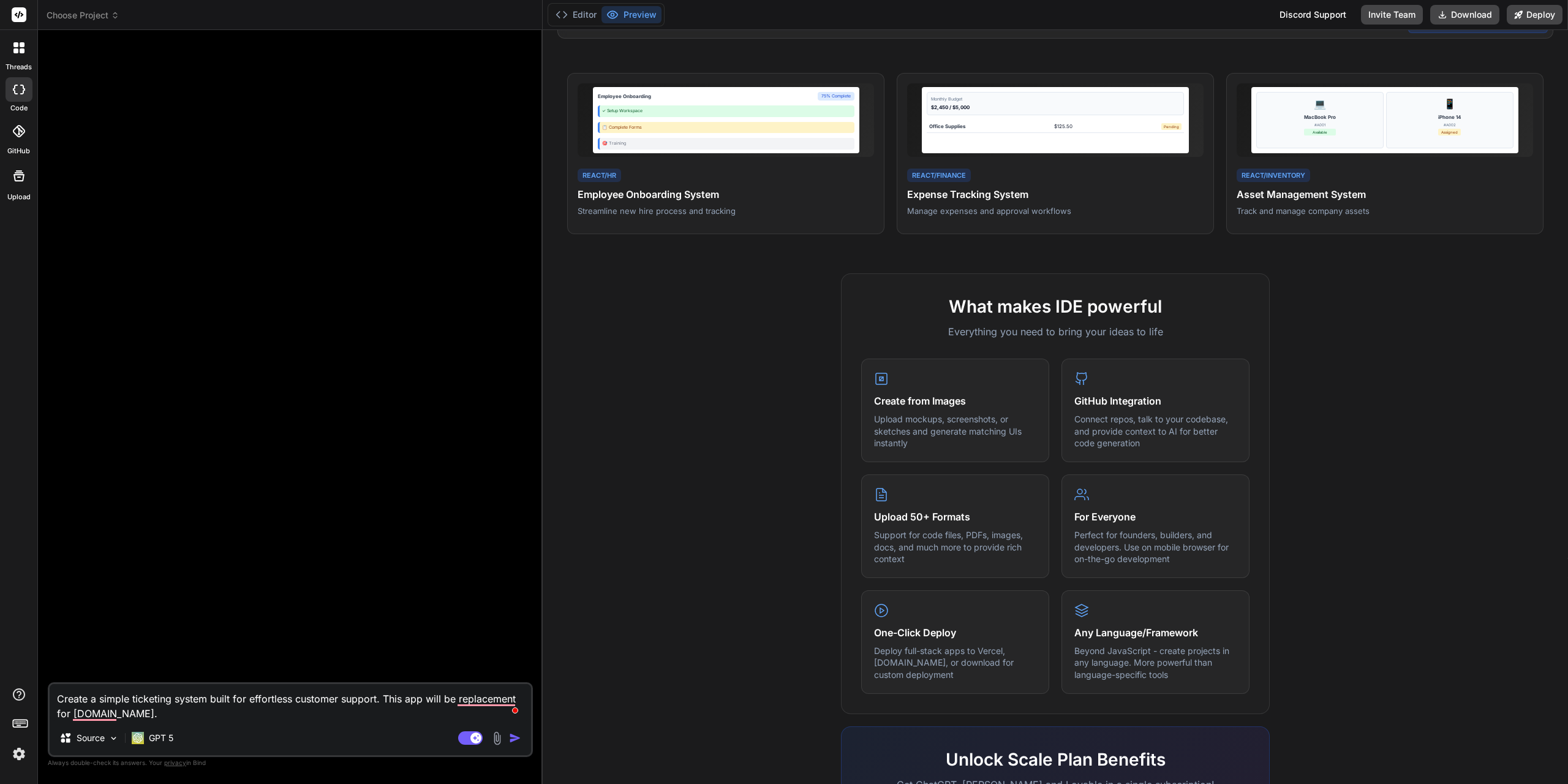
type textarea "Create a simple ticketing system built for effortless customer support. This ap…"
type textarea "x"
type textarea "Create a simple ticketing system built for effortless customer support. This ap…"
type textarea "x"
type textarea "Create a simple ticketing system built for effortless customer support. This ap…"
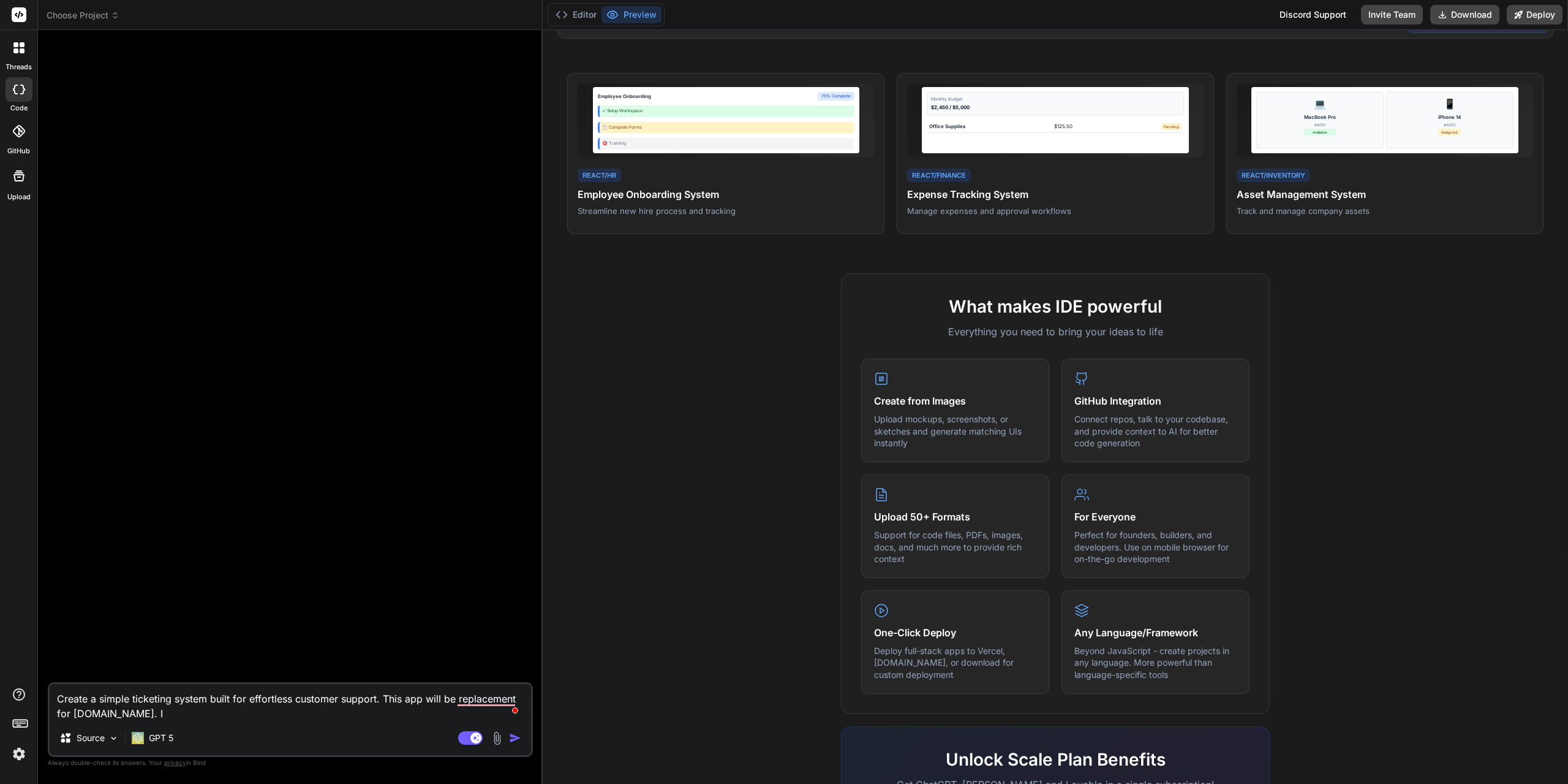
type textarea "x"
type textarea "Create a simple ticketing system built for effortless customer support. This ap…"
type textarea "x"
type textarea "Create a simple ticketing system built for effortless customer support. This ap…"
type textarea "x"
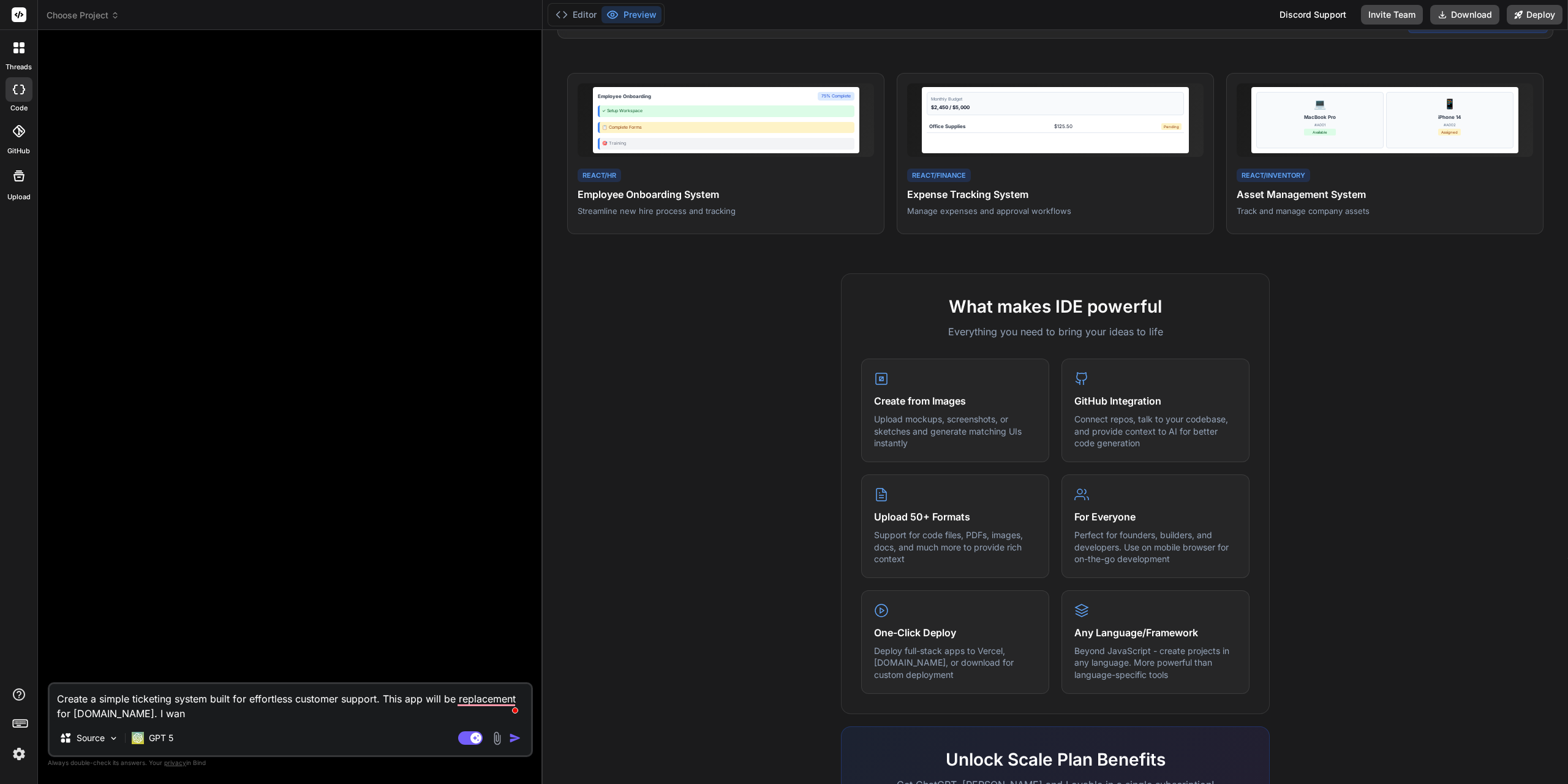
type textarea "Create a simple ticketing system built for effortless customer support. This ap…"
type textarea "x"
type textarea "Create a simple ticketing system built for effortless customer support. This ap…"
type textarea "x"
type textarea "Create a simple ticketing system built for effortless customer support. This ap…"
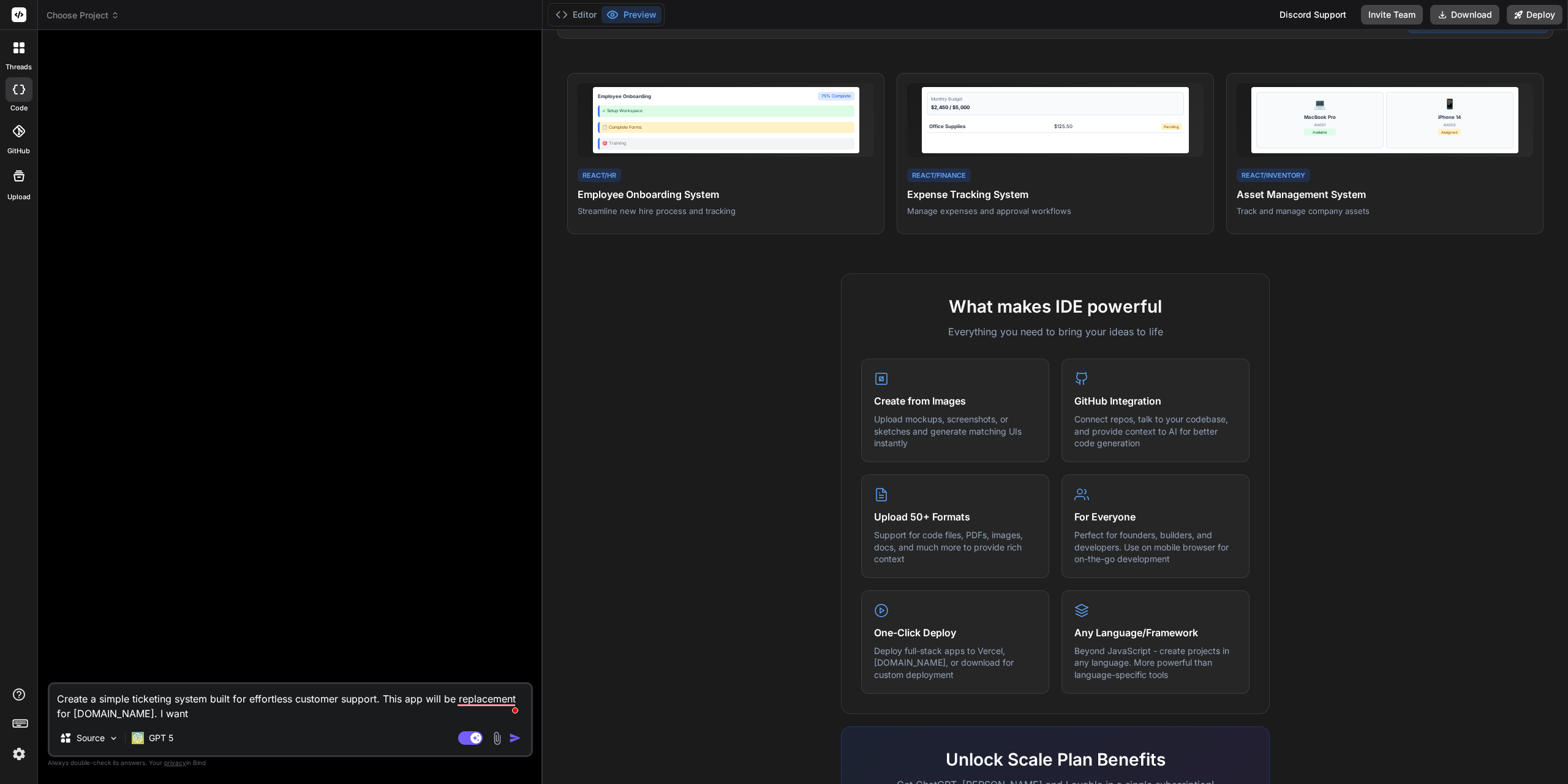
type textarea "x"
type textarea "Create a simple ticketing system built for effortless customer support. This ap…"
type textarea "x"
type textarea "Create a simple ticketing system built for effortless customer support. This ap…"
type textarea "x"
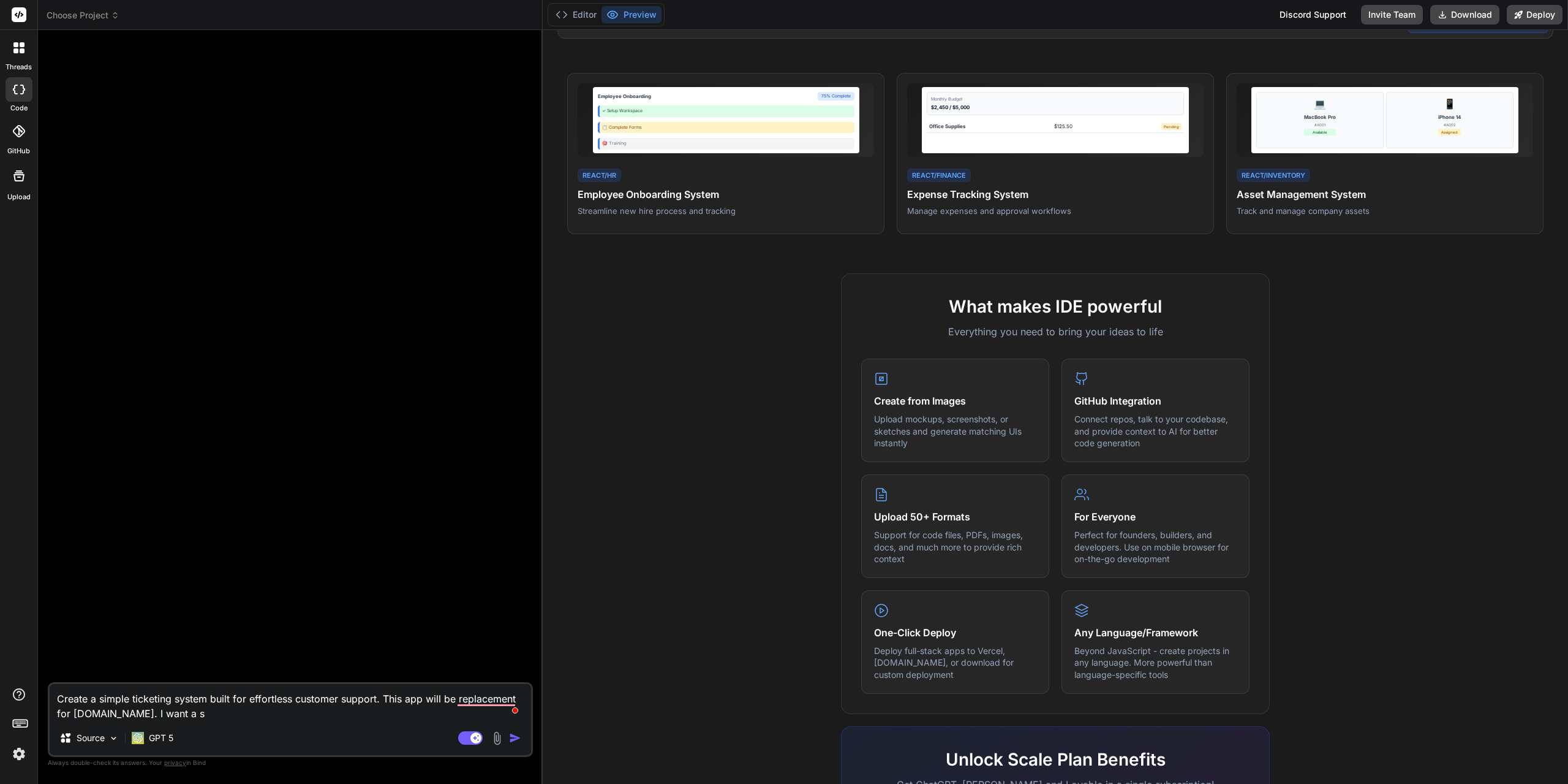
type textarea "Create a simple ticketing system built for effortless customer support. This ap…"
type textarea "x"
type textarea "Create a simple ticketing system built for effortless customer support. This ap…"
type textarea "x"
type textarea "Create a simple ticketing system built for effortless customer support. This ap…"
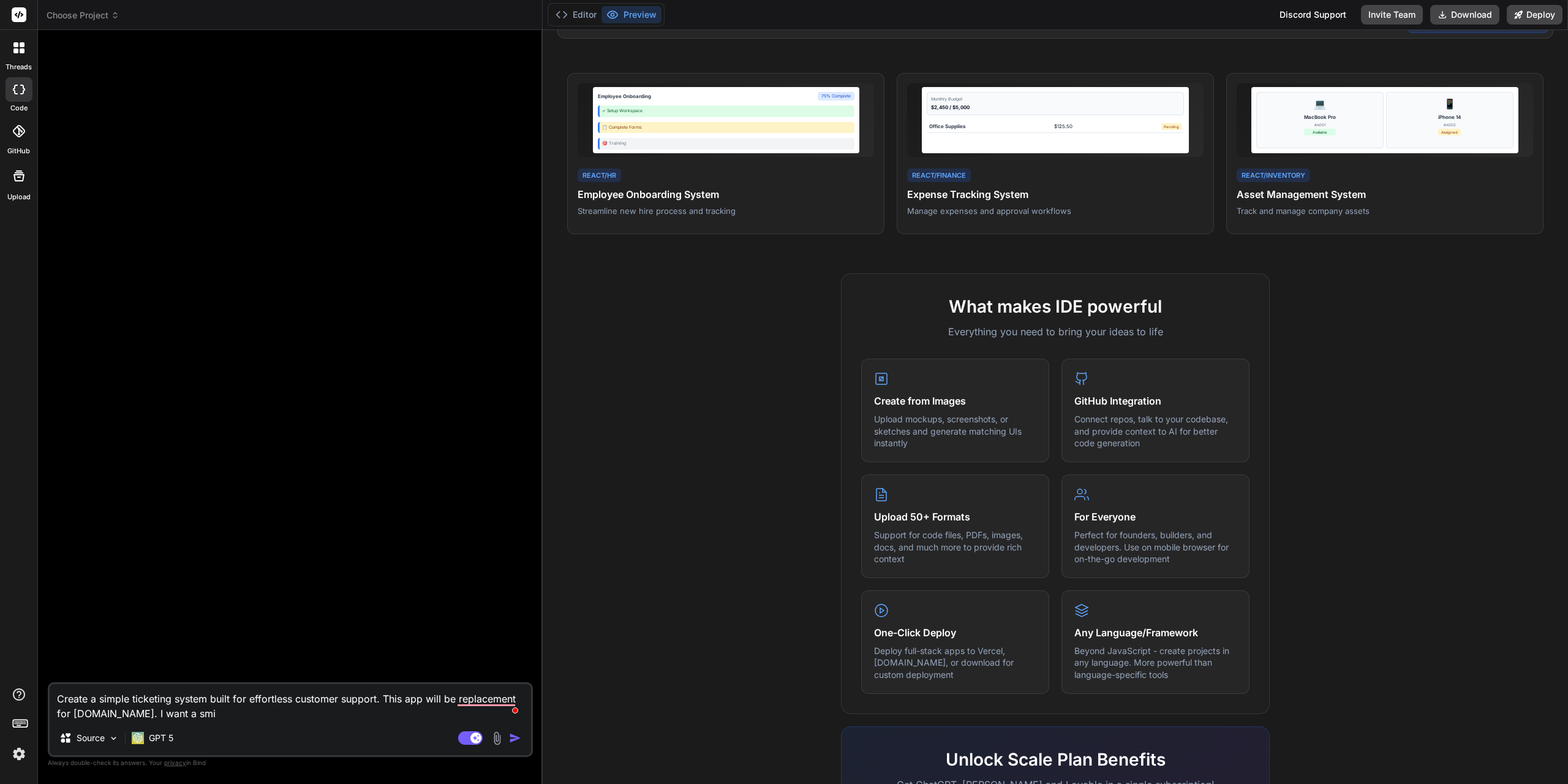
type textarea "x"
type textarea "Create a simple ticketing system built for effortless customer support. This ap…"
type textarea "x"
type textarea "Create a simple ticketing system built for effortless customer support. This ap…"
type textarea "x"
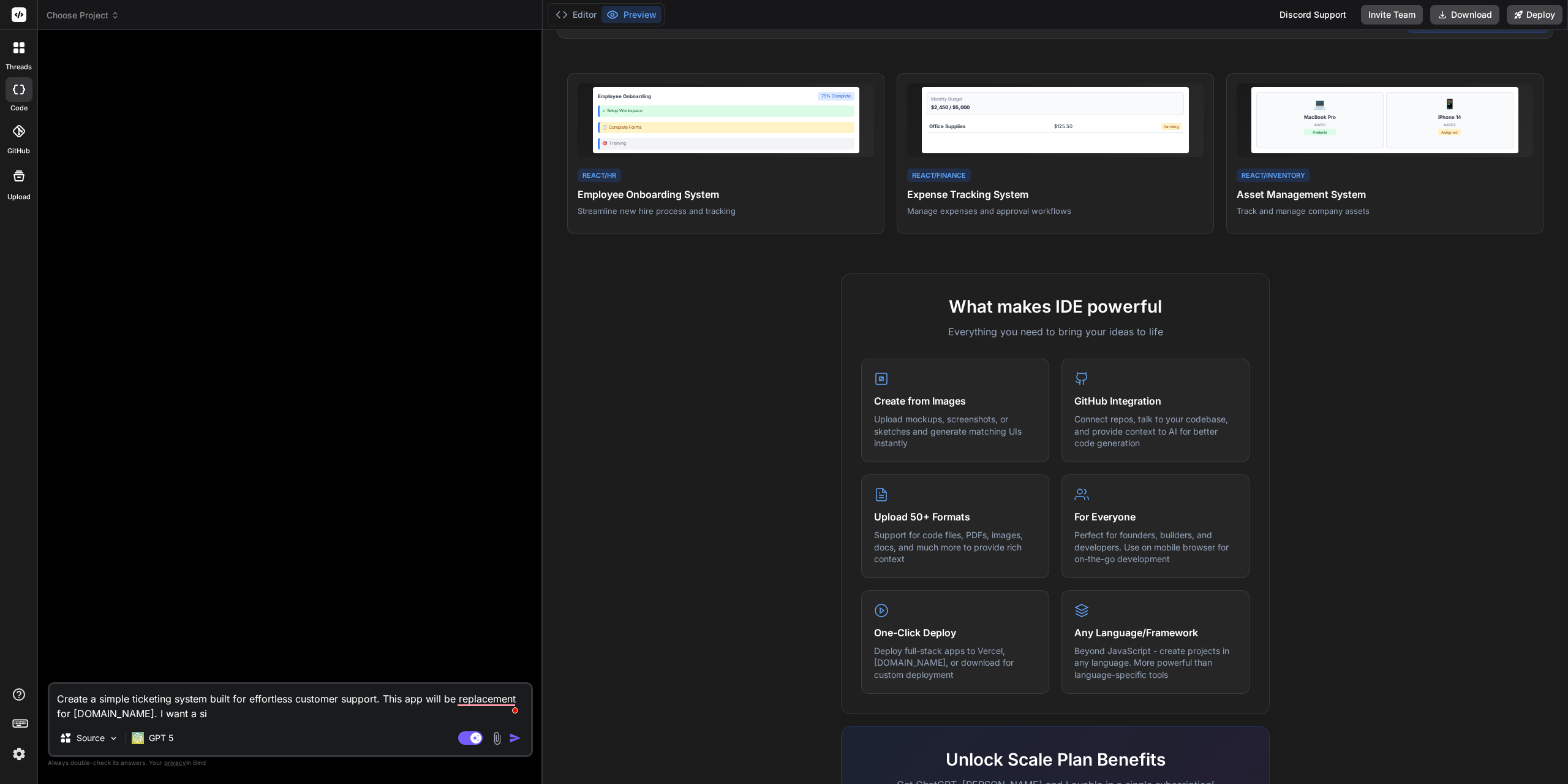
type textarea "Create a simple ticketing system built for effortless customer support. This ap…"
type textarea "x"
type textarea "Create a simple ticketing system built for effortless customer support. This ap…"
type textarea "x"
type textarea "Create a simple ticketing system built for effortless customer support. This ap…"
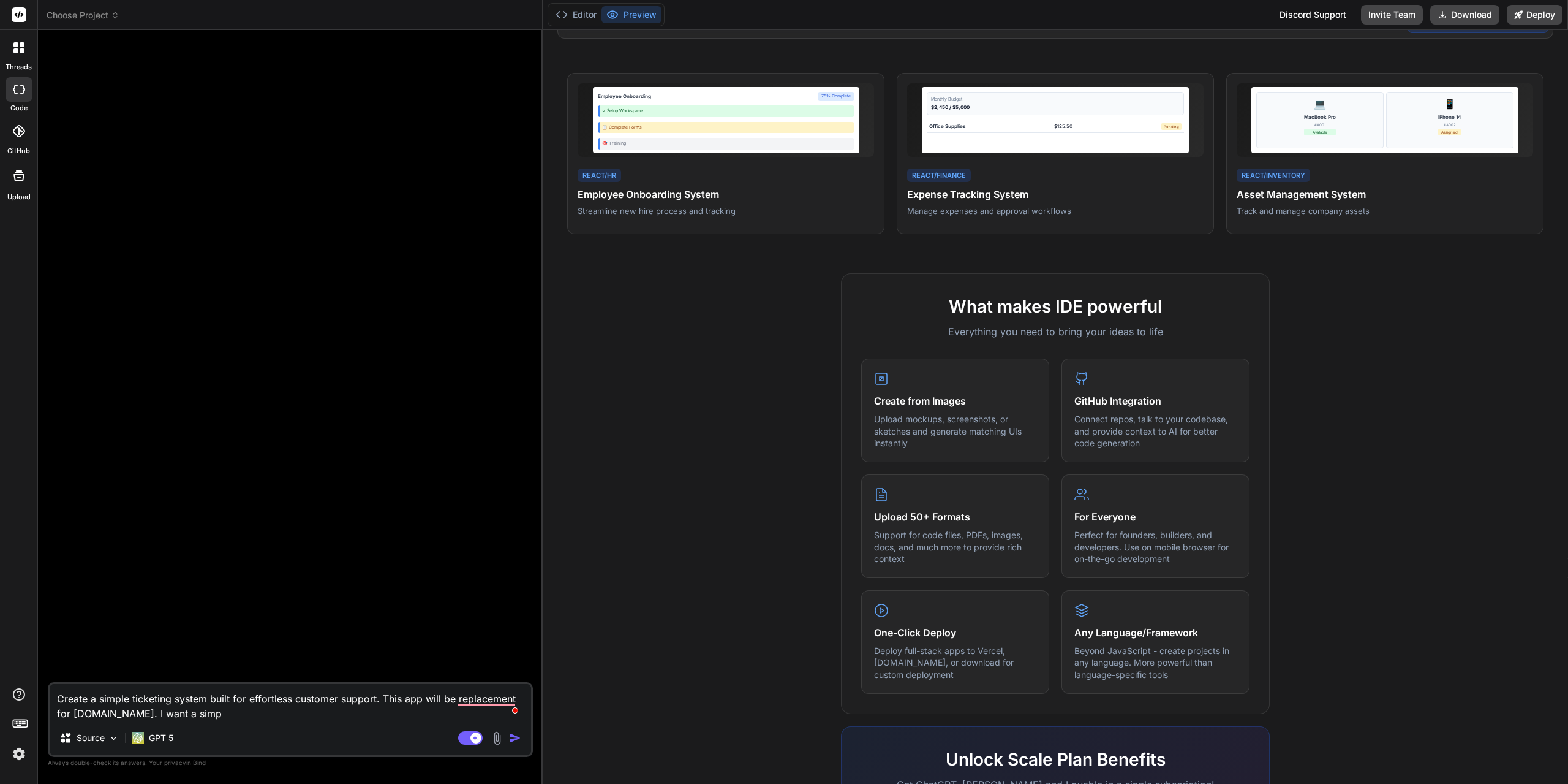
type textarea "x"
type textarea "Create a simple ticketing system built for effortless customer support. This ap…"
type textarea "x"
type textarea "Create a simple ticketing system built for effortless customer support. This ap…"
type textarea "x"
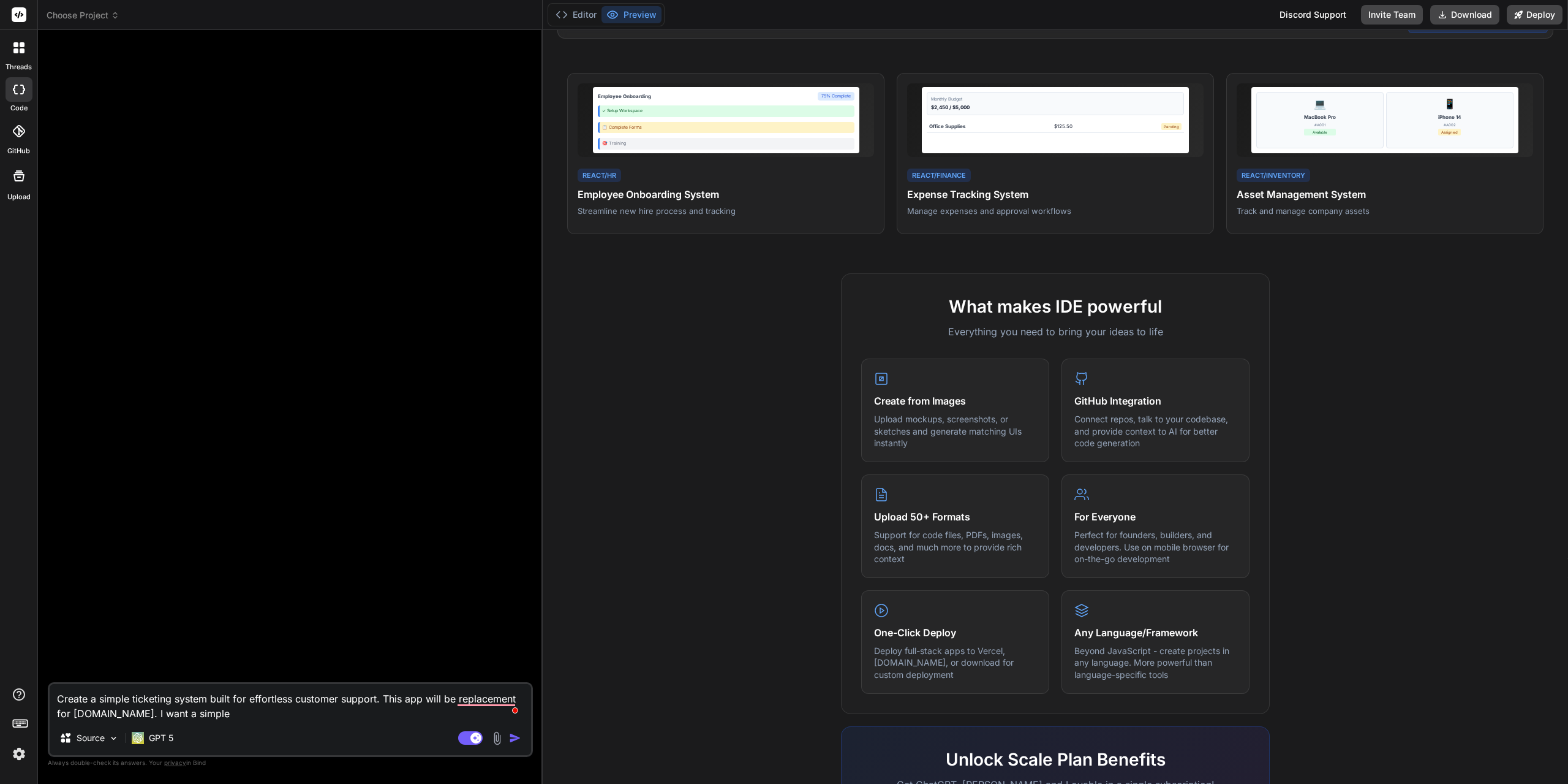
type textarea "Create a simple ticketing system built for effortless customer support. This ap…"
type textarea "x"
type textarea "Create a simple ticketing system built for effortless customer support. This ap…"
type textarea "x"
type textarea "Create a simple ticketing system built for effortless customer support. This ap…"
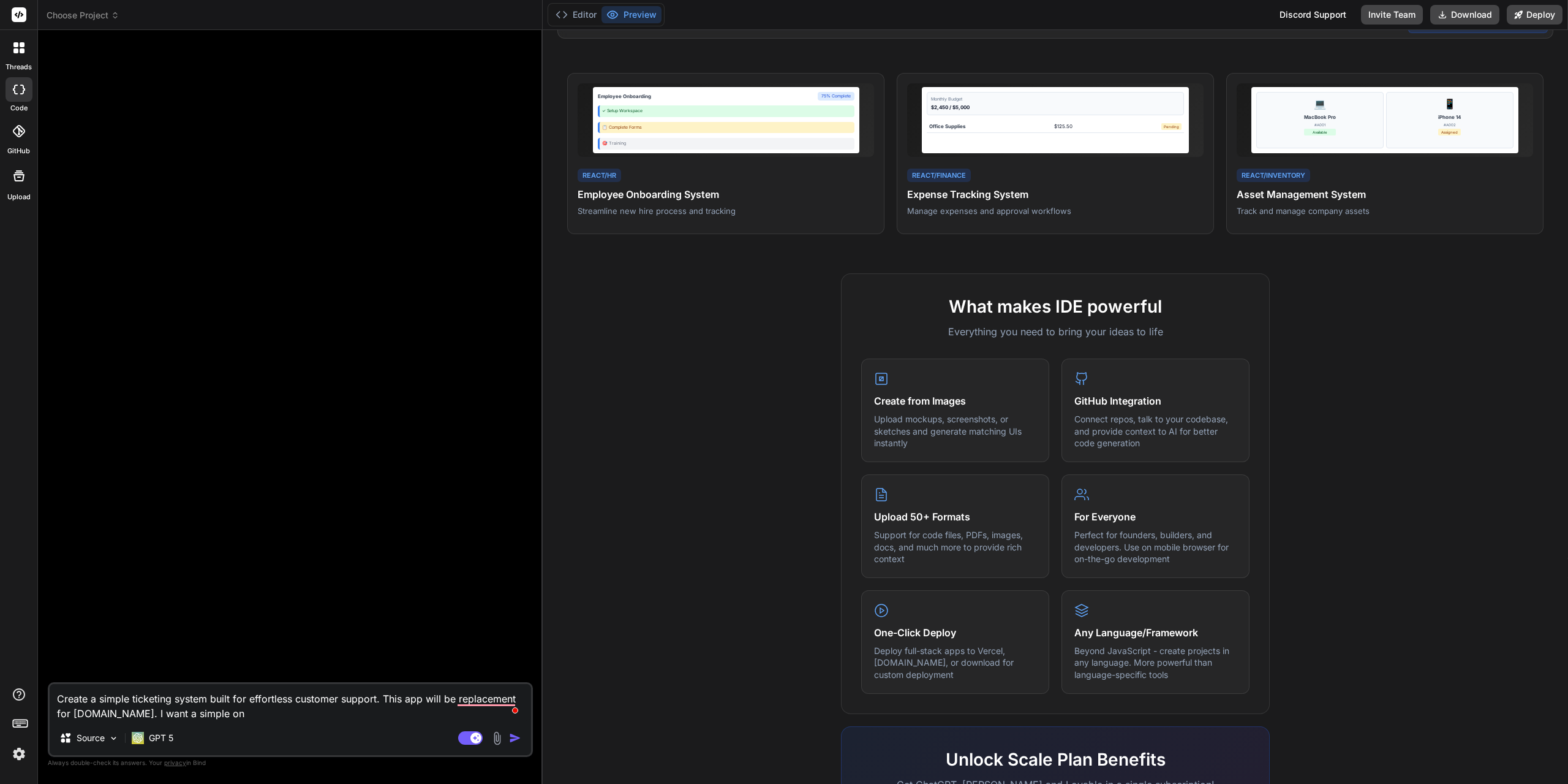
type textarea "x"
type textarea "Create a simple ticketing system built for effortless customer support. This ap…"
type textarea "x"
type textarea "Create a simple ticketing system built for effortless customer support. This ap…"
type textarea "x"
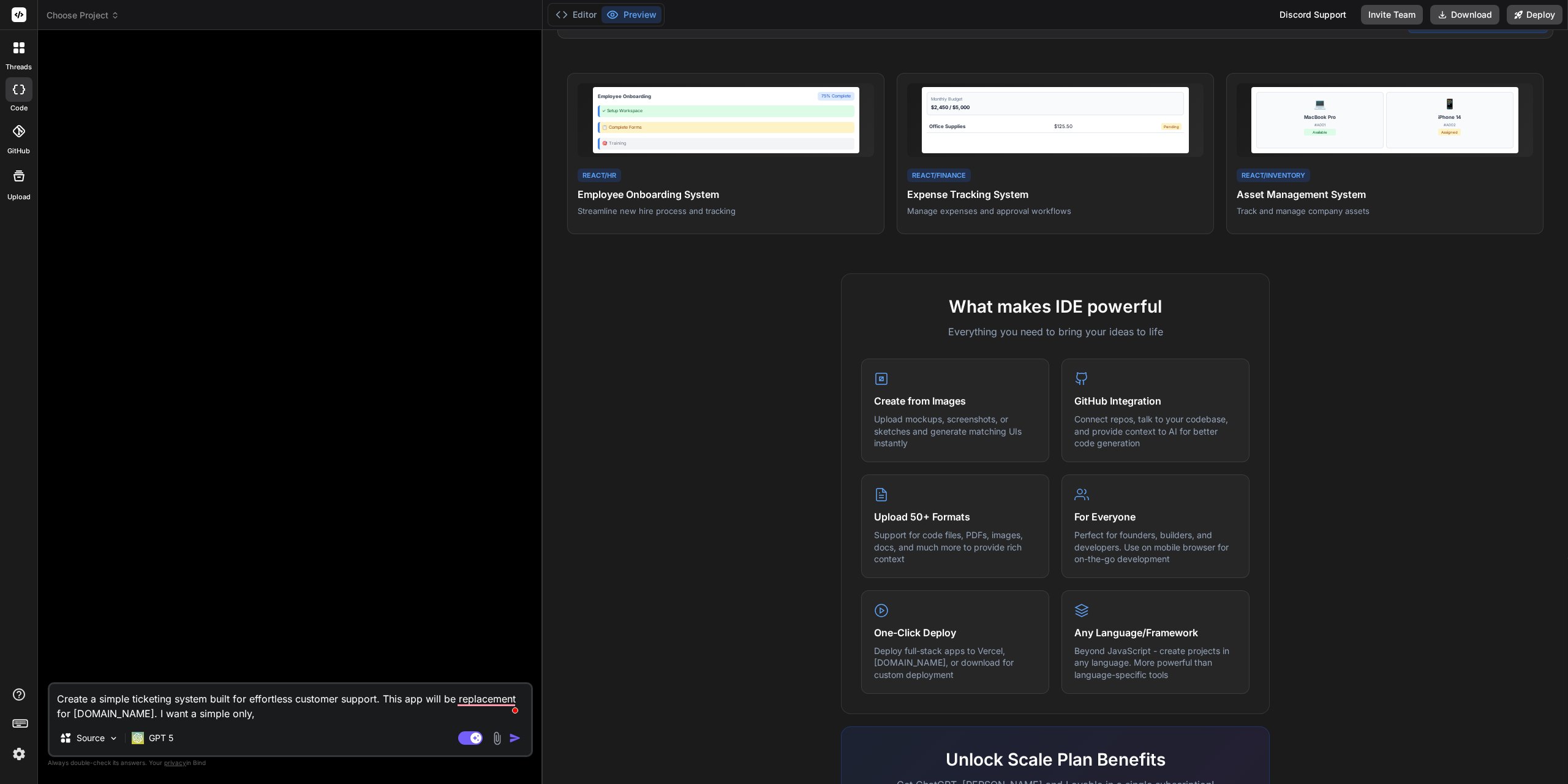
type textarea "Create a simple ticketing system built for effortless customer support. This ap…"
type textarea "x"
type textarea "Create a simple ticketing system built for effortless customer support. This ap…"
type textarea "x"
type textarea "Create a simple ticketing system built for effortless customer support. This ap…"
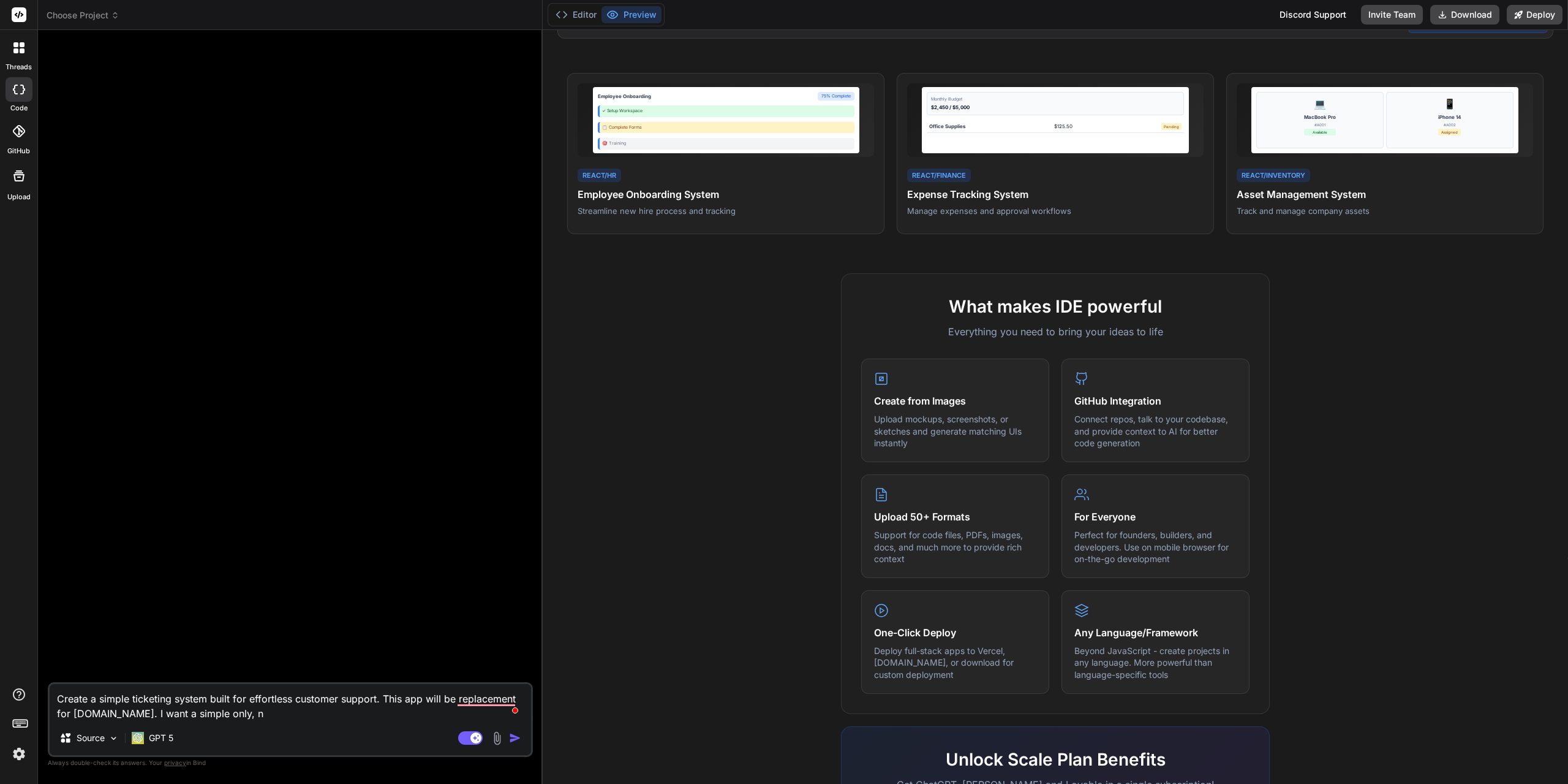
type textarea "x"
type textarea "Create a simple ticketing system built for effortless customer support. This ap…"
type textarea "x"
type textarea "Create a simple ticketing system built for effortless customer support. This ap…"
type textarea "x"
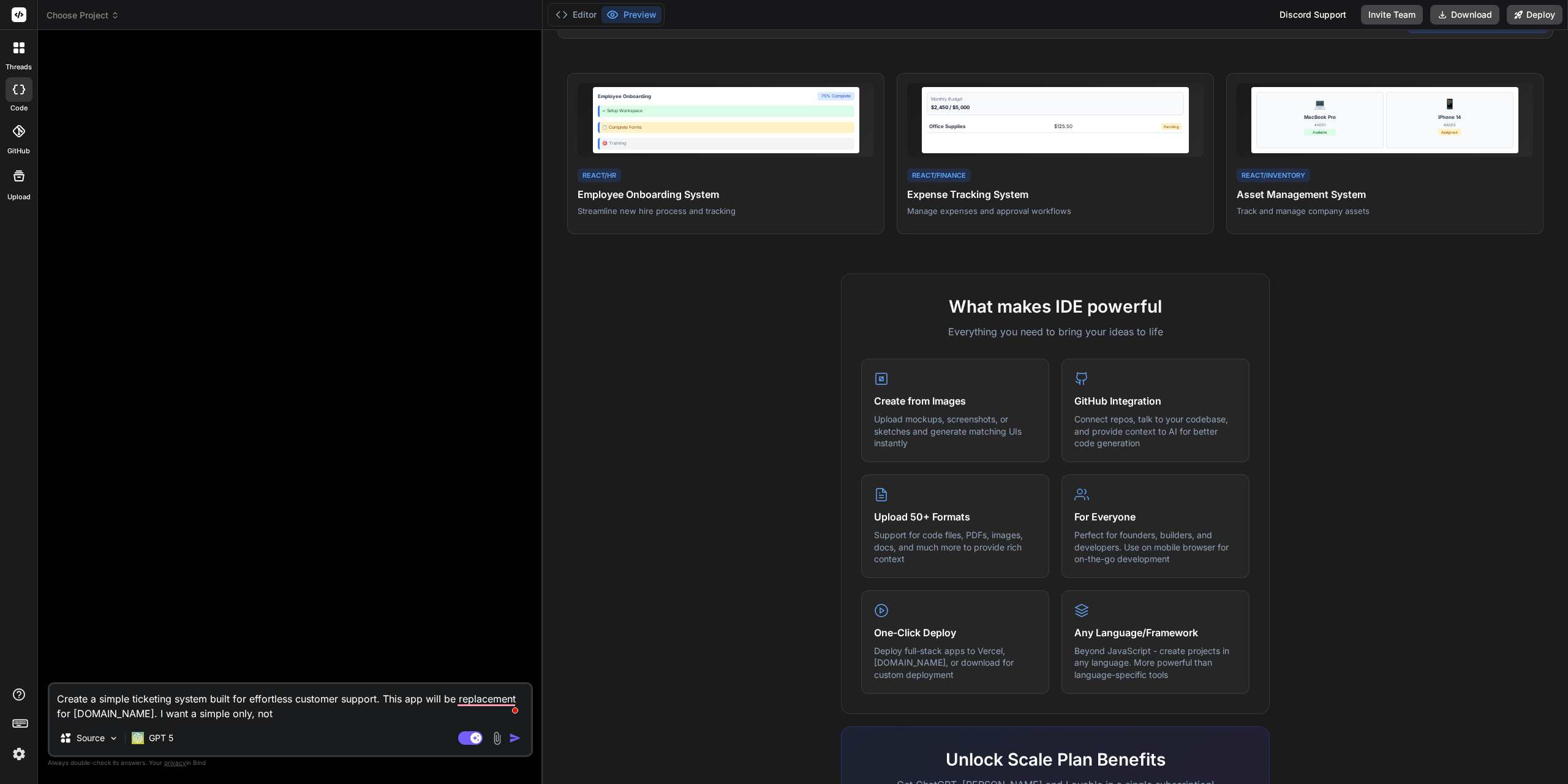
type textarea "Create a simple ticketing system built for effortless customer support. This ap…"
type textarea "x"
type textarea "Create a simple ticketing system built for effortless customer support. This ap…"
type textarea "x"
type textarea "Create a simple ticketing system built for effortless customer support. This ap…"
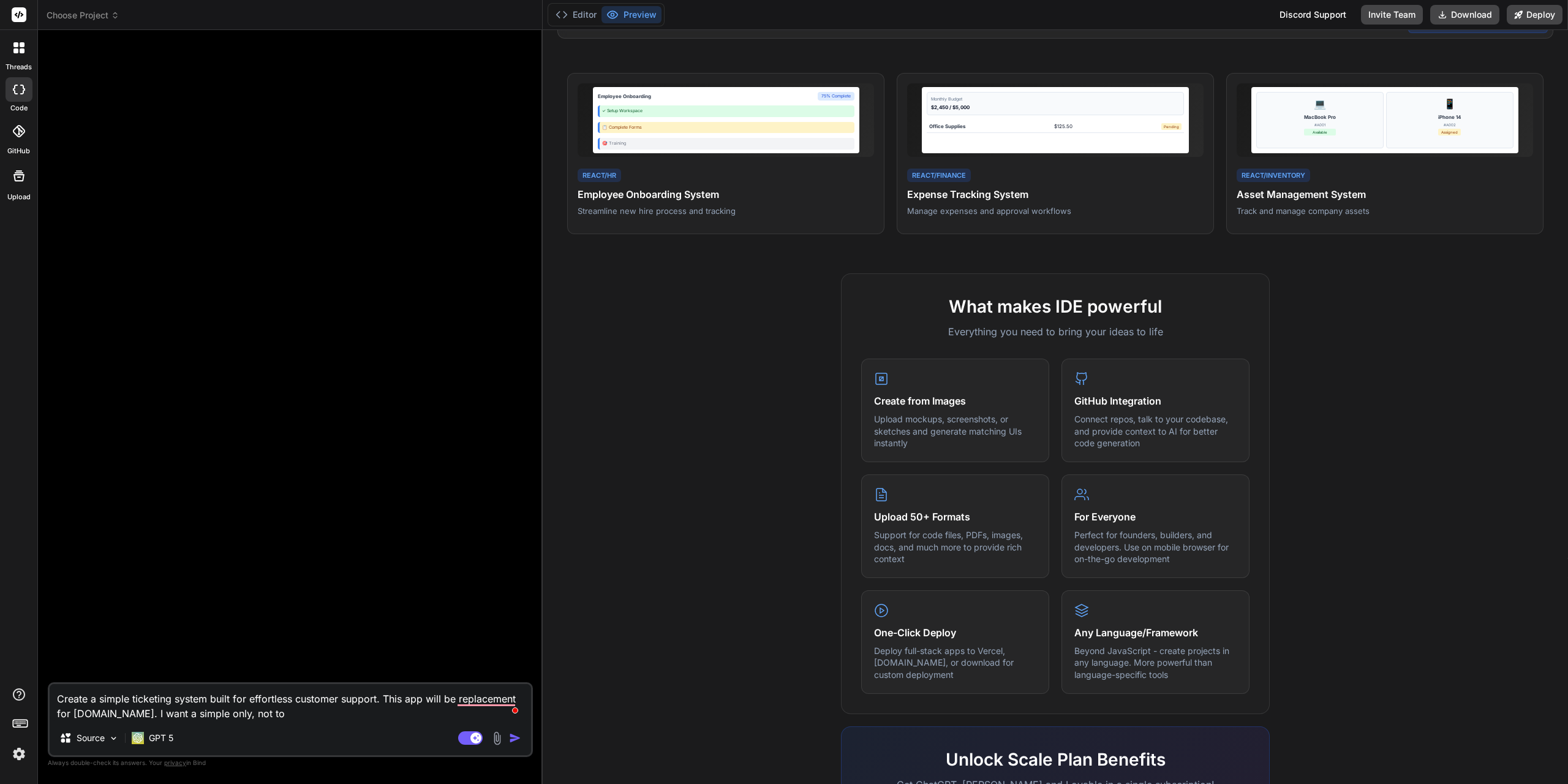
type textarea "x"
type textarea "Create a simple ticketing system built for effortless customer support. This ap…"
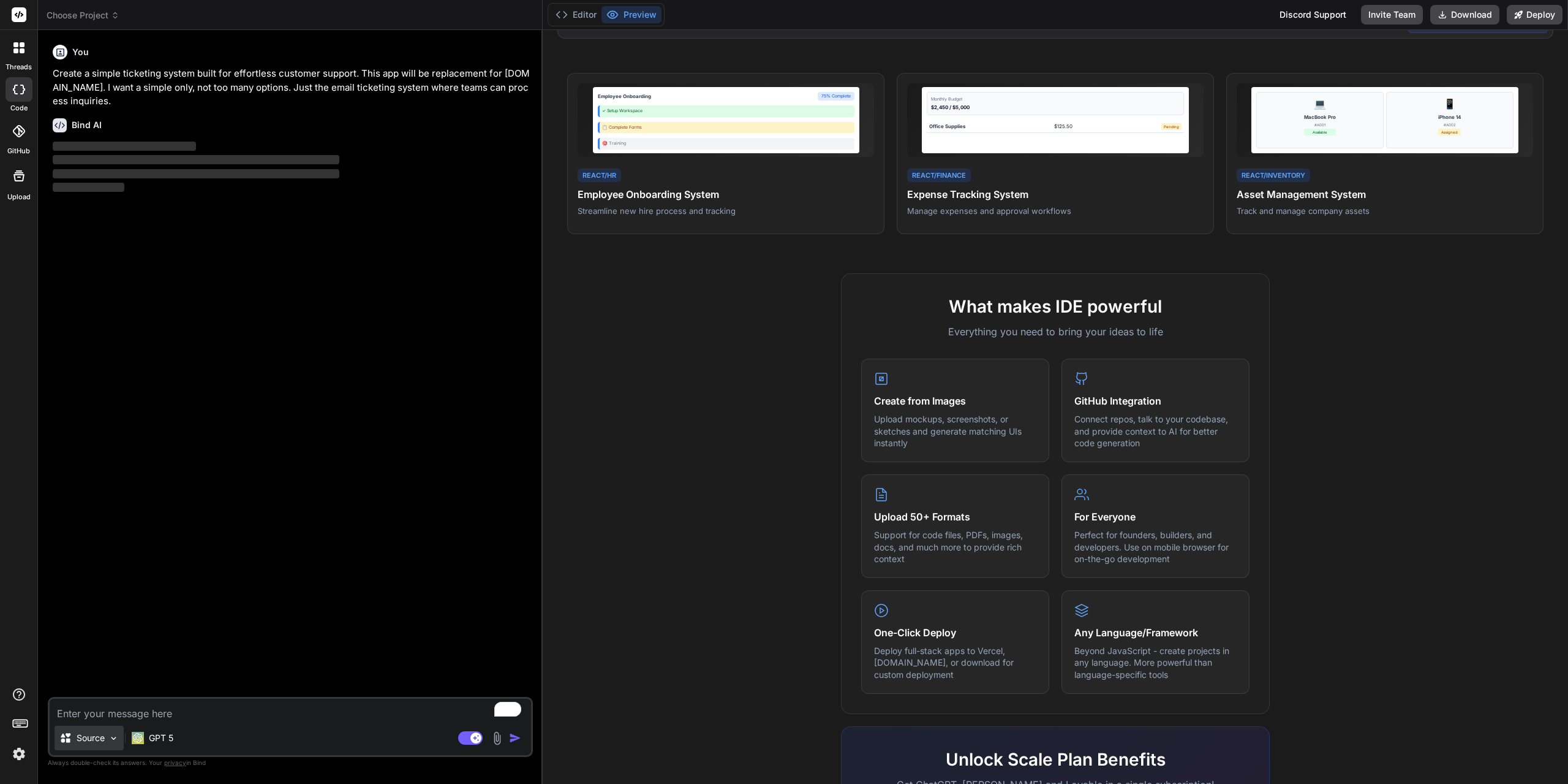
click at [102, 743] on p "Source" at bounding box center [91, 737] width 28 height 12
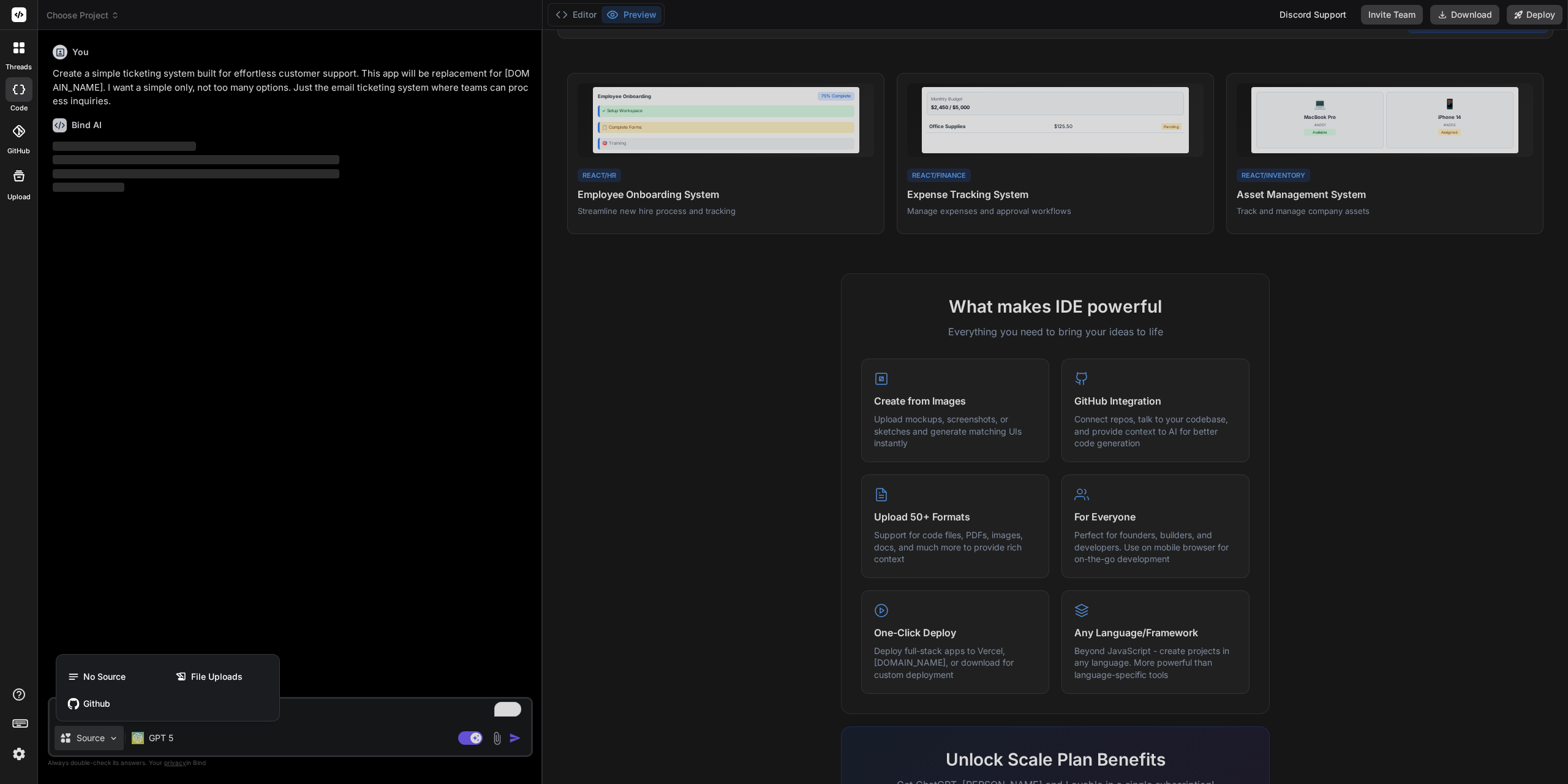
click at [102, 743] on div at bounding box center [784, 392] width 1568 height 784
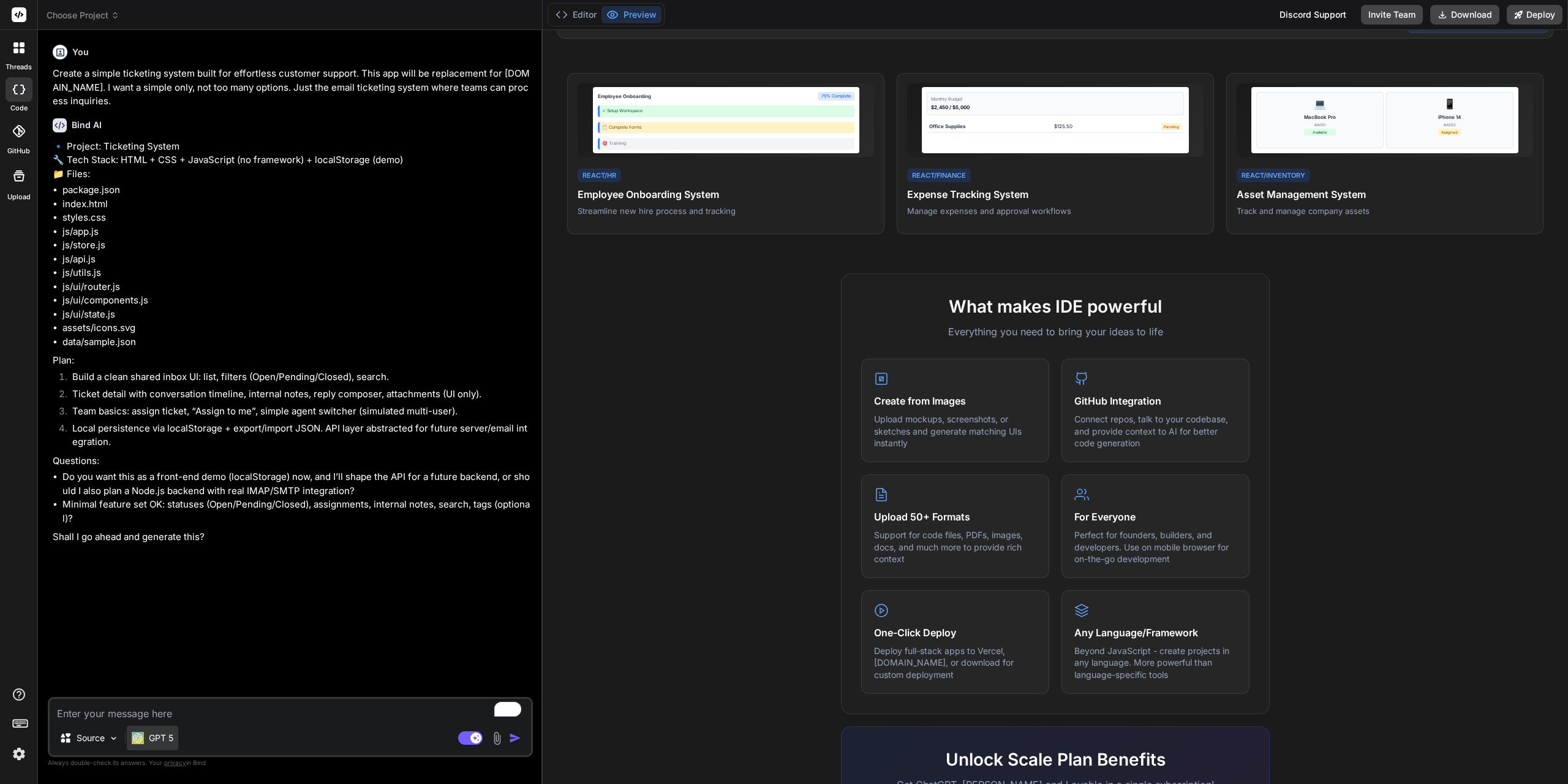
click at [164, 739] on p "GPT 5" at bounding box center [161, 737] width 25 height 12
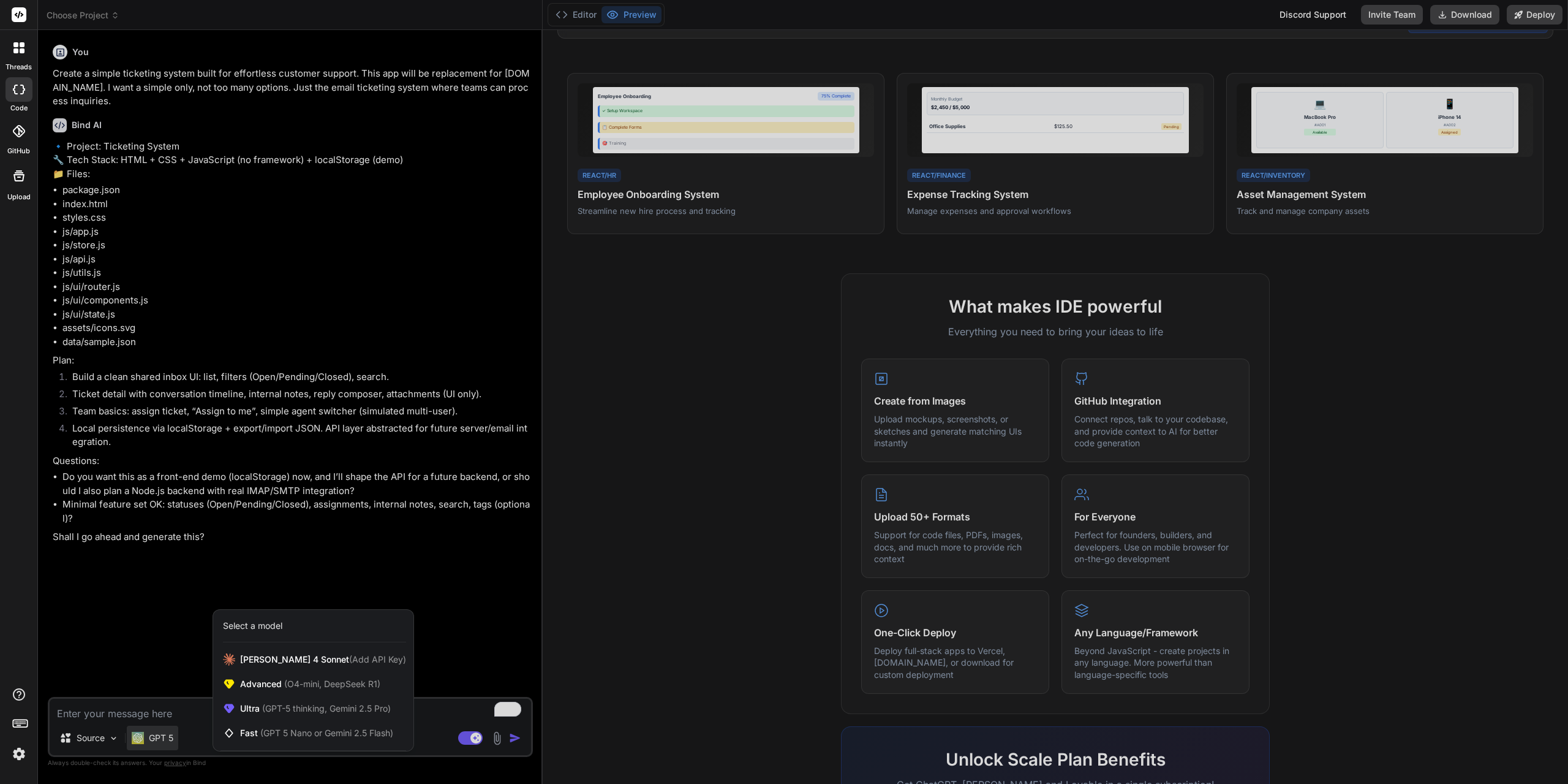
click at [259, 623] on div "Select a model" at bounding box center [252, 625] width 59 height 12
click at [304, 712] on span "(GPT-5 thinking, Gemini 2.5 Pro)" at bounding box center [325, 708] width 131 height 10
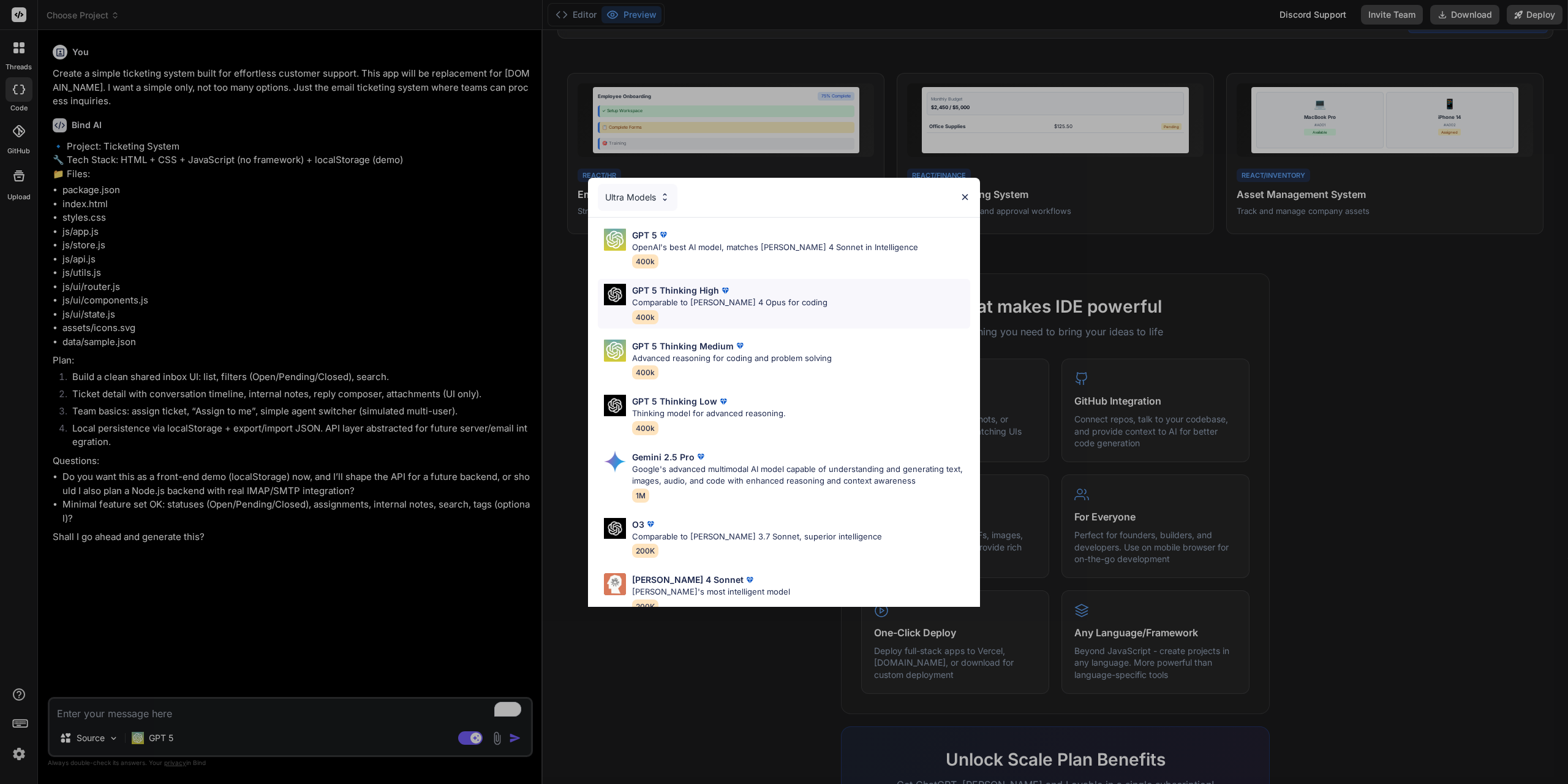
click at [692, 299] on p "Comparable to [PERSON_NAME] 4 Opus for coding" at bounding box center [730, 302] width 196 height 12
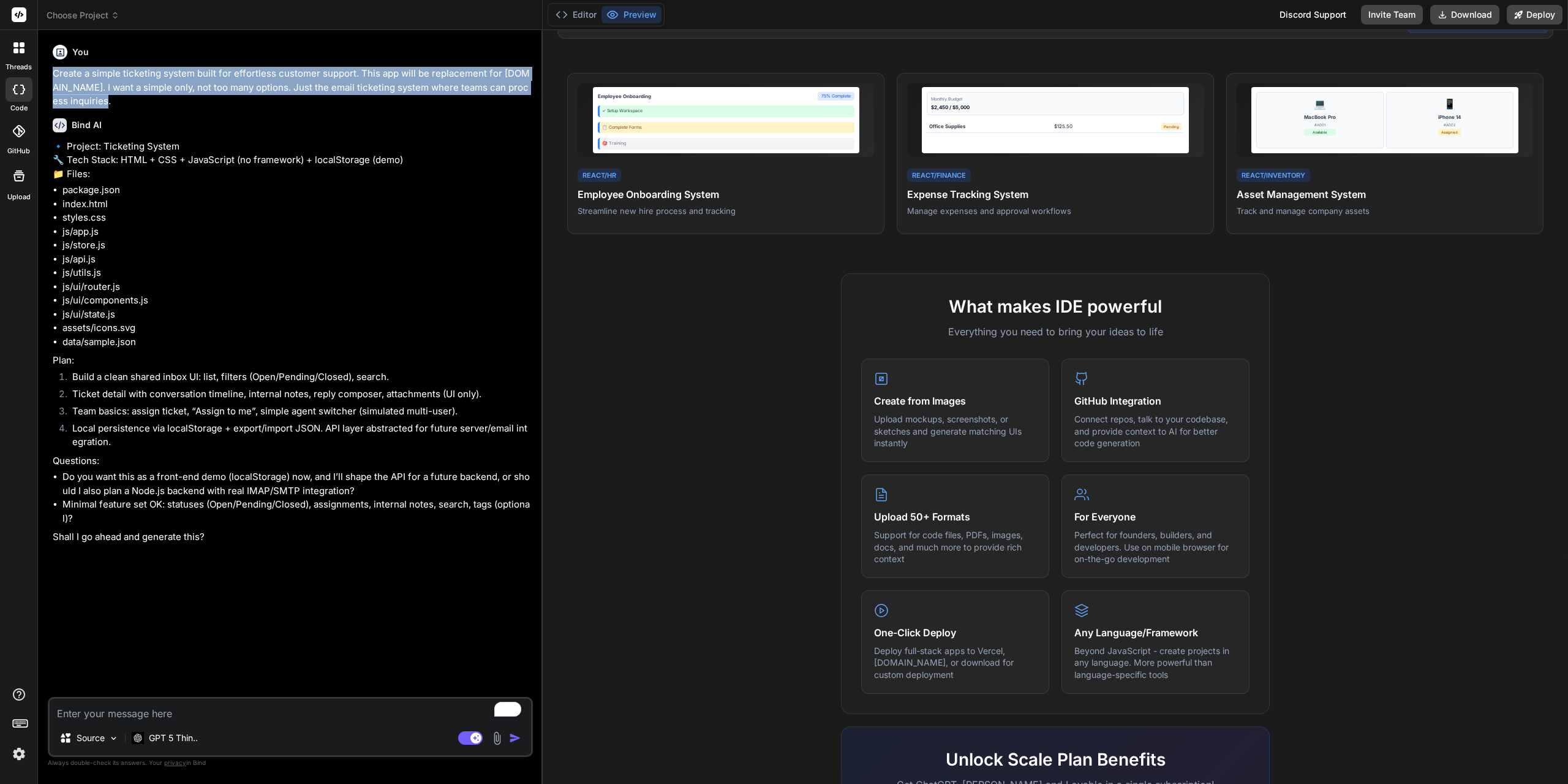
drag, startPoint x: 53, startPoint y: 71, endPoint x: 107, endPoint y: 98, distance: 60.4
click at [107, 98] on p "Create a simple ticketing system built for effortless customer support. This ap…" at bounding box center [291, 87] width 478 height 42
copy p "Create a simple ticketing system built for effortless customer support. This ap…"
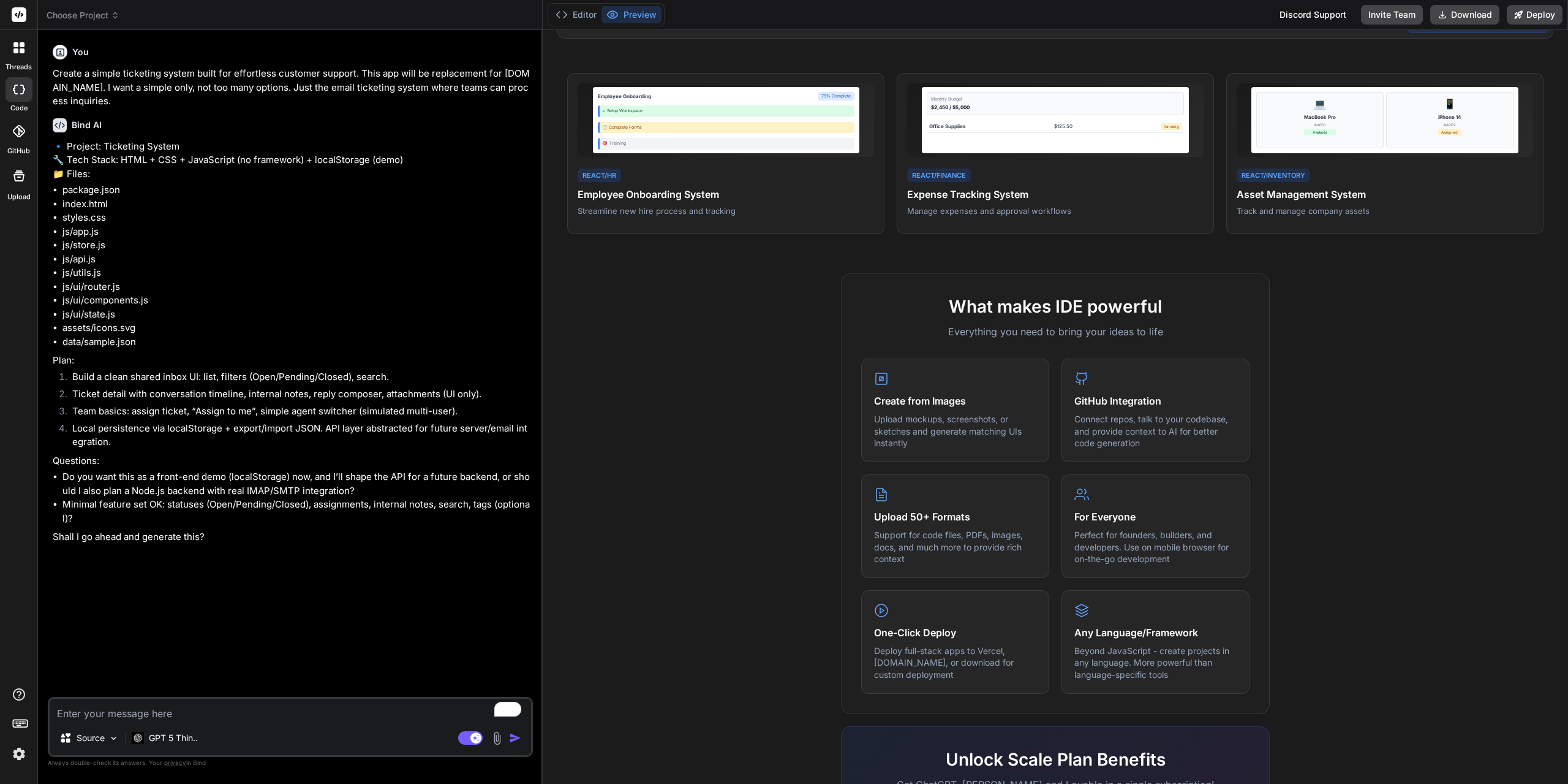
click at [4, 89] on div "code" at bounding box center [18, 93] width 37 height 41
click at [13, 90] on icon at bounding box center [19, 89] width 12 height 9
click at [98, 18] on span "Choose Project" at bounding box center [83, 15] width 73 height 12
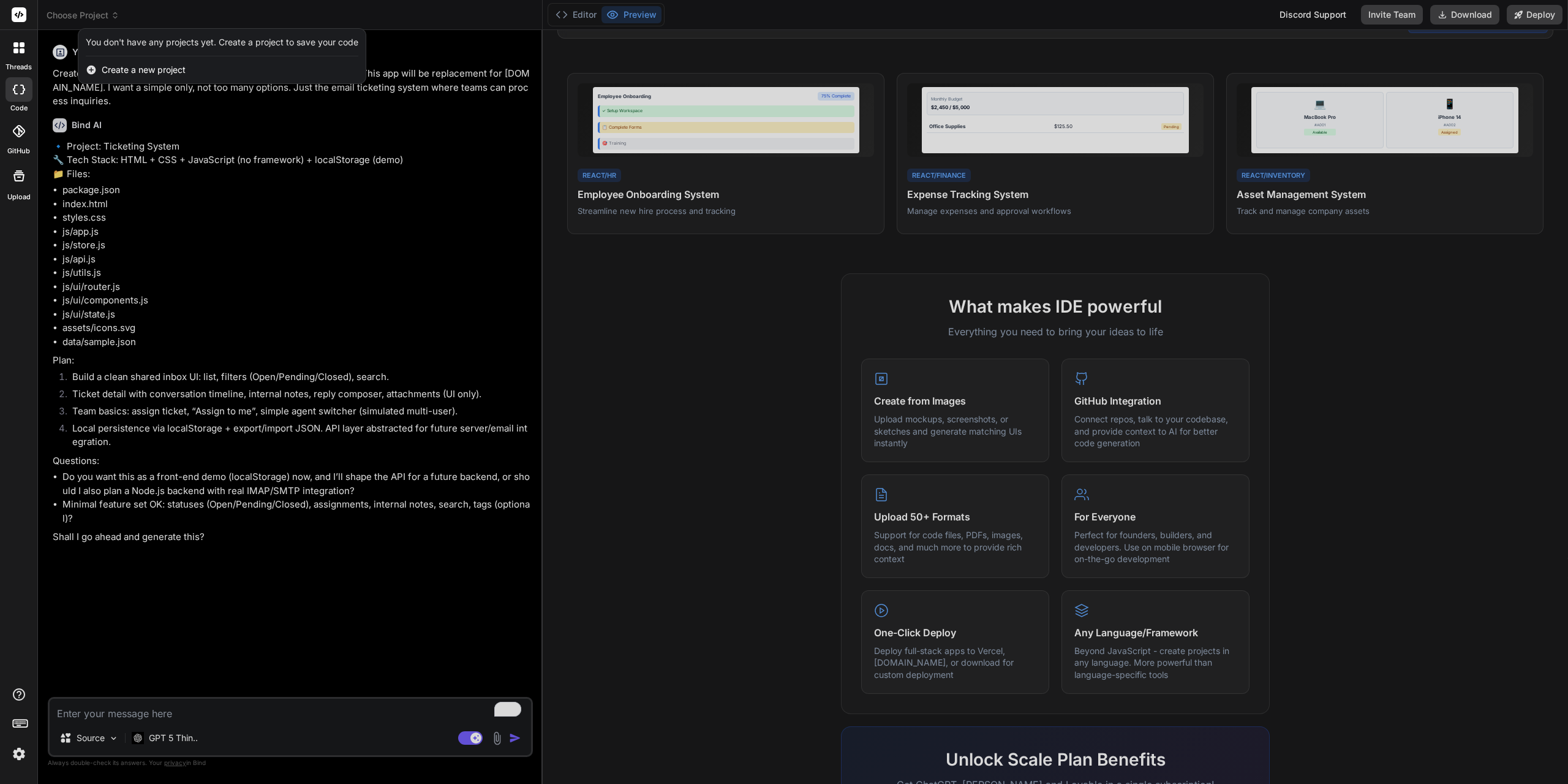
click at [98, 18] on div at bounding box center [784, 392] width 1568 height 784
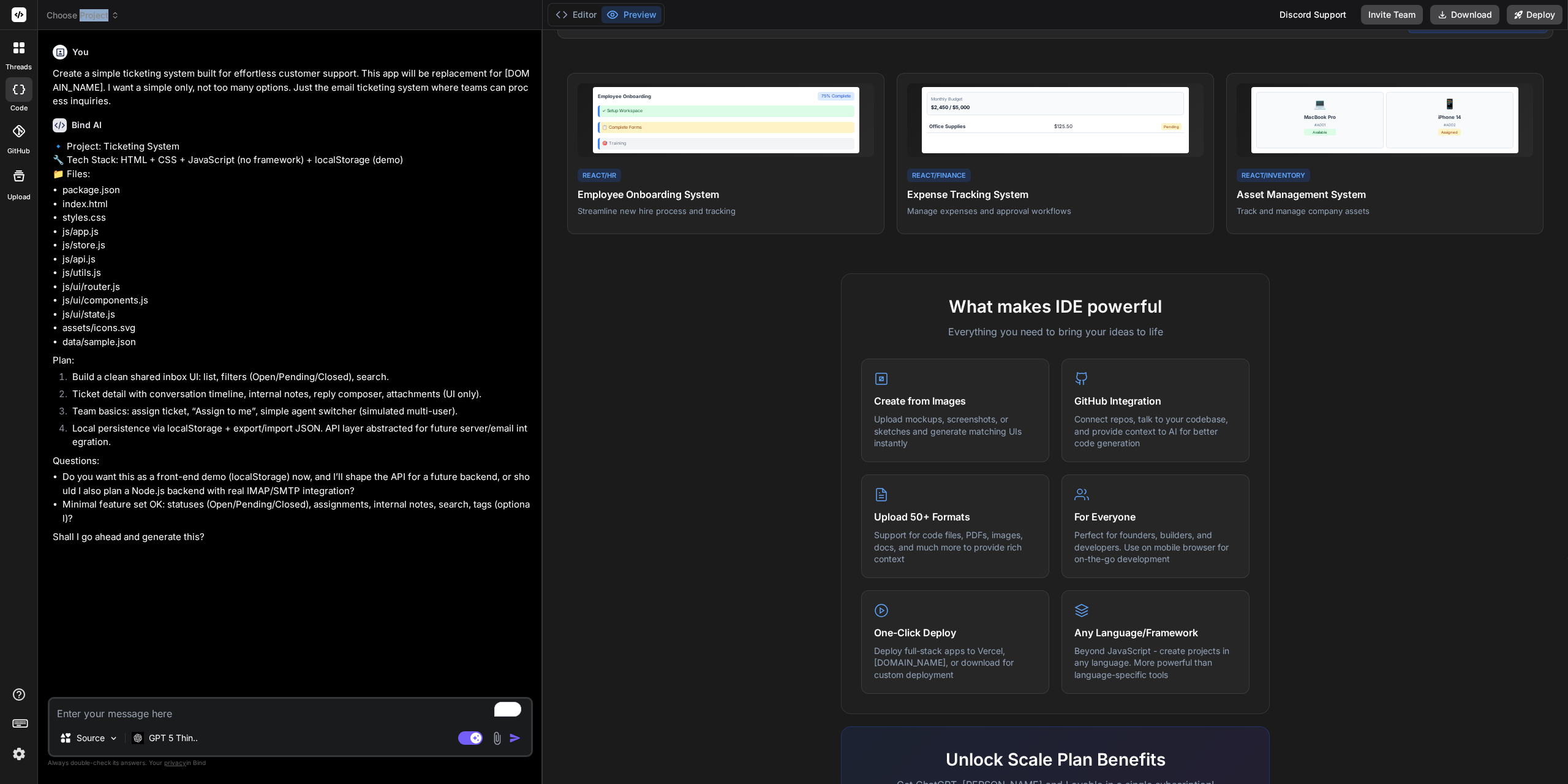
click at [98, 18] on span "Choose Project" at bounding box center [83, 15] width 73 height 12
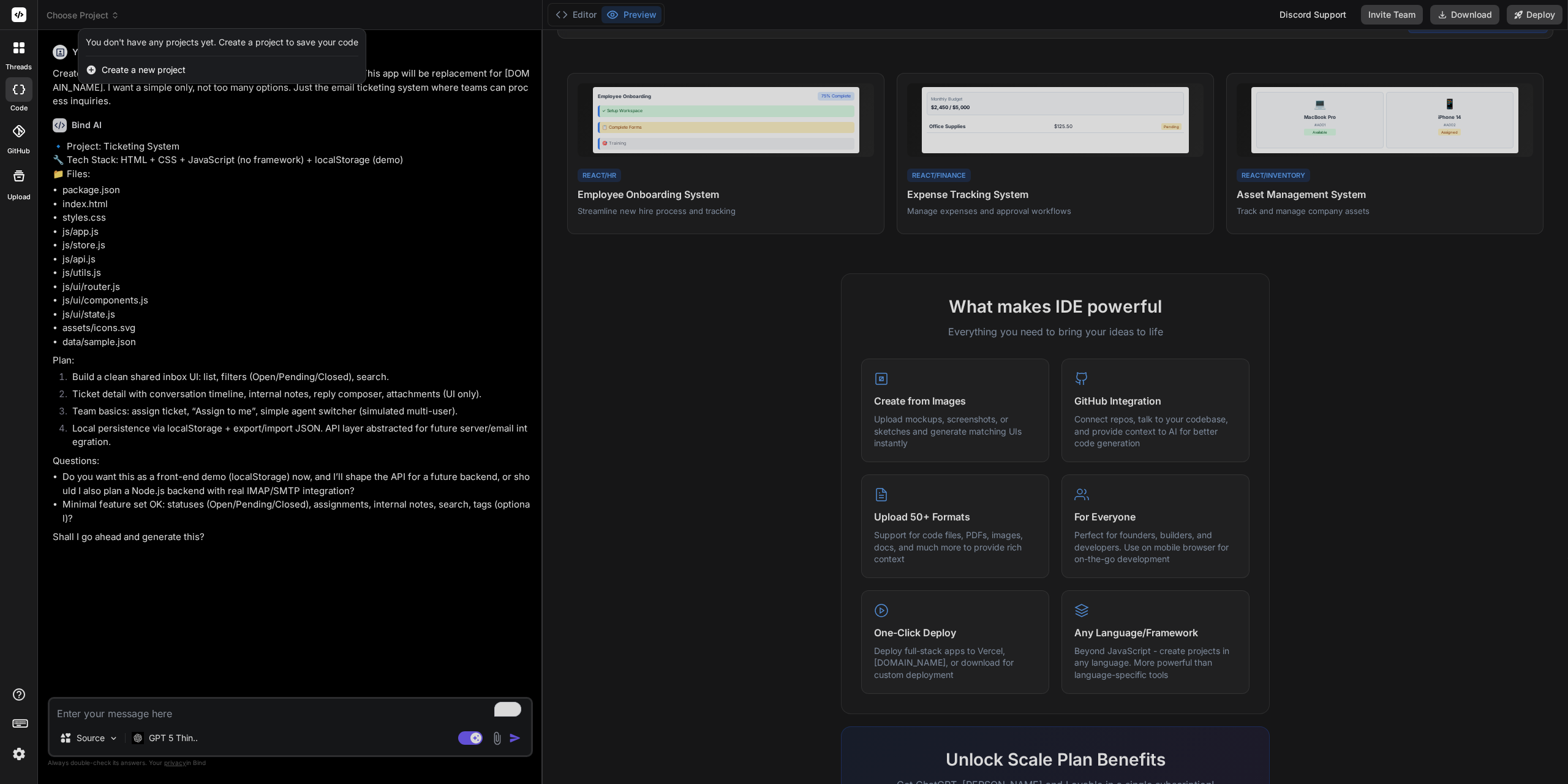
click at [98, 18] on div at bounding box center [784, 392] width 1568 height 784
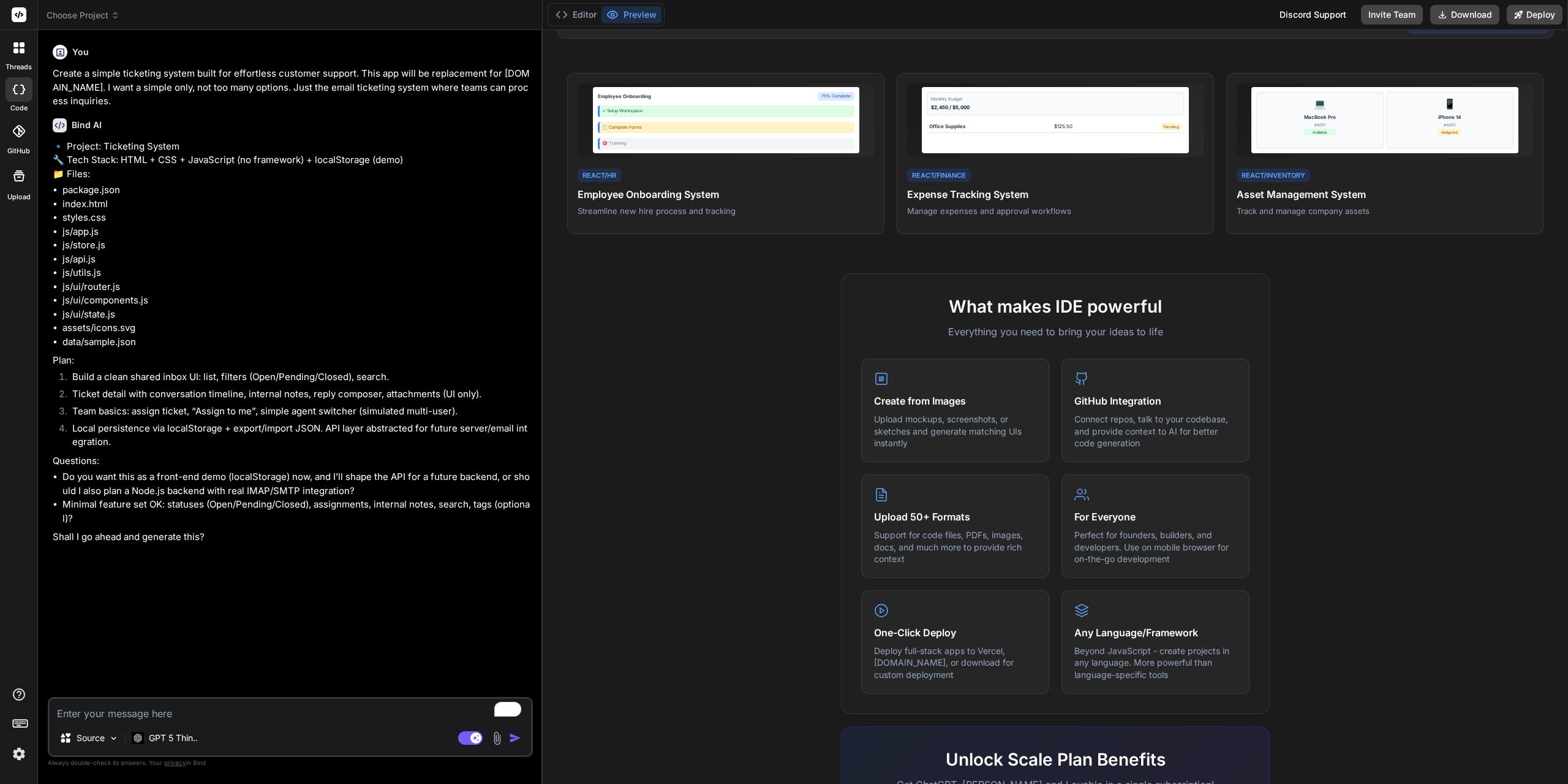
click at [13, 136] on icon at bounding box center [19, 131] width 12 height 12
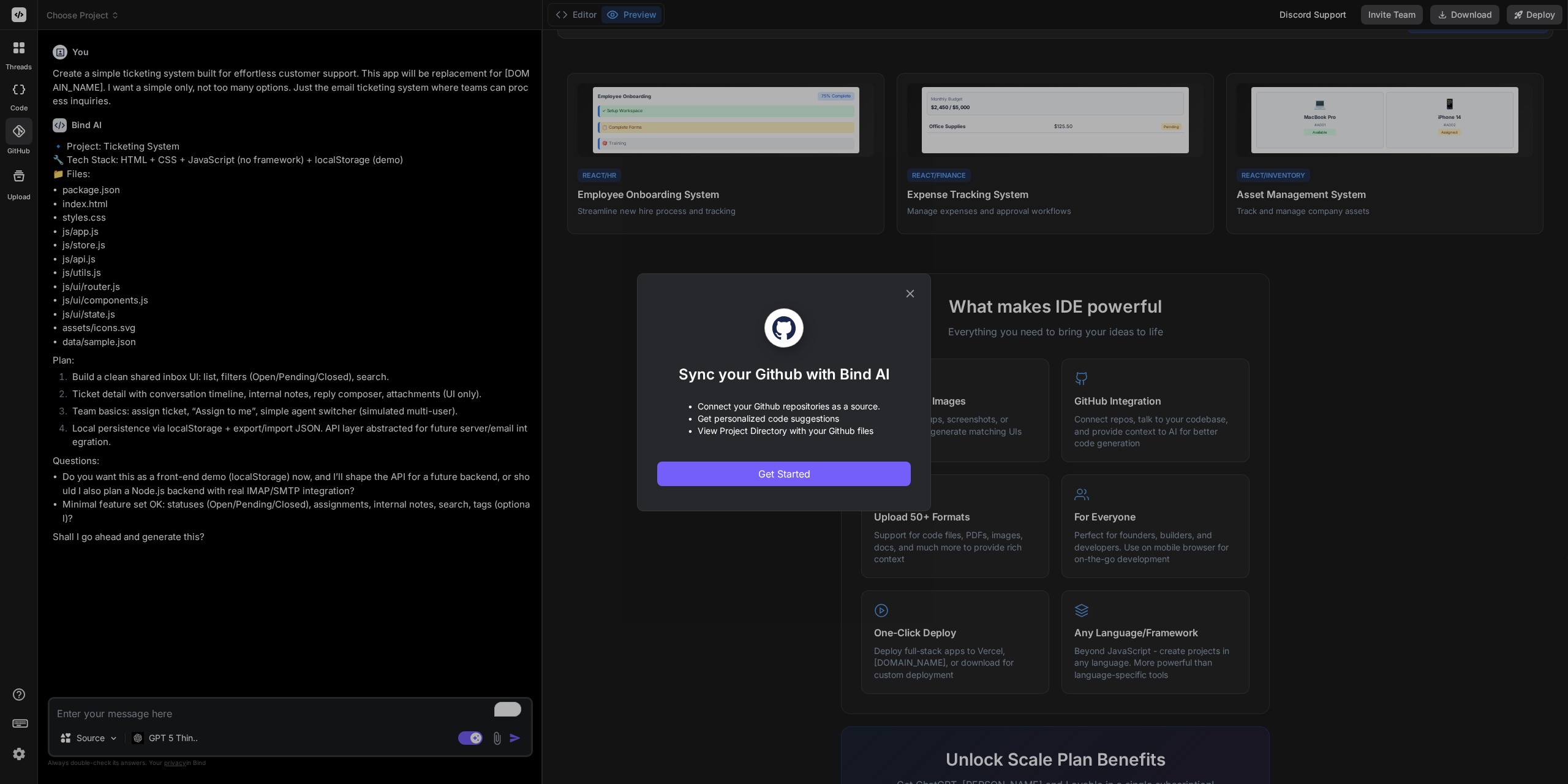
click at [911, 297] on icon at bounding box center [910, 293] width 13 height 13
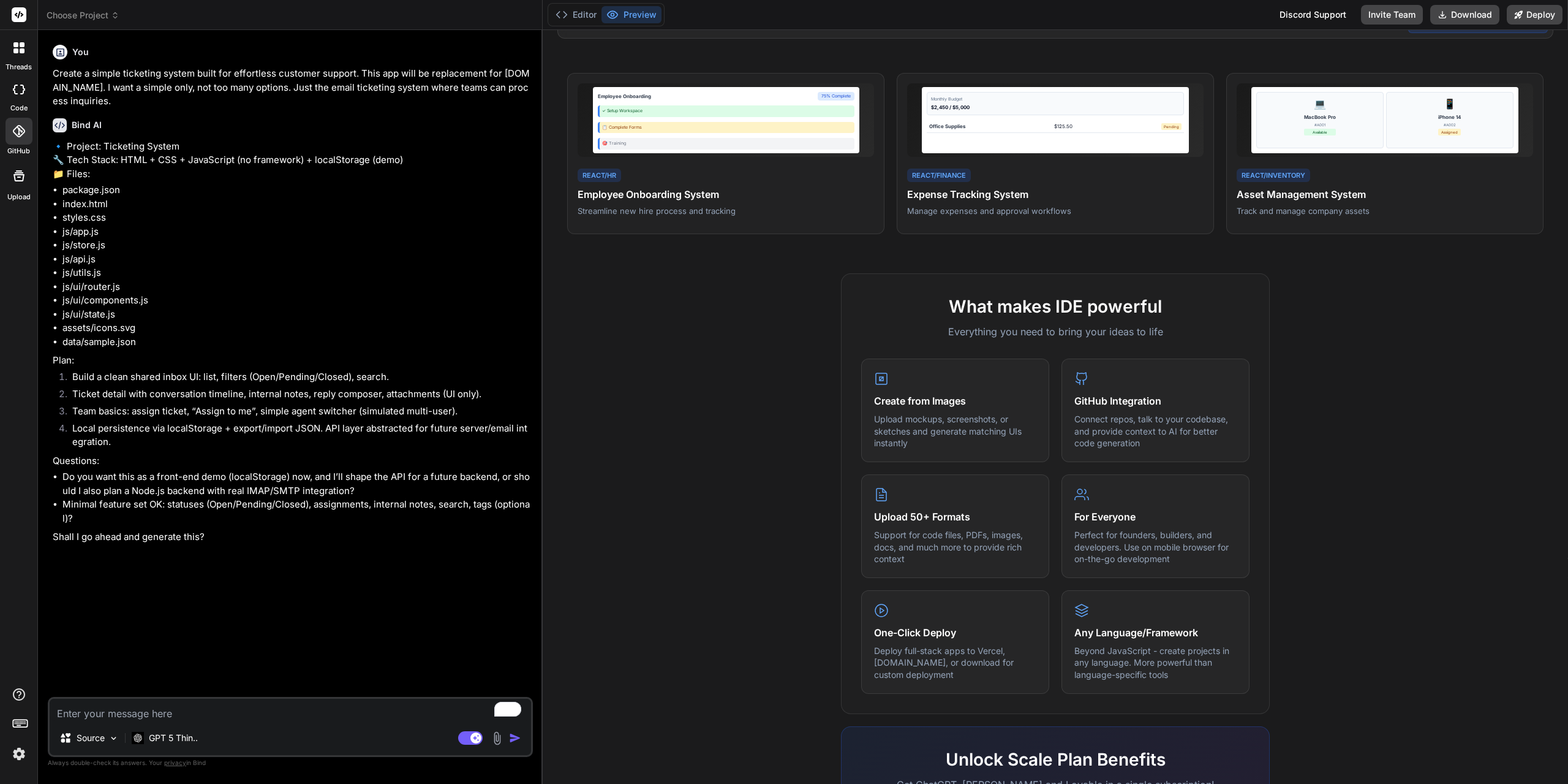
click at [20, 177] on icon at bounding box center [18, 175] width 11 height 11
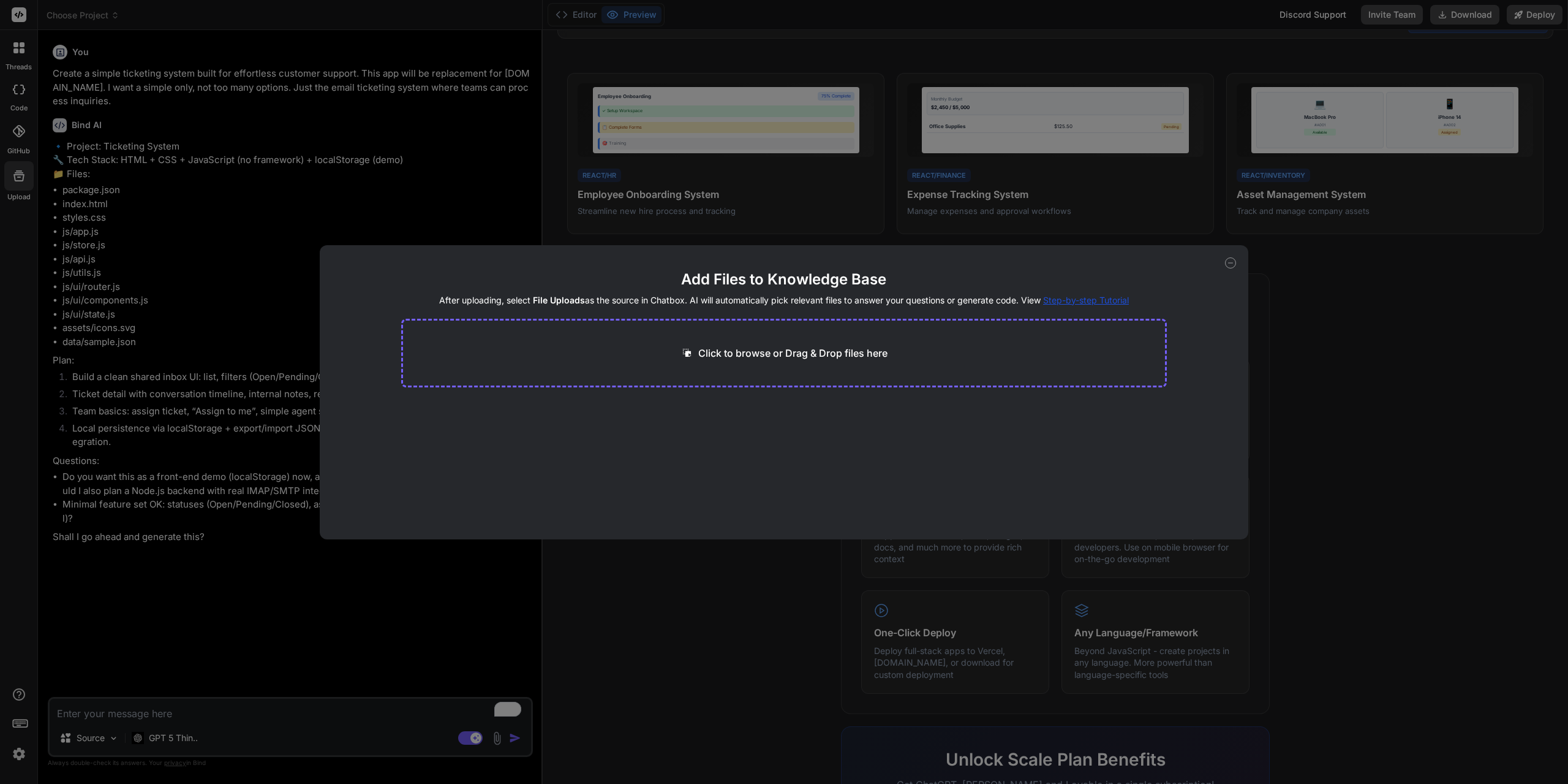
click at [1234, 263] on icon at bounding box center [1230, 262] width 11 height 11
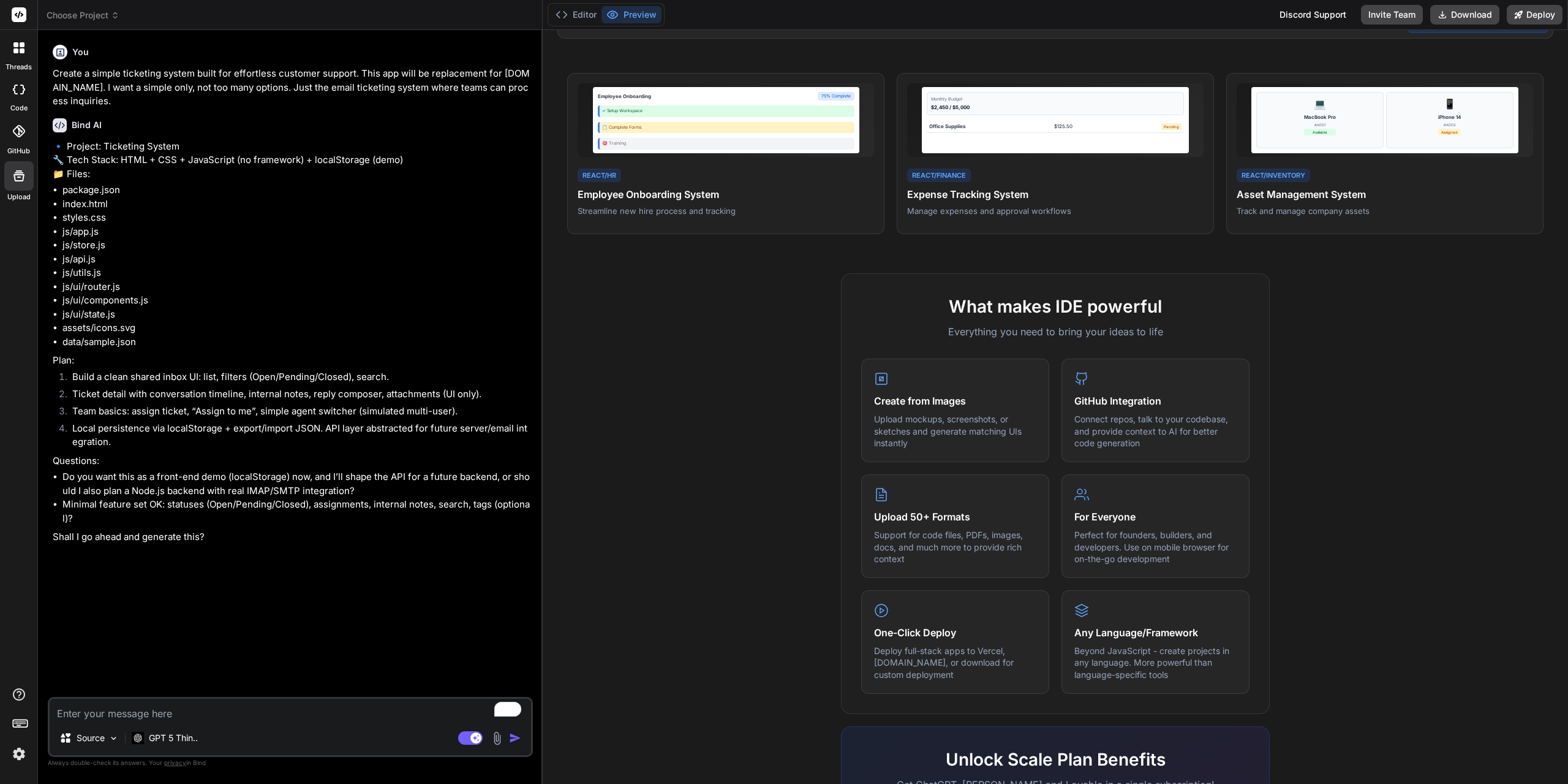
click at [17, 59] on div at bounding box center [18, 47] width 26 height 26
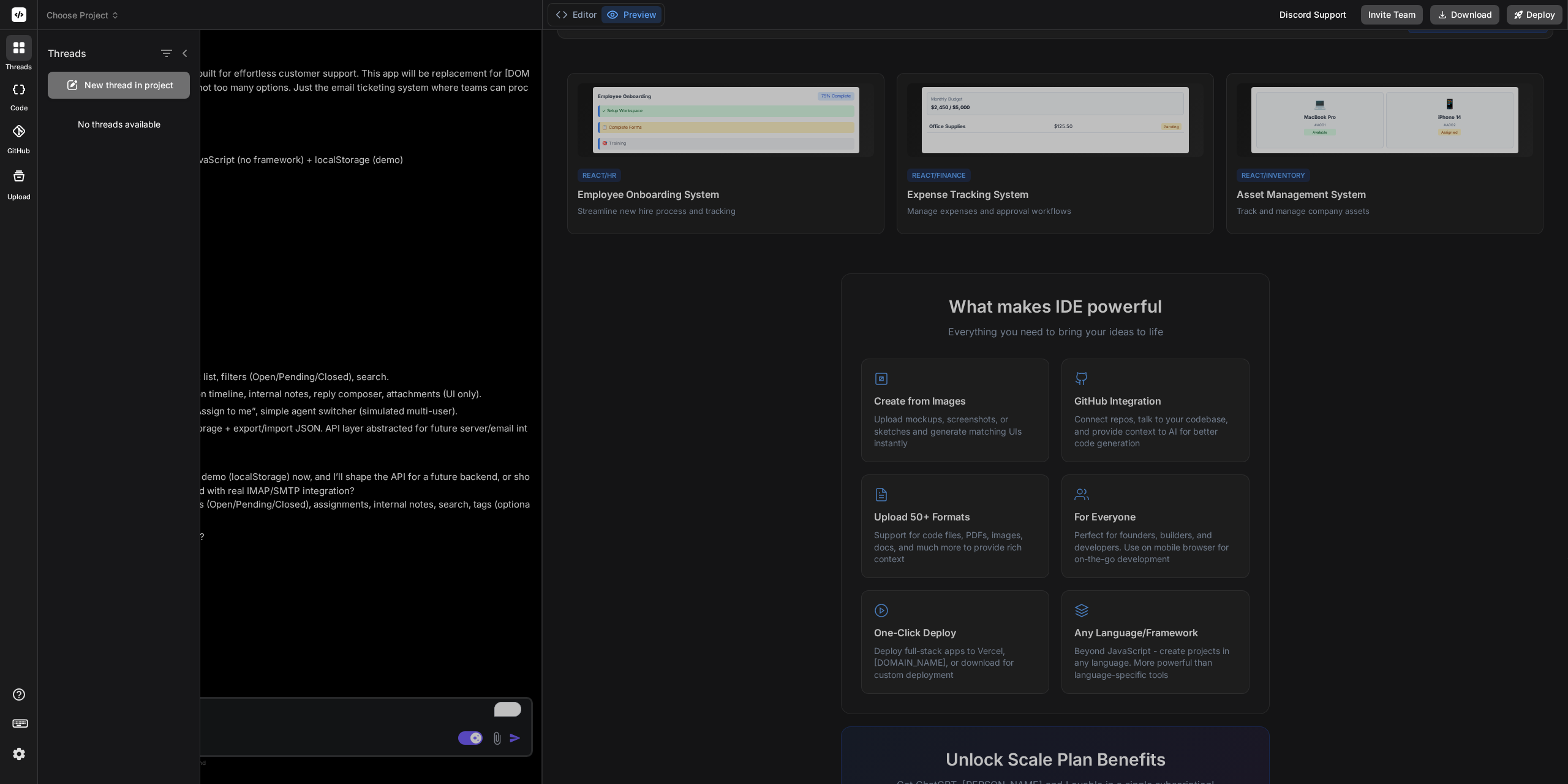
click at [25, 87] on div at bounding box center [19, 90] width 27 height 25
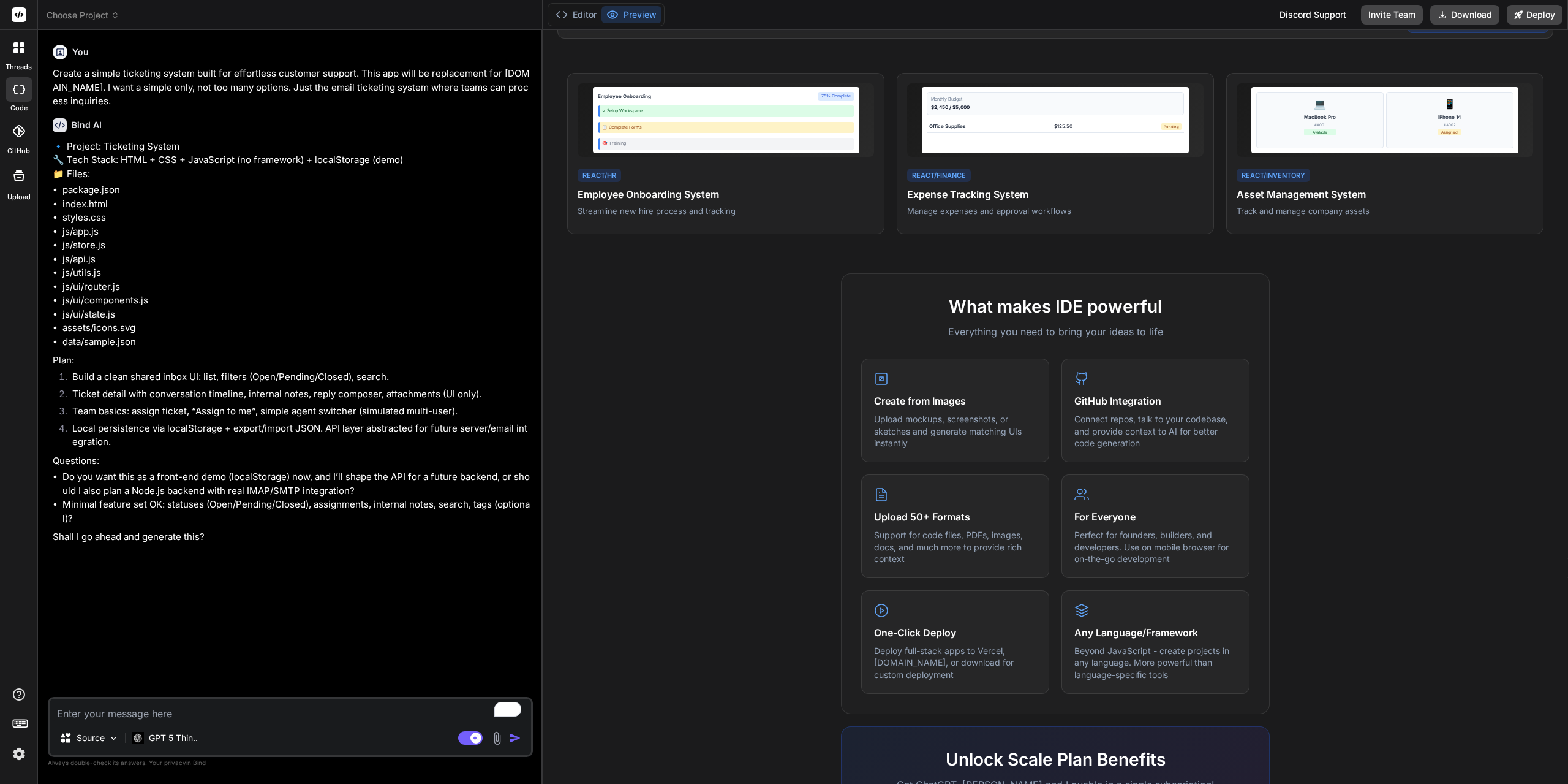
click at [232, 714] on textarea "To enrich screen reader interactions, please activate Accessibility in Grammarl…" at bounding box center [290, 709] width 481 height 22
paste textarea "Create a simple ticketing system built for effortless customer support. This ap…"
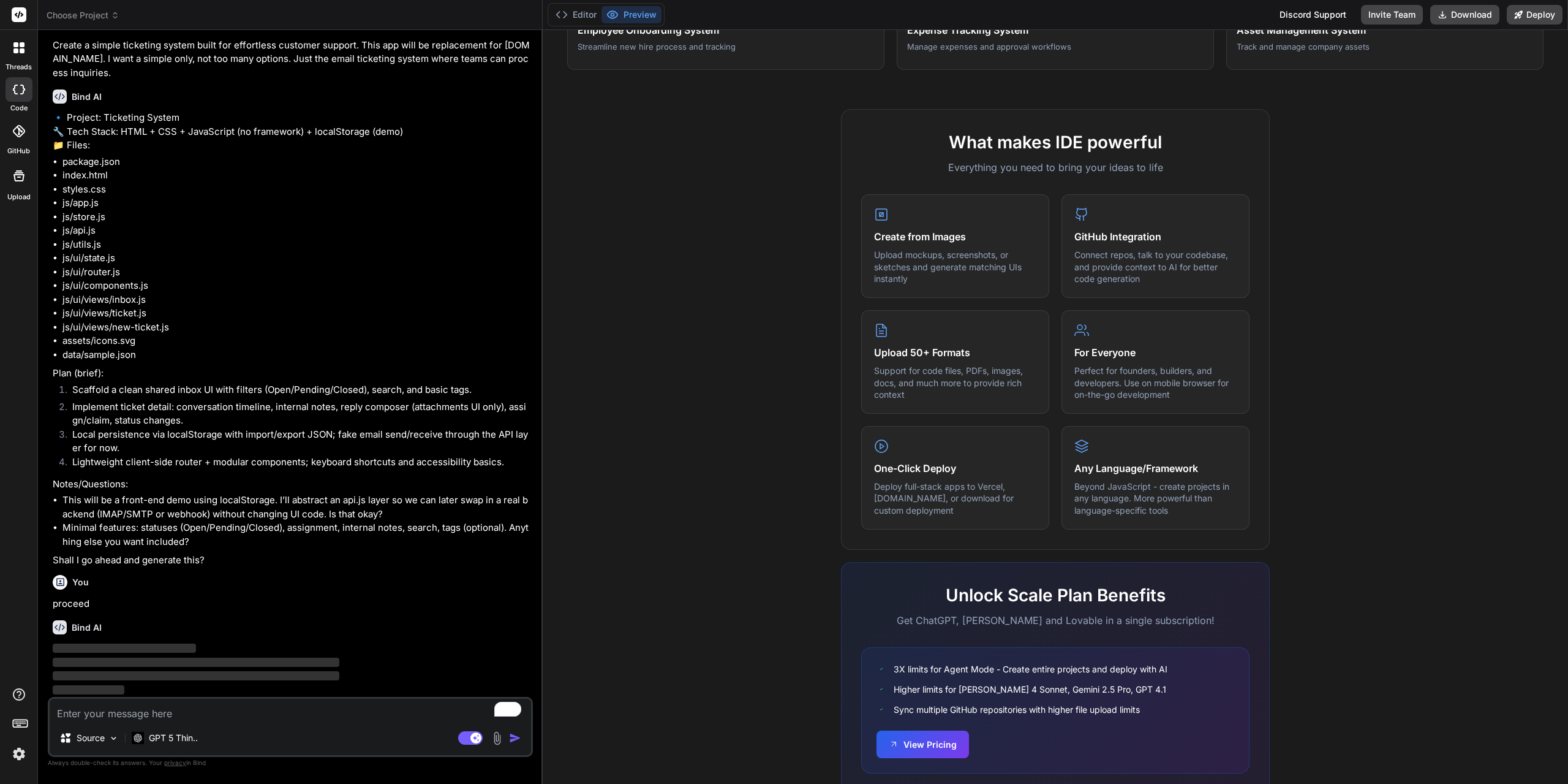
scroll to position [389, 0]
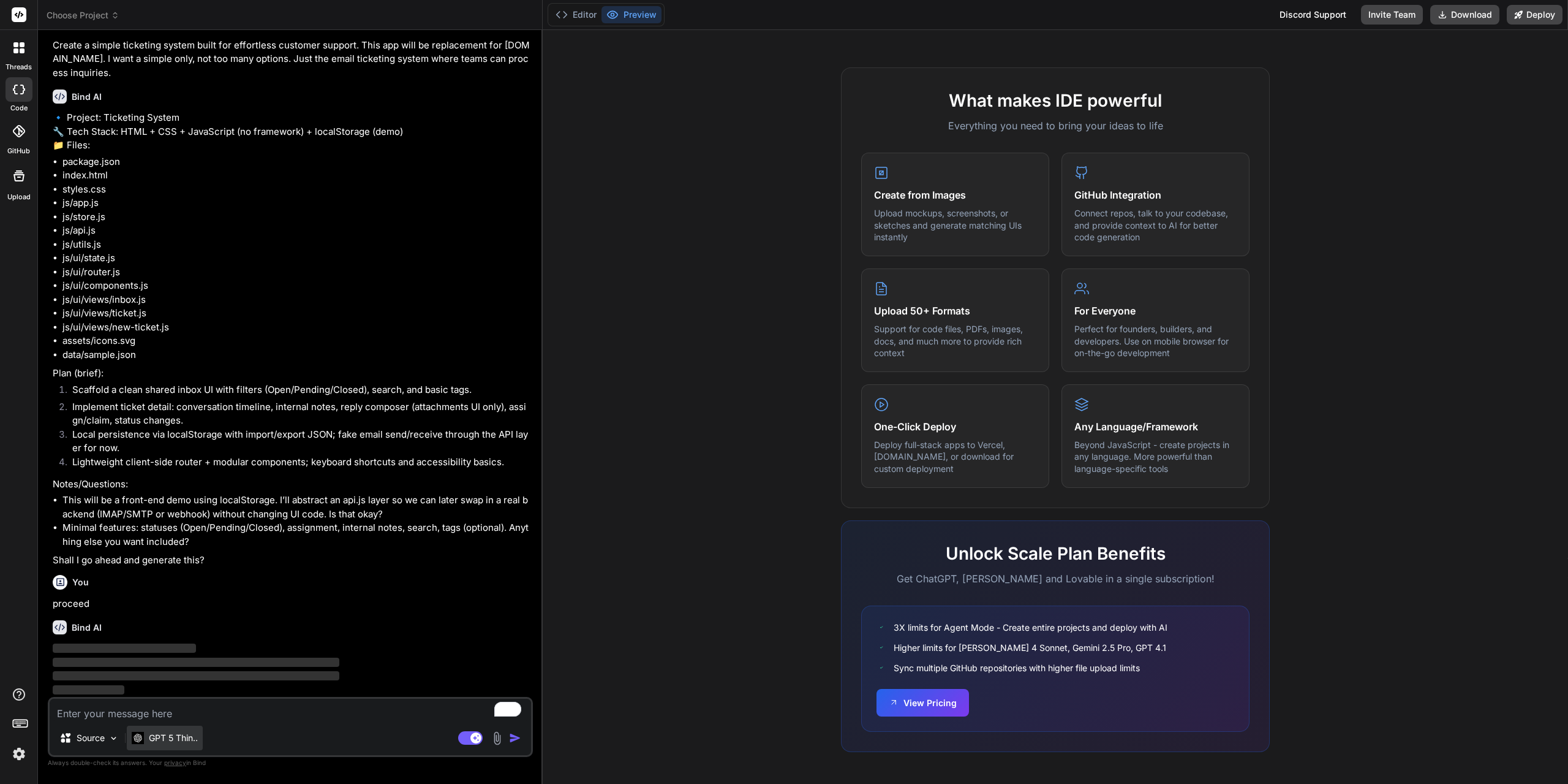
click at [183, 739] on p "GPT 5 Thin.." at bounding box center [173, 737] width 49 height 12
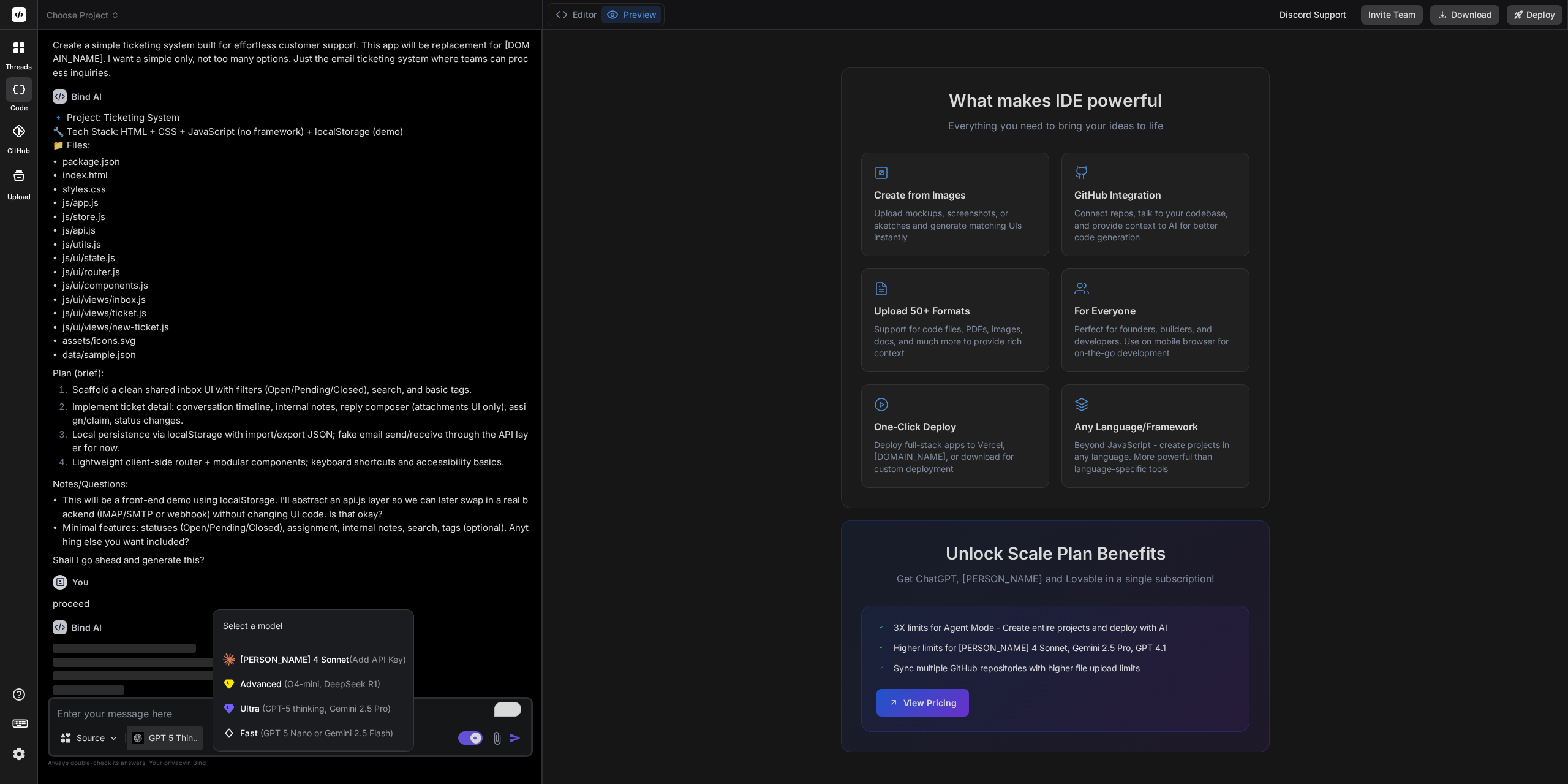
click at [676, 556] on div at bounding box center [784, 392] width 1568 height 784
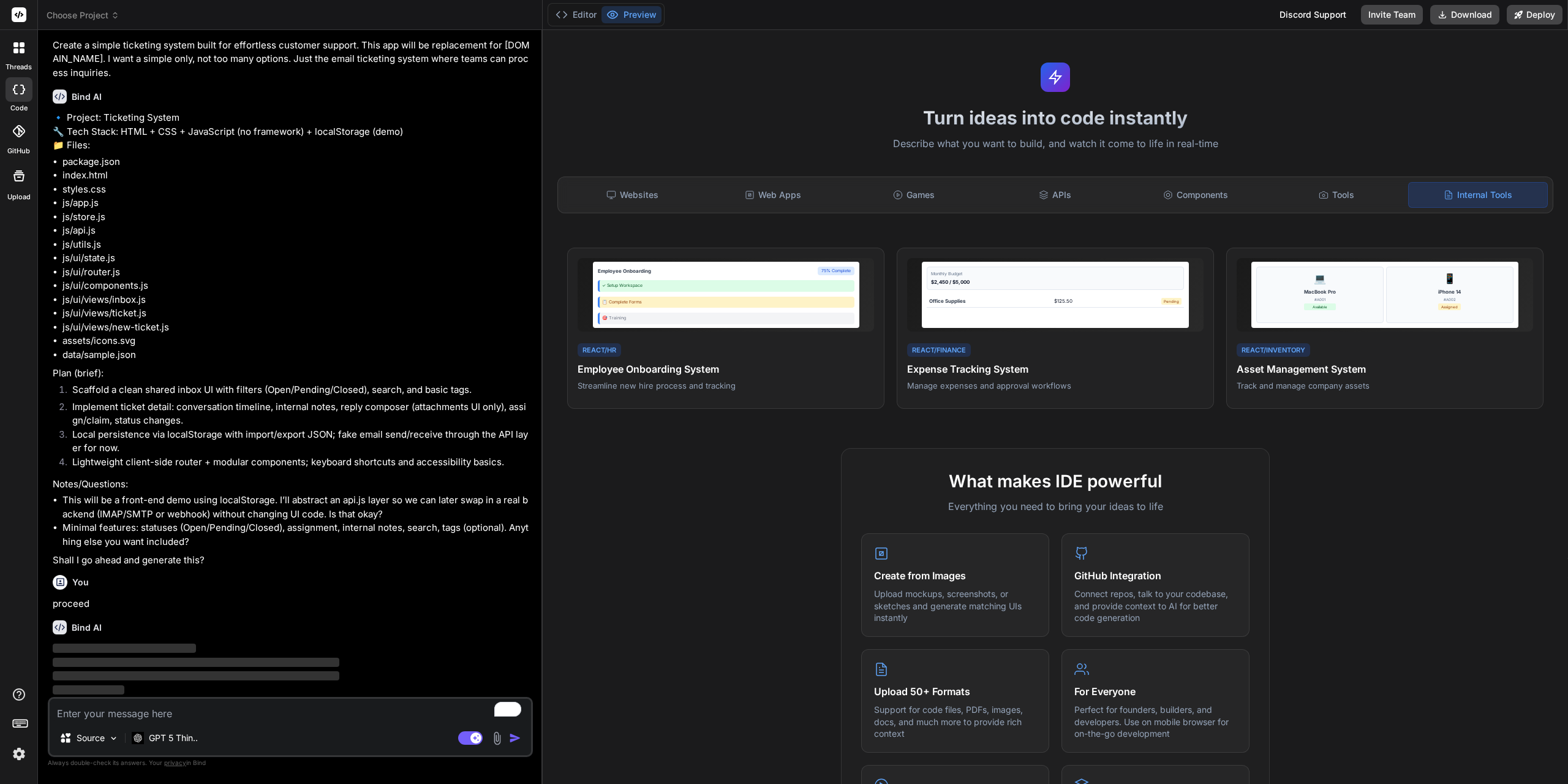
scroll to position [0, 0]
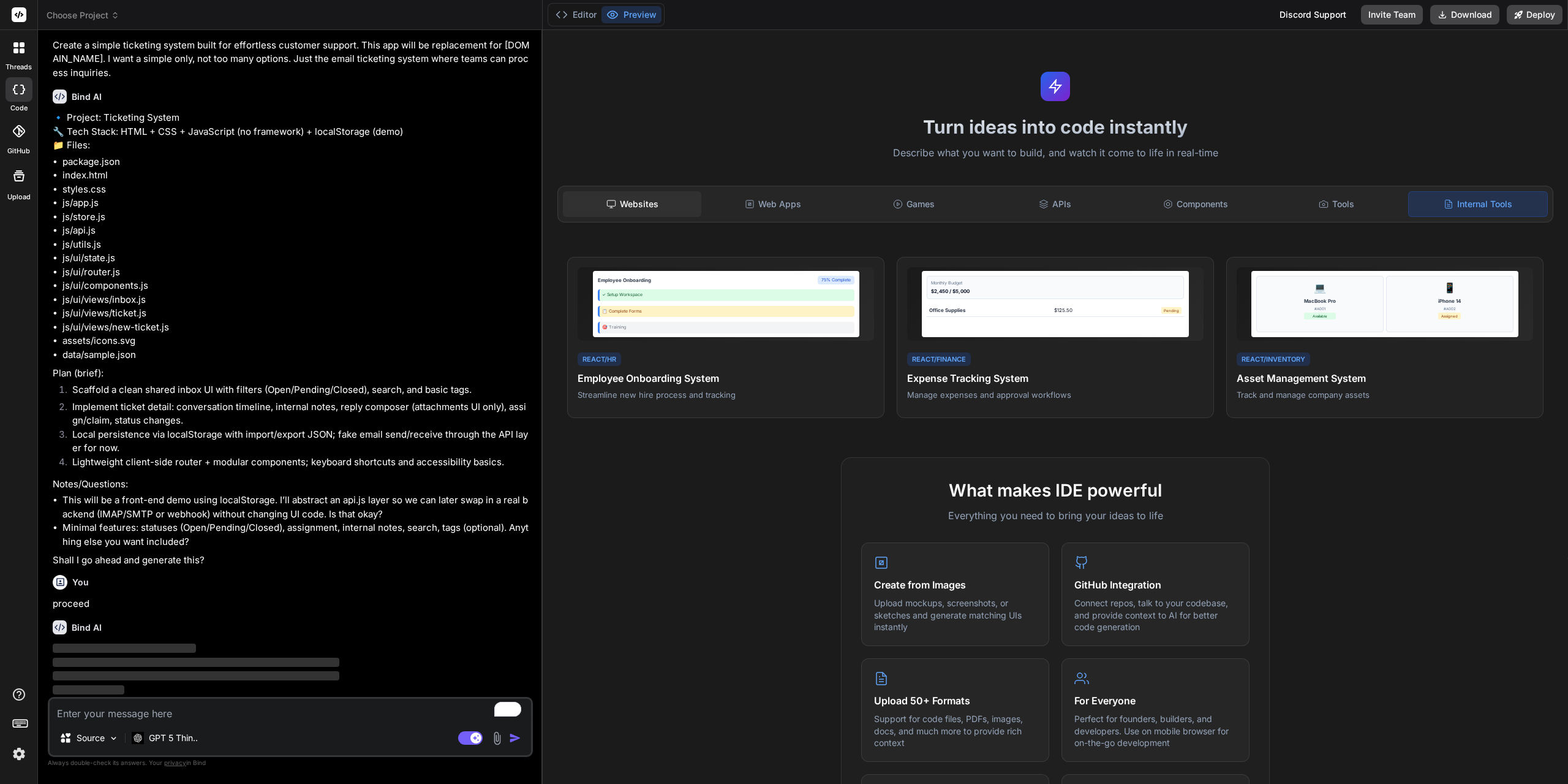
click at [638, 201] on div "Websites" at bounding box center [632, 204] width 139 height 26
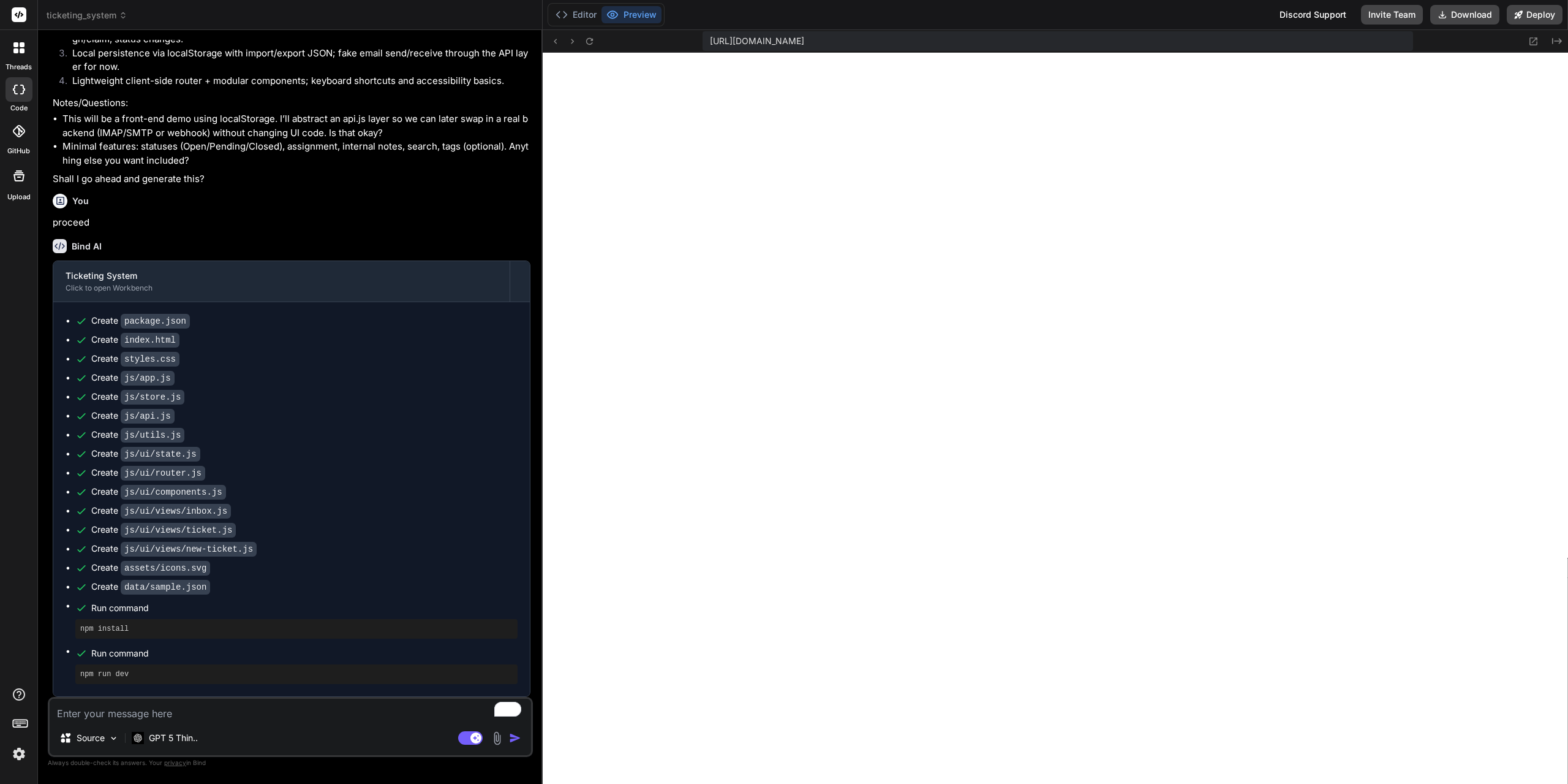
scroll to position [687, 0]
click at [1533, 41] on icon at bounding box center [1534, 41] width 8 height 8
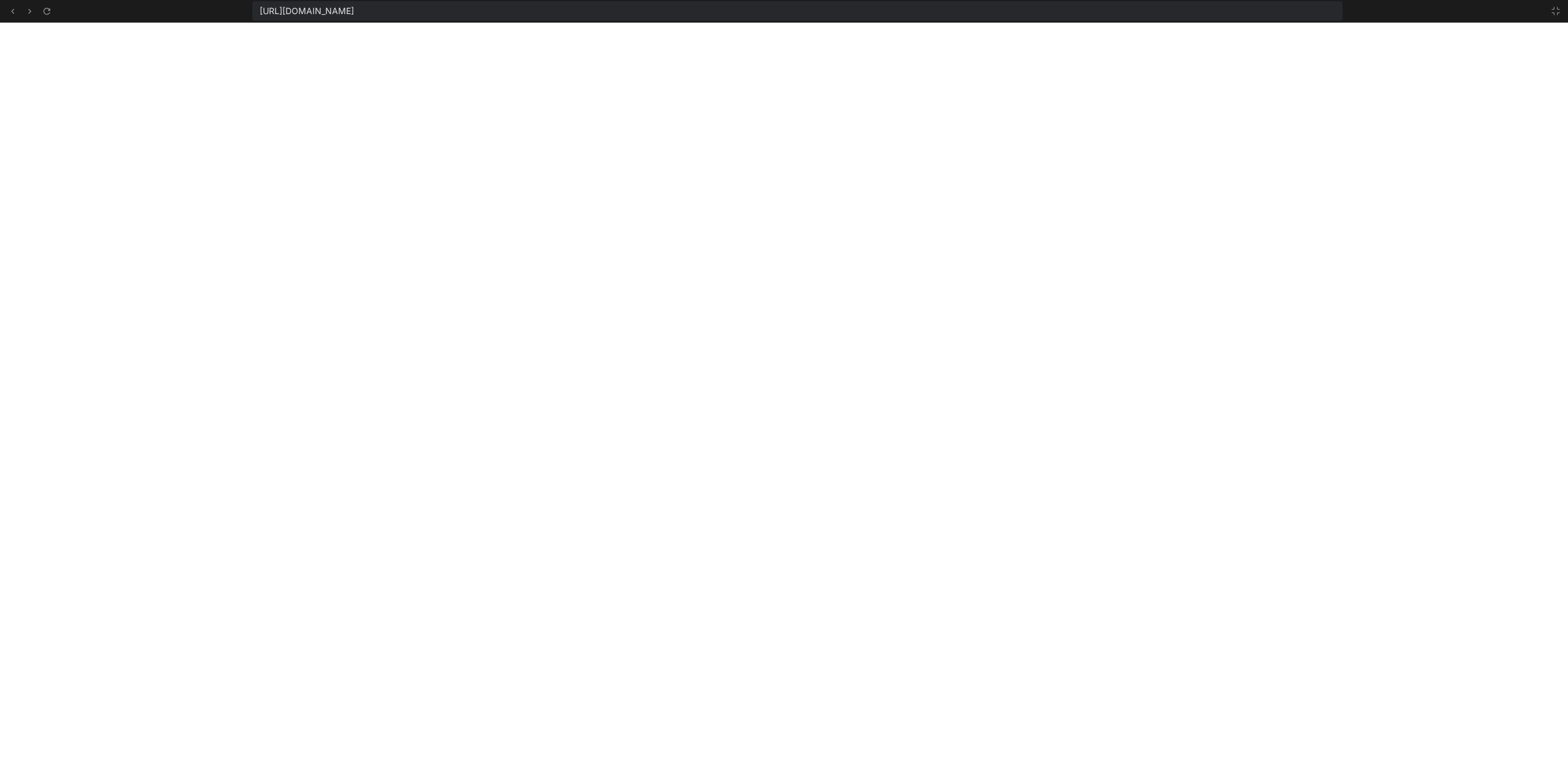
scroll to position [920, 0]
click at [1559, 10] on icon at bounding box center [1555, 10] width 9 height 9
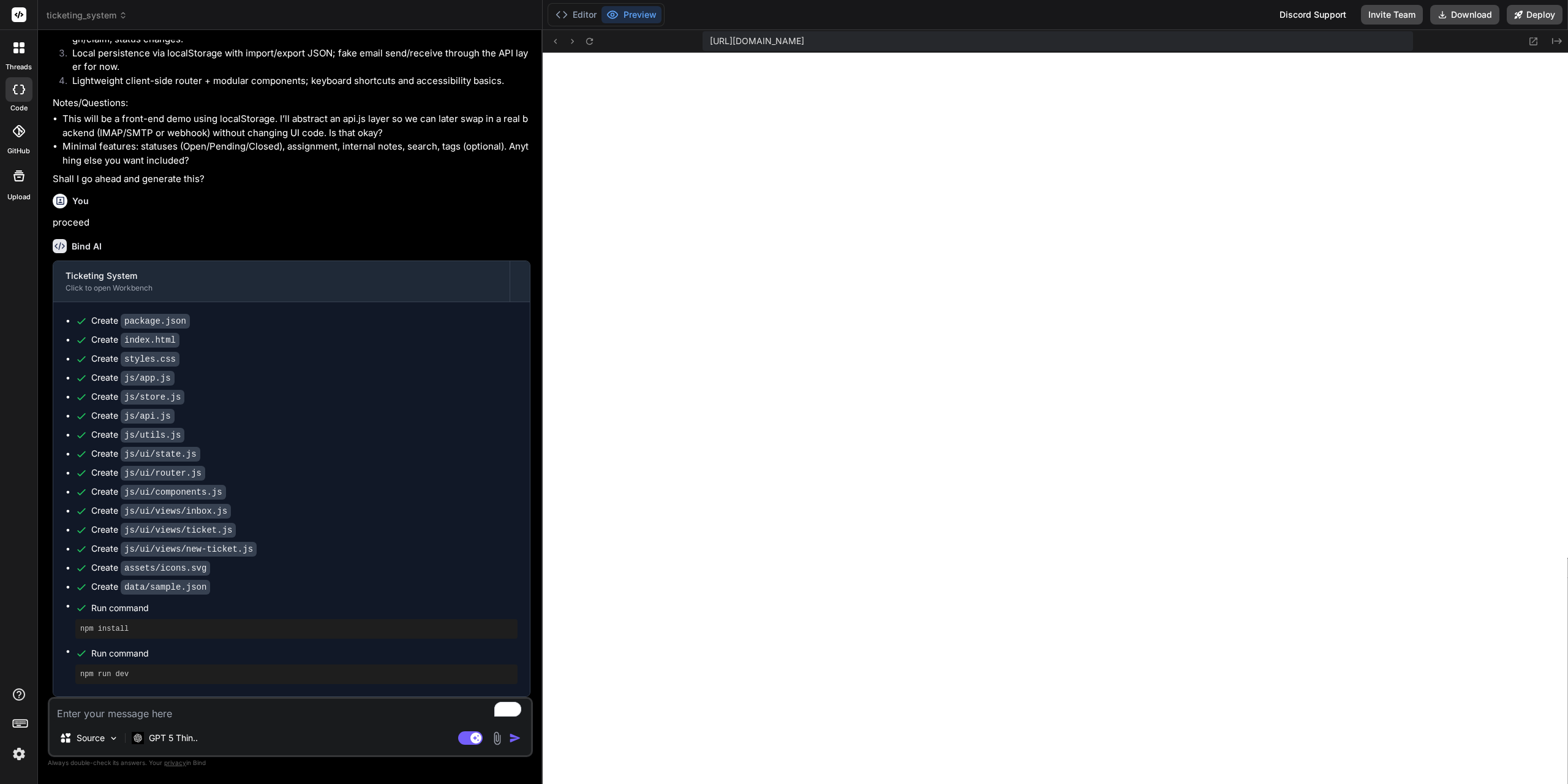
scroll to position [1152, 0]
click at [205, 716] on textarea "To enrich screen reader interactions, please activate Accessibility in Grammarl…" at bounding box center [290, 709] width 481 height 22
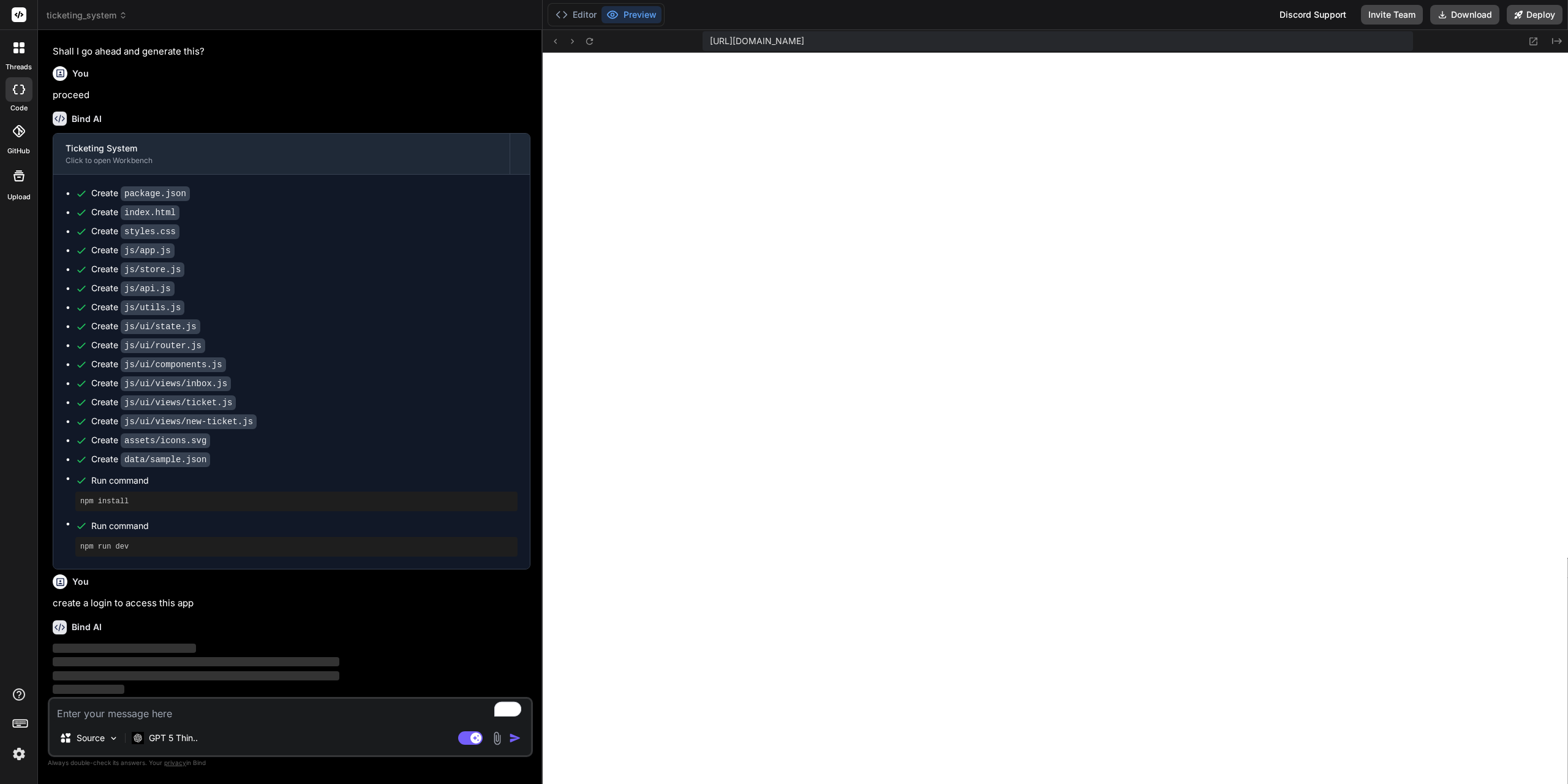
scroll to position [1099, 0]
click at [172, 742] on p "GPT 5 Thin.." at bounding box center [173, 737] width 49 height 12
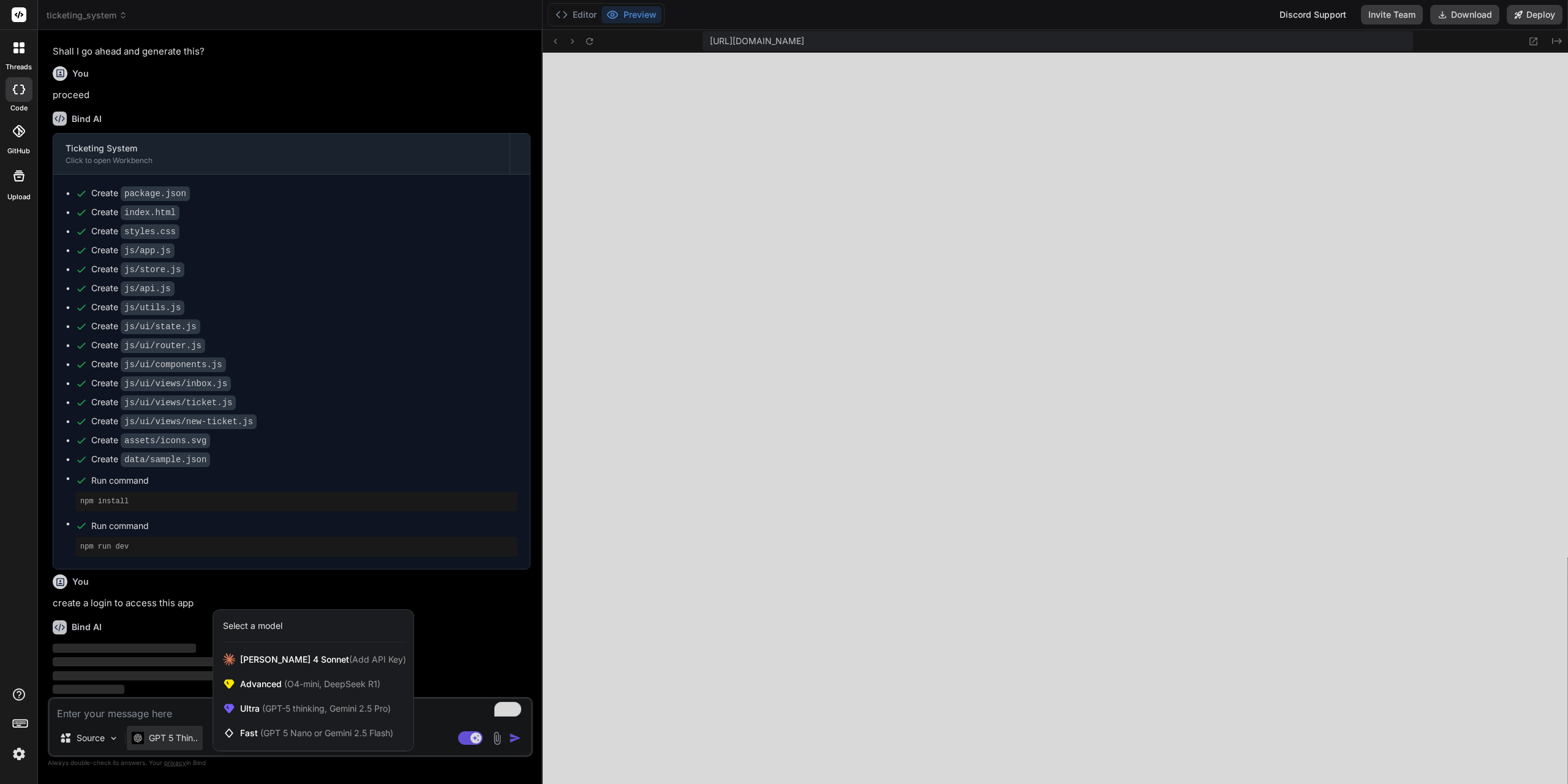
click at [659, 642] on div at bounding box center [784, 392] width 1568 height 784
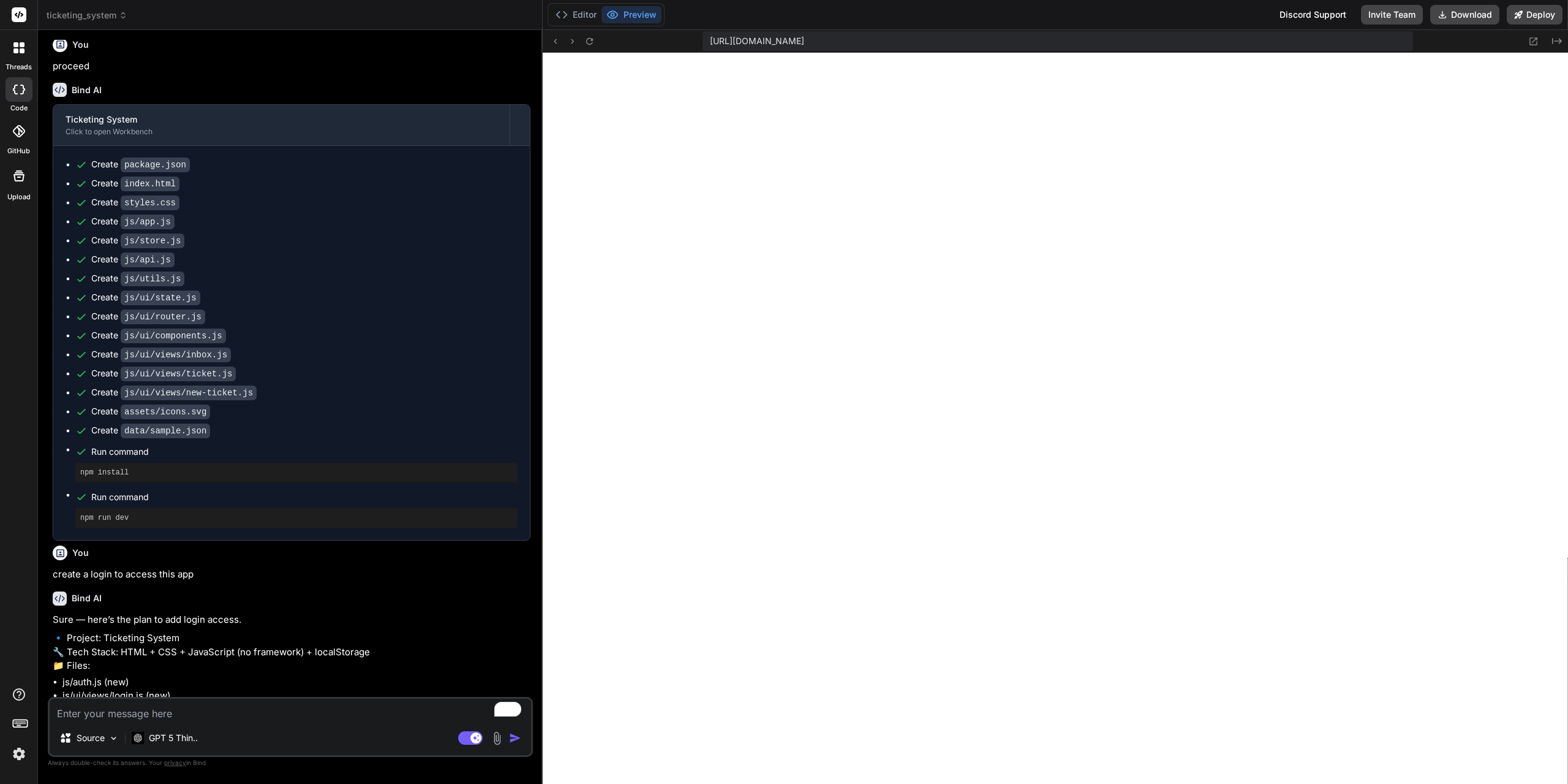
scroll to position [1379, 0]
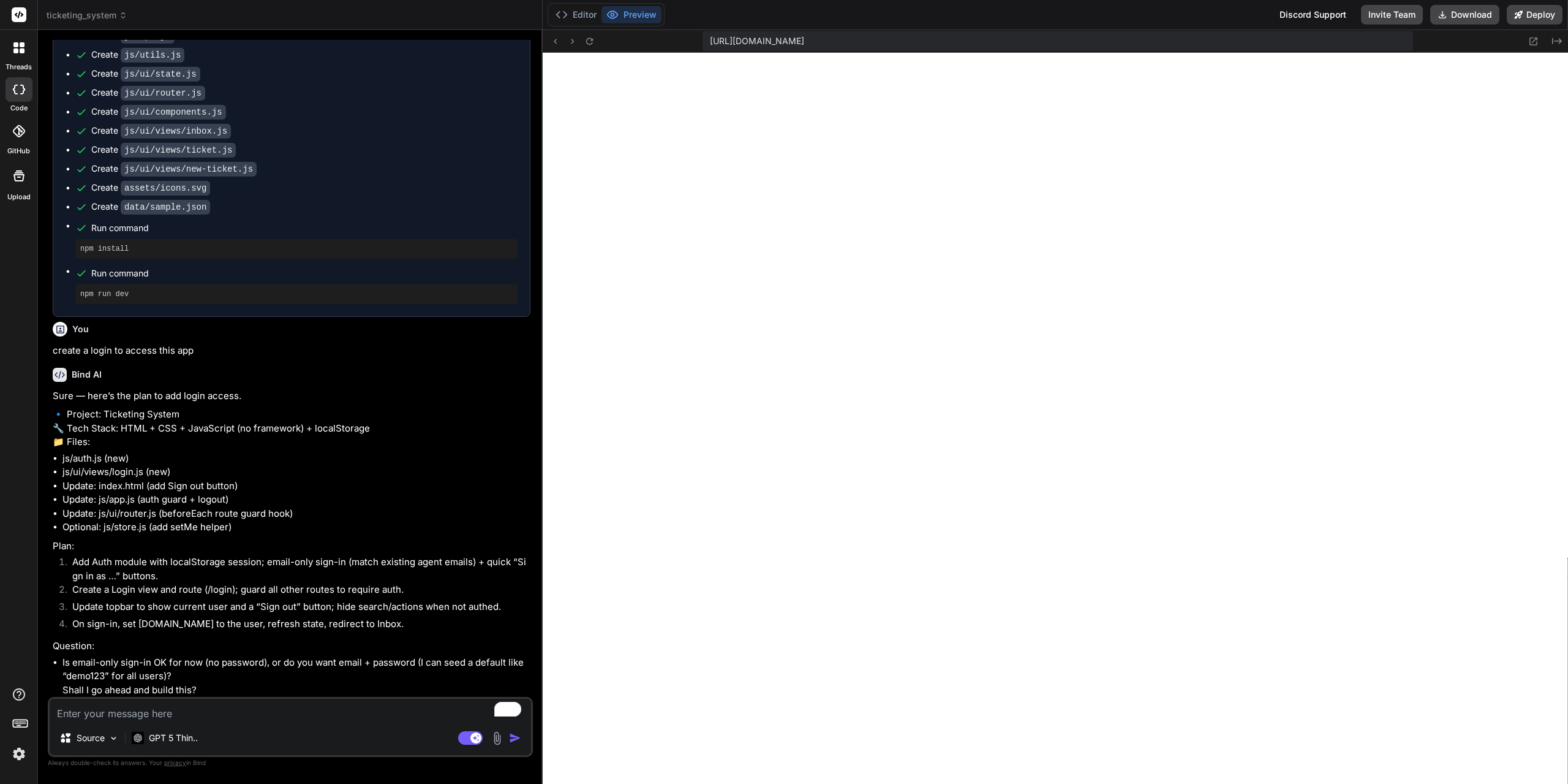
click at [204, 714] on textarea "To enrich screen reader interactions, please activate Accessibility in Grammarl…" at bounding box center [290, 709] width 481 height 22
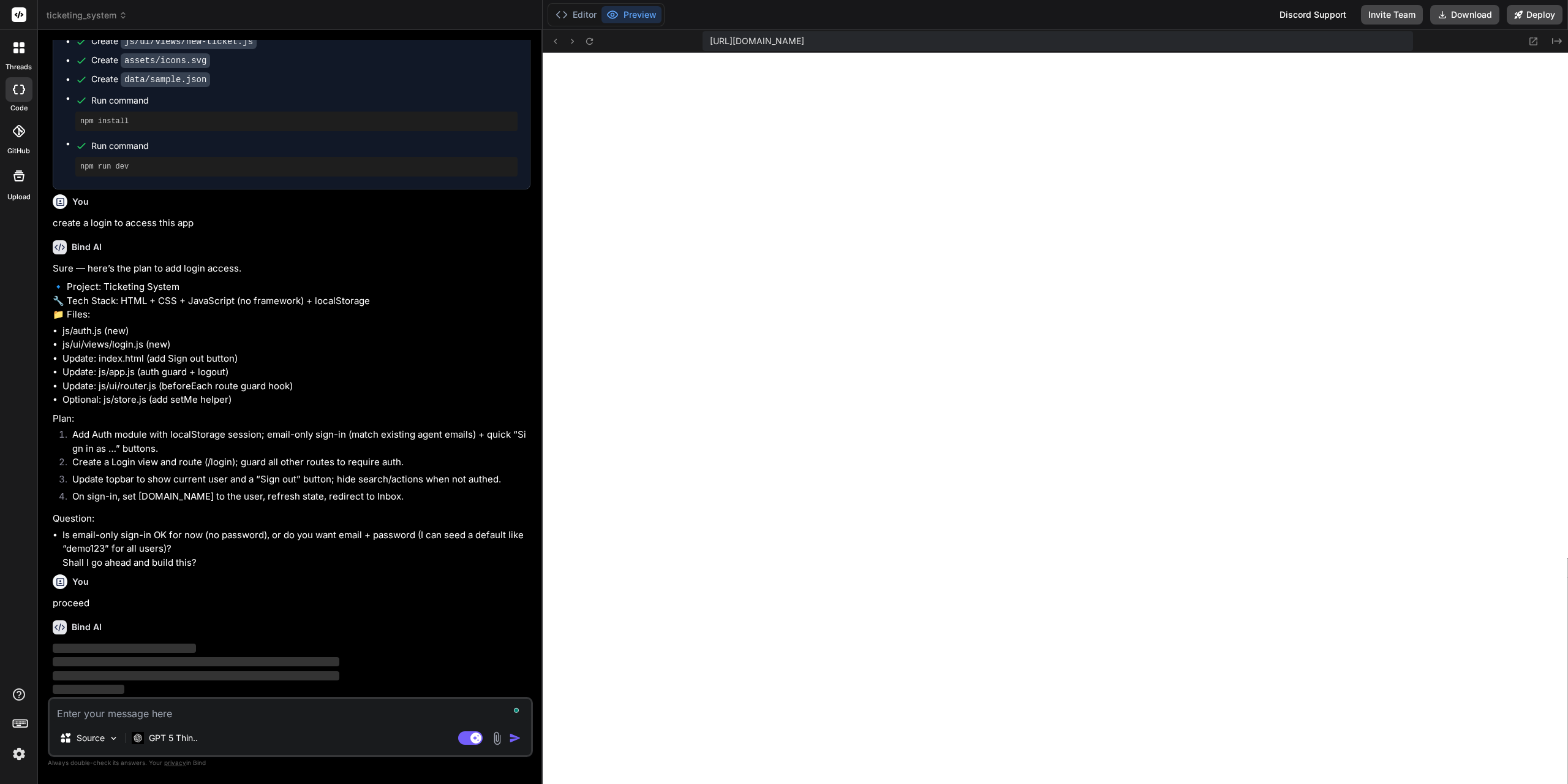
scroll to position [1506, 0]
click at [575, 10] on button "Editor" at bounding box center [576, 14] width 51 height 17
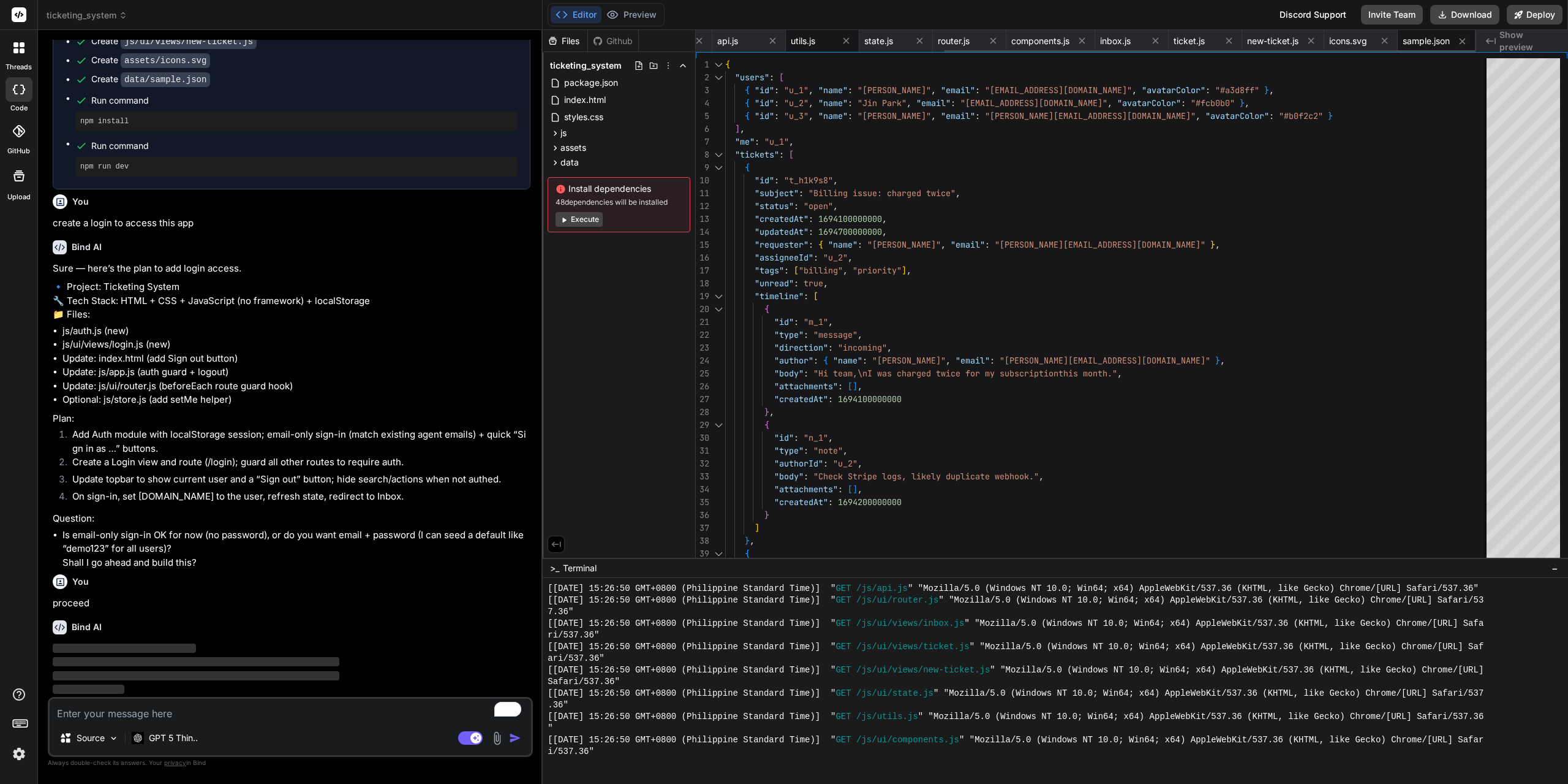
click at [797, 44] on span "utils.js" at bounding box center [803, 41] width 25 height 12
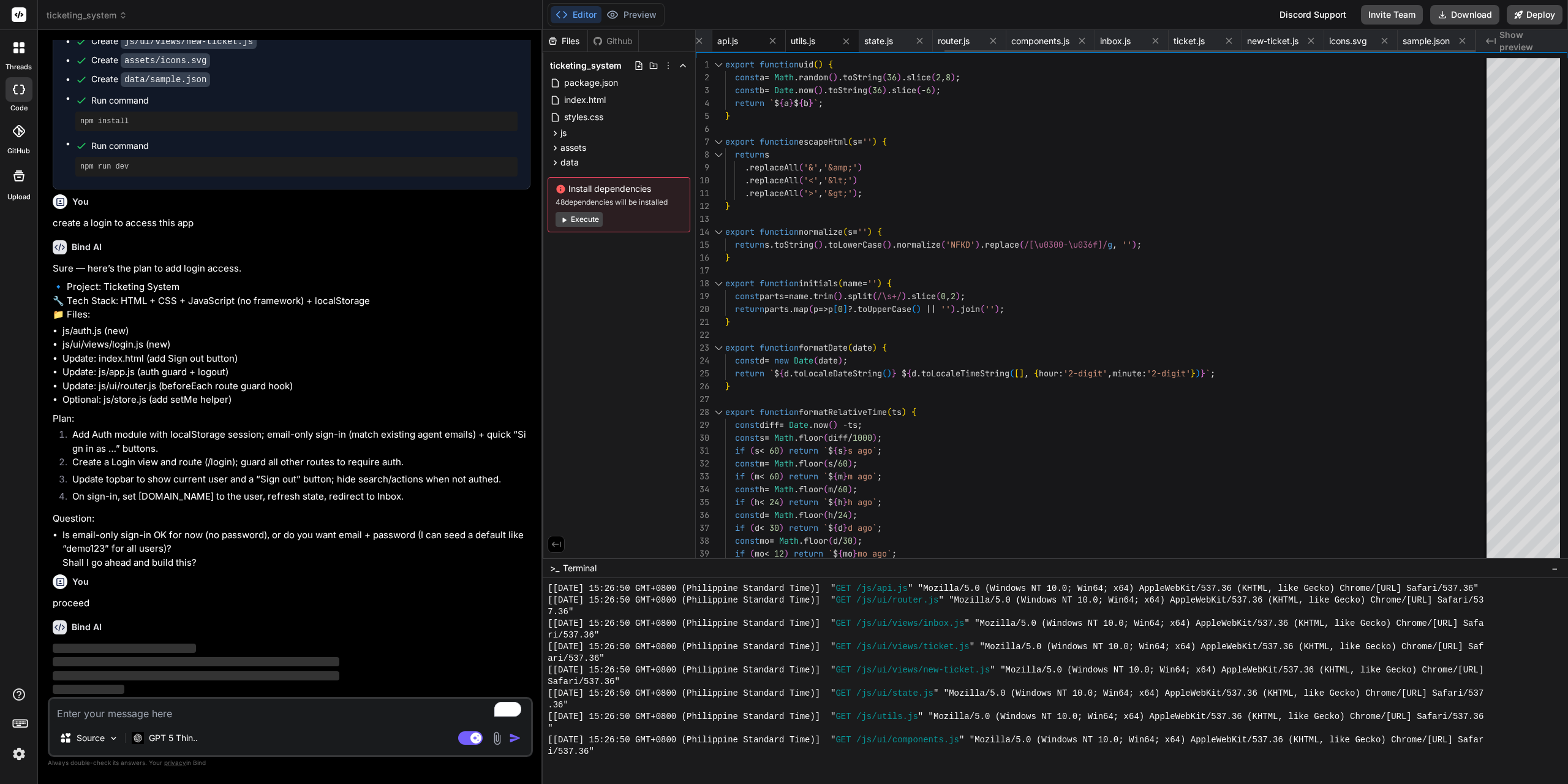
click at [721, 37] on span "api.js" at bounding box center [727, 41] width 21 height 12
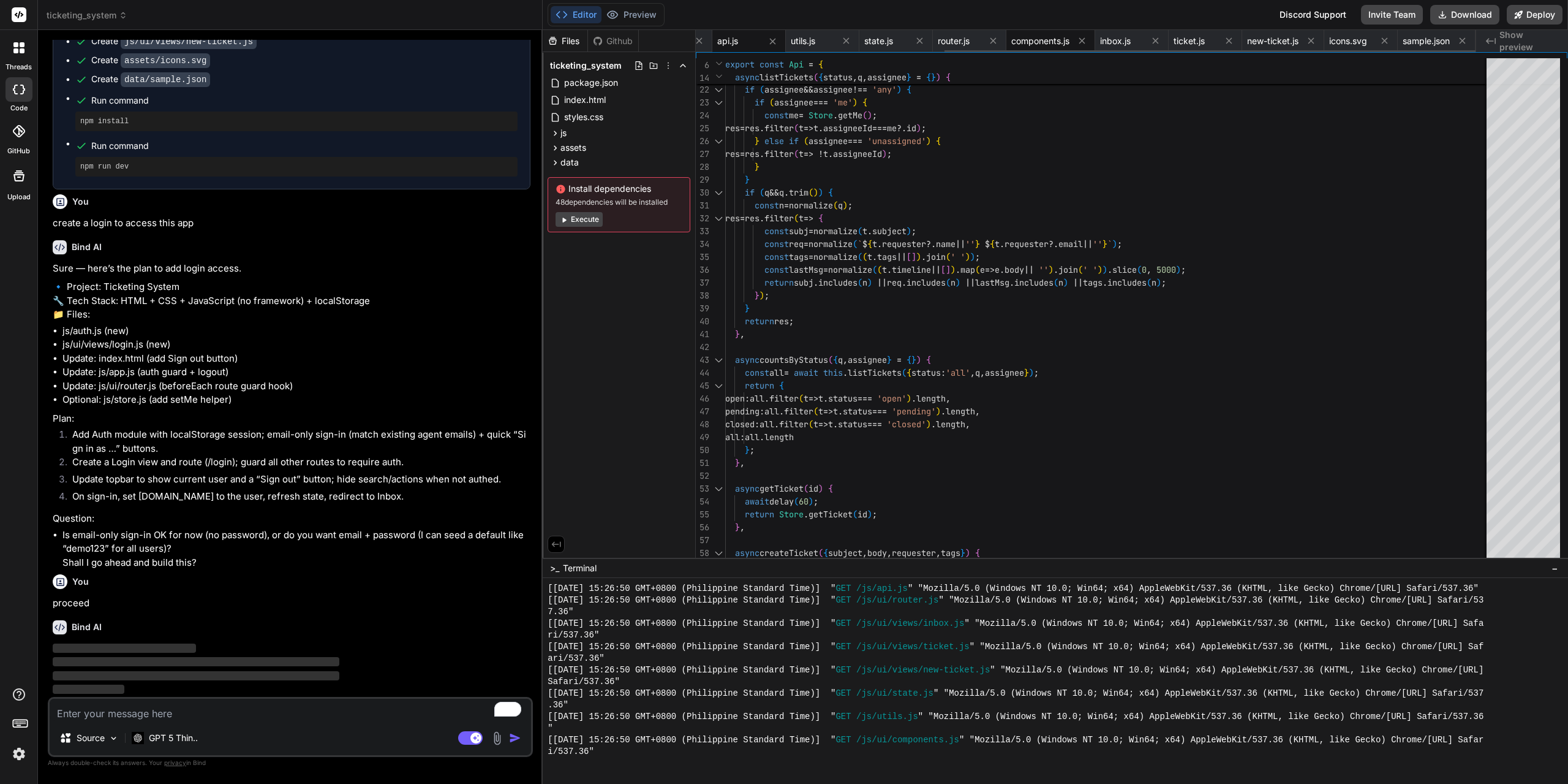
click at [1033, 37] on span "components.js" at bounding box center [1041, 41] width 58 height 12
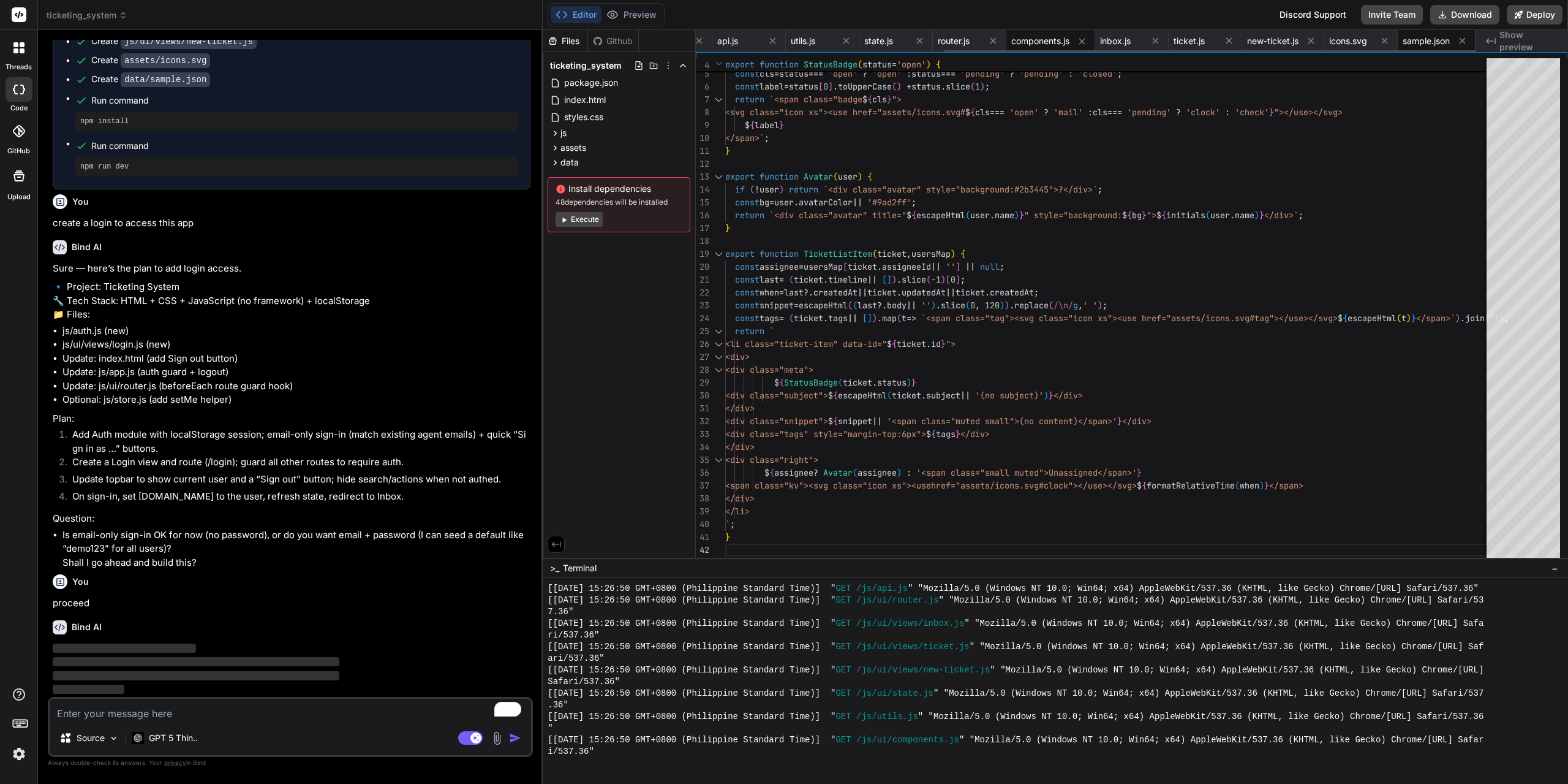
click at [1419, 39] on span "sample.json" at bounding box center [1426, 41] width 47 height 12
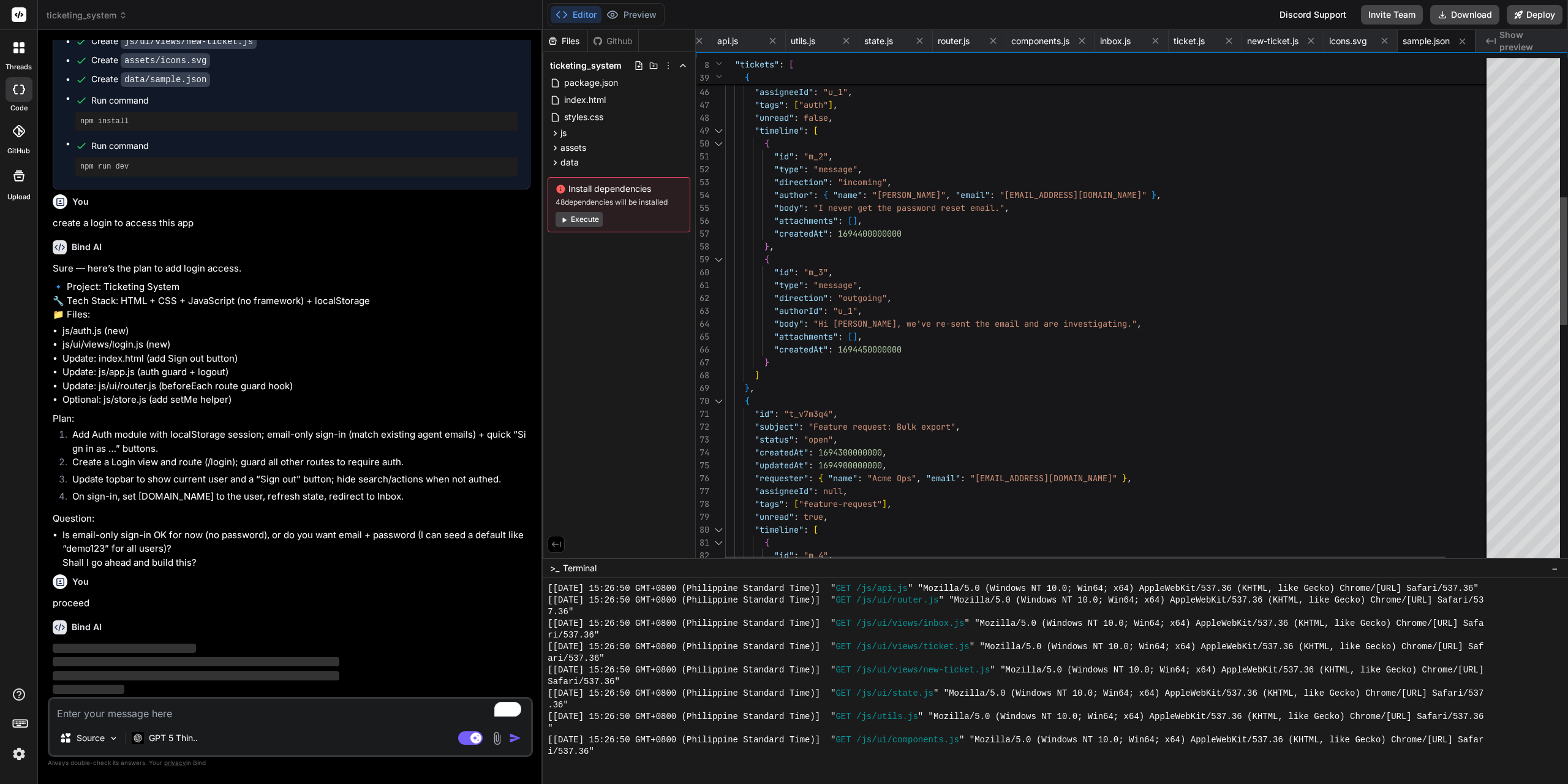
click at [1514, 229] on div at bounding box center [1523, 311] width 74 height 506
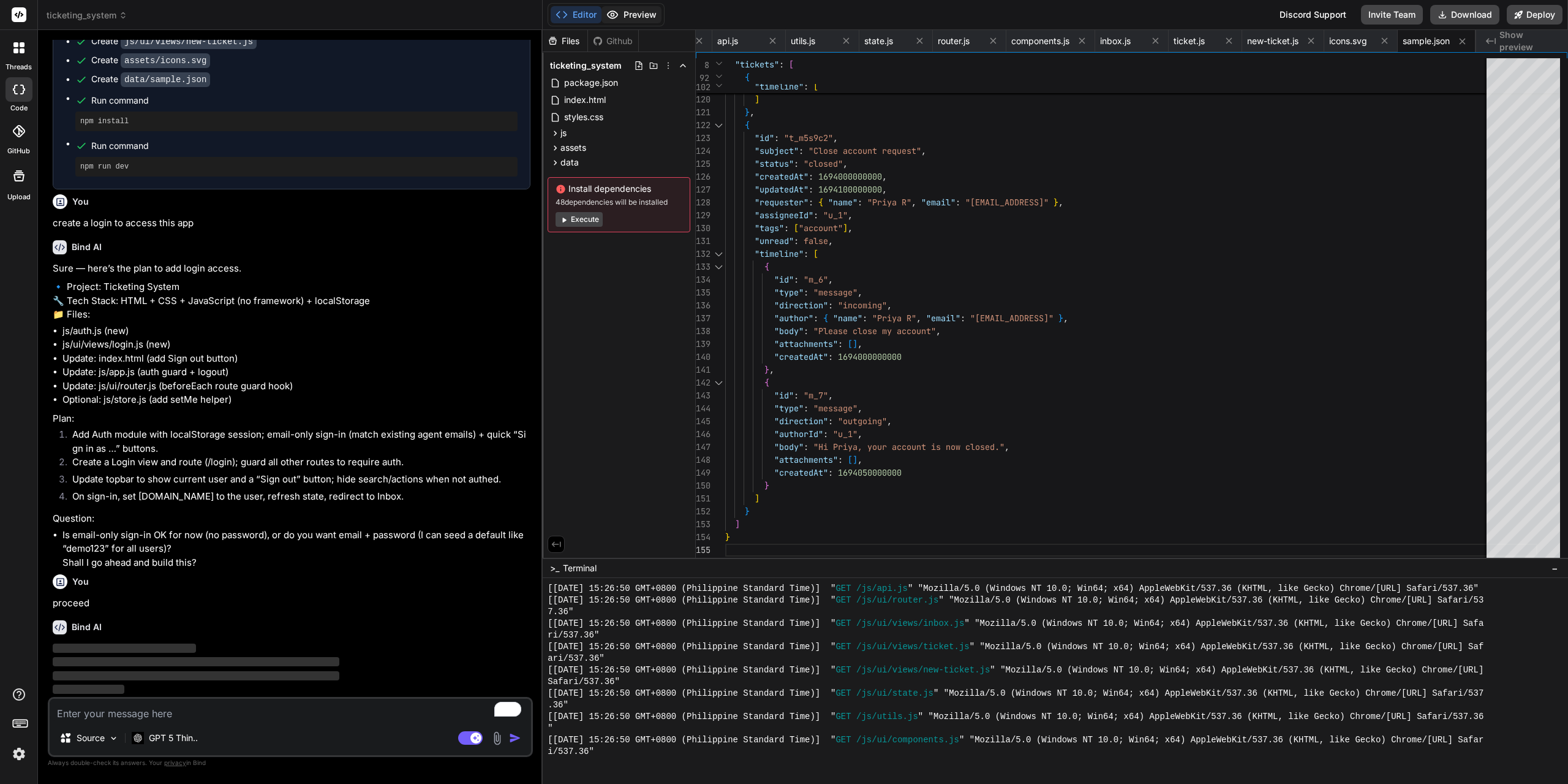
click at [638, 13] on button "Preview" at bounding box center [632, 14] width 60 height 17
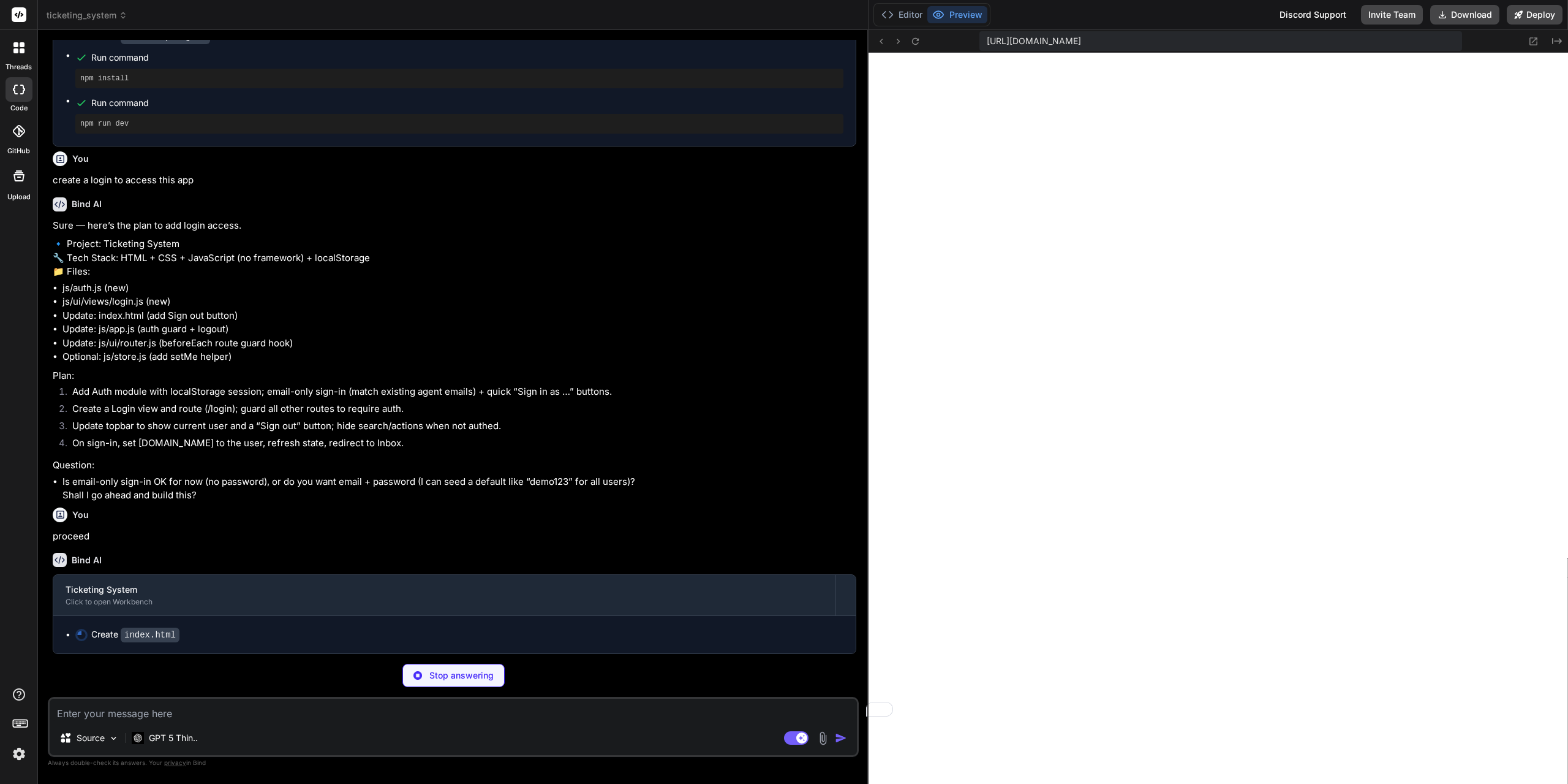
scroll to position [1420, 0]
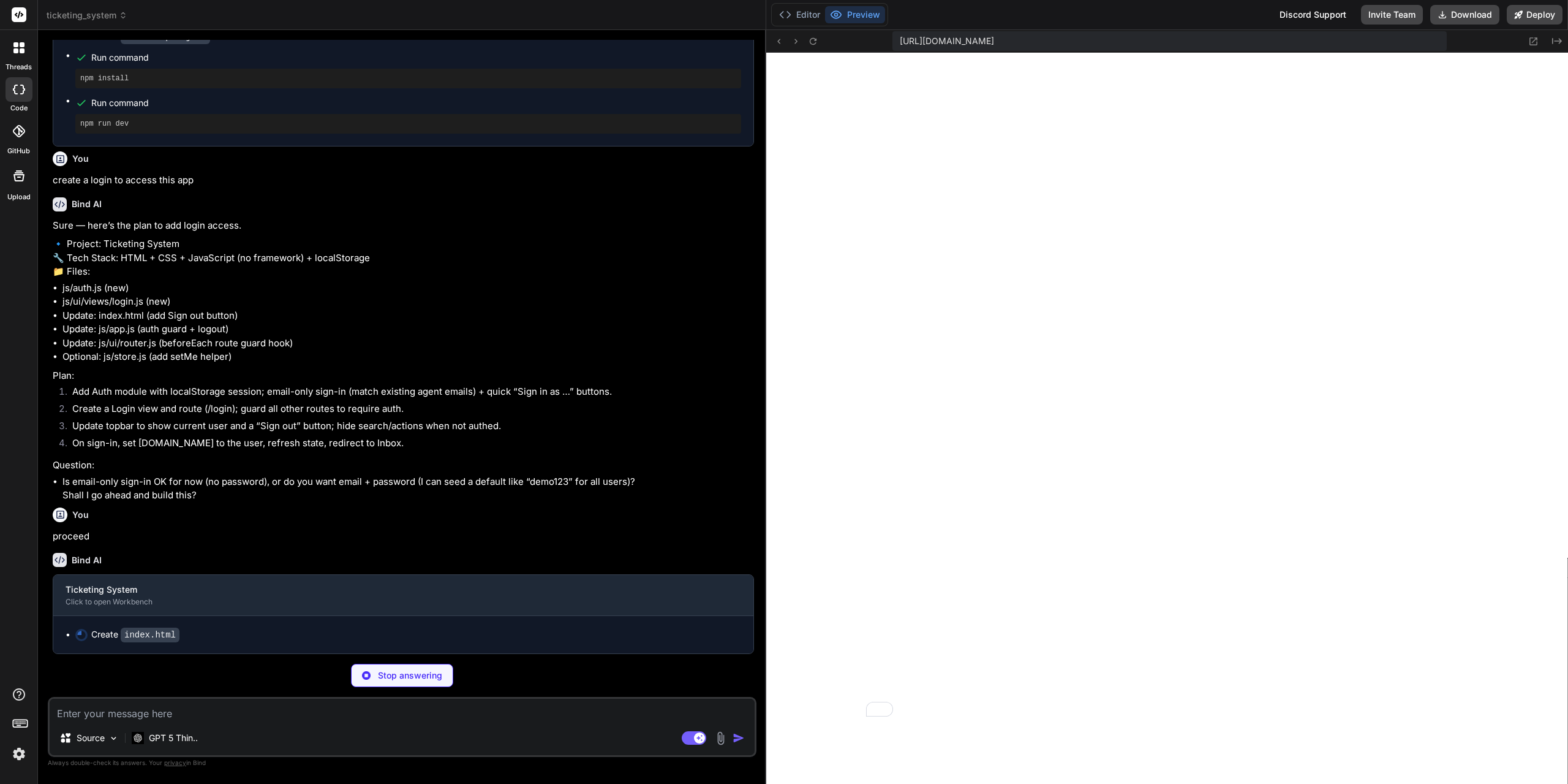
drag, startPoint x: 543, startPoint y: 387, endPoint x: 720, endPoint y: 492, distance: 205.8
click at [723, 492] on div "Bind AI Web Search Created with Pixso. Code Generator You Create a simple ticke…" at bounding box center [402, 407] width 728 height 754
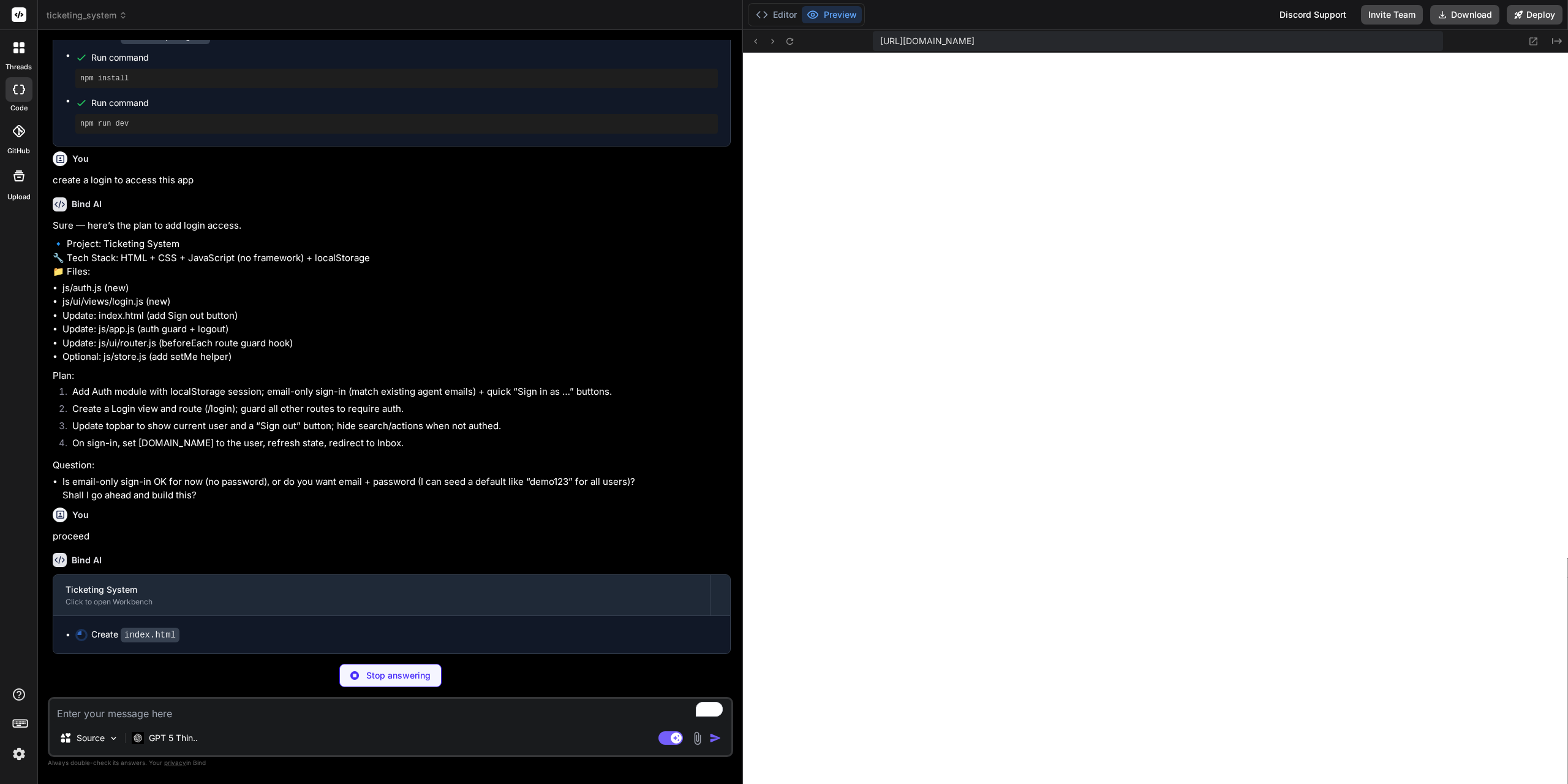
scroll to position [1463, 0]
click at [715, 604] on div at bounding box center [720, 595] width 20 height 20
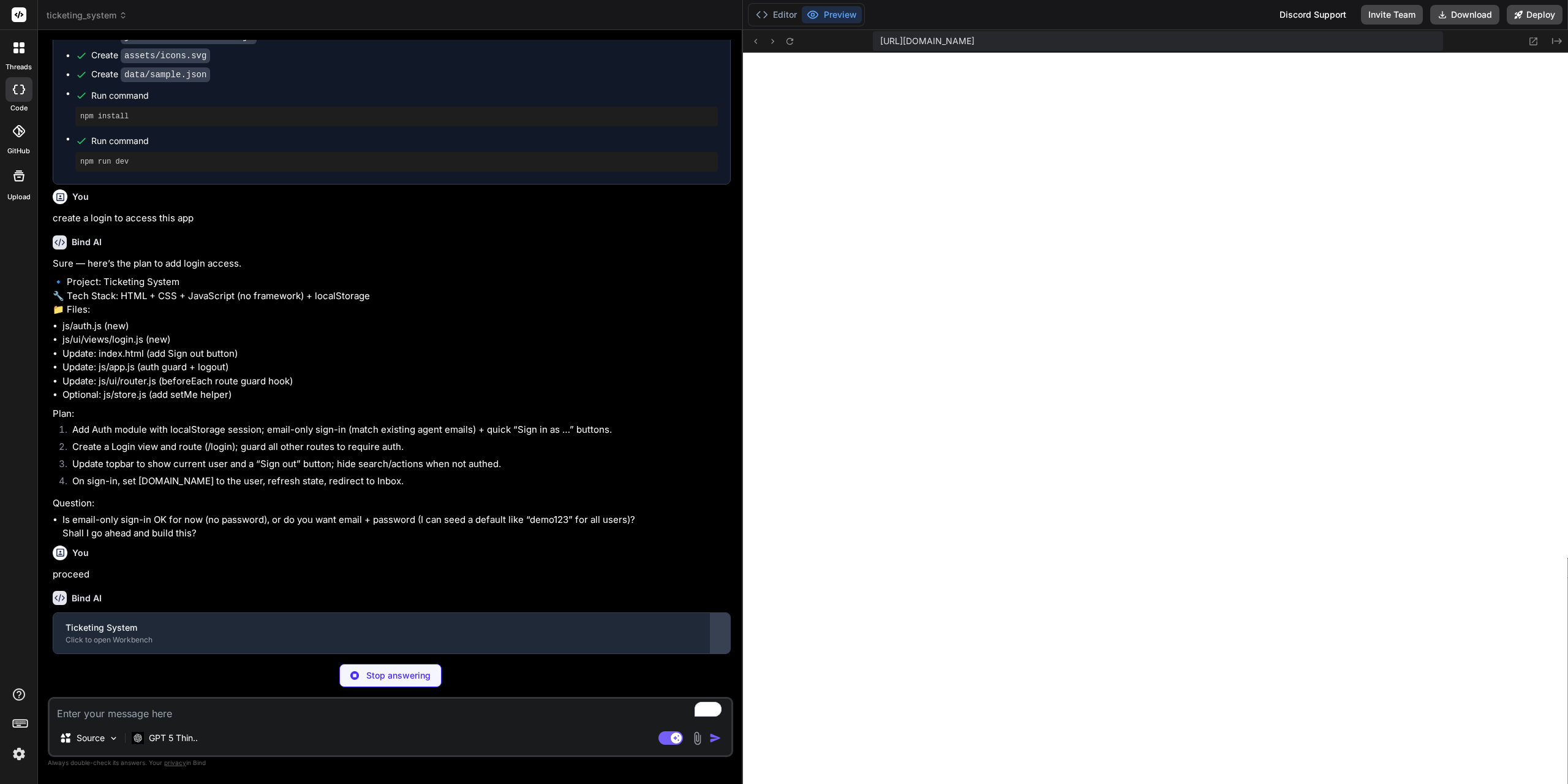
click at [723, 638] on div at bounding box center [720, 633] width 20 height 20
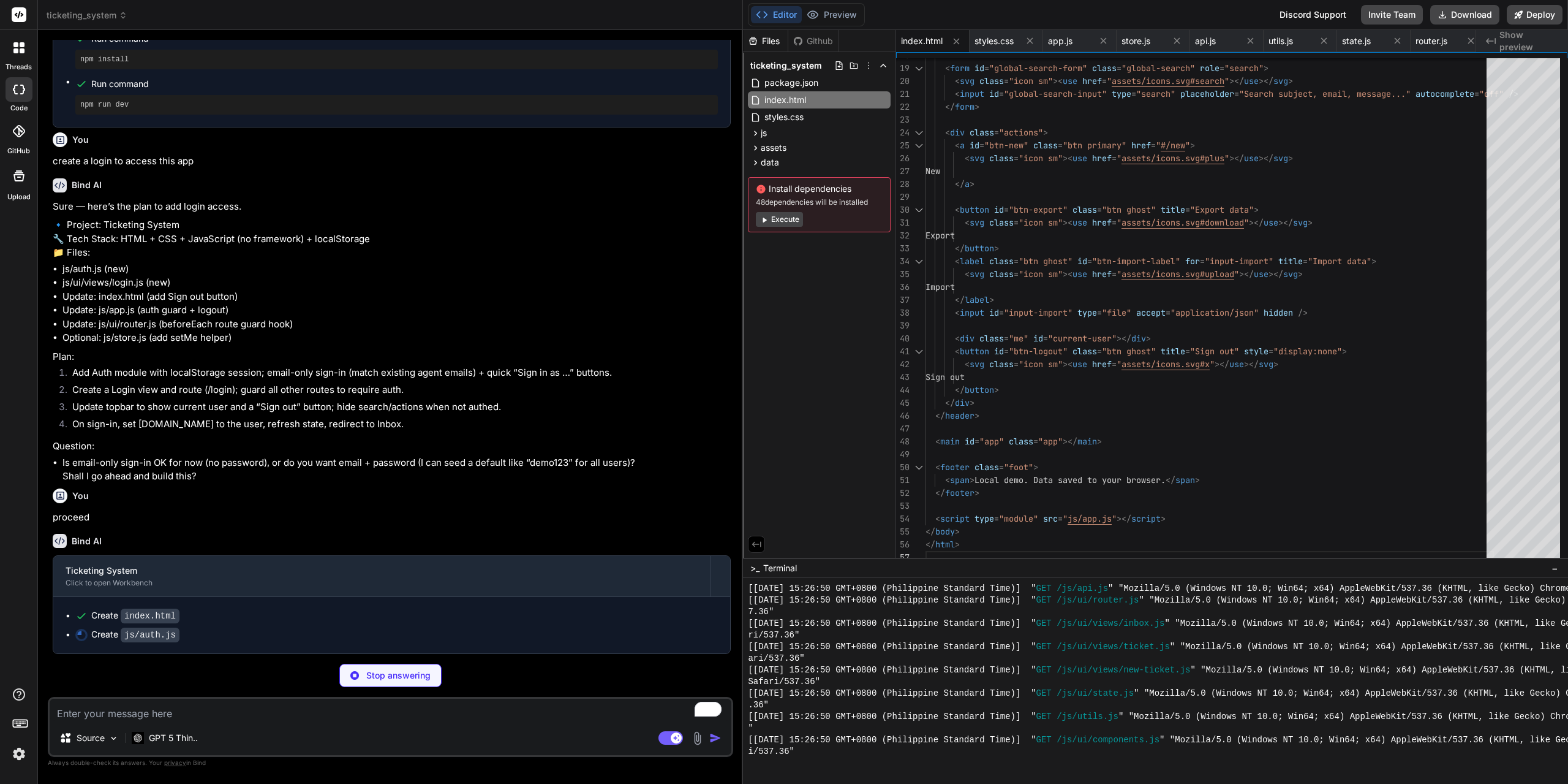
scroll to position [1482, 0]
click at [864, 776] on div at bounding box center [1155, 681] width 825 height 206
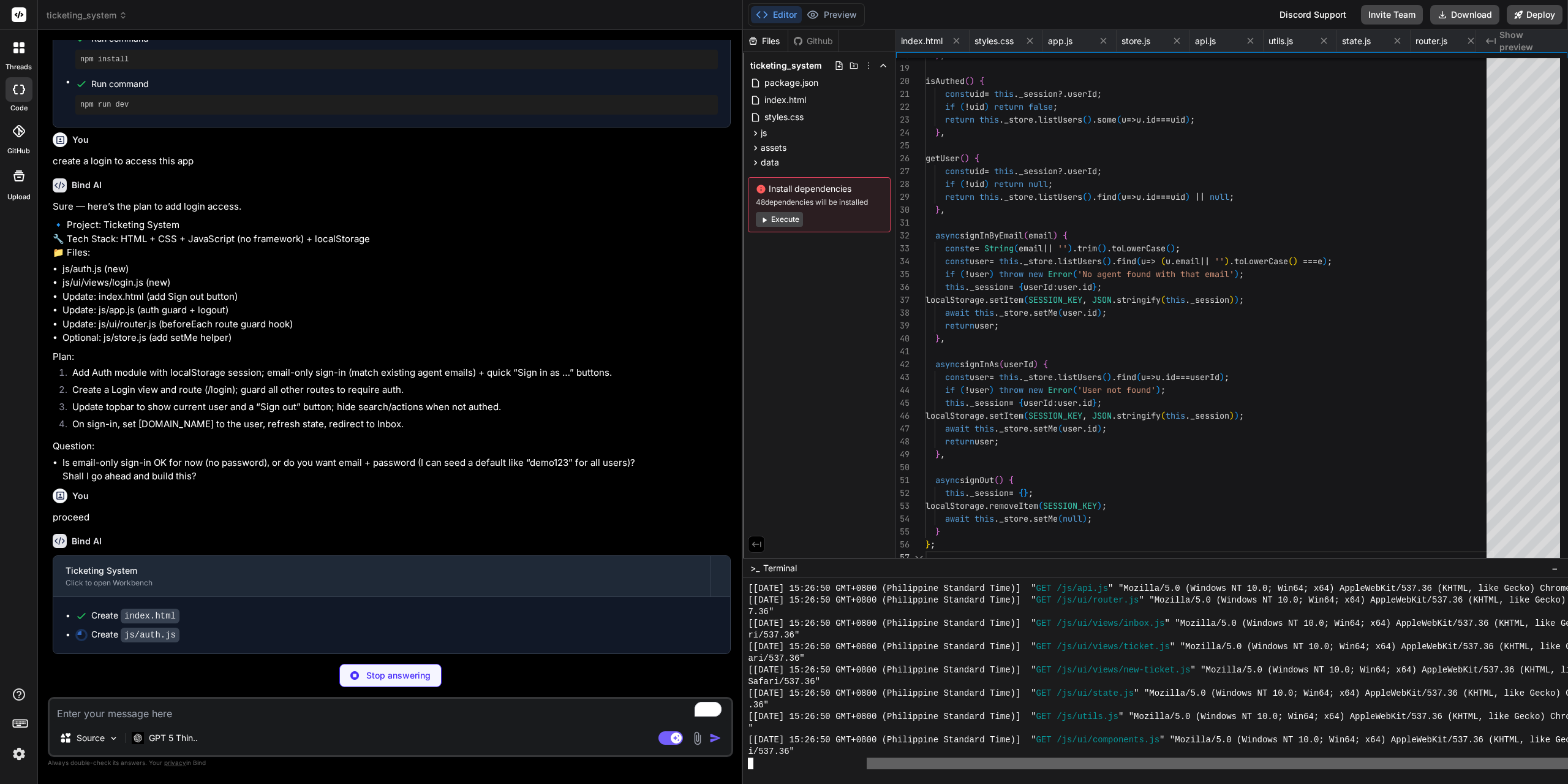
scroll to position [0, 639]
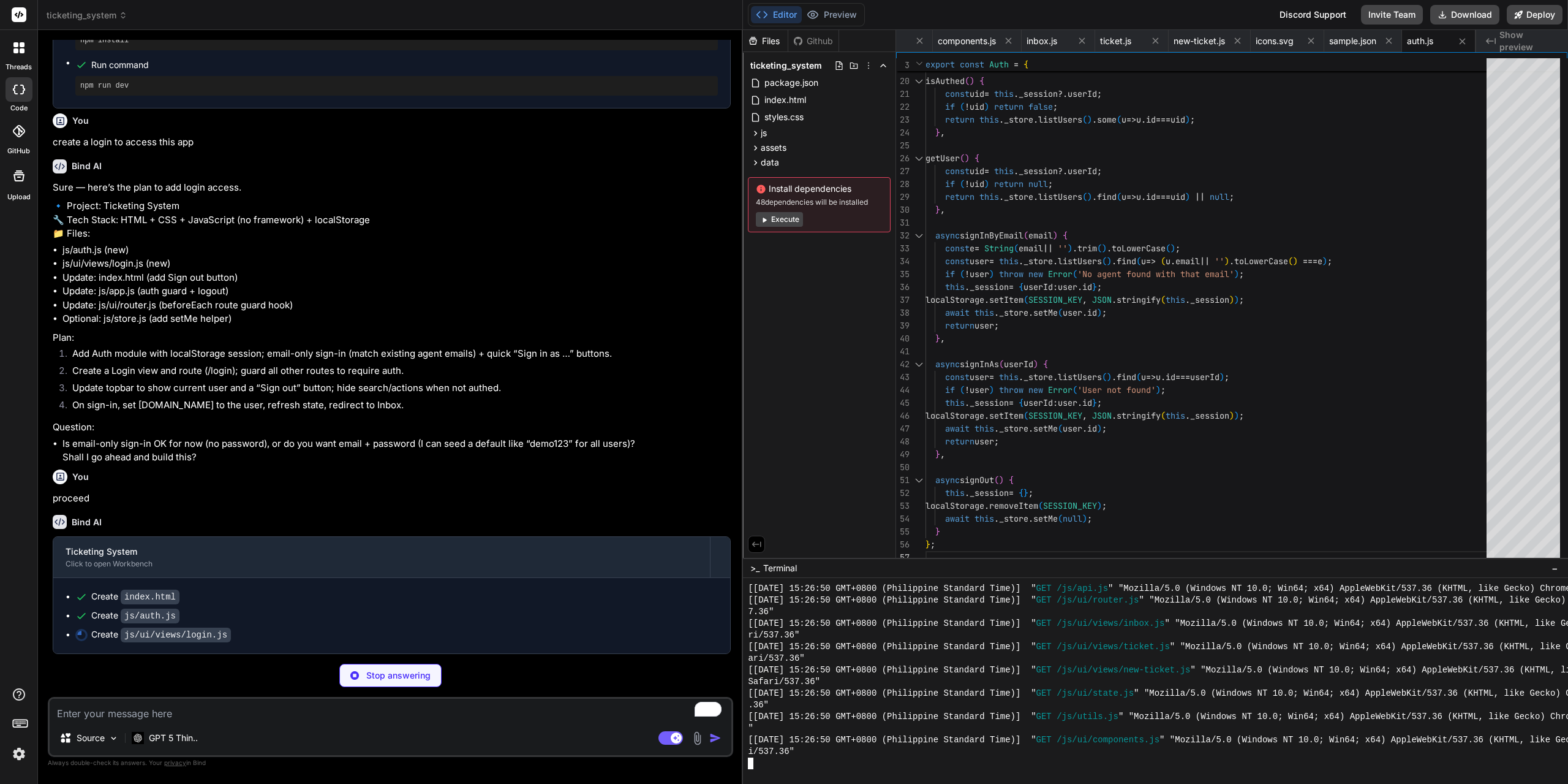
click at [862, 765] on div at bounding box center [1250, 764] width 1003 height 12
click at [822, 761] on div at bounding box center [1250, 764] width 1003 height 12
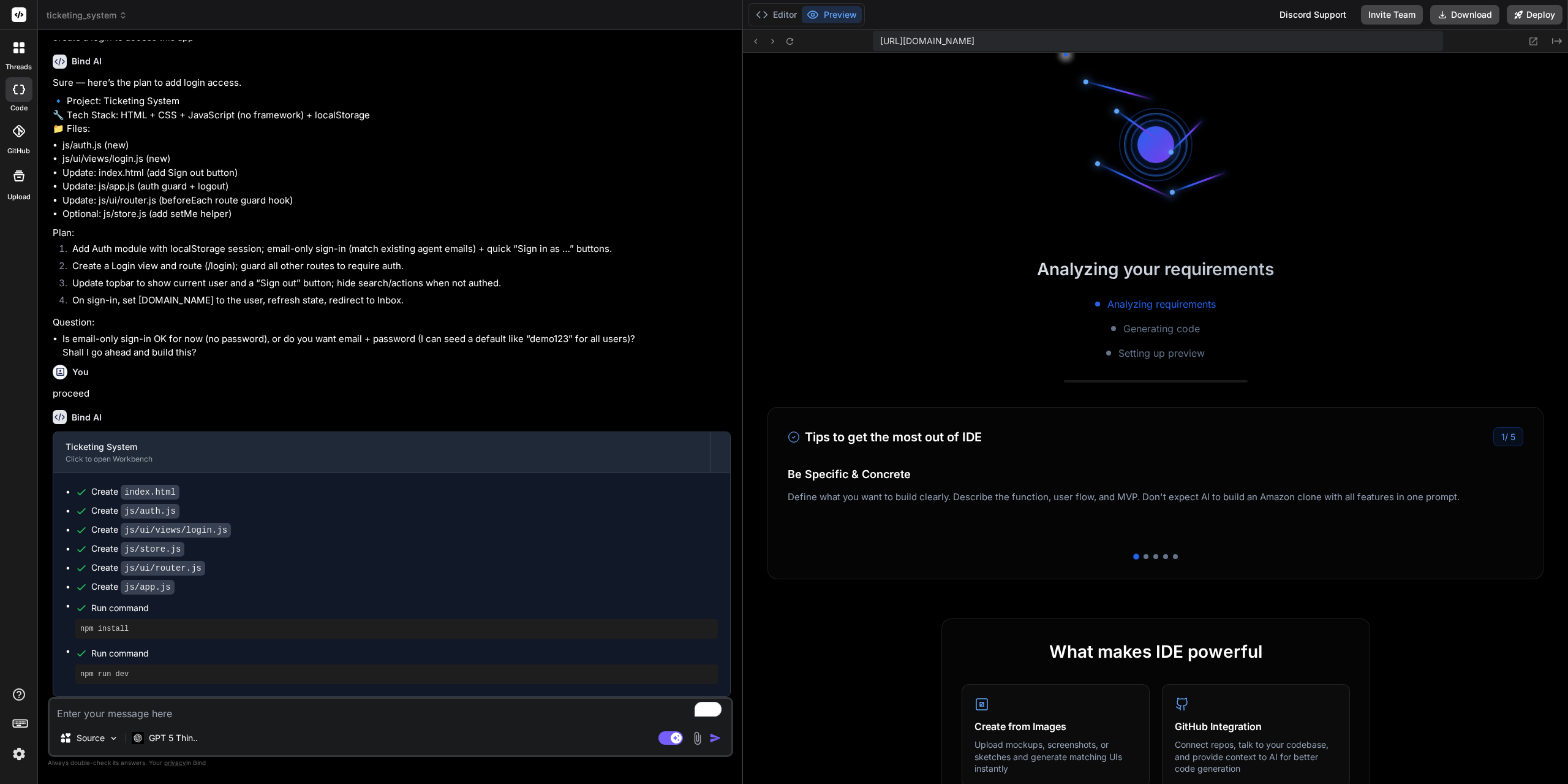
scroll to position [2084, 0]
